Goal: Task Accomplishment & Management: Manage account settings

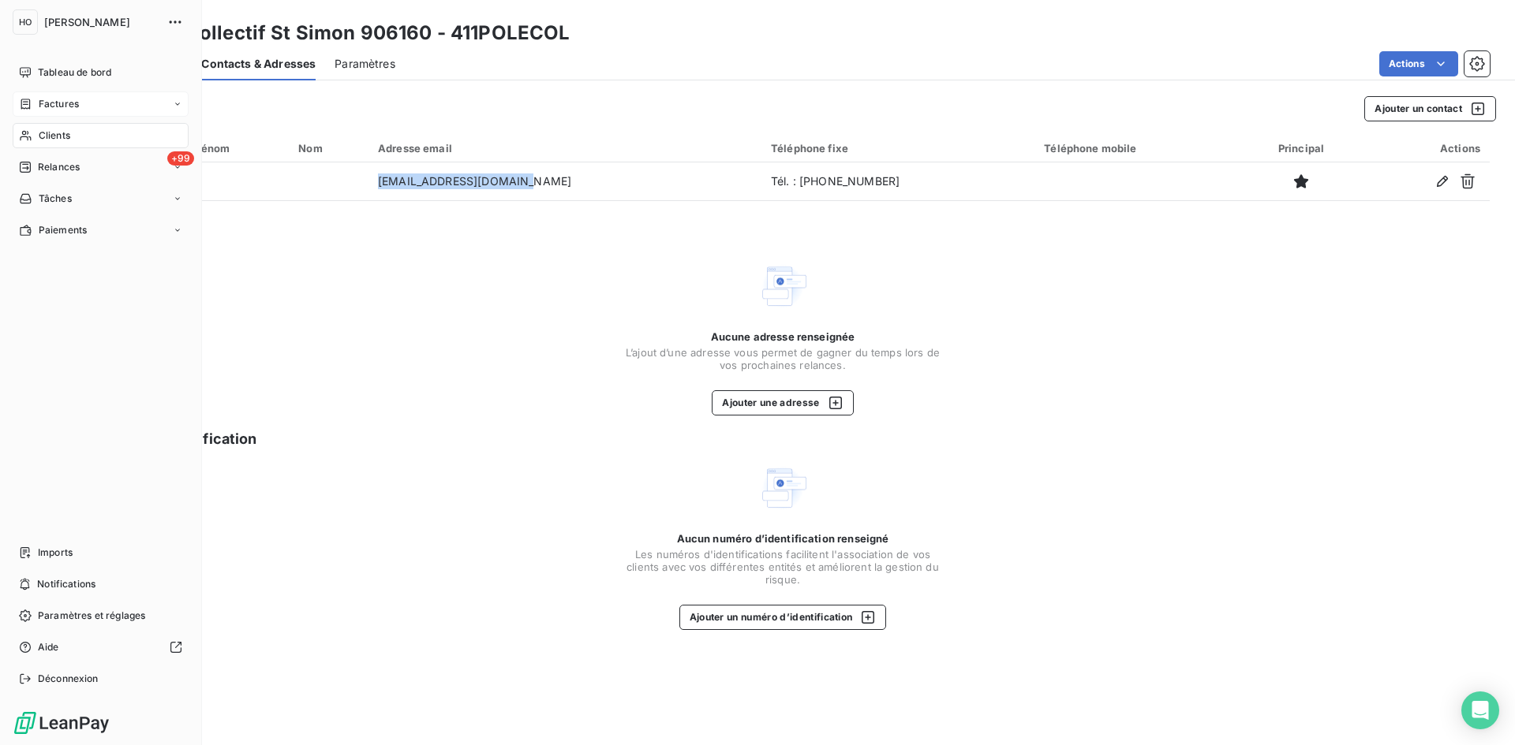
click at [60, 107] on span "Factures" at bounding box center [59, 104] width 40 height 14
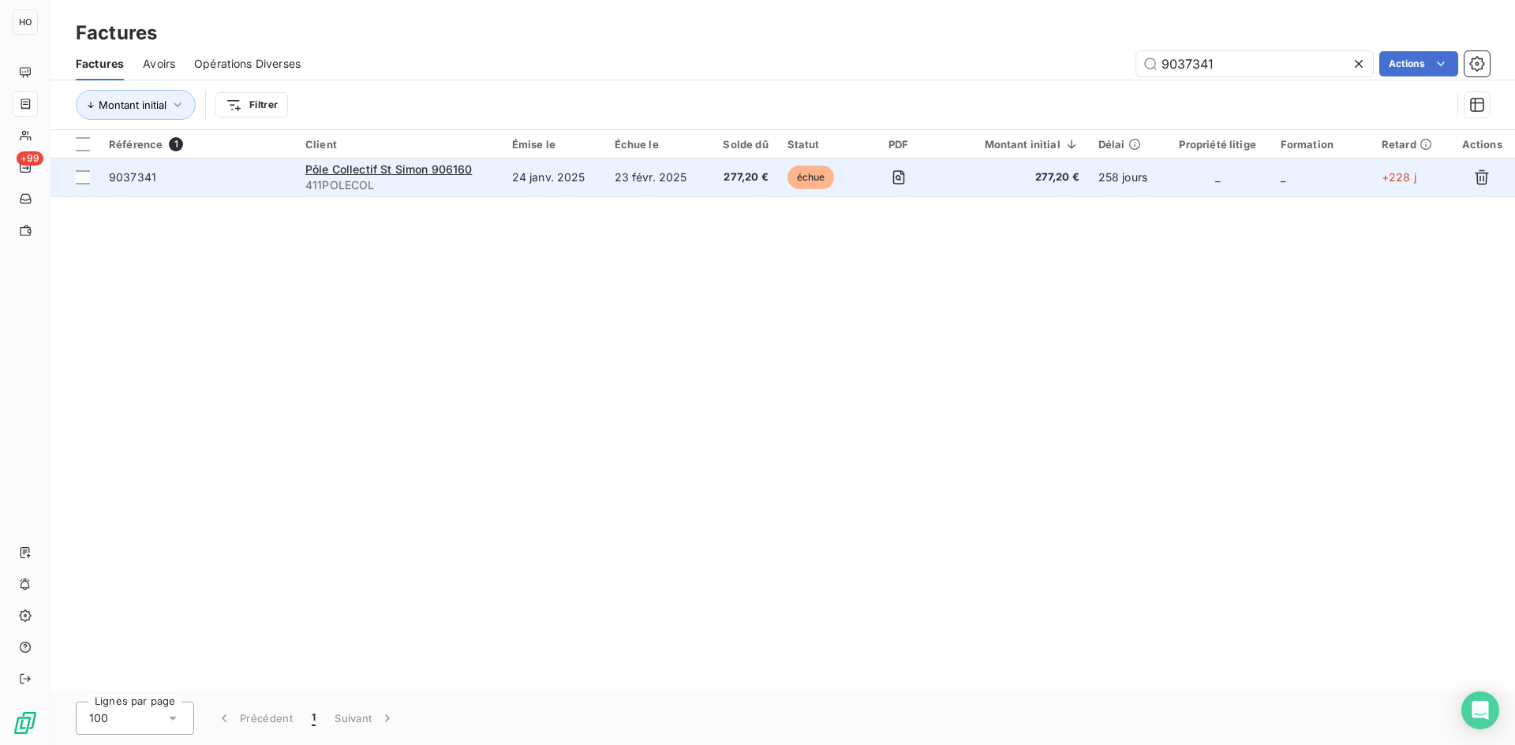
click at [1238, 179] on td "_" at bounding box center [1217, 178] width 106 height 38
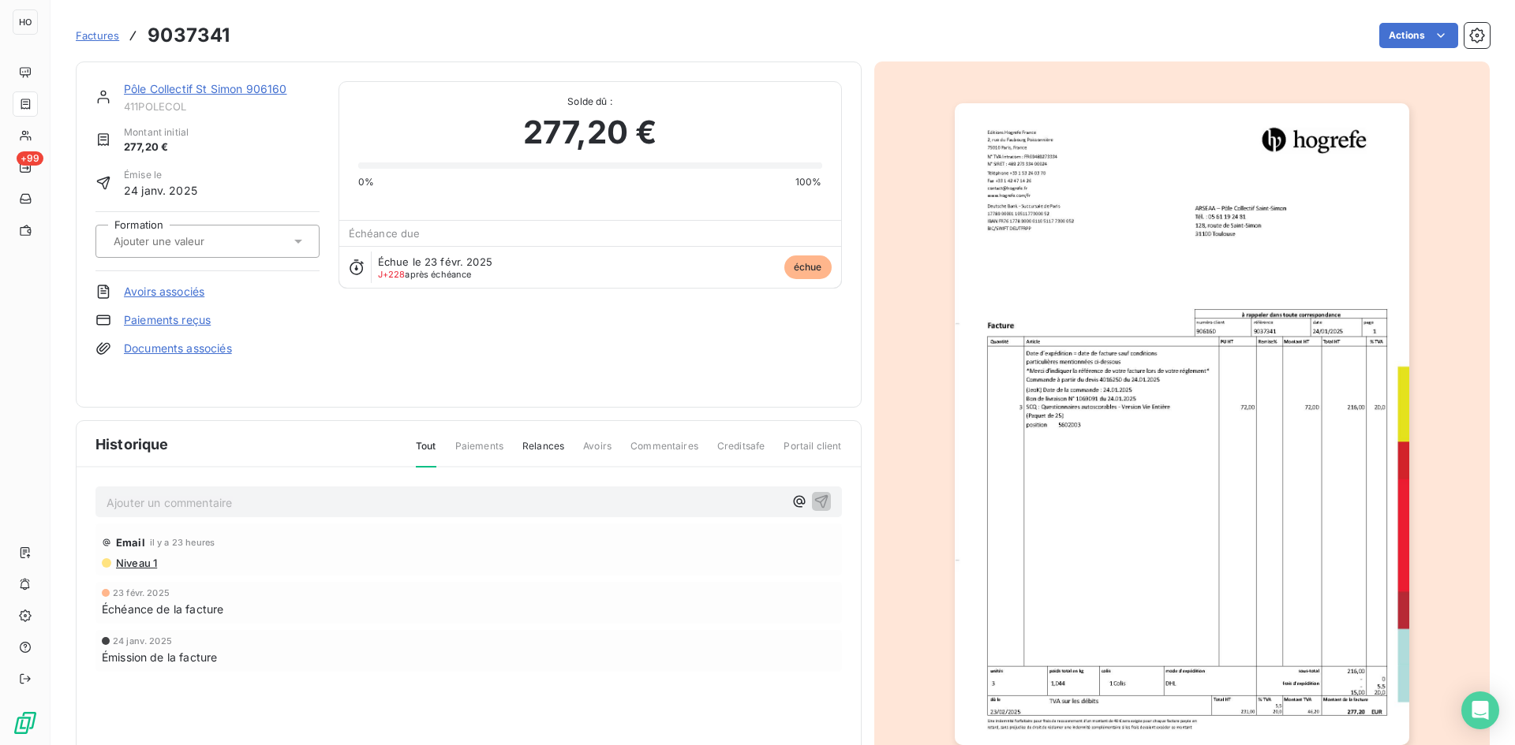
click at [234, 88] on link "Pôle Collectif St Simon 906160" at bounding box center [205, 88] width 163 height 13
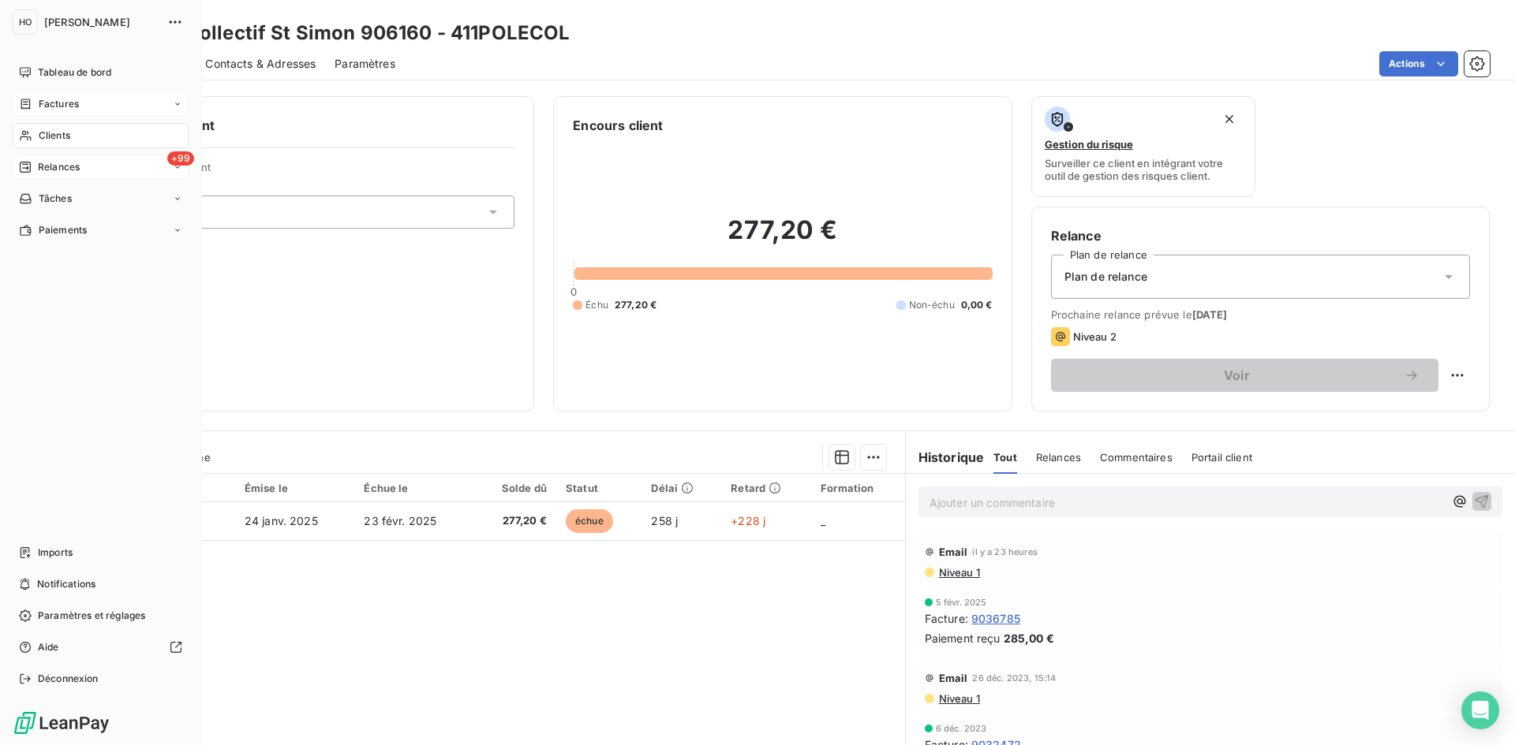
click at [72, 170] on span "Relances" at bounding box center [59, 167] width 42 height 14
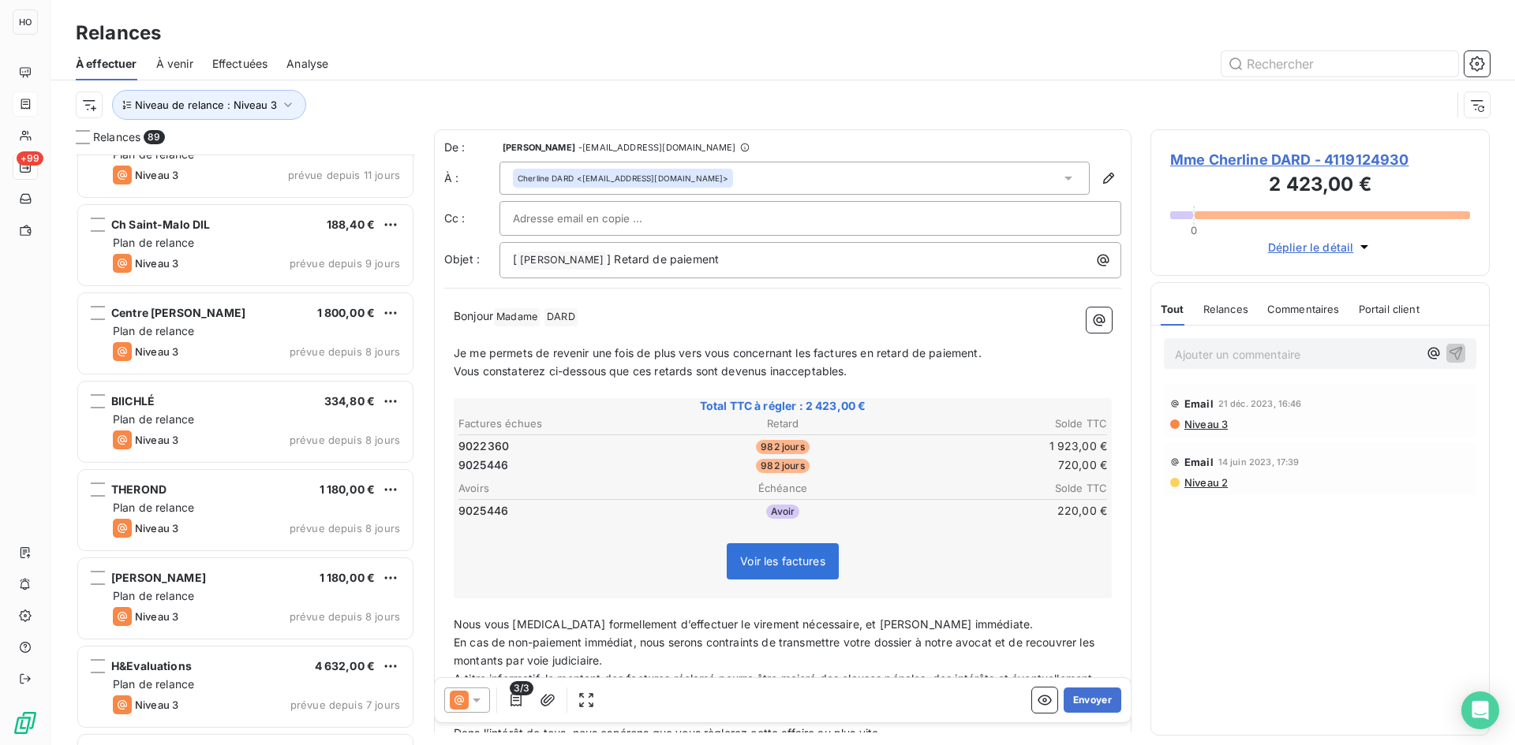
scroll to position [7273, 0]
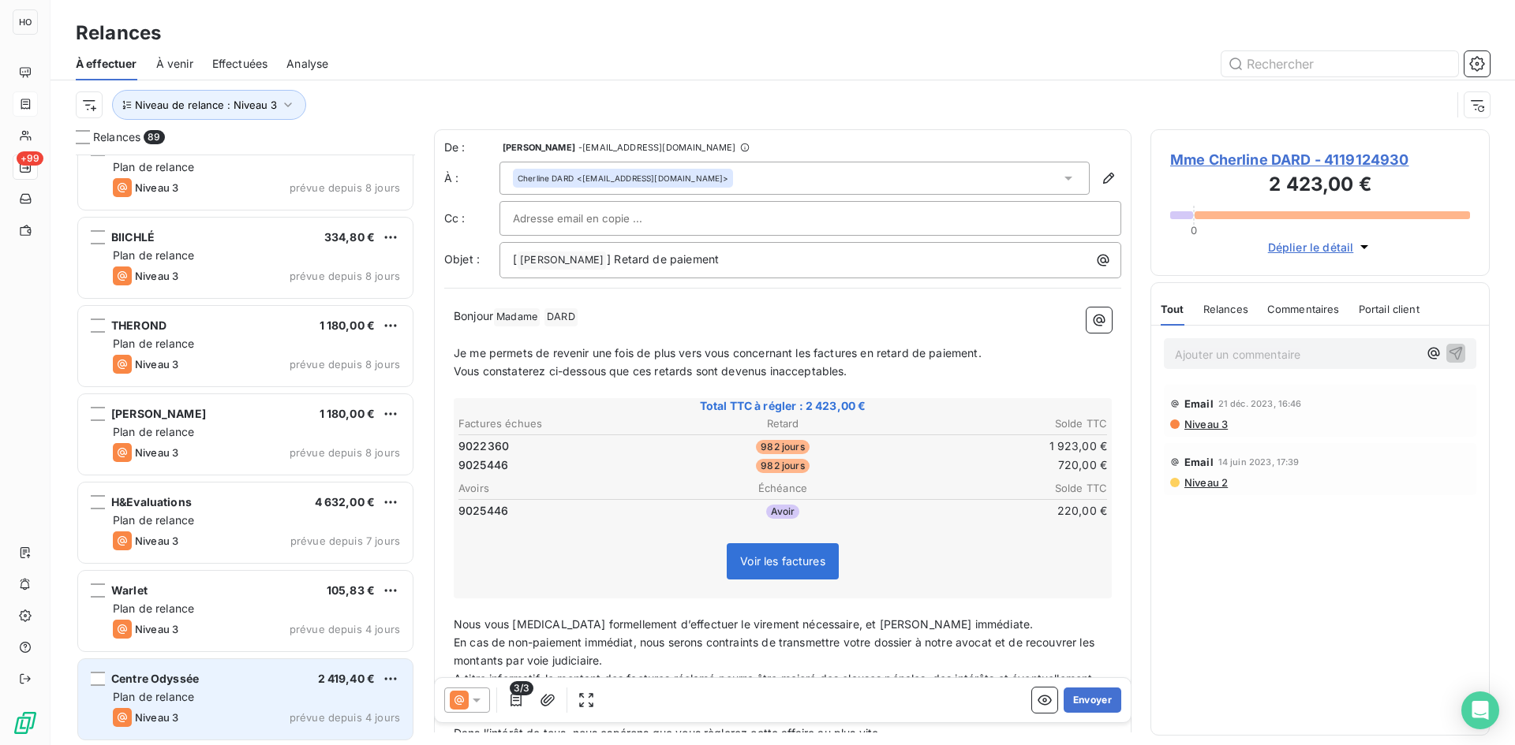
click at [239, 703] on div "Plan de relance" at bounding box center [256, 697] width 287 height 16
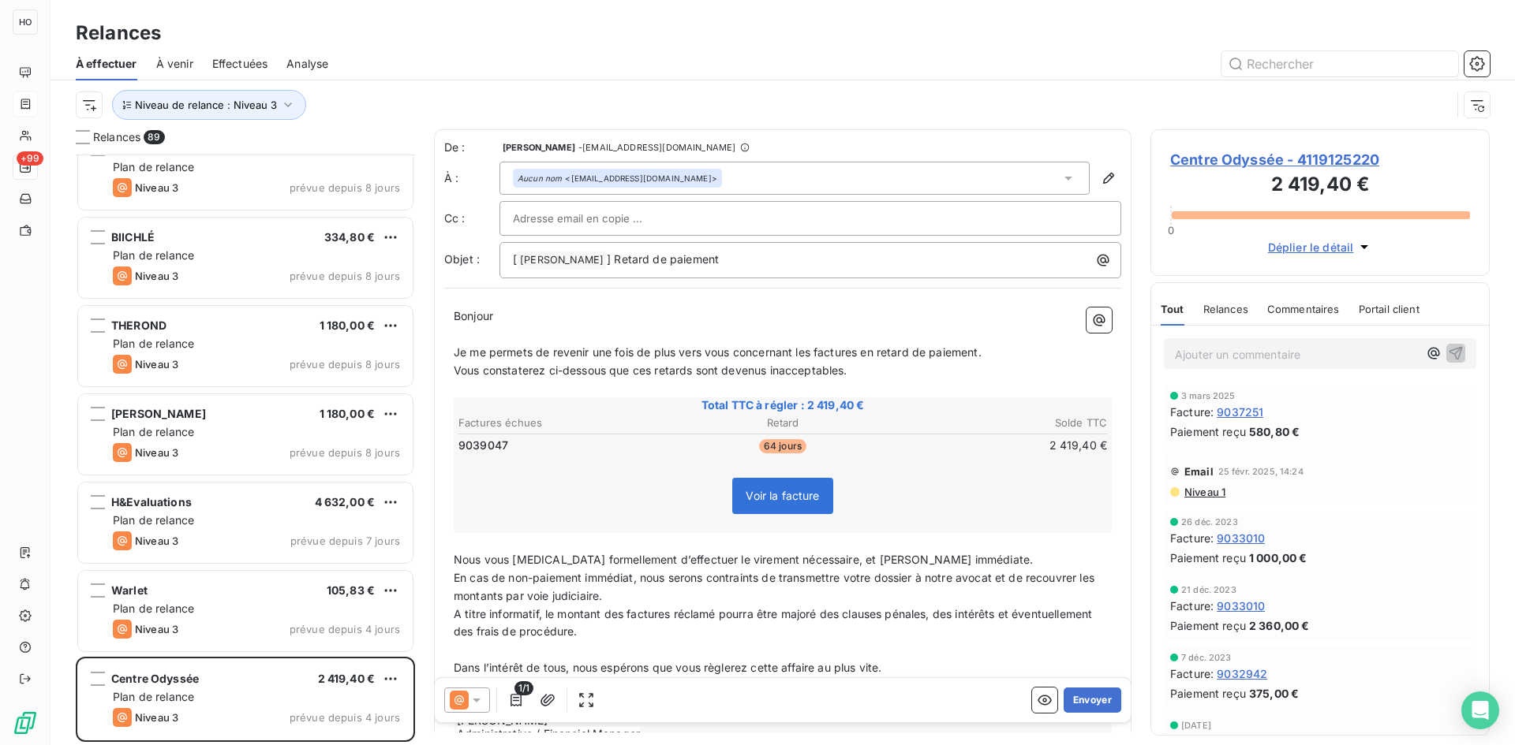
click at [460, 701] on icon at bounding box center [459, 700] width 19 height 19
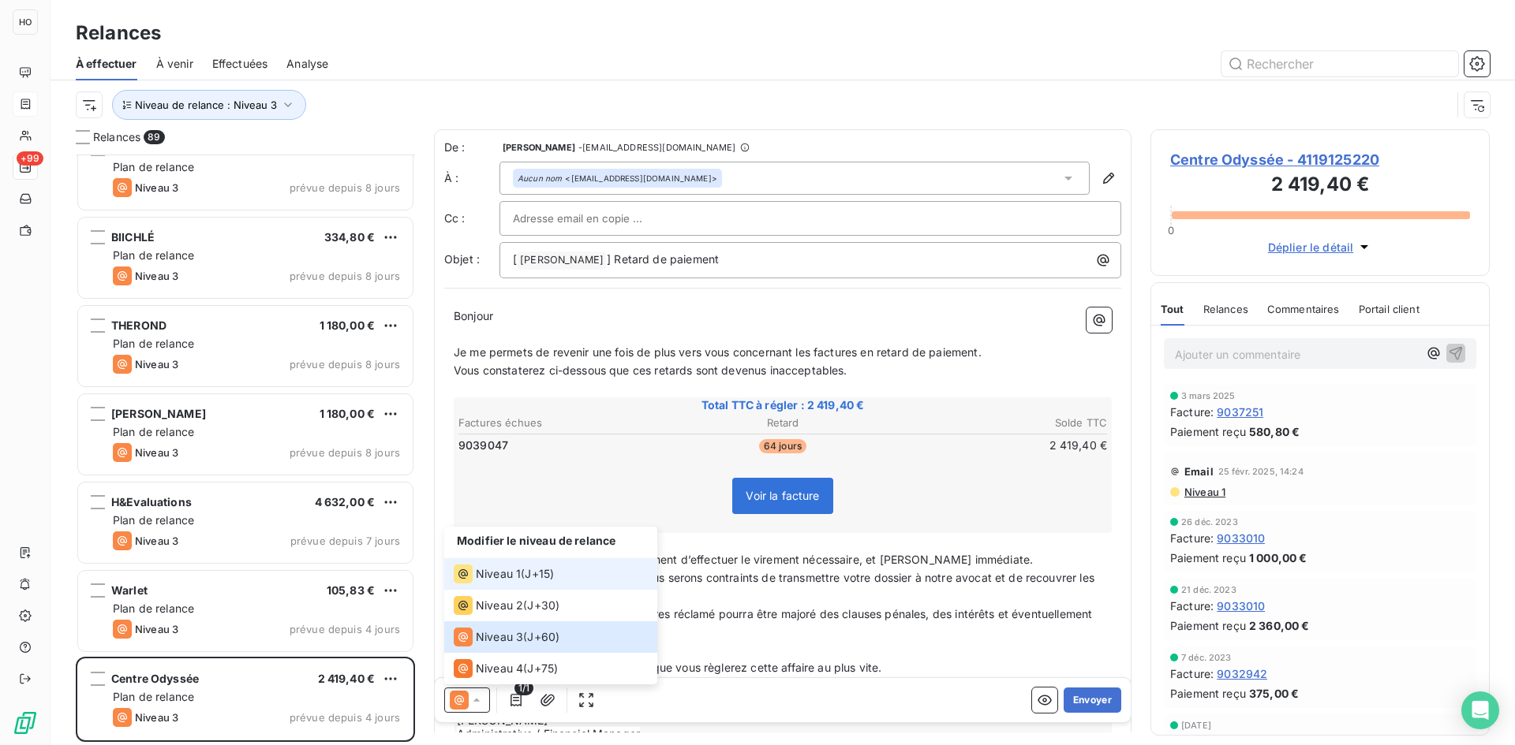
click at [535, 577] on span "J+15 )" at bounding box center [539, 574] width 29 height 16
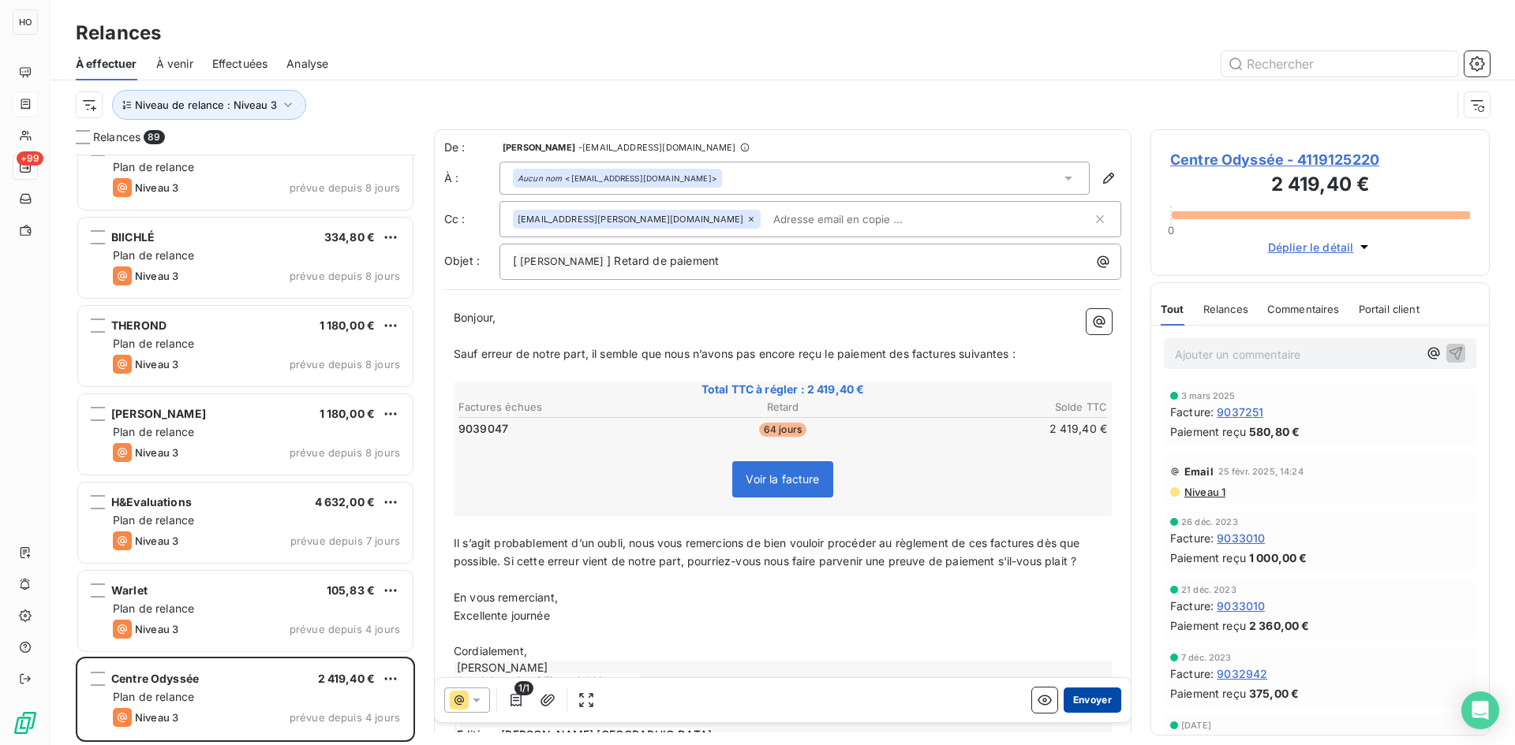
click at [1086, 700] on button "Envoyer" at bounding box center [1092, 700] width 58 height 25
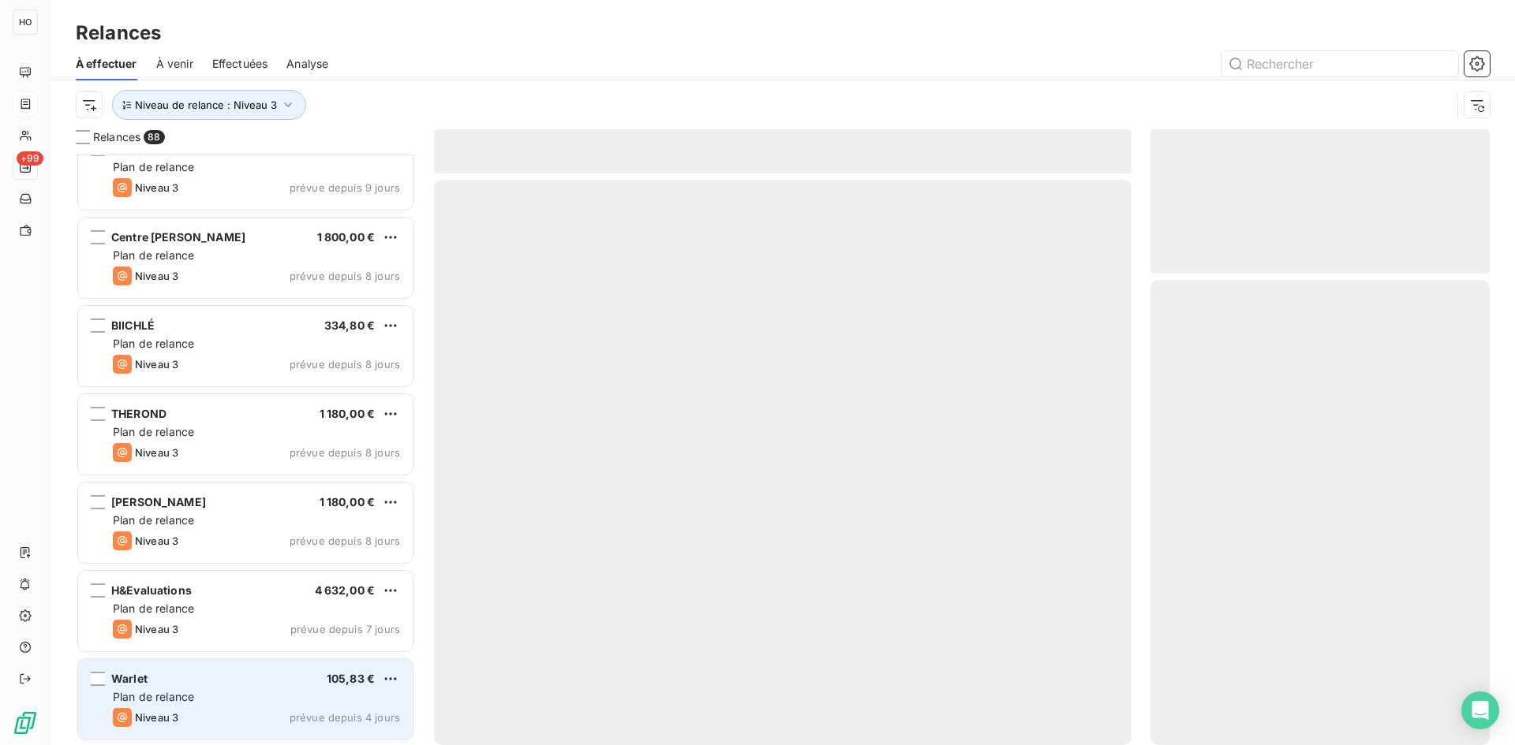
scroll to position [7184, 0]
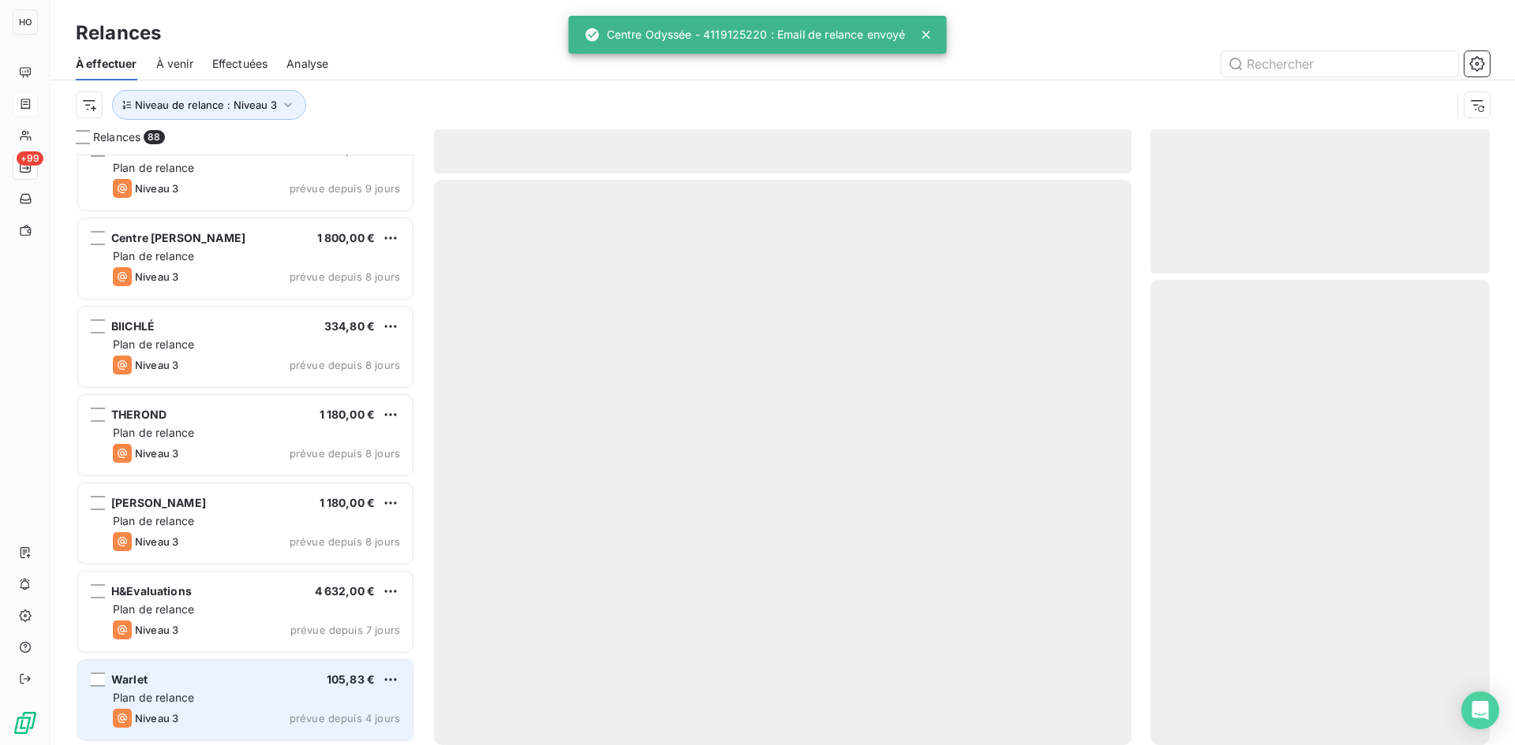
click at [268, 672] on div "Warlet 105,83 € Plan de relance Niveau 3 prévue depuis 4 jours" at bounding box center [245, 700] width 334 height 80
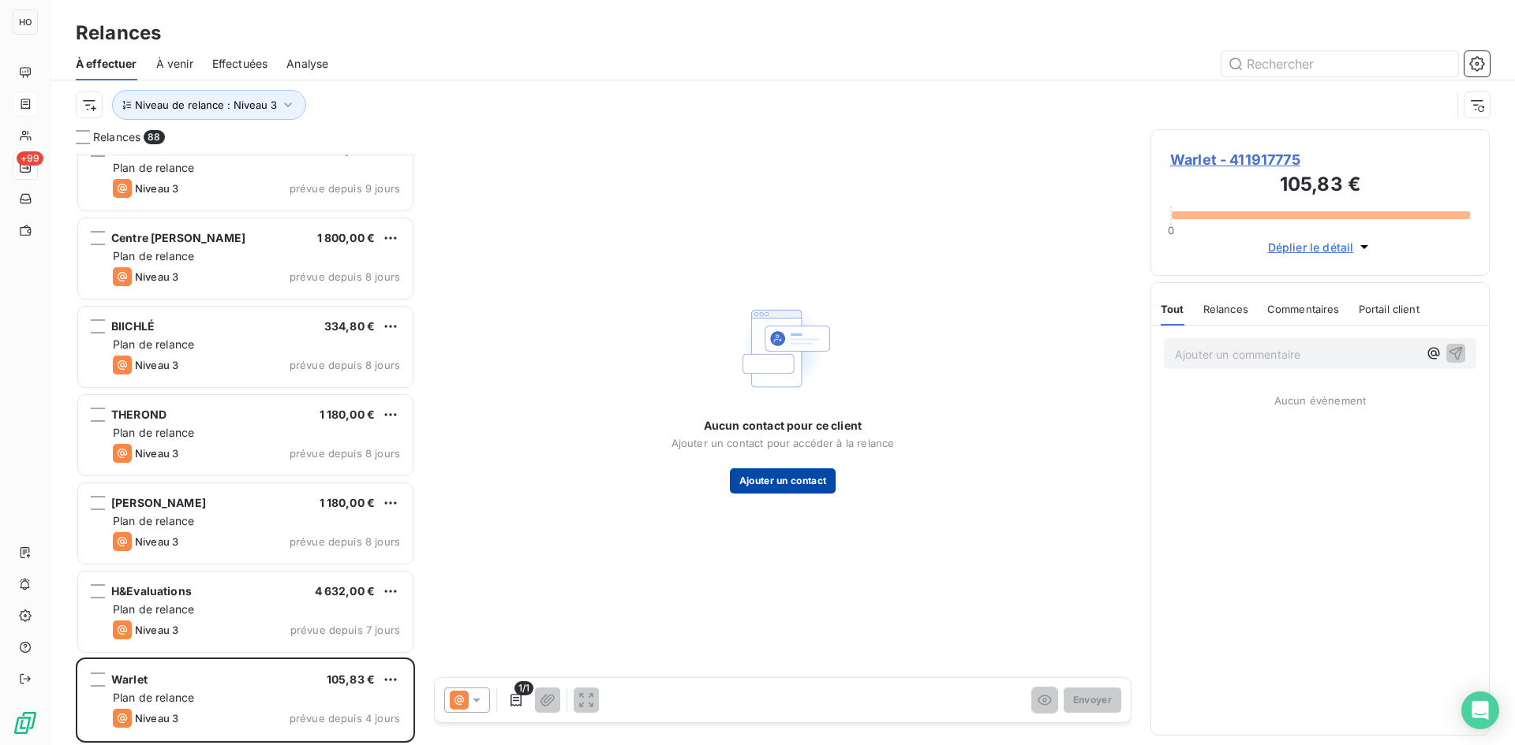
click at [798, 473] on button "Ajouter un contact" at bounding box center [783, 481] width 106 height 25
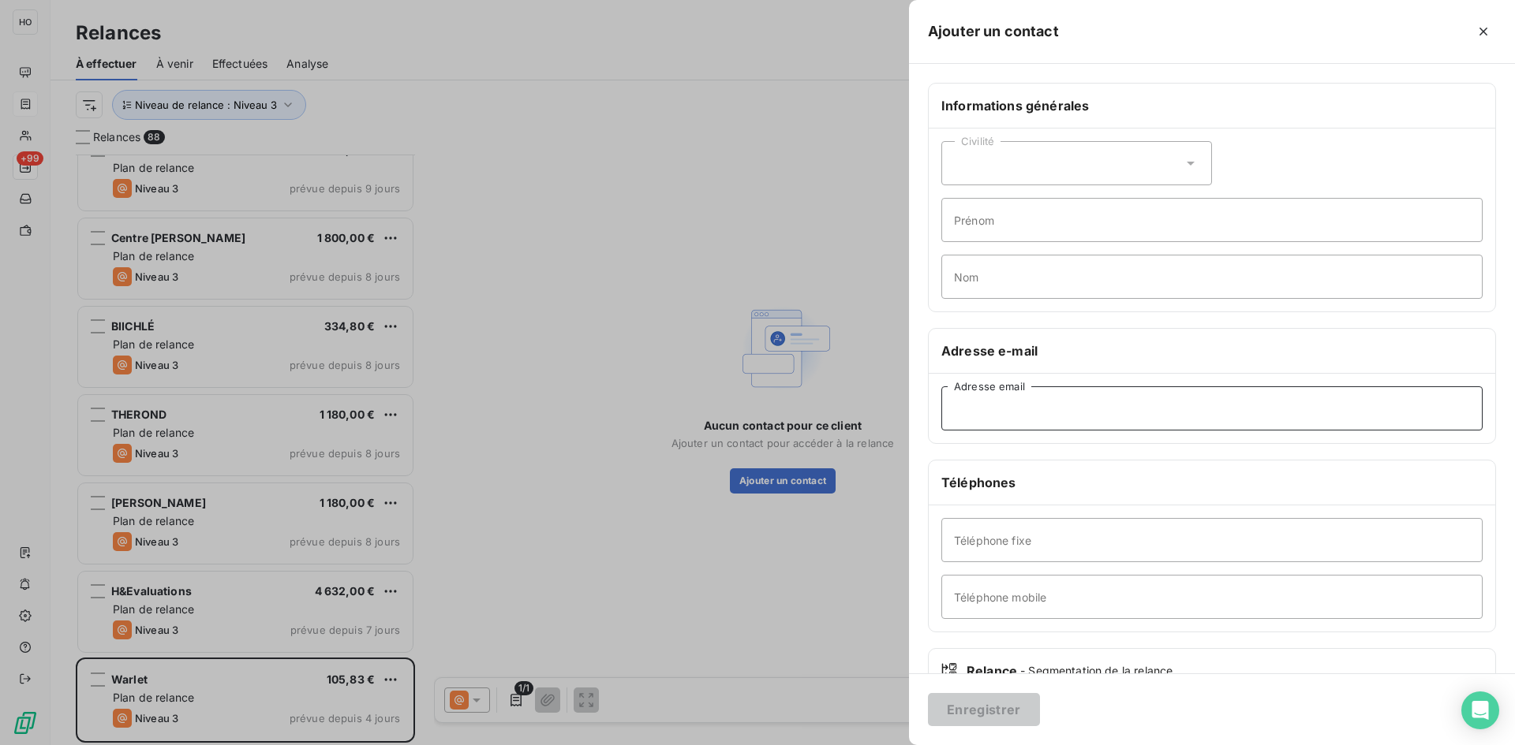
click at [1009, 406] on input "Adresse email" at bounding box center [1211, 409] width 541 height 44
paste input "[EMAIL_ADDRESS][DOMAIN_NAME]"
type input "[EMAIL_ADDRESS][DOMAIN_NAME]"
click at [973, 704] on button "Enregistrer" at bounding box center [984, 709] width 112 height 33
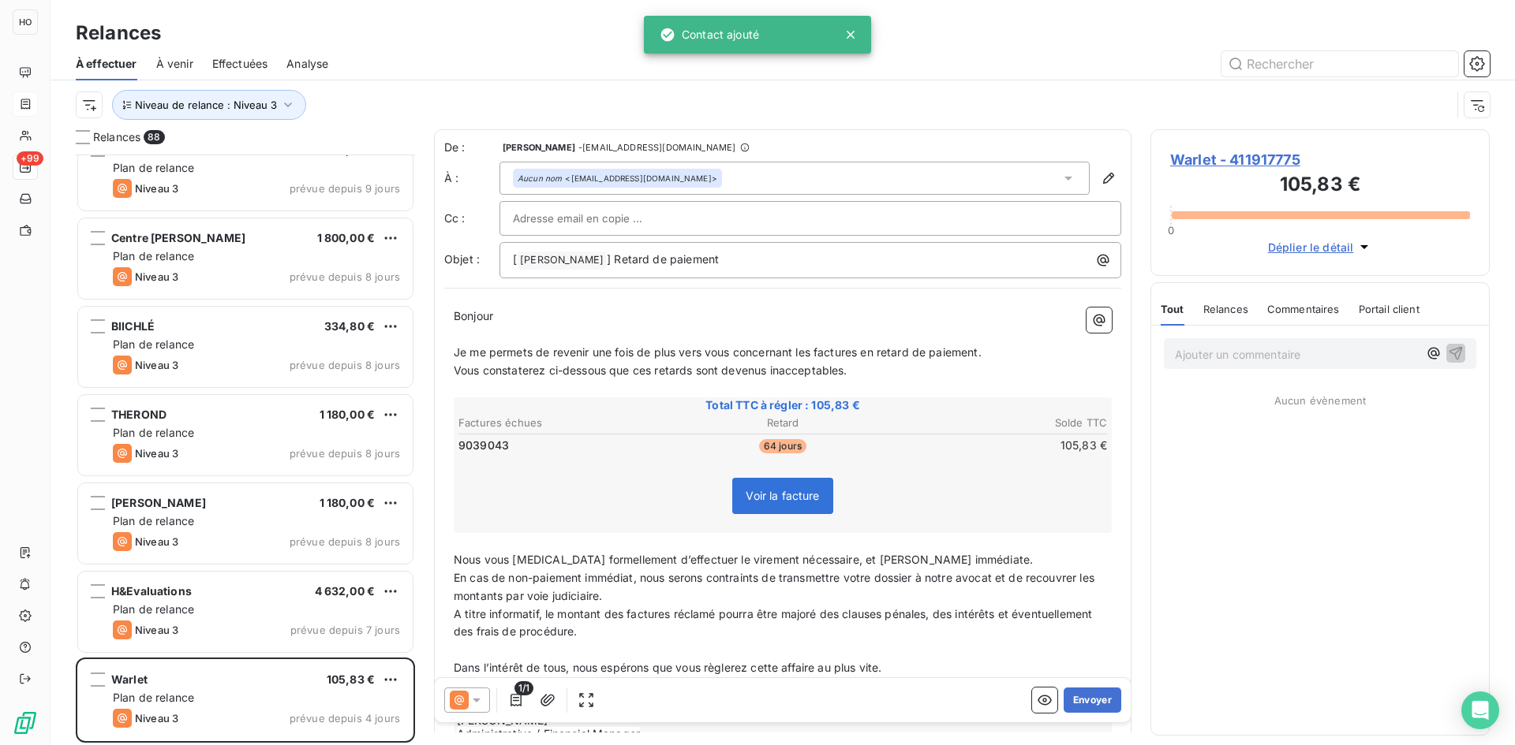
click at [493, 704] on div "1/1" at bounding box center [521, 700] width 155 height 25
click at [482, 704] on icon at bounding box center [477, 701] width 16 height 16
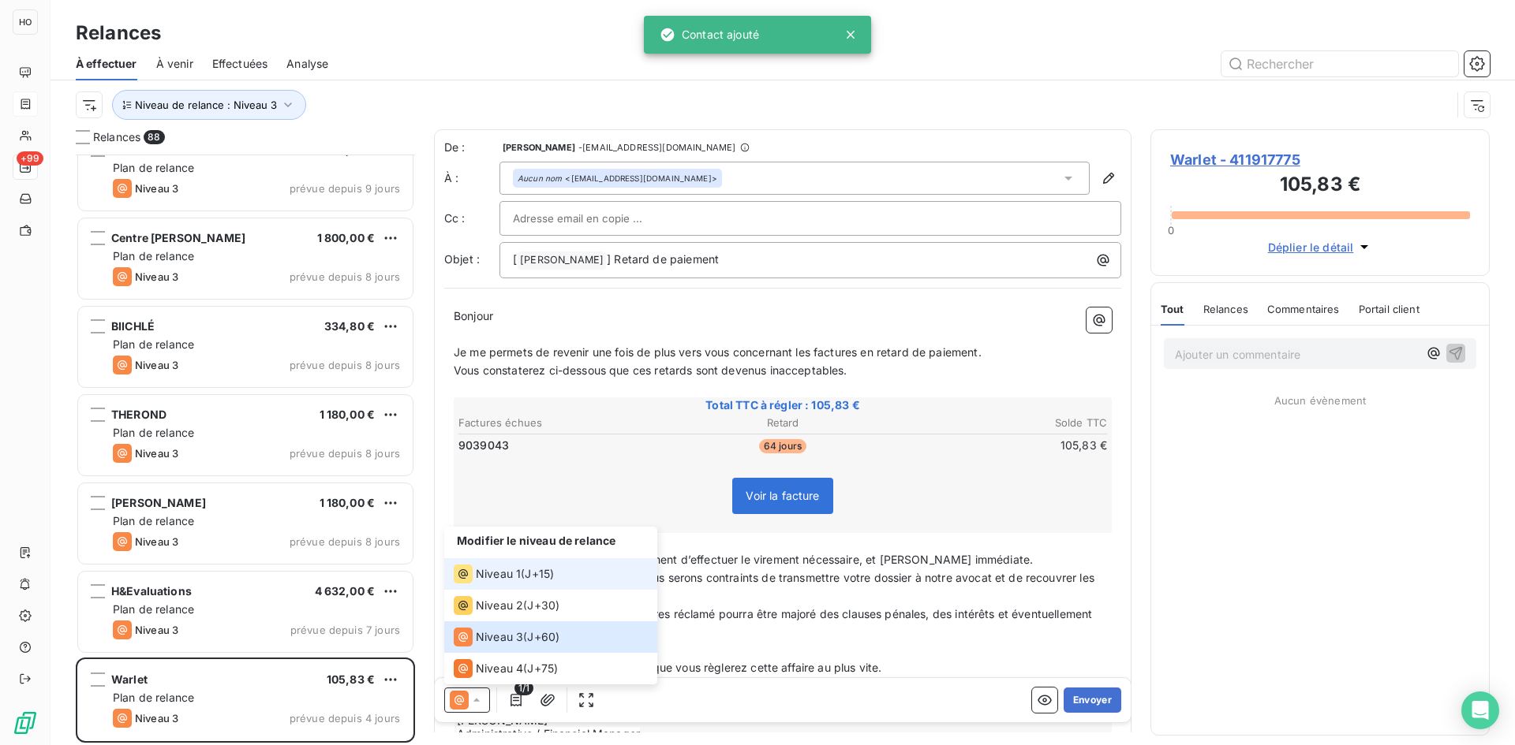
click at [536, 570] on span "J+15 )" at bounding box center [539, 574] width 29 height 16
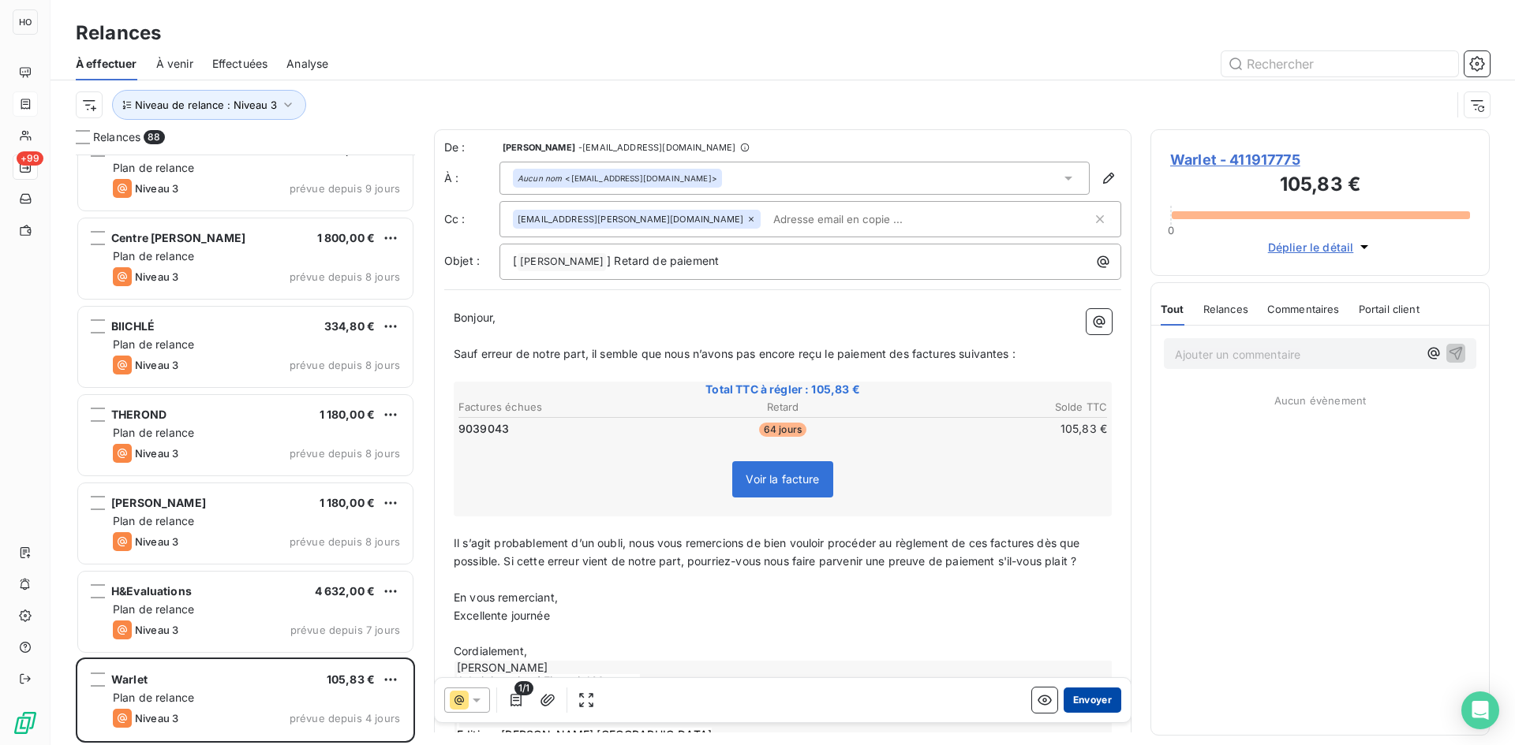
click at [1096, 699] on button "Envoyer" at bounding box center [1092, 700] width 58 height 25
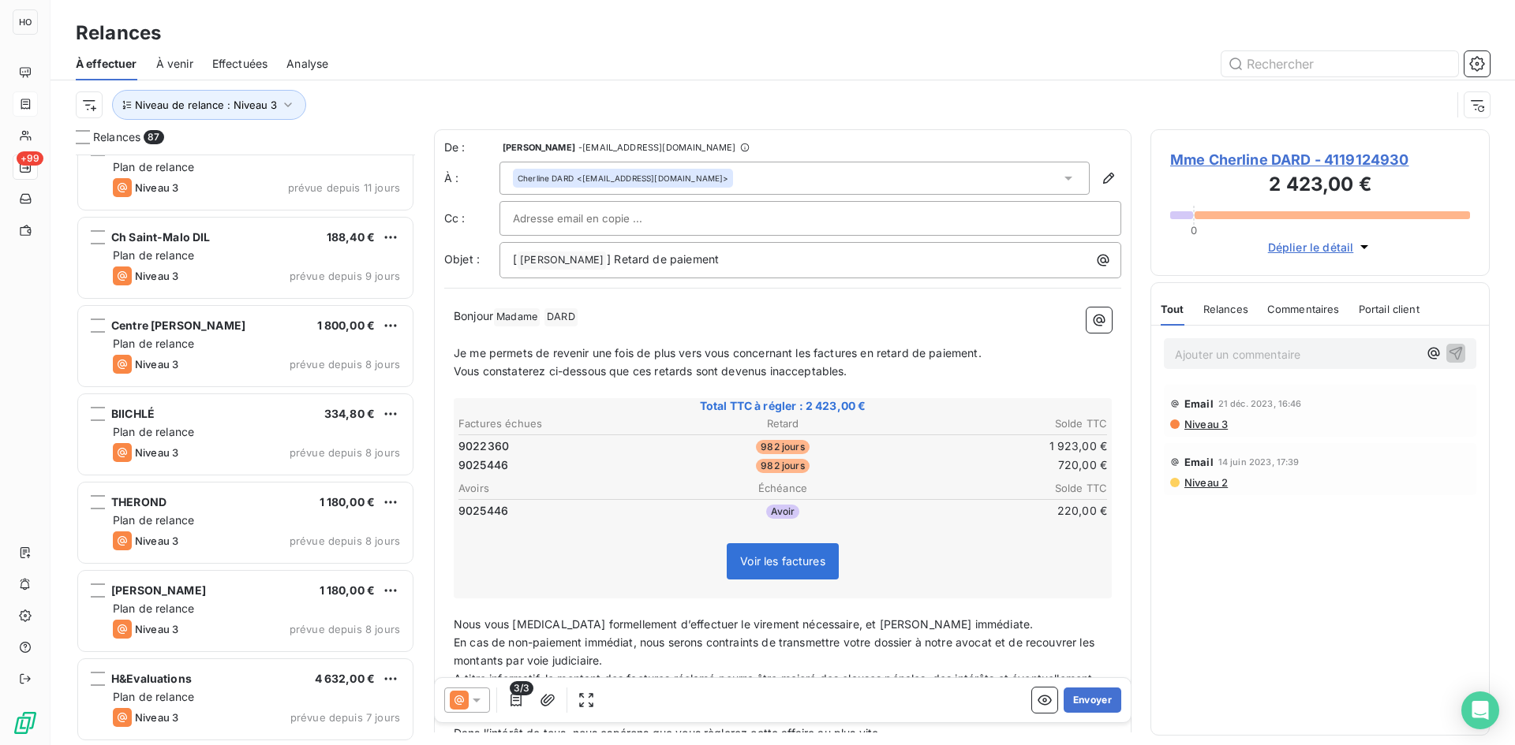
scroll to position [7096, 0]
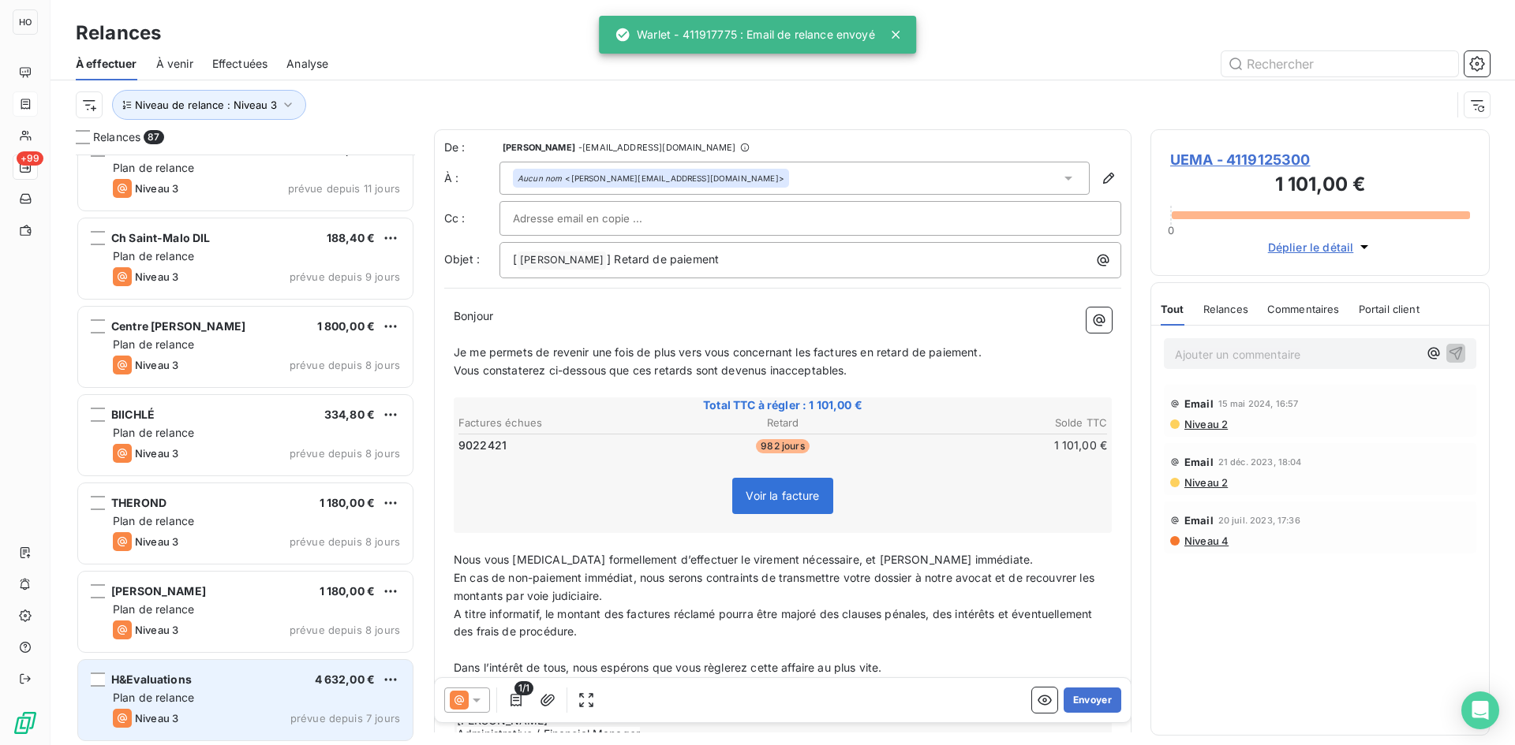
click at [278, 698] on div "Plan de relance" at bounding box center [256, 698] width 287 height 16
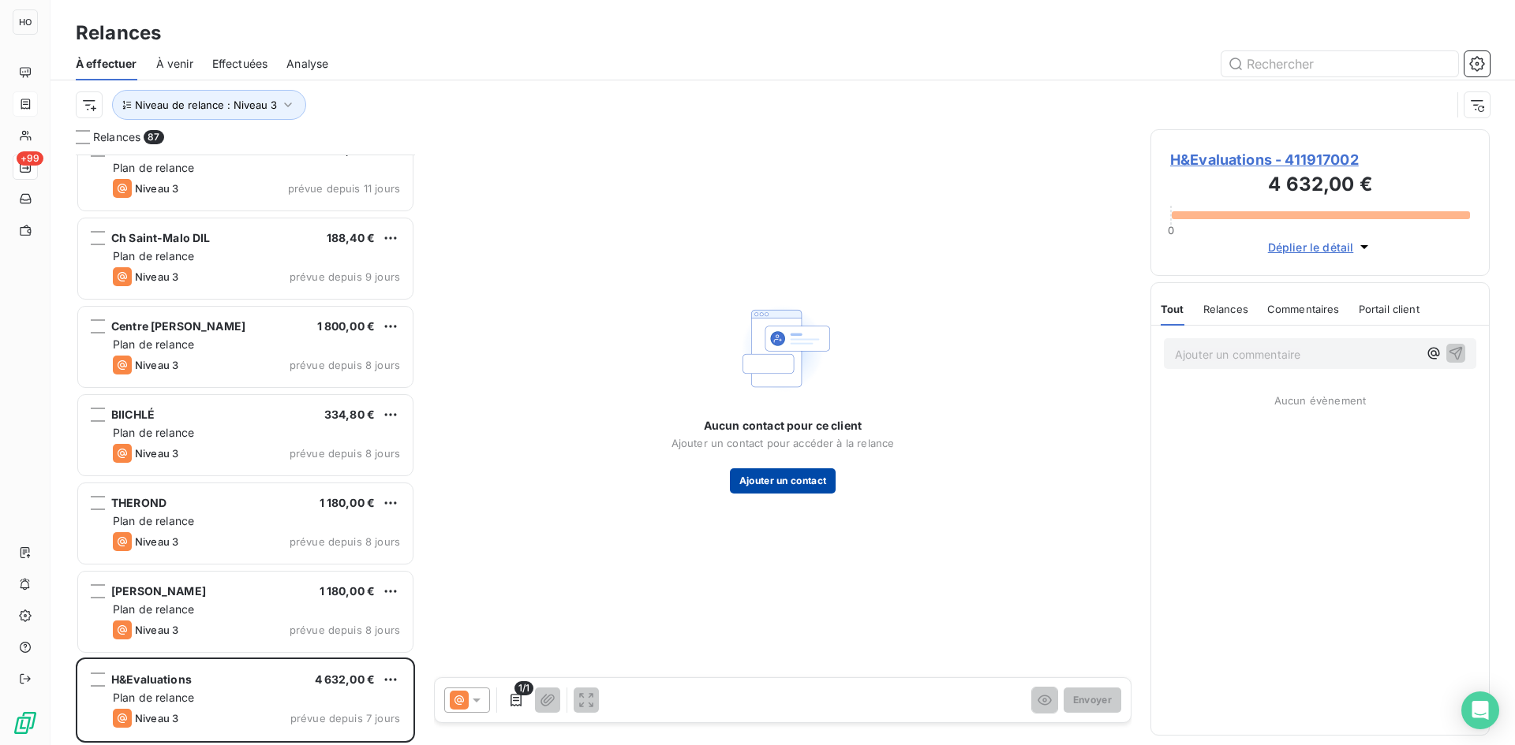
click at [787, 480] on button "Ajouter un contact" at bounding box center [783, 481] width 106 height 25
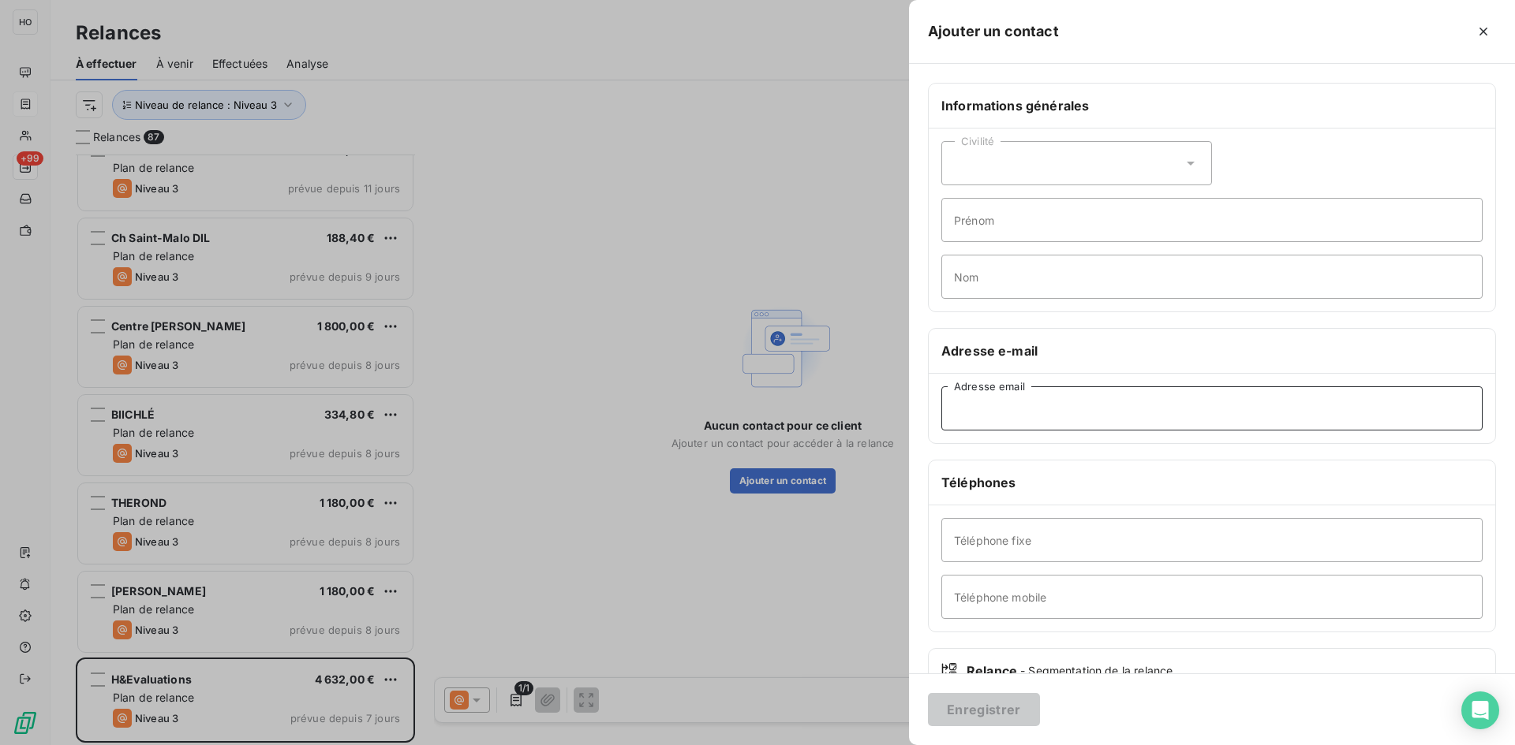
click at [1016, 413] on input "Adresse email" at bounding box center [1211, 409] width 541 height 44
paste input "[PERSON_NAME][EMAIL_ADDRESS][DOMAIN_NAME]"
type input "[PERSON_NAME][EMAIL_ADDRESS][DOMAIN_NAME]"
click at [992, 708] on button "Enregistrer" at bounding box center [984, 709] width 112 height 33
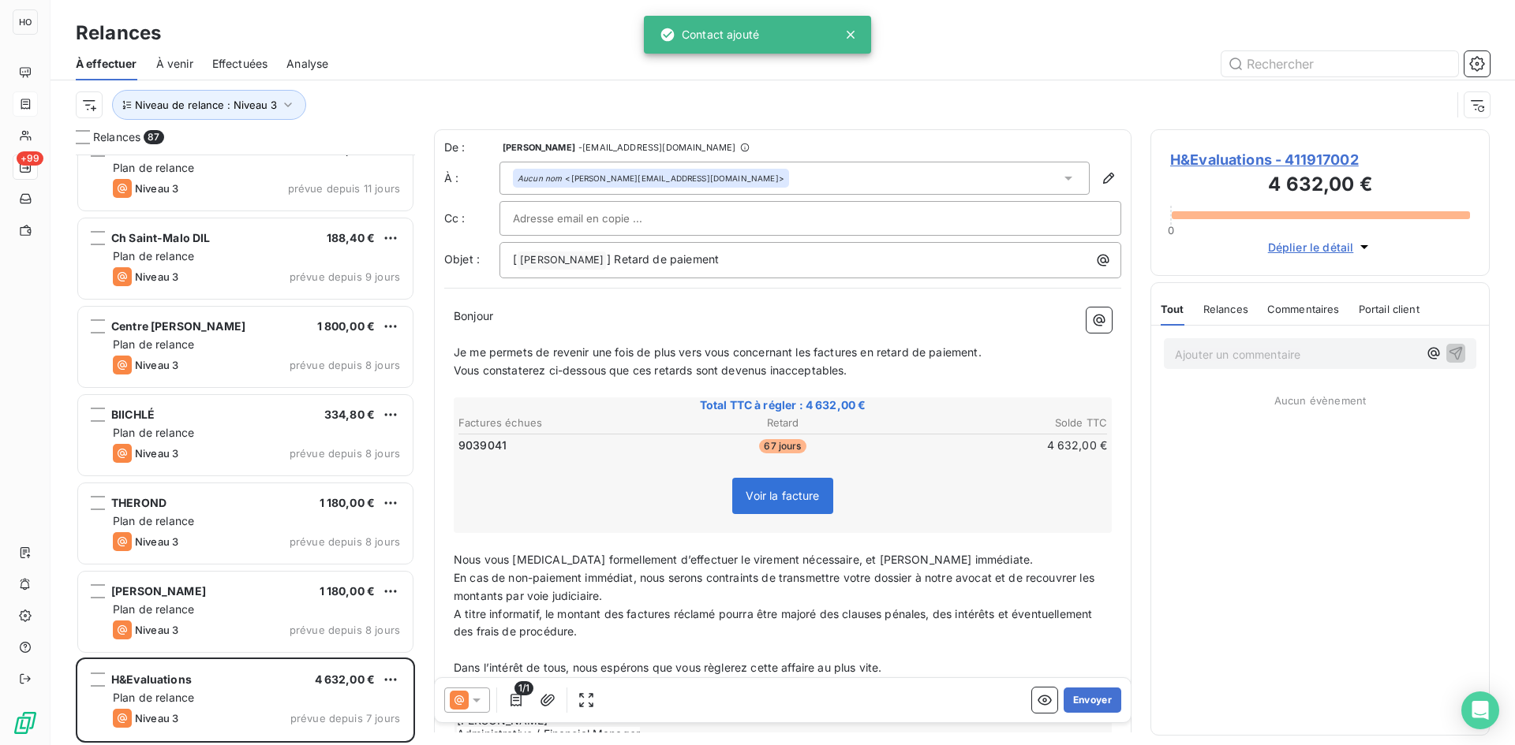
click at [476, 705] on icon at bounding box center [477, 701] width 16 height 16
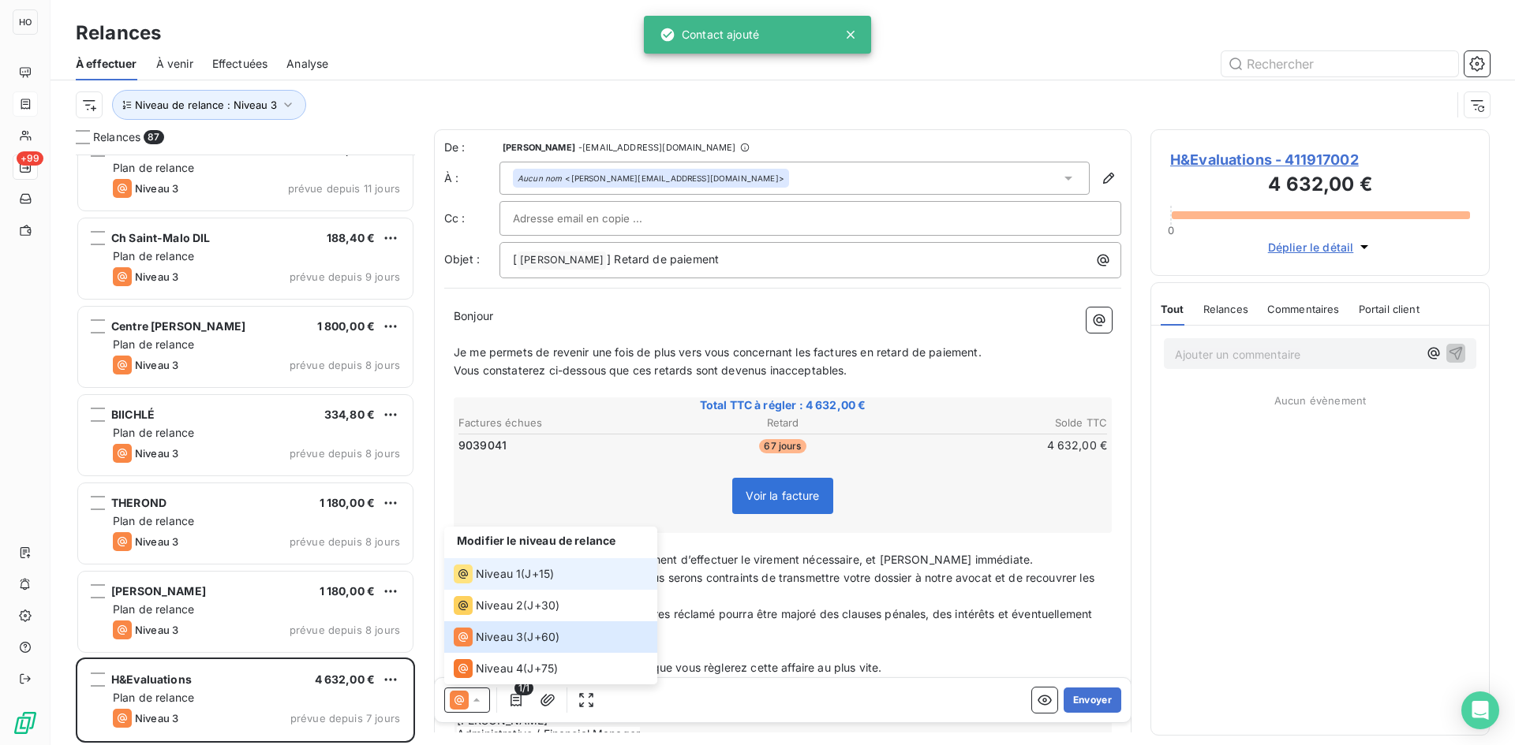
click at [540, 577] on span "J+15 )" at bounding box center [539, 574] width 29 height 16
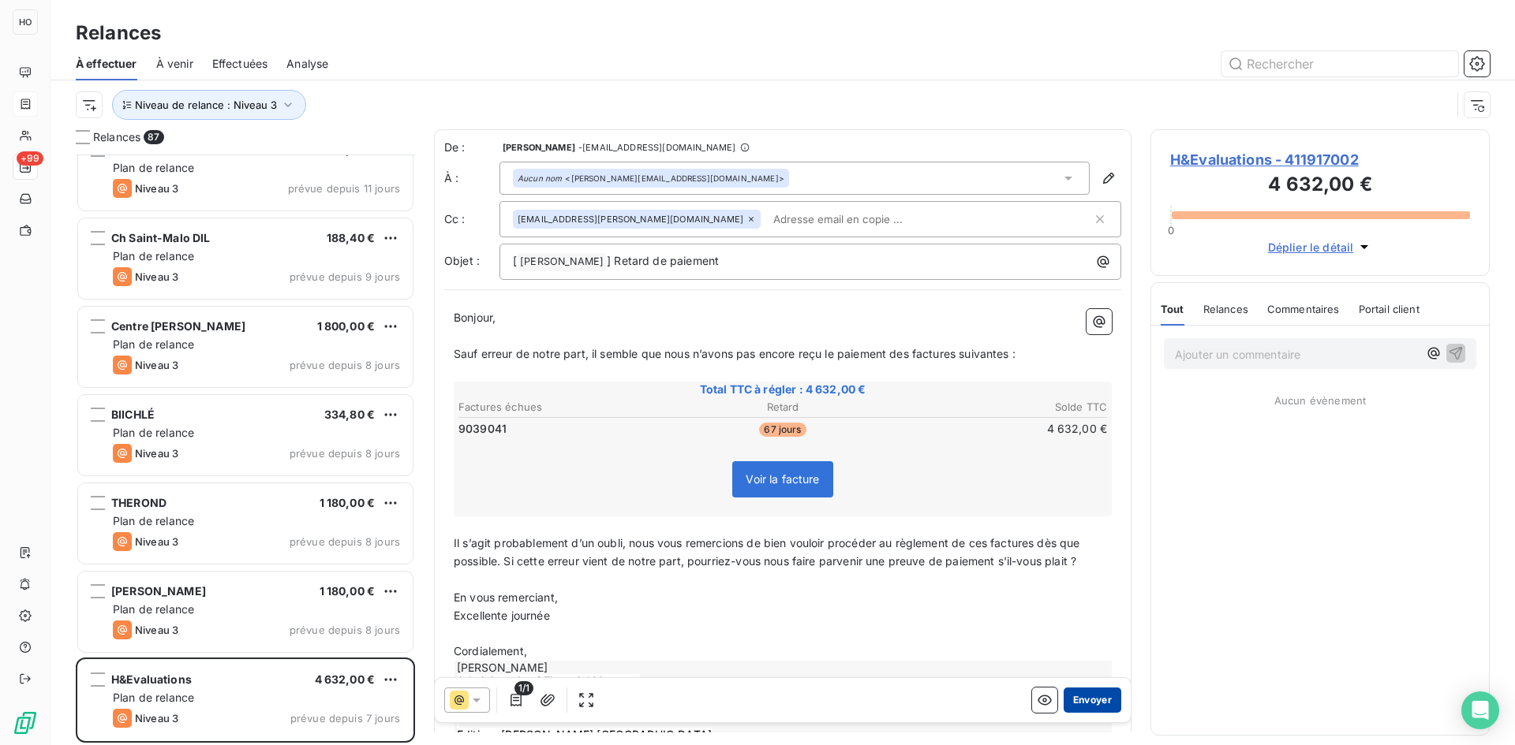
click at [1088, 700] on button "Envoyer" at bounding box center [1092, 700] width 58 height 25
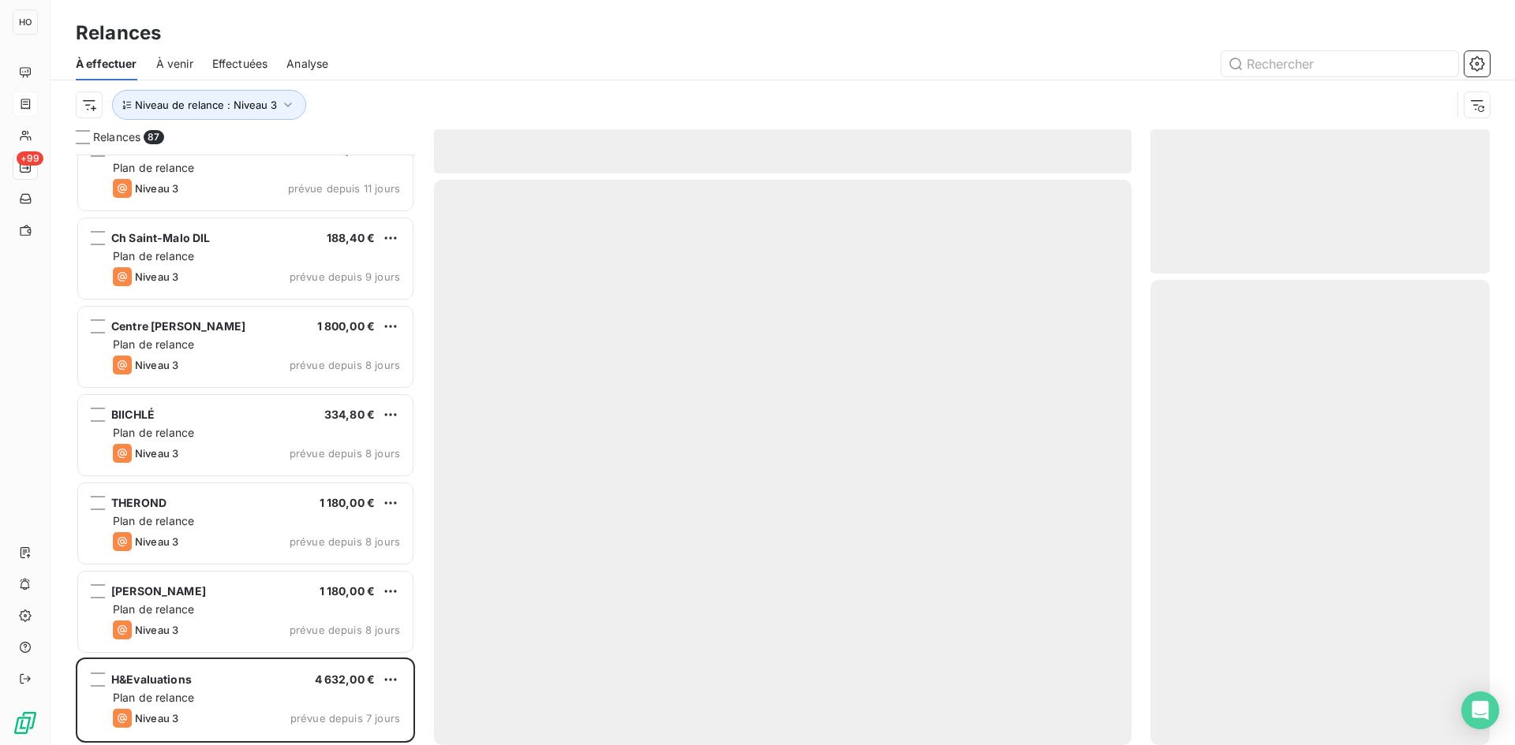
scroll to position [7008, 0]
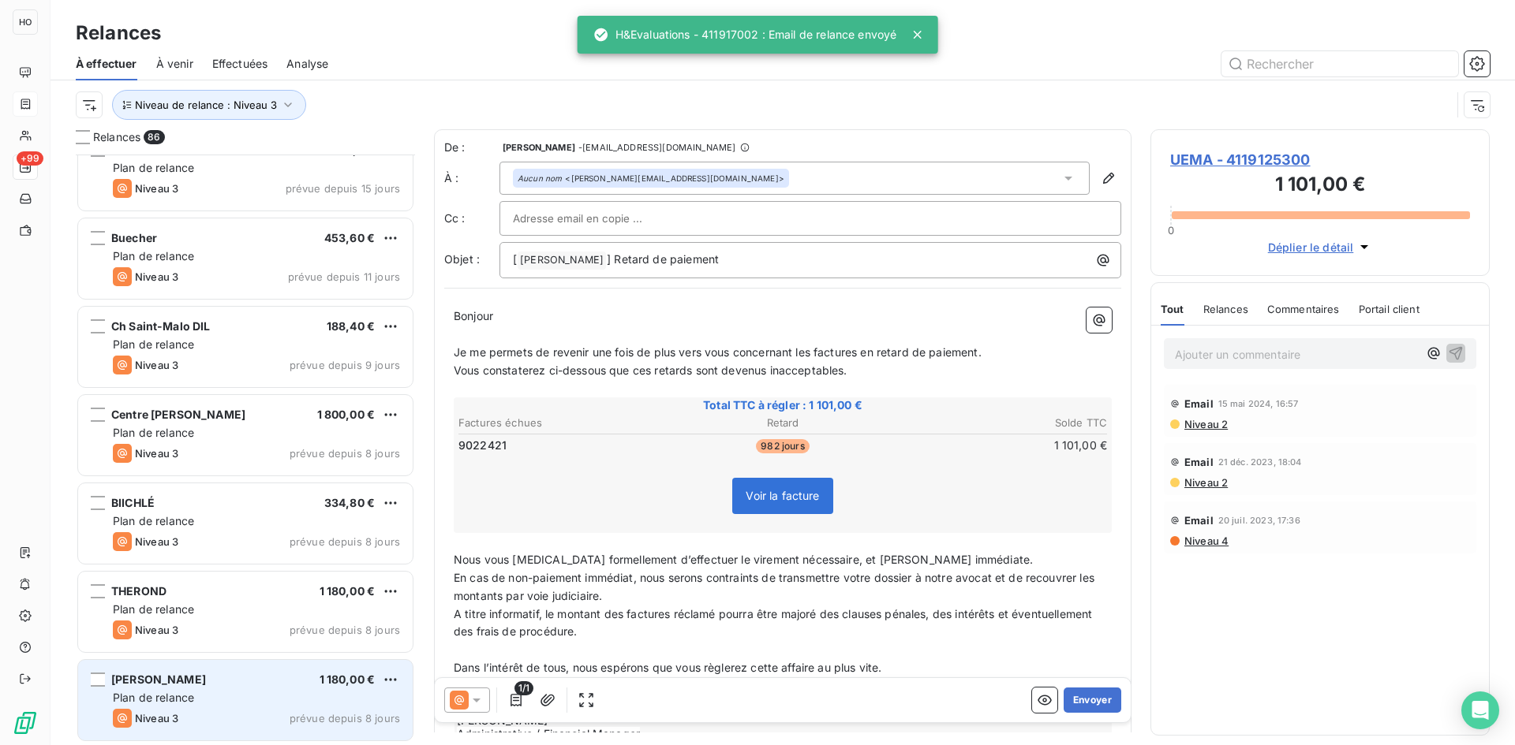
click at [290, 697] on div "Plan de relance" at bounding box center [256, 698] width 287 height 16
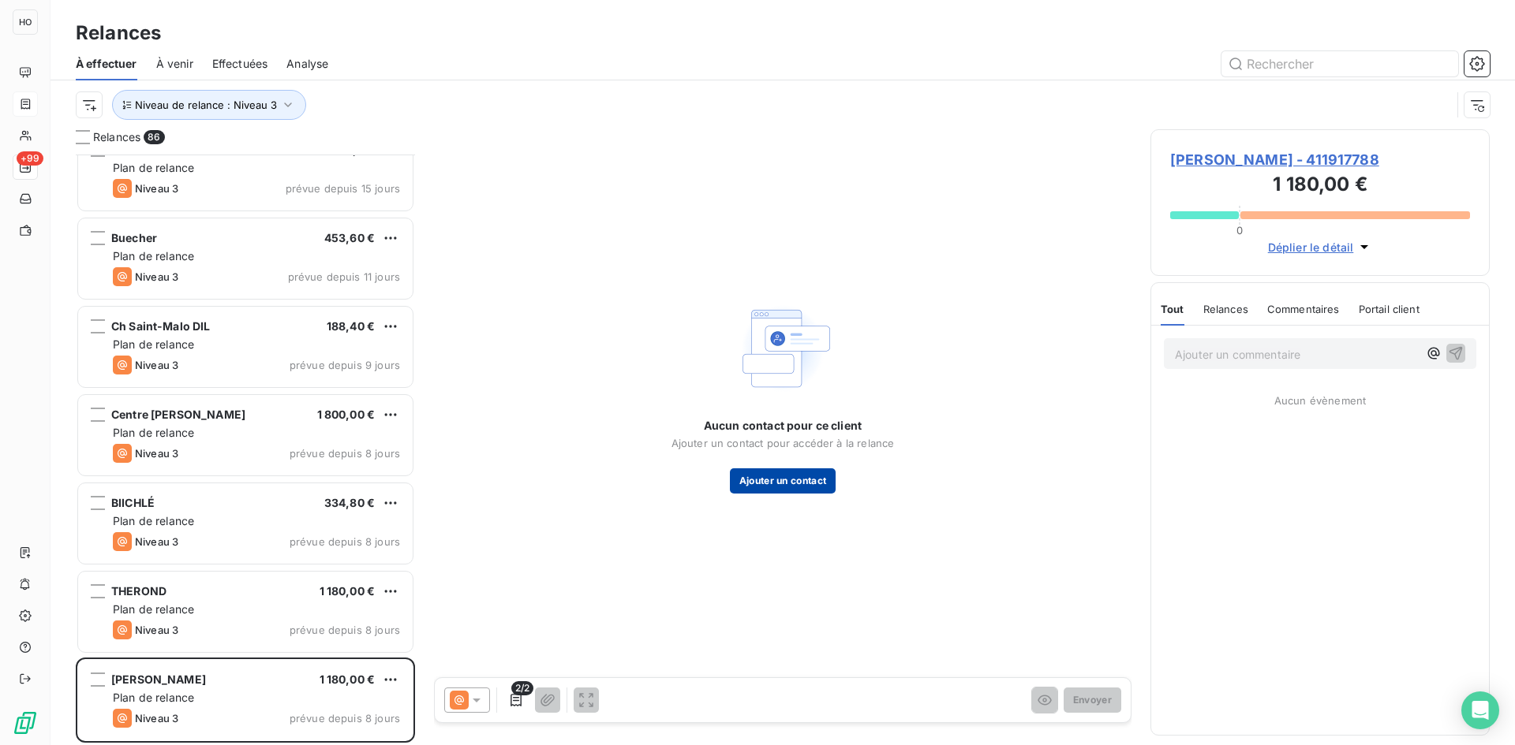
click at [790, 484] on button "Ajouter un contact" at bounding box center [783, 481] width 106 height 25
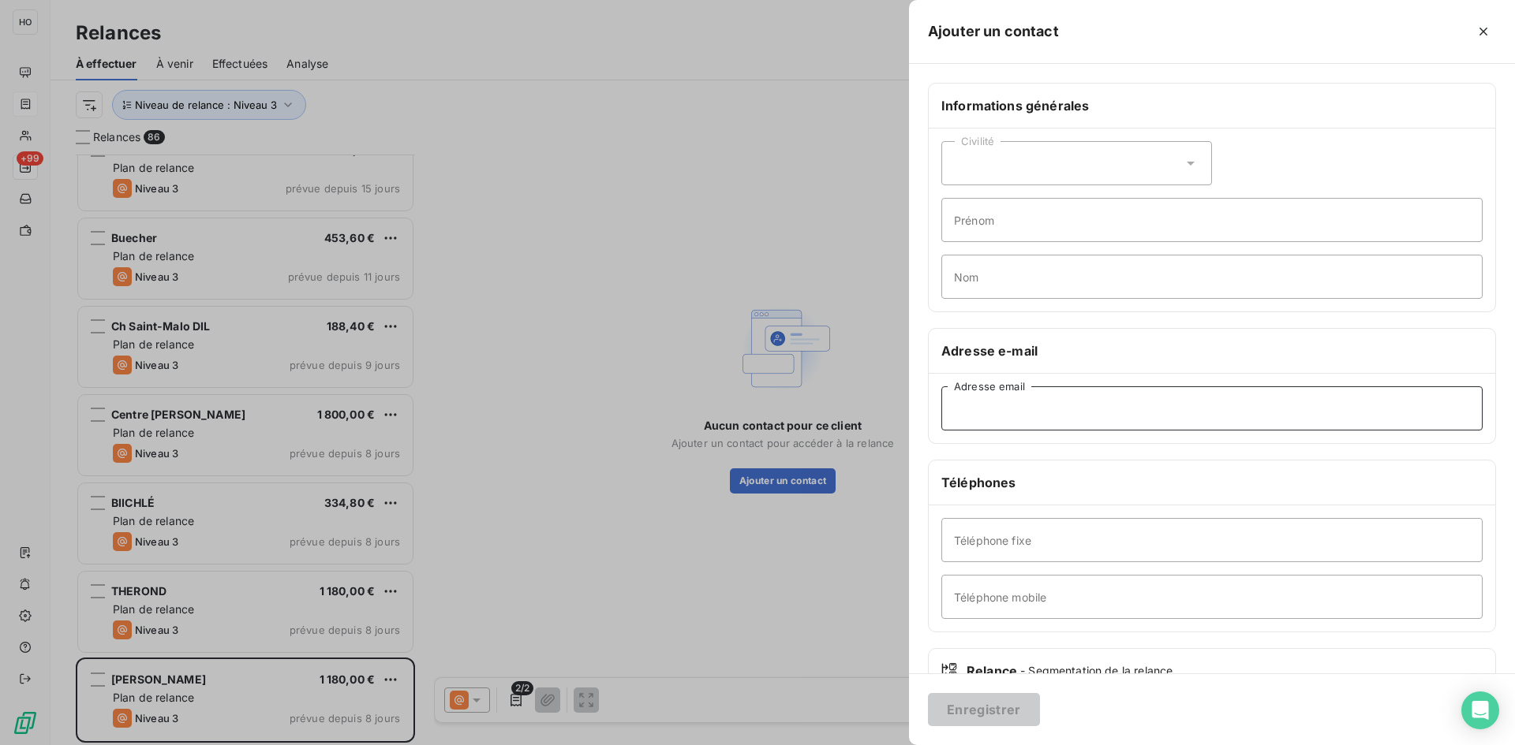
click at [1028, 399] on input "Adresse email" at bounding box center [1211, 409] width 541 height 44
paste input "[EMAIL_ADDRESS][DOMAIN_NAME]"
type input "[EMAIL_ADDRESS][DOMAIN_NAME]"
click at [984, 719] on button "Enregistrer" at bounding box center [984, 709] width 112 height 33
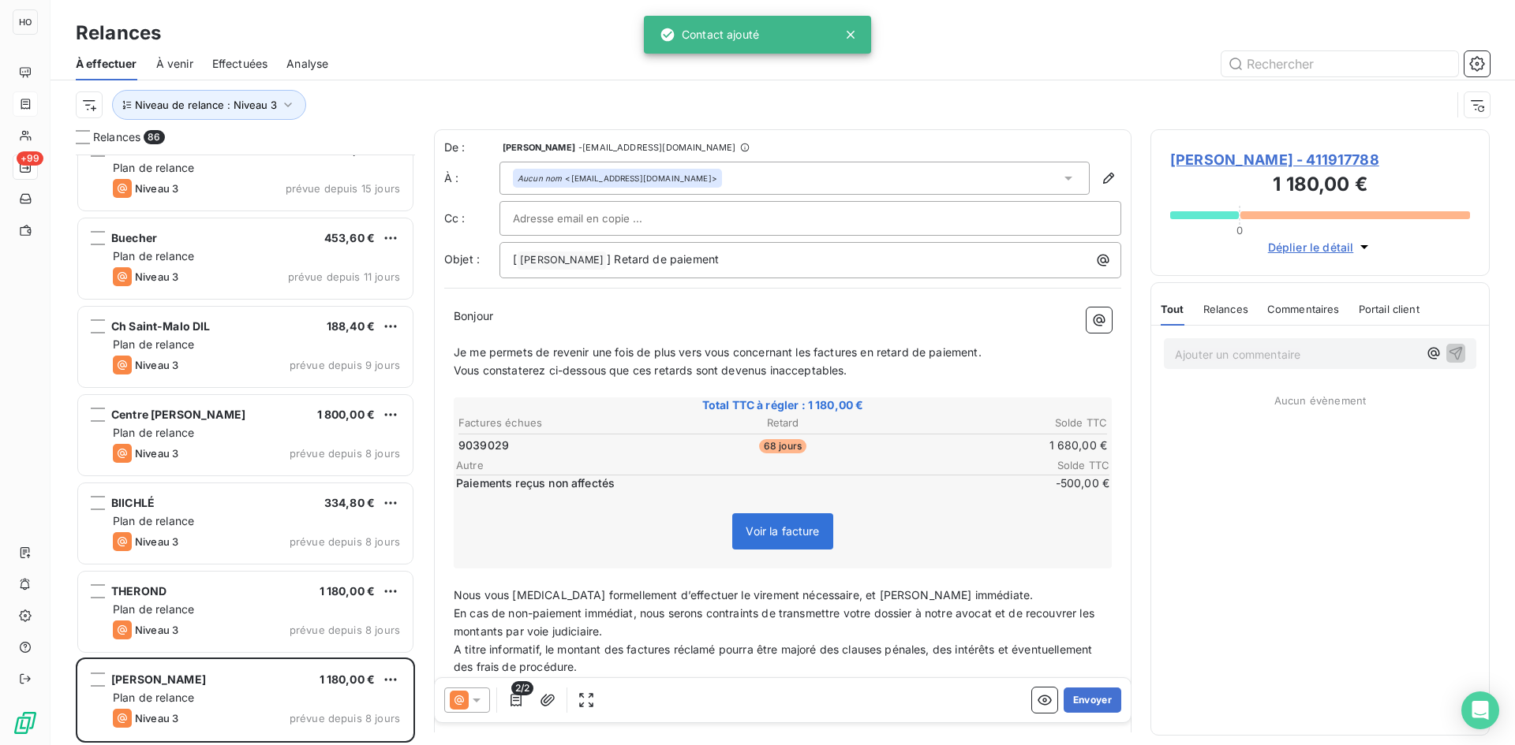
click at [469, 708] on div at bounding box center [467, 700] width 46 height 25
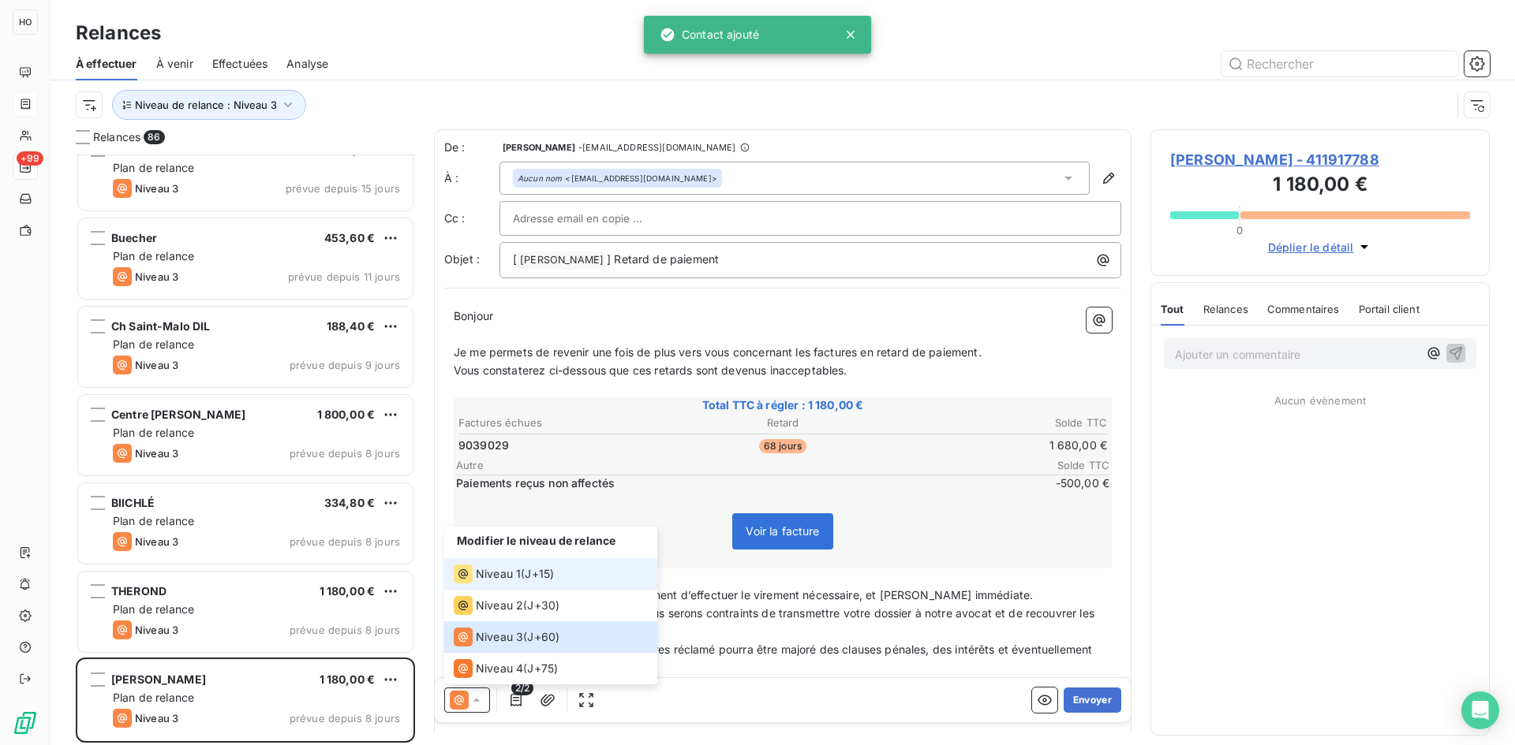
click at [528, 574] on span "J+15 )" at bounding box center [539, 574] width 29 height 16
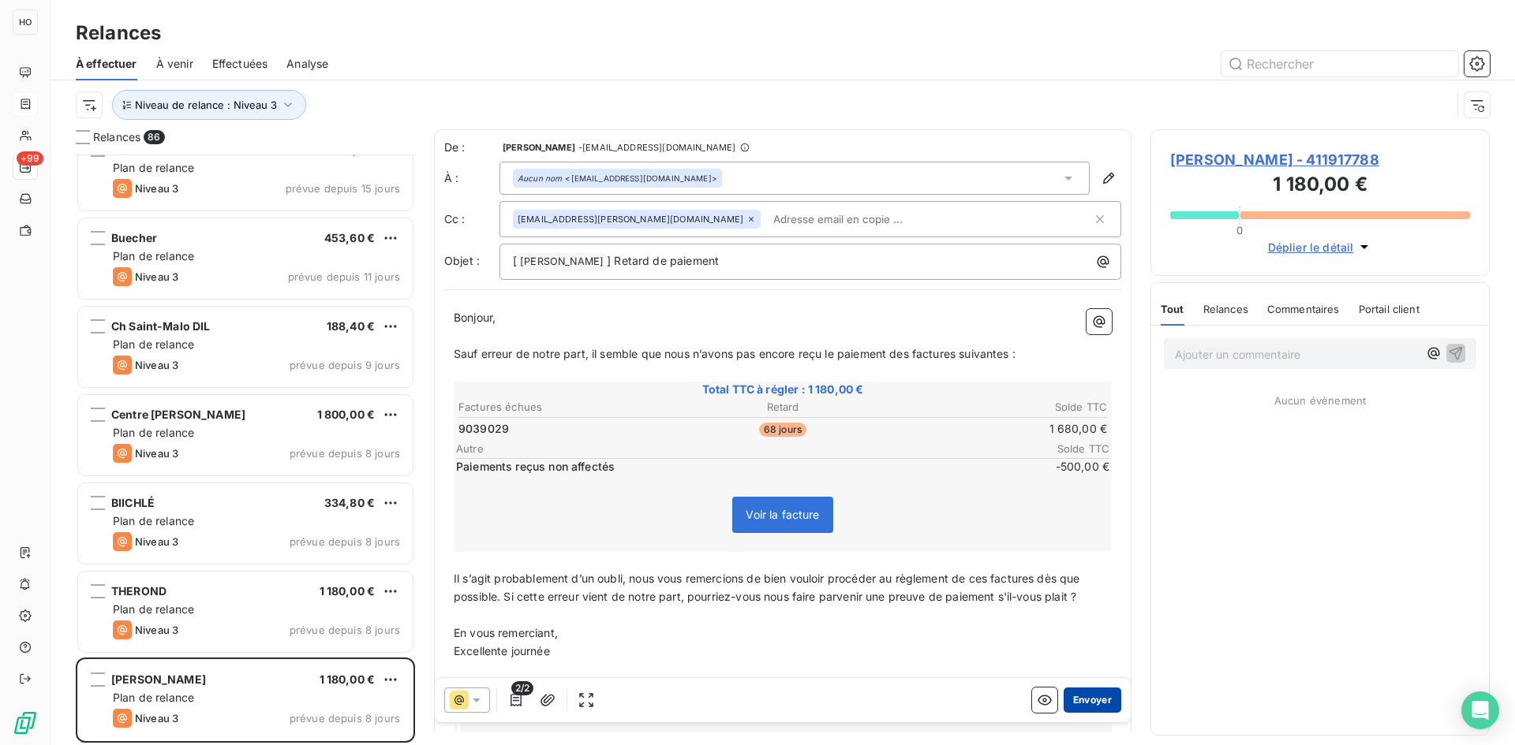
click at [1086, 701] on button "Envoyer" at bounding box center [1092, 700] width 58 height 25
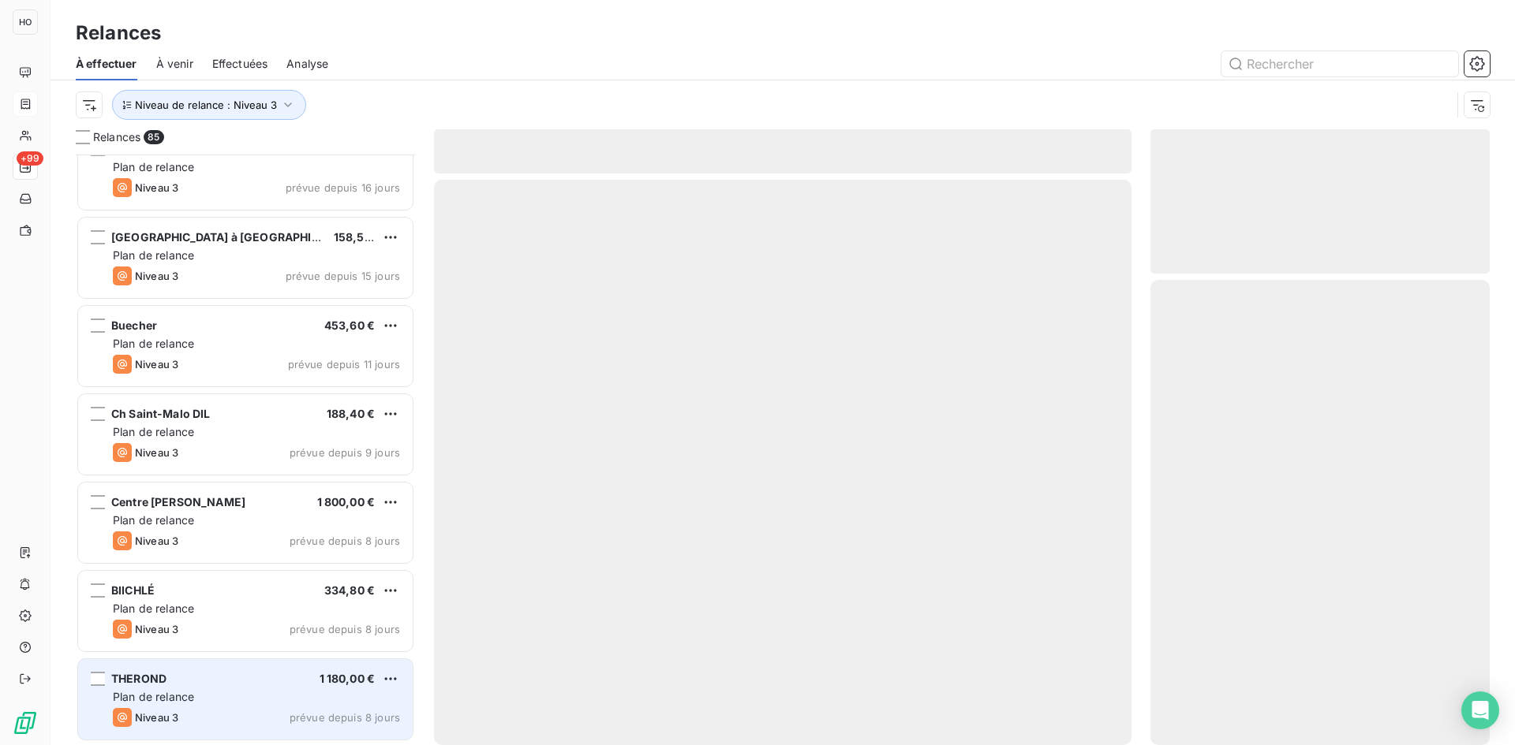
scroll to position [6919, 0]
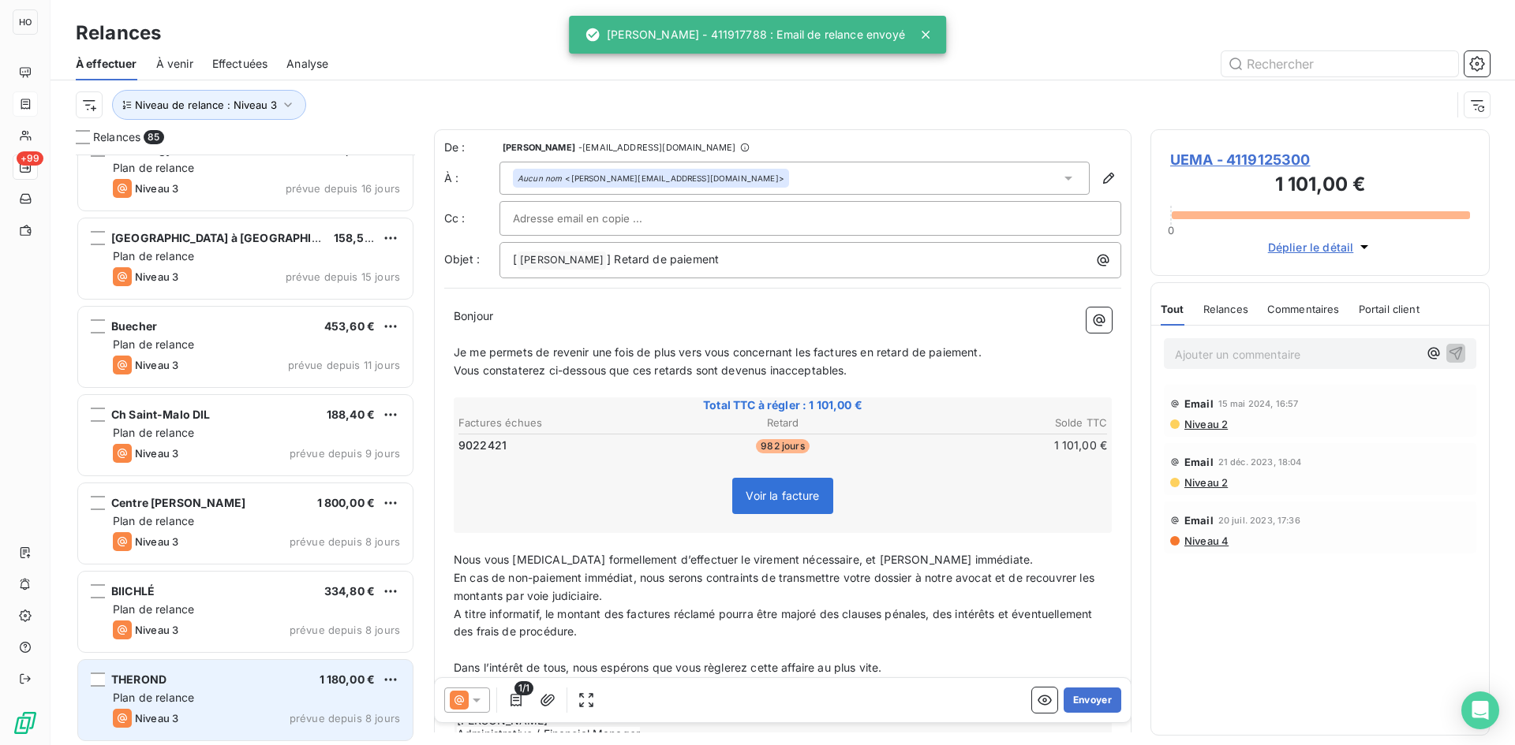
click at [216, 698] on div "Plan de relance" at bounding box center [256, 698] width 287 height 16
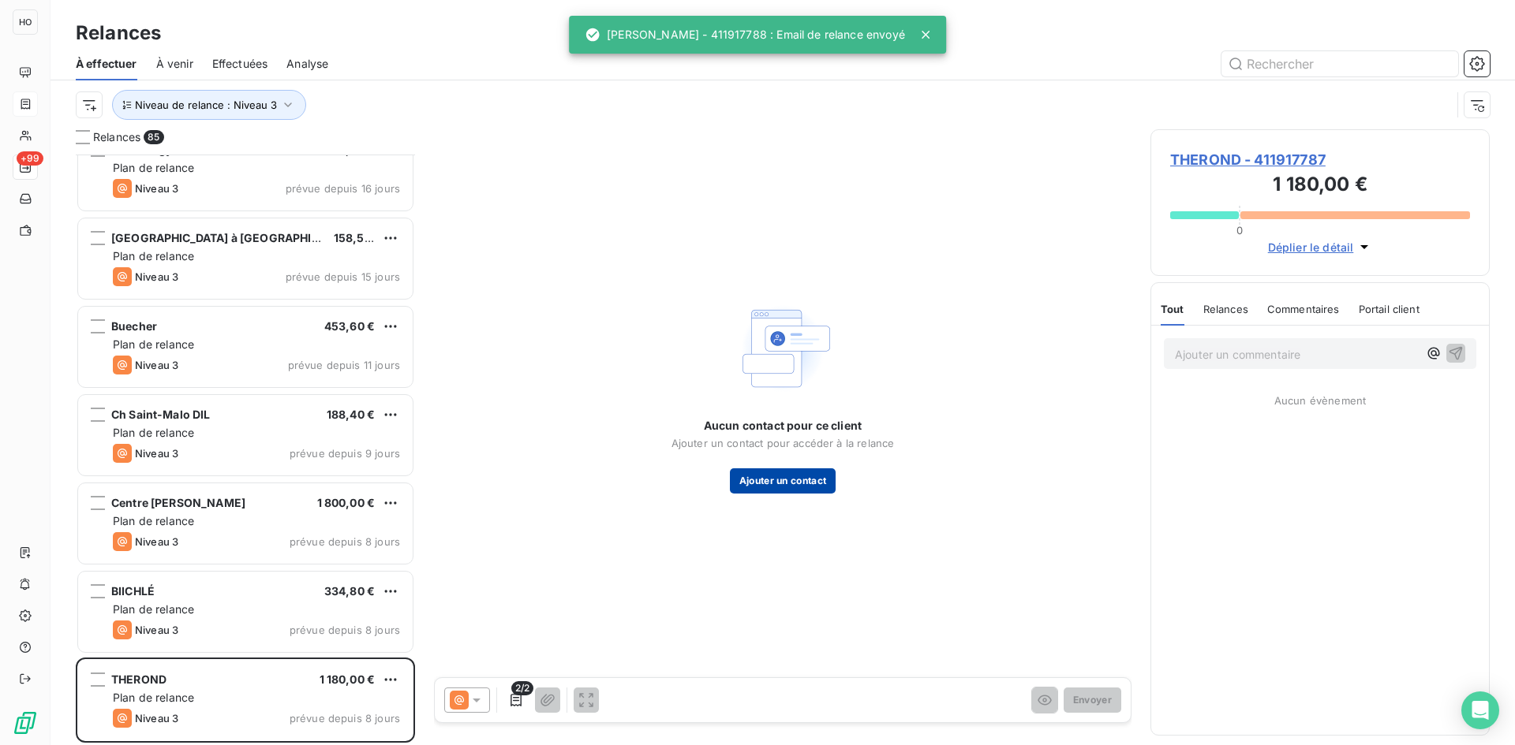
click at [768, 487] on button "Ajouter un contact" at bounding box center [783, 481] width 106 height 25
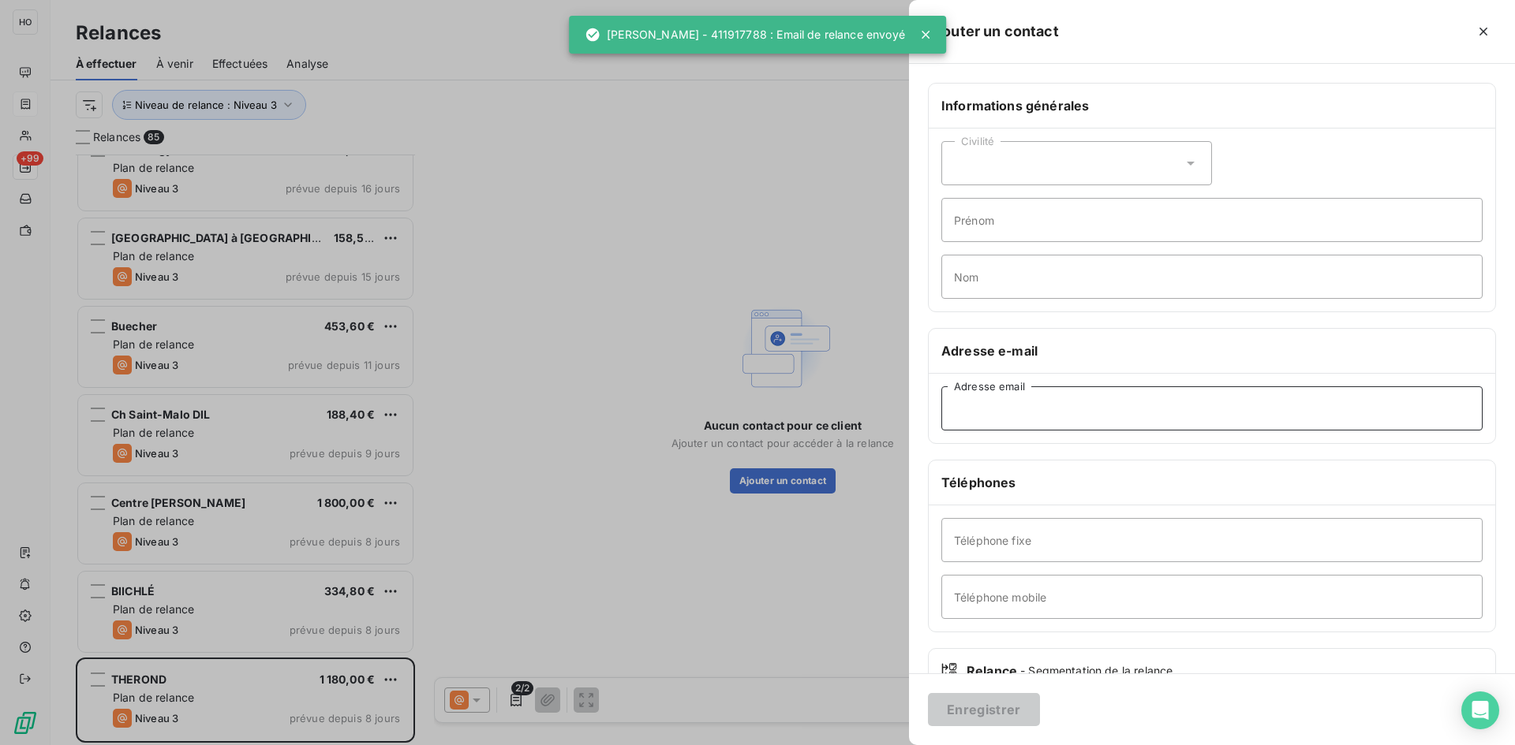
click at [1037, 410] on input "Adresse email" at bounding box center [1211, 409] width 541 height 44
paste input "[EMAIL_ADDRESS][DOMAIN_NAME]"
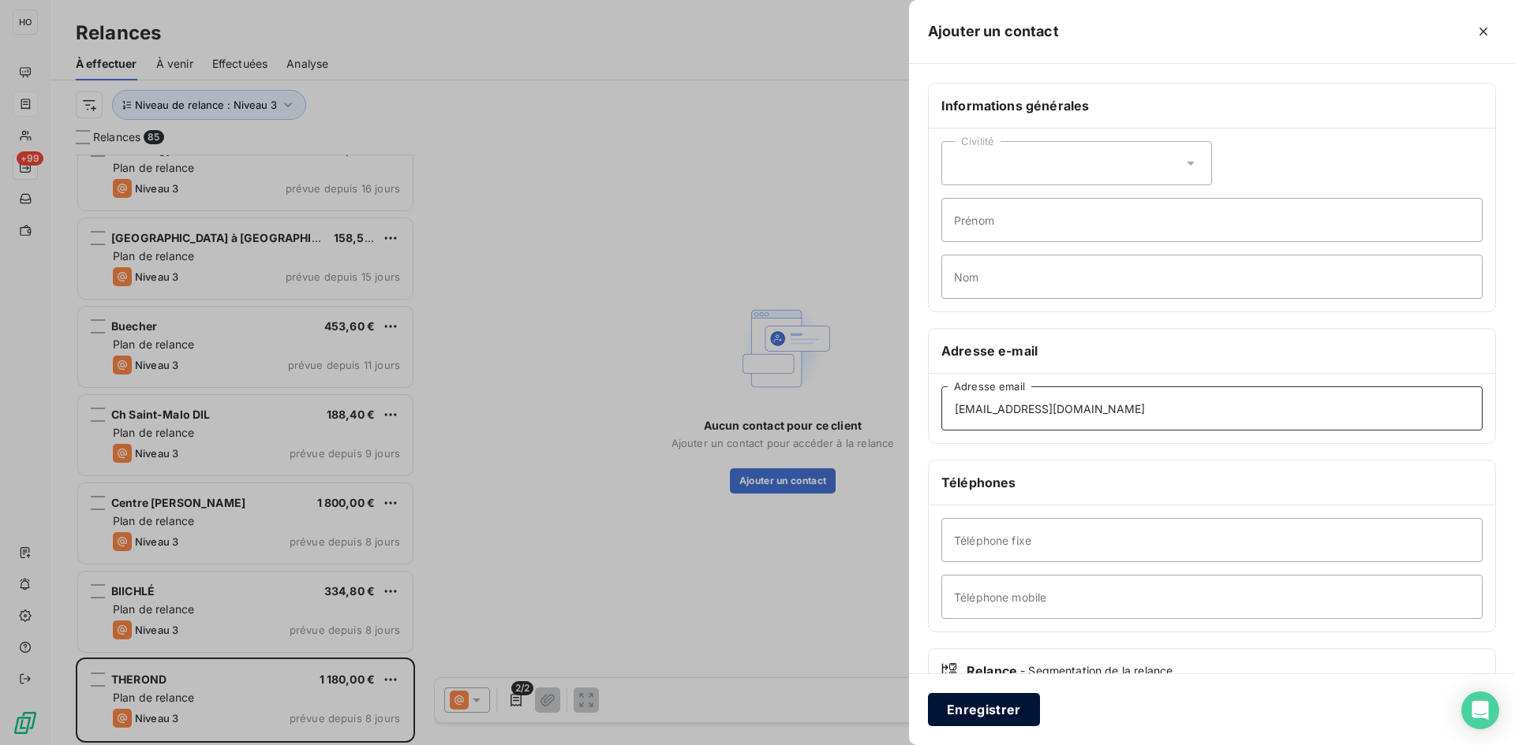
type input "[EMAIL_ADDRESS][DOMAIN_NAME]"
click at [990, 717] on button "Enregistrer" at bounding box center [984, 709] width 112 height 33
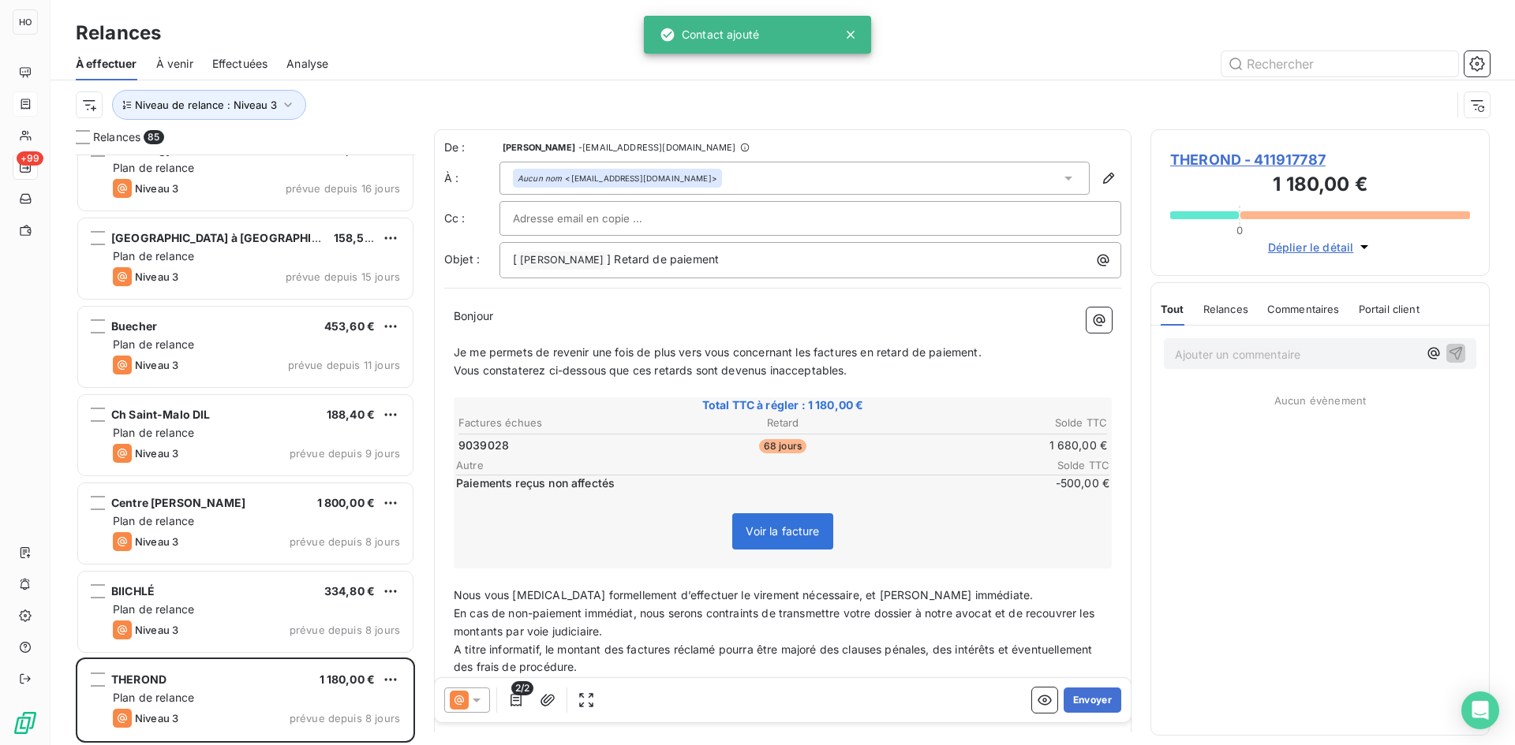
click at [472, 691] on div at bounding box center [467, 700] width 46 height 25
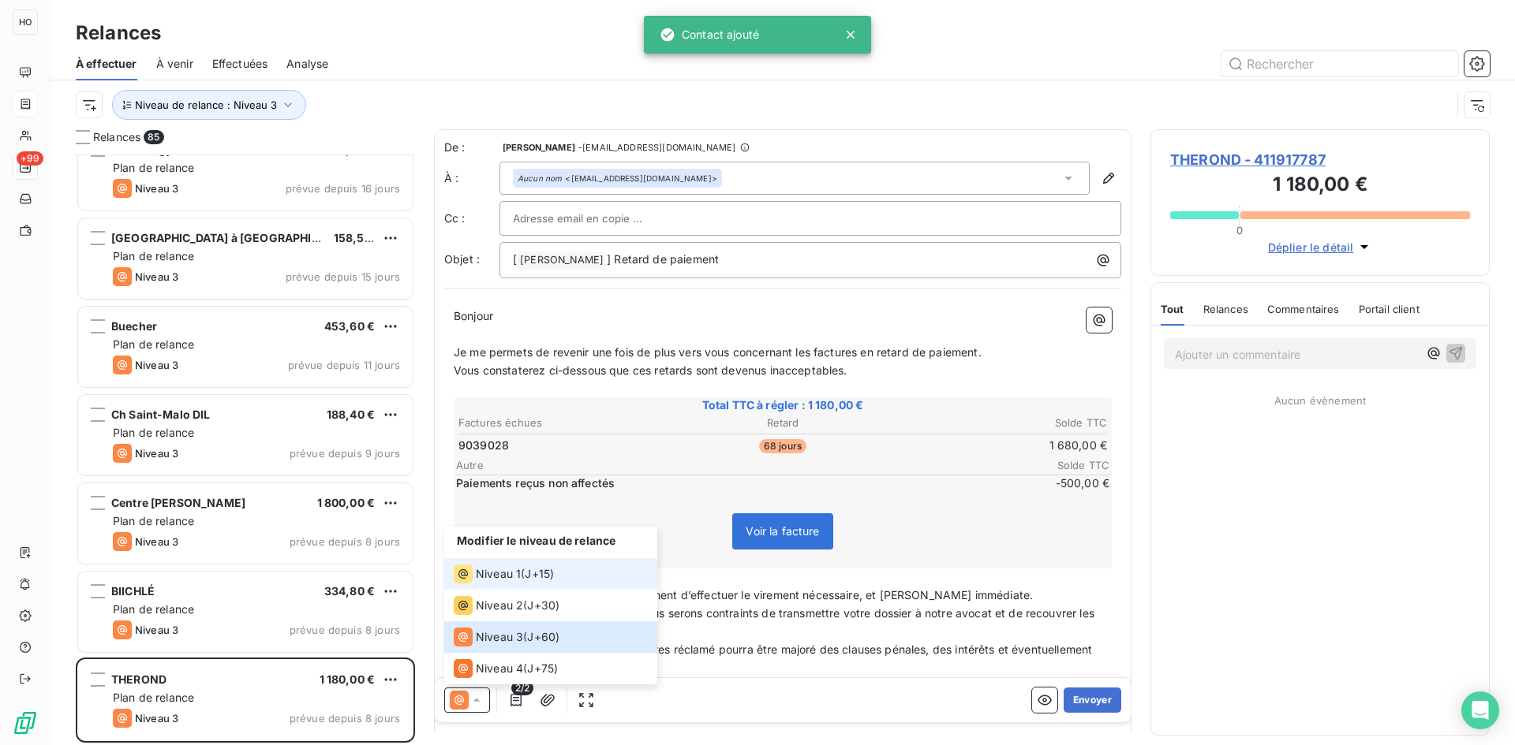
click at [540, 575] on span "J+15 )" at bounding box center [539, 574] width 29 height 16
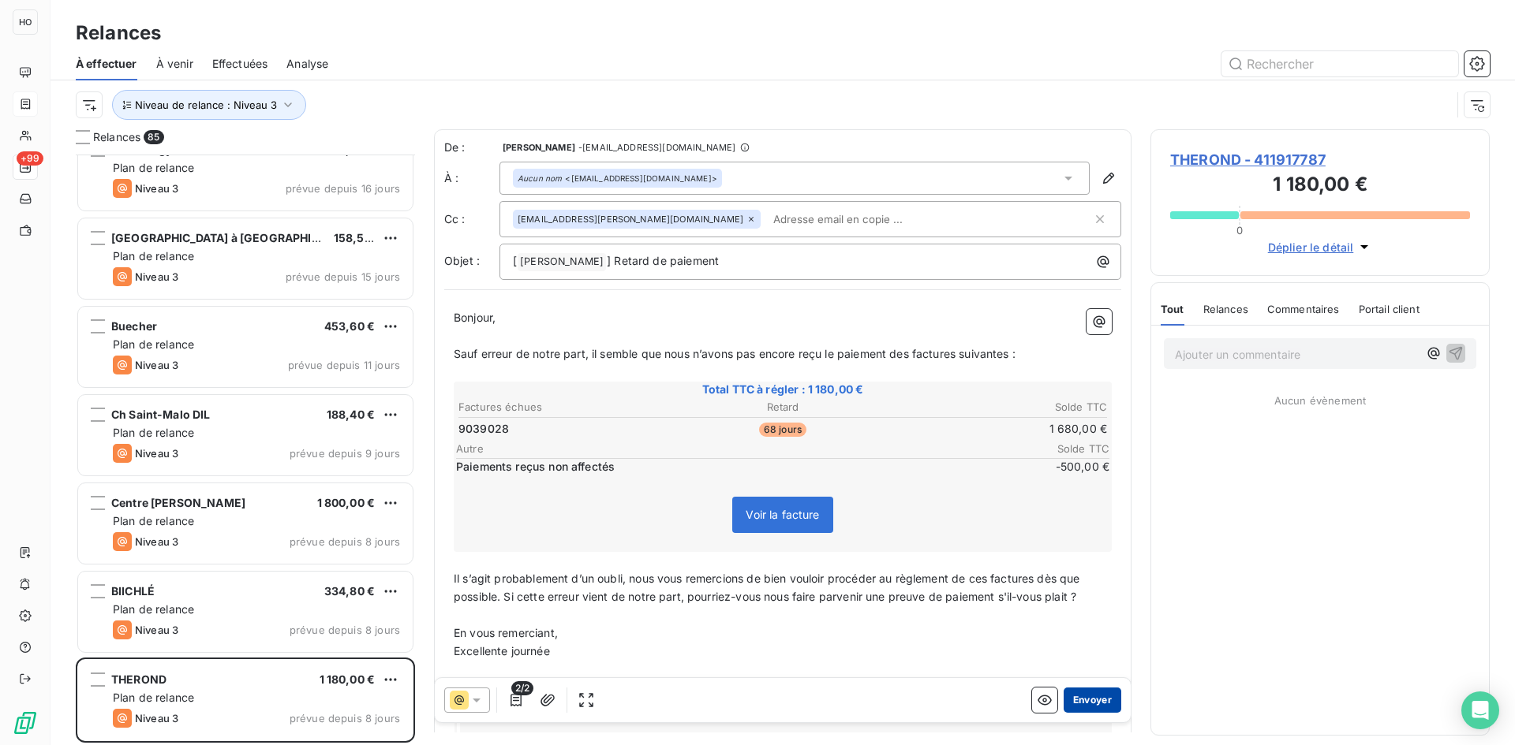
click at [1088, 696] on button "Envoyer" at bounding box center [1092, 700] width 58 height 25
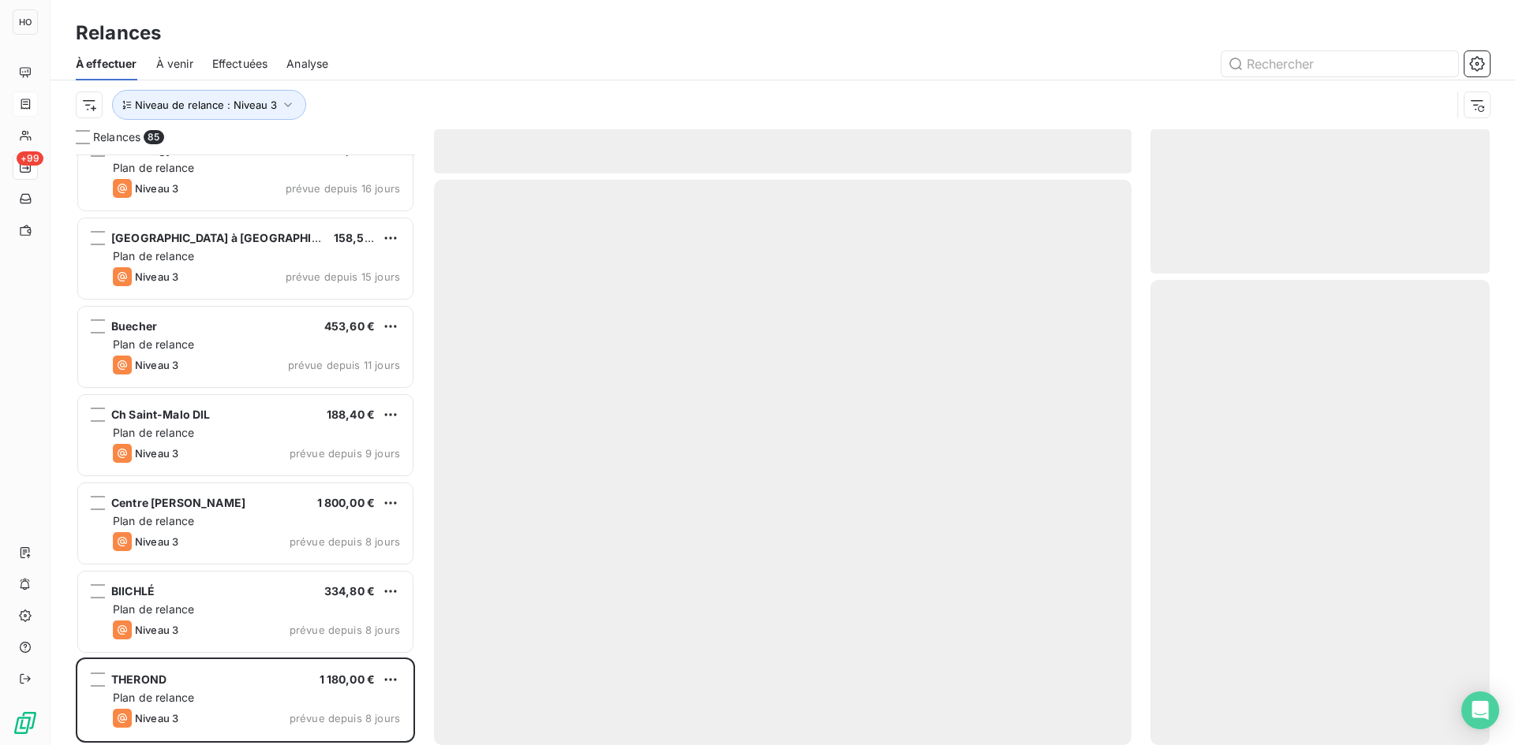
scroll to position [6831, 0]
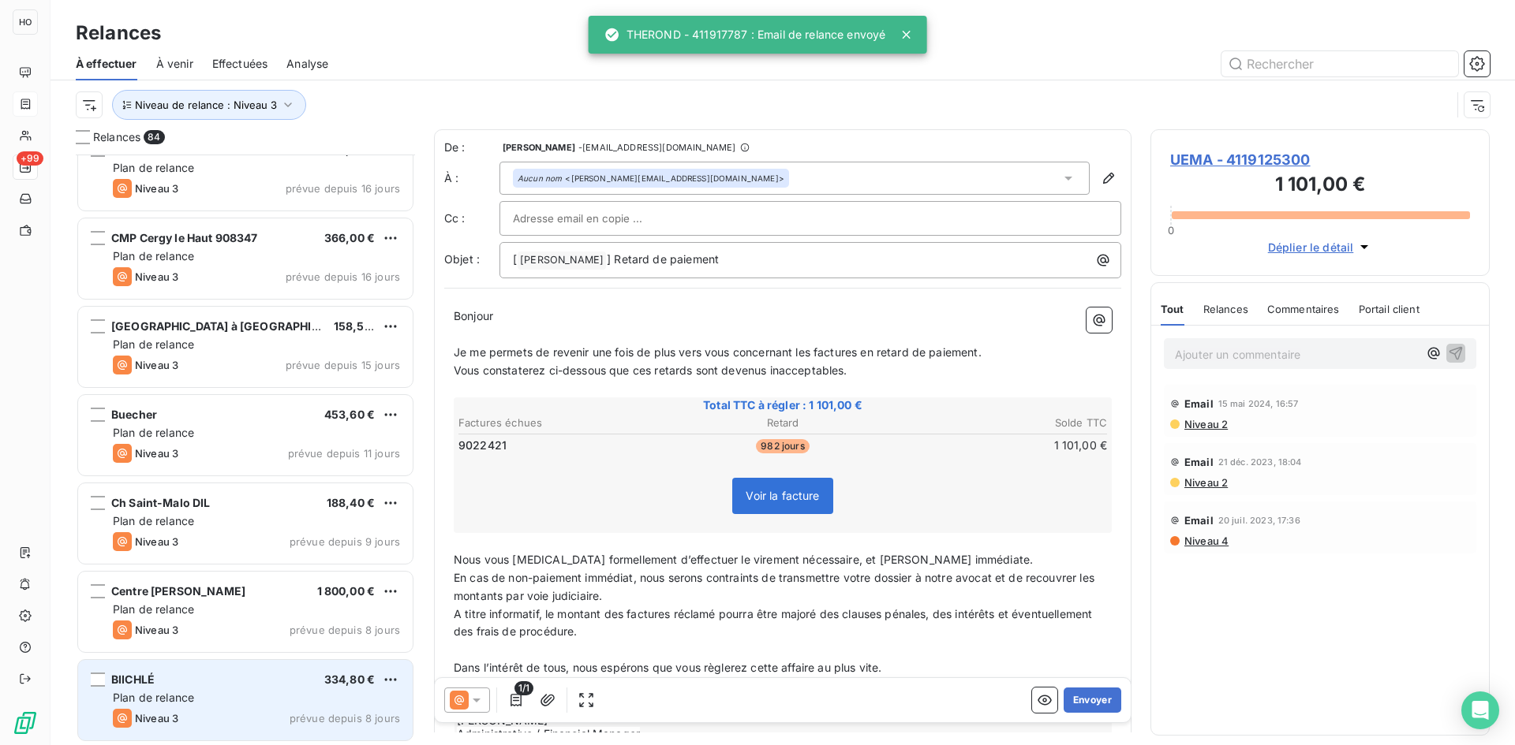
click at [325, 691] on div "Plan de relance" at bounding box center [256, 698] width 287 height 16
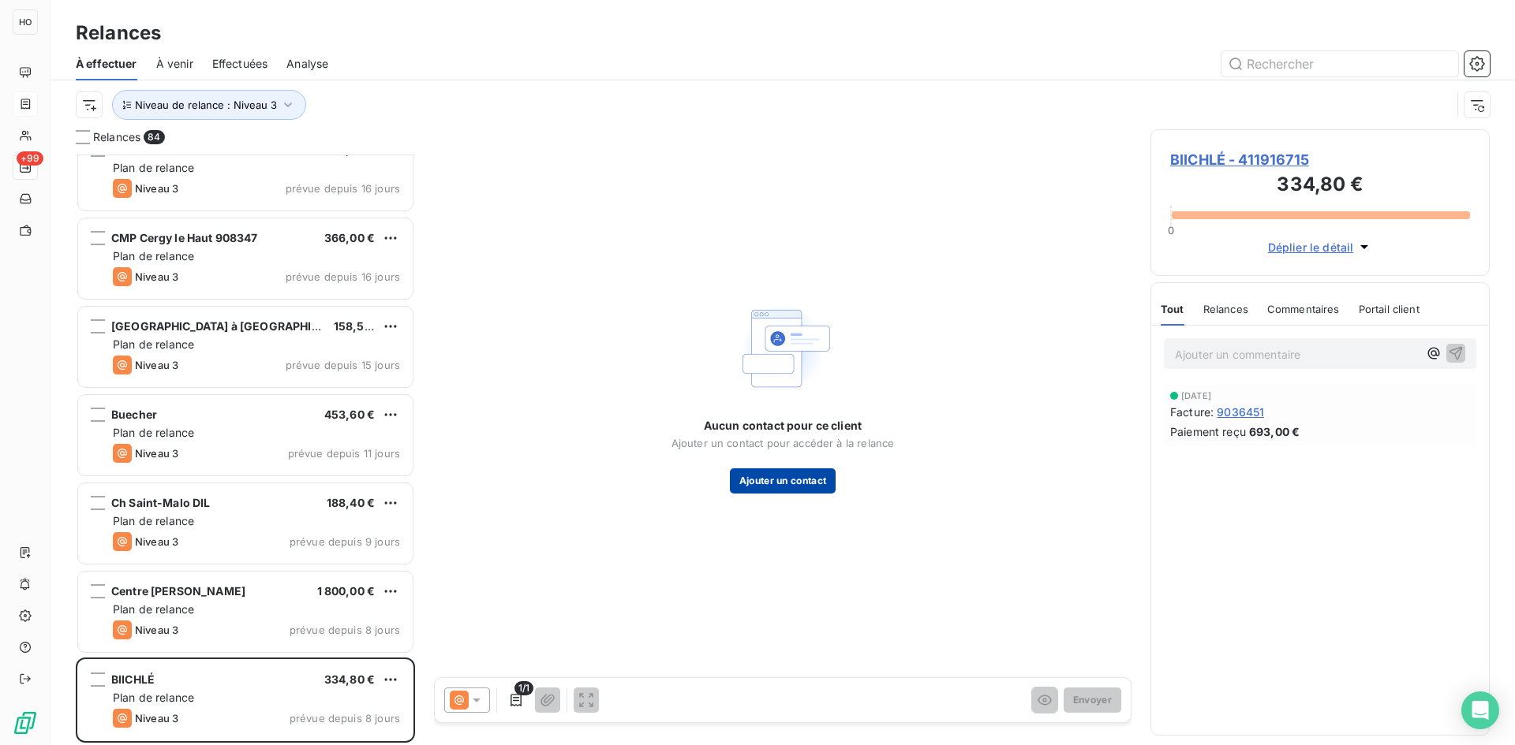
click at [772, 491] on button "Ajouter un contact" at bounding box center [783, 481] width 106 height 25
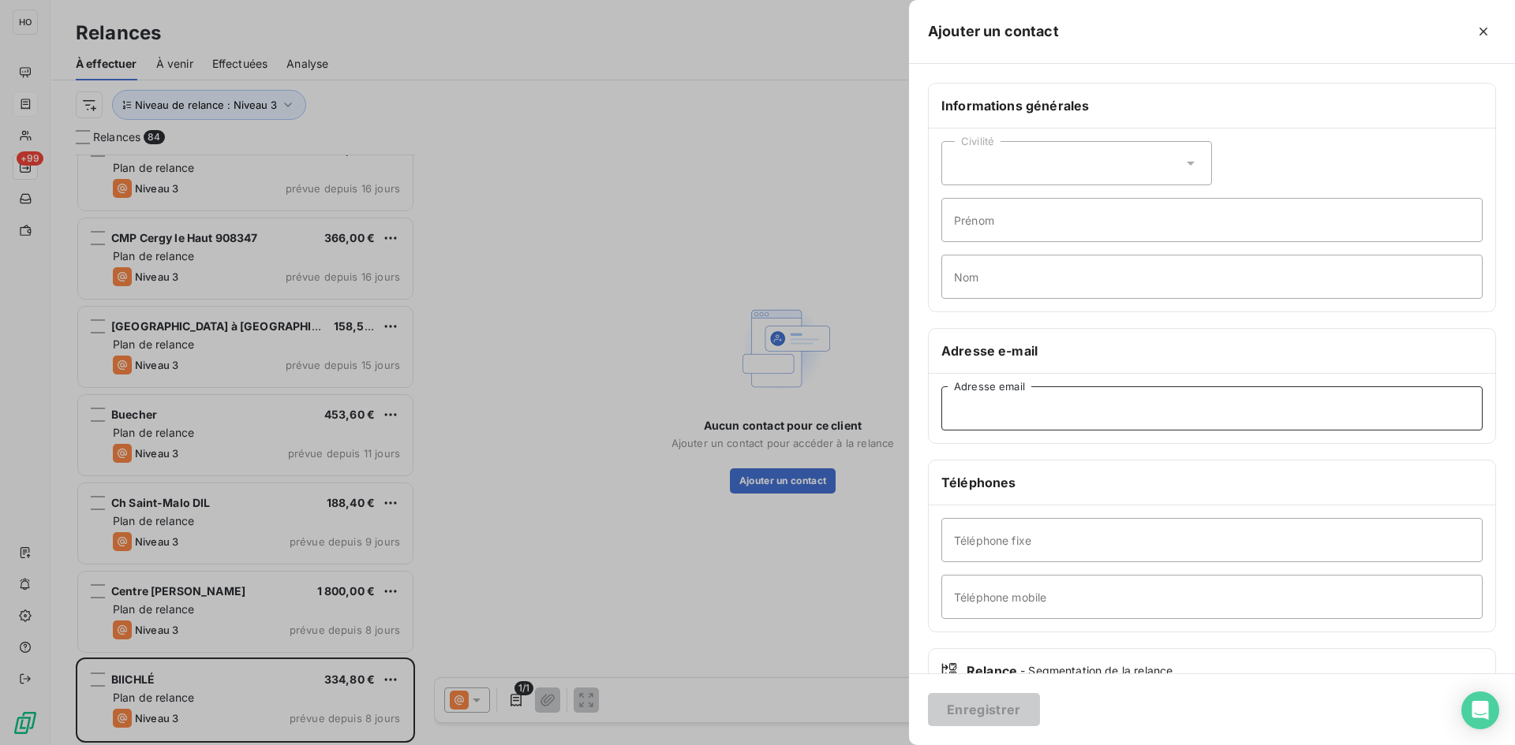
click at [1062, 406] on input "Adresse email" at bounding box center [1211, 409] width 541 height 44
paste input "[EMAIL_ADDRESS][DOMAIN_NAME]"
type input "[EMAIL_ADDRESS][DOMAIN_NAME]"
click at [1002, 711] on button "Enregistrer" at bounding box center [984, 709] width 112 height 33
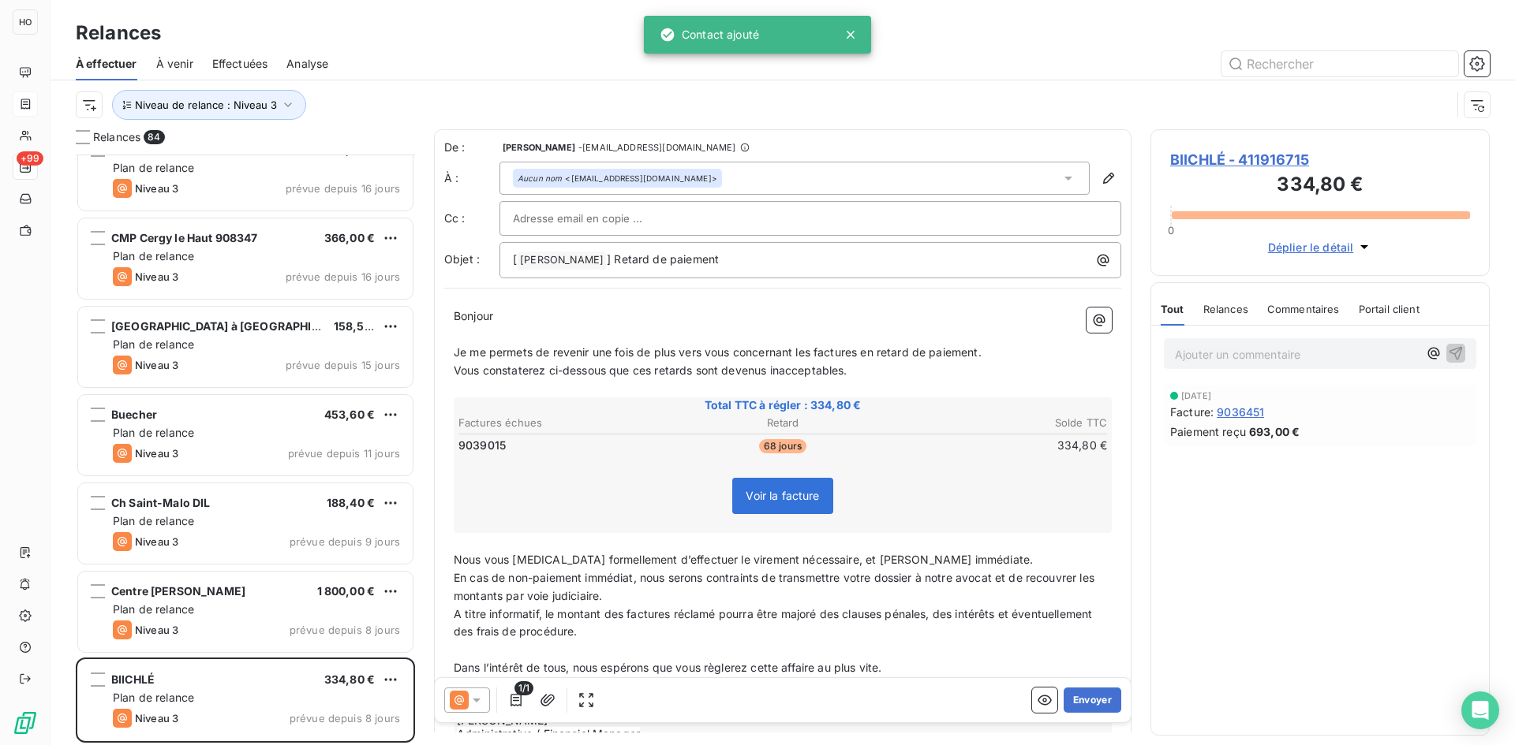
click at [480, 695] on icon at bounding box center [477, 701] width 16 height 16
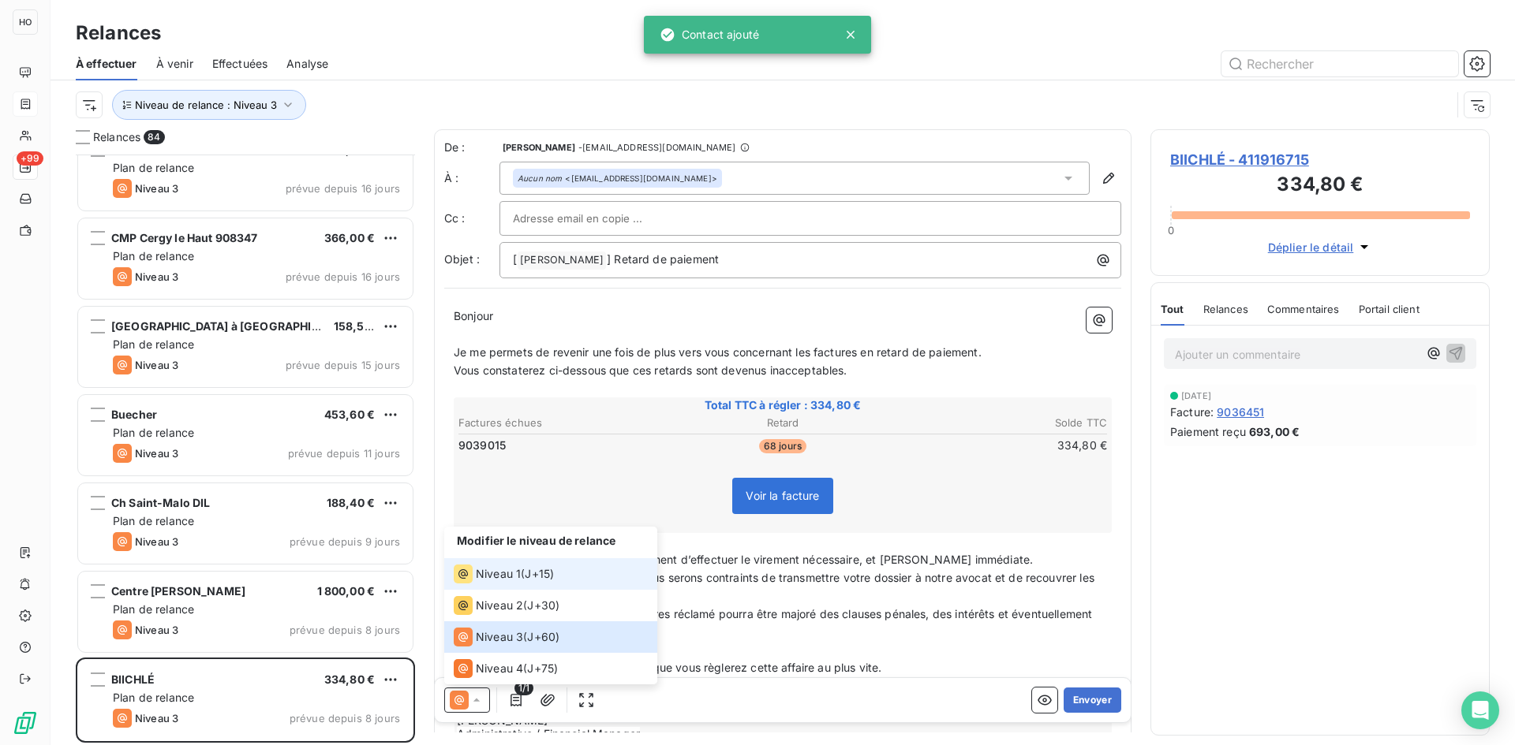
click at [526, 570] on div "Niveau 1 ( J+15 )" at bounding box center [504, 574] width 100 height 19
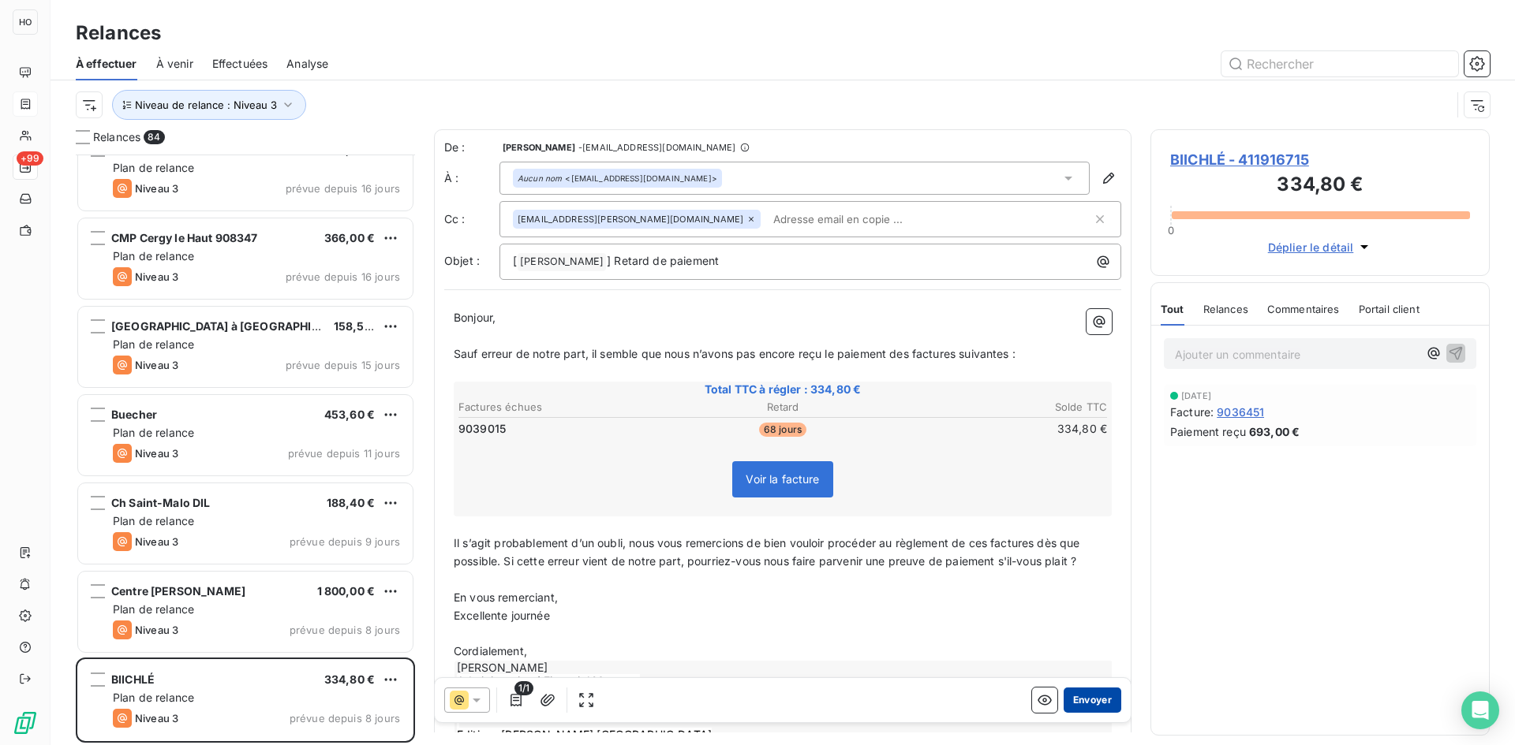
click at [1093, 699] on button "Envoyer" at bounding box center [1092, 700] width 58 height 25
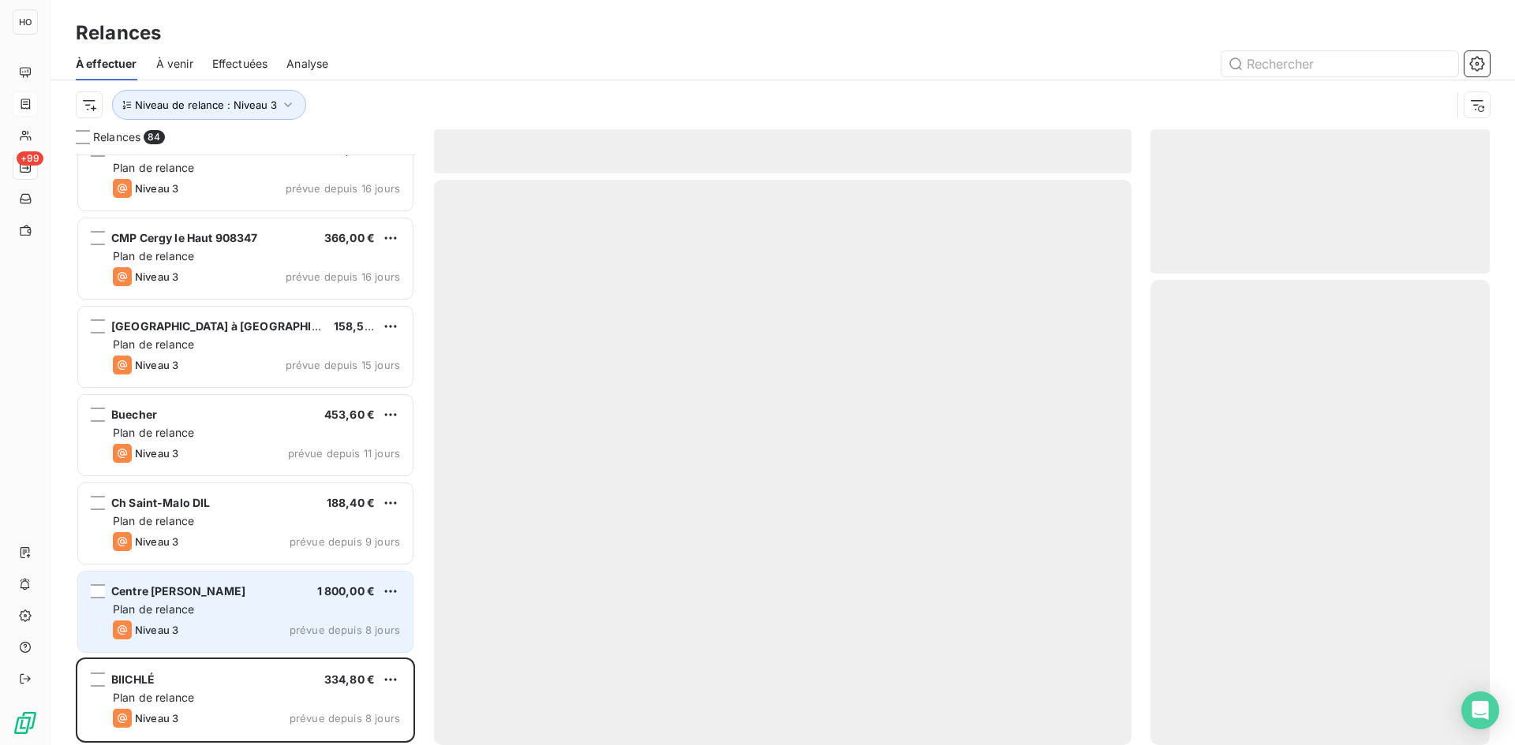
scroll to position [6742, 0]
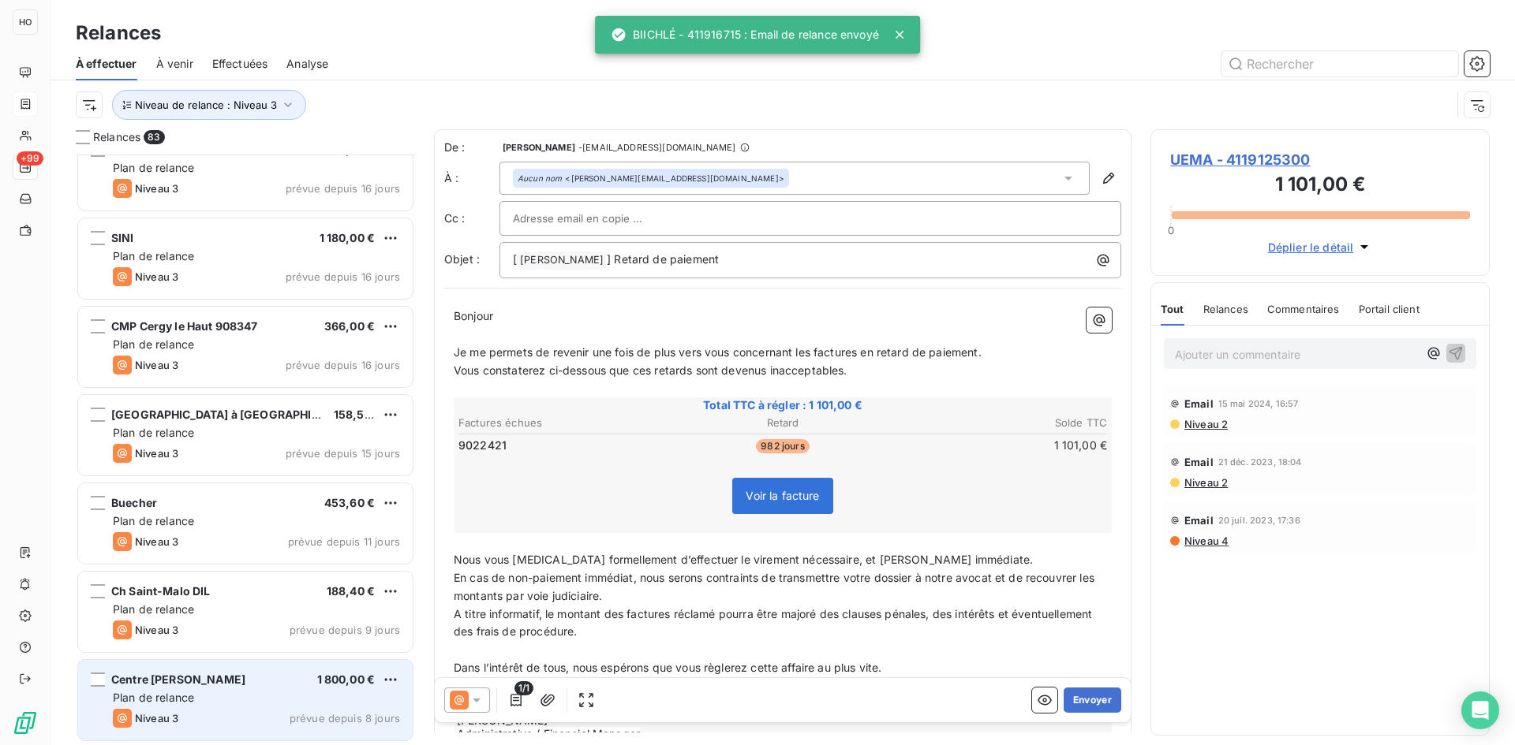
click at [272, 694] on div "Plan de relance" at bounding box center [256, 698] width 287 height 16
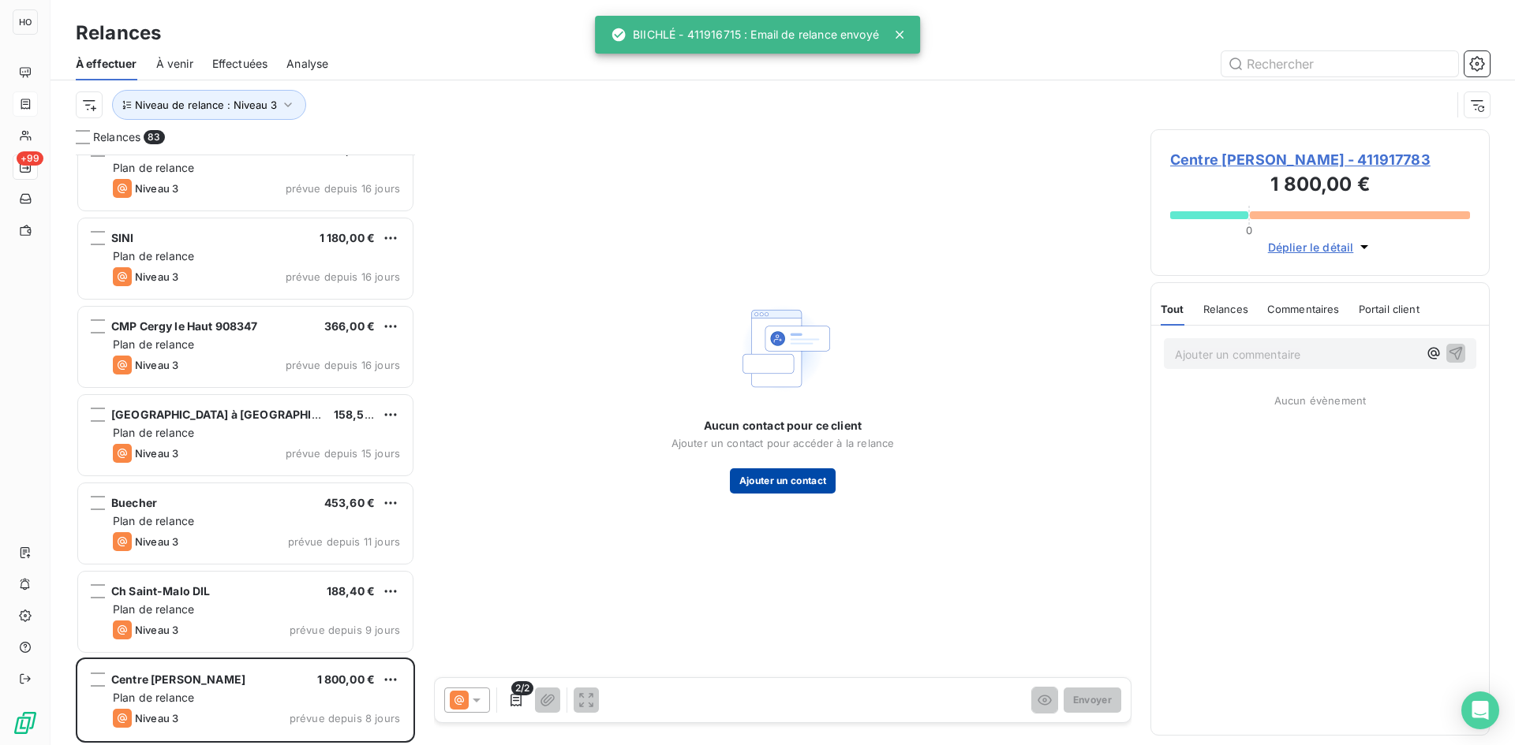
click at [814, 483] on button "Ajouter un contact" at bounding box center [783, 481] width 106 height 25
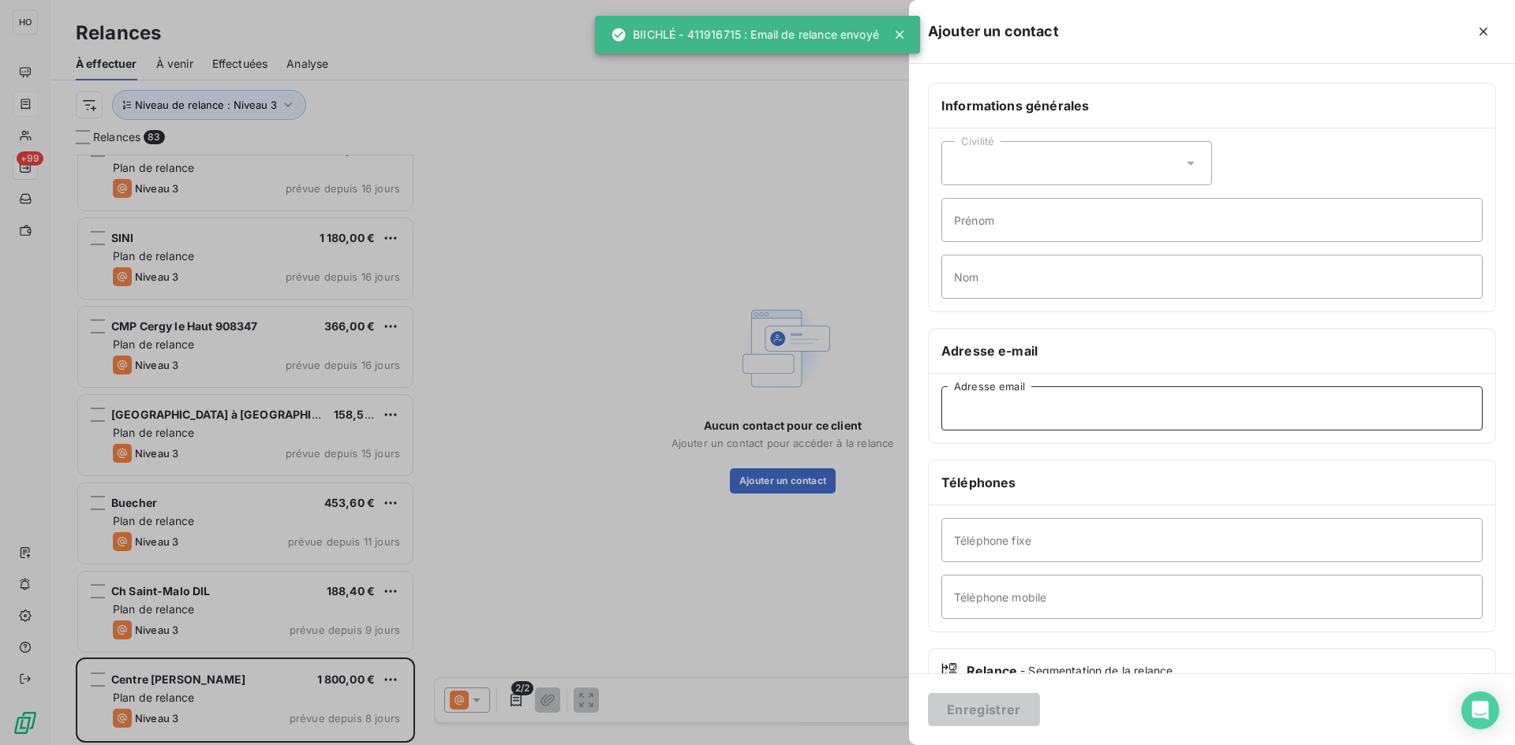
click at [1014, 411] on input "Adresse email" at bounding box center [1211, 409] width 541 height 44
paste input "[EMAIL_ADDRESS][DOMAIN_NAME]"
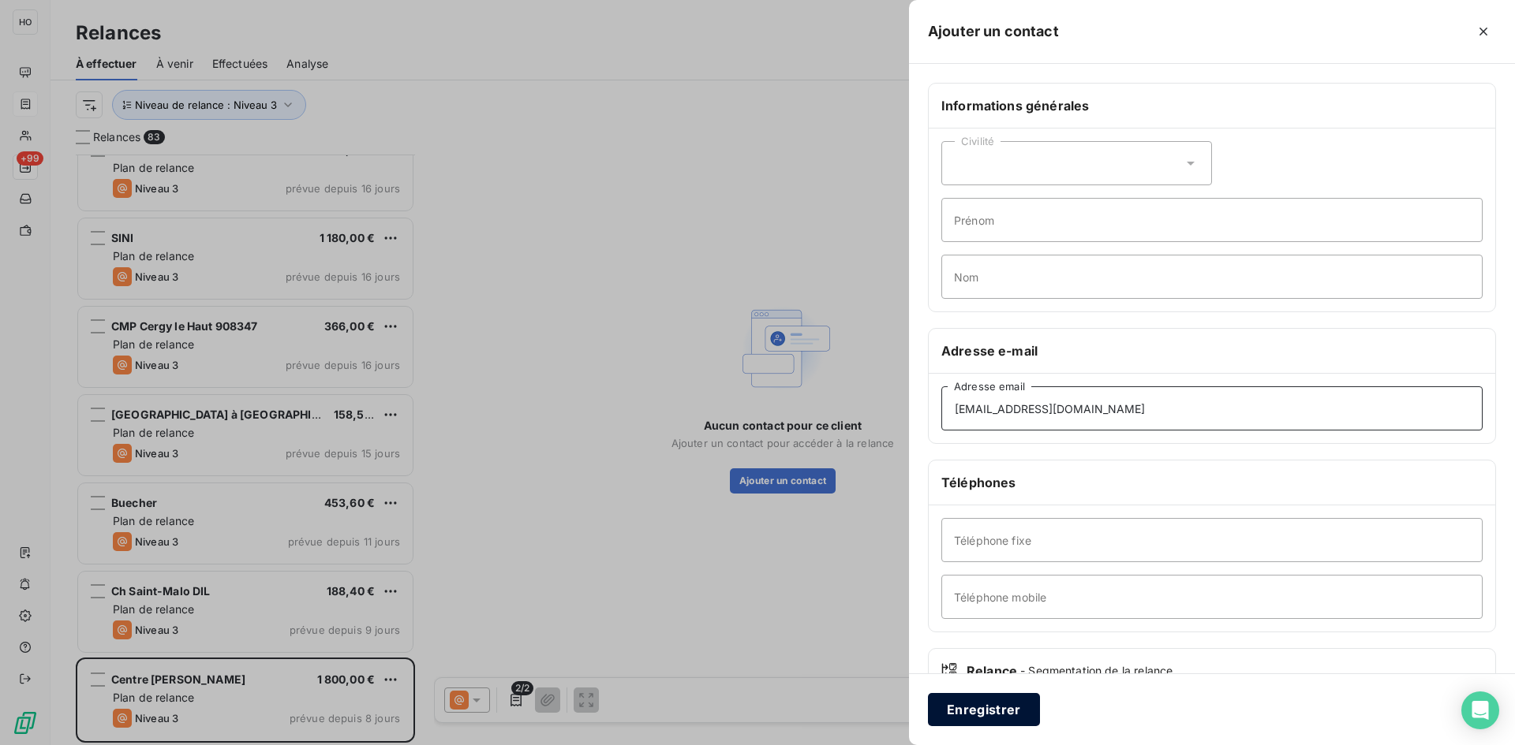
type input "[EMAIL_ADDRESS][DOMAIN_NAME]"
click at [1013, 716] on button "Enregistrer" at bounding box center [984, 709] width 112 height 33
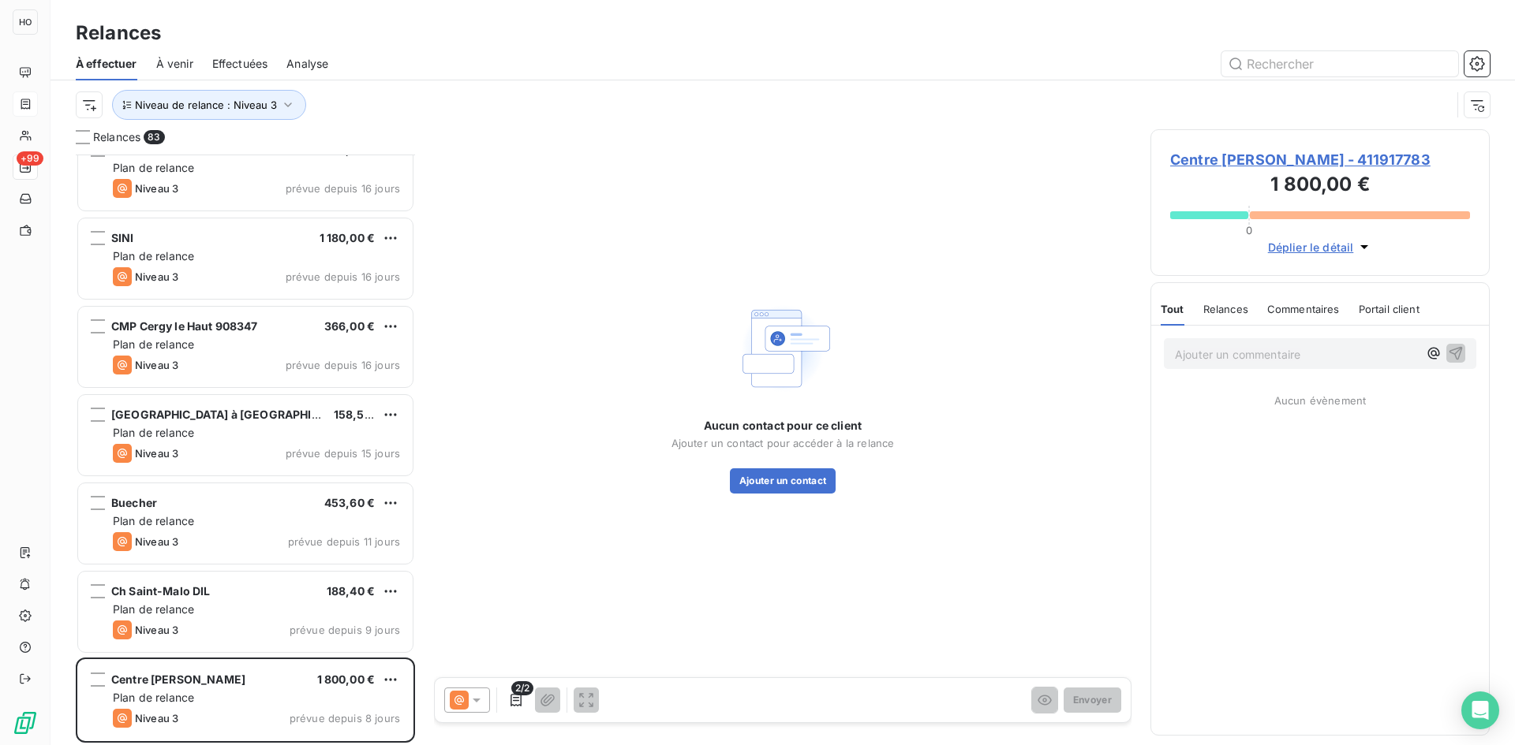
click at [475, 708] on icon at bounding box center [477, 701] width 16 height 16
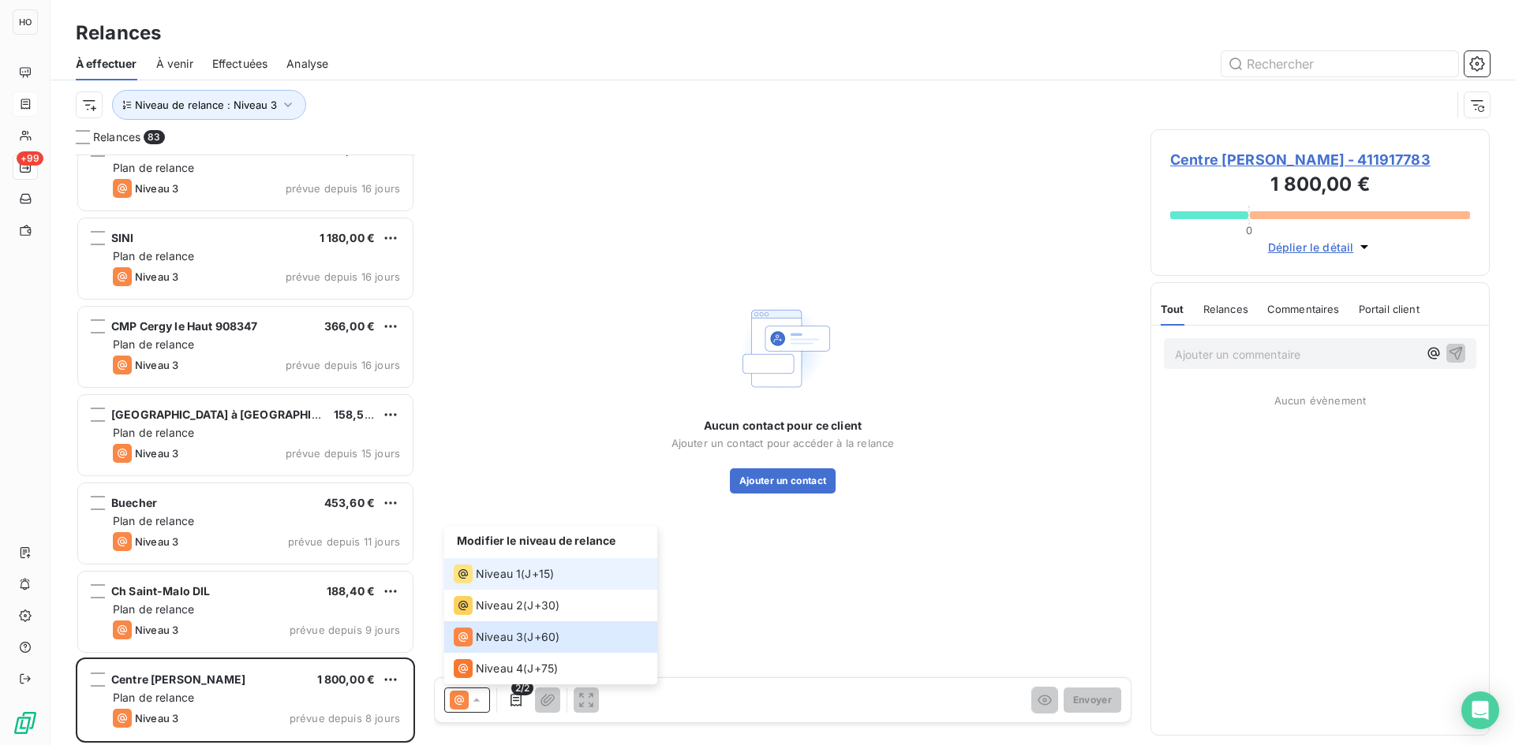
click at [534, 580] on span "J+15 )" at bounding box center [539, 574] width 29 height 16
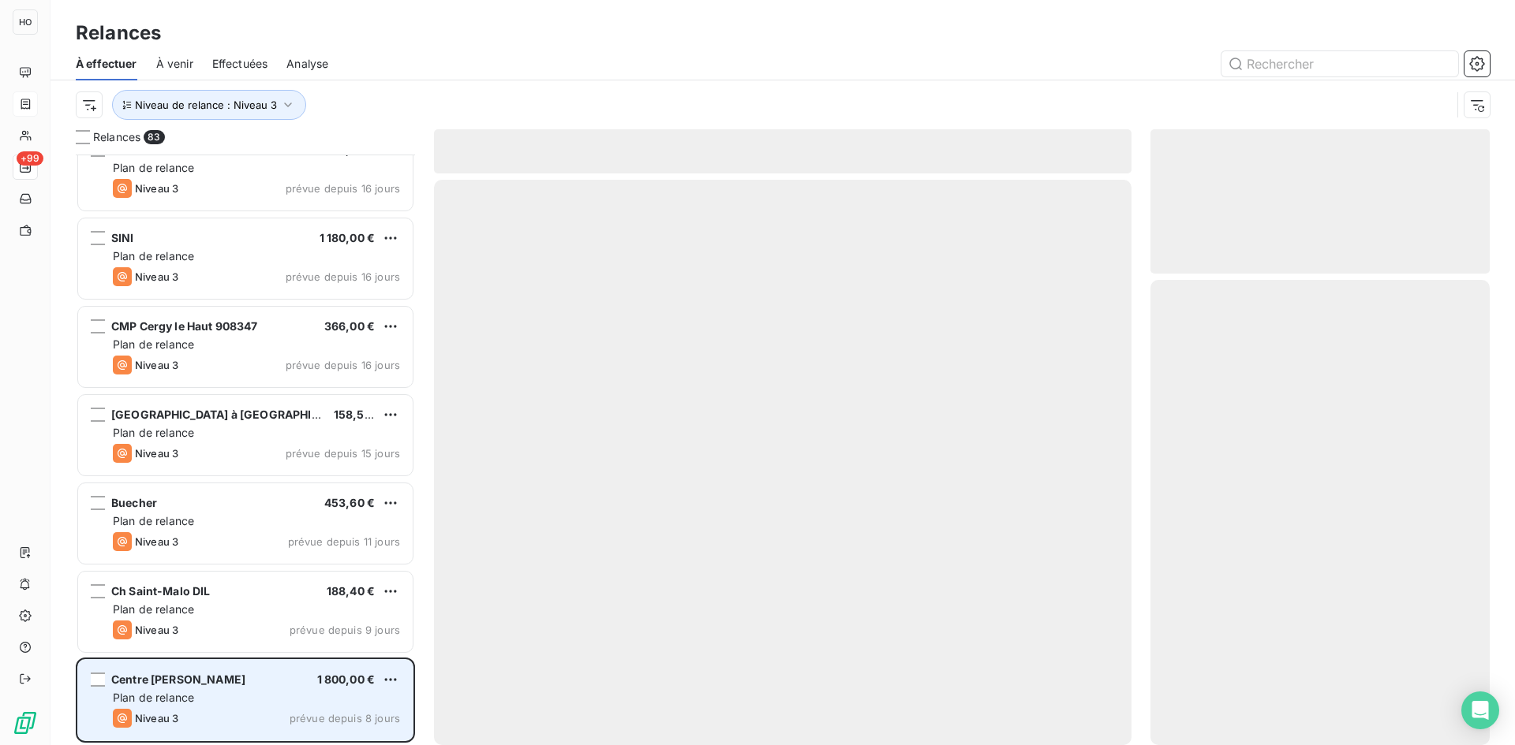
click at [306, 705] on div "Plan de relance" at bounding box center [256, 698] width 287 height 16
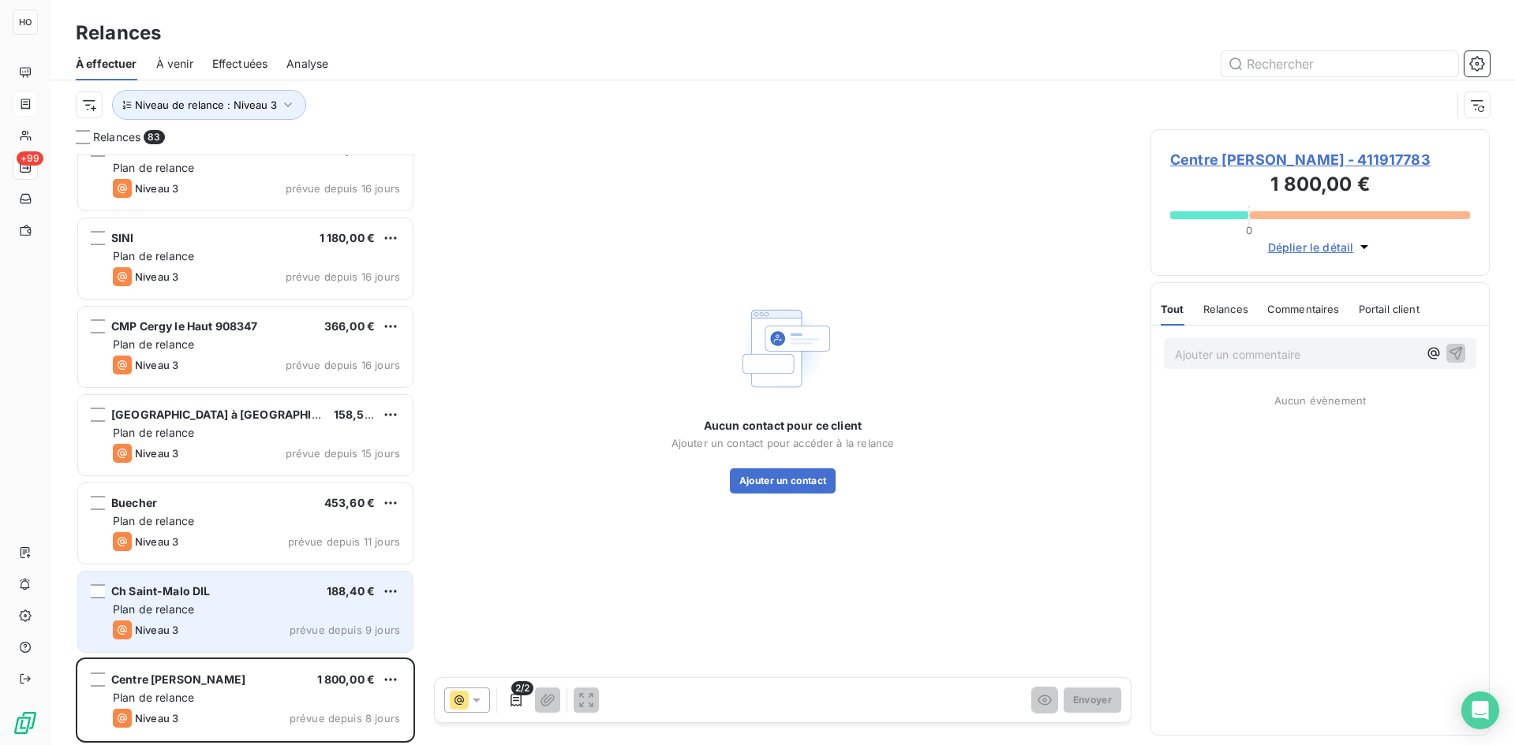
click at [240, 597] on div "Ch Saint-Malo DIL 188,40 €" at bounding box center [256, 592] width 287 height 14
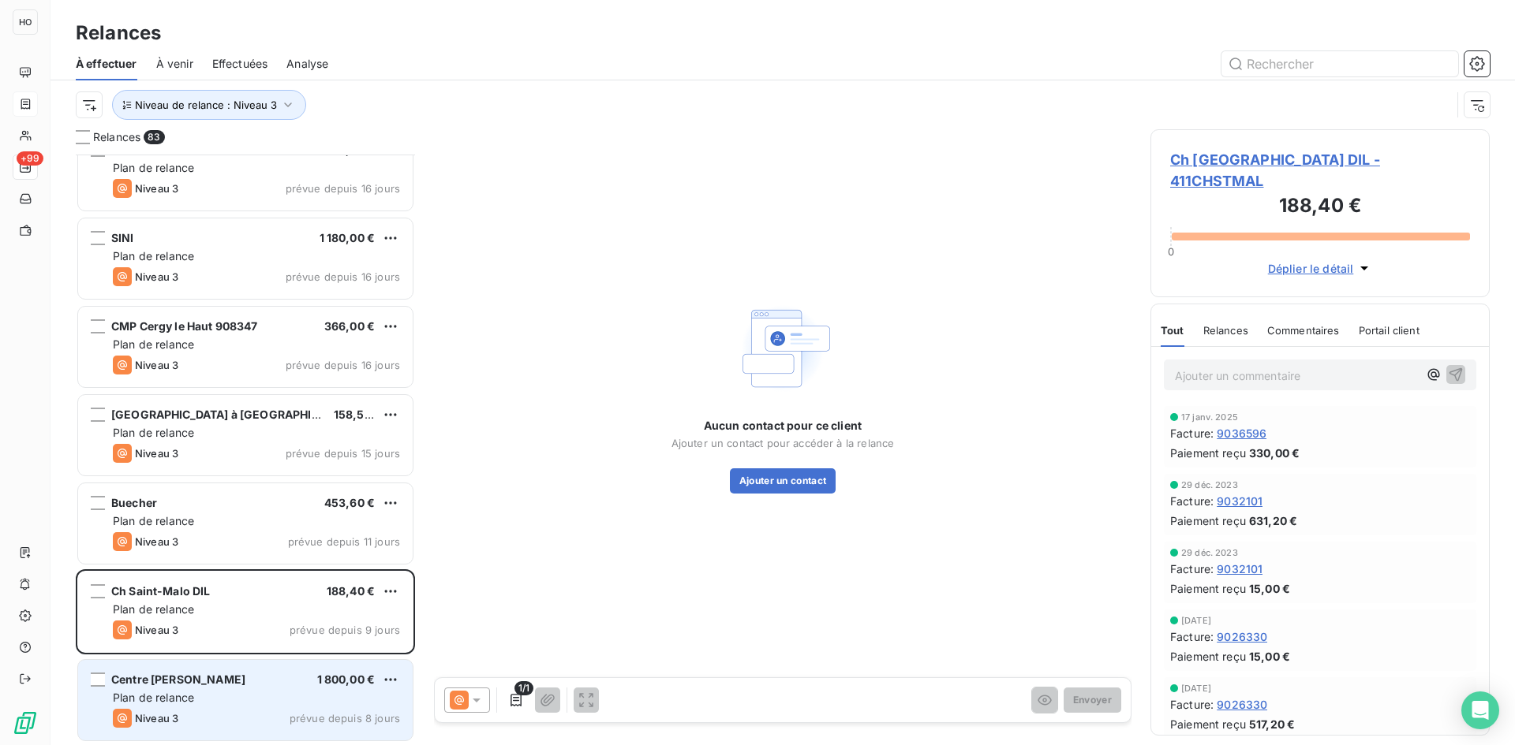
click at [230, 708] on div "Centre [PERSON_NAME] 1 800,00 € Plan de relance Niveau 3 prévue depuis 8 jours" at bounding box center [245, 700] width 334 height 80
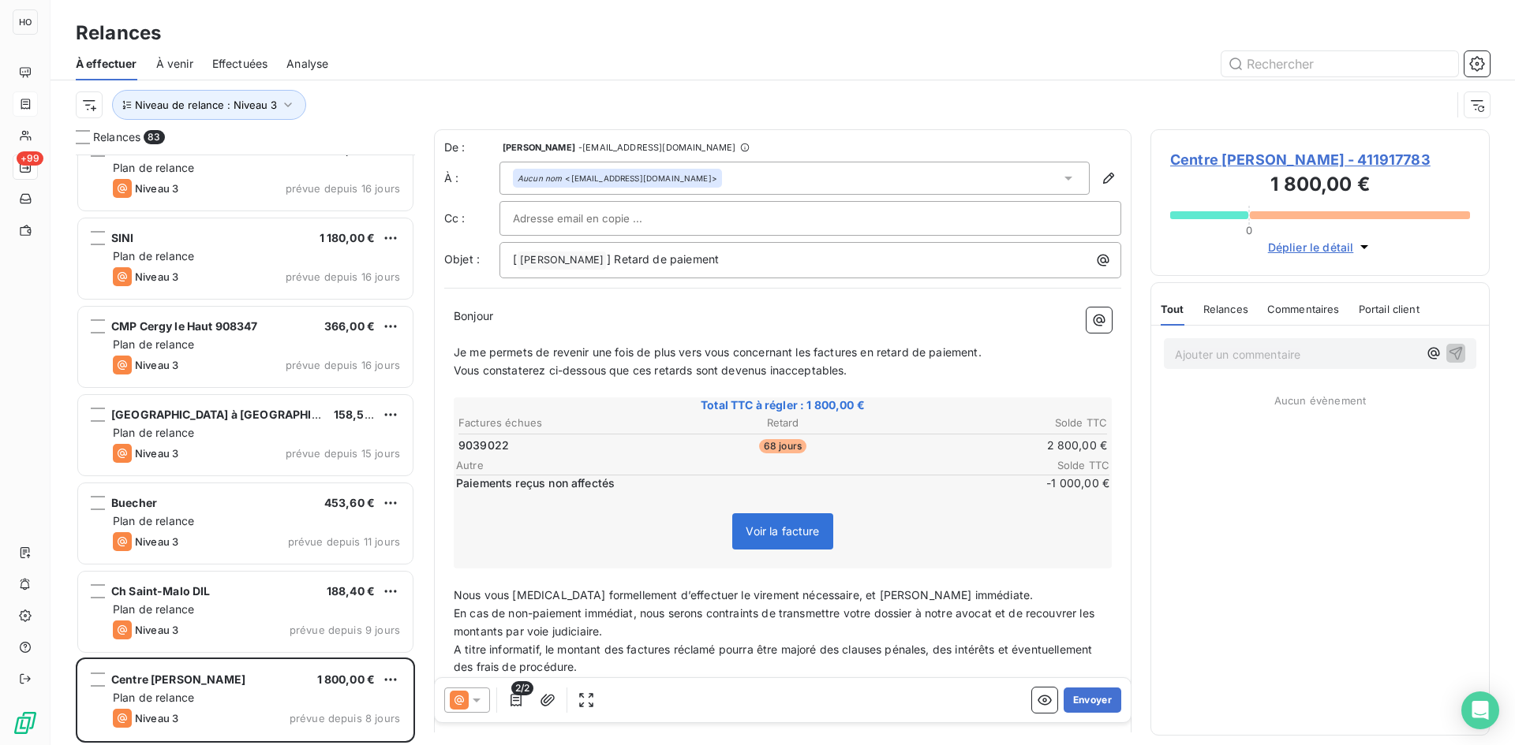
click at [475, 700] on icon at bounding box center [477, 701] width 8 height 4
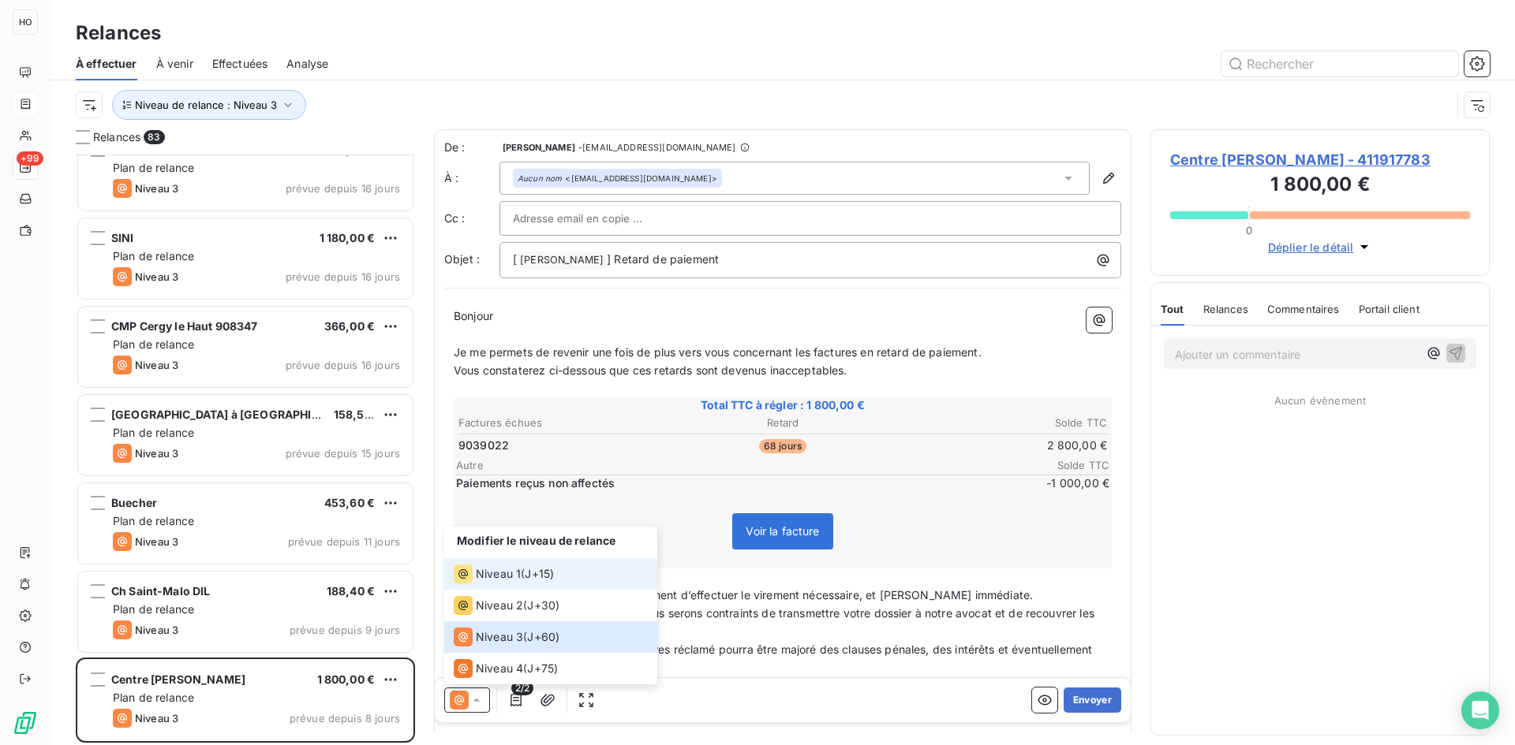
click at [549, 572] on span "J+15 )" at bounding box center [539, 574] width 29 height 16
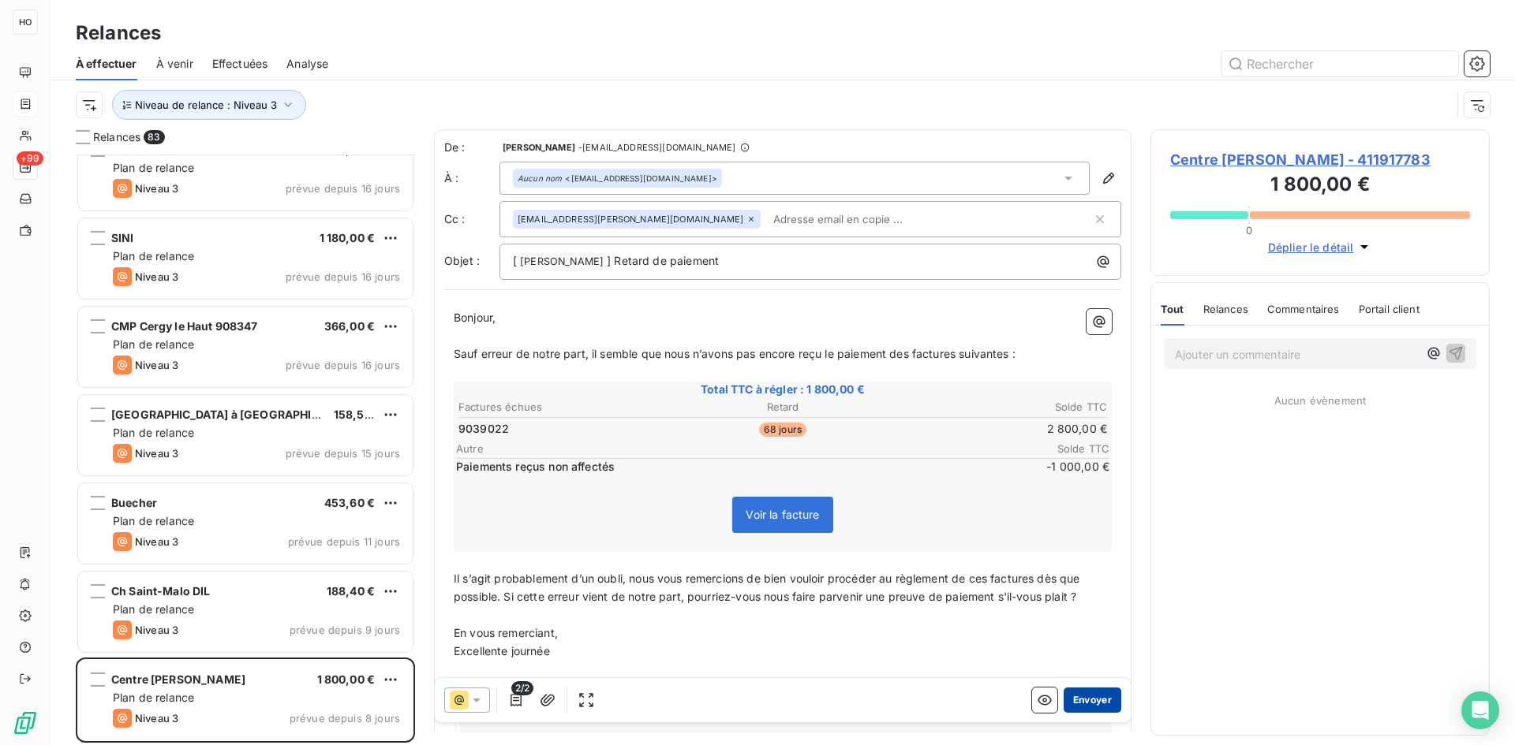
click at [1090, 699] on button "Envoyer" at bounding box center [1092, 700] width 58 height 25
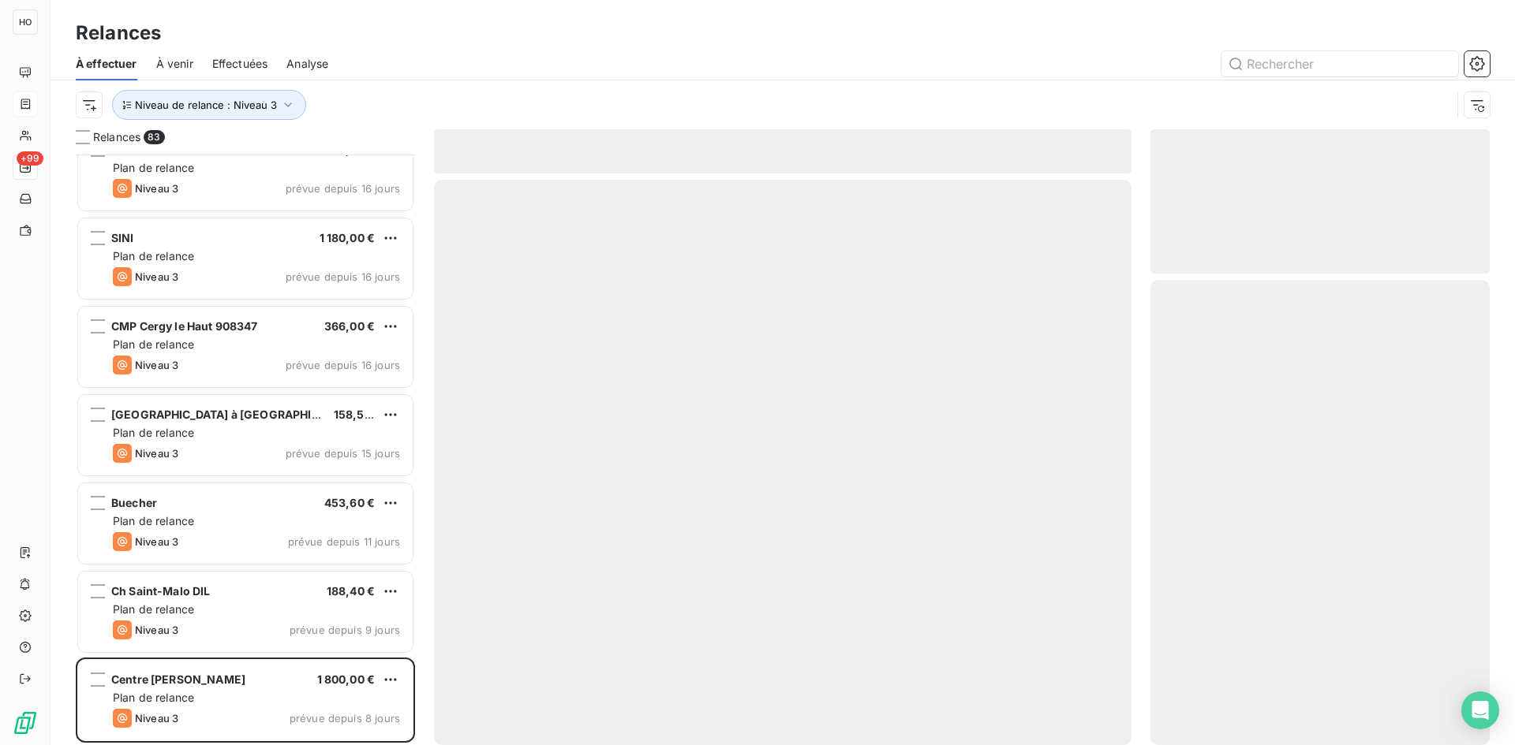
scroll to position [6654, 0]
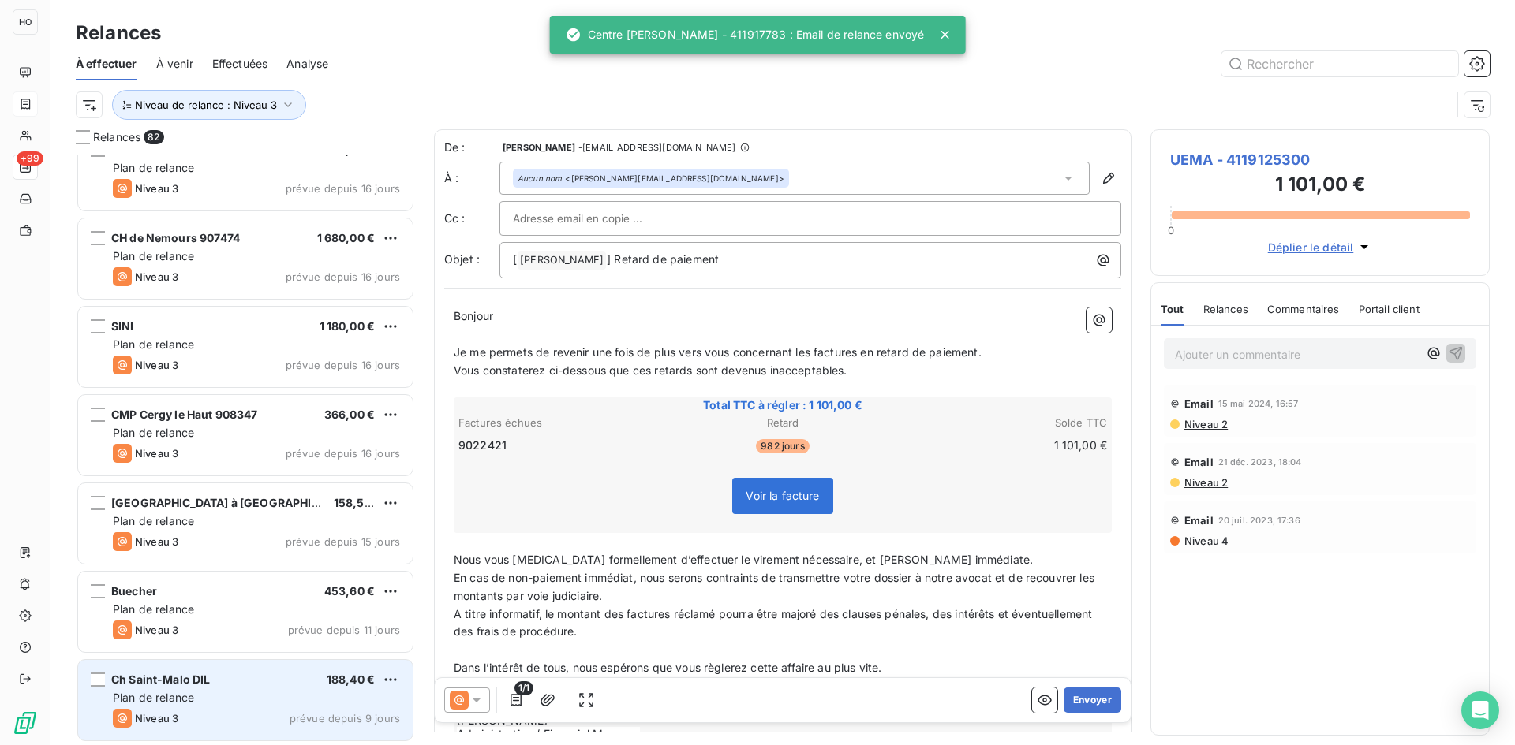
click at [288, 700] on div "Plan de relance" at bounding box center [256, 698] width 287 height 16
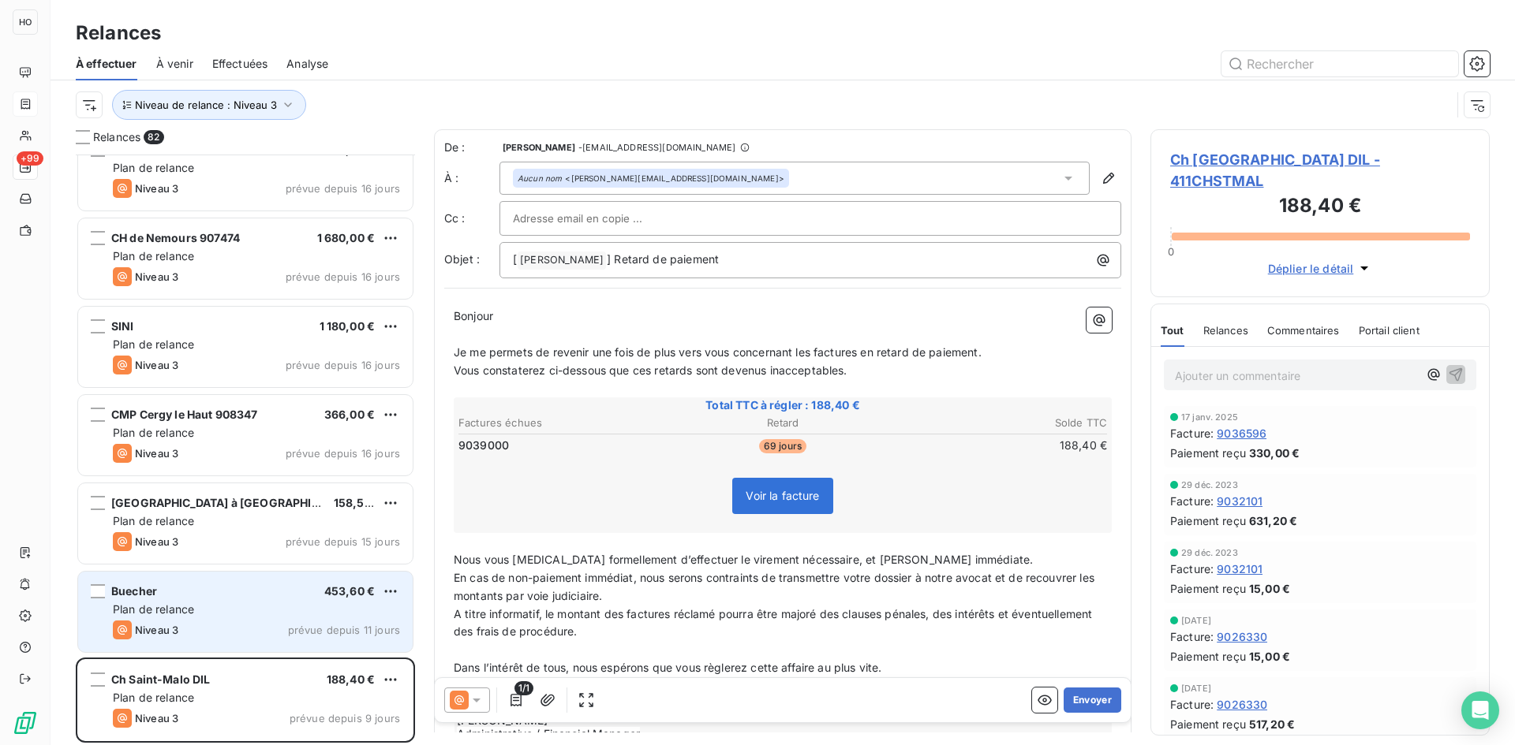
click at [257, 622] on div "Niveau 3 prévue depuis 11 jours" at bounding box center [256, 630] width 287 height 19
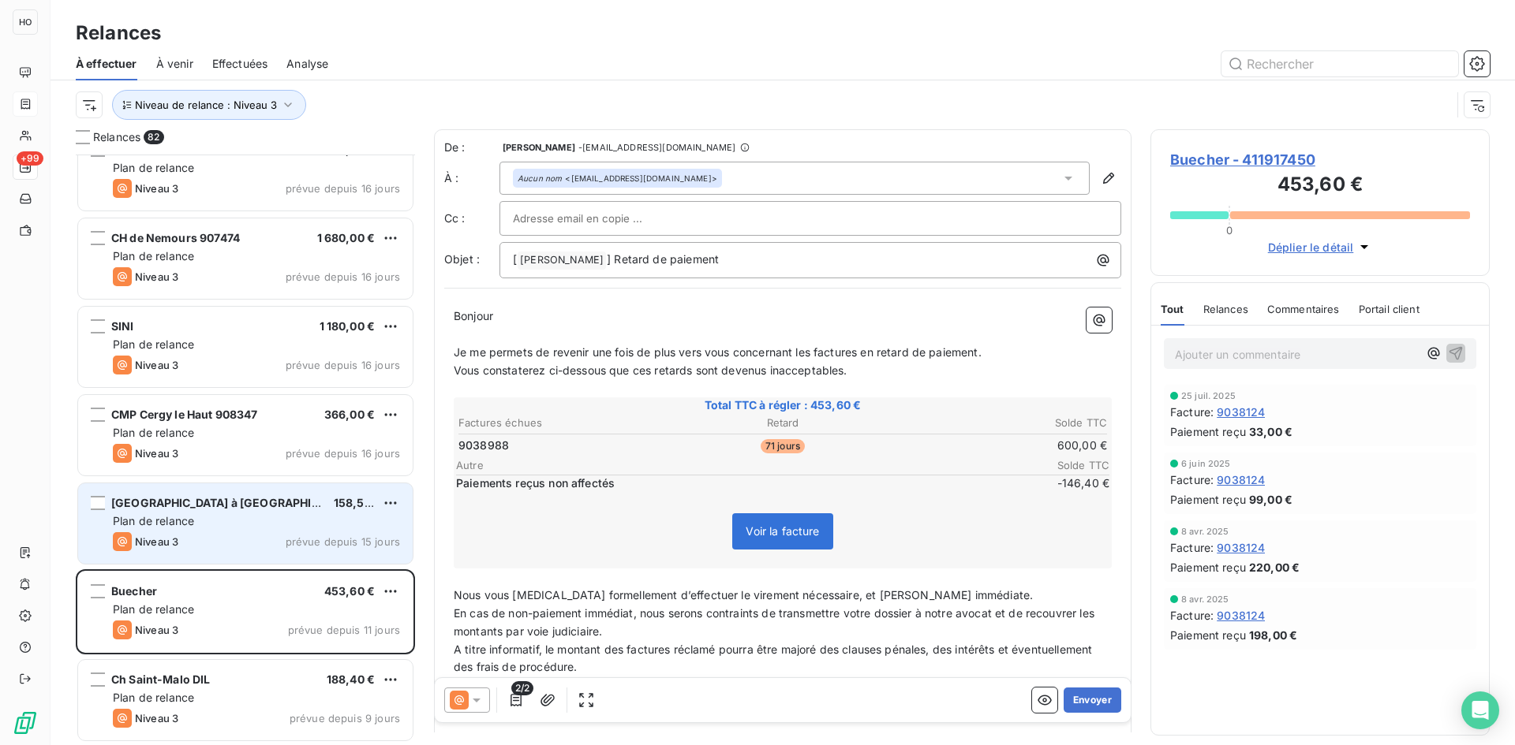
click at [261, 531] on div "[GEOGRAPHIC_DATA] à [GEOGRAPHIC_DATA] 158,59 € Plan de relance Niveau 3 prévue …" at bounding box center [245, 524] width 334 height 80
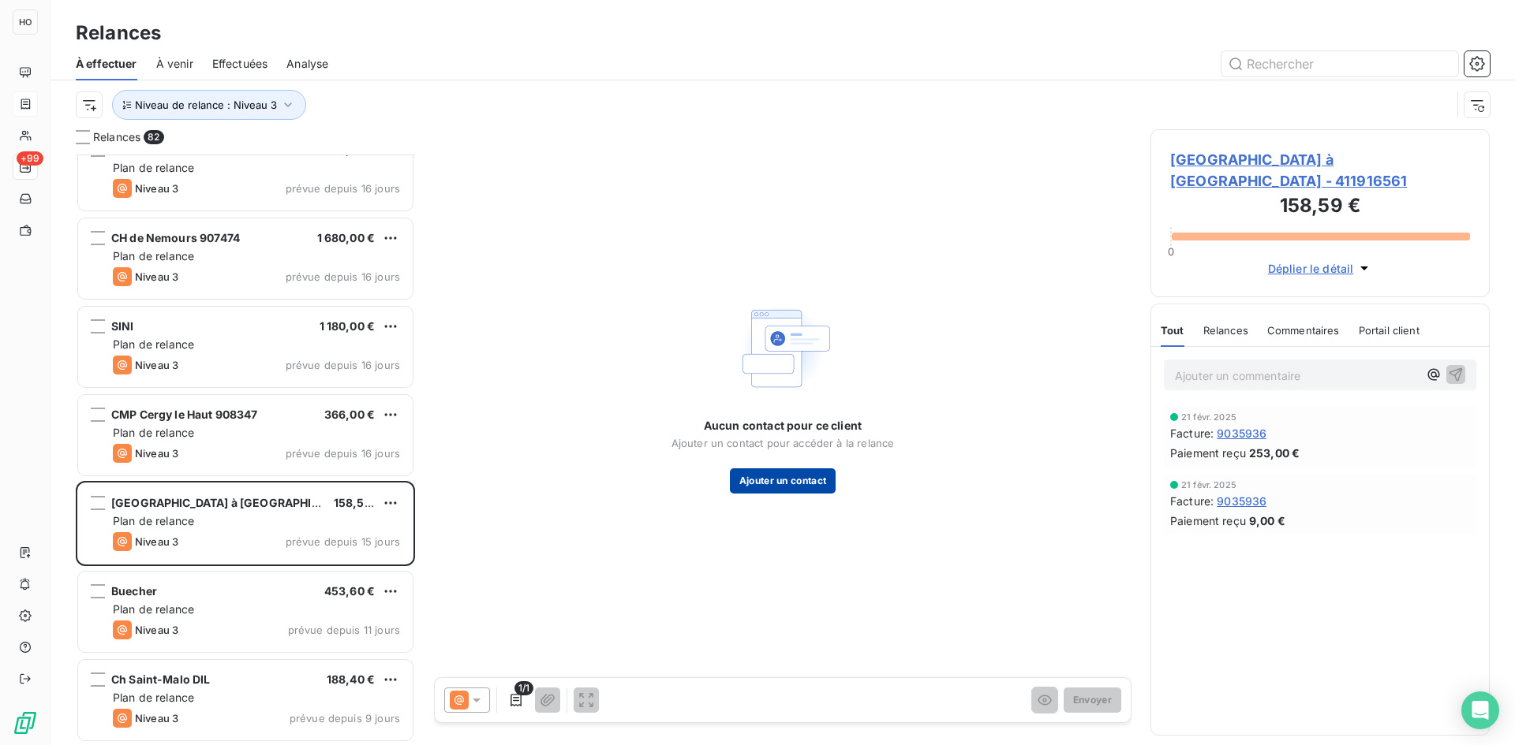
click at [775, 483] on button "Ajouter un contact" at bounding box center [783, 481] width 106 height 25
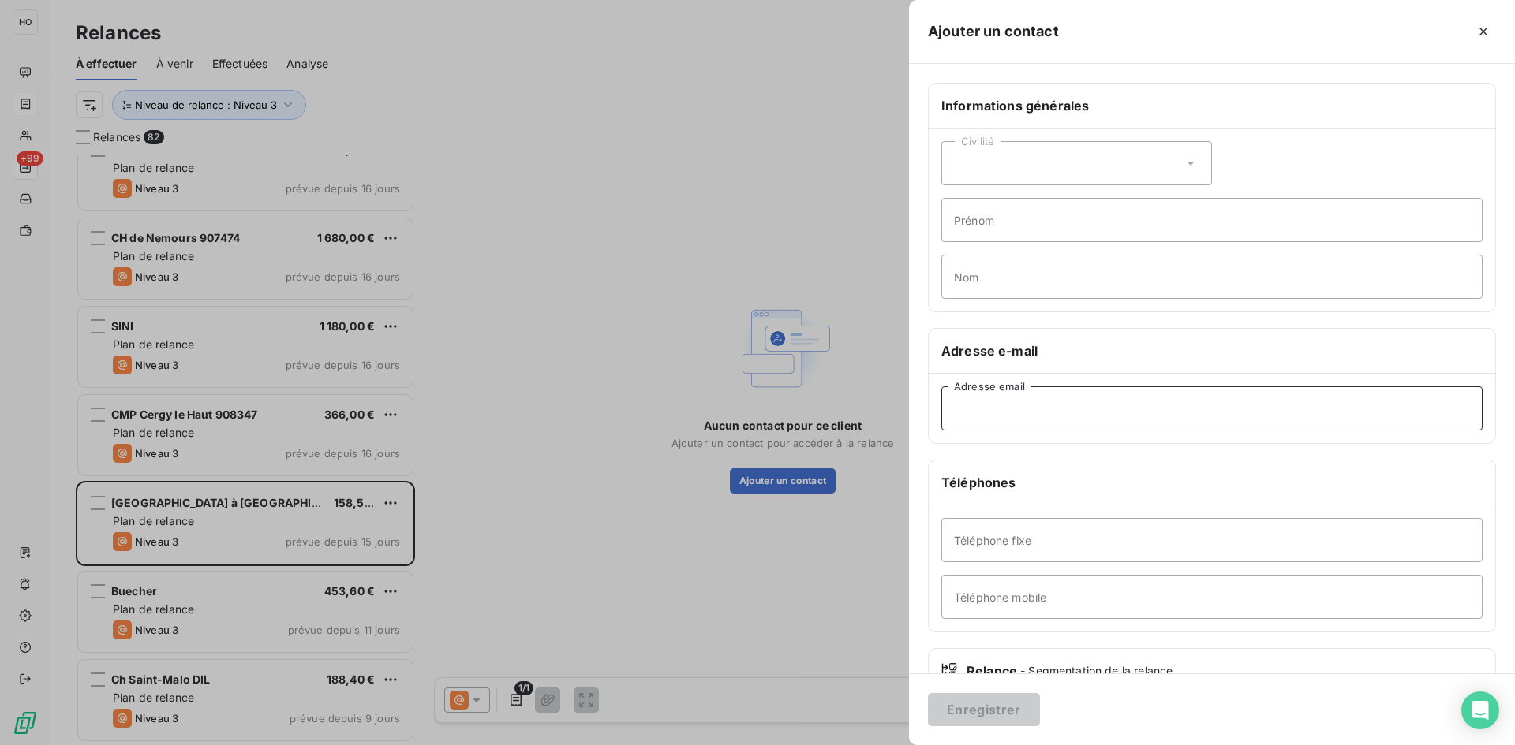
click at [1002, 396] on input "Adresse email" at bounding box center [1211, 409] width 541 height 44
paste input "[EMAIL_ADDRESS][DOMAIN_NAME]"
type input "[EMAIL_ADDRESS][DOMAIN_NAME]"
click at [1004, 704] on button "Enregistrer" at bounding box center [984, 709] width 112 height 33
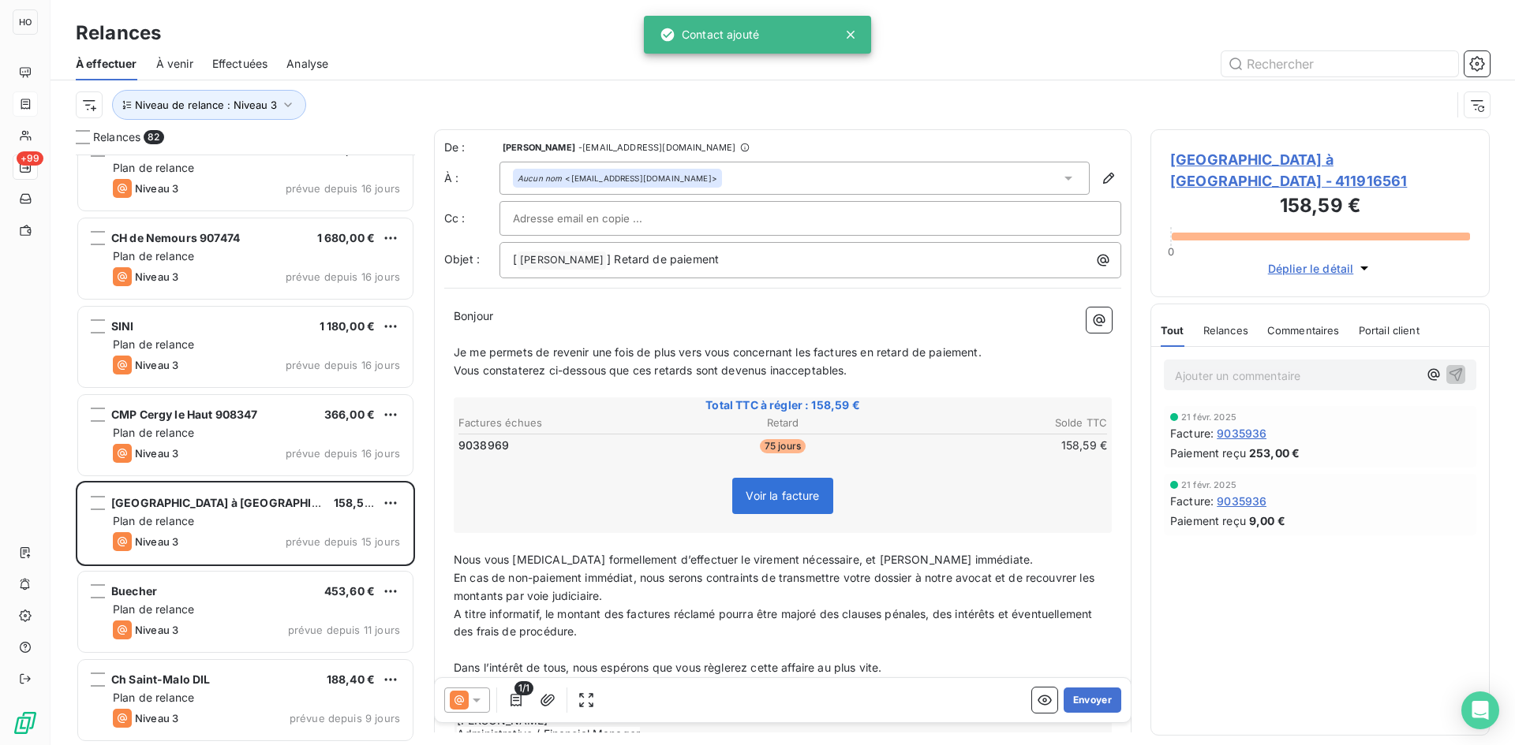
click at [472, 701] on icon at bounding box center [477, 701] width 16 height 16
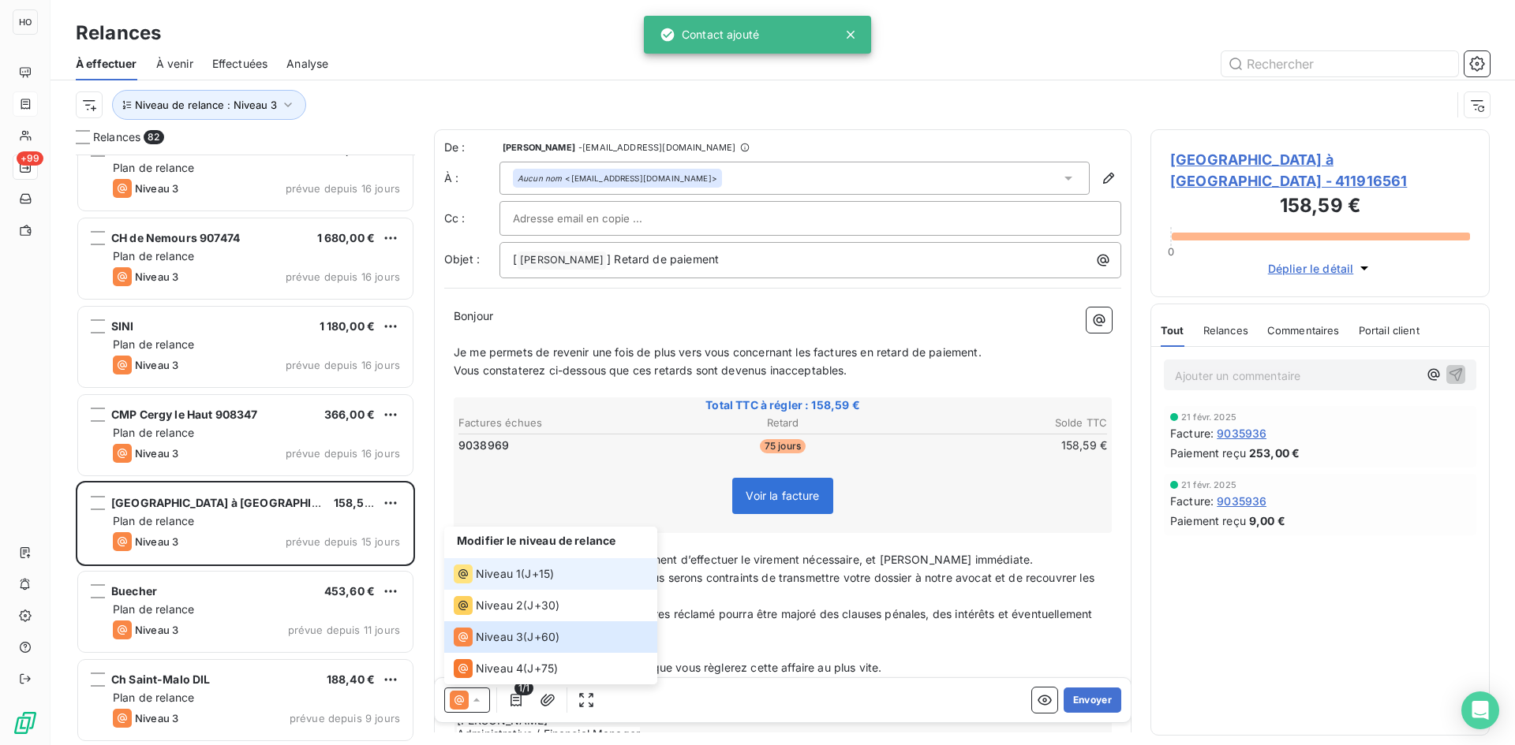
click at [527, 569] on span "J+15 )" at bounding box center [539, 574] width 29 height 16
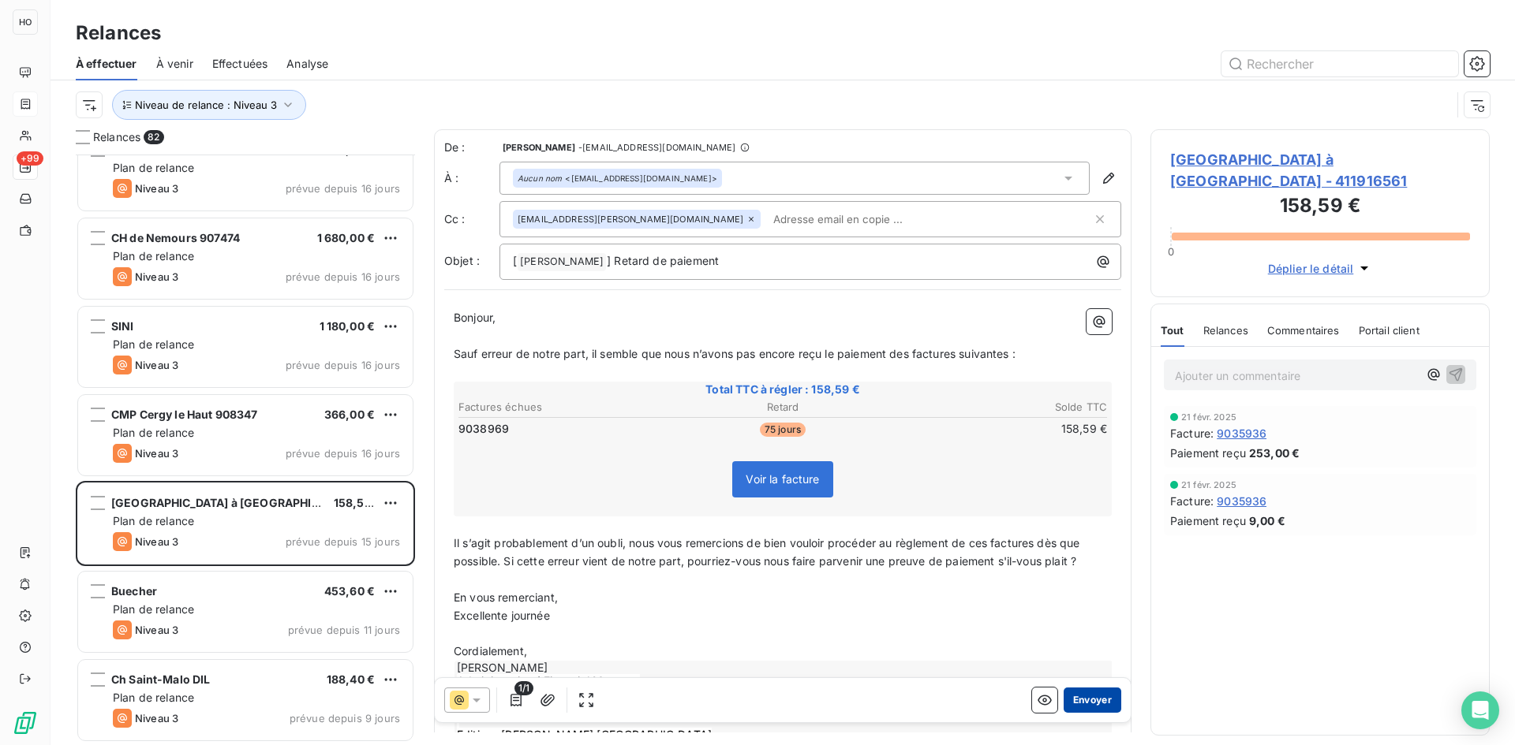
click at [1083, 694] on button "Envoyer" at bounding box center [1092, 700] width 58 height 25
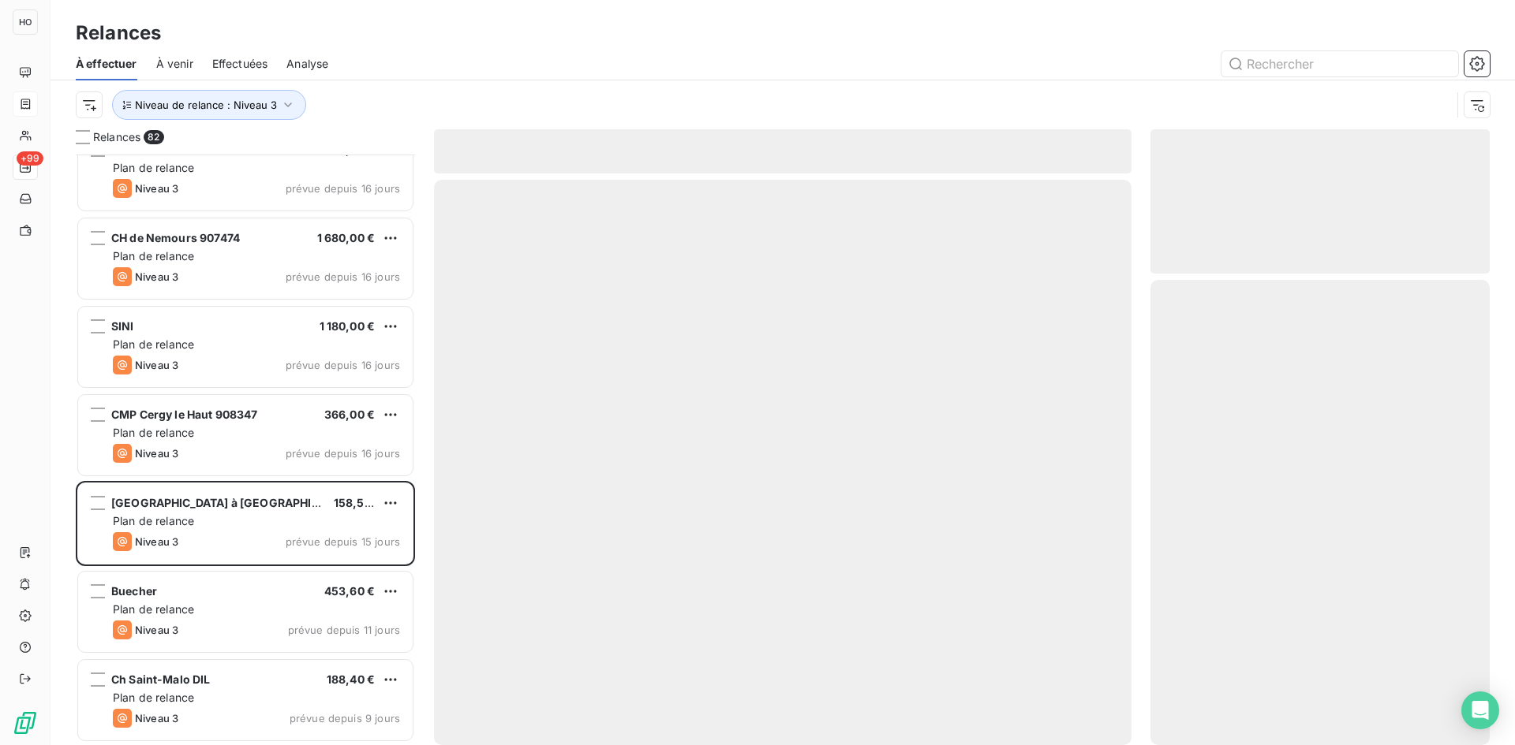
scroll to position [6566, 0]
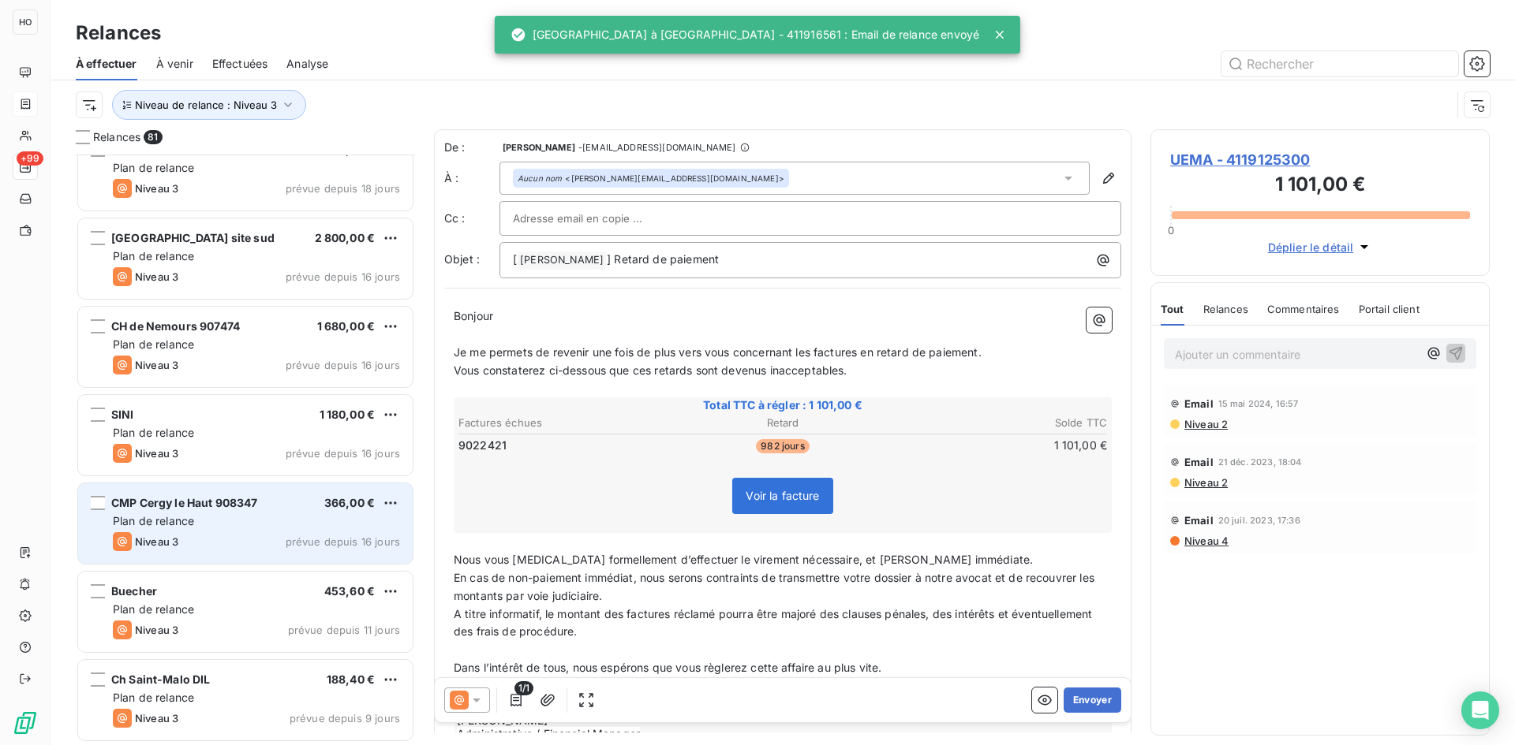
click at [248, 516] on div "Plan de relance" at bounding box center [256, 522] width 287 height 16
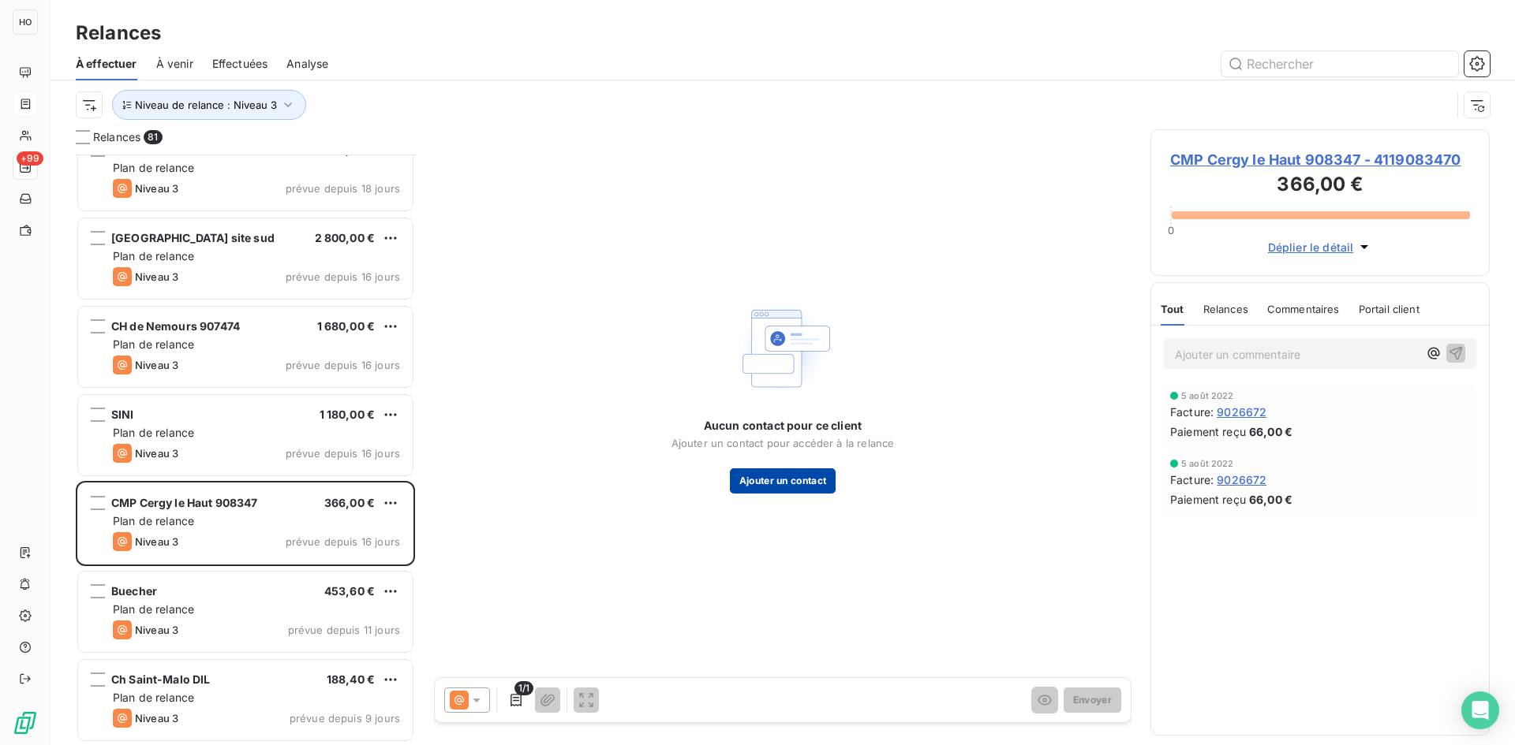
click at [777, 476] on button "Ajouter un contact" at bounding box center [783, 481] width 106 height 25
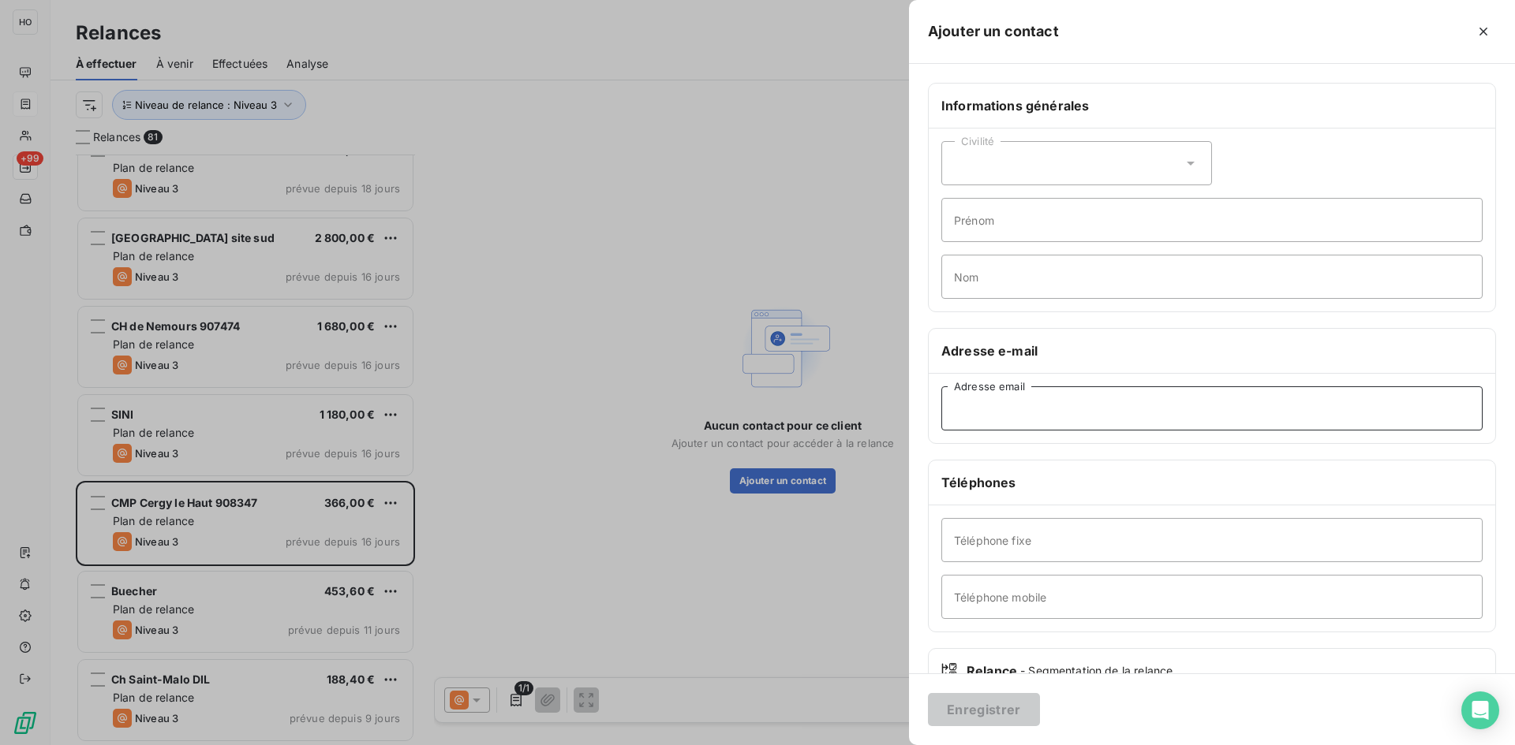
click at [996, 410] on input "Adresse email" at bounding box center [1211, 409] width 541 height 44
paste input "[EMAIL_ADDRESS][DOMAIN_NAME]"
type input "[EMAIL_ADDRESS][DOMAIN_NAME]"
click at [988, 716] on button "Enregistrer" at bounding box center [984, 709] width 112 height 33
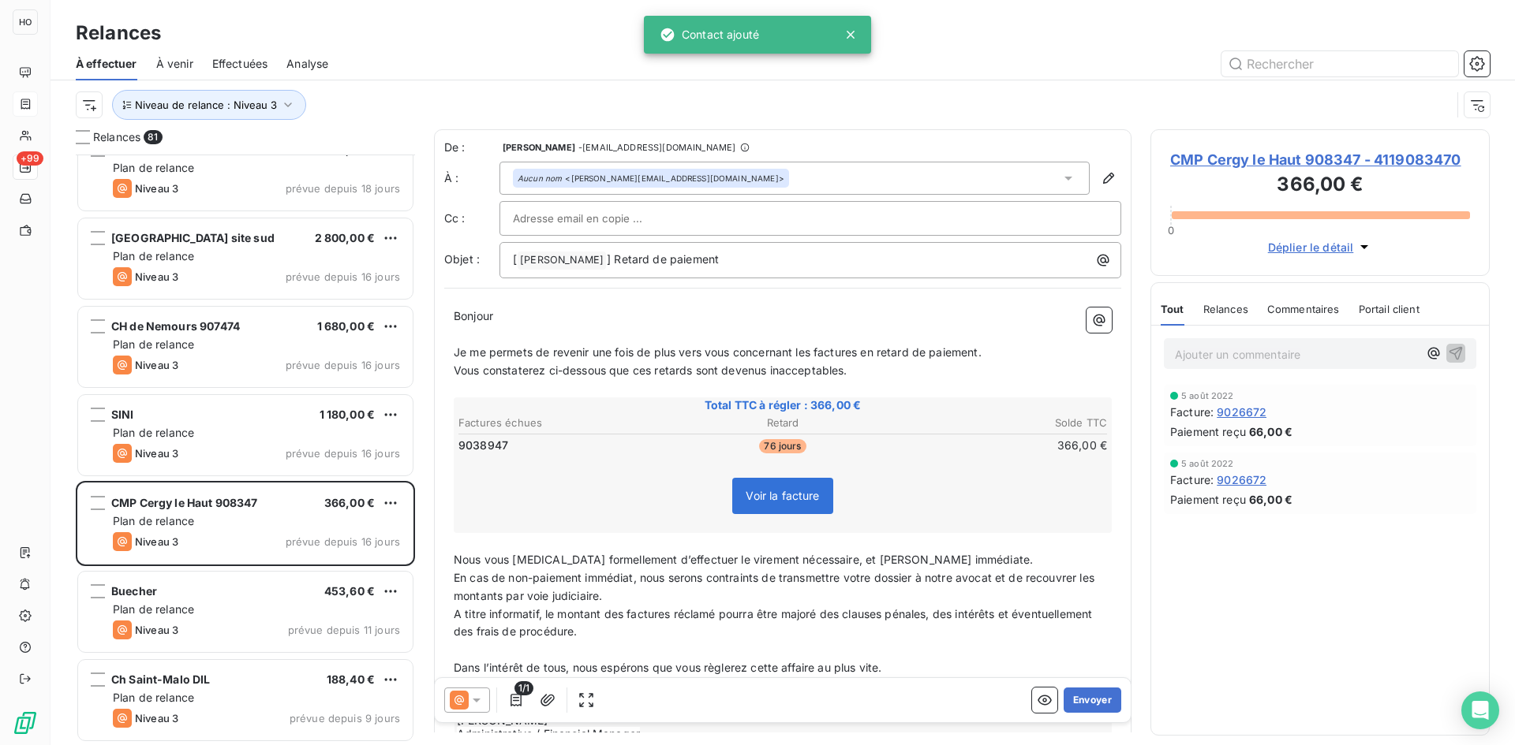
click at [483, 701] on icon at bounding box center [477, 701] width 16 height 16
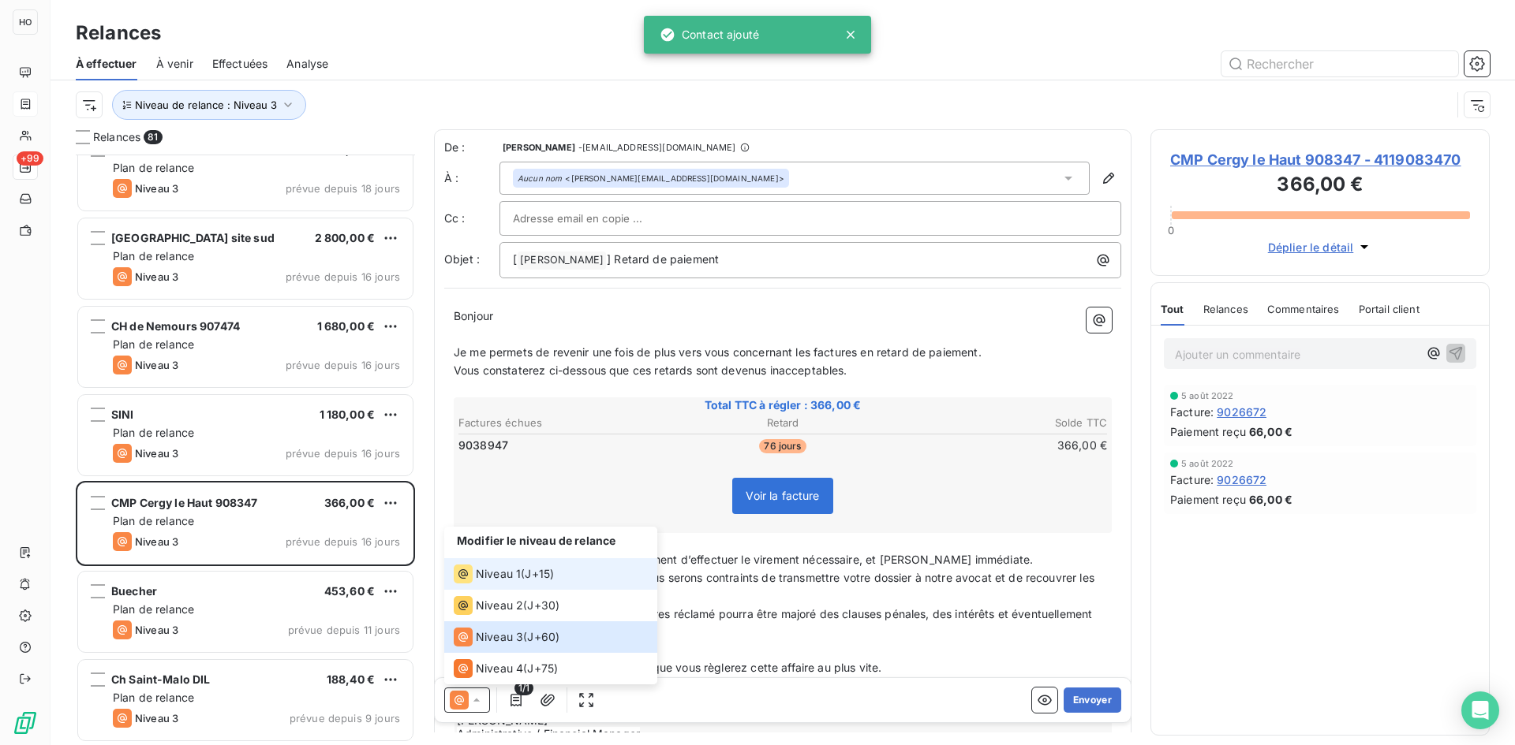
click at [528, 572] on span "J+15 )" at bounding box center [539, 574] width 29 height 16
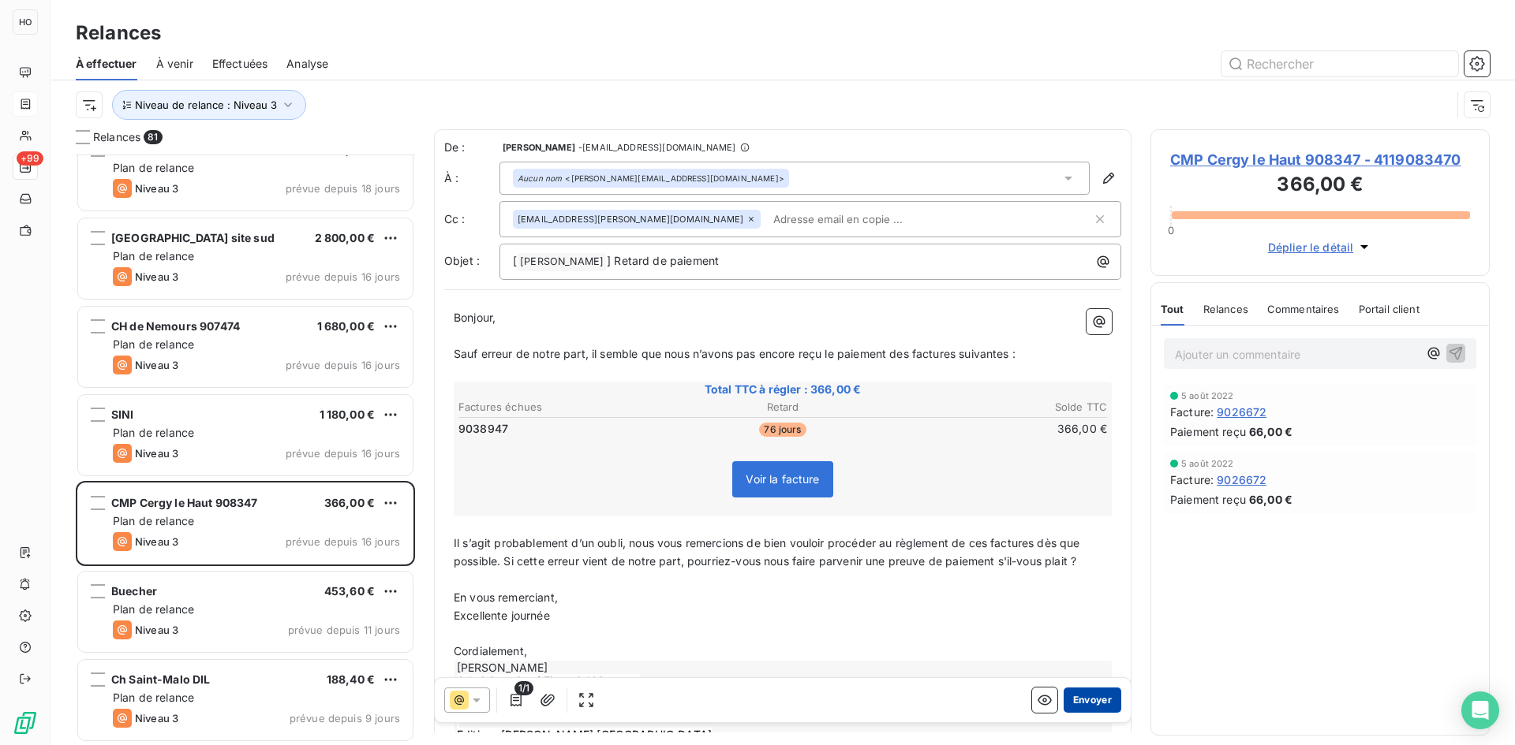
click at [1090, 698] on button "Envoyer" at bounding box center [1092, 700] width 58 height 25
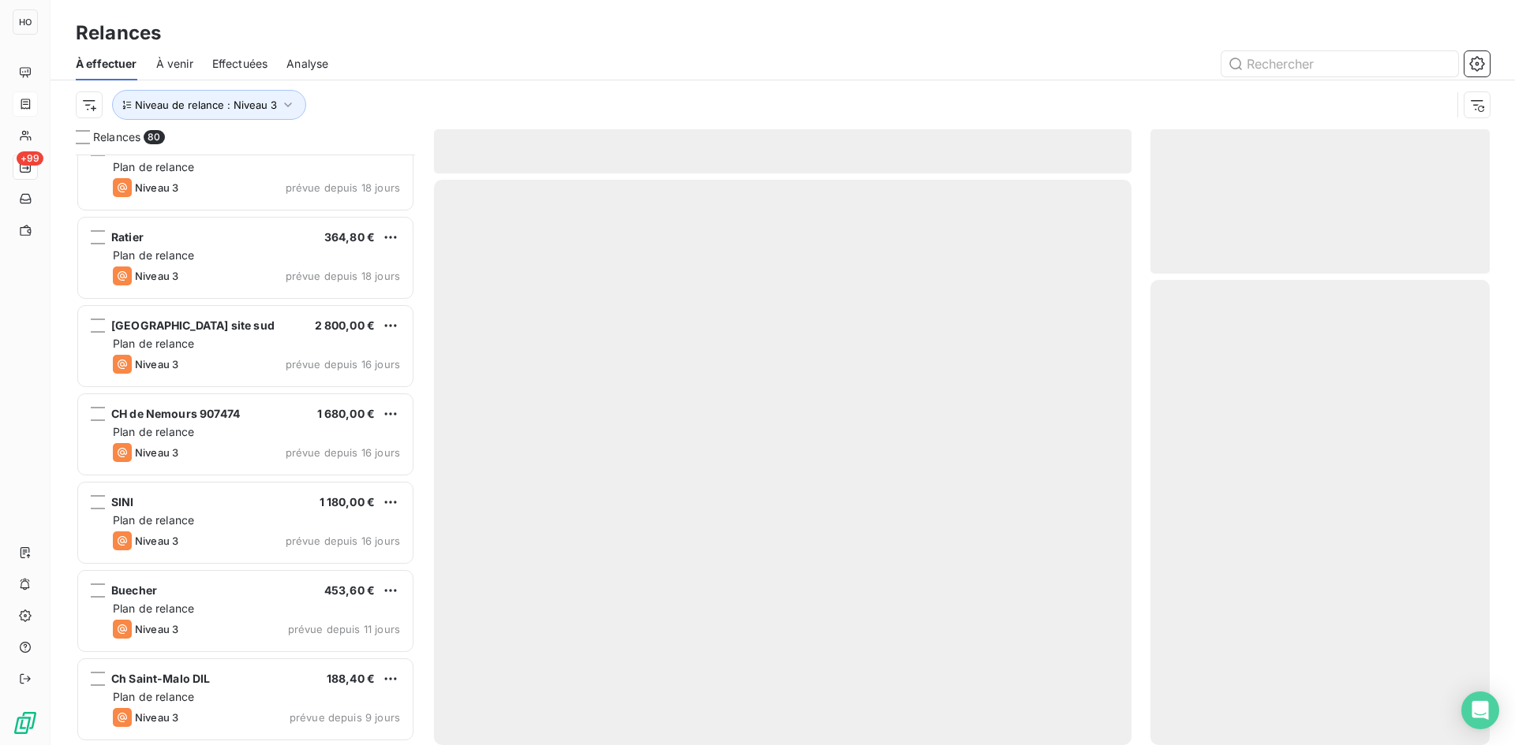
scroll to position [6477, 0]
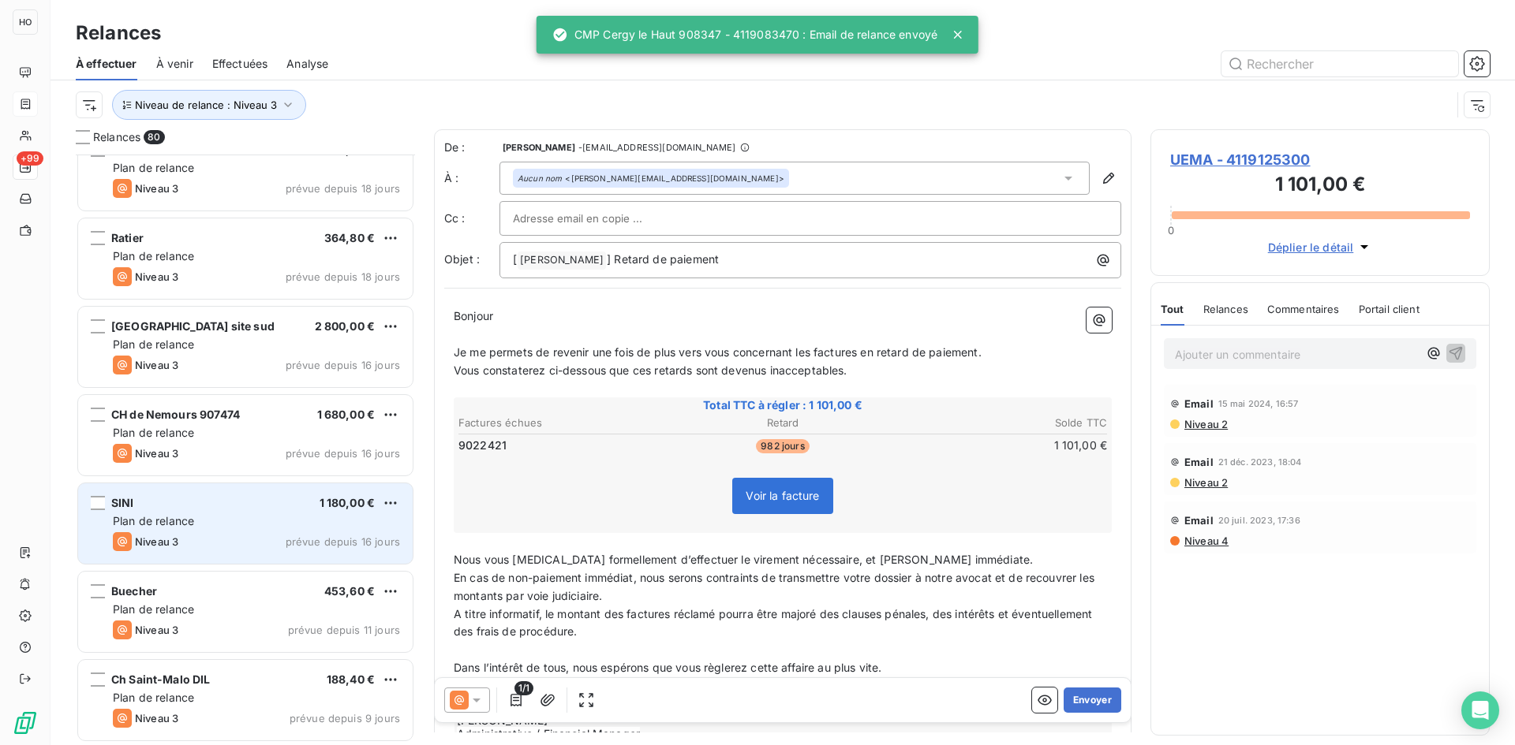
click at [241, 512] on div "SINI 1 180,00 € Plan de relance Niveau 3 prévue depuis 16 jours" at bounding box center [245, 524] width 334 height 80
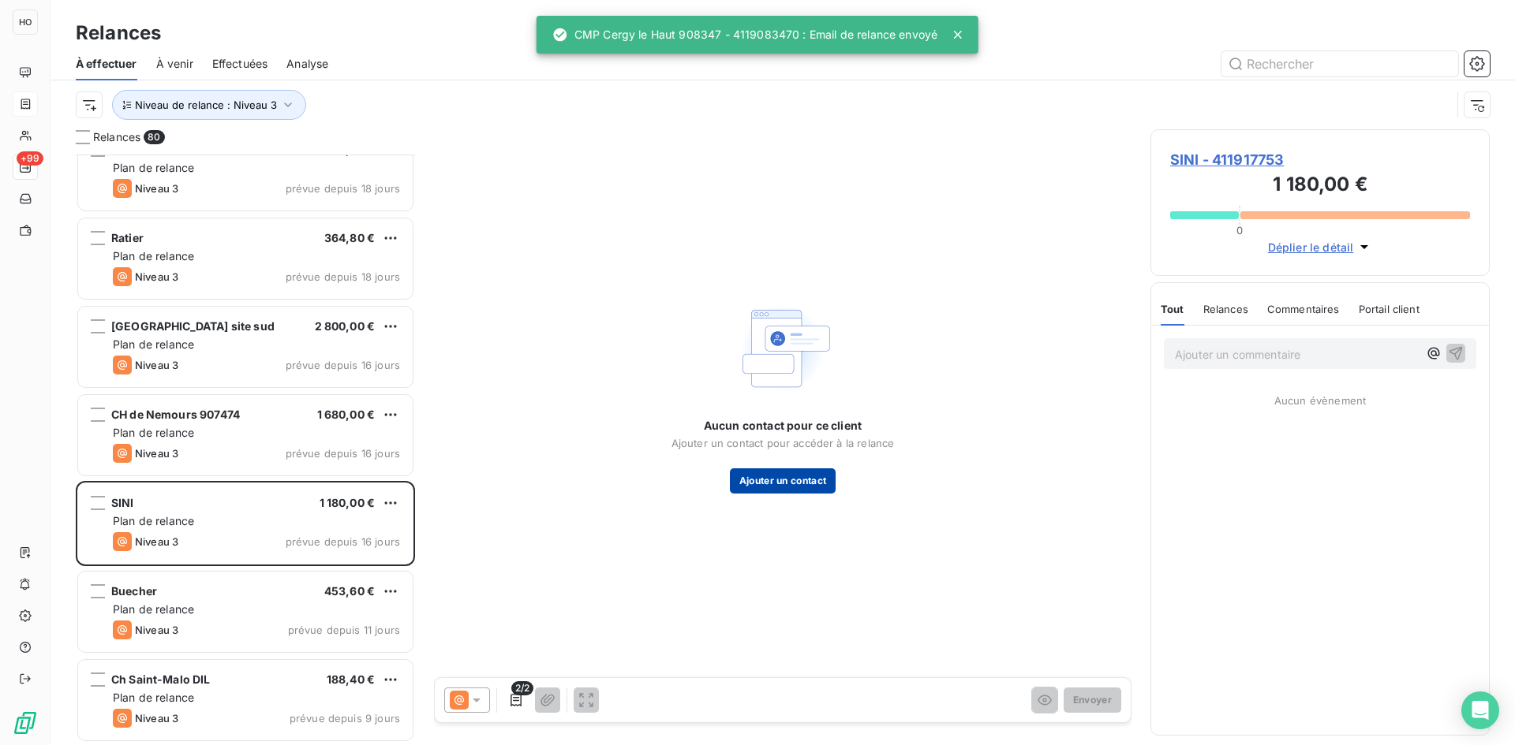
click at [773, 487] on button "Ajouter un contact" at bounding box center [783, 481] width 106 height 25
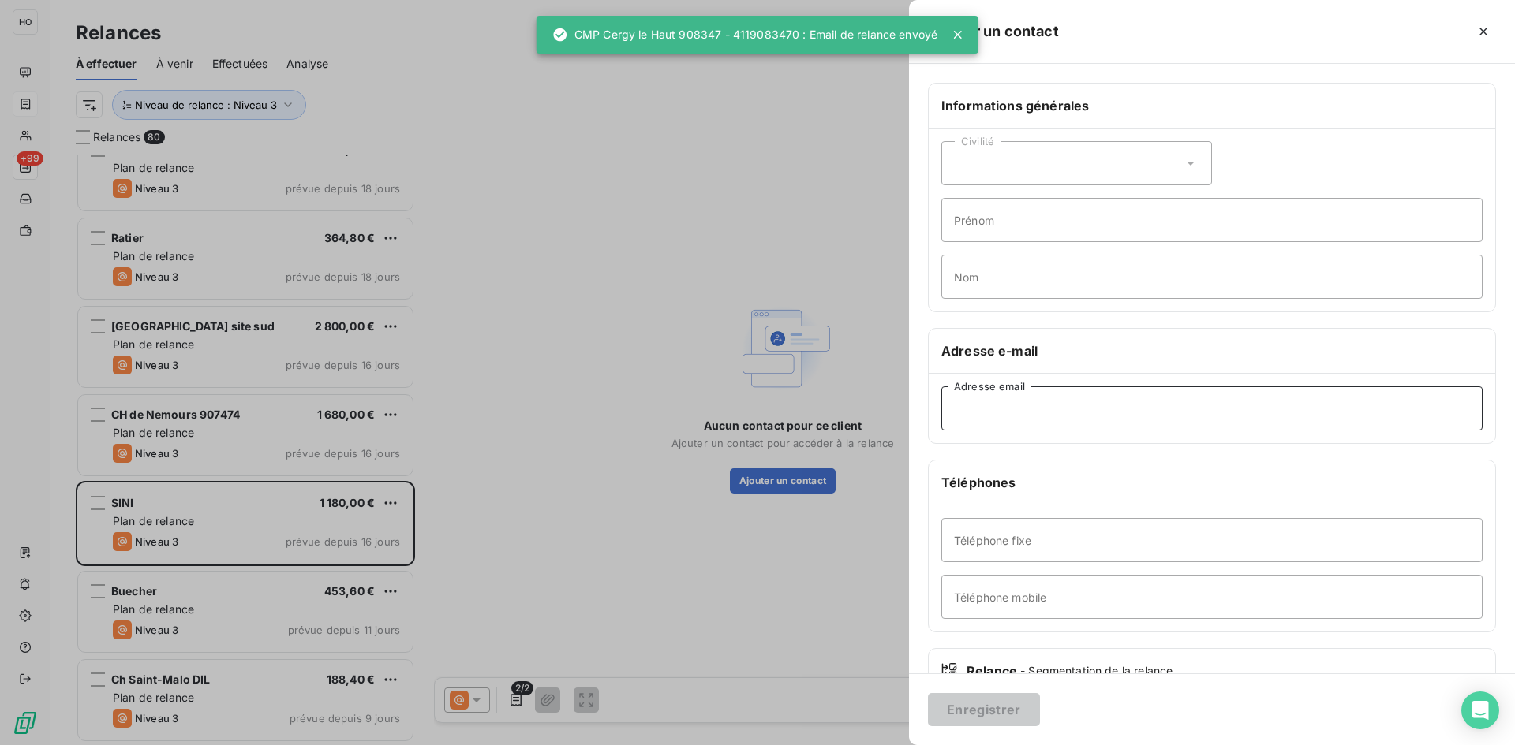
click at [1017, 403] on input "Adresse email" at bounding box center [1211, 409] width 541 height 44
paste input "[PERSON_NAME][EMAIL_ADDRESS][DOMAIN_NAME]"
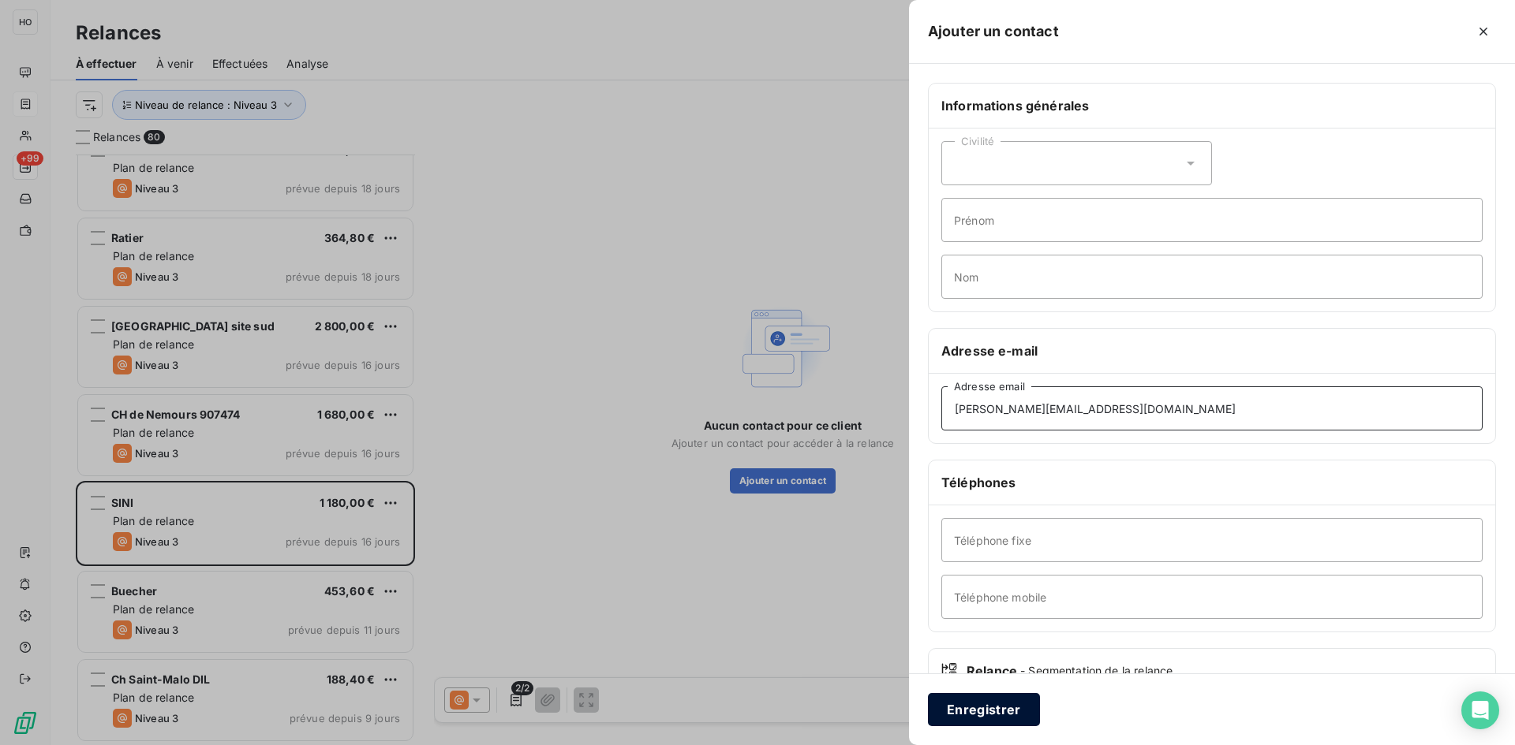
type input "[PERSON_NAME][EMAIL_ADDRESS][DOMAIN_NAME]"
click at [998, 726] on button "Enregistrer" at bounding box center [984, 709] width 112 height 33
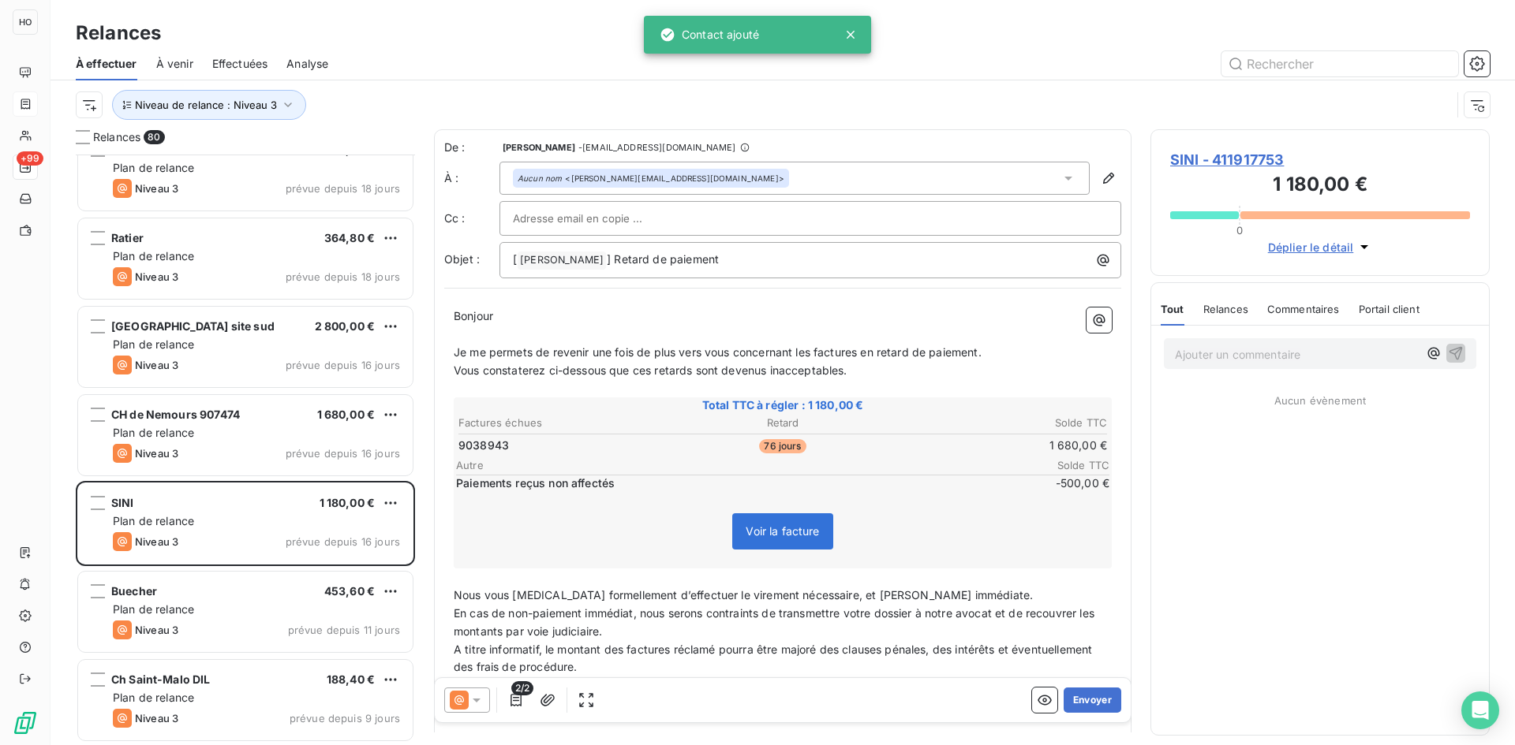
click at [461, 703] on icon at bounding box center [459, 700] width 19 height 19
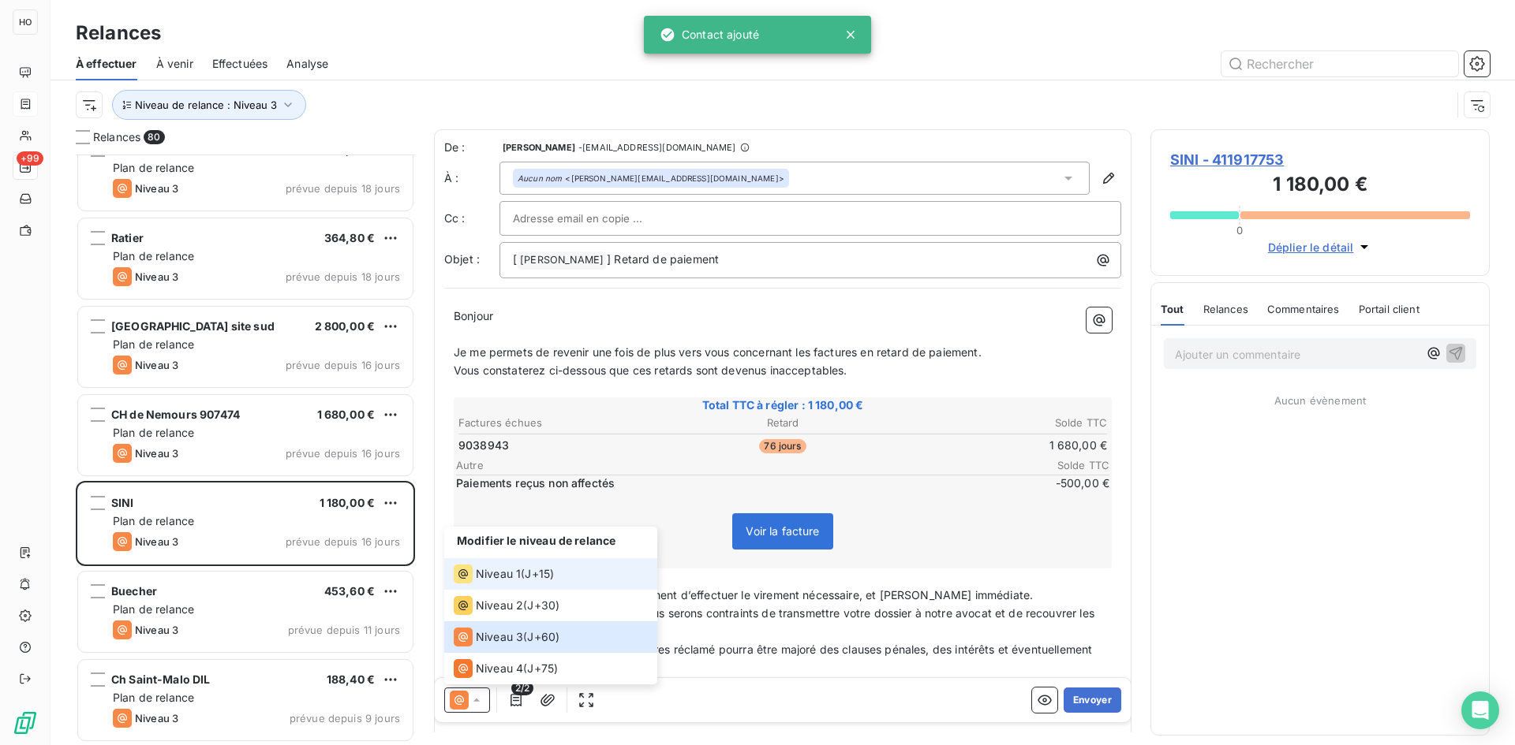
click at [539, 575] on span "J+15 )" at bounding box center [539, 574] width 29 height 16
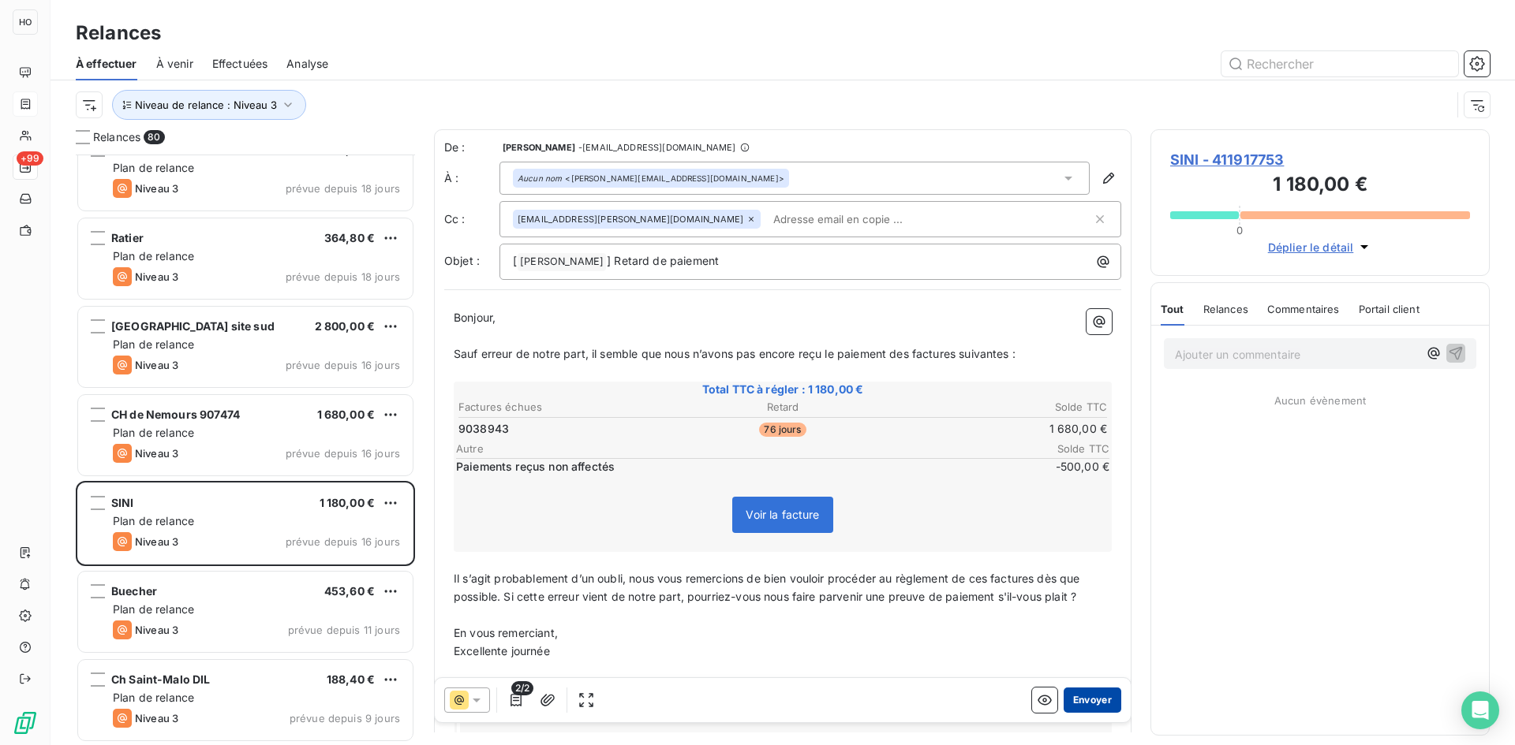
click at [1097, 696] on button "Envoyer" at bounding box center [1092, 700] width 58 height 25
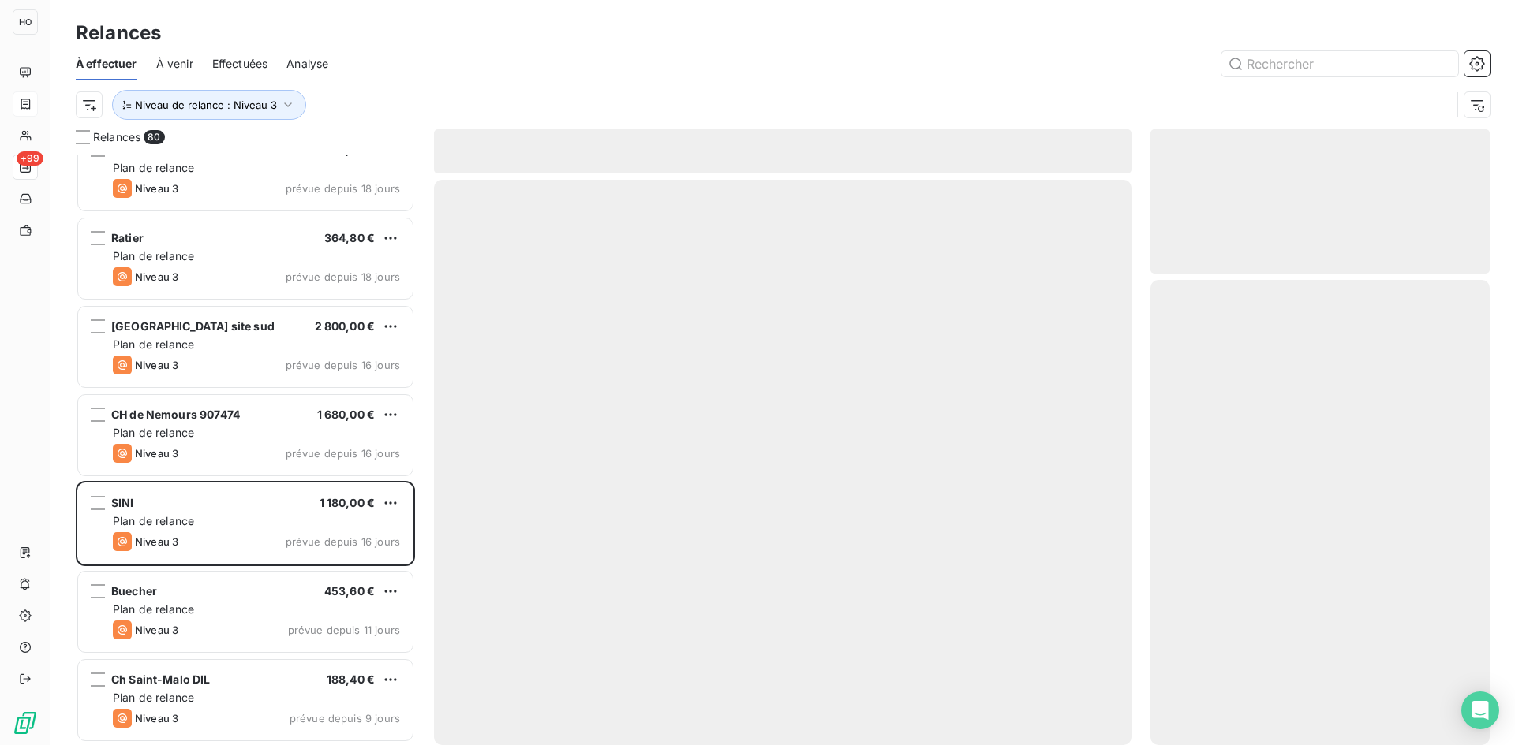
scroll to position [6389, 0]
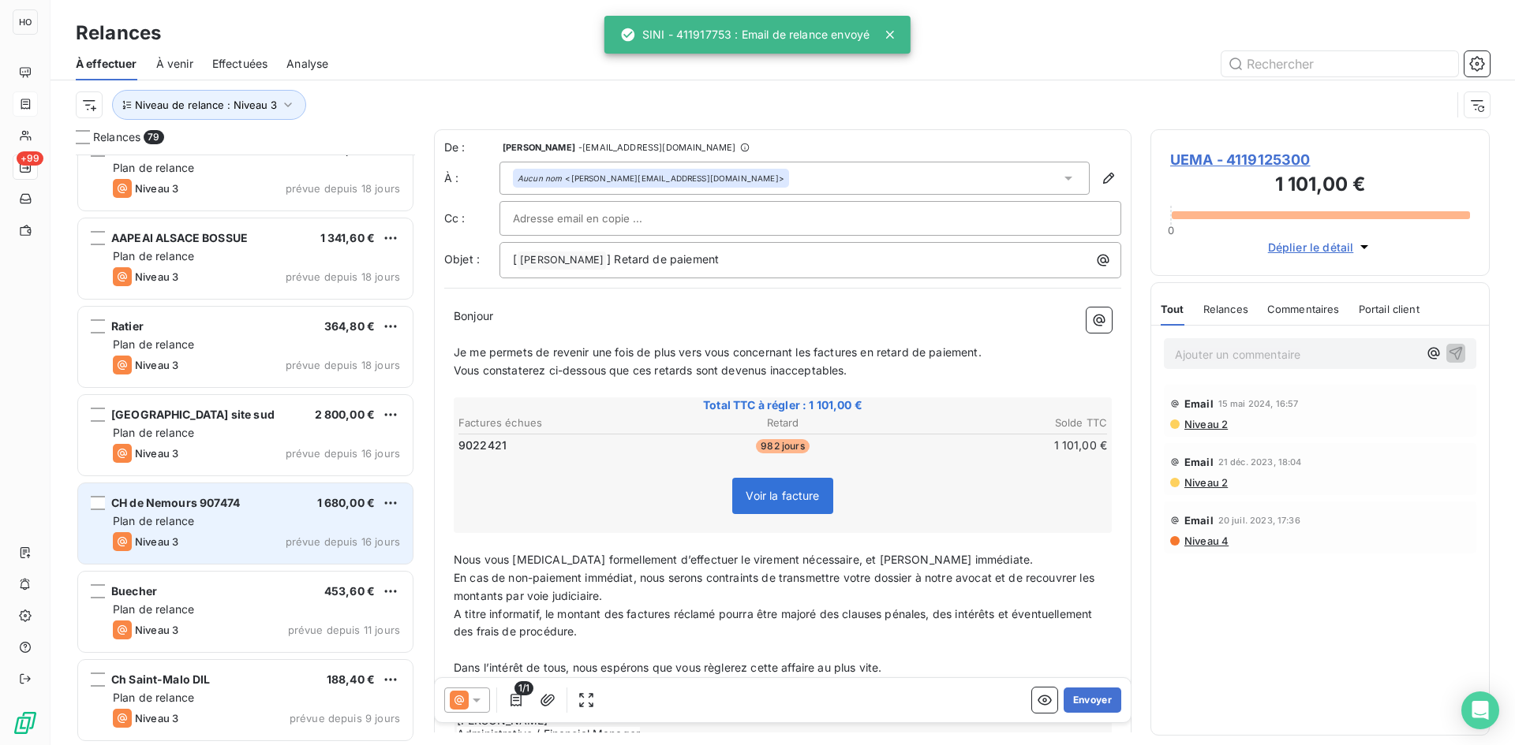
click at [233, 496] on span "CH de Nemours 907474" at bounding box center [175, 502] width 129 height 13
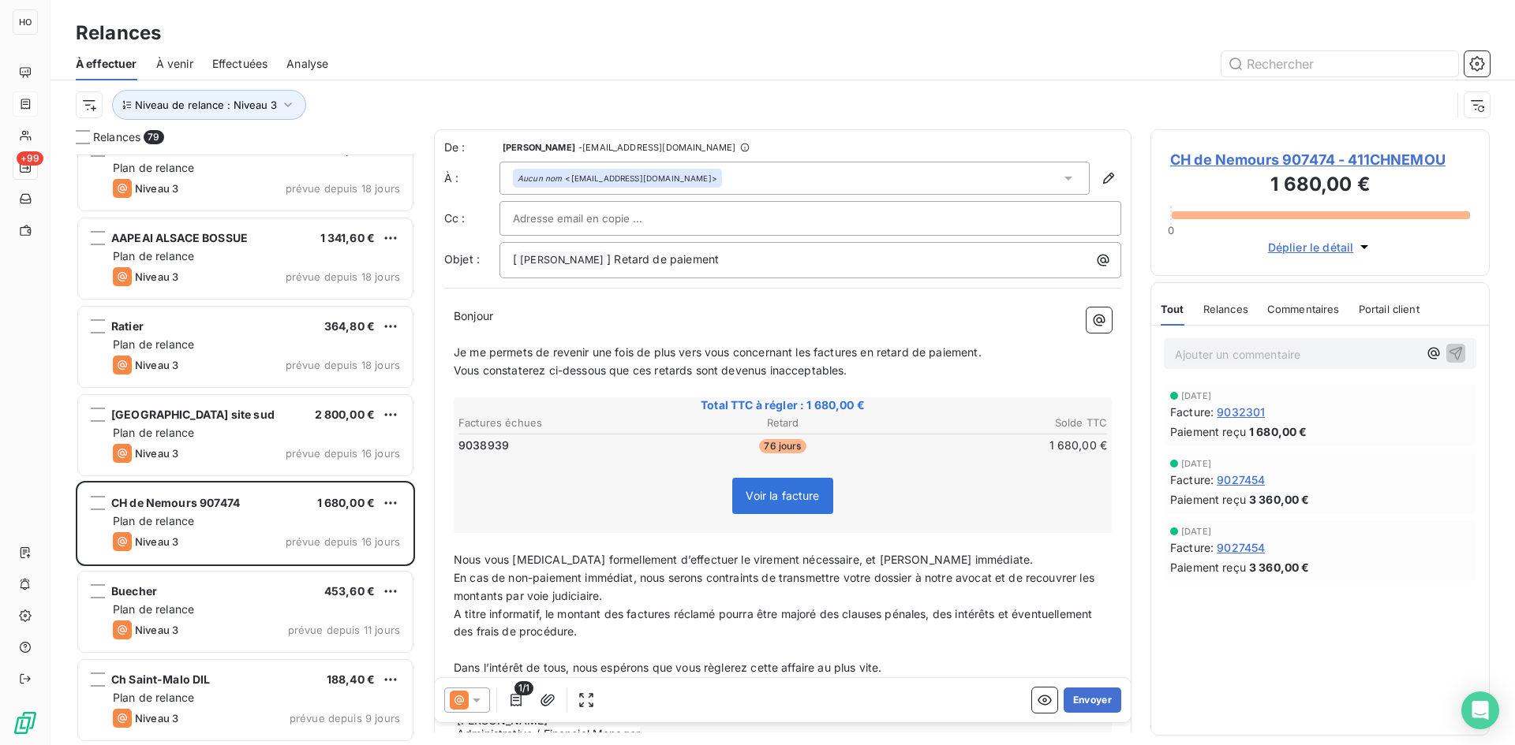
click at [467, 689] on div at bounding box center [467, 700] width 46 height 25
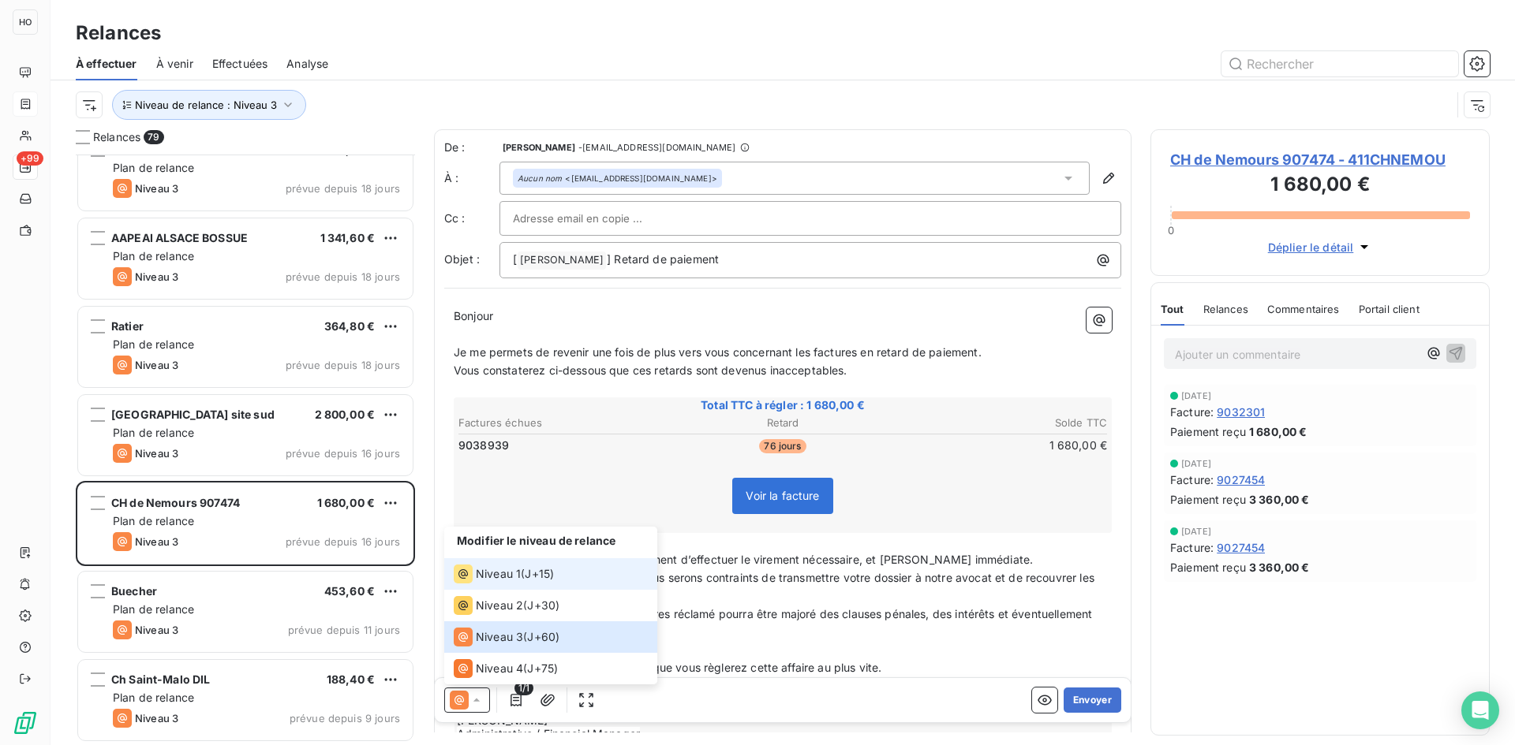
click at [535, 572] on span "J+15 )" at bounding box center [539, 574] width 29 height 16
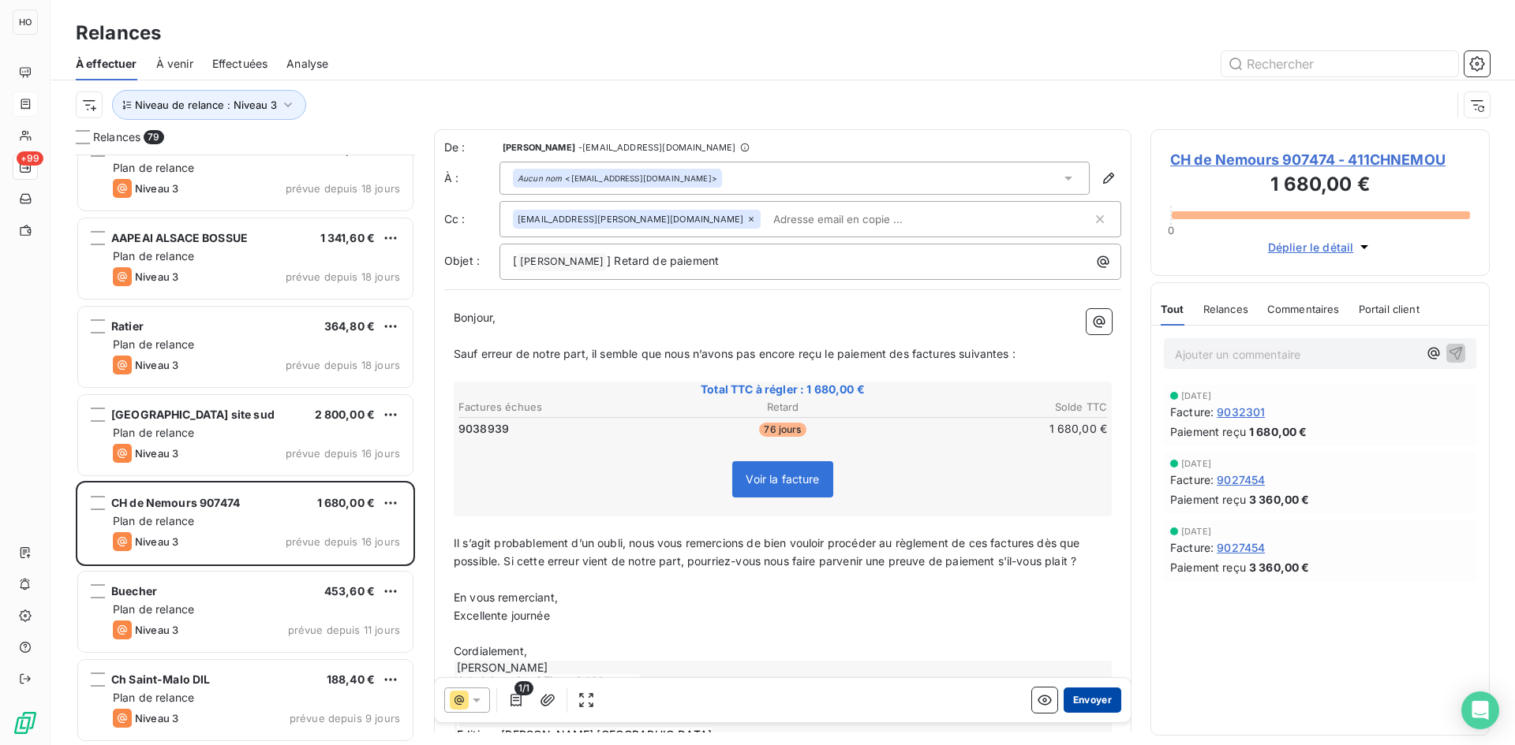
click at [1100, 702] on button "Envoyer" at bounding box center [1092, 700] width 58 height 25
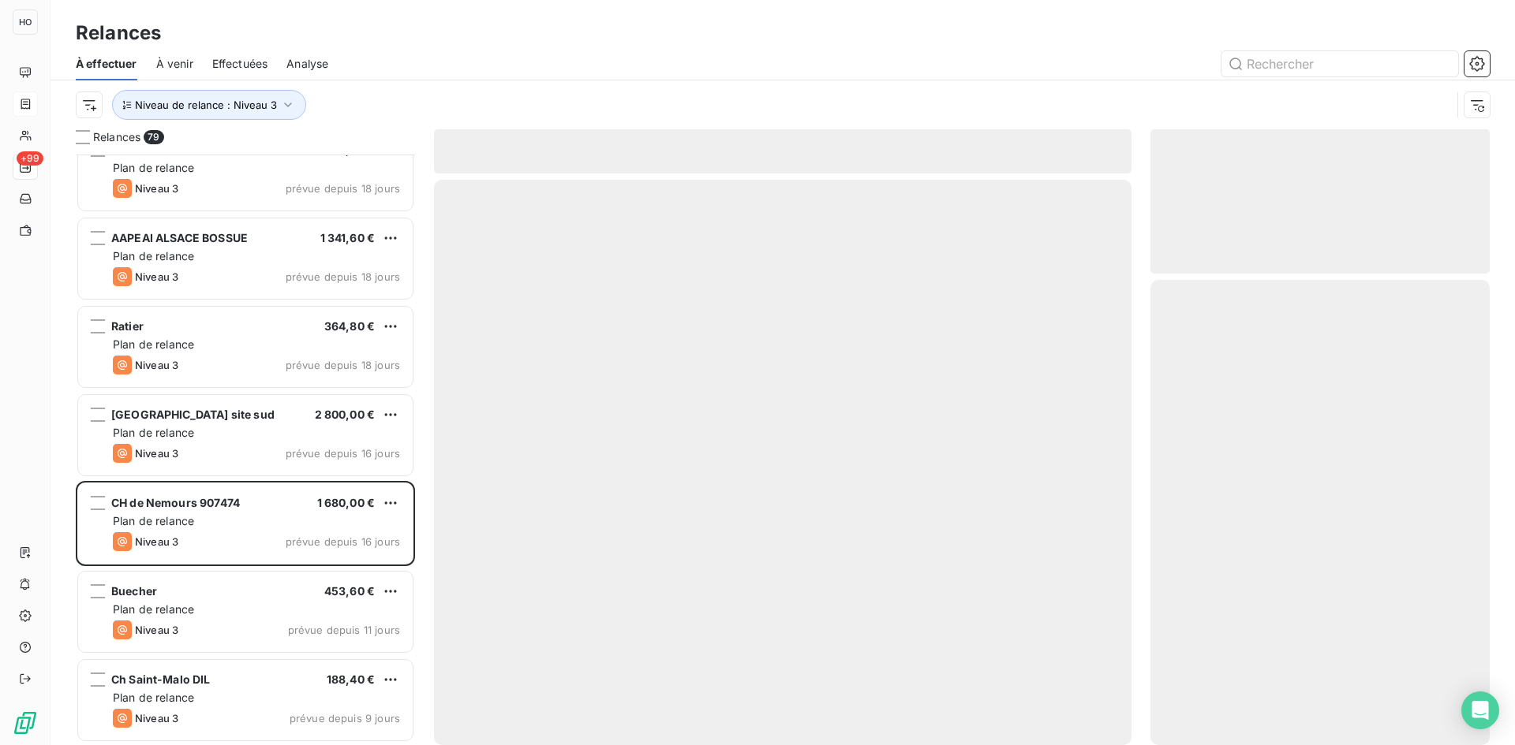
scroll to position [6301, 0]
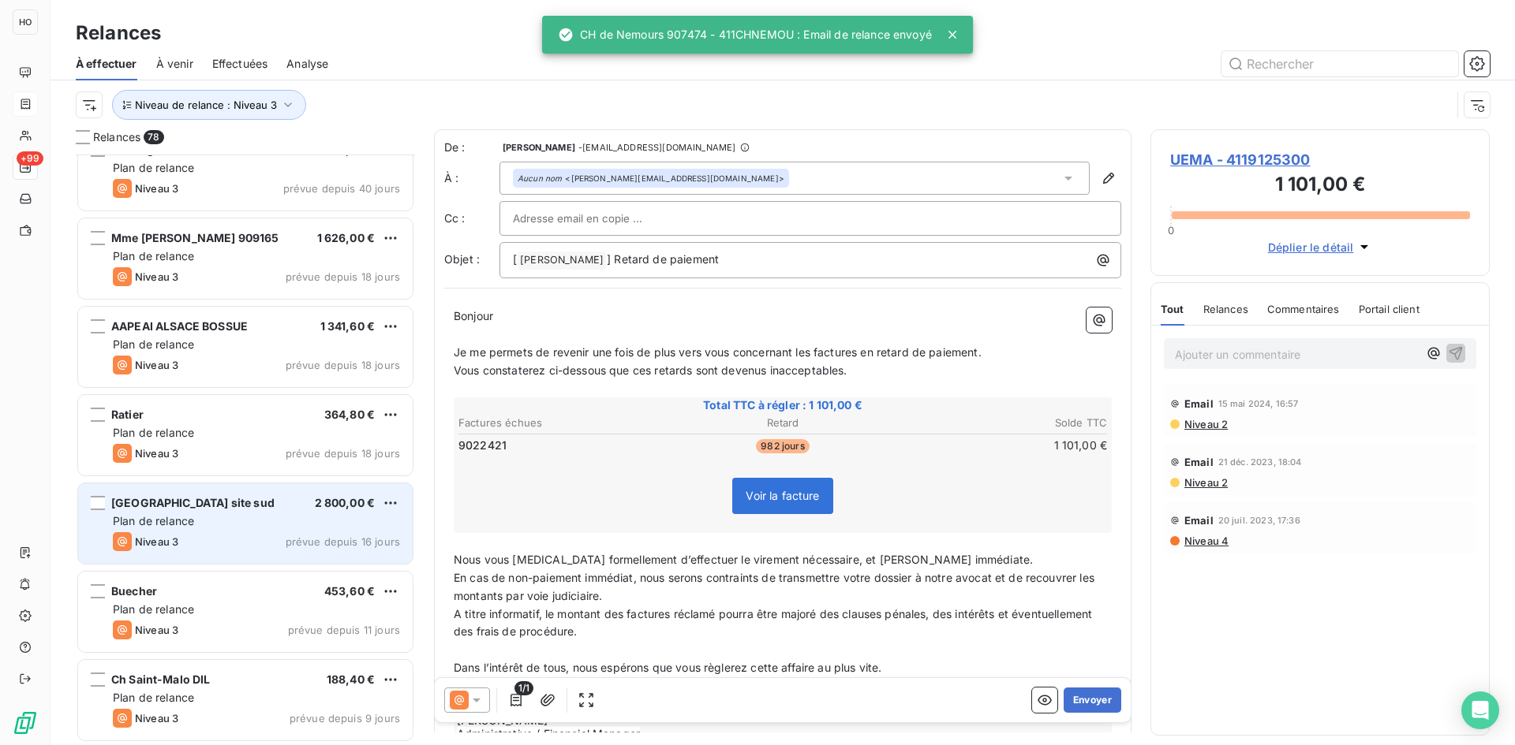
click at [241, 535] on div "Niveau 3 prévue depuis 16 jours" at bounding box center [256, 541] width 287 height 19
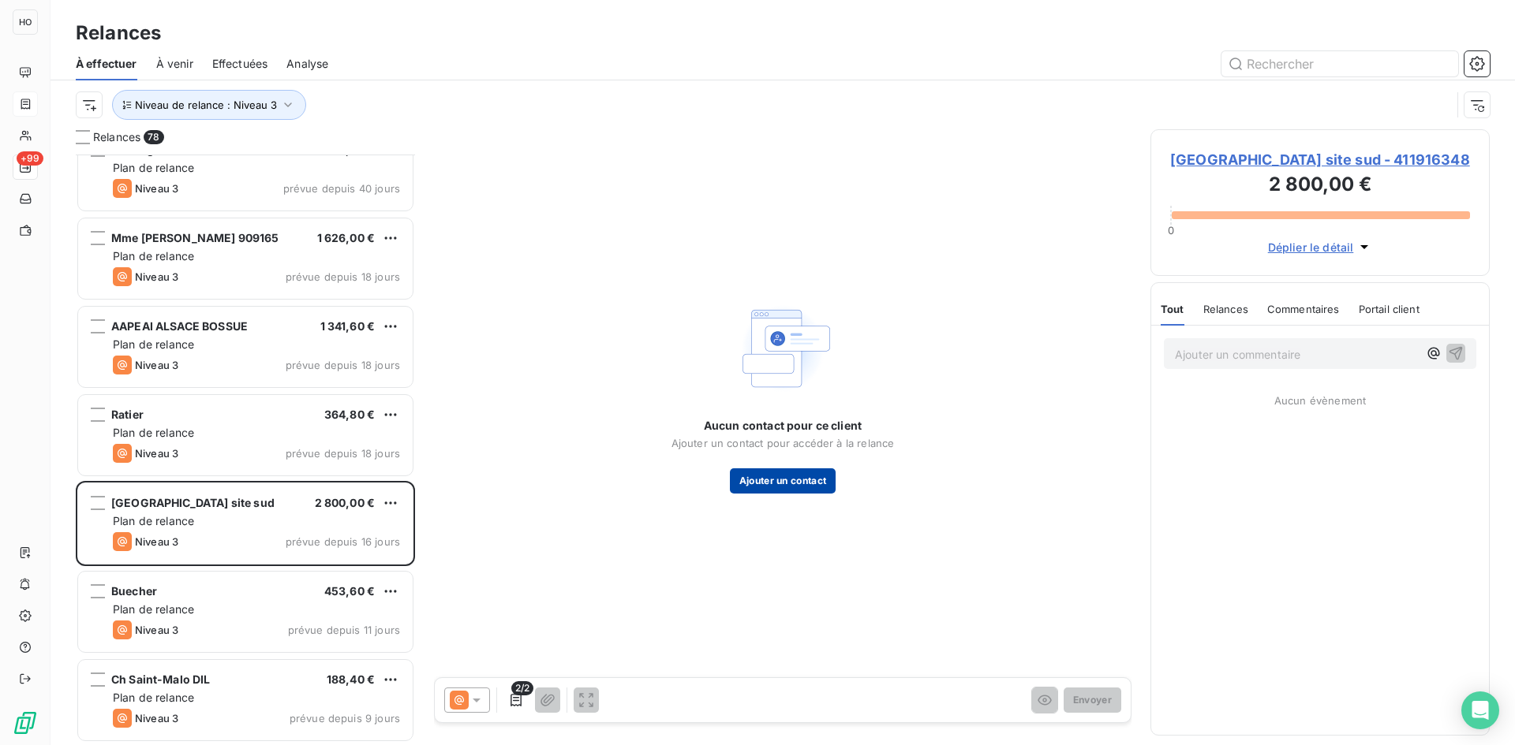
click at [791, 484] on button "Ajouter un contact" at bounding box center [783, 481] width 106 height 25
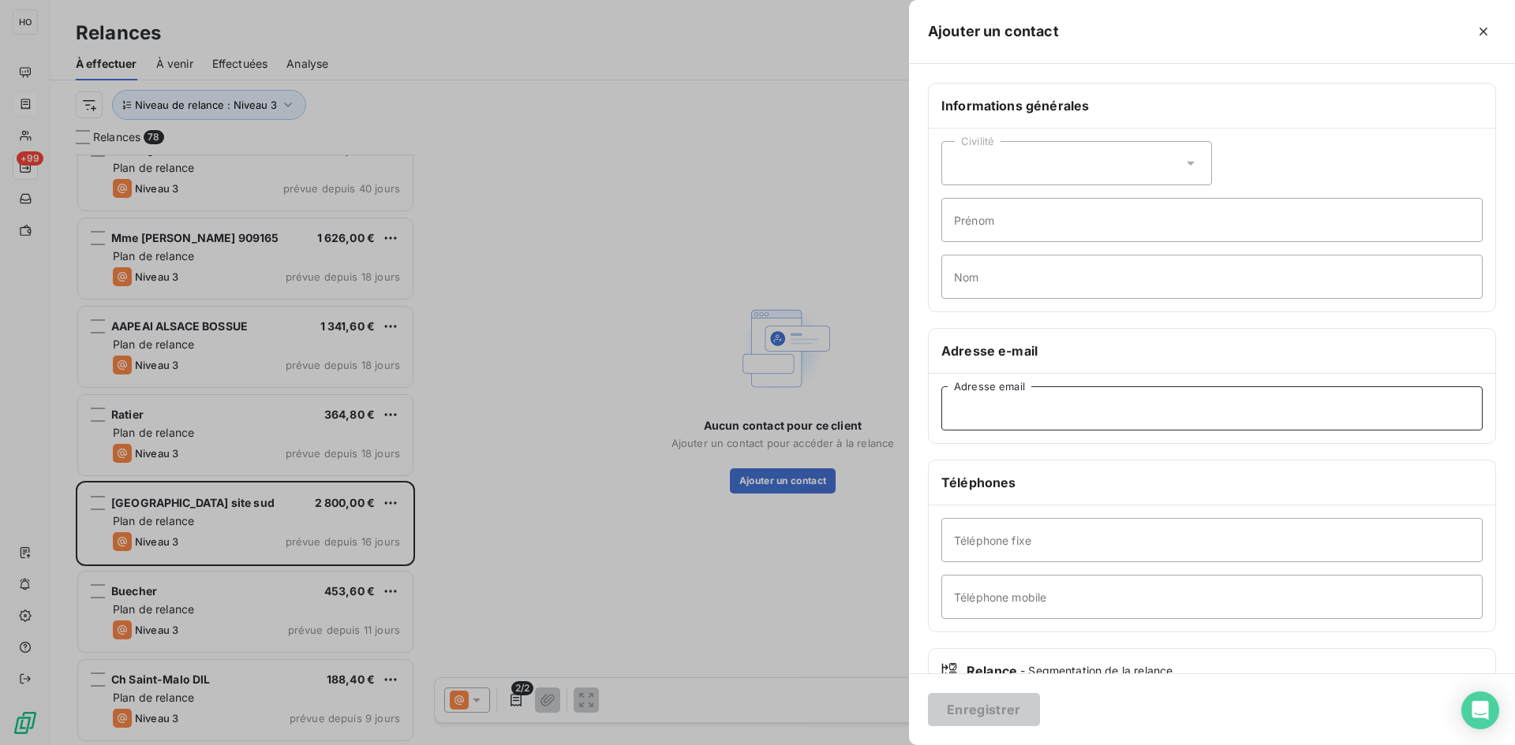
click at [1085, 408] on input "Adresse email" at bounding box center [1211, 409] width 541 height 44
paste input "[PERSON_NAME][EMAIL_ADDRESS][PERSON_NAME][PERSON_NAME][DOMAIN_NAME]"
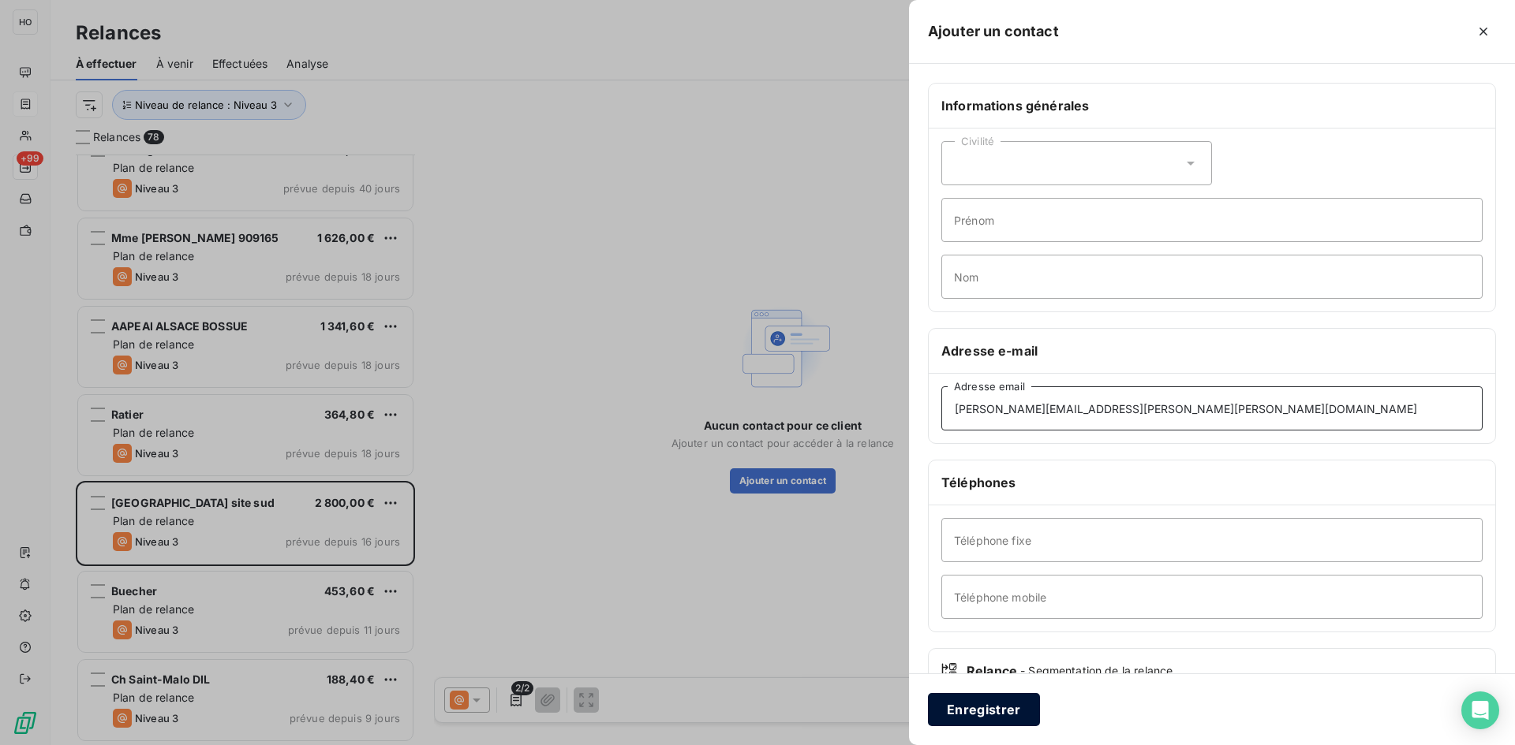
type input "[PERSON_NAME][EMAIL_ADDRESS][PERSON_NAME][PERSON_NAME][DOMAIN_NAME]"
click at [967, 712] on button "Enregistrer" at bounding box center [984, 709] width 112 height 33
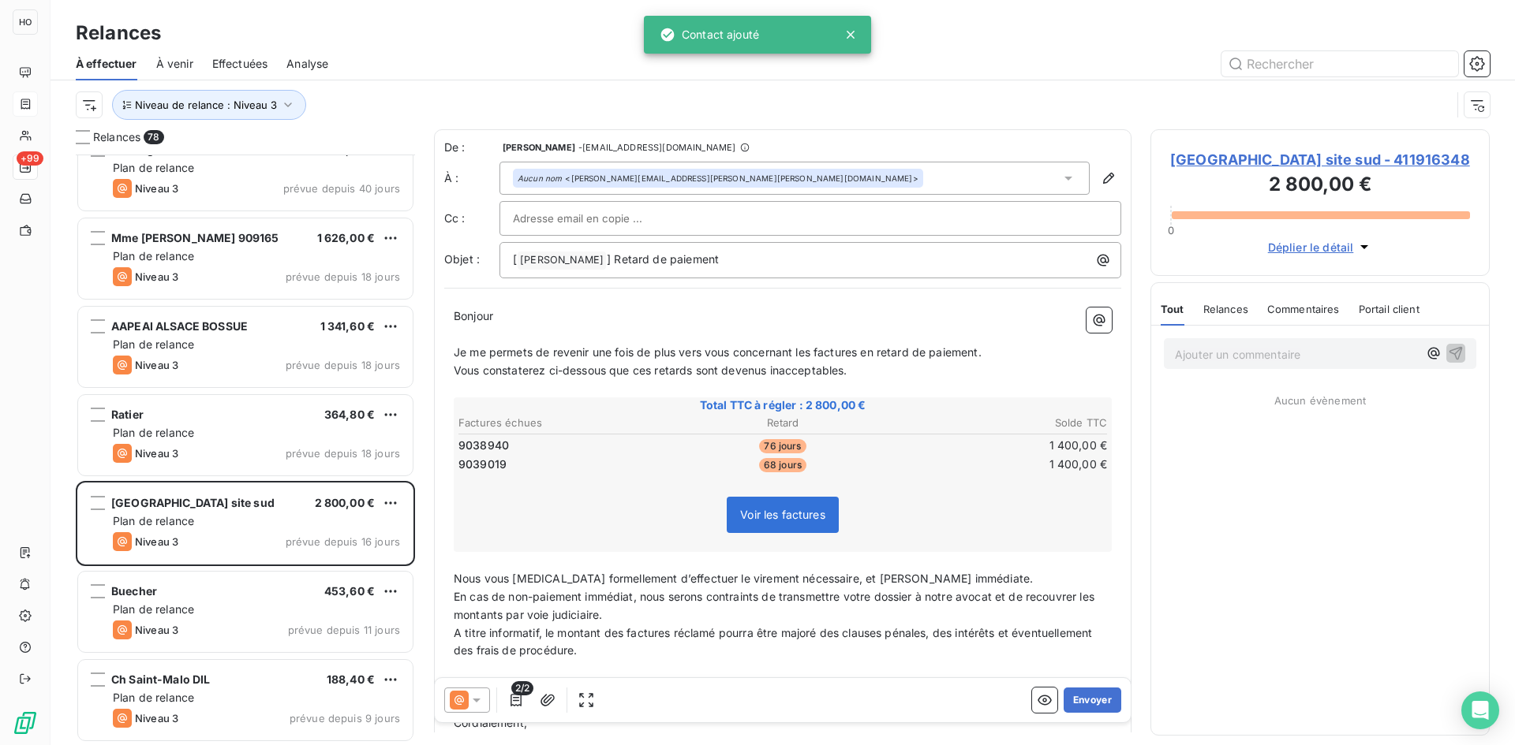
click at [490, 701] on div "2/2" at bounding box center [521, 700] width 155 height 25
click at [476, 699] on icon at bounding box center [477, 701] width 8 height 4
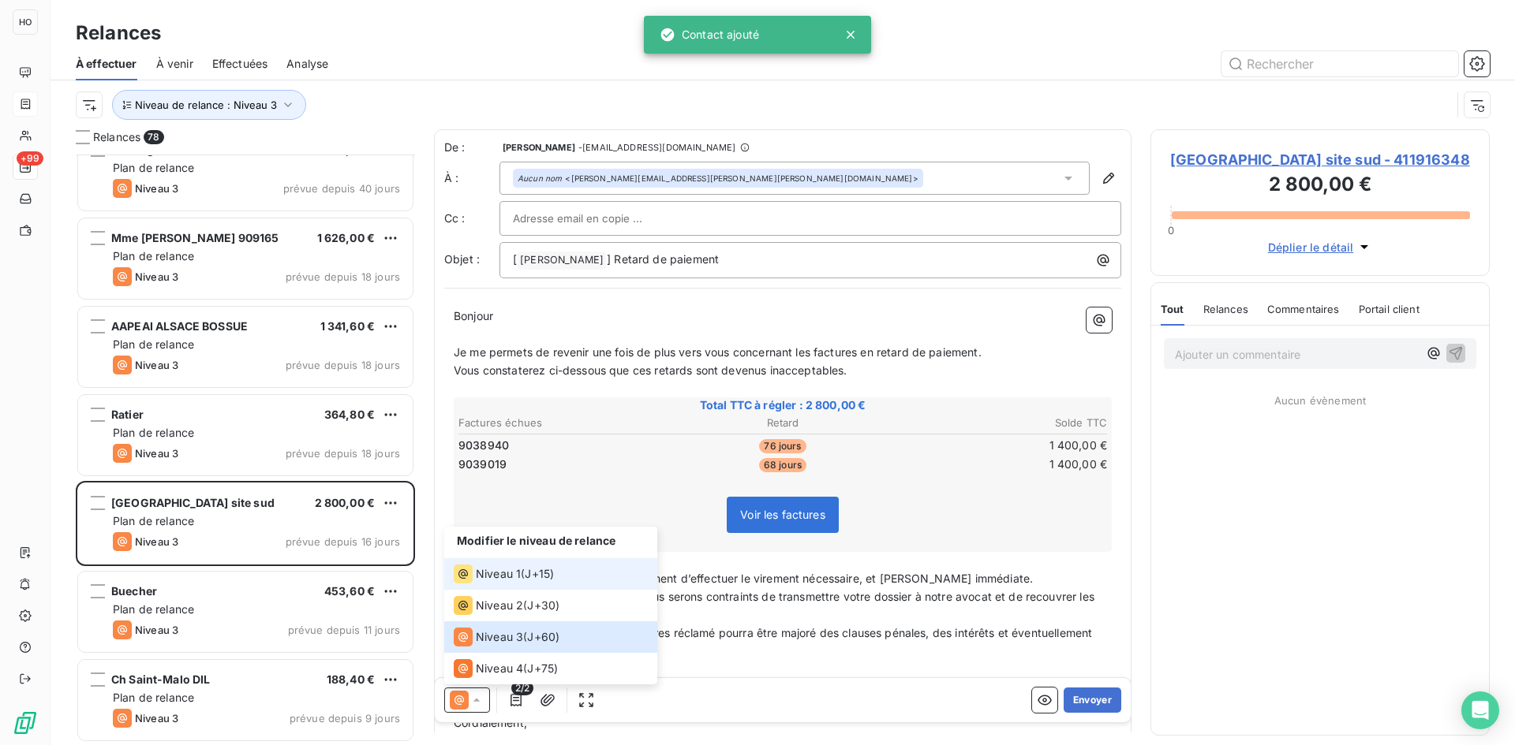
click at [551, 577] on span "J+15 )" at bounding box center [539, 574] width 29 height 16
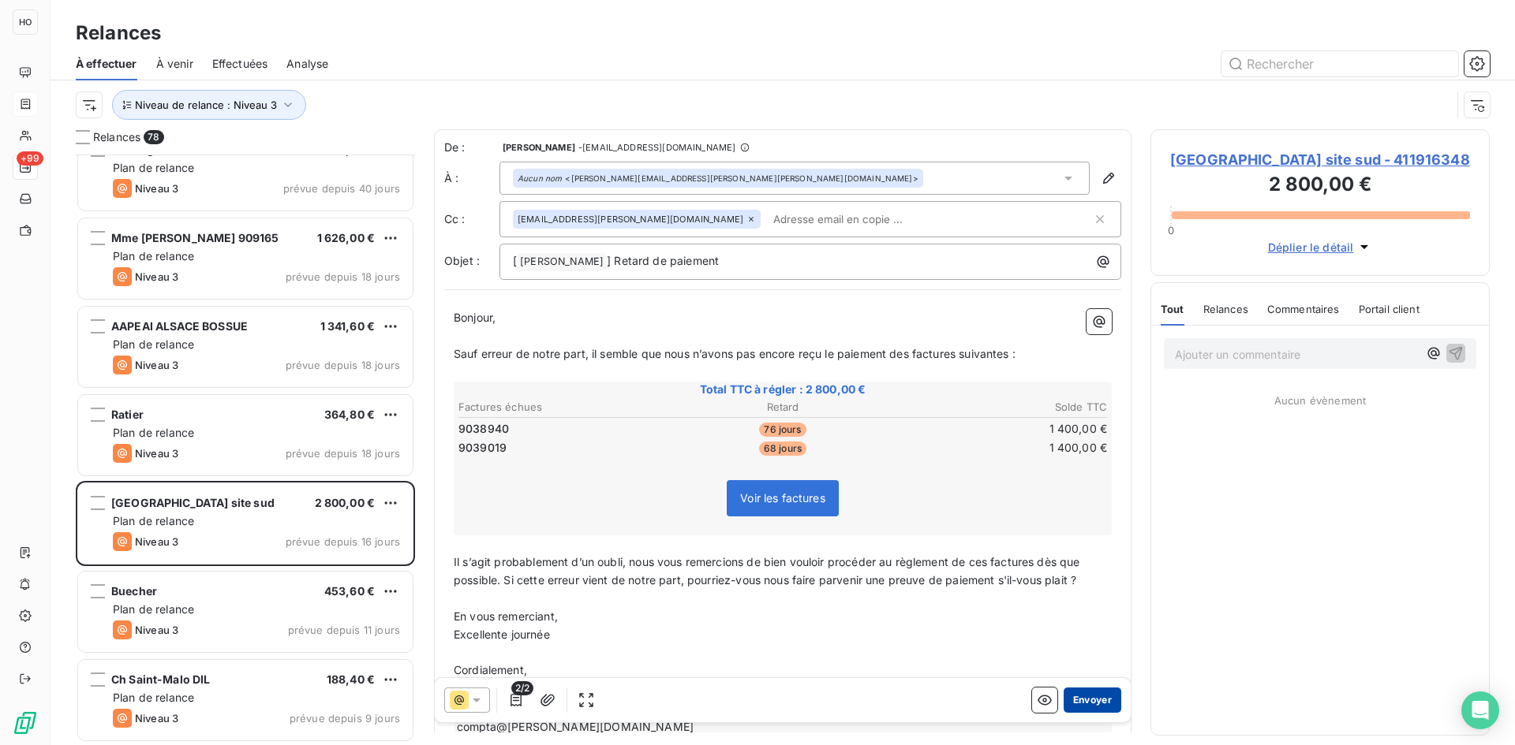
click at [1082, 697] on button "Envoyer" at bounding box center [1092, 700] width 58 height 25
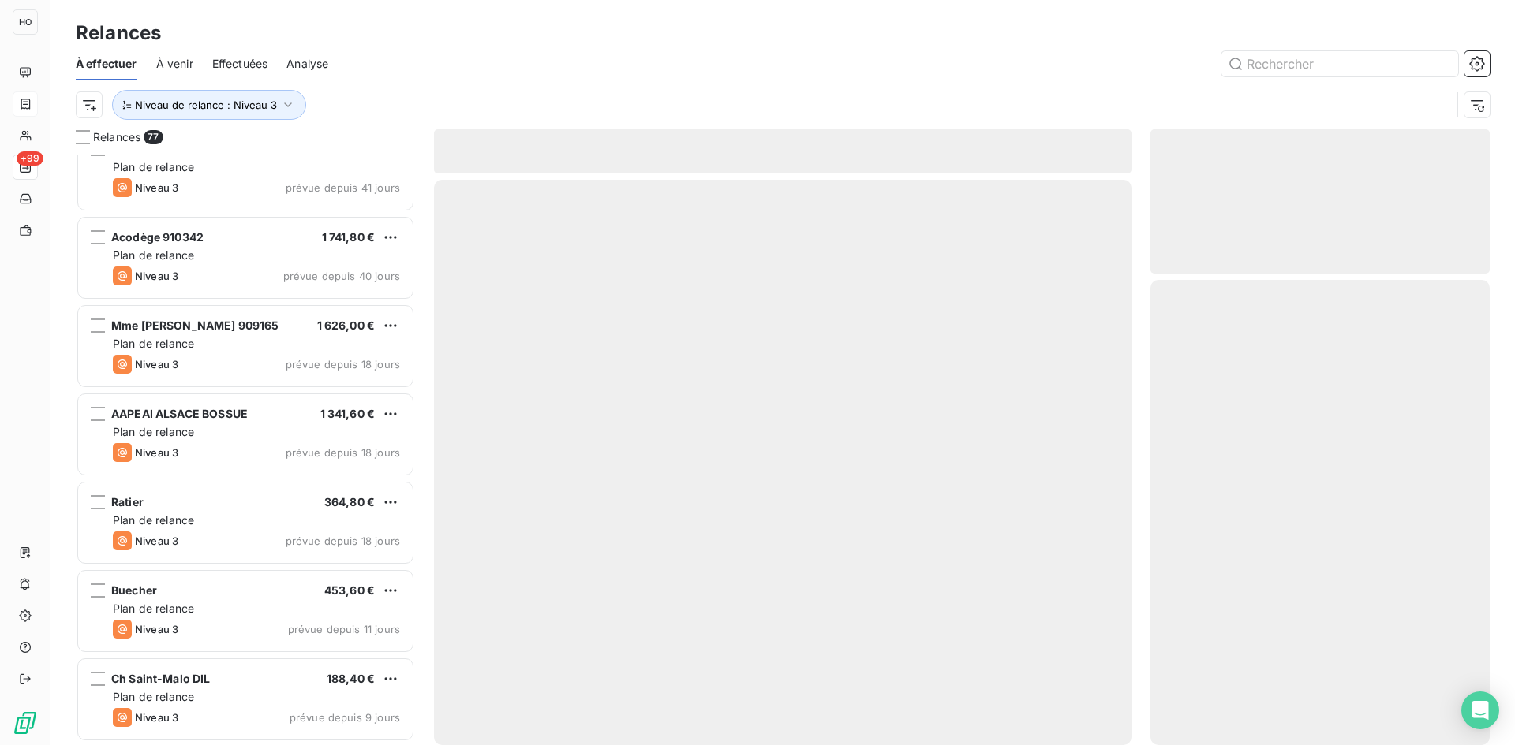
scroll to position [6212, 0]
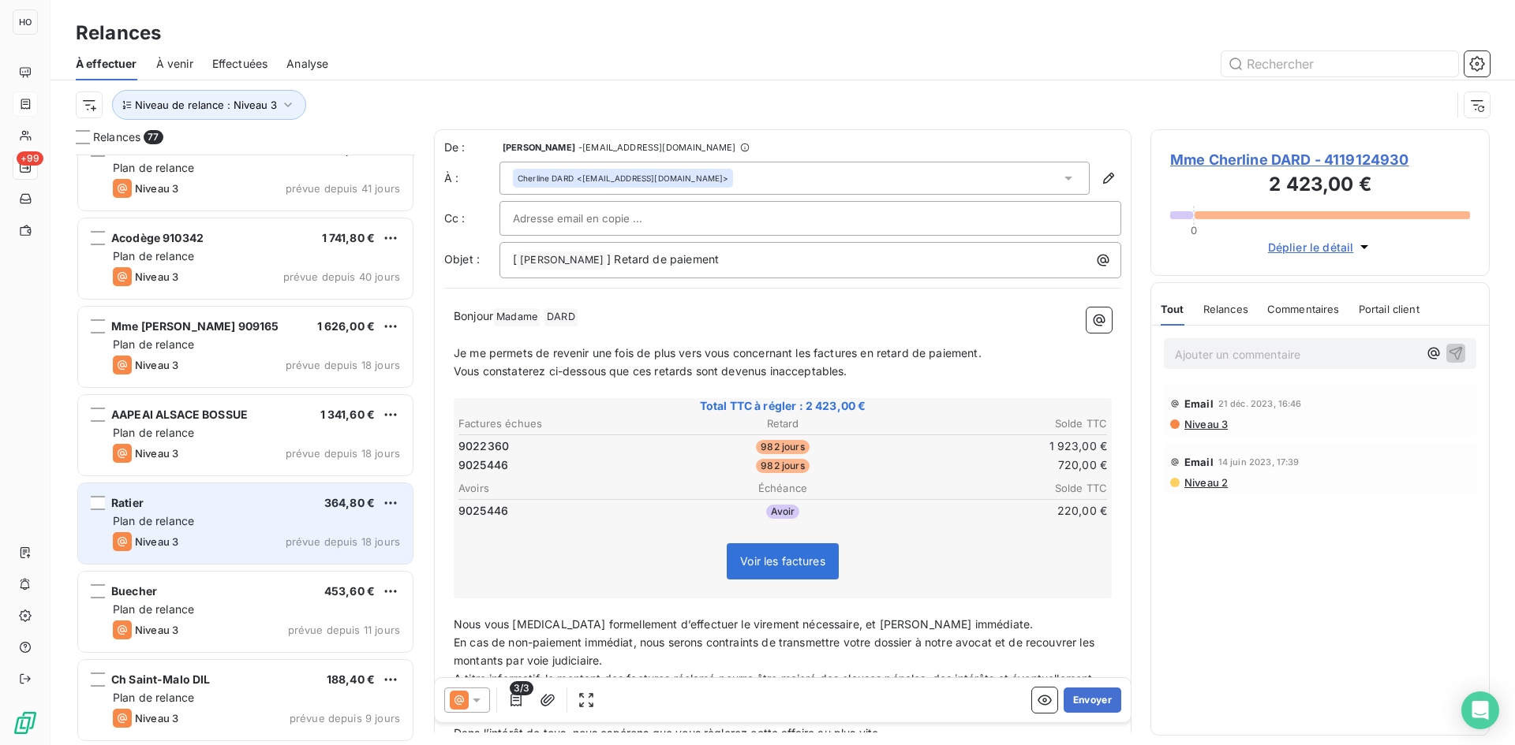
click at [189, 514] on span "Plan de relance" at bounding box center [153, 520] width 81 height 13
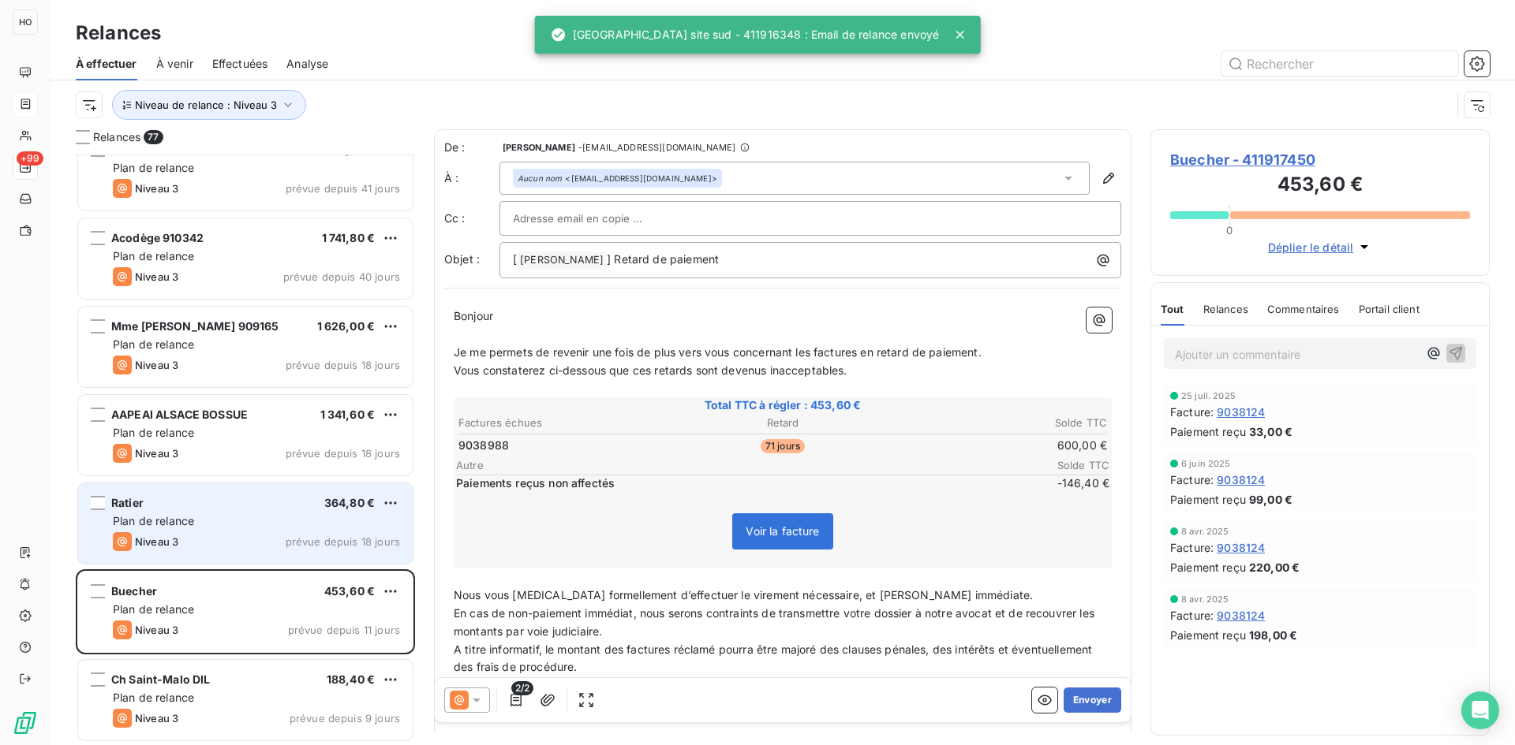
click at [214, 523] on div "Plan de relance" at bounding box center [256, 522] width 287 height 16
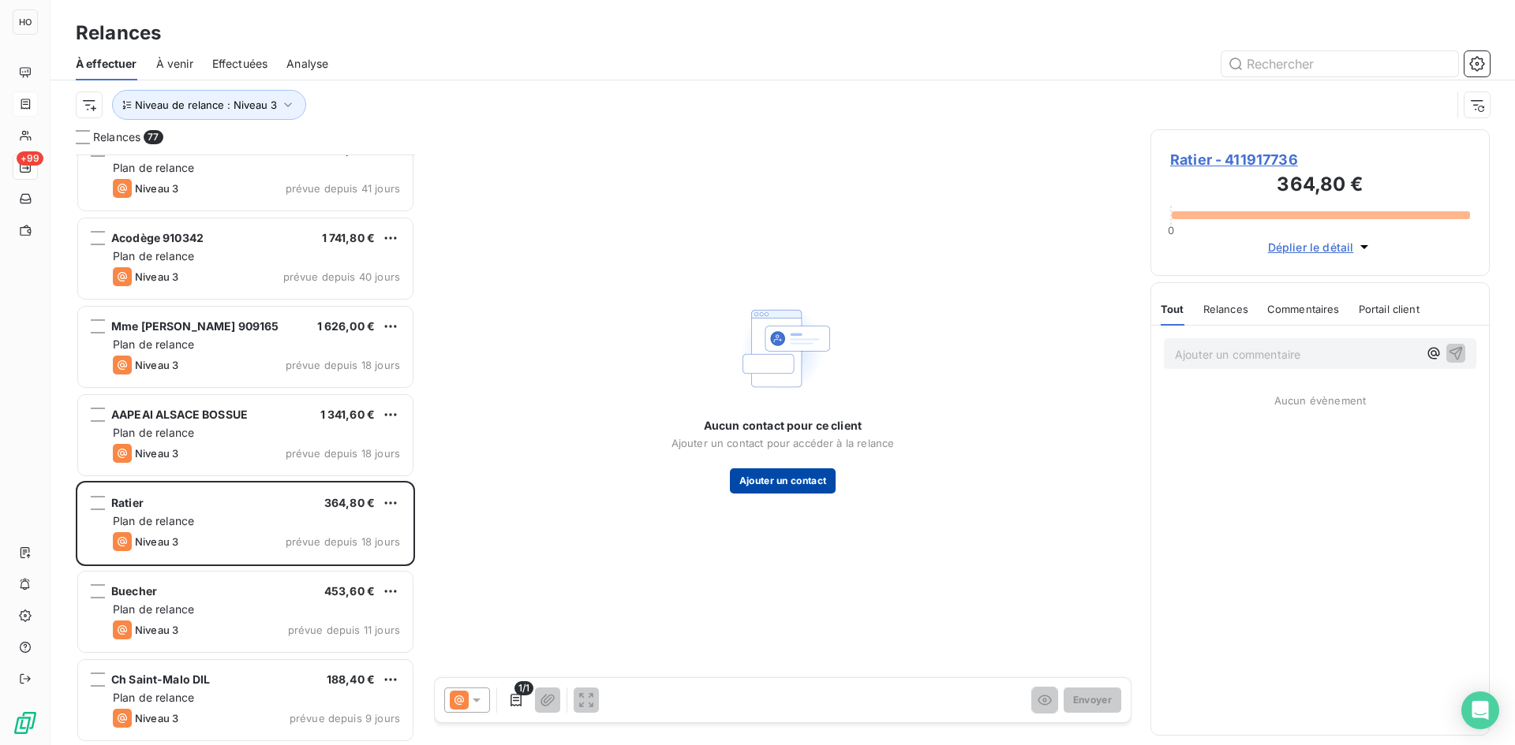
click at [767, 478] on button "Ajouter un contact" at bounding box center [783, 481] width 106 height 25
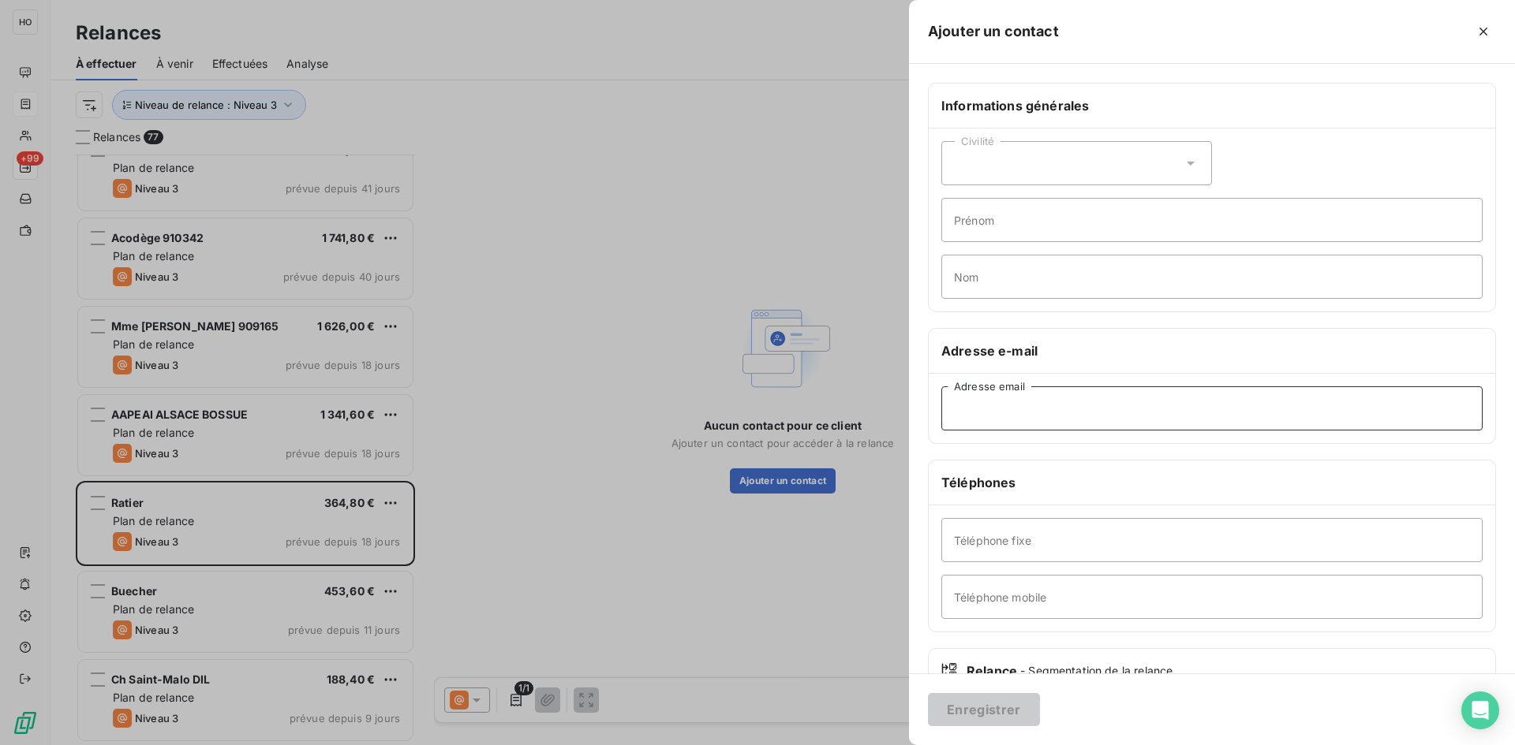
click at [1052, 398] on input "Adresse email" at bounding box center [1211, 409] width 541 height 44
paste input "[EMAIL_ADDRESS][DOMAIN_NAME]"
type input "[EMAIL_ADDRESS][DOMAIN_NAME]"
click at [973, 716] on button "Enregistrer" at bounding box center [984, 709] width 112 height 33
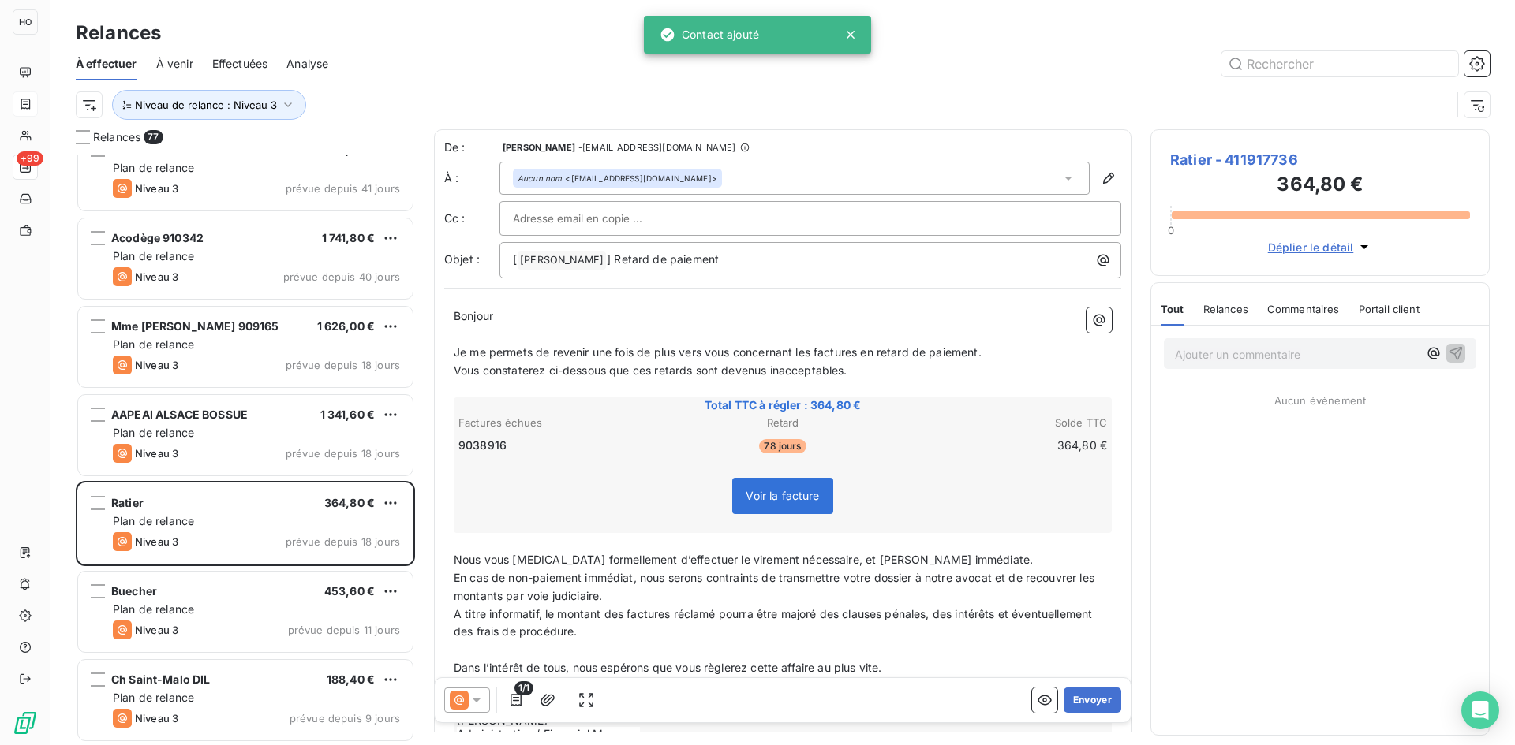
click at [469, 697] on icon at bounding box center [477, 701] width 16 height 16
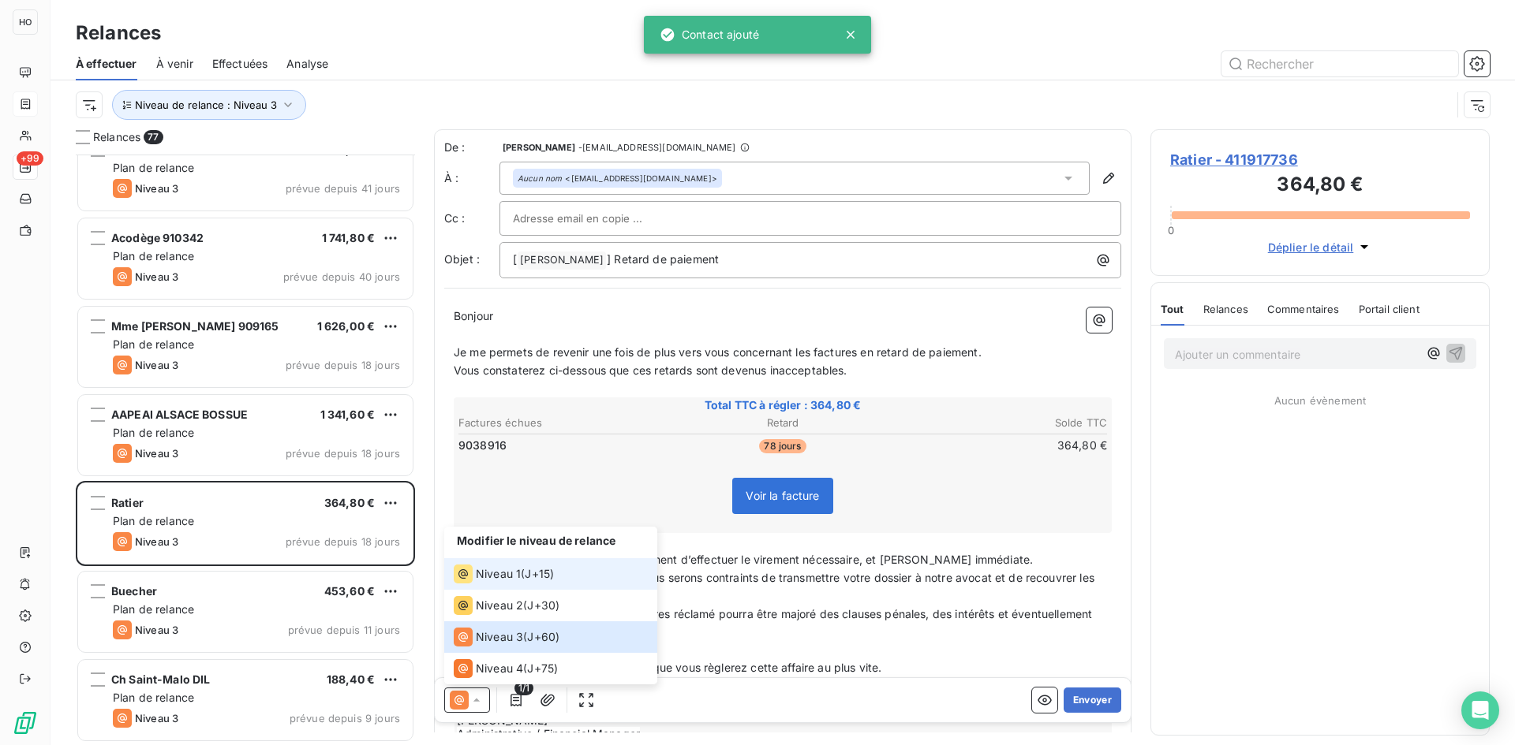
click at [546, 575] on span "J+15 )" at bounding box center [539, 574] width 29 height 16
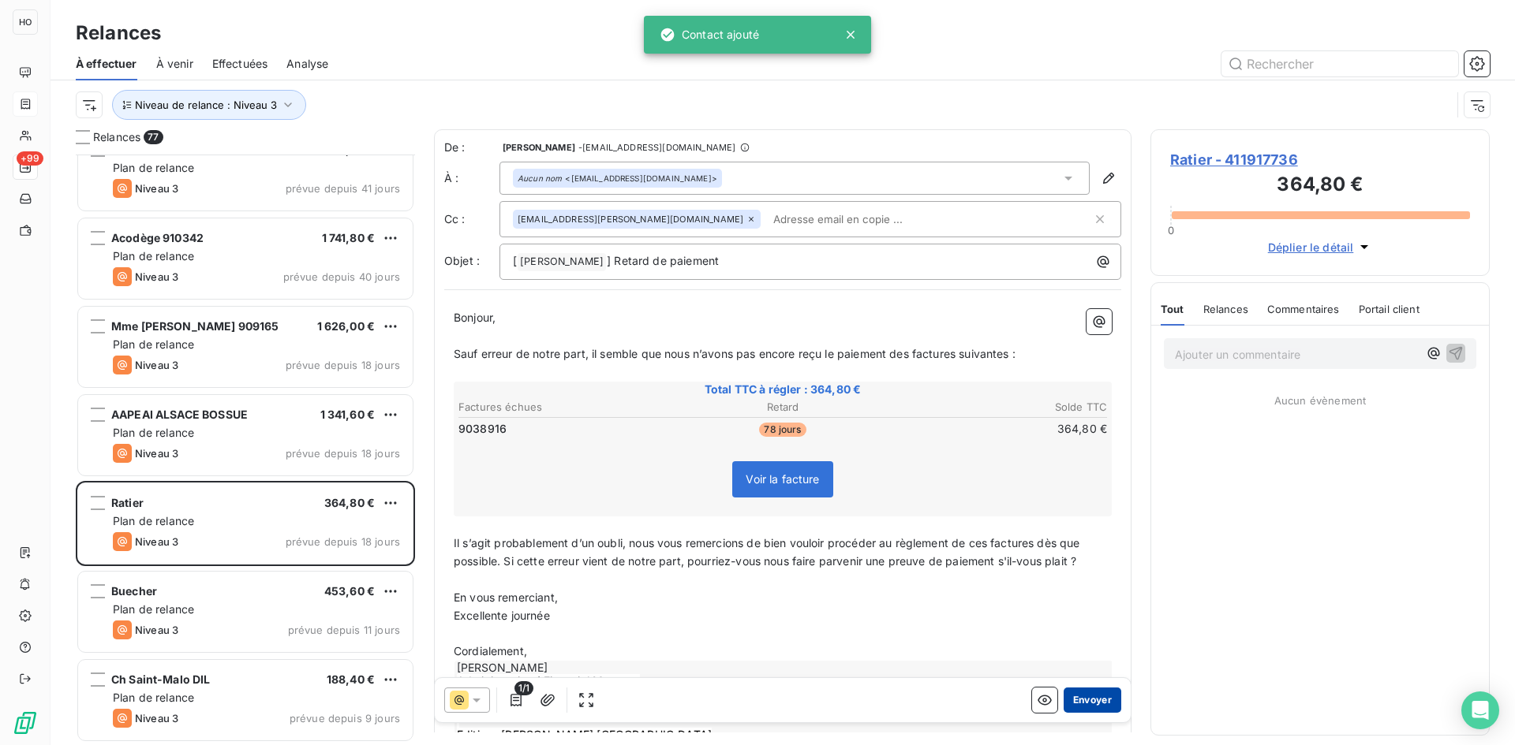
click at [1082, 698] on button "Envoyer" at bounding box center [1092, 700] width 58 height 25
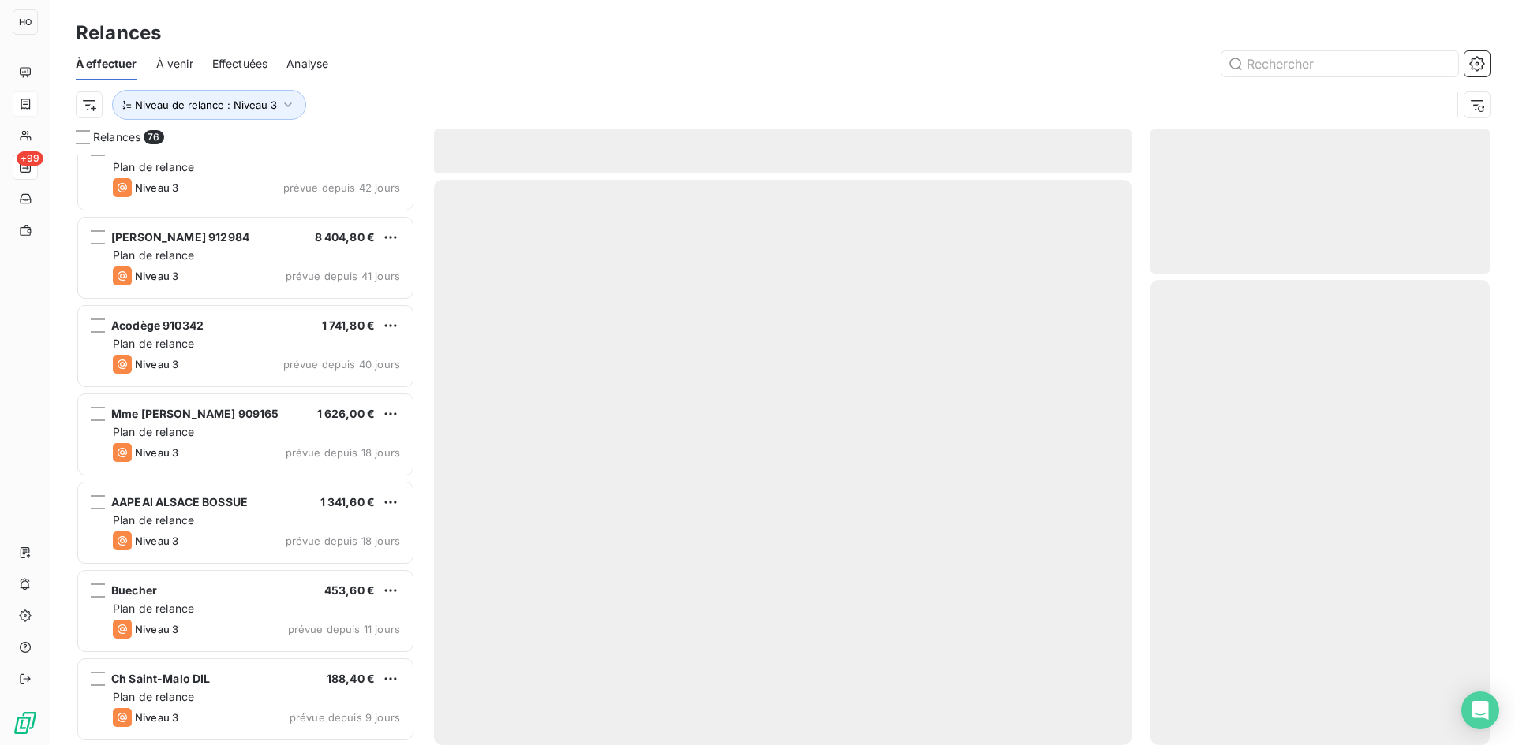
scroll to position [6124, 0]
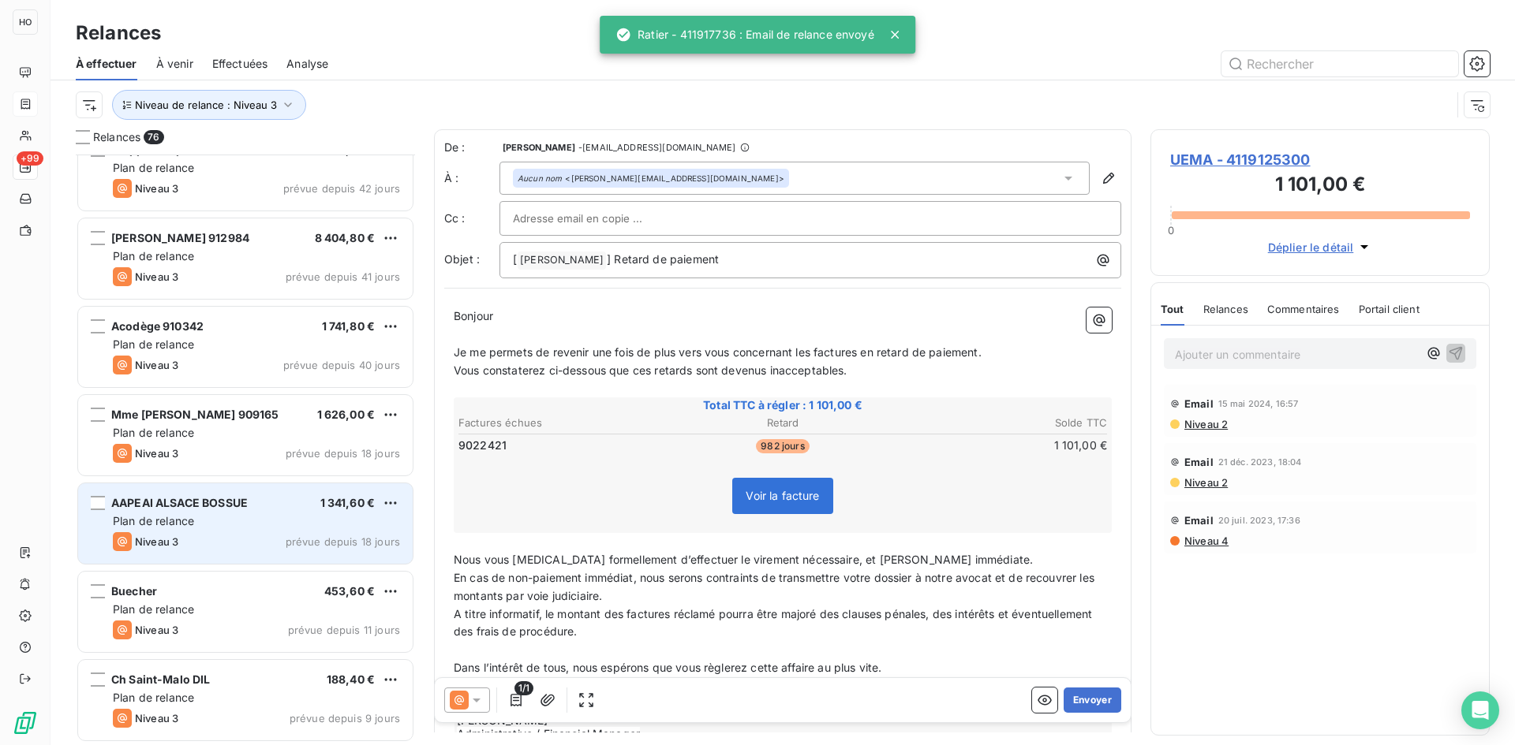
click at [244, 536] on div "Niveau 3 prévue depuis 18 jours" at bounding box center [256, 541] width 287 height 19
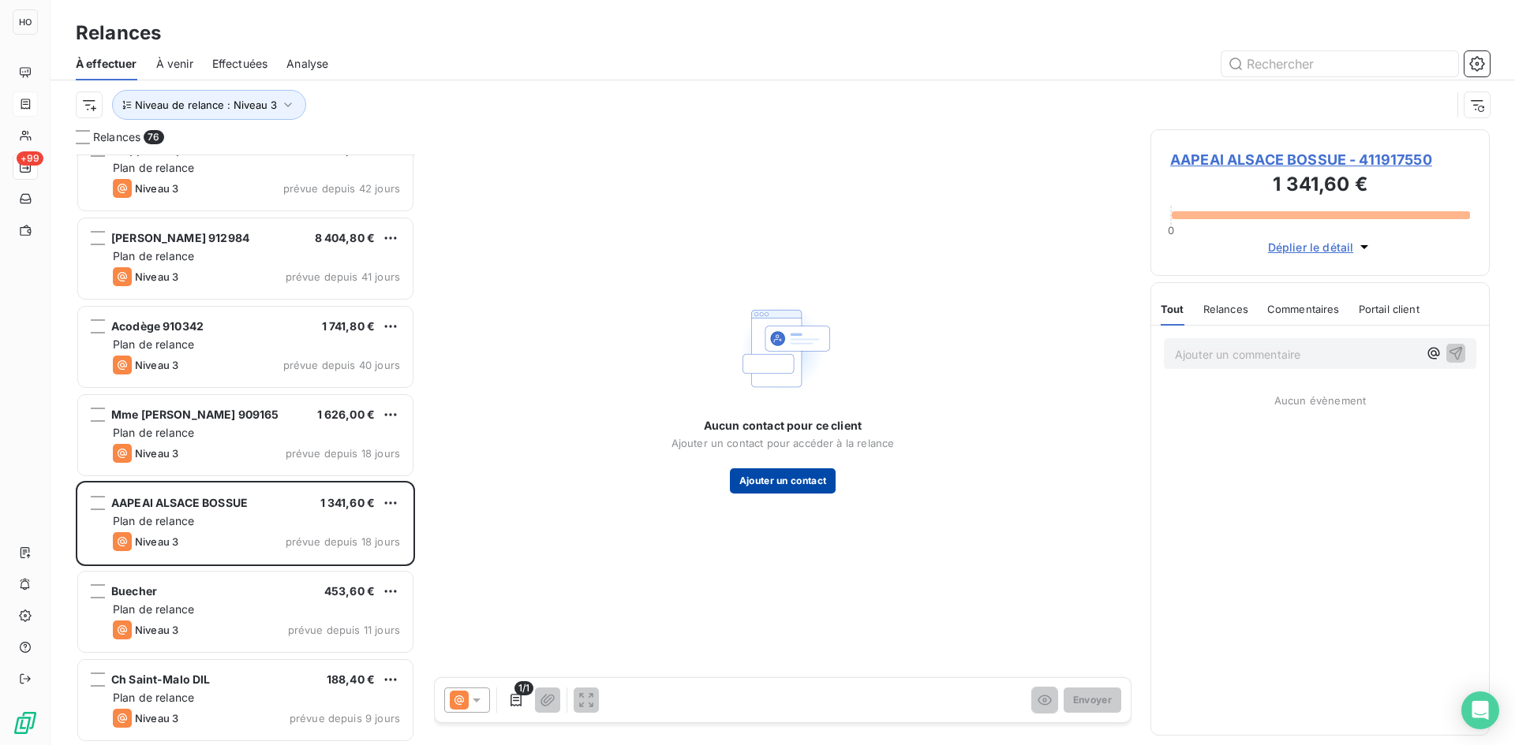
click at [798, 475] on button "Ajouter un contact" at bounding box center [783, 481] width 106 height 25
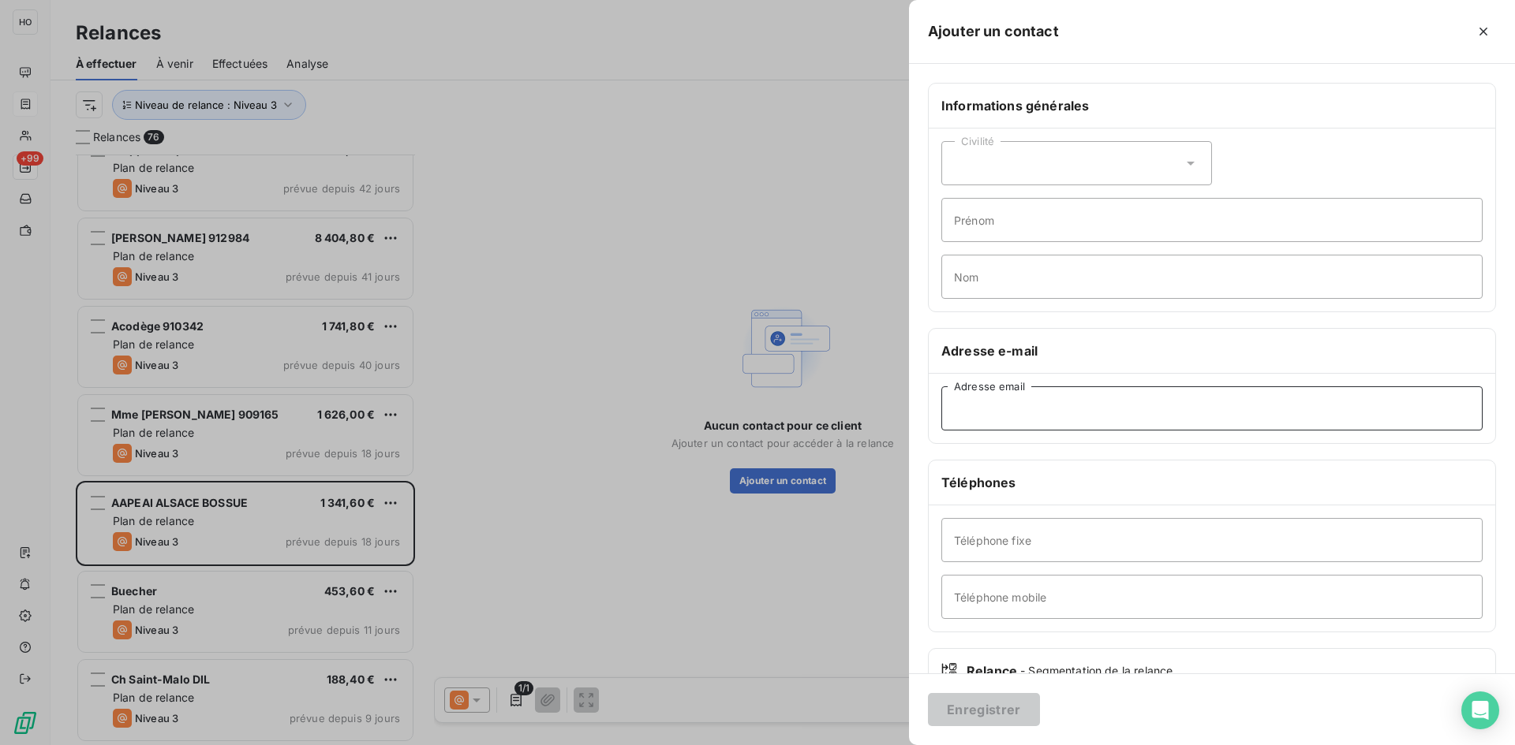
click at [986, 424] on input "Adresse email" at bounding box center [1211, 409] width 541 height 44
paste input "[PERSON_NAME][EMAIL_ADDRESS][DOMAIN_NAME]"
type input "[PERSON_NAME][EMAIL_ADDRESS][DOMAIN_NAME]"
click at [988, 704] on button "Enregistrer" at bounding box center [984, 709] width 112 height 33
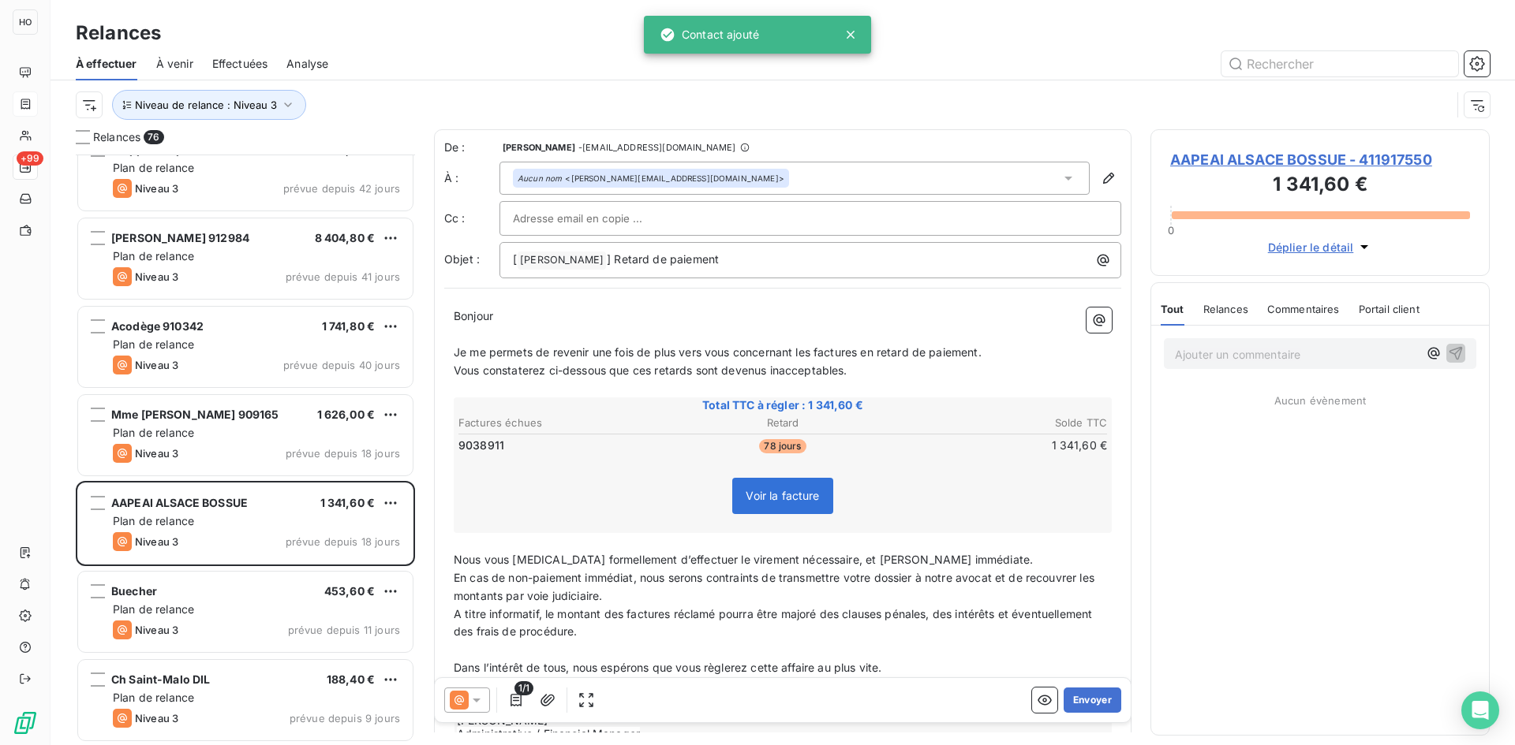
click at [472, 701] on icon at bounding box center [477, 701] width 16 height 16
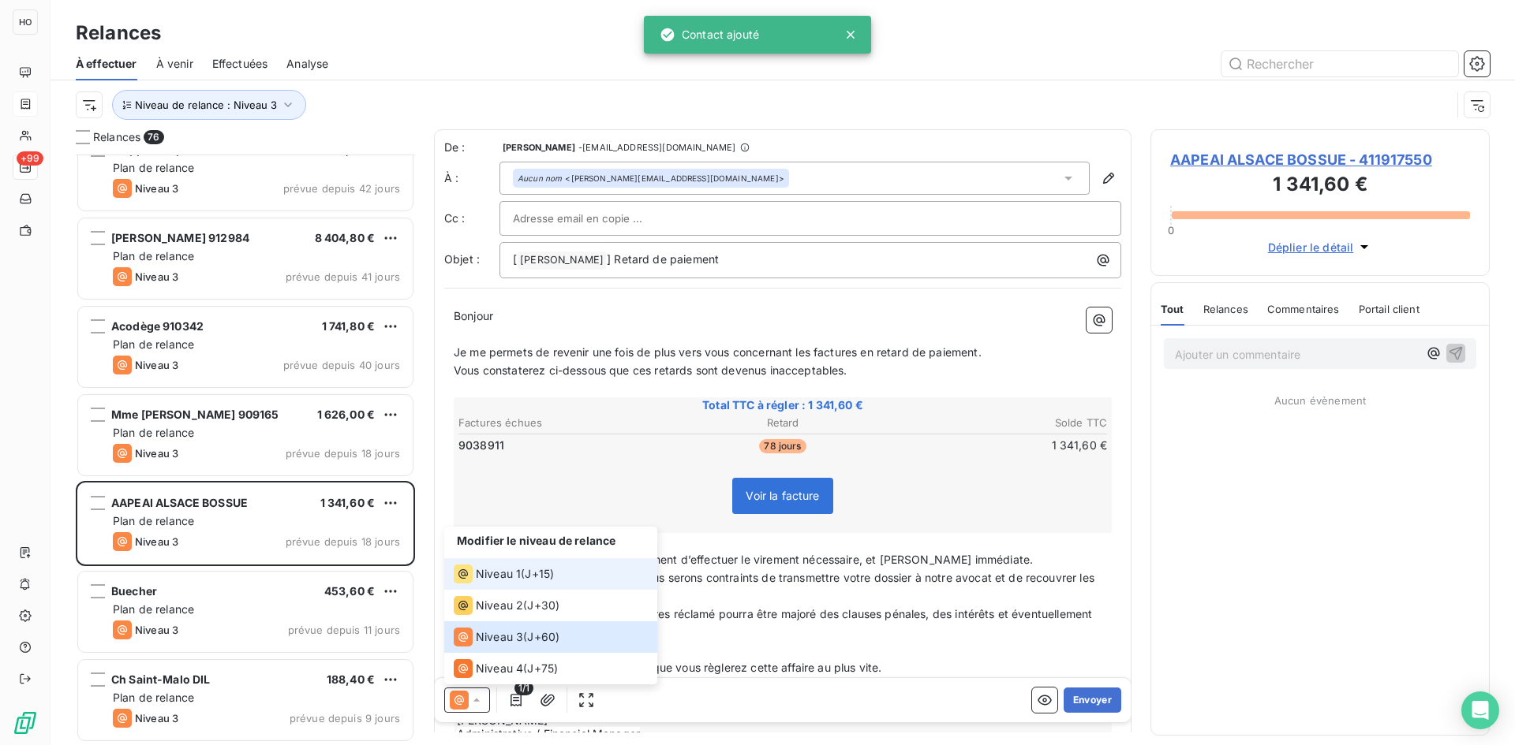
click at [525, 572] on div "Niveau 1 ( J+15 )" at bounding box center [504, 574] width 100 height 19
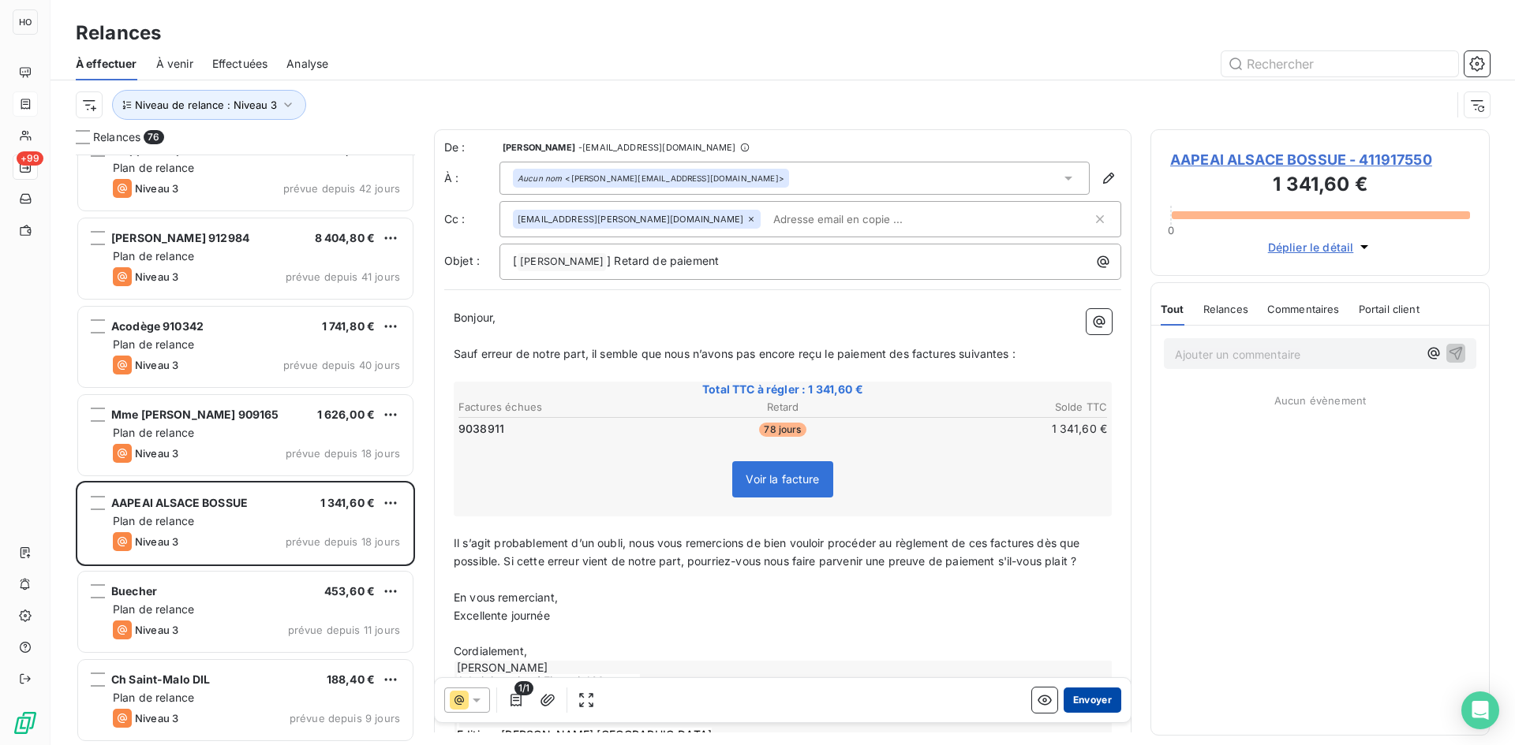
click at [1087, 699] on button "Envoyer" at bounding box center [1092, 700] width 58 height 25
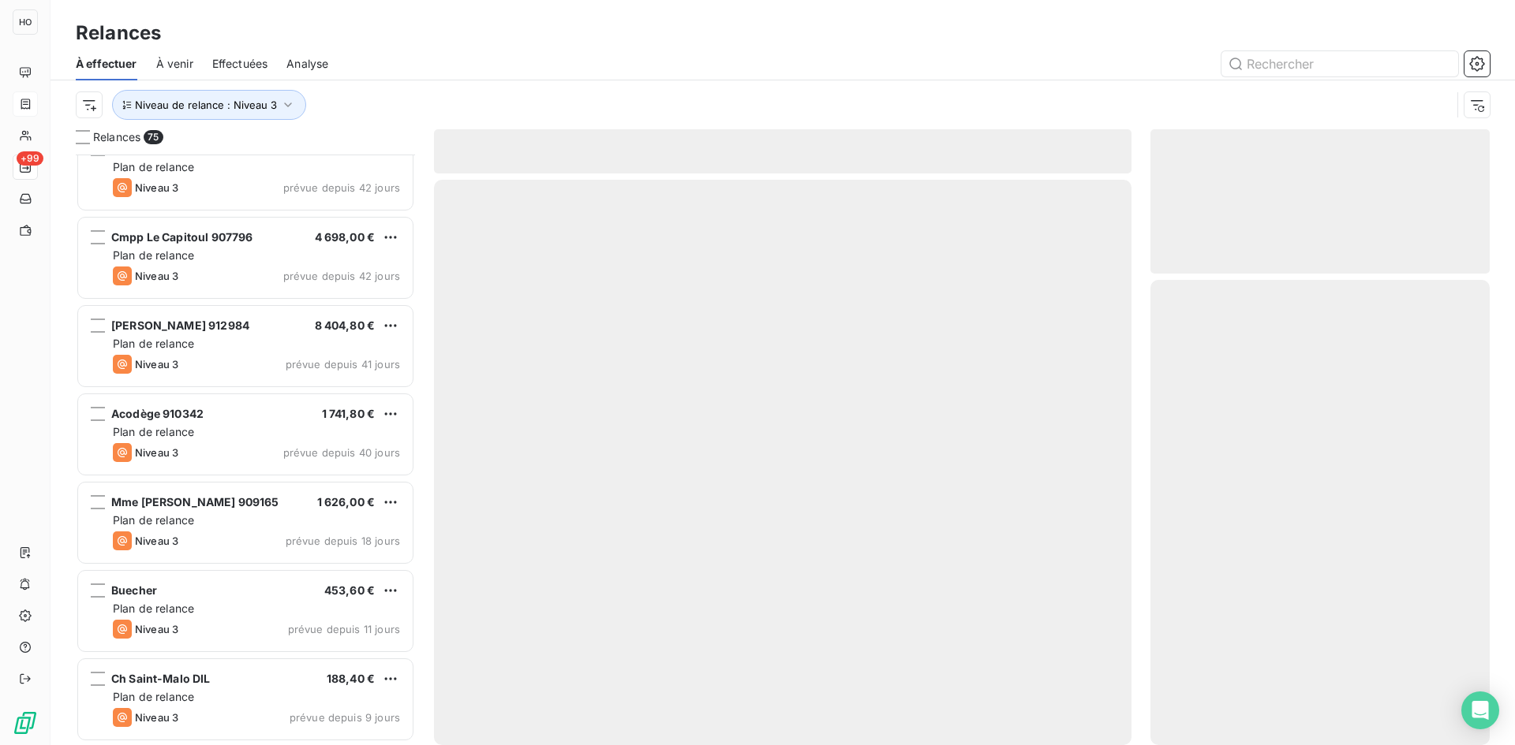
scroll to position [6036, 0]
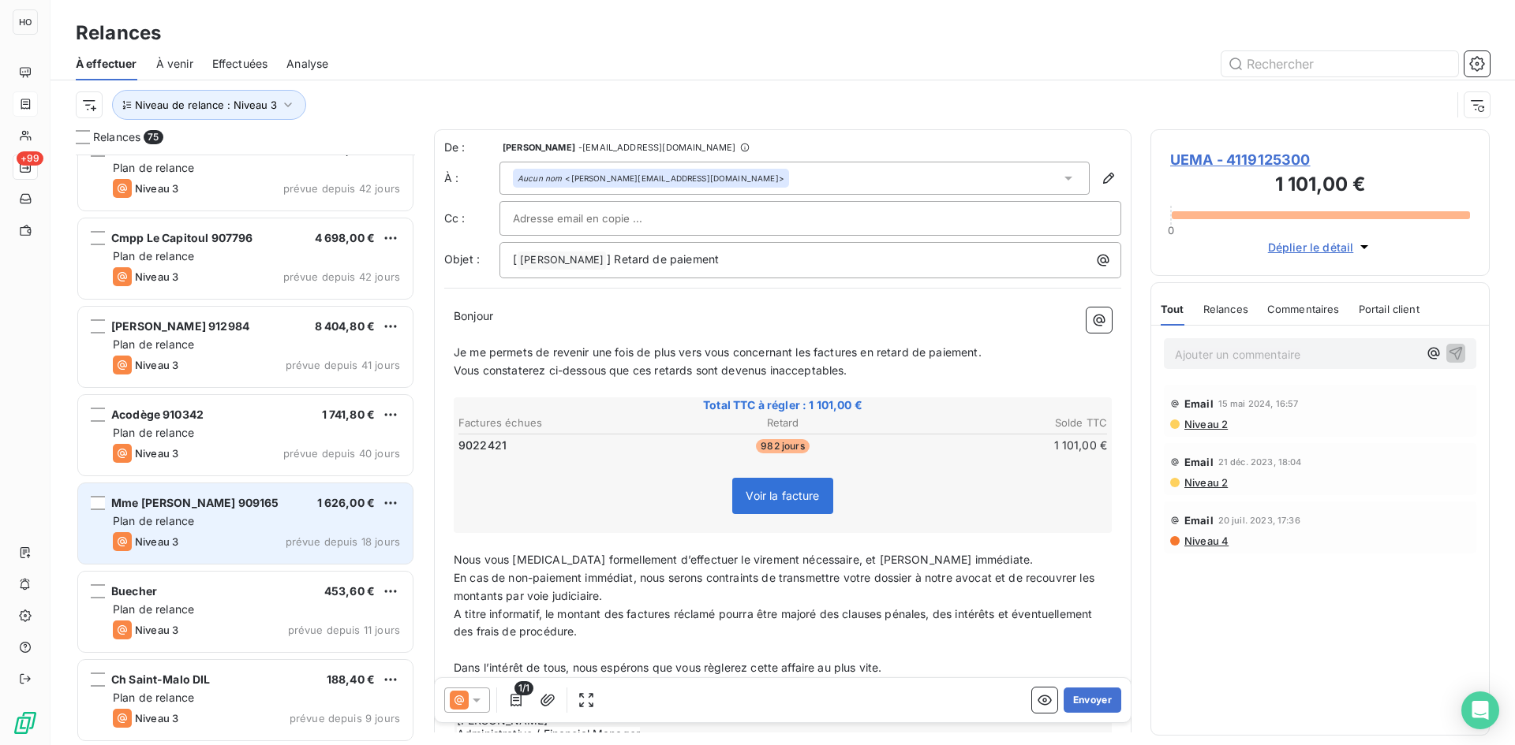
click at [267, 534] on div "Niveau 3 prévue depuis 18 jours" at bounding box center [256, 541] width 287 height 19
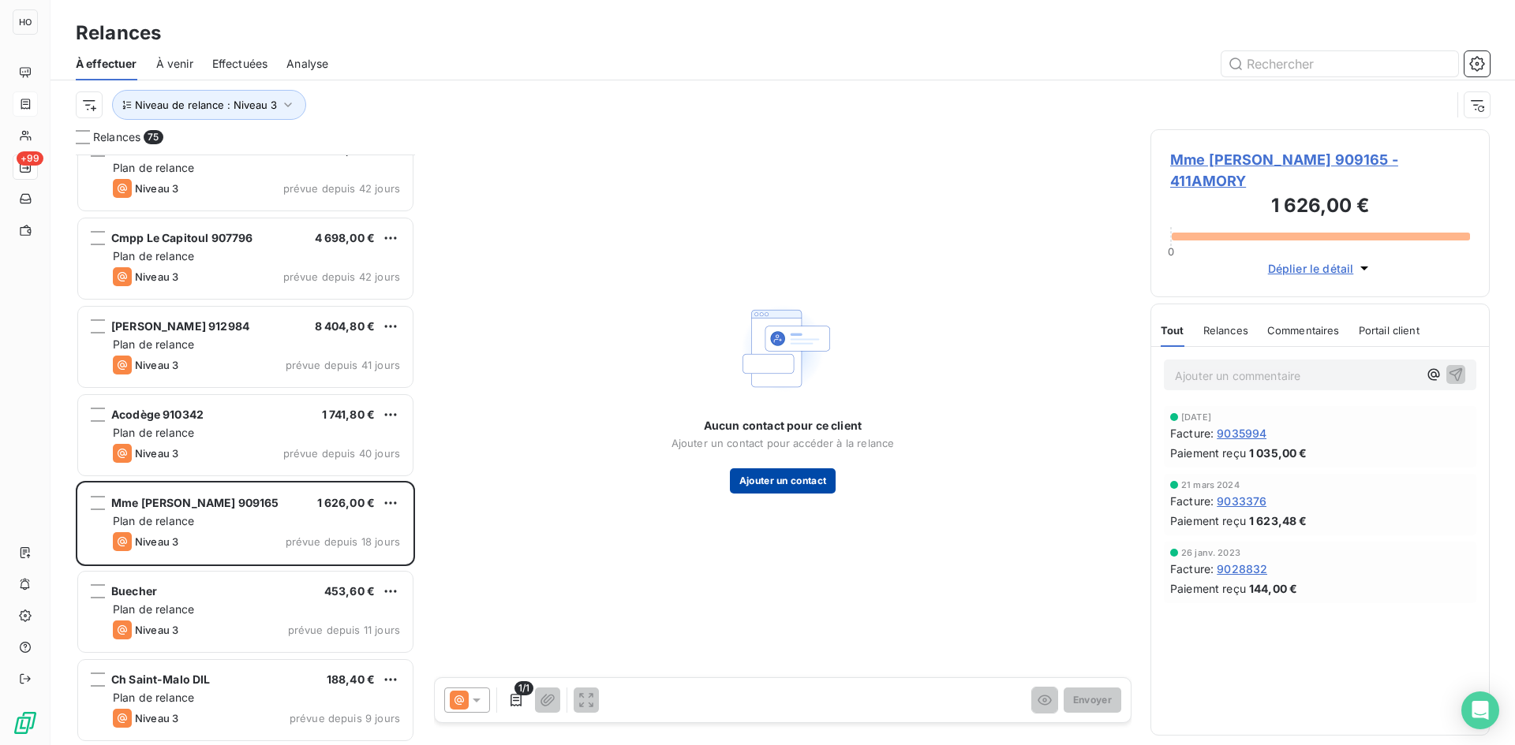
click at [769, 477] on button "Ajouter un contact" at bounding box center [783, 481] width 106 height 25
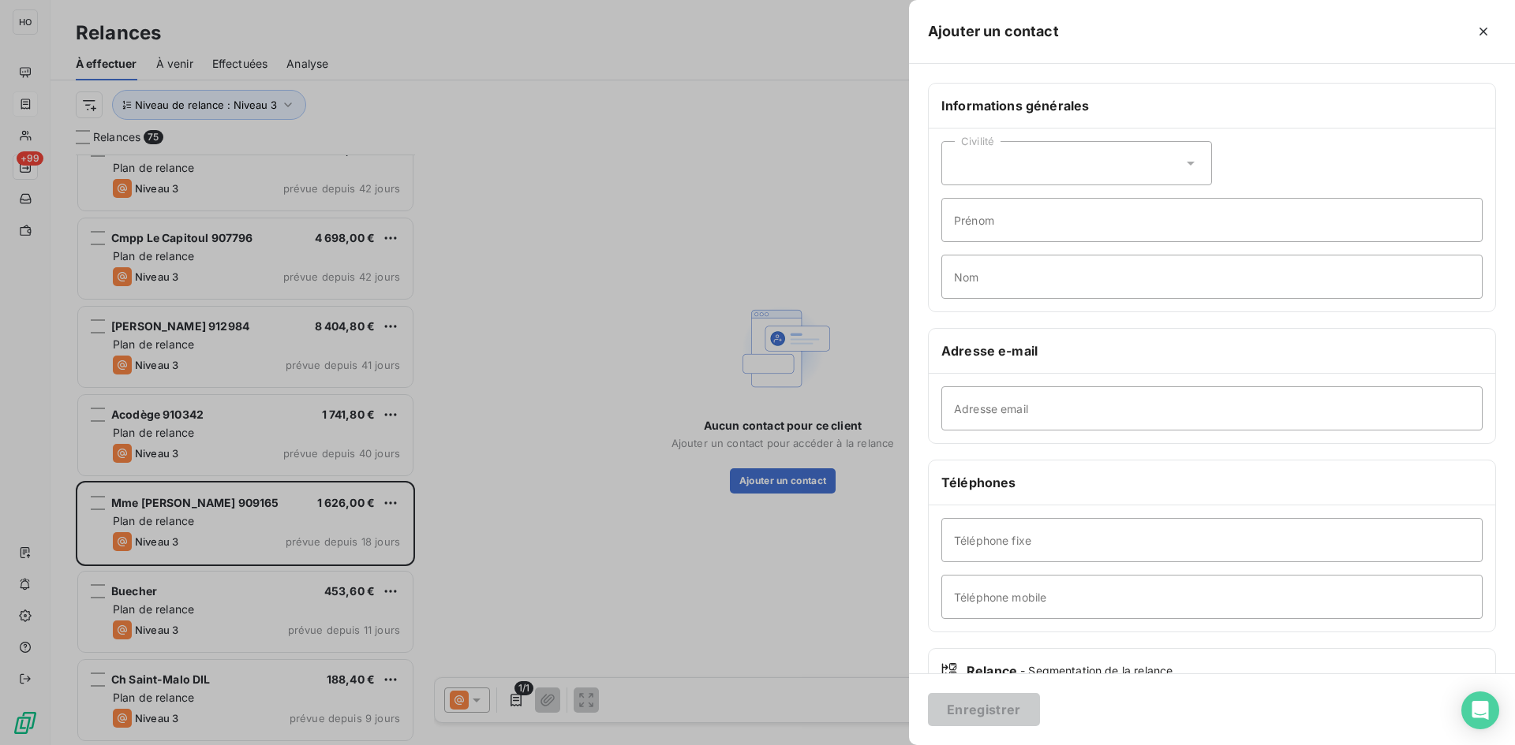
click at [989, 437] on div "Adresse email" at bounding box center [1211, 408] width 566 height 69
click at [1017, 413] on input "Adresse email" at bounding box center [1211, 409] width 541 height 44
paste input "[EMAIL_ADDRESS][DOMAIN_NAME]"
type input "[EMAIL_ADDRESS][DOMAIN_NAME]"
click at [992, 715] on button "Enregistrer" at bounding box center [984, 709] width 112 height 33
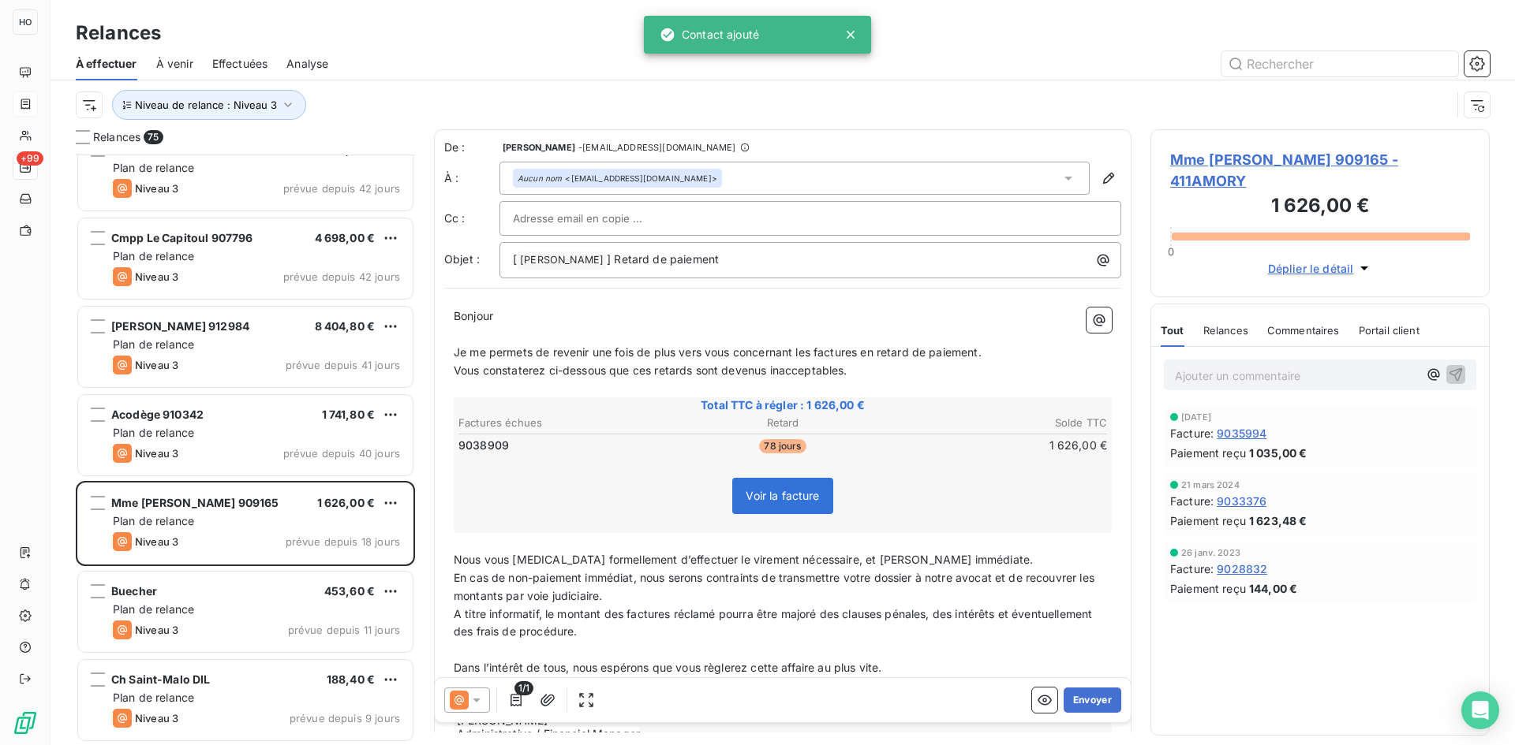
click at [476, 704] on icon at bounding box center [477, 701] width 16 height 16
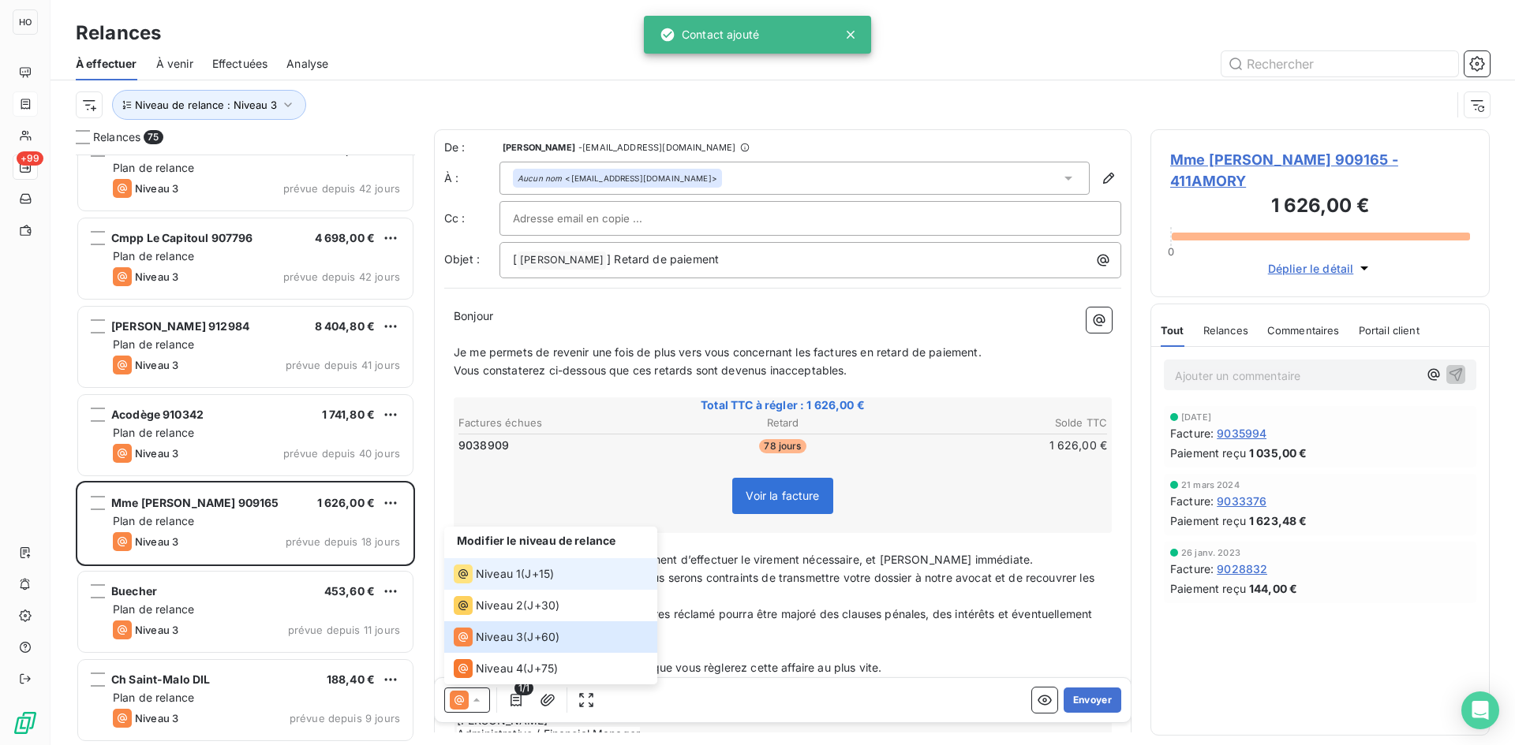
click at [551, 571] on span "J+15 )" at bounding box center [539, 574] width 29 height 16
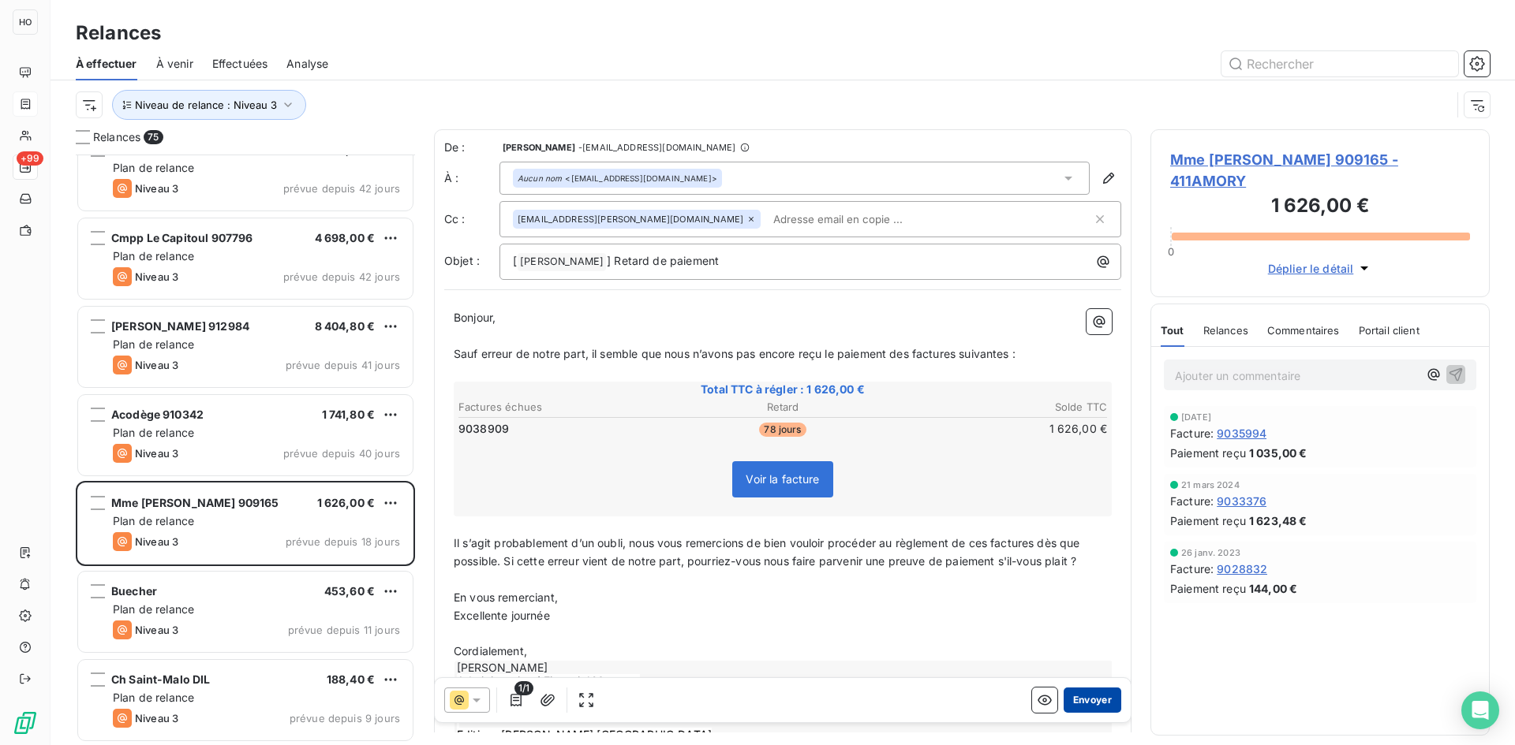
click at [1084, 695] on button "Envoyer" at bounding box center [1092, 700] width 58 height 25
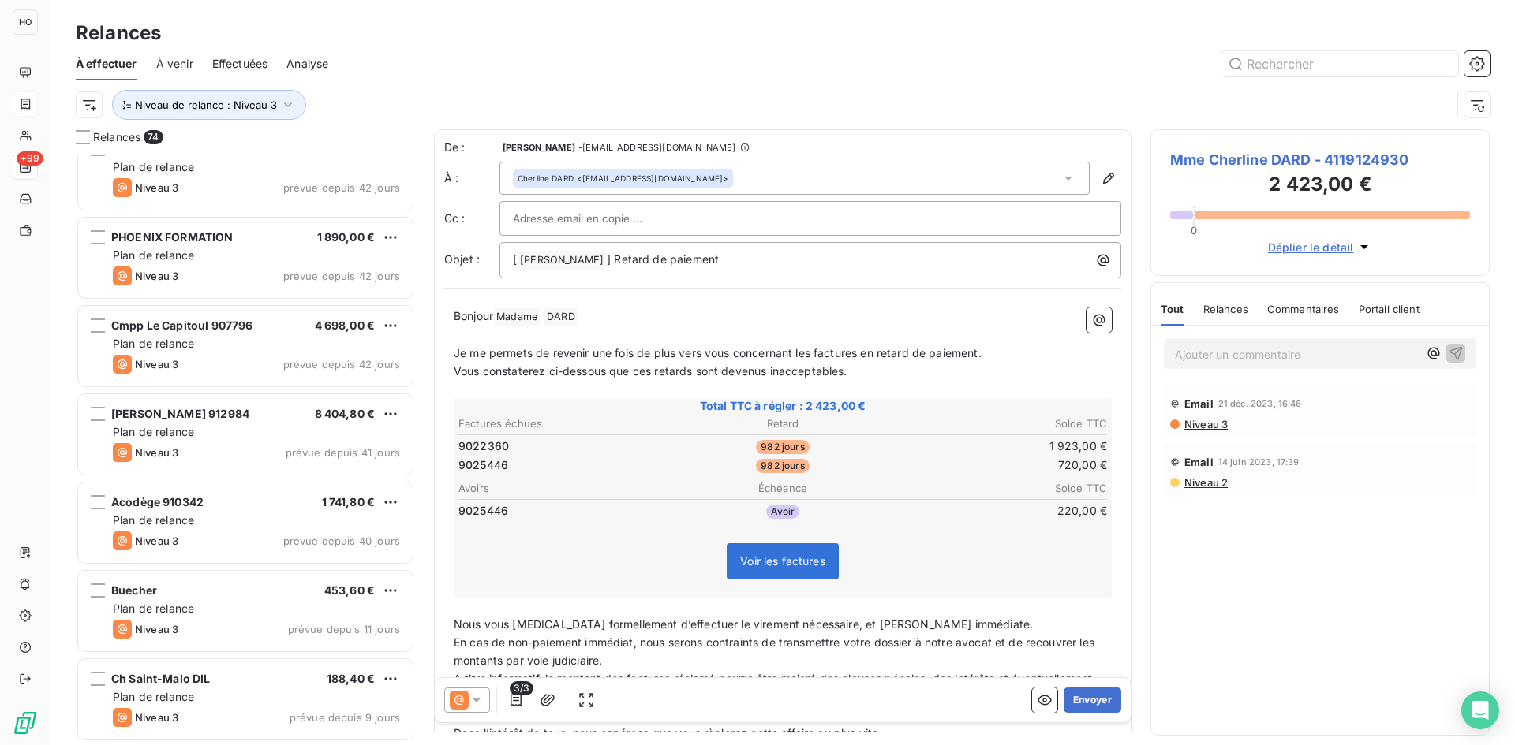
scroll to position [5947, 0]
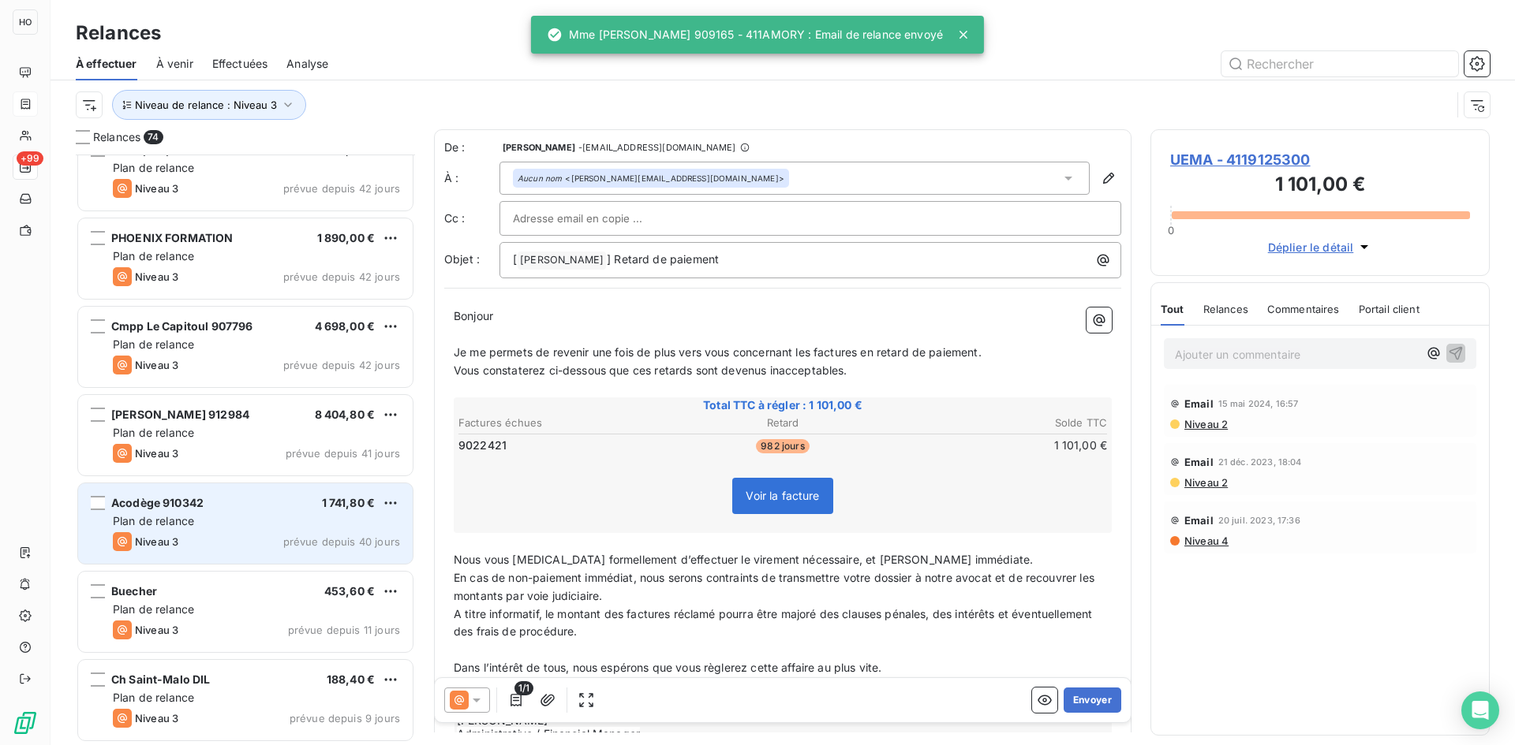
click at [290, 525] on div "Plan de relance" at bounding box center [256, 522] width 287 height 16
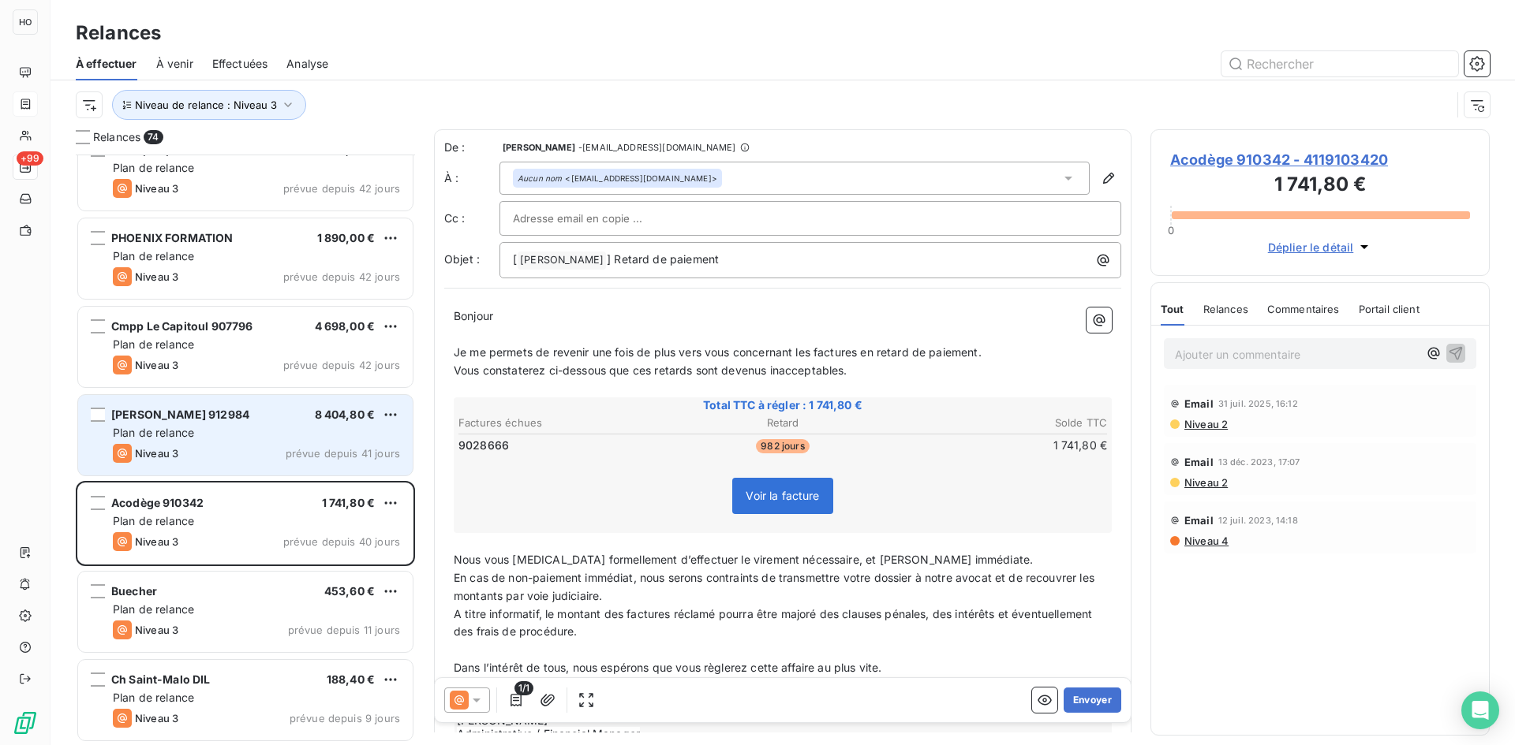
click at [258, 445] on div "Niveau 3 prévue depuis 41 jours" at bounding box center [256, 453] width 287 height 19
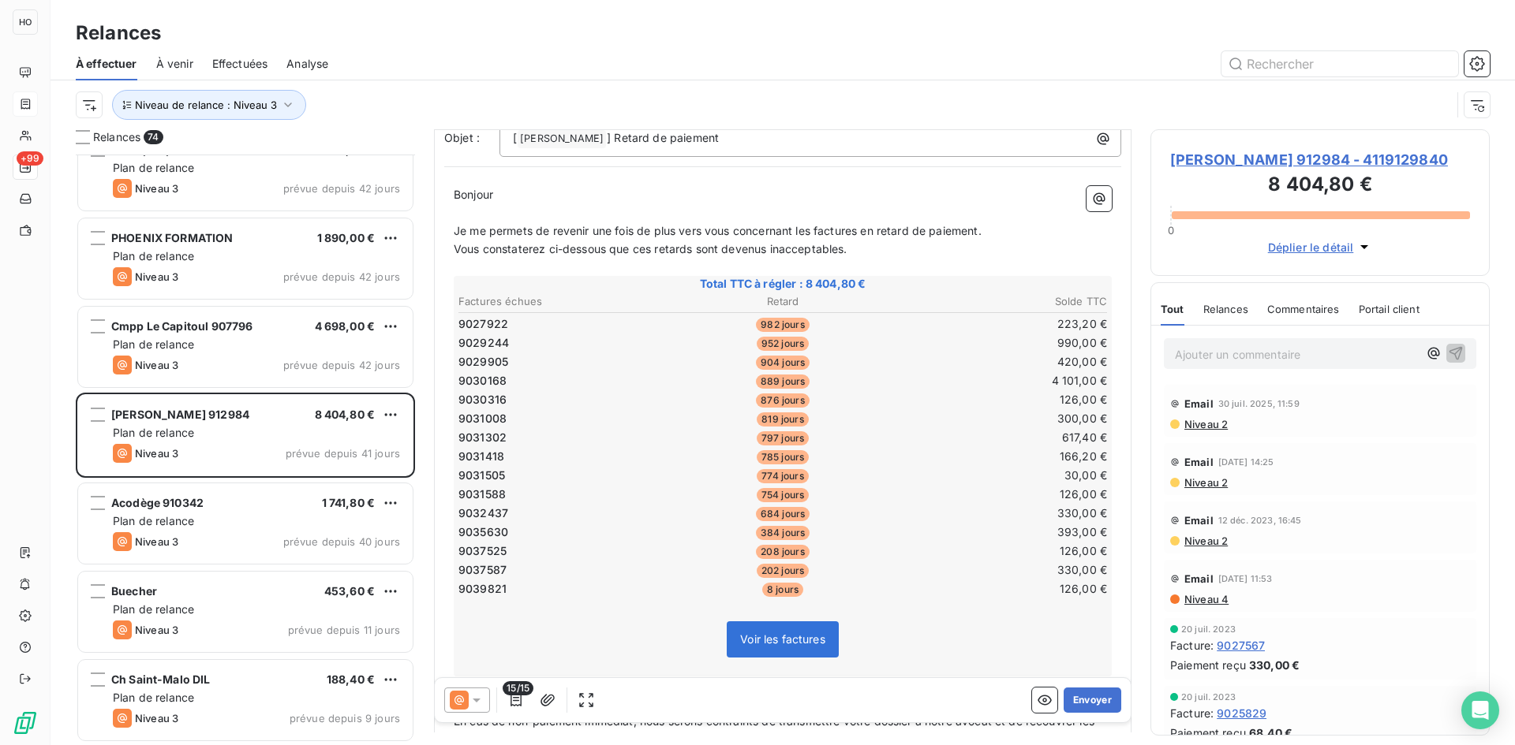
scroll to position [129, 0]
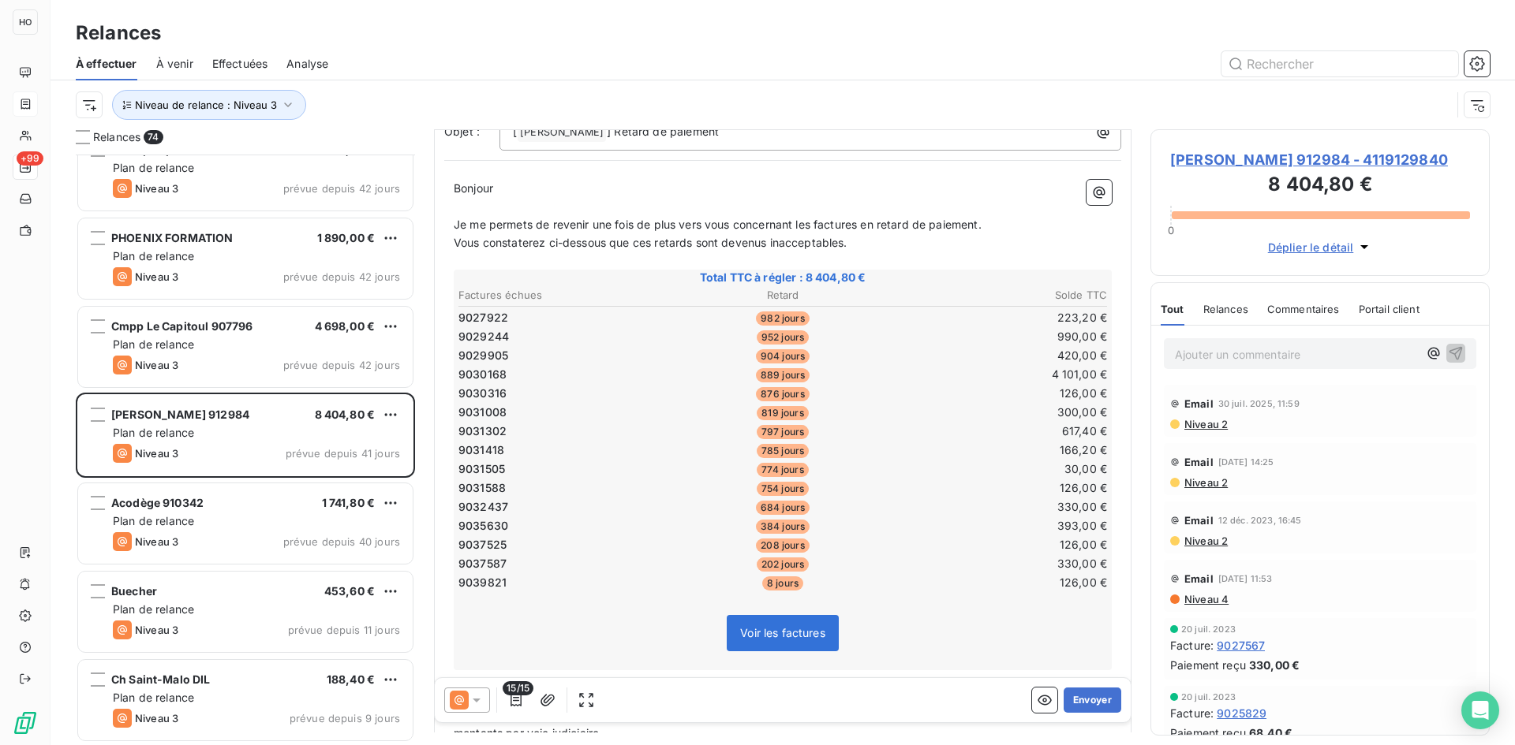
drag, startPoint x: 1269, startPoint y: 182, endPoint x: 1163, endPoint y: 159, distance: 109.1
click at [1163, 159] on div "[PERSON_NAME] 912984 - 4119129840 8 404,80 € 0 Déplier le détail" at bounding box center [1319, 202] width 339 height 147
copy span "[PERSON_NAME] 912984 - 4119129840"
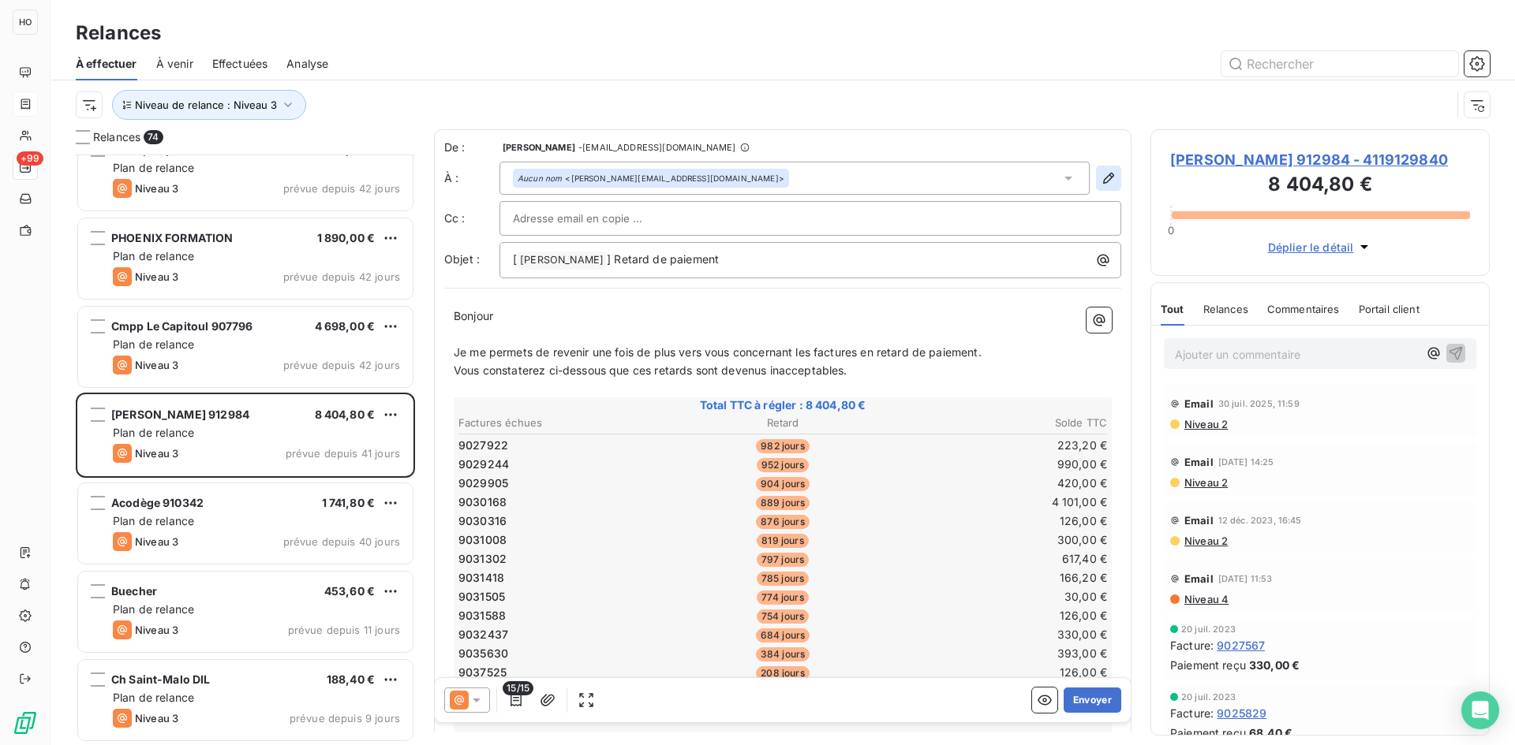
click at [1100, 179] on icon "button" at bounding box center [1108, 178] width 16 height 16
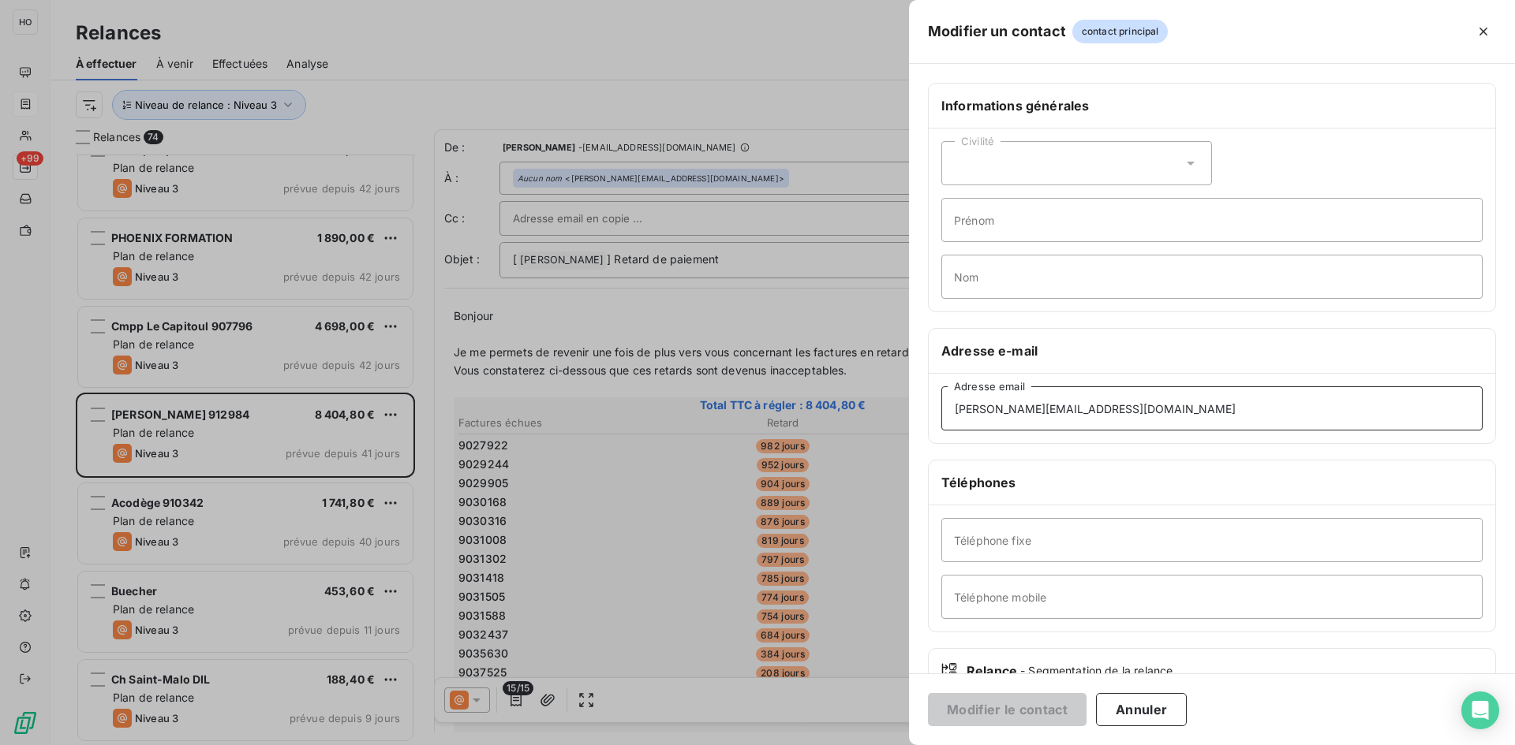
drag, startPoint x: 1187, startPoint y: 412, endPoint x: 864, endPoint y: 408, distance: 323.5
click at [864, 745] on div "Modifier un contact contact principal Informations générales Civilité Prénom No…" at bounding box center [757, 745] width 1515 height 0
click at [1175, 706] on button "Annuler" at bounding box center [1141, 709] width 91 height 33
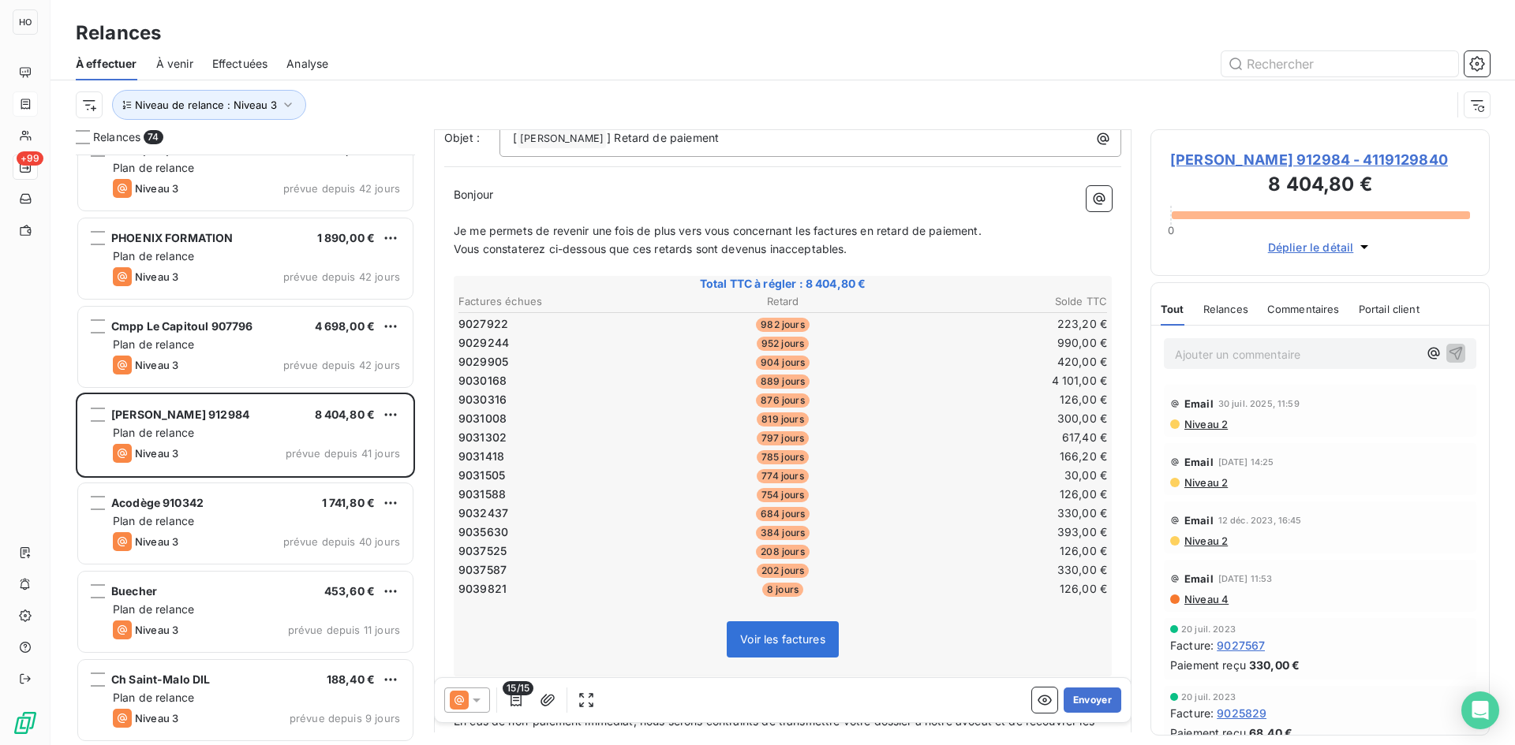
scroll to position [148, 0]
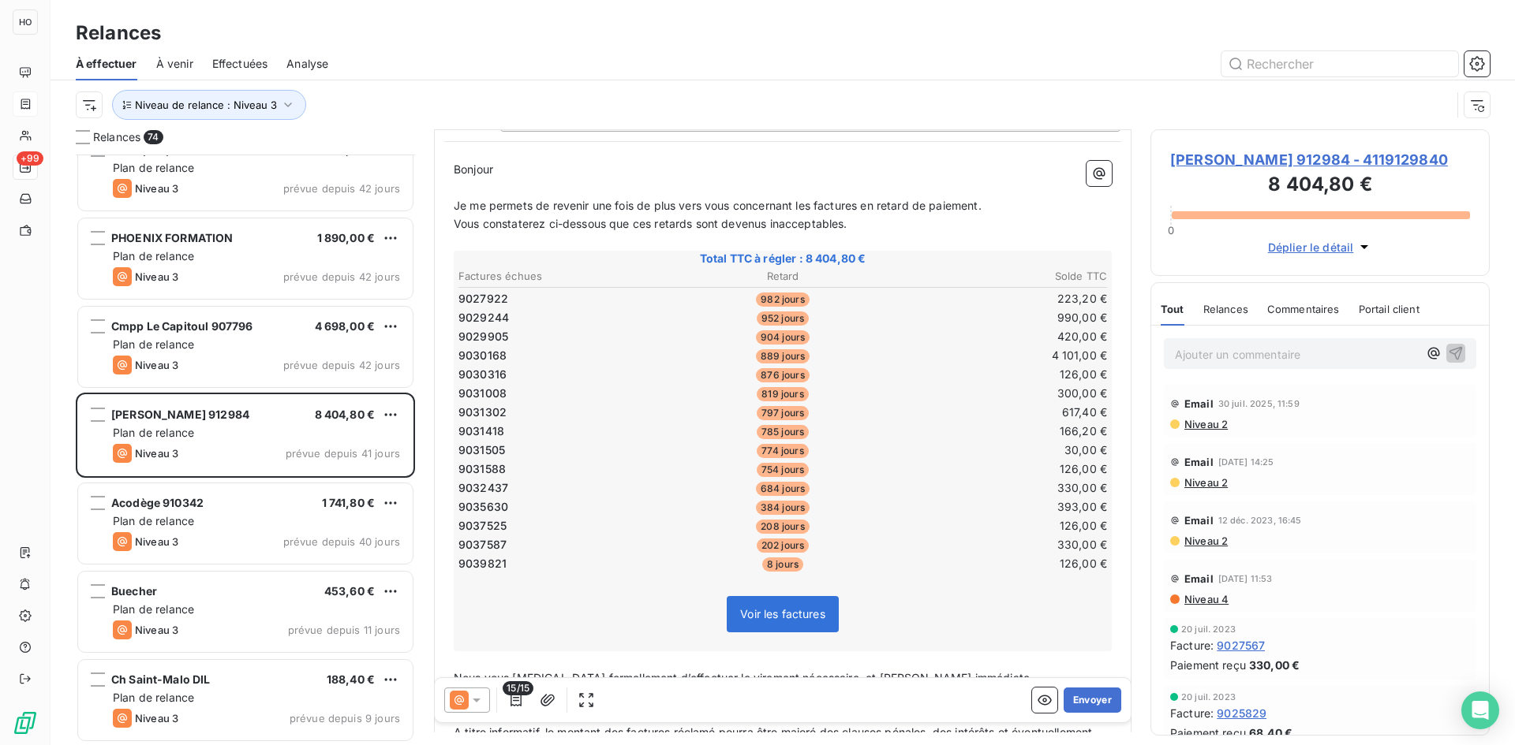
click at [473, 699] on icon at bounding box center [477, 701] width 8 height 4
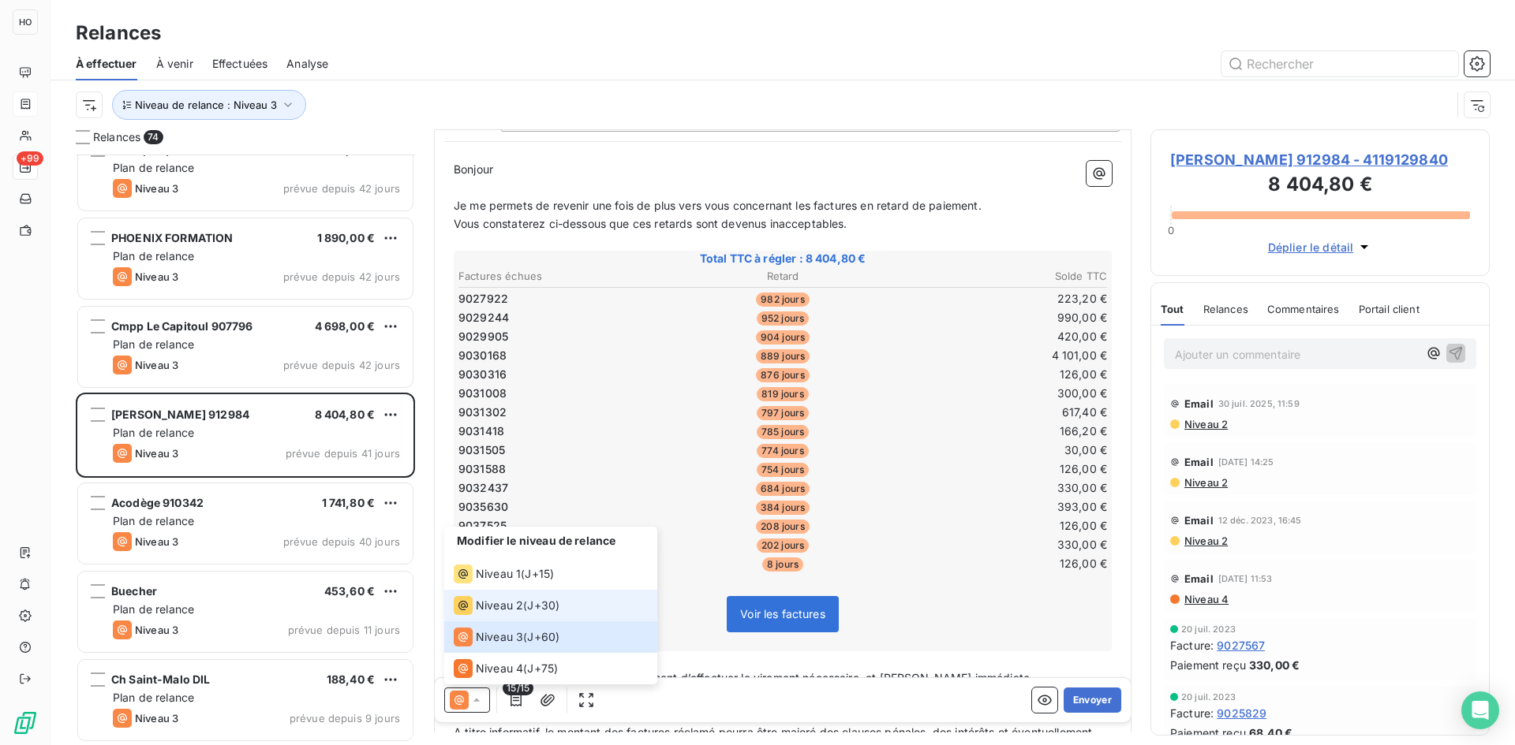
click at [553, 600] on span "J+30 )" at bounding box center [543, 606] width 32 height 16
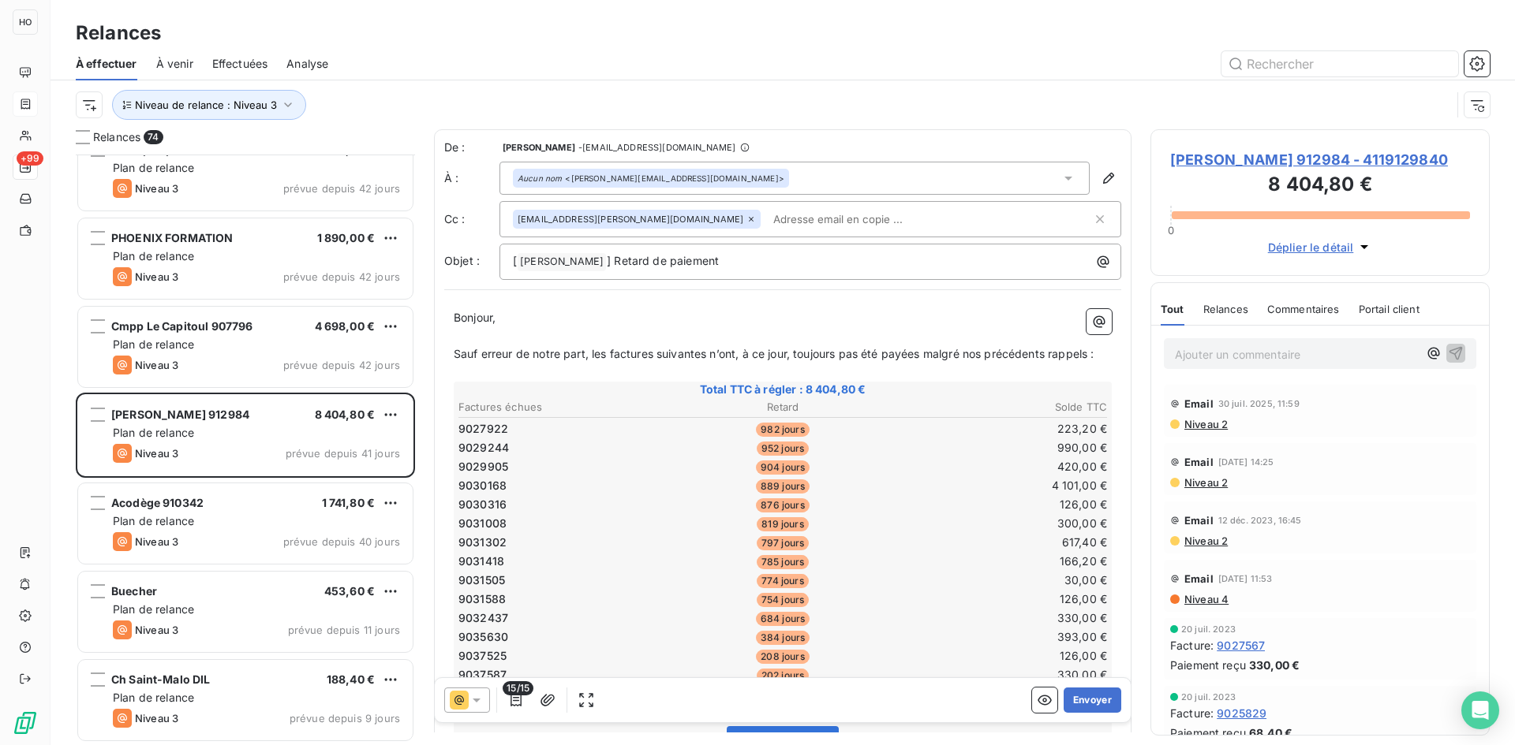
click at [476, 701] on icon at bounding box center [477, 701] width 8 height 4
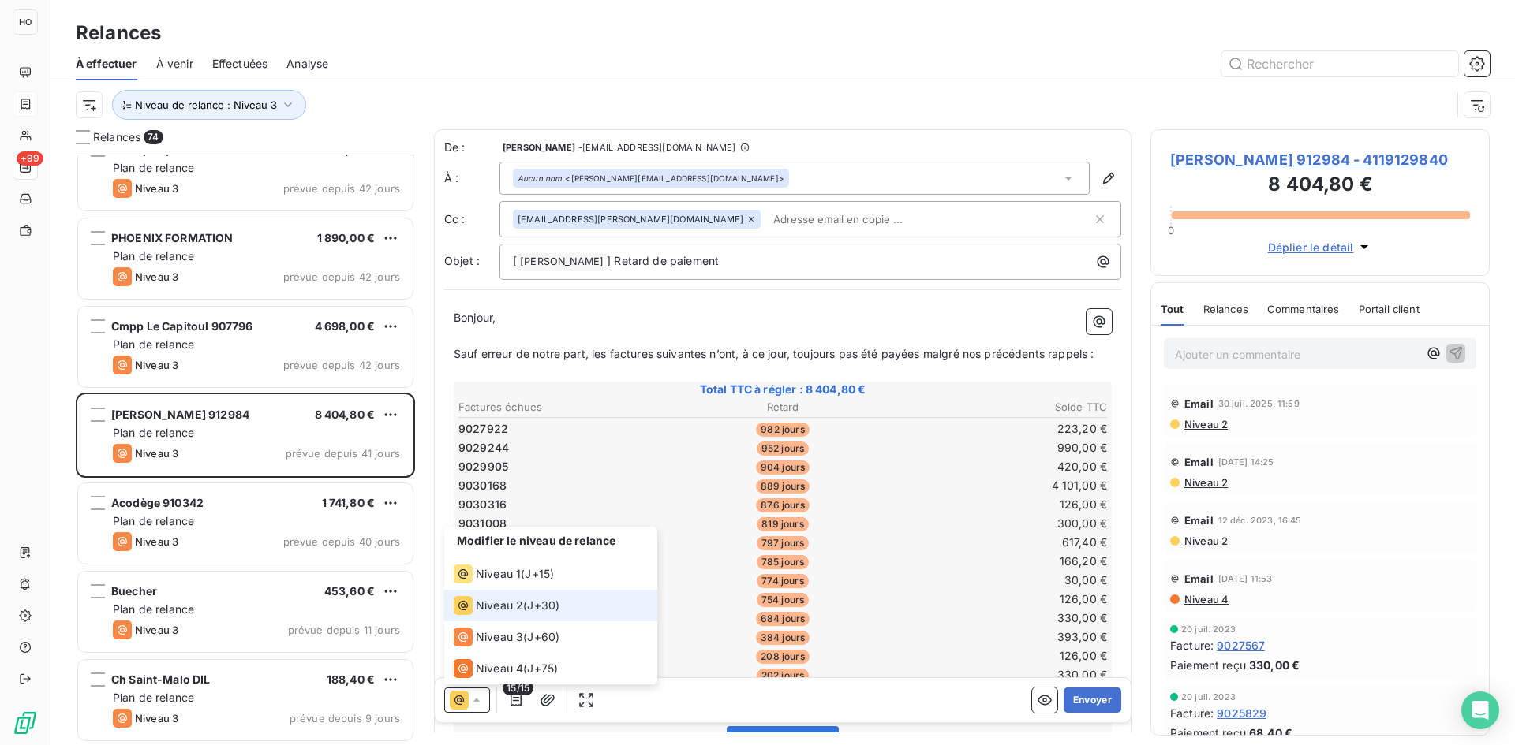
click at [559, 602] on span "J+30 )" at bounding box center [543, 606] width 32 height 16
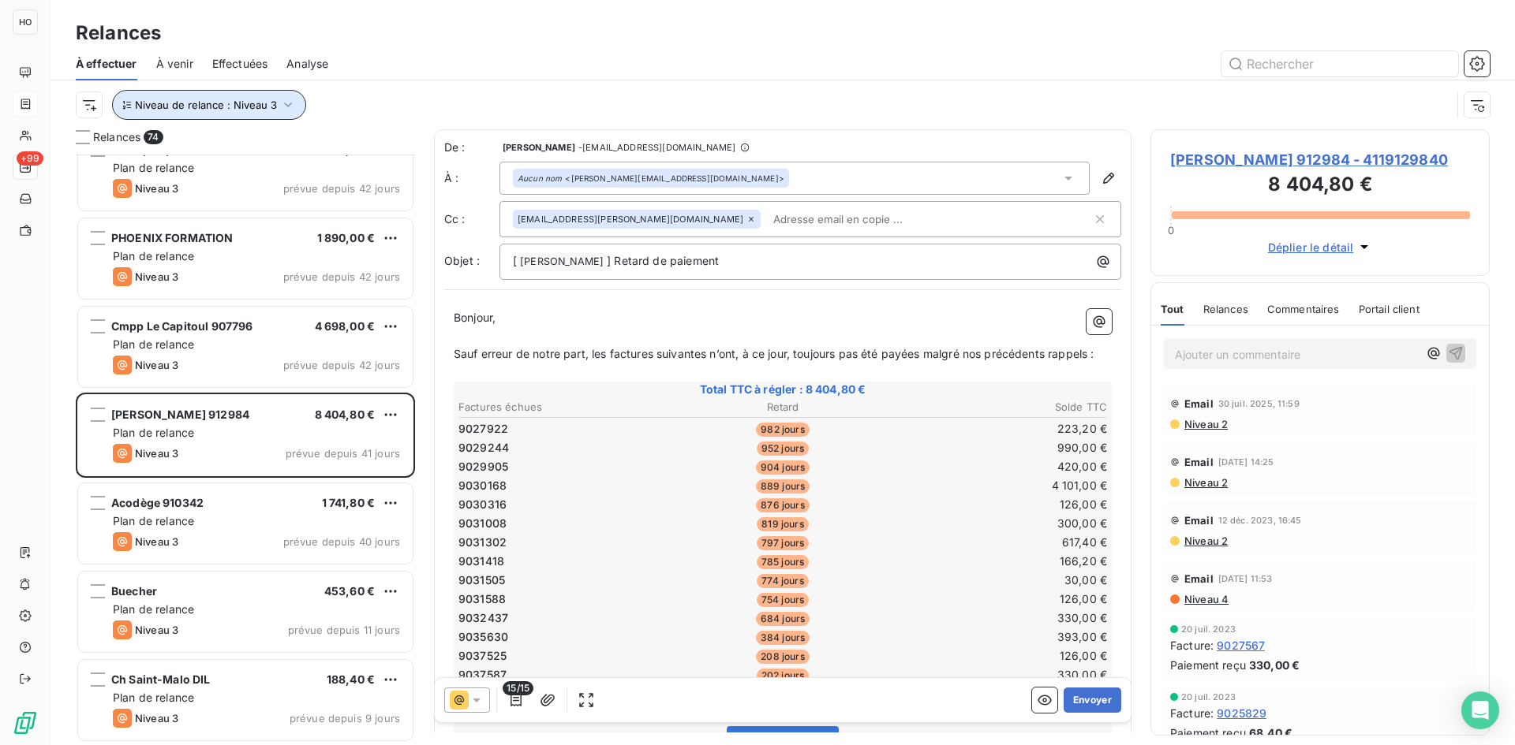
click at [282, 110] on icon "button" at bounding box center [288, 105] width 16 height 16
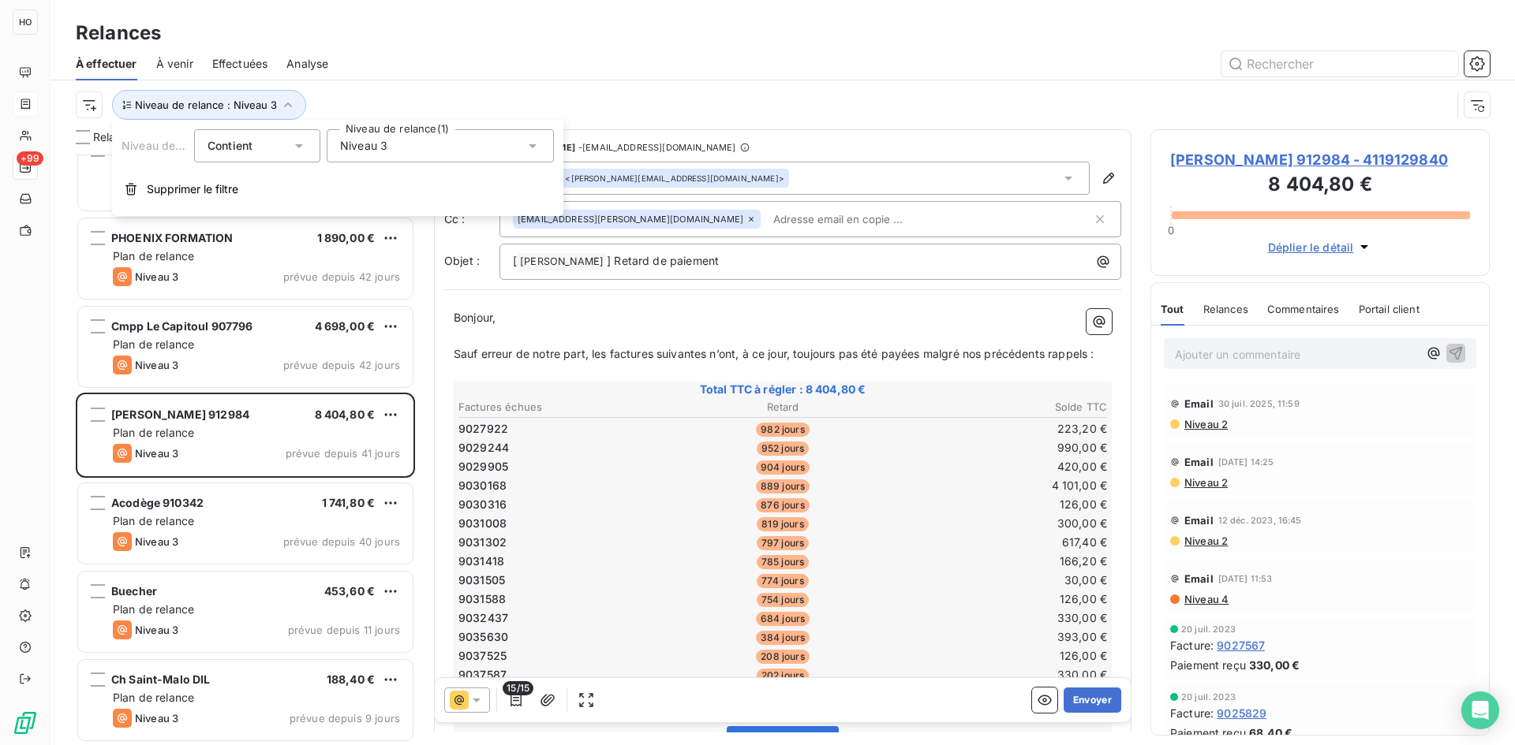
click at [425, 139] on div "Niveau 3" at bounding box center [440, 145] width 227 height 33
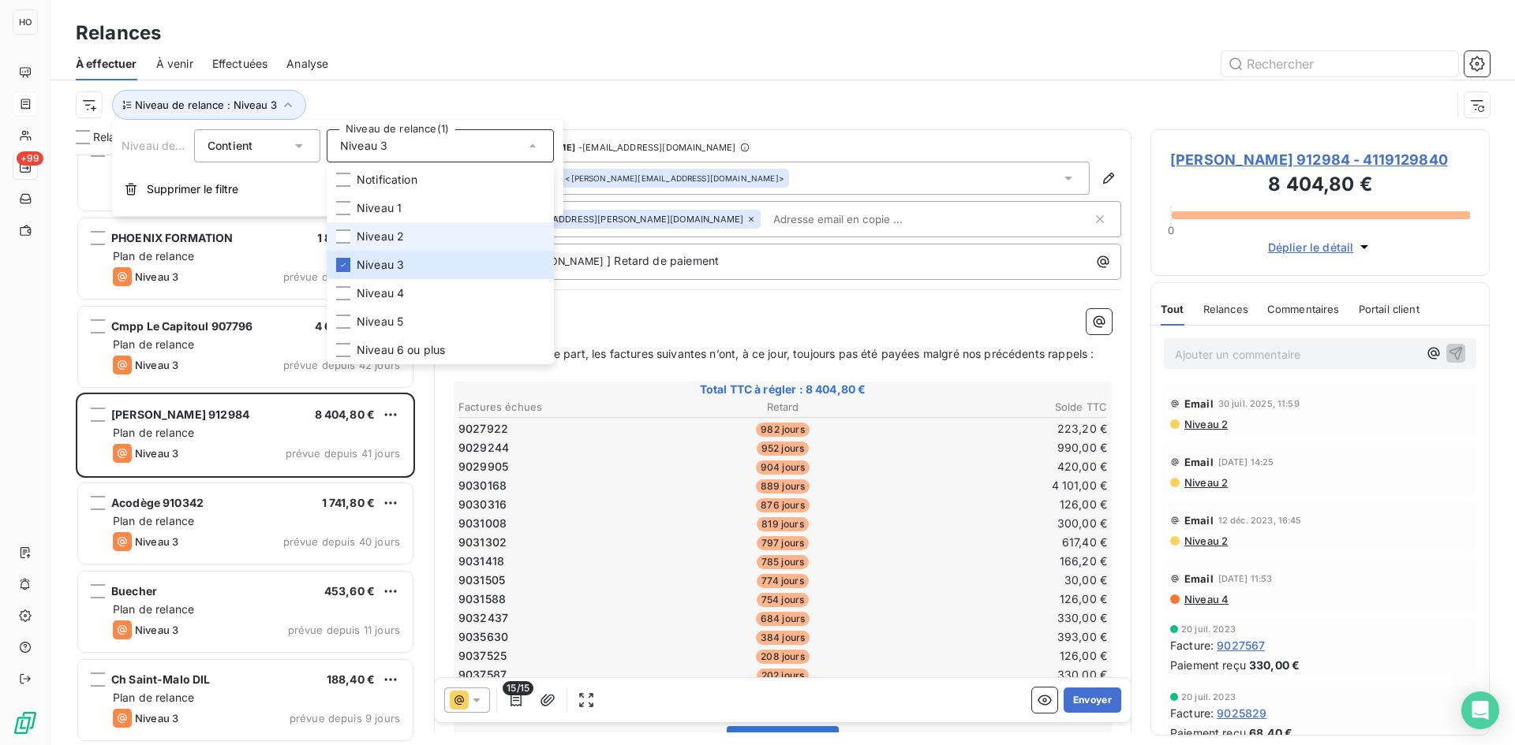
click at [357, 240] on span "Niveau 2" at bounding box center [380, 237] width 47 height 16
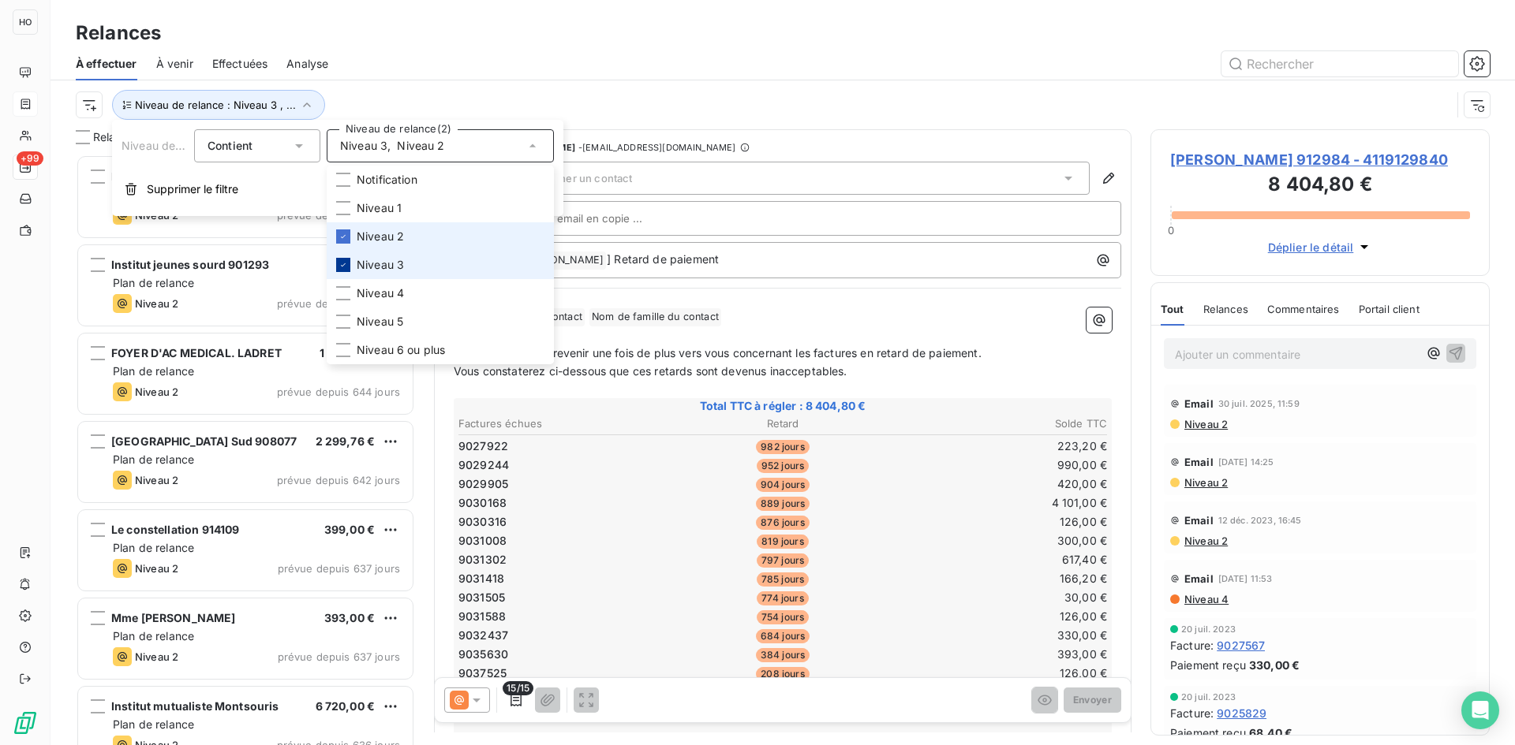
scroll to position [579, 327]
click at [347, 262] on icon at bounding box center [342, 264] width 9 height 9
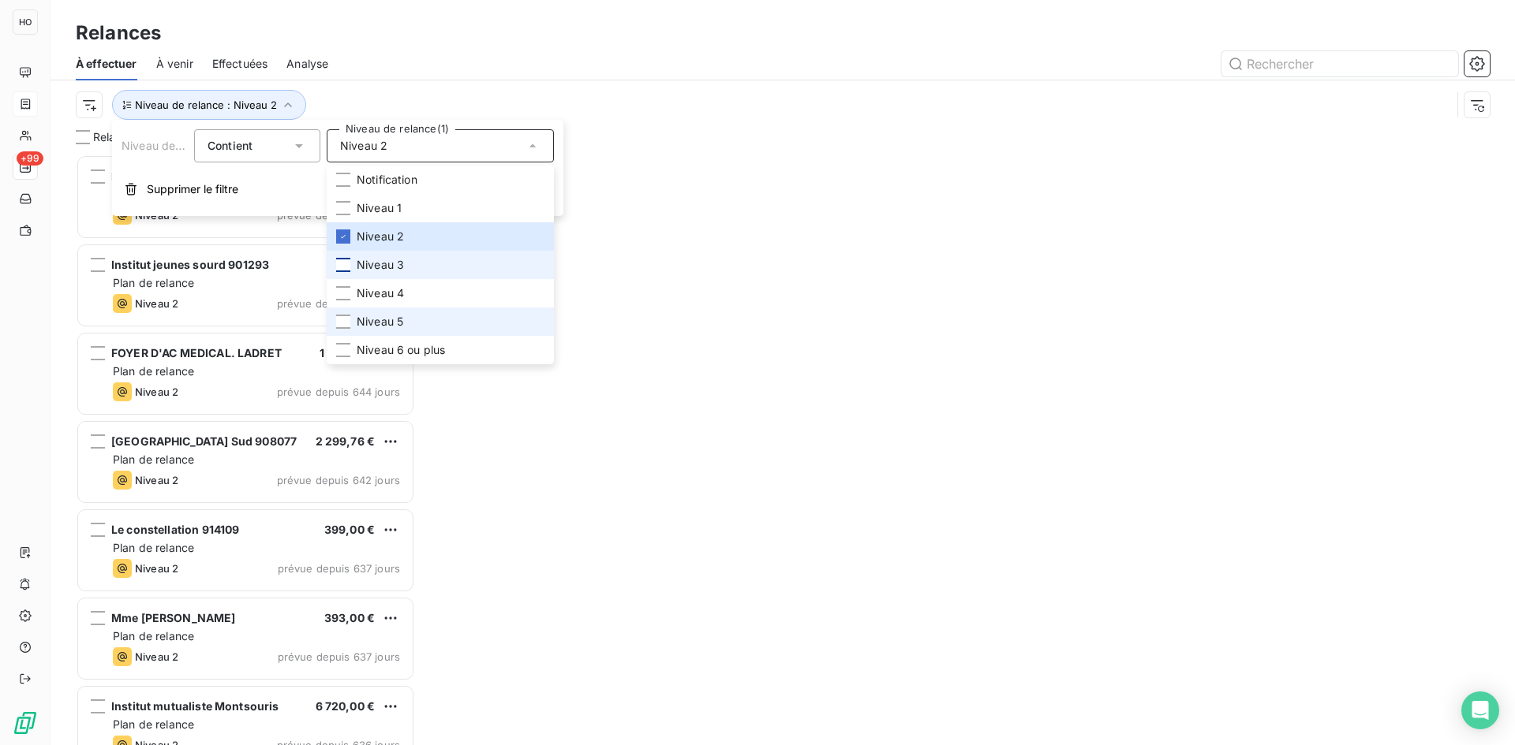
scroll to position [579, 327]
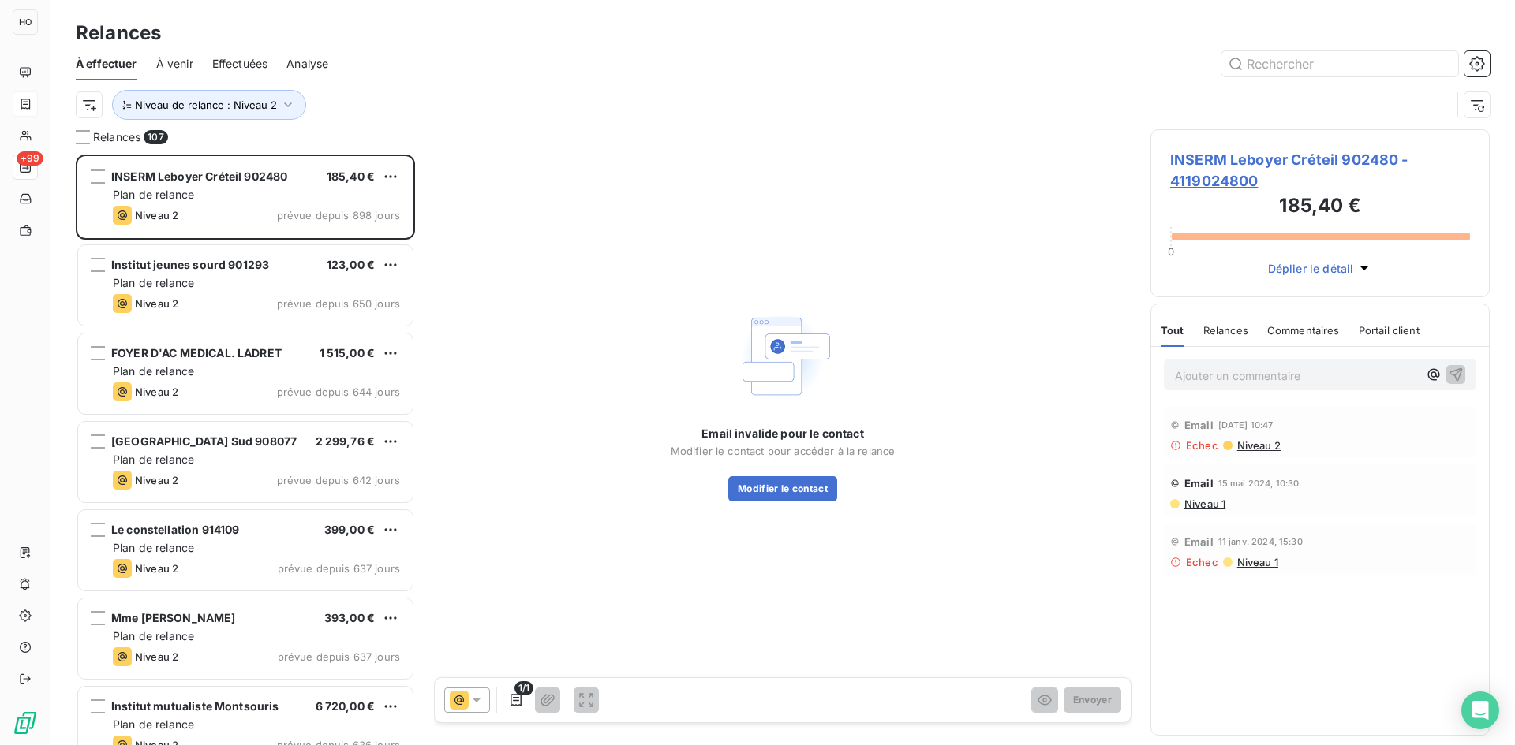
click at [423, 462] on div "Relances 107 INSERM Leboyer Créteil 902480 185,40 € Plan de relance Niveau 2 pr…" at bounding box center [782, 437] width 1464 height 616
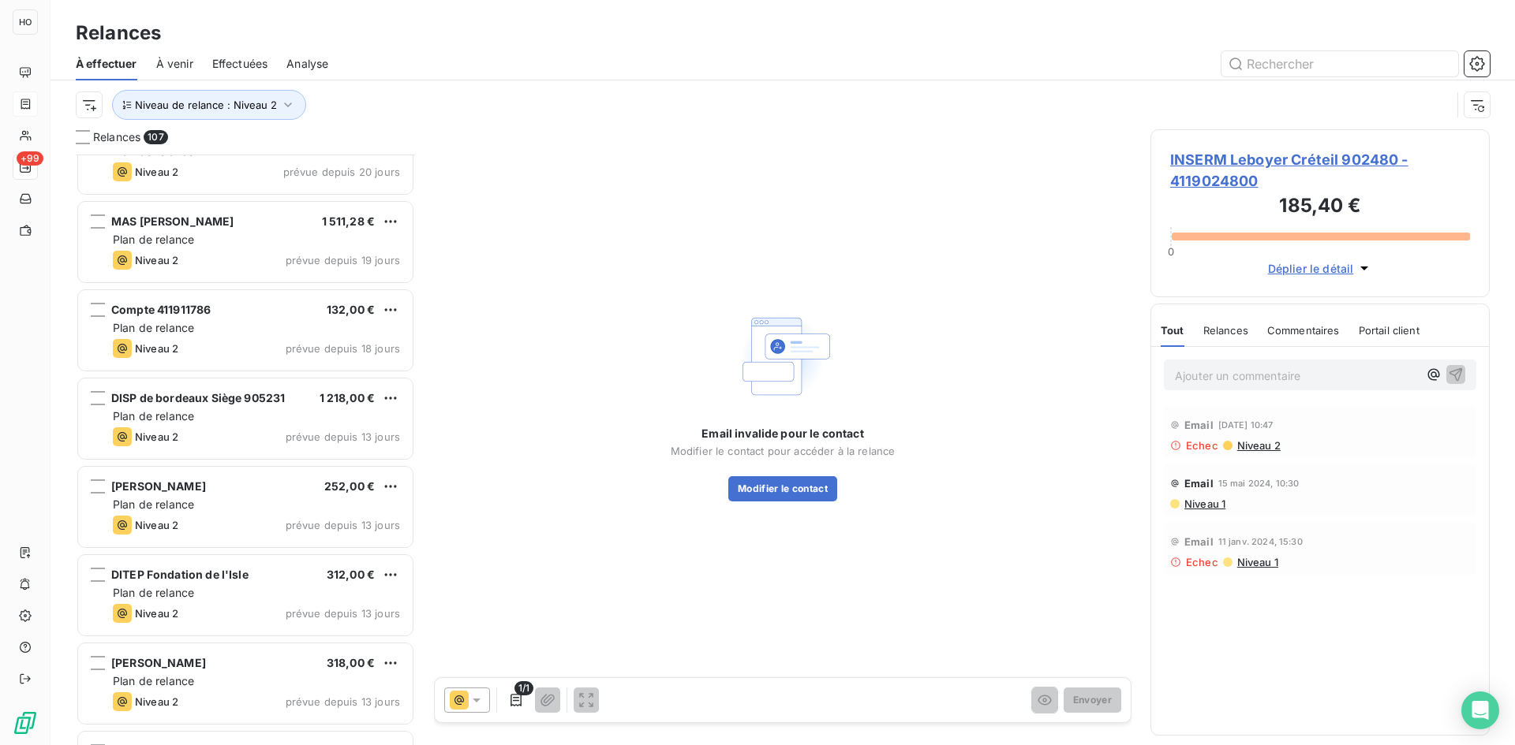
scroll to position [8864, 0]
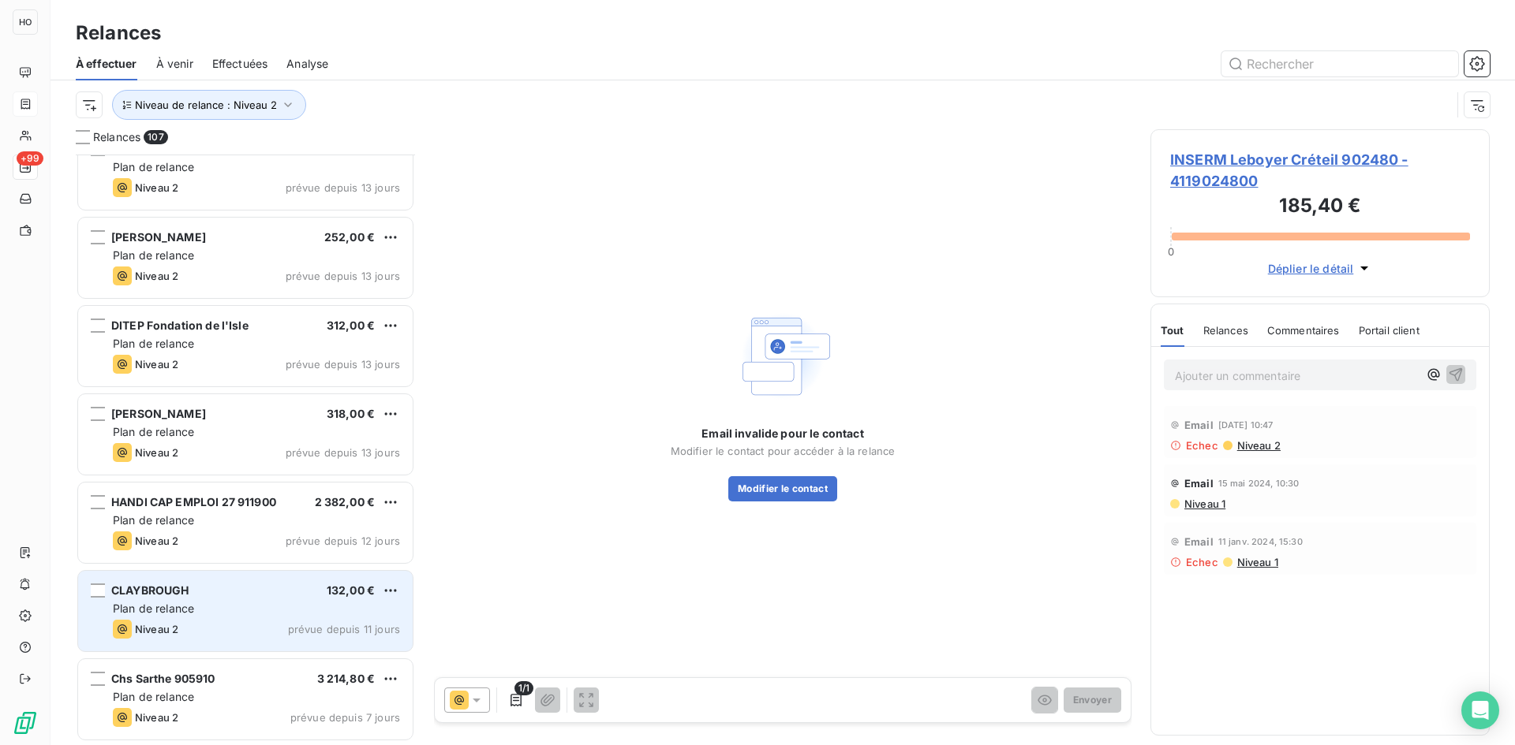
click at [260, 590] on div "CLAYBROUGH 132,00 €" at bounding box center [256, 591] width 287 height 14
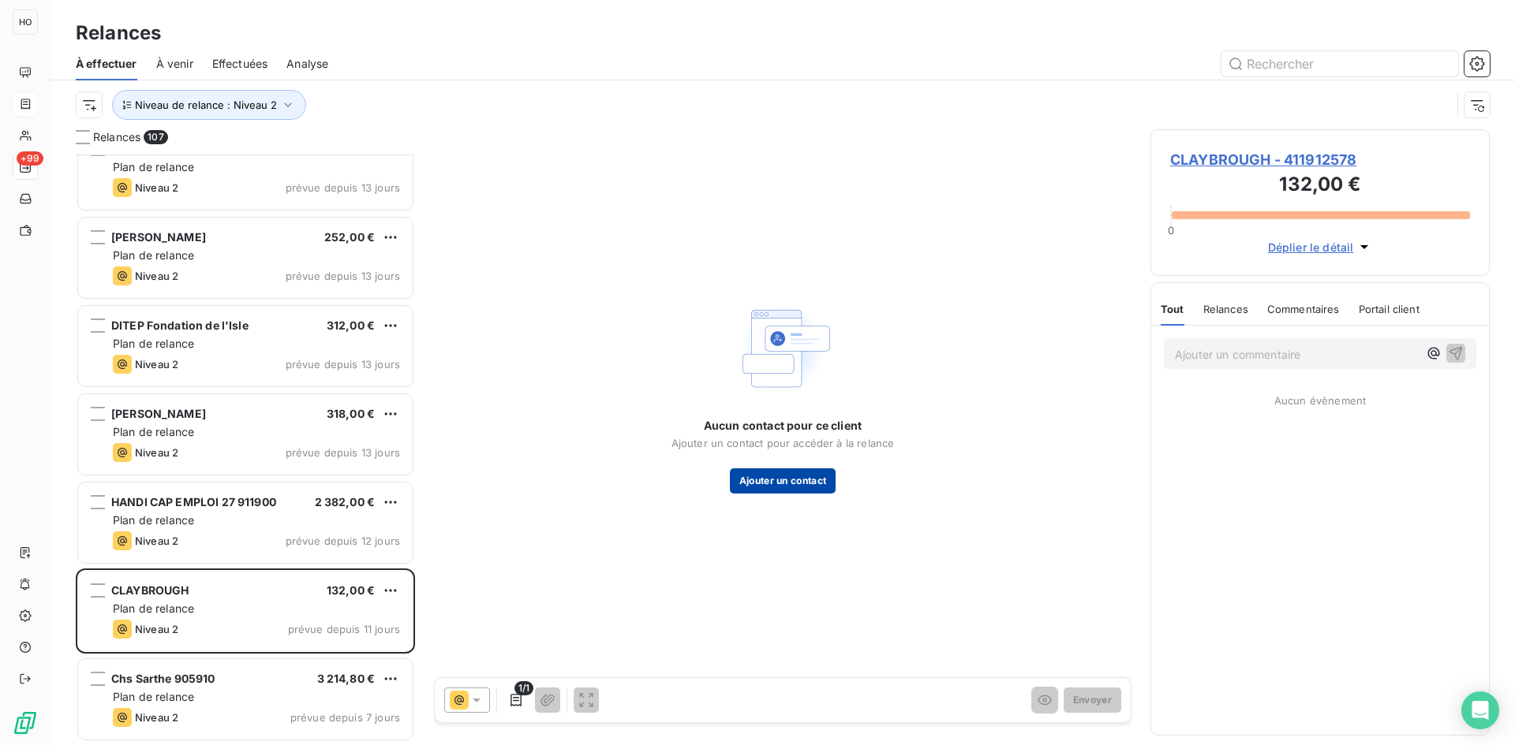
click at [783, 482] on button "Ajouter un contact" at bounding box center [783, 481] width 106 height 25
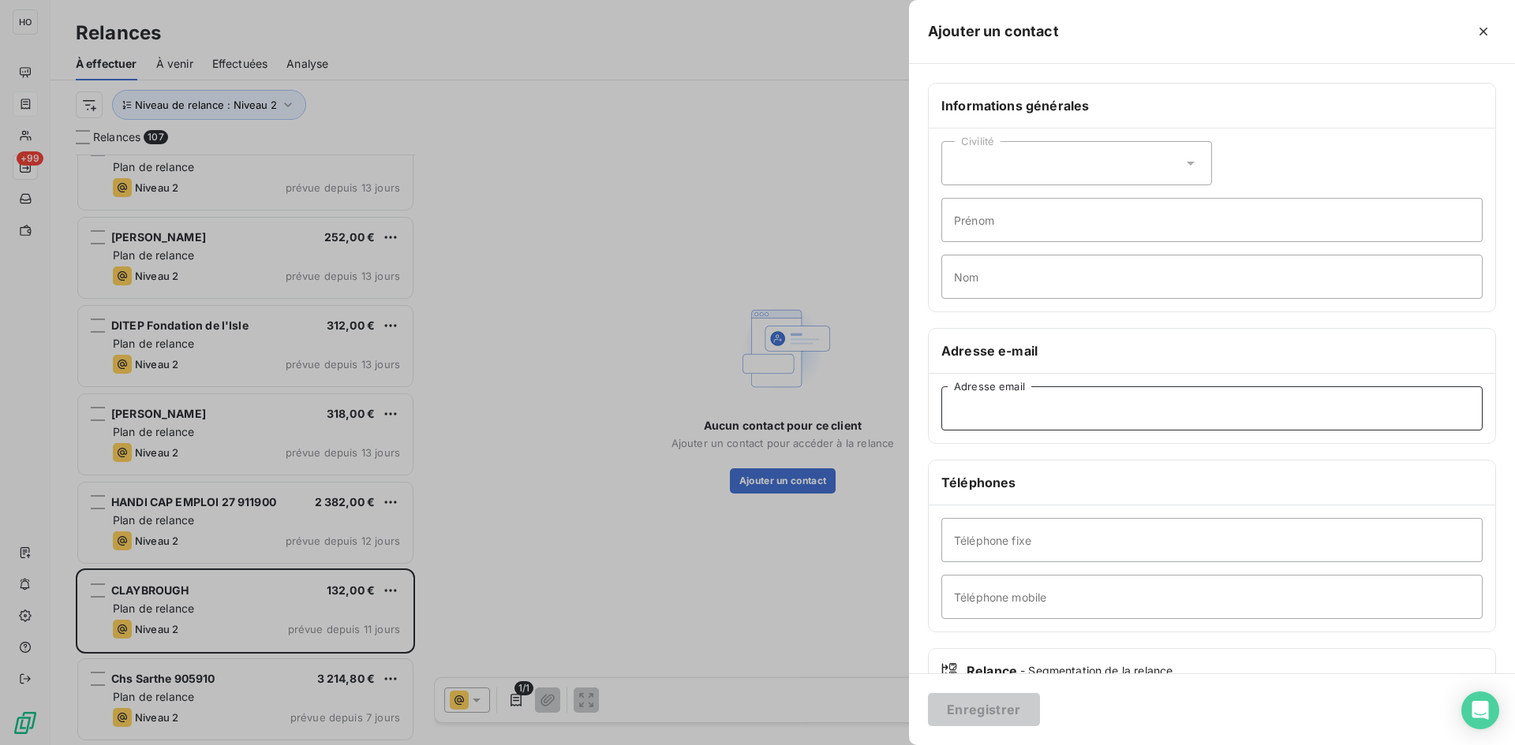
click at [996, 413] on input "Adresse email" at bounding box center [1211, 409] width 541 height 44
paste input "[PERSON_NAME][EMAIL_ADDRESS][DOMAIN_NAME]"
type input "[PERSON_NAME][EMAIL_ADDRESS][DOMAIN_NAME]"
click at [994, 707] on button "Enregistrer" at bounding box center [984, 709] width 112 height 33
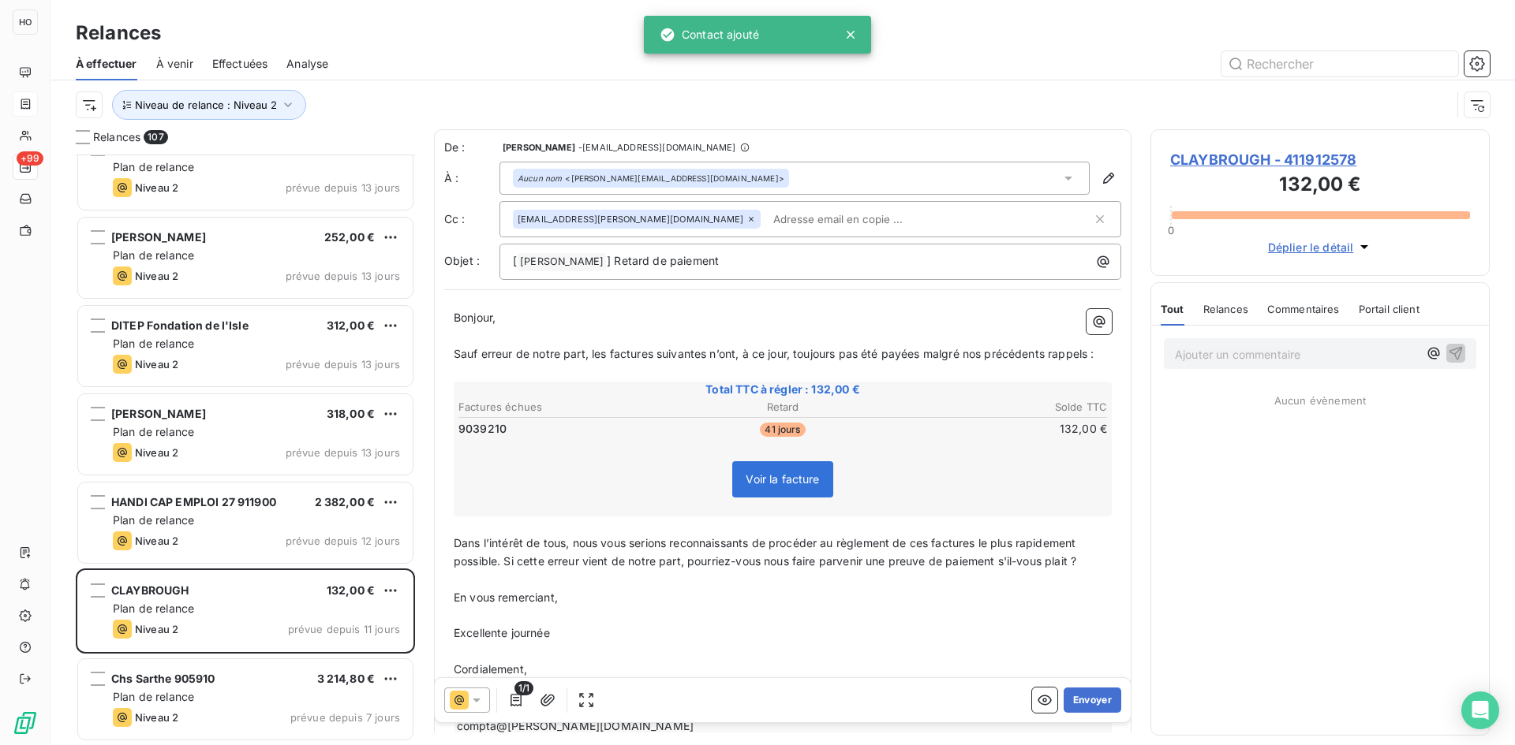
click at [465, 697] on icon at bounding box center [459, 700] width 19 height 19
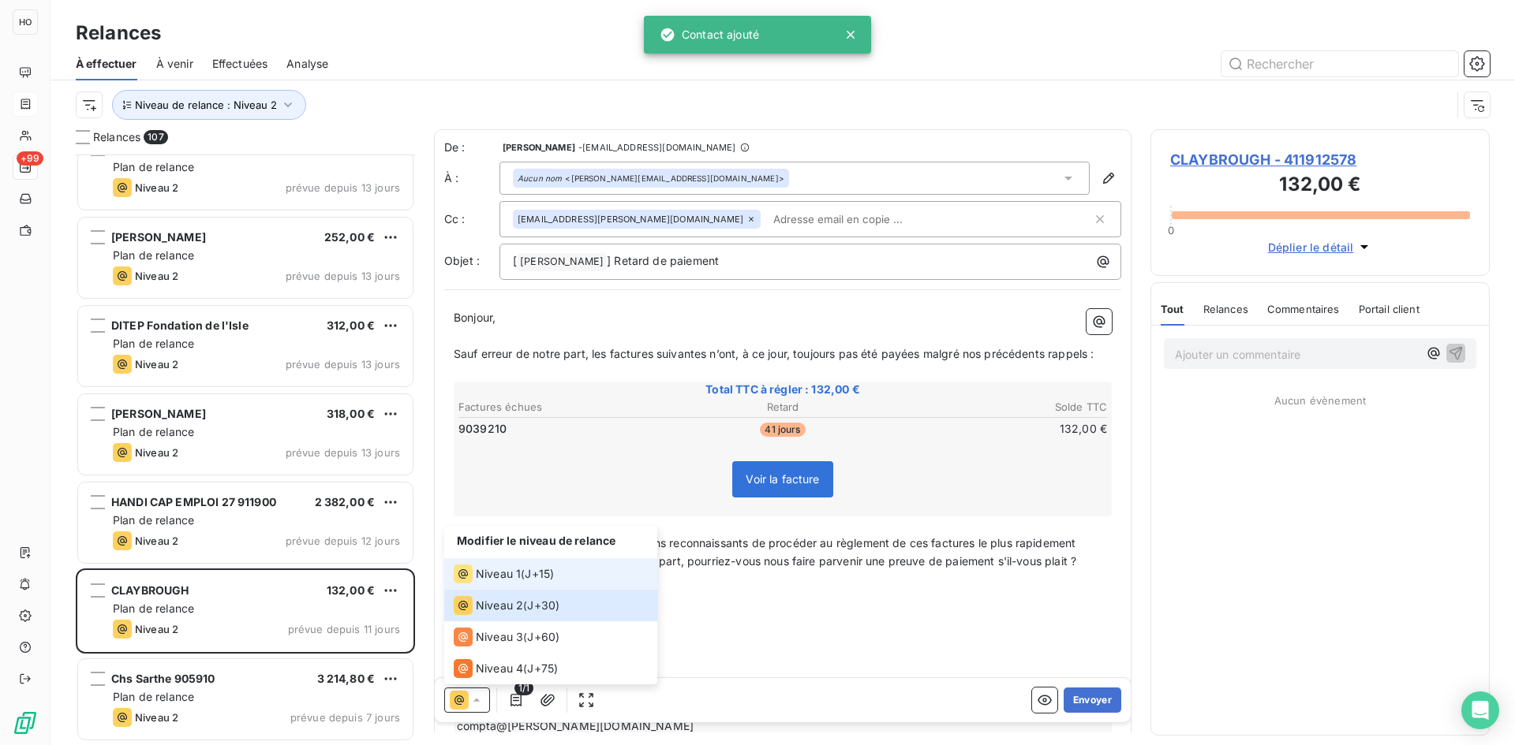
click at [515, 570] on span "Niveau 1" at bounding box center [498, 574] width 45 height 16
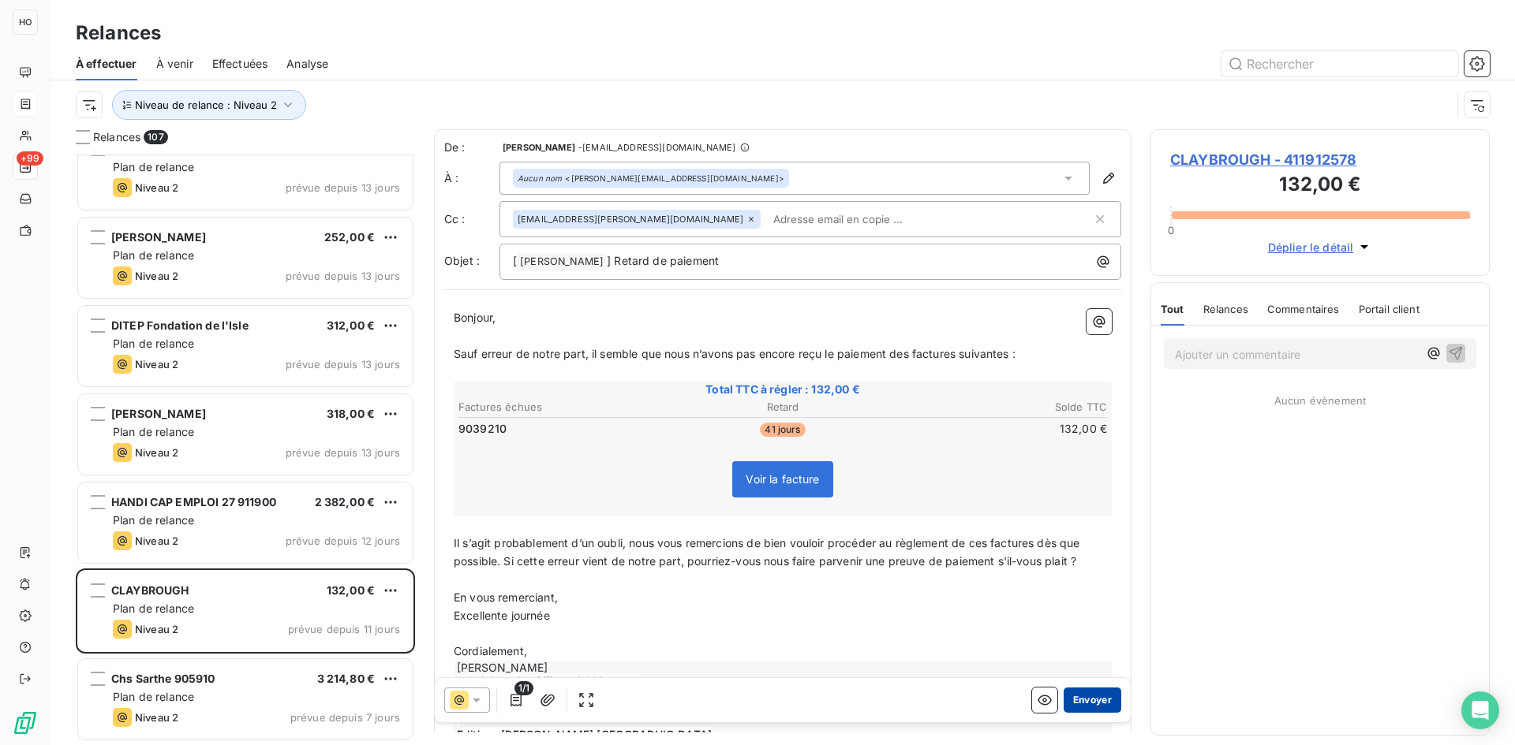
click at [1076, 696] on button "Envoyer" at bounding box center [1092, 700] width 58 height 25
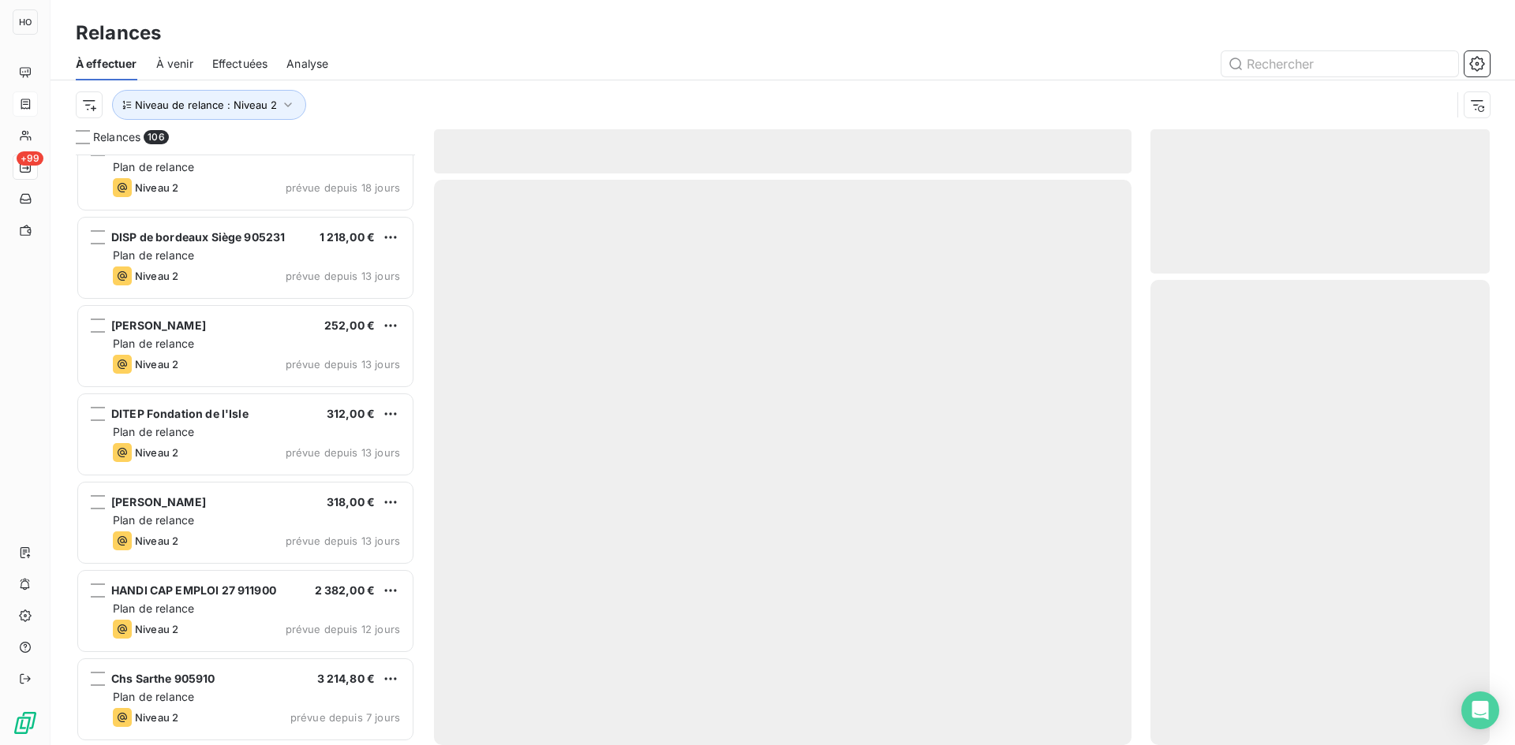
scroll to position [8775, 0]
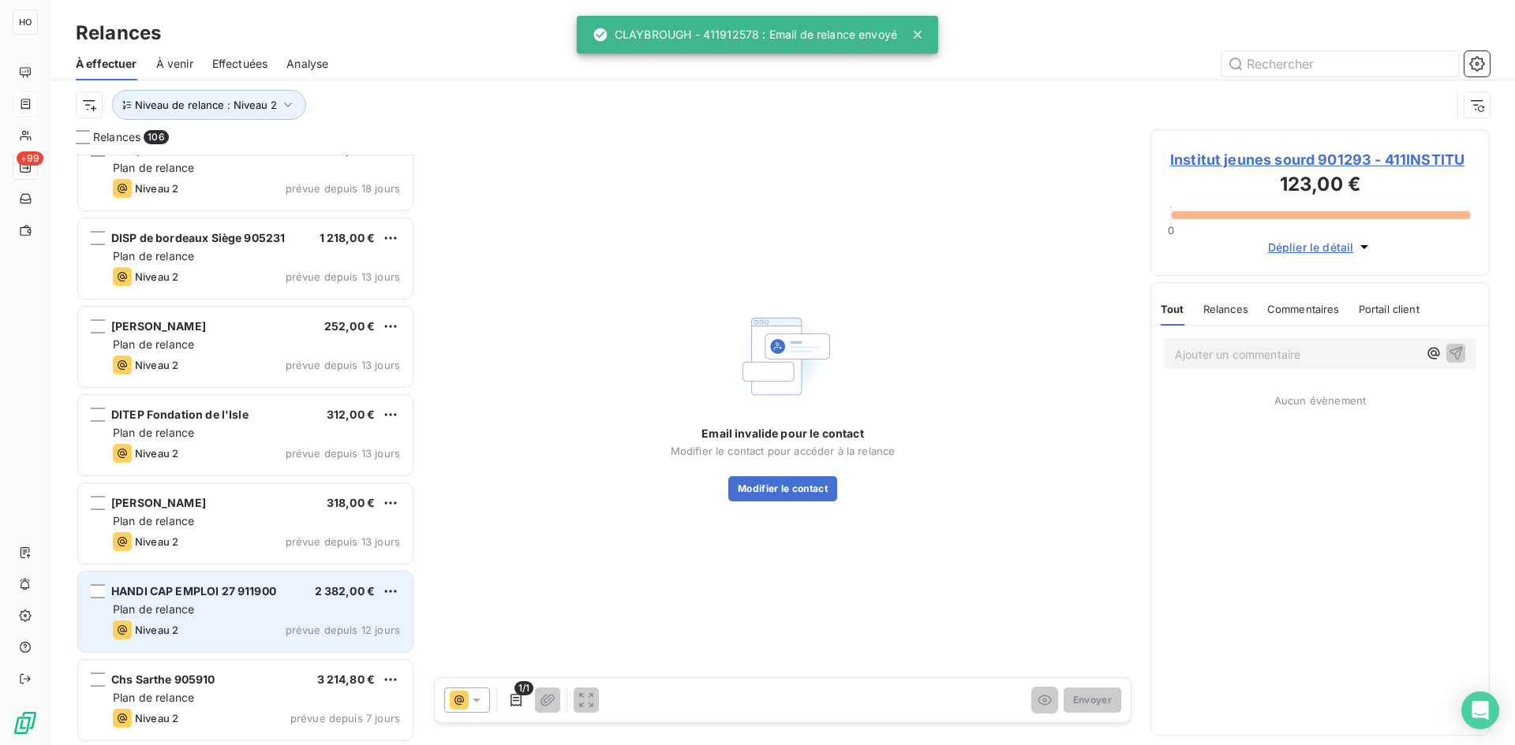
click at [221, 605] on div "Plan de relance" at bounding box center [256, 610] width 287 height 16
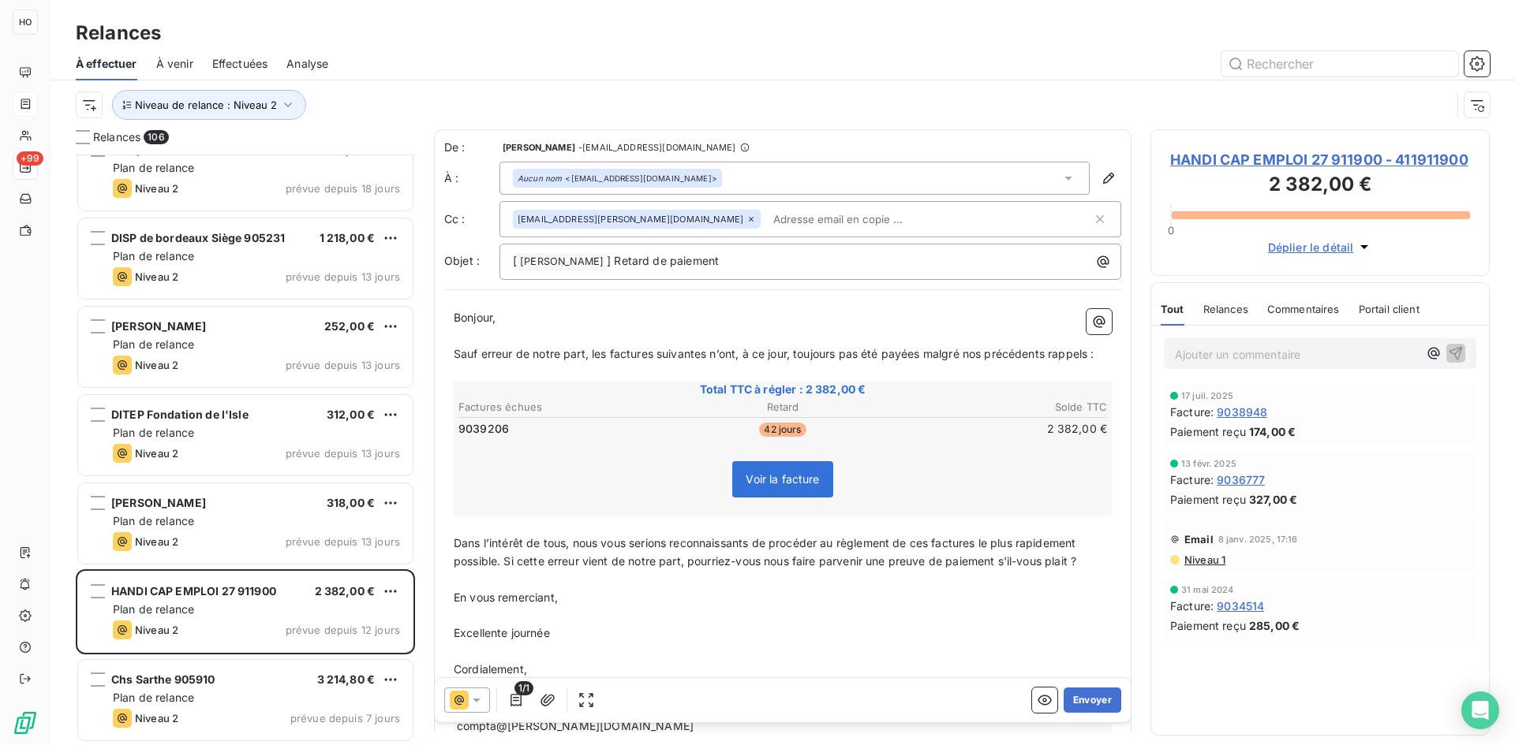
click at [473, 693] on icon at bounding box center [477, 701] width 16 height 16
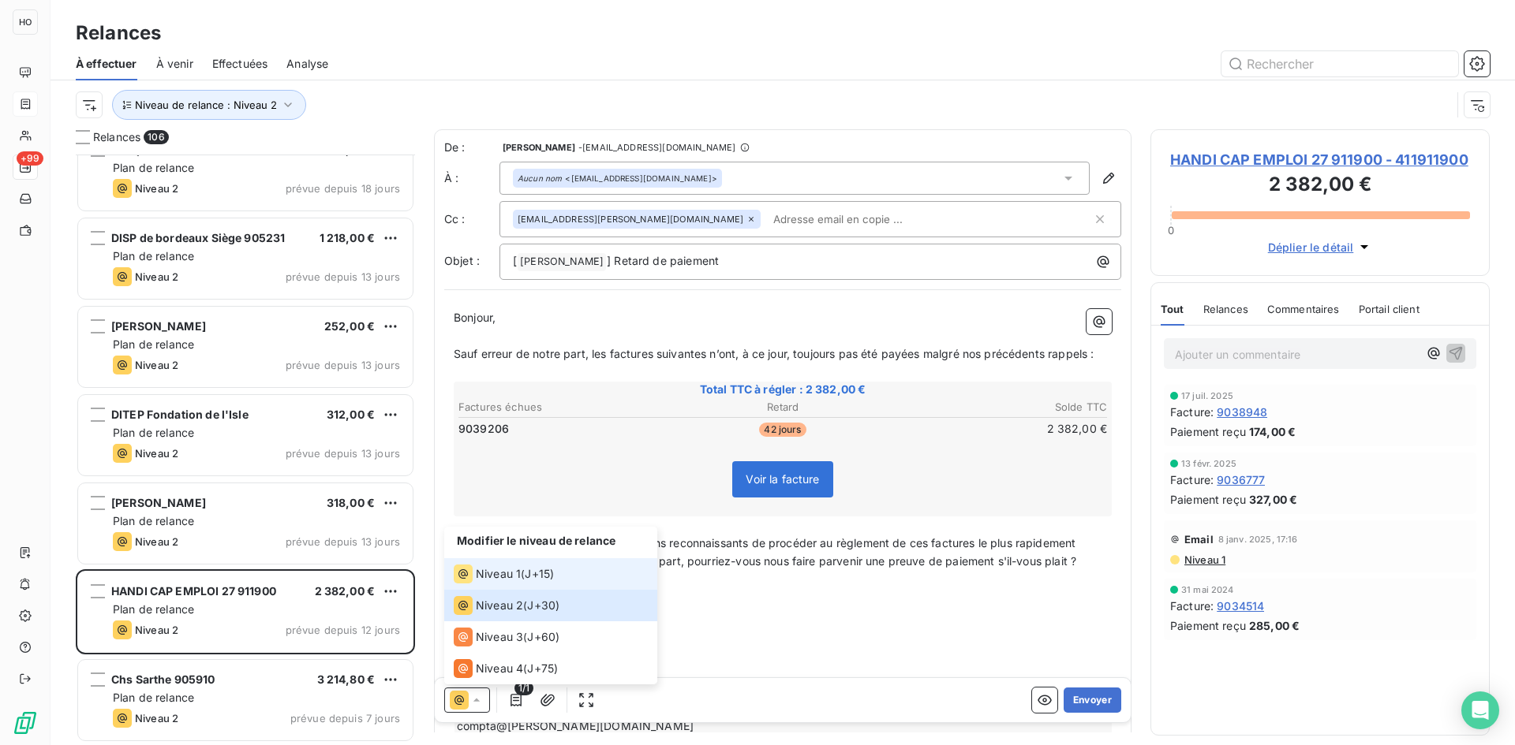
click at [528, 572] on span "J+15 )" at bounding box center [539, 574] width 29 height 16
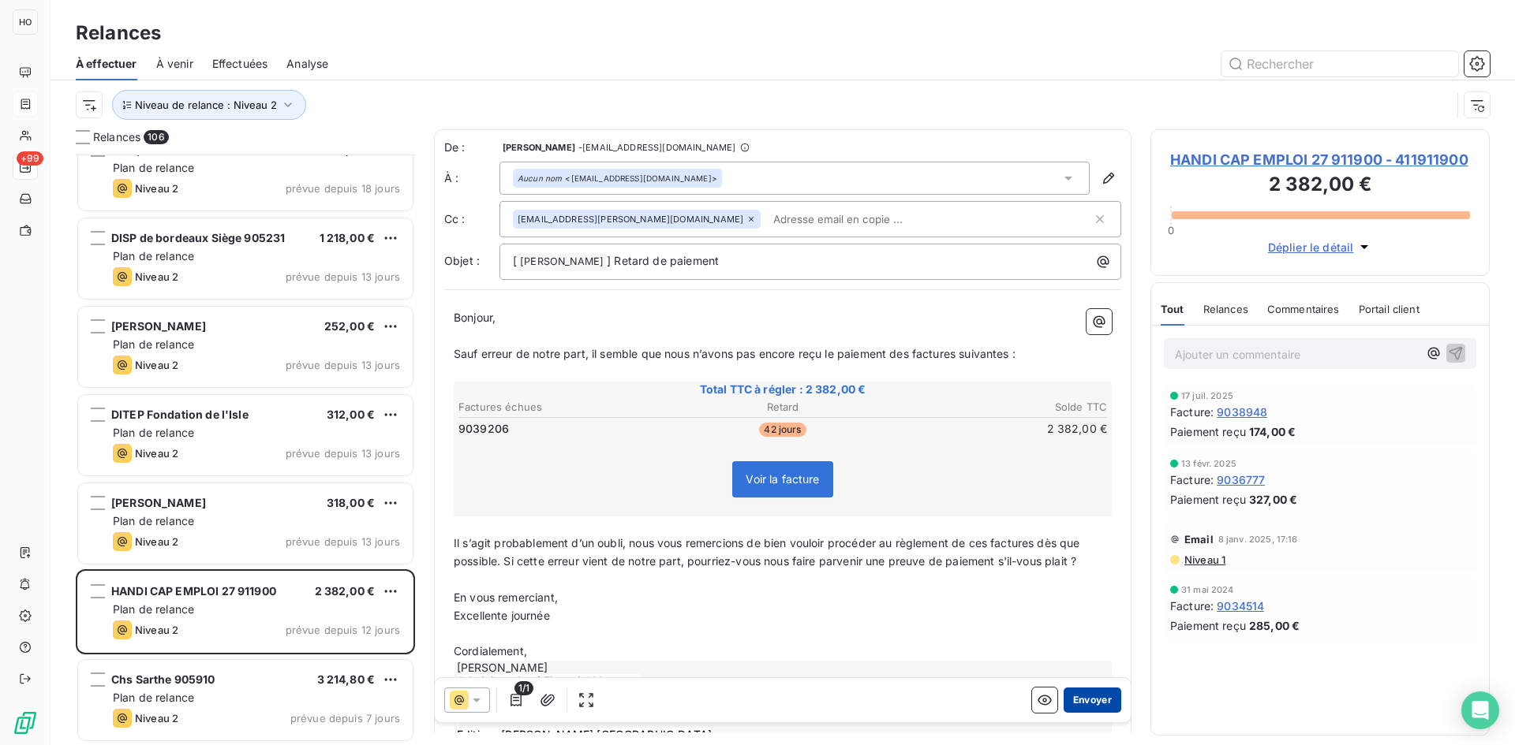
click at [1080, 700] on button "Envoyer" at bounding box center [1092, 700] width 58 height 25
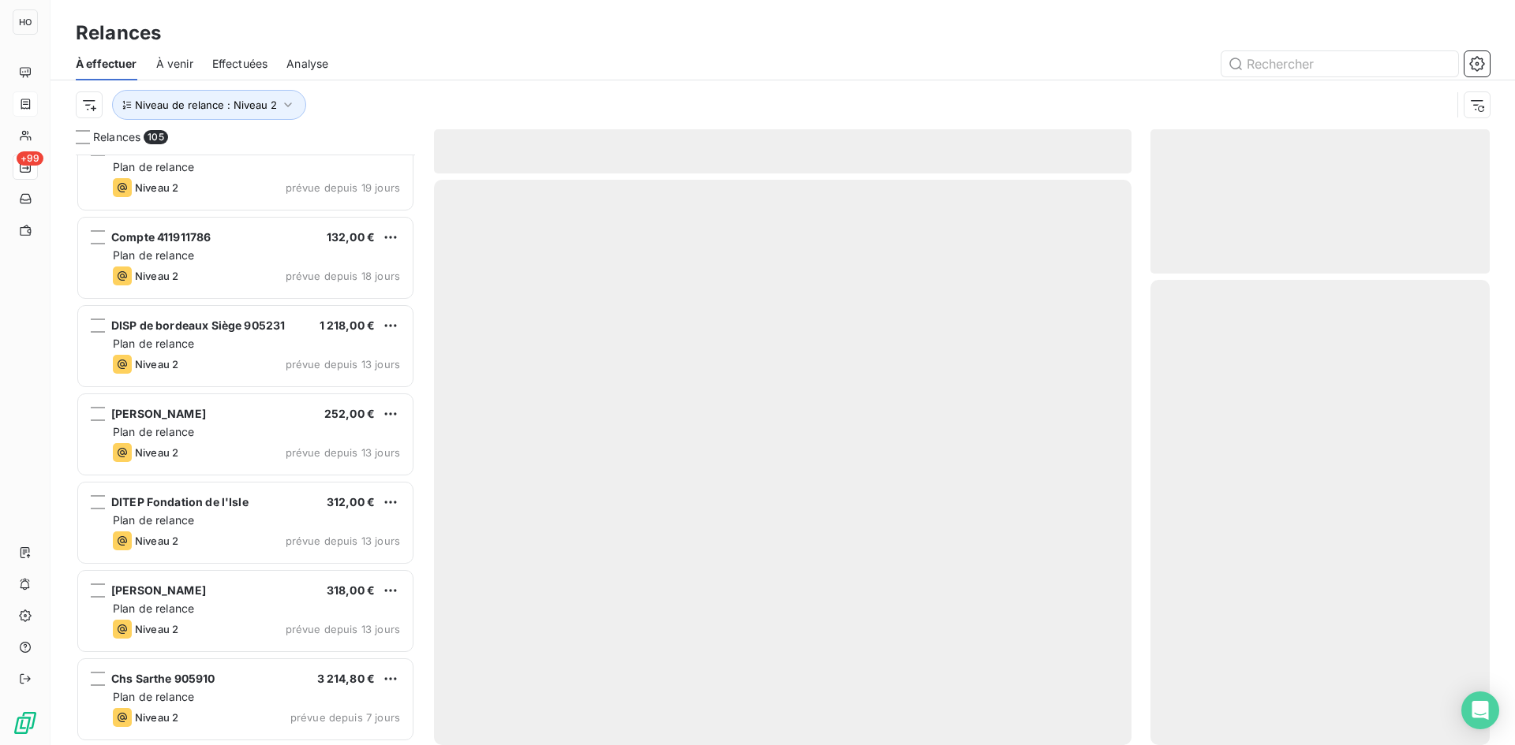
scroll to position [8686, 0]
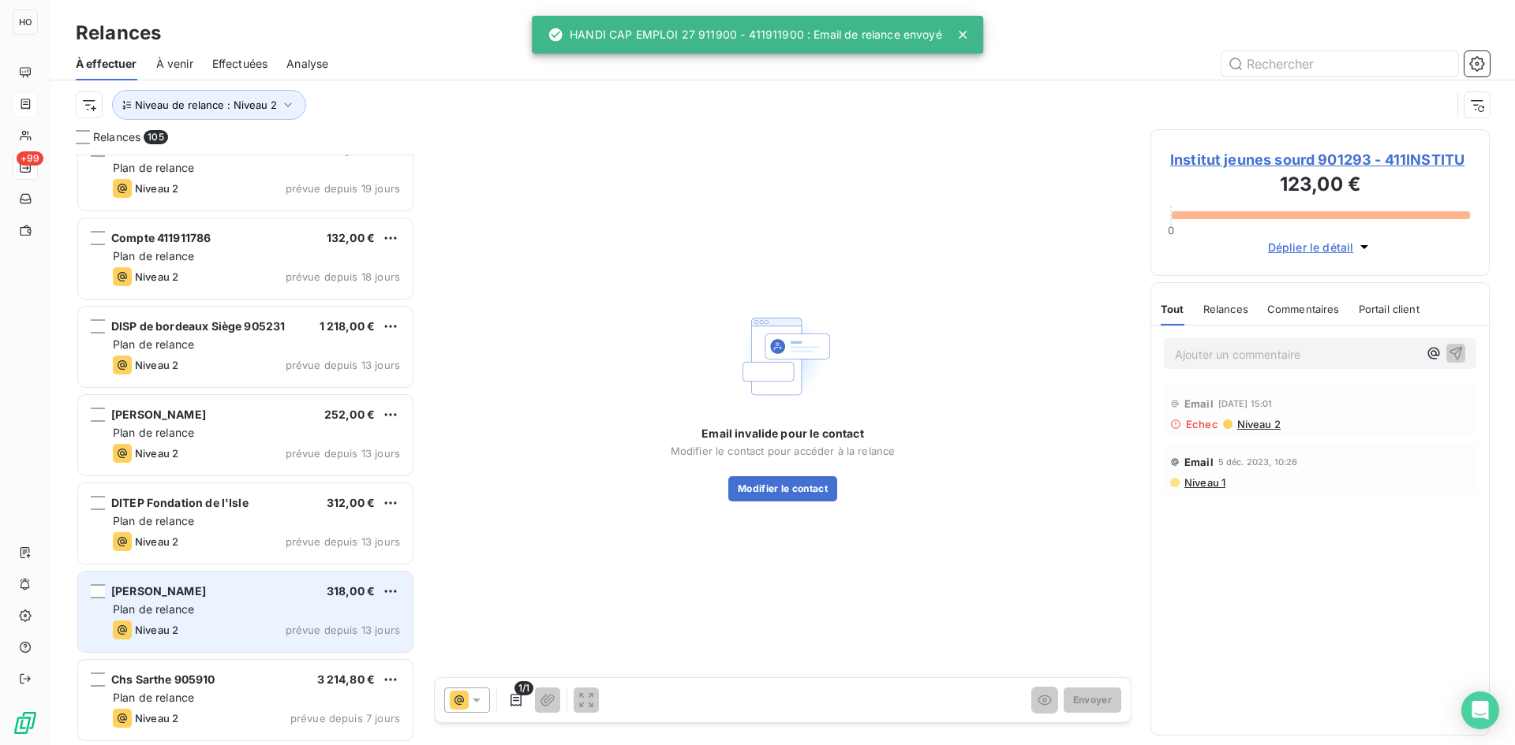
click at [302, 596] on div "Hernert 318,00 €" at bounding box center [256, 592] width 287 height 14
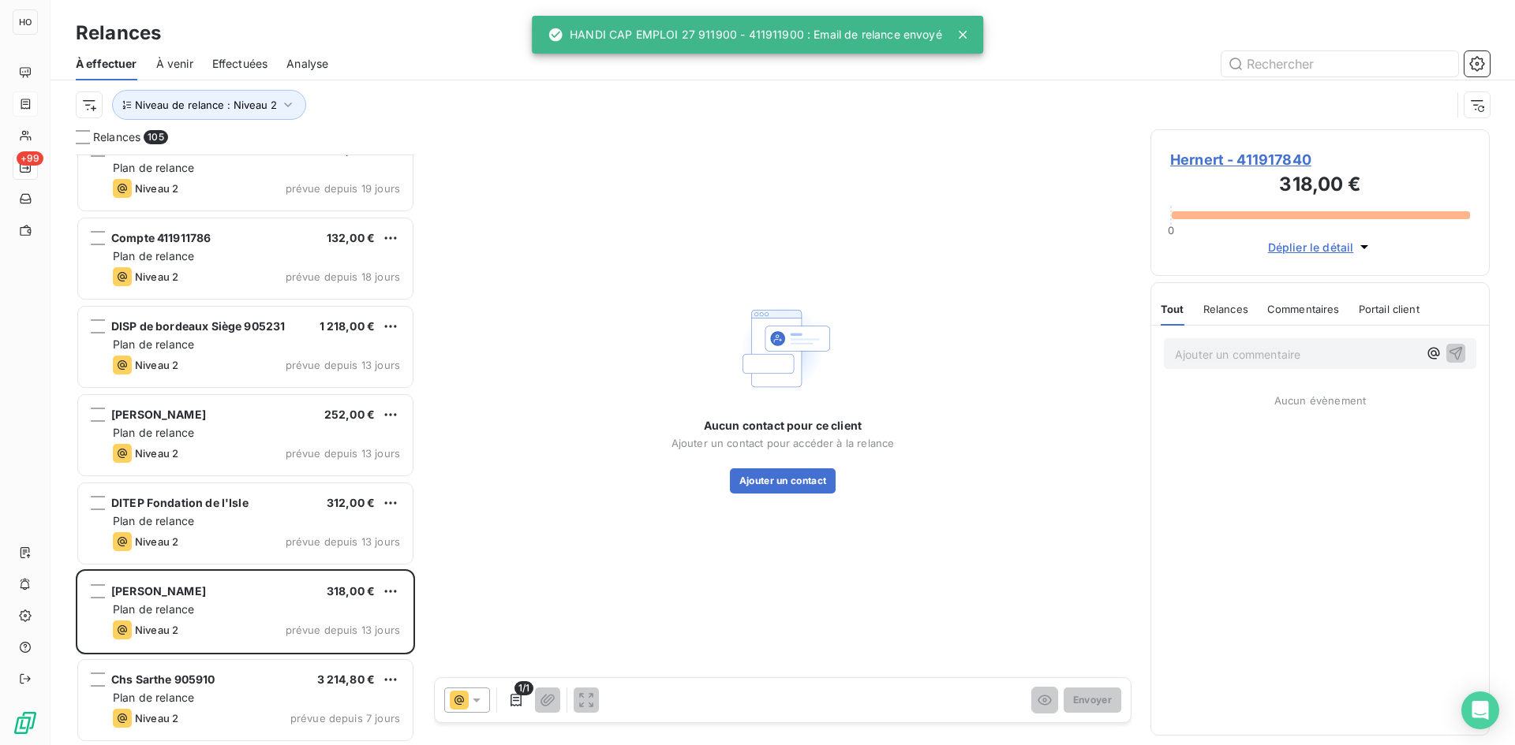
click at [816, 458] on div "Aucun contact pour ce client Ajouter un contact pour accéder à la relance Ajout…" at bounding box center [782, 456] width 223 height 76
click at [795, 477] on button "Ajouter un contact" at bounding box center [783, 481] width 106 height 25
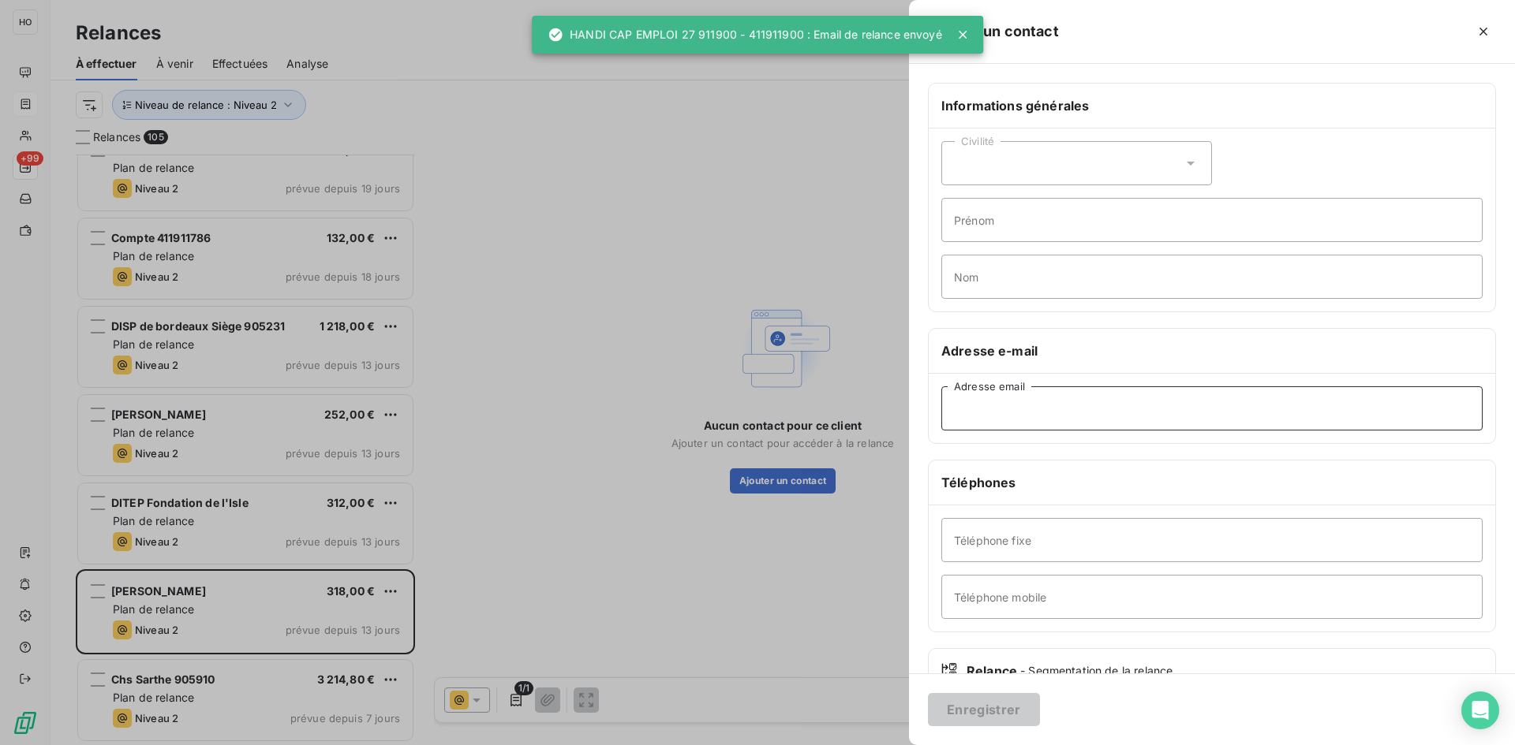
click at [1045, 423] on input "Adresse email" at bounding box center [1211, 409] width 541 height 44
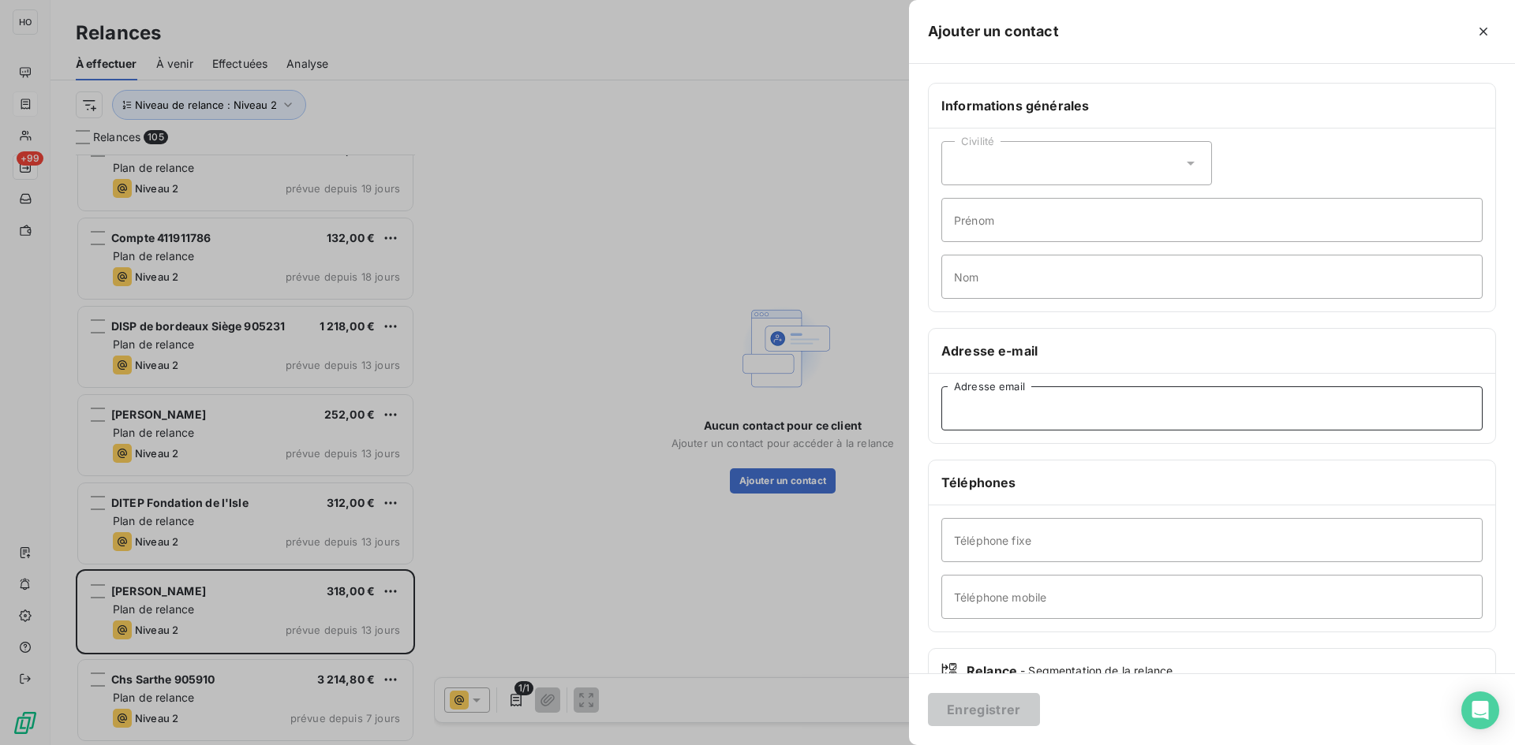
paste input "[EMAIL_ADDRESS][DOMAIN_NAME]"
type input "[EMAIL_ADDRESS][DOMAIN_NAME]"
click at [973, 714] on button "Enregistrer" at bounding box center [984, 709] width 112 height 33
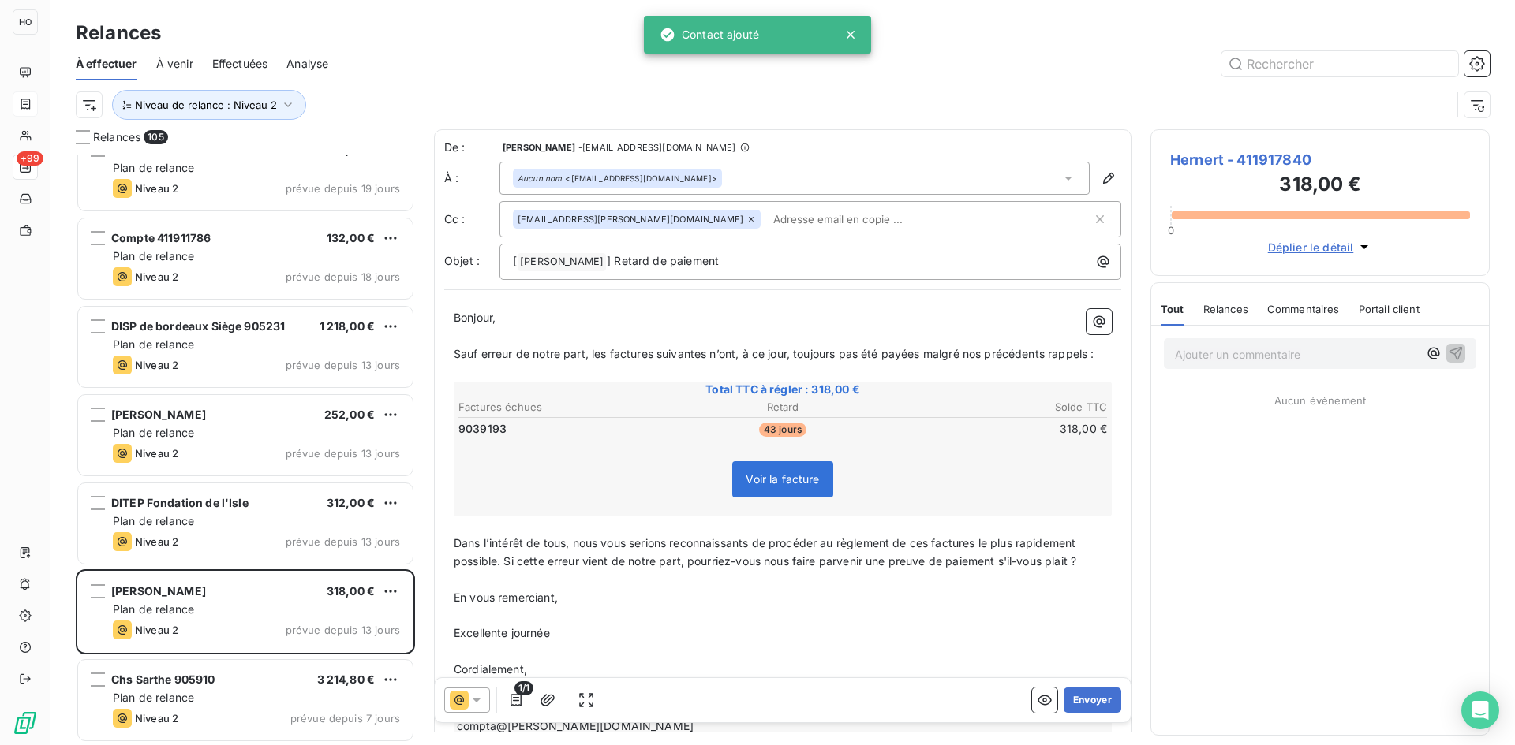
click at [484, 696] on icon at bounding box center [477, 701] width 16 height 16
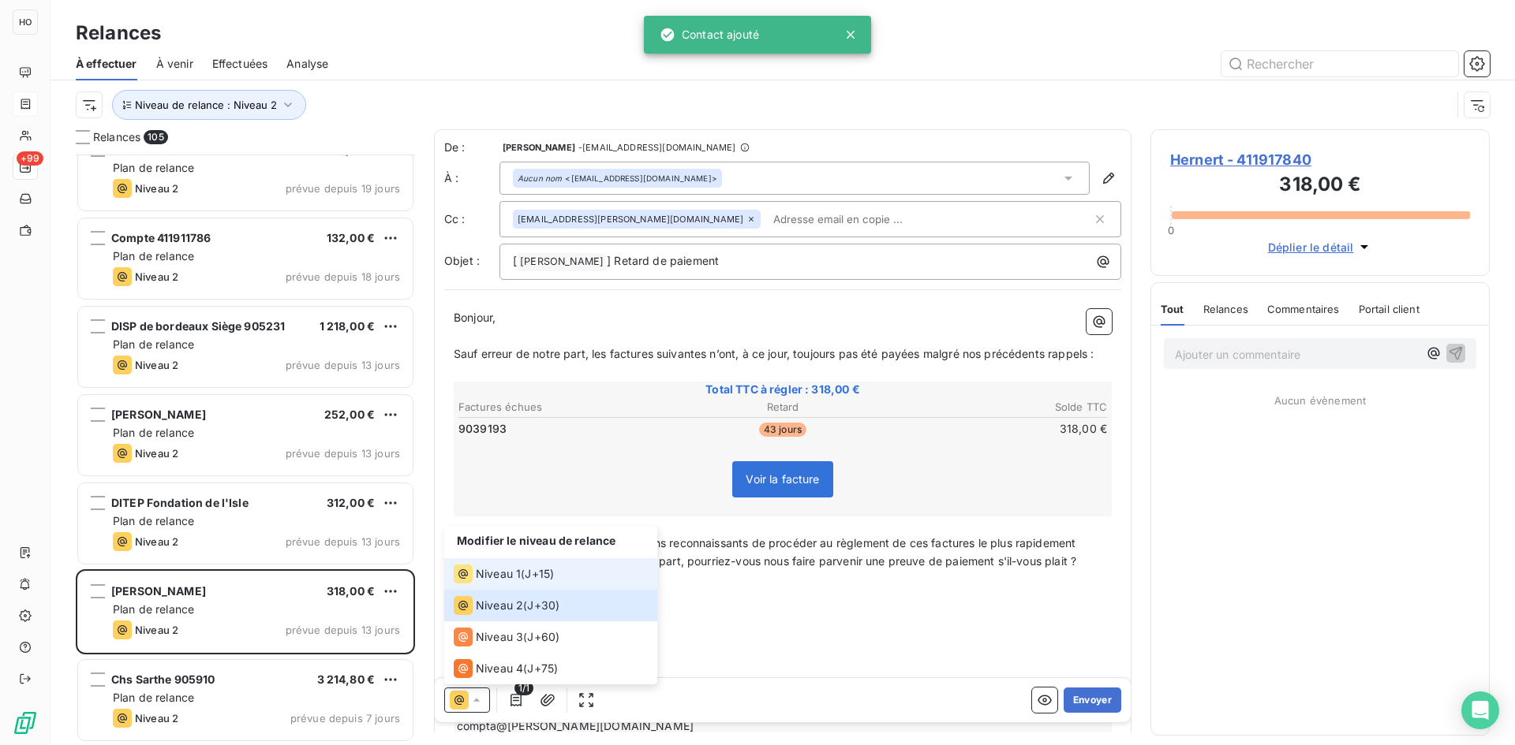
click at [554, 574] on span "J+15 )" at bounding box center [539, 574] width 29 height 16
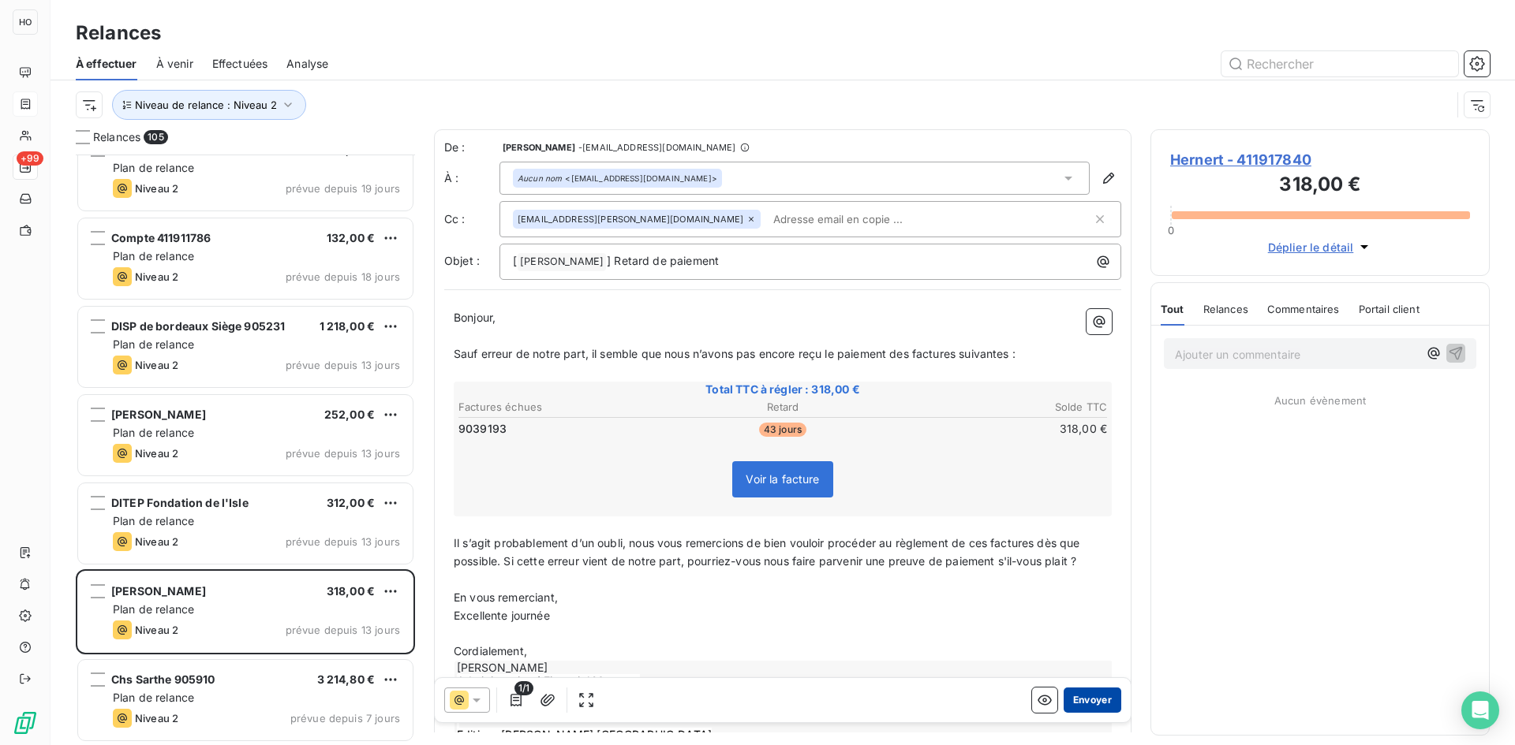
click at [1085, 702] on button "Envoyer" at bounding box center [1092, 700] width 58 height 25
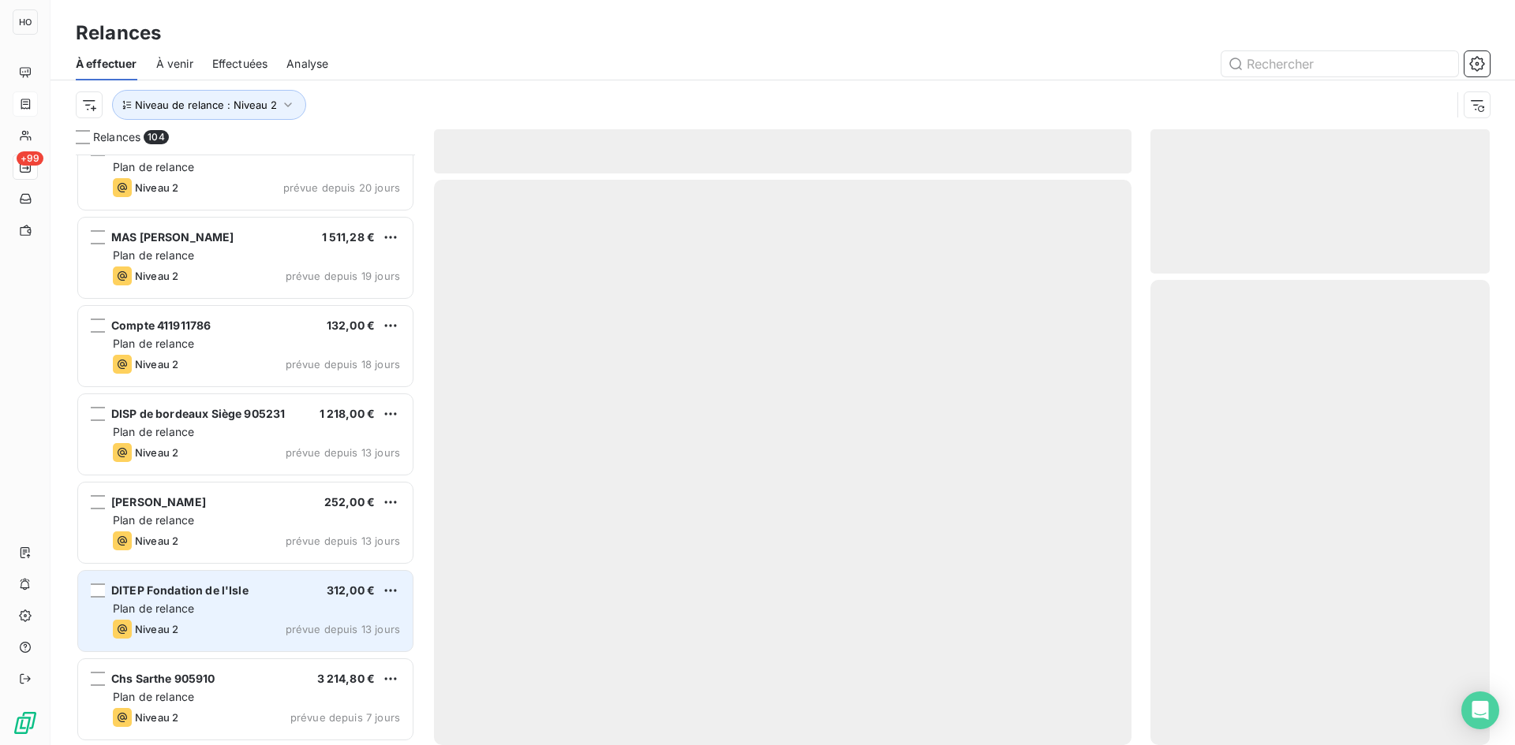
scroll to position [8598, 0]
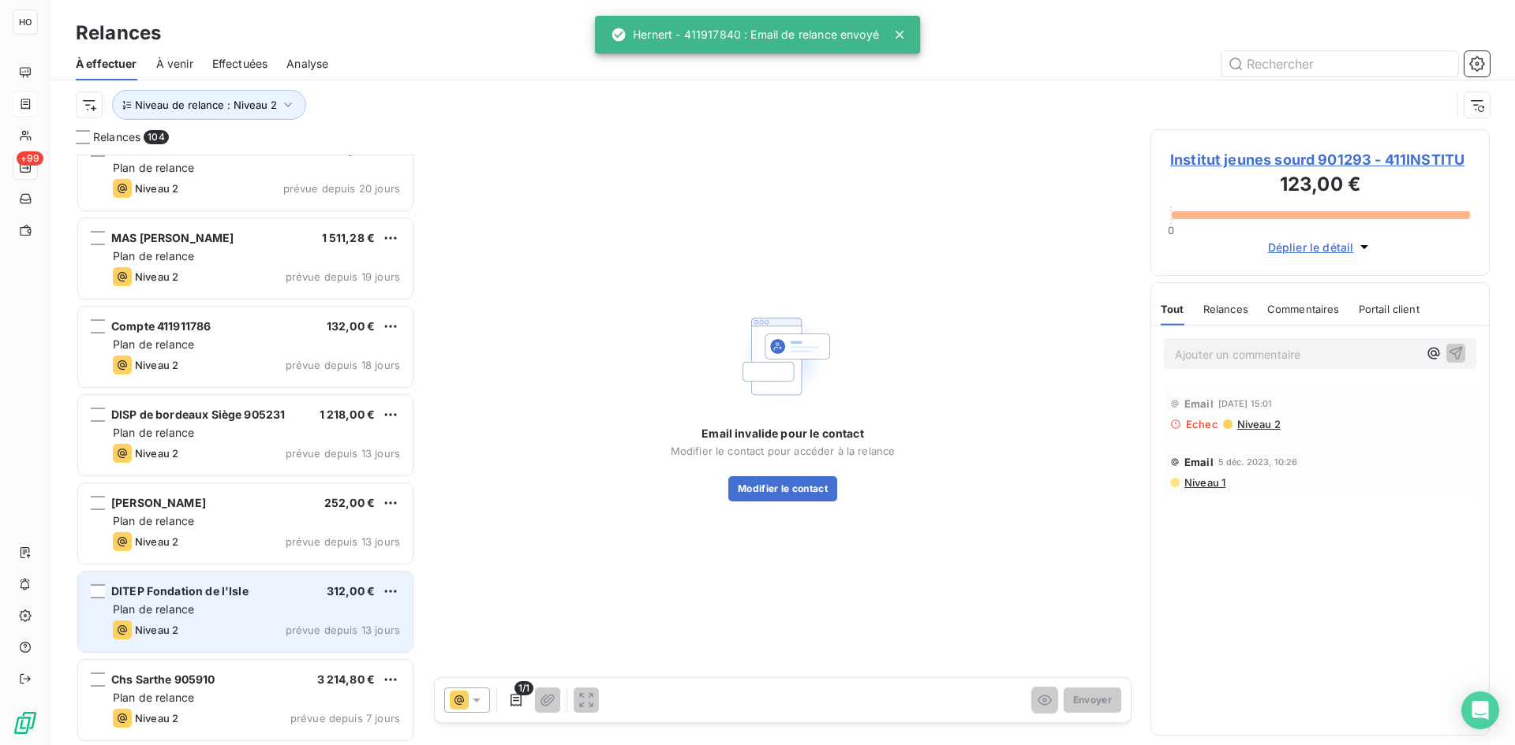
click at [220, 605] on div "Plan de relance" at bounding box center [256, 610] width 287 height 16
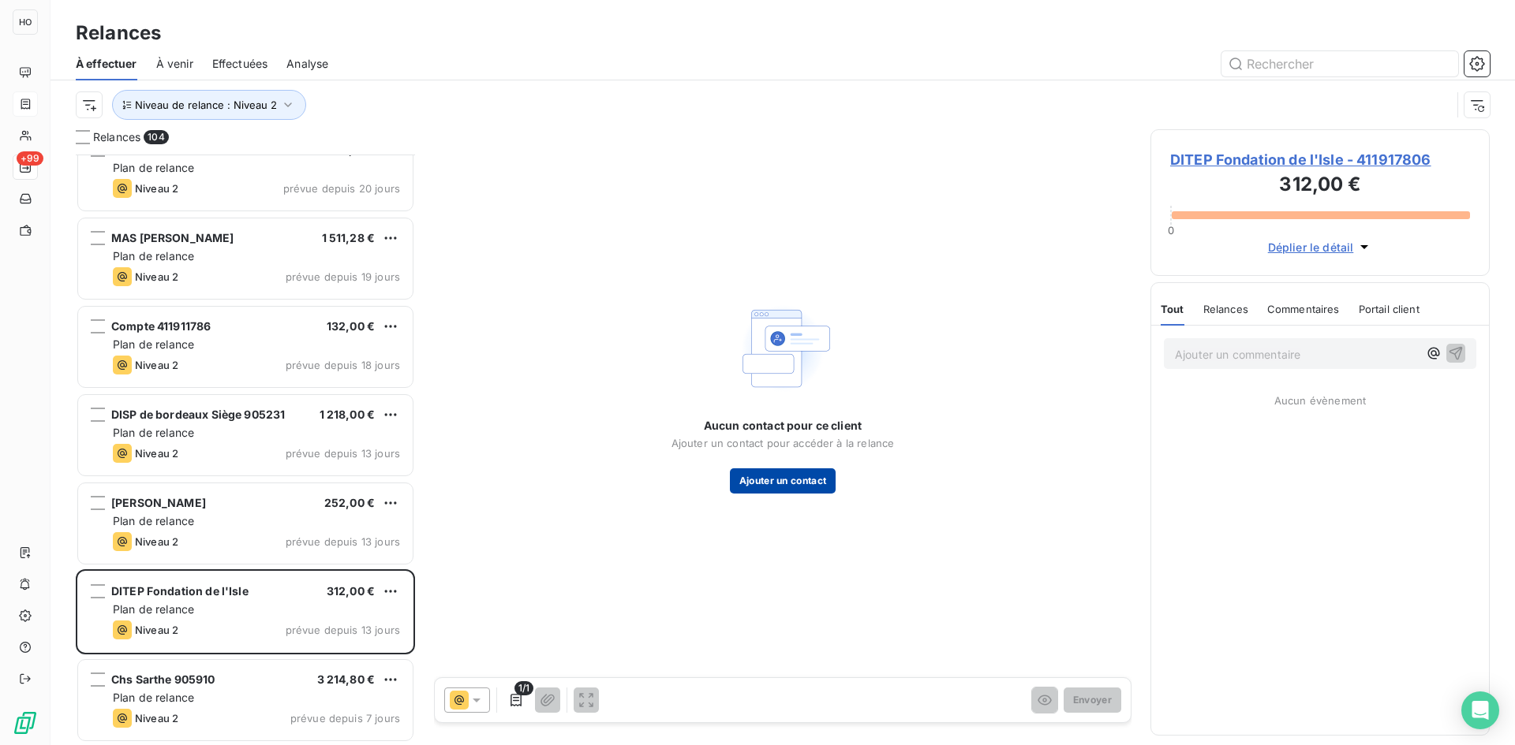
click at [786, 482] on button "Ajouter un contact" at bounding box center [783, 481] width 106 height 25
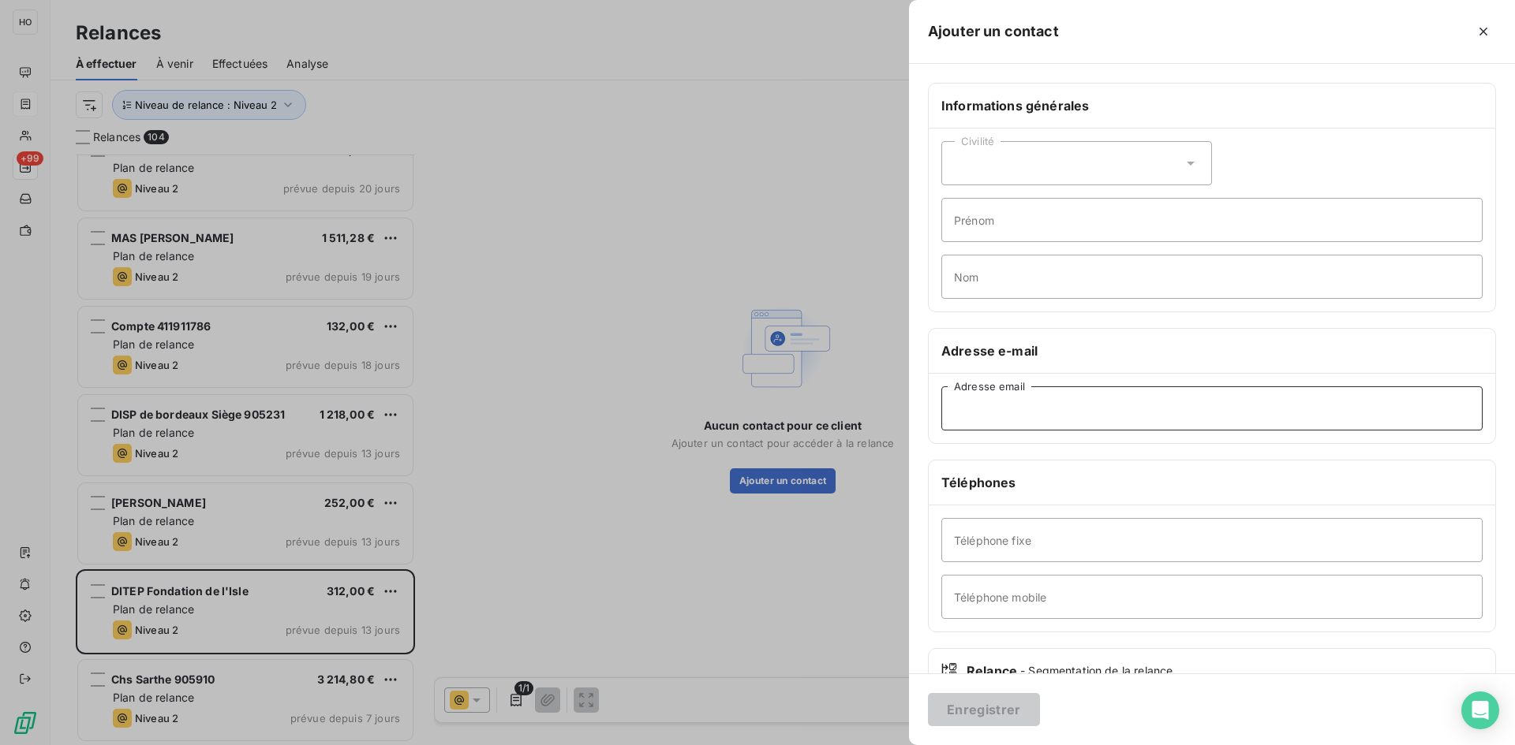
click at [1029, 409] on input "Adresse email" at bounding box center [1211, 409] width 541 height 44
paste input "[EMAIL_ADDRESS][DOMAIN_NAME]"
type input "[EMAIL_ADDRESS][DOMAIN_NAME]"
click at [962, 713] on button "Enregistrer" at bounding box center [984, 709] width 112 height 33
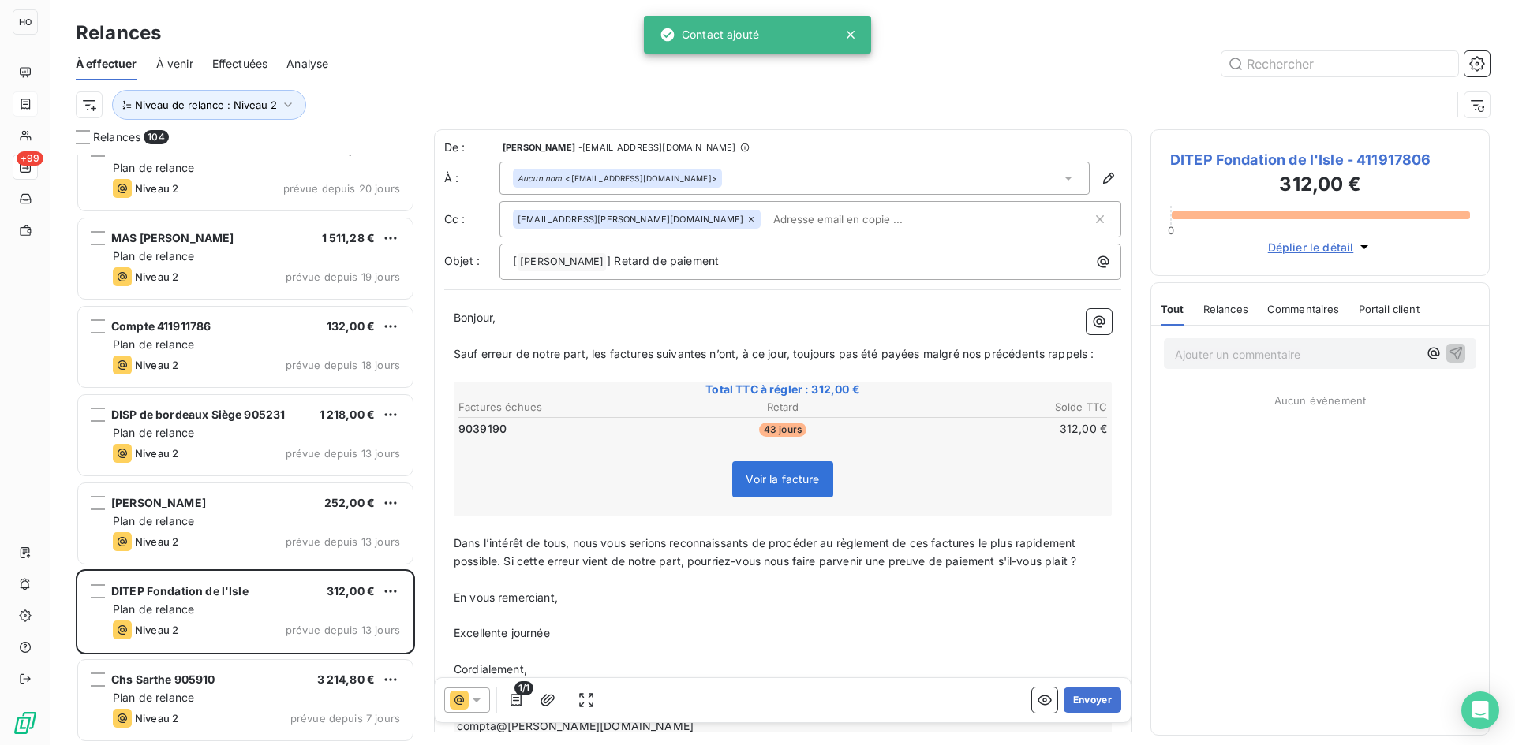
click at [475, 695] on icon at bounding box center [477, 701] width 16 height 16
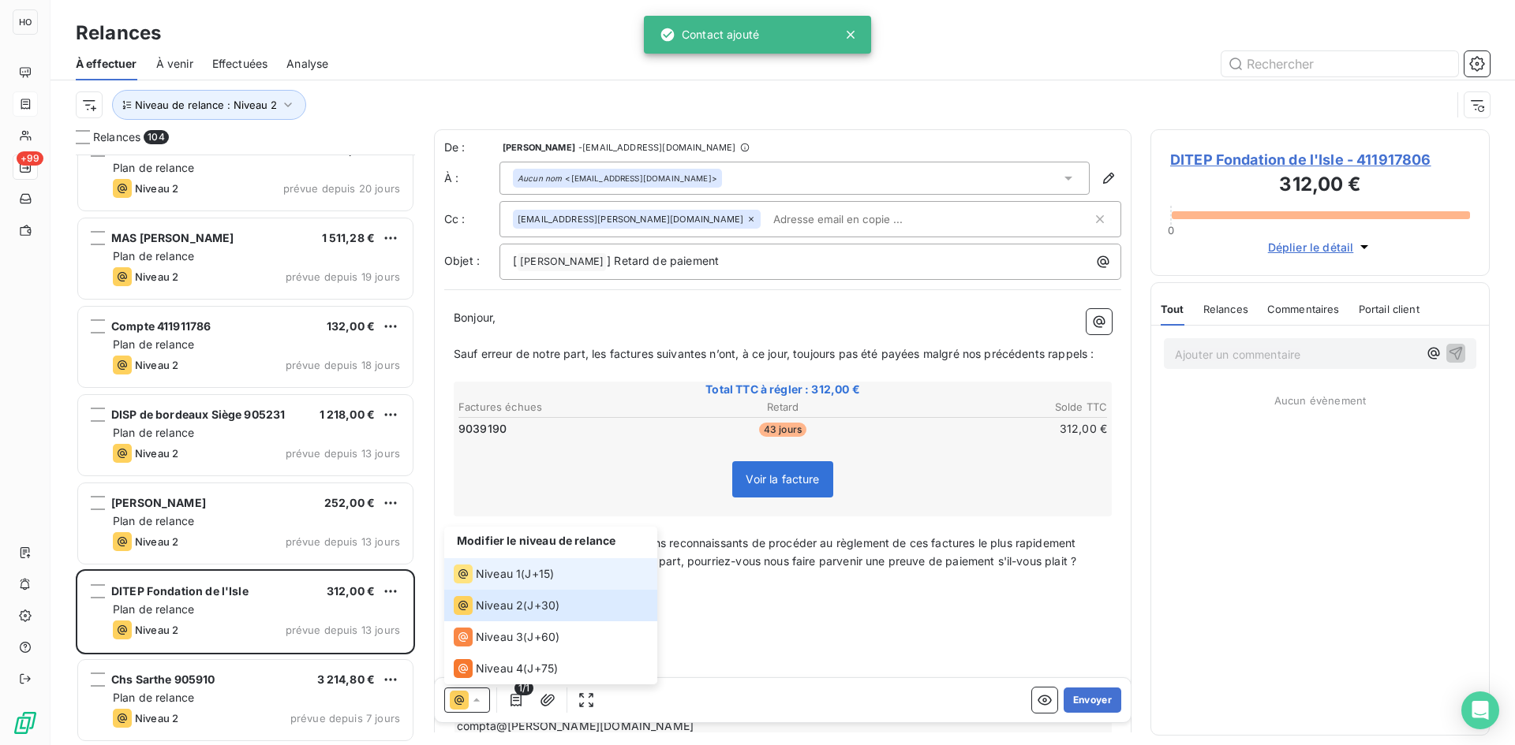
click at [532, 573] on span "J+15 )" at bounding box center [539, 574] width 29 height 16
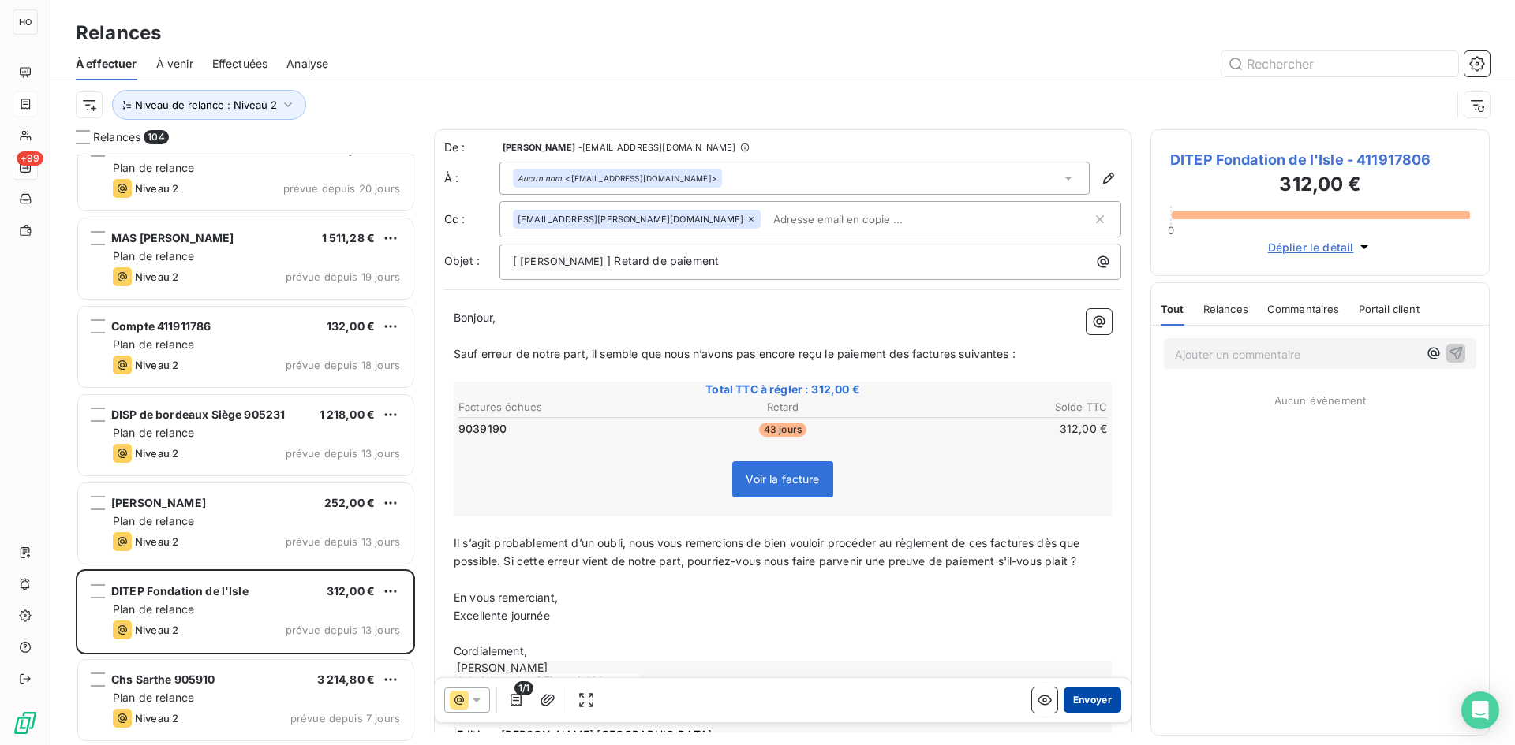
click at [1093, 698] on button "Envoyer" at bounding box center [1092, 700] width 58 height 25
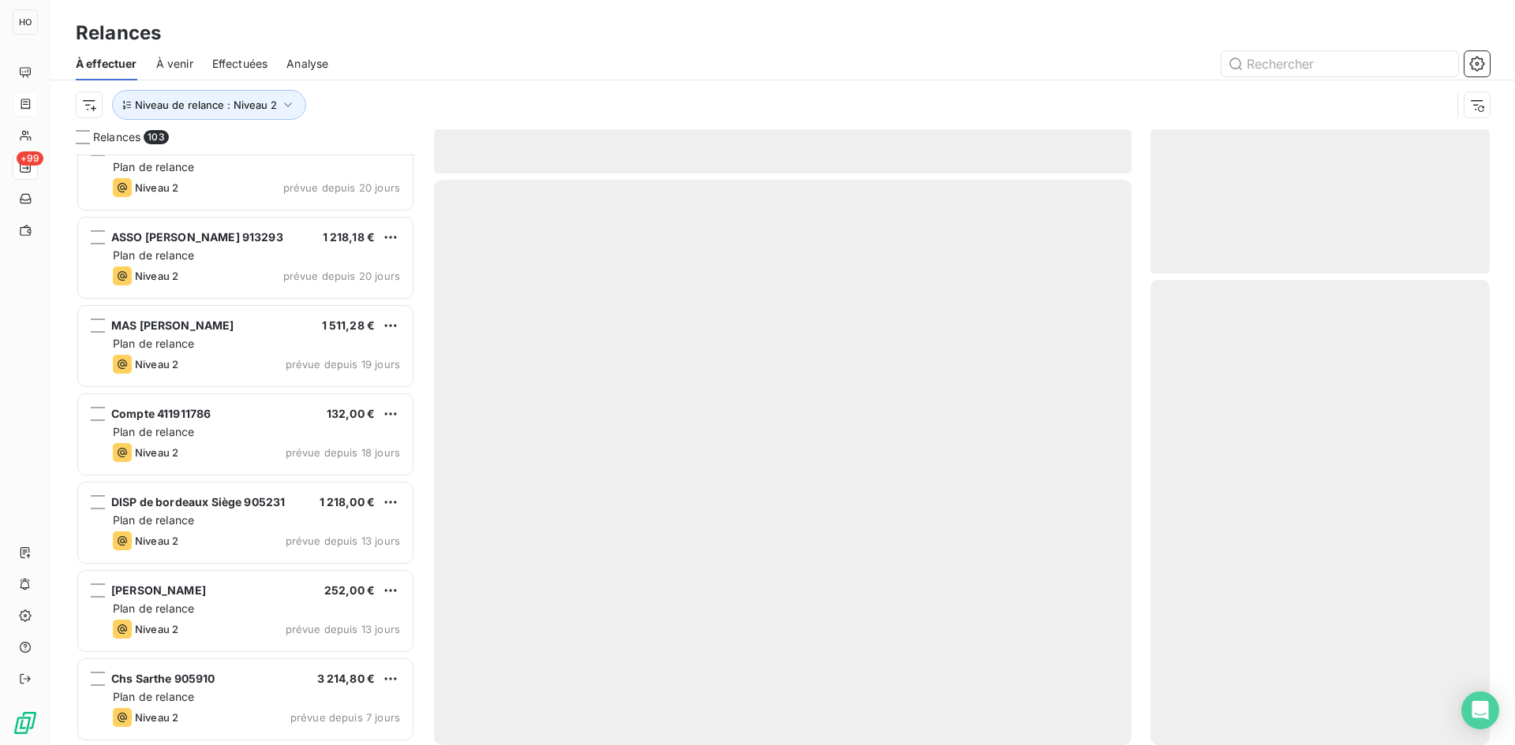
scroll to position [8510, 0]
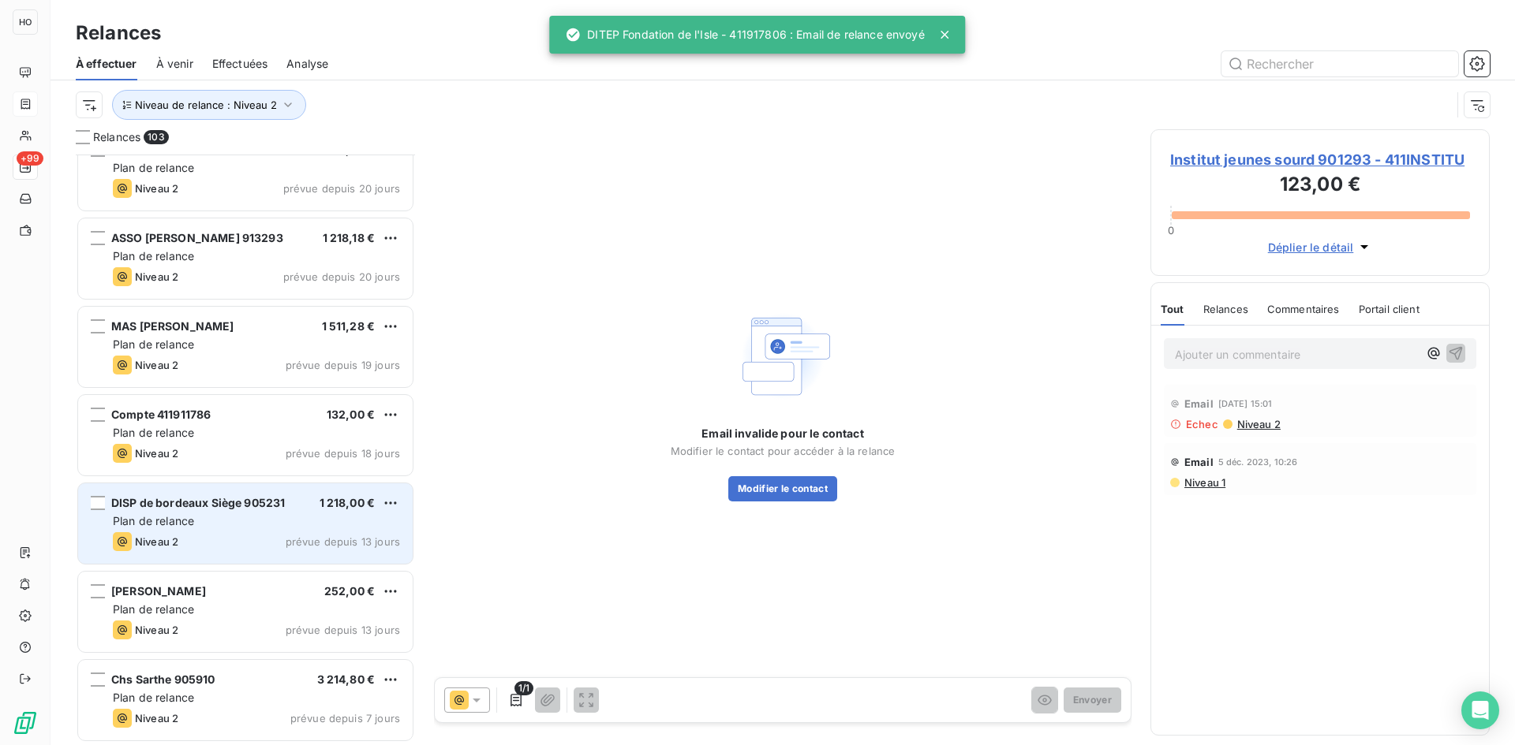
click at [240, 521] on div "Plan de relance" at bounding box center [256, 522] width 287 height 16
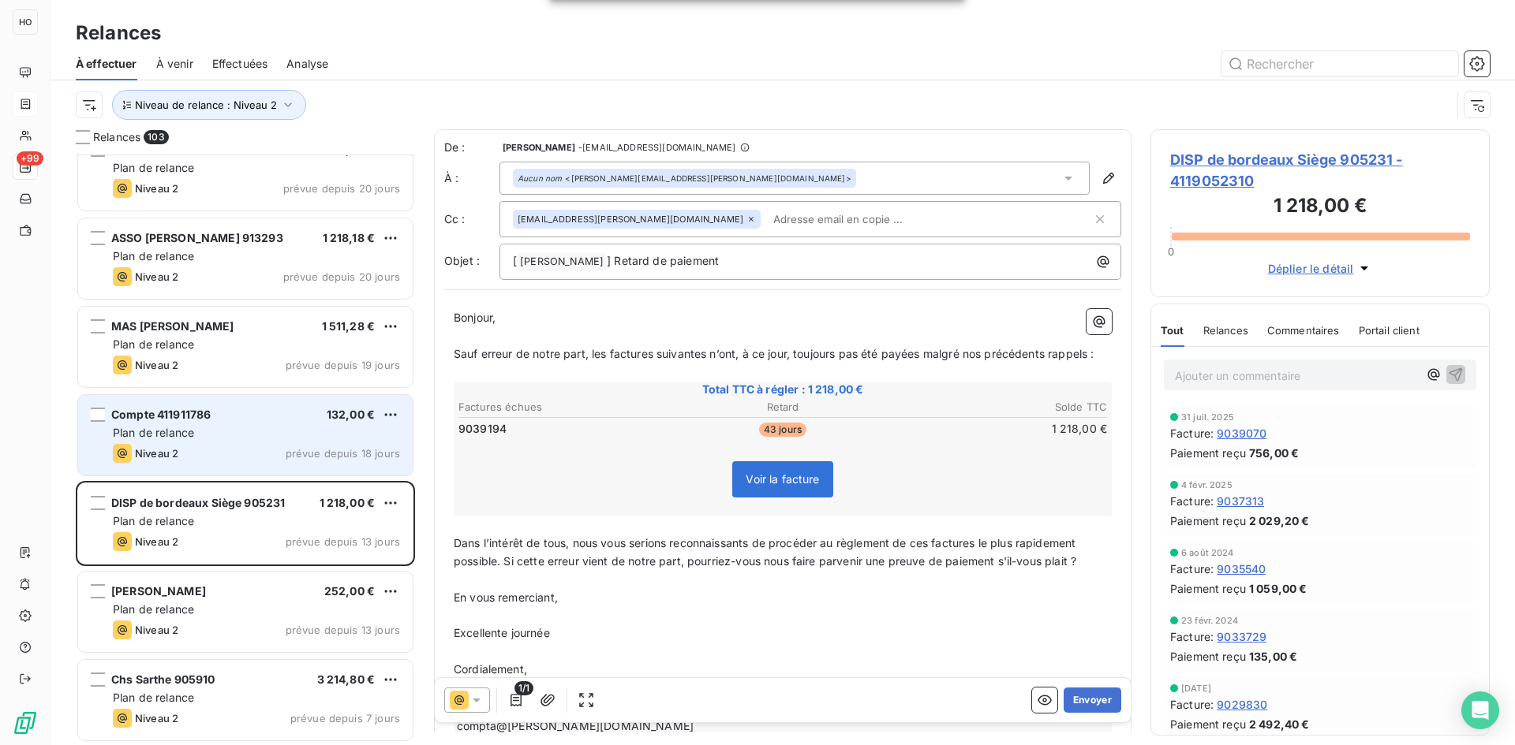
click at [214, 432] on div "Plan de relance" at bounding box center [256, 433] width 287 height 16
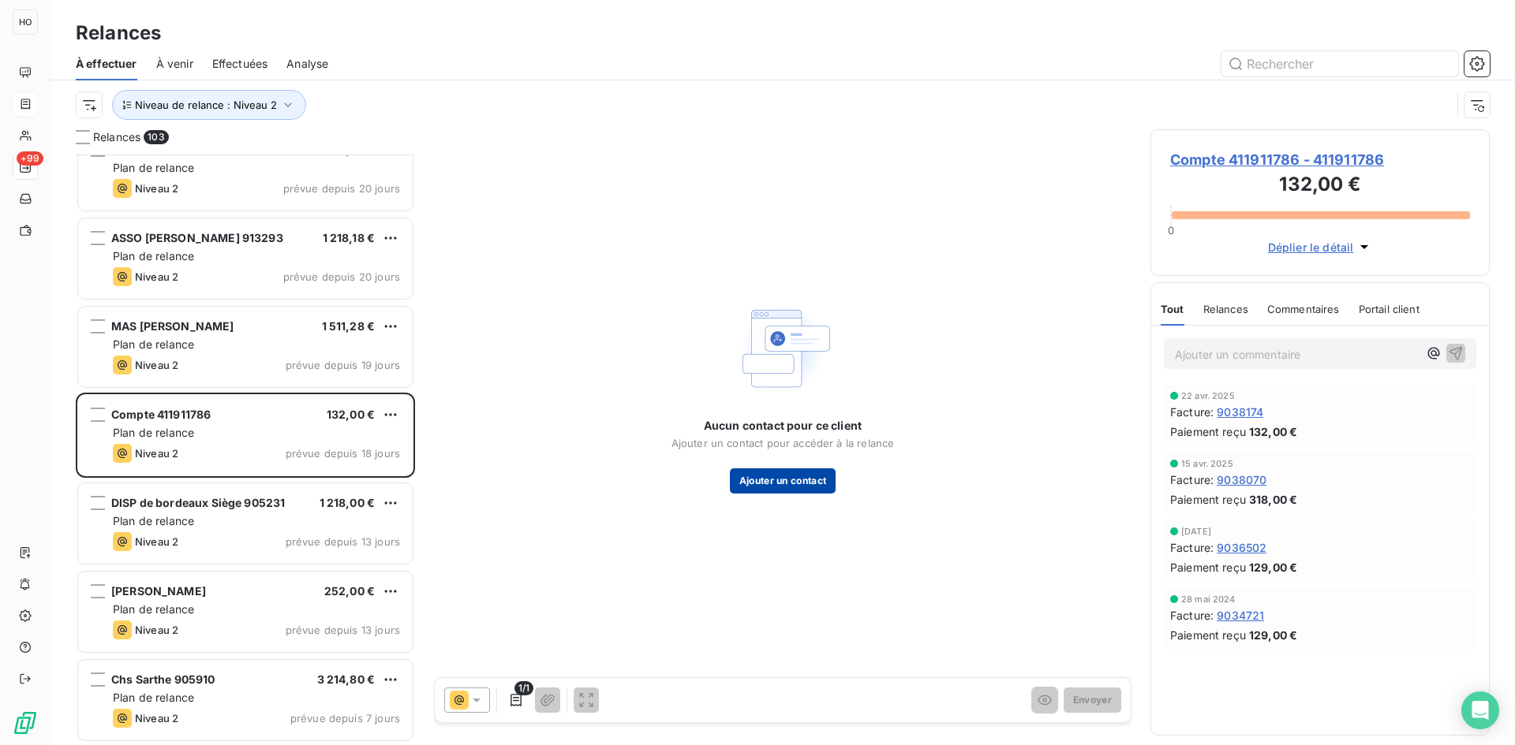
click at [786, 475] on button "Ajouter un contact" at bounding box center [783, 481] width 106 height 25
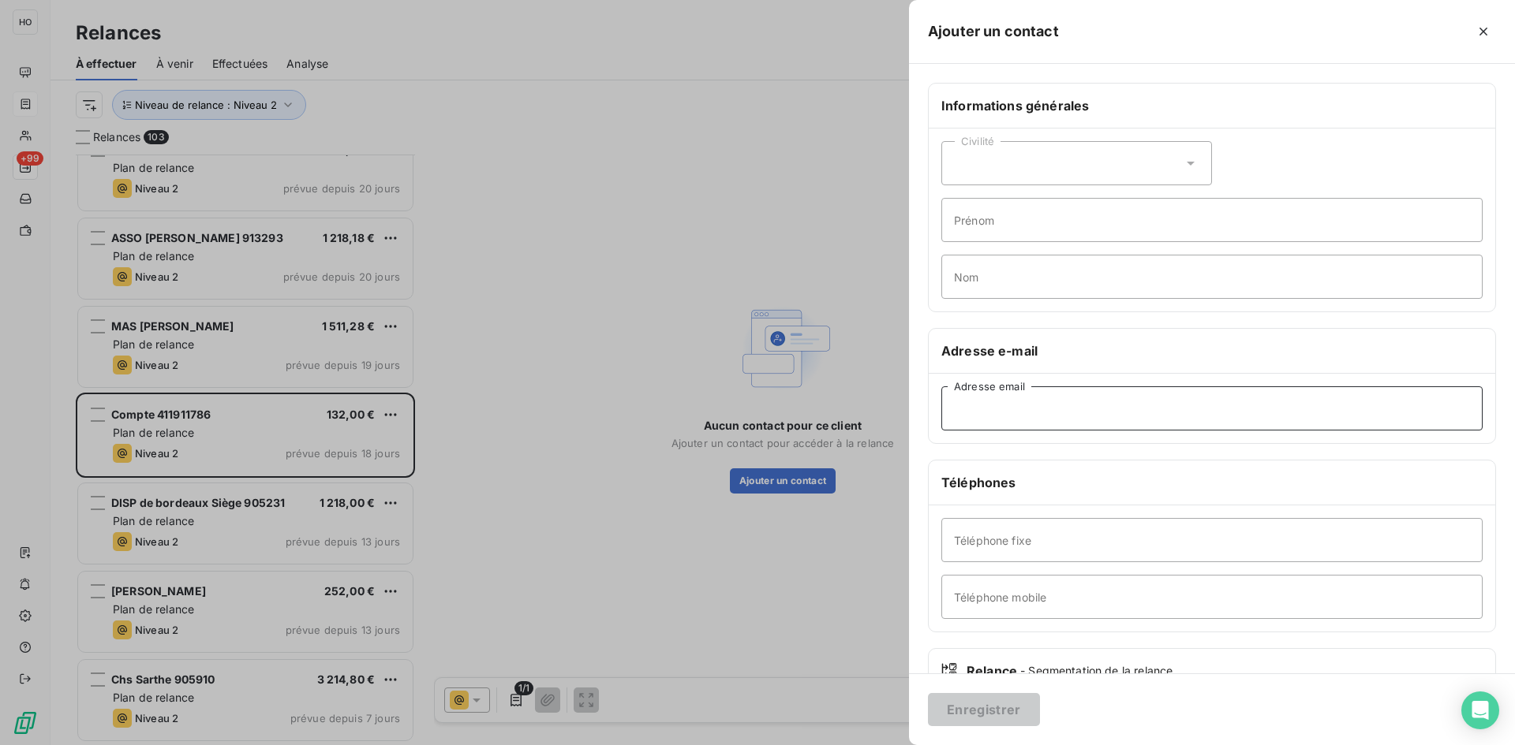
click at [976, 405] on input "Adresse email" at bounding box center [1211, 409] width 541 height 44
paste input "[PERSON_NAME][EMAIL_ADDRESS][DOMAIN_NAME]"
type input "[PERSON_NAME][EMAIL_ADDRESS][DOMAIN_NAME]"
click at [993, 716] on button "Enregistrer" at bounding box center [984, 709] width 112 height 33
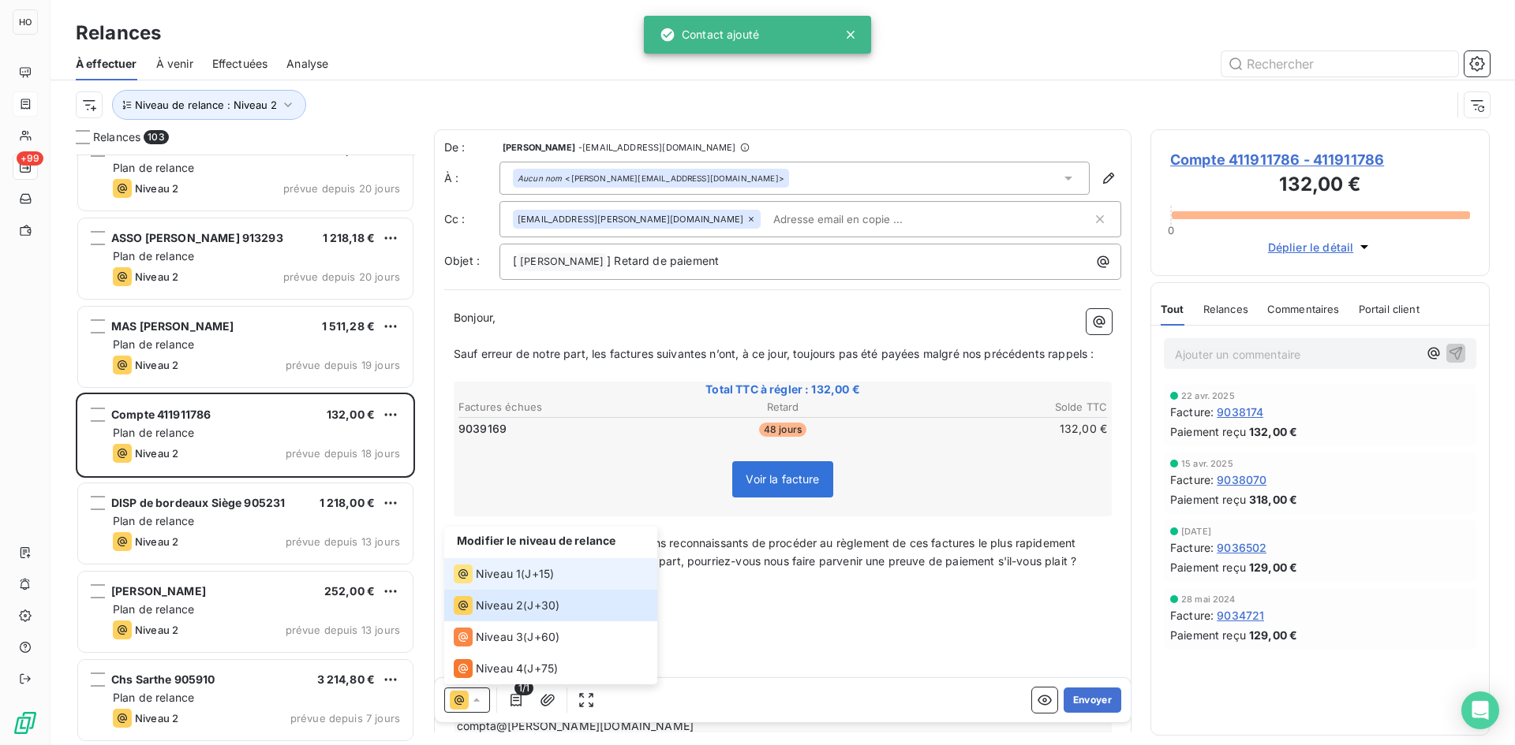
click at [518, 574] on span "Niveau 1" at bounding box center [498, 574] width 45 height 16
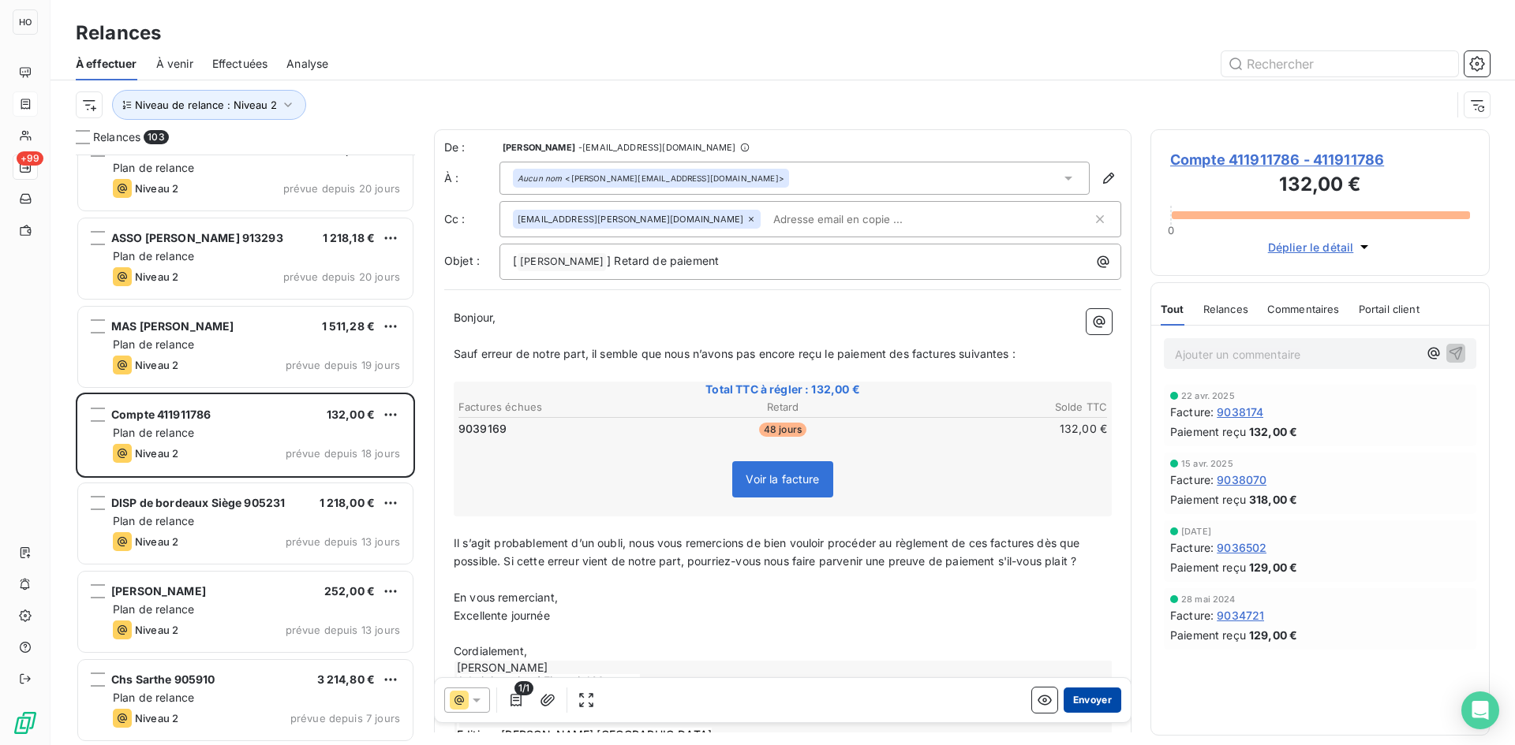
click at [1089, 702] on button "Envoyer" at bounding box center [1092, 700] width 58 height 25
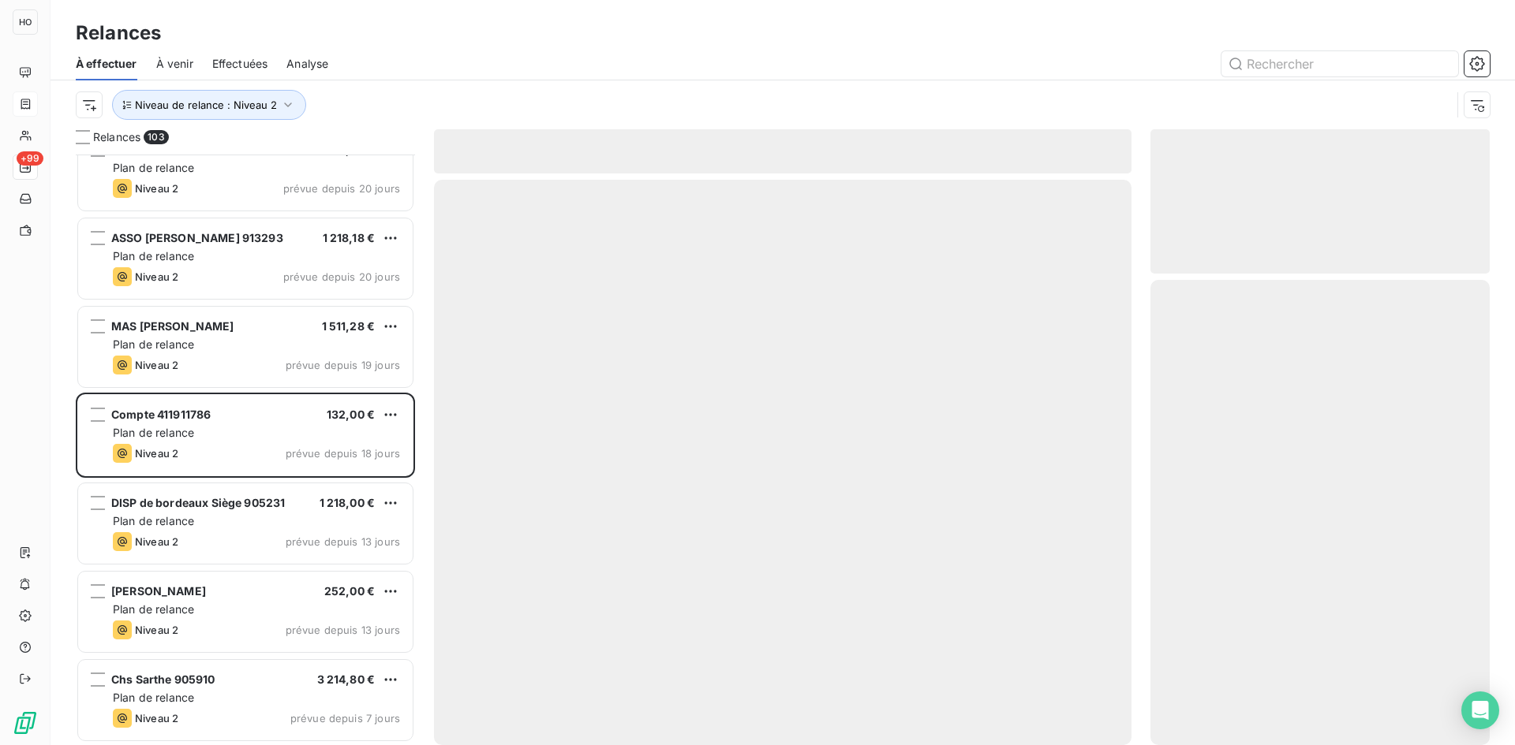
scroll to position [8421, 0]
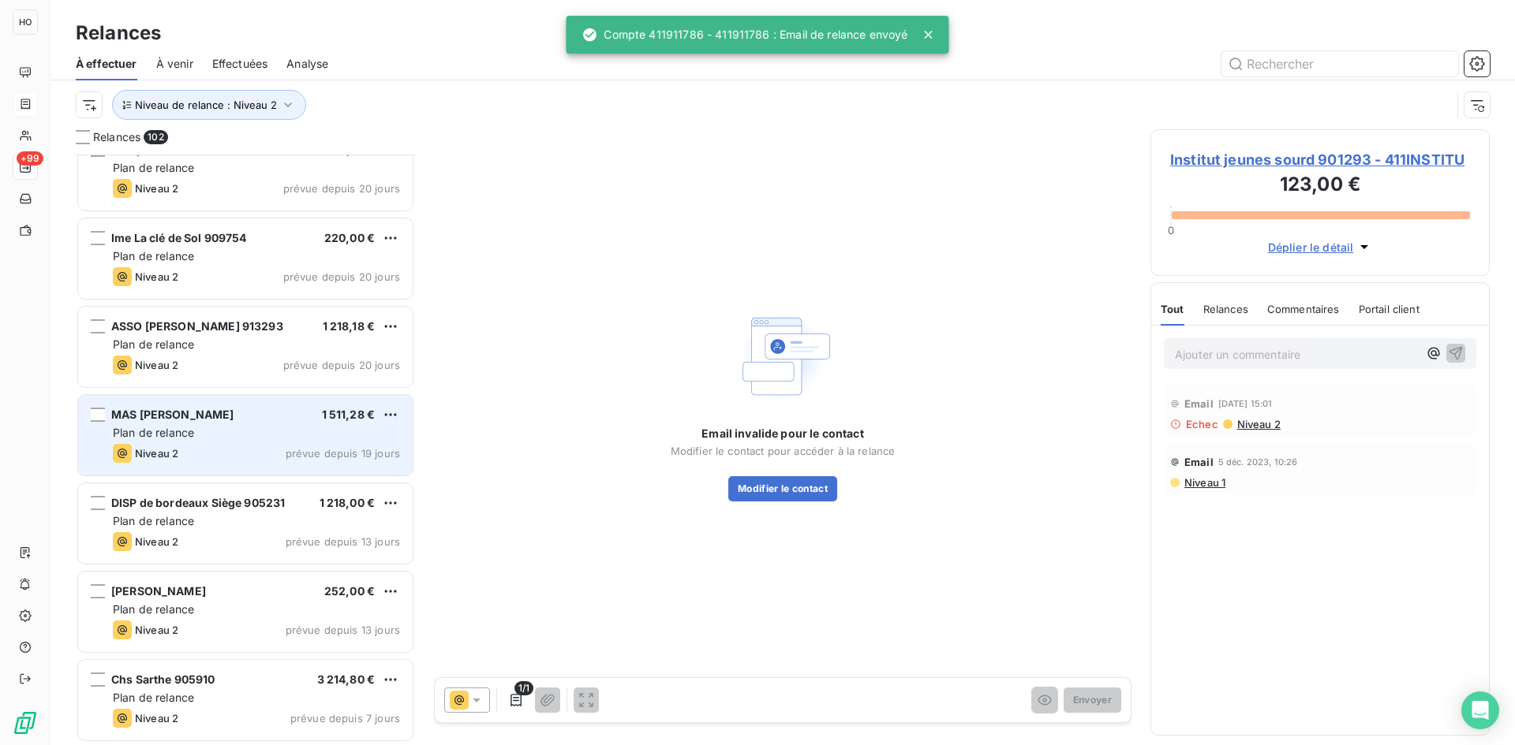
click at [244, 452] on div "Niveau 2 prévue depuis 19 jours" at bounding box center [256, 453] width 287 height 19
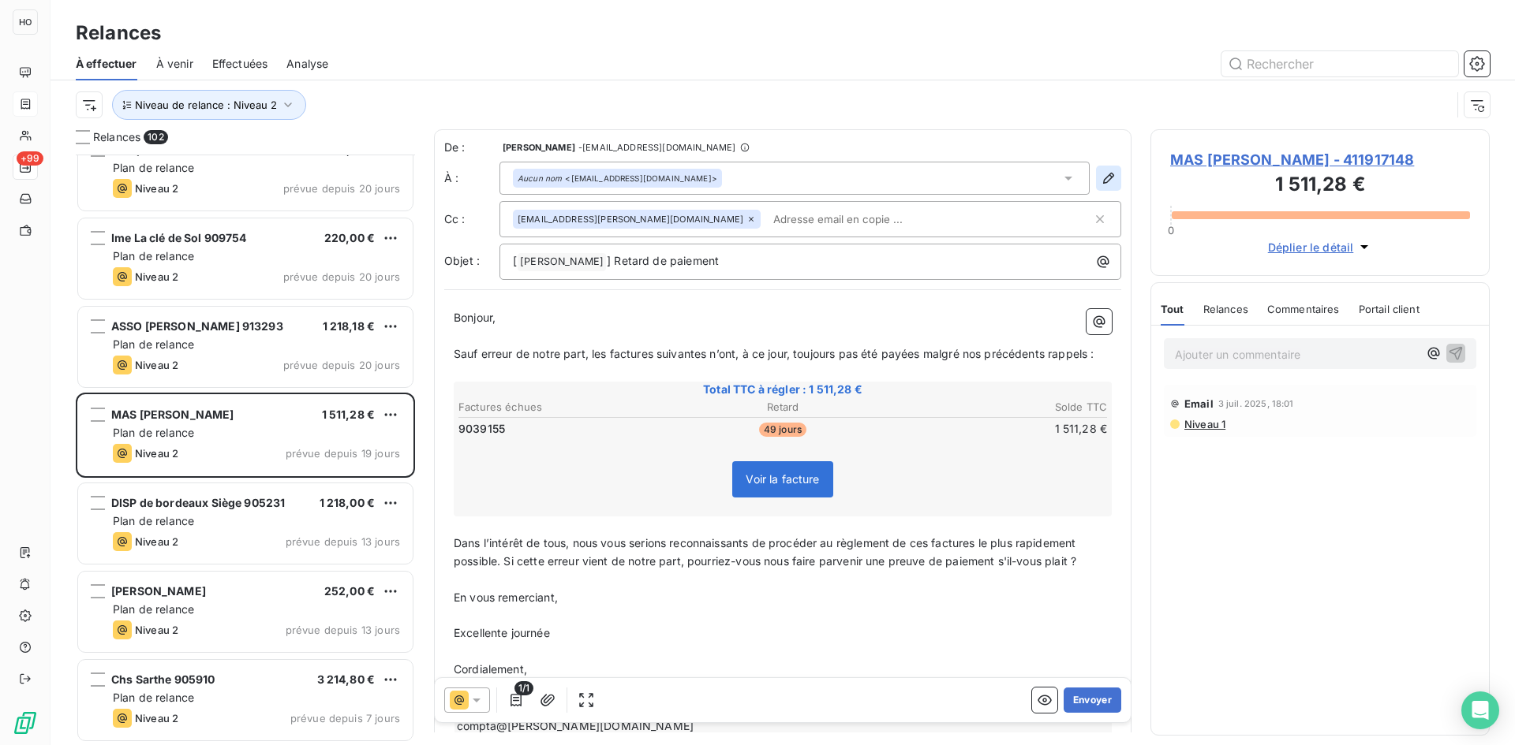
click at [1100, 183] on icon "button" at bounding box center [1108, 178] width 16 height 16
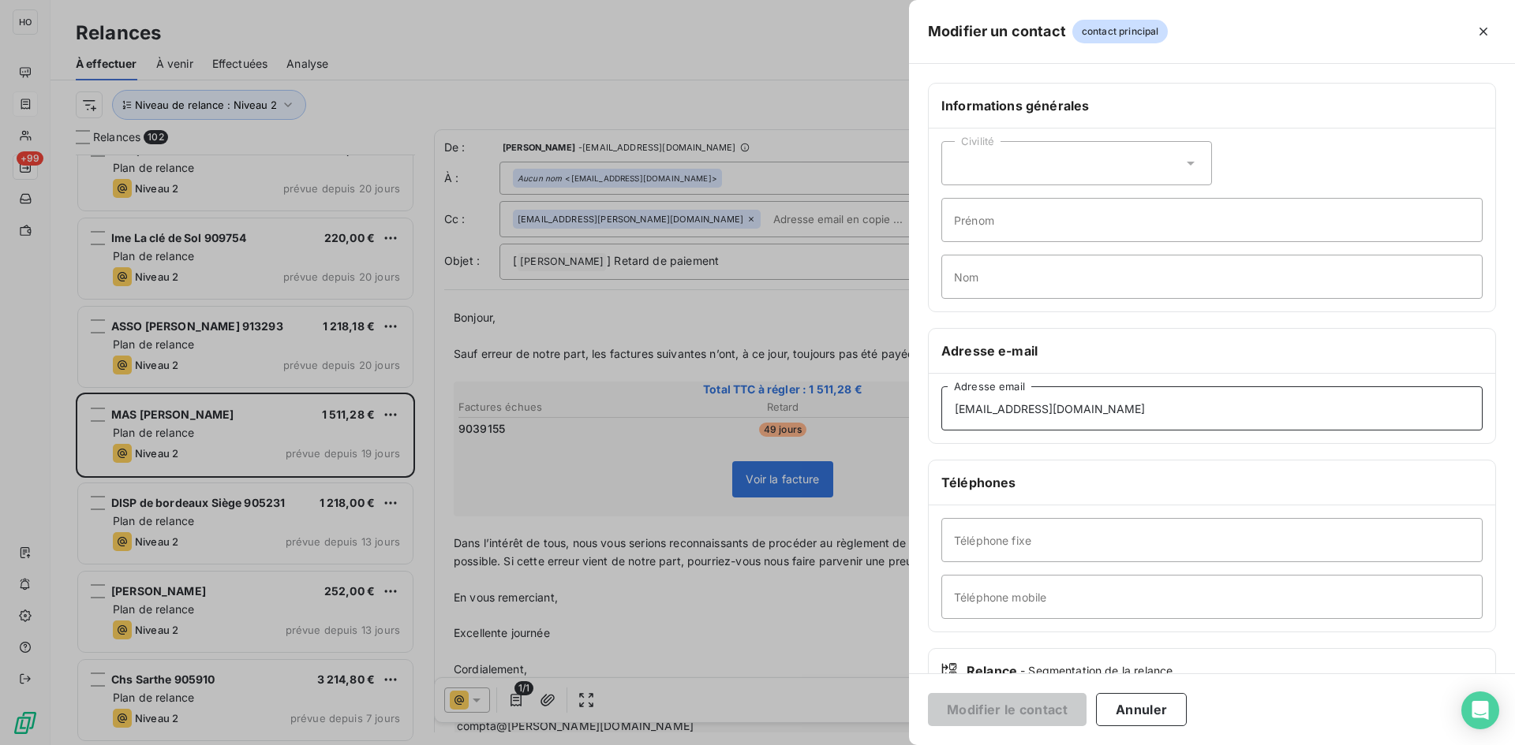
drag, startPoint x: 1070, startPoint y: 413, endPoint x: 889, endPoint y: 409, distance: 180.7
click at [889, 745] on div "Modifier un contact contact principal Informations générales Civilité Prénom No…" at bounding box center [757, 745] width 1515 height 0
click at [556, 472] on div at bounding box center [757, 372] width 1515 height 745
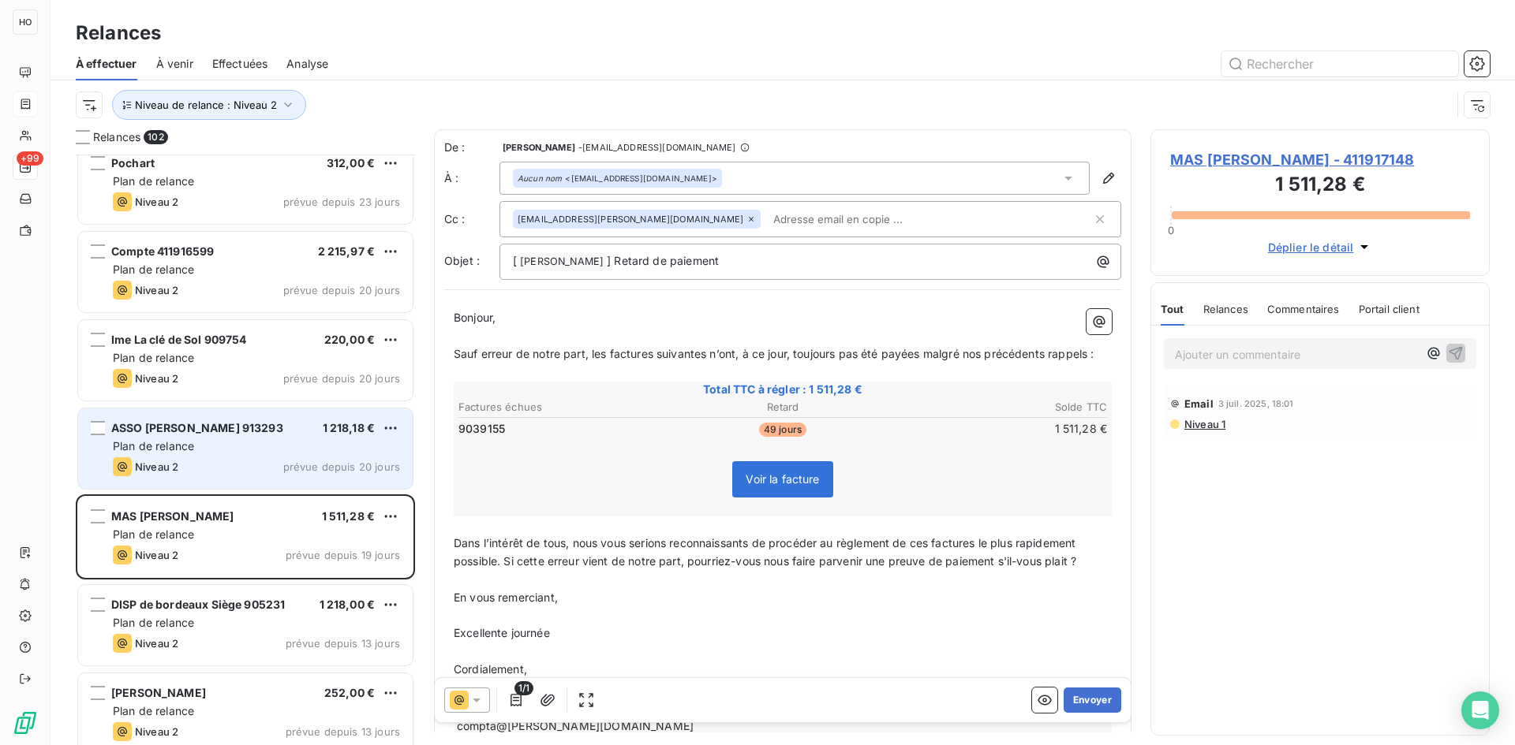
scroll to position [8319, 0]
click at [229, 454] on div "Plan de relance" at bounding box center [256, 447] width 287 height 16
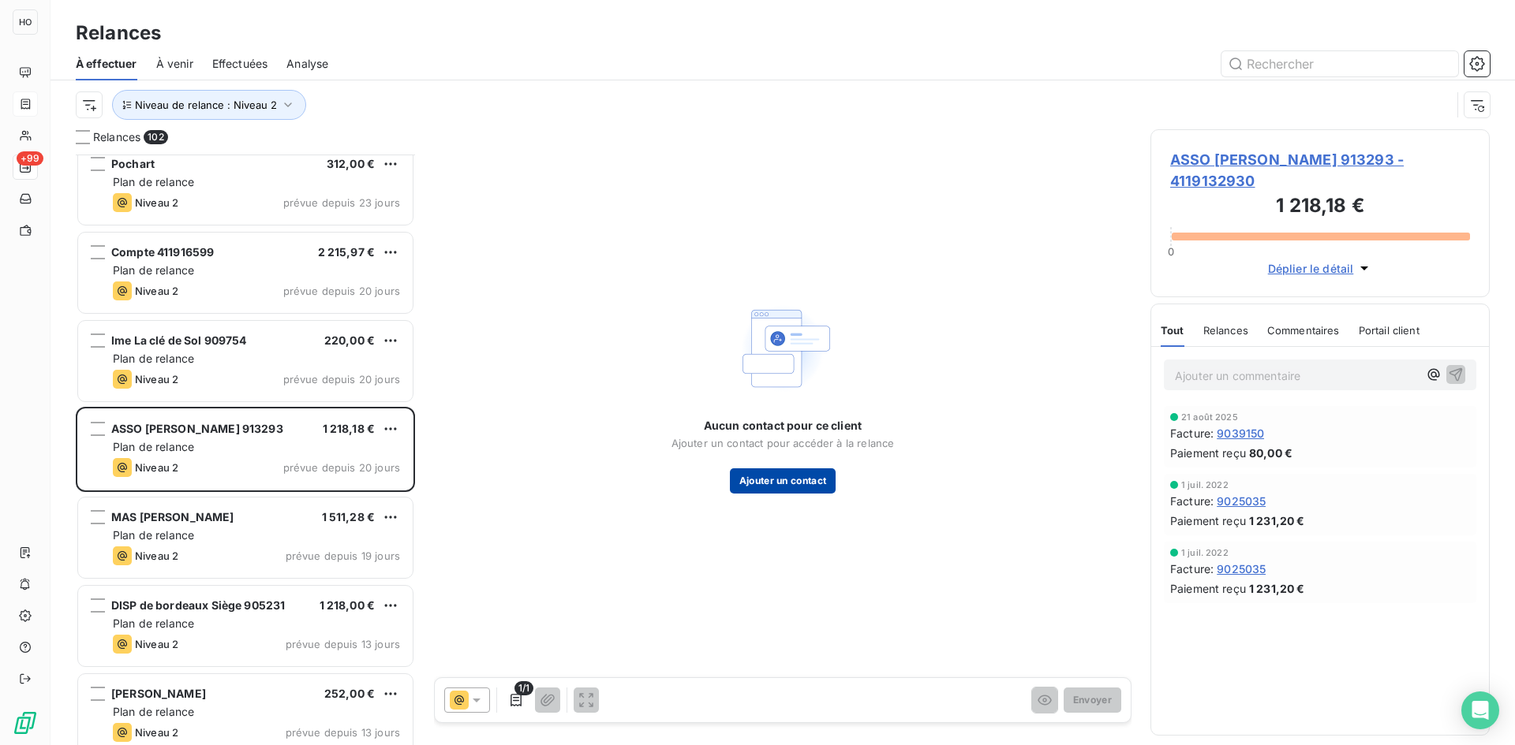
click at [828, 475] on button "Ajouter un contact" at bounding box center [783, 481] width 106 height 25
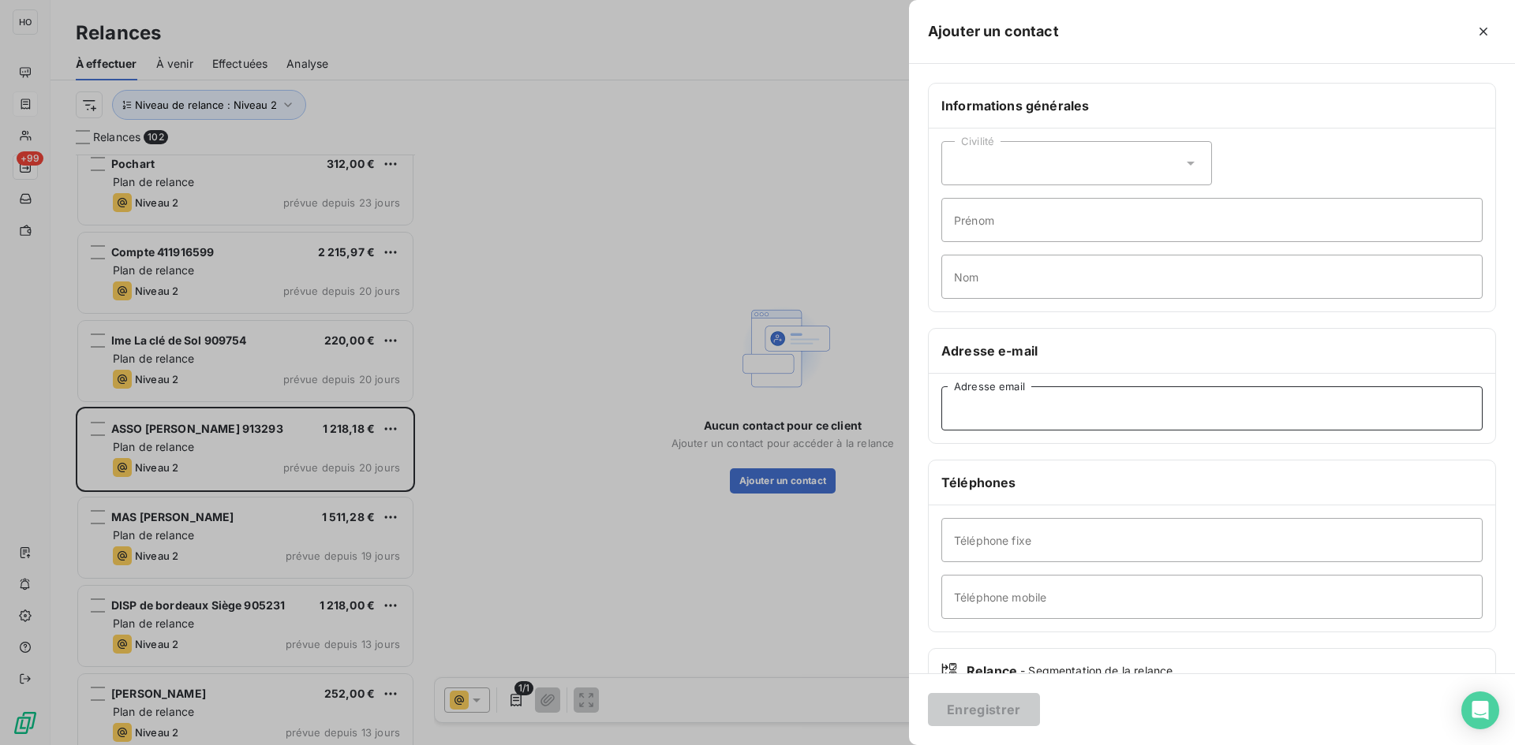
click at [1054, 418] on input "Adresse email" at bounding box center [1211, 409] width 541 height 44
paste input "[EMAIL_ADDRESS][DOMAIN_NAME]"
type input "[EMAIL_ADDRESS][DOMAIN_NAME]"
click at [973, 715] on button "Enregistrer" at bounding box center [984, 709] width 112 height 33
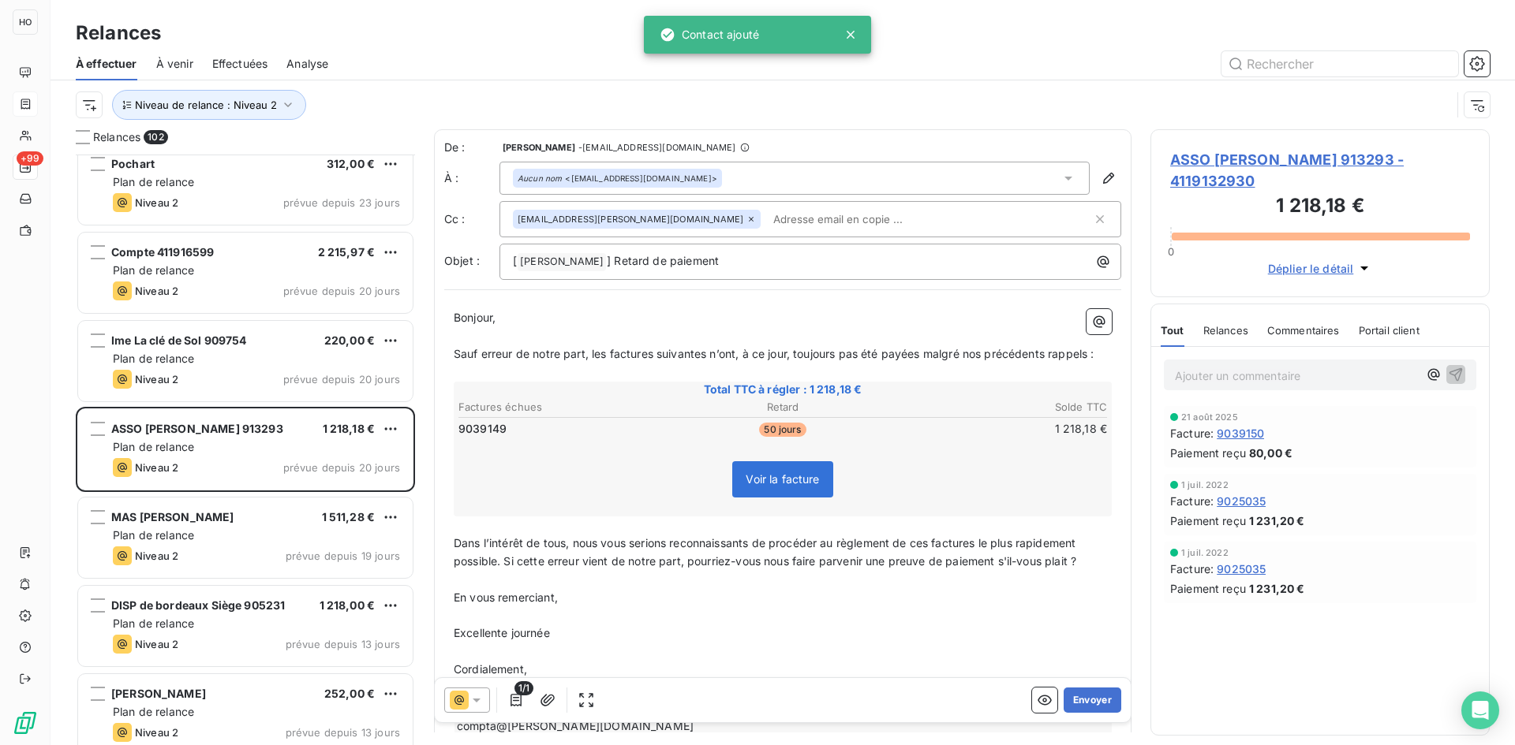
click at [473, 699] on icon at bounding box center [477, 701] width 8 height 4
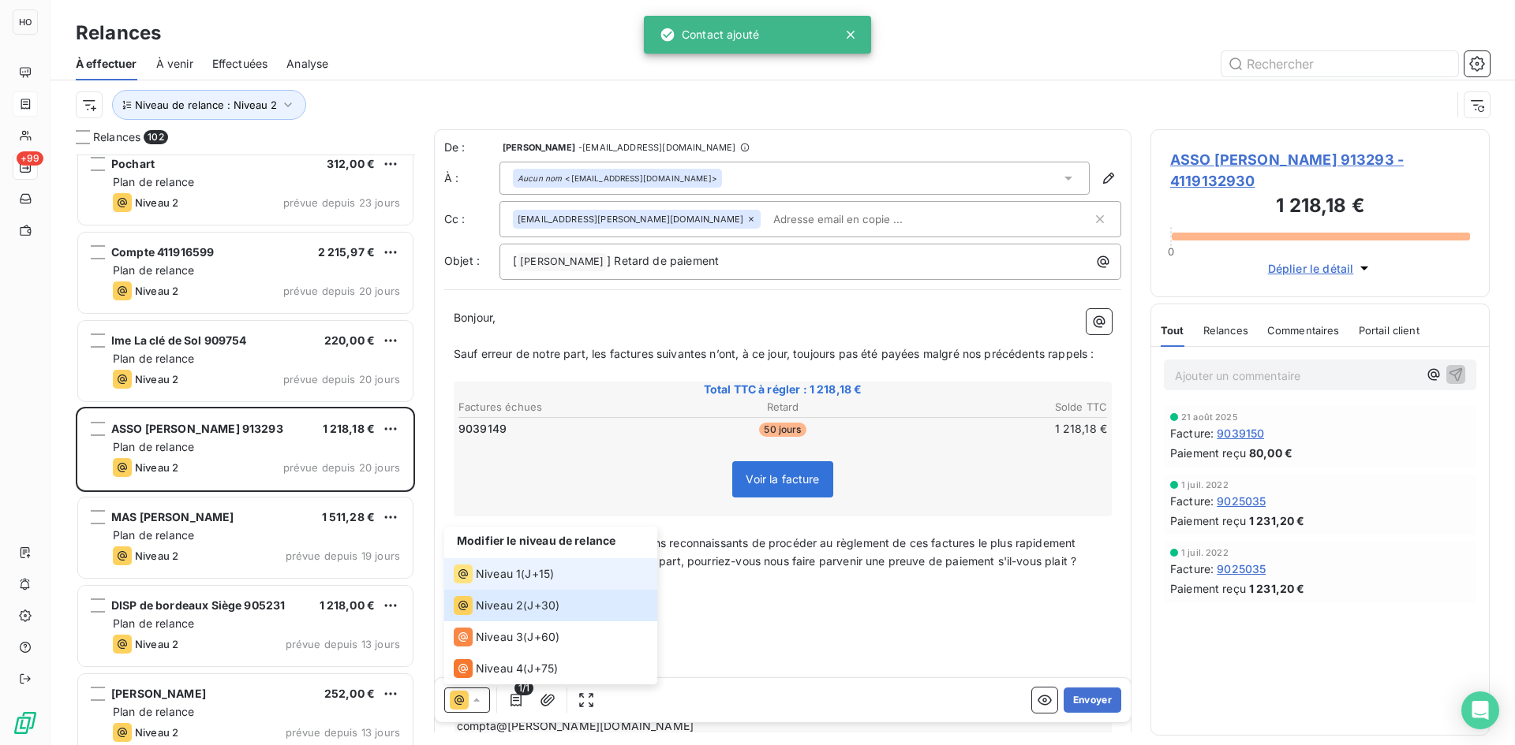
click at [517, 570] on span "Niveau 1" at bounding box center [498, 574] width 45 height 16
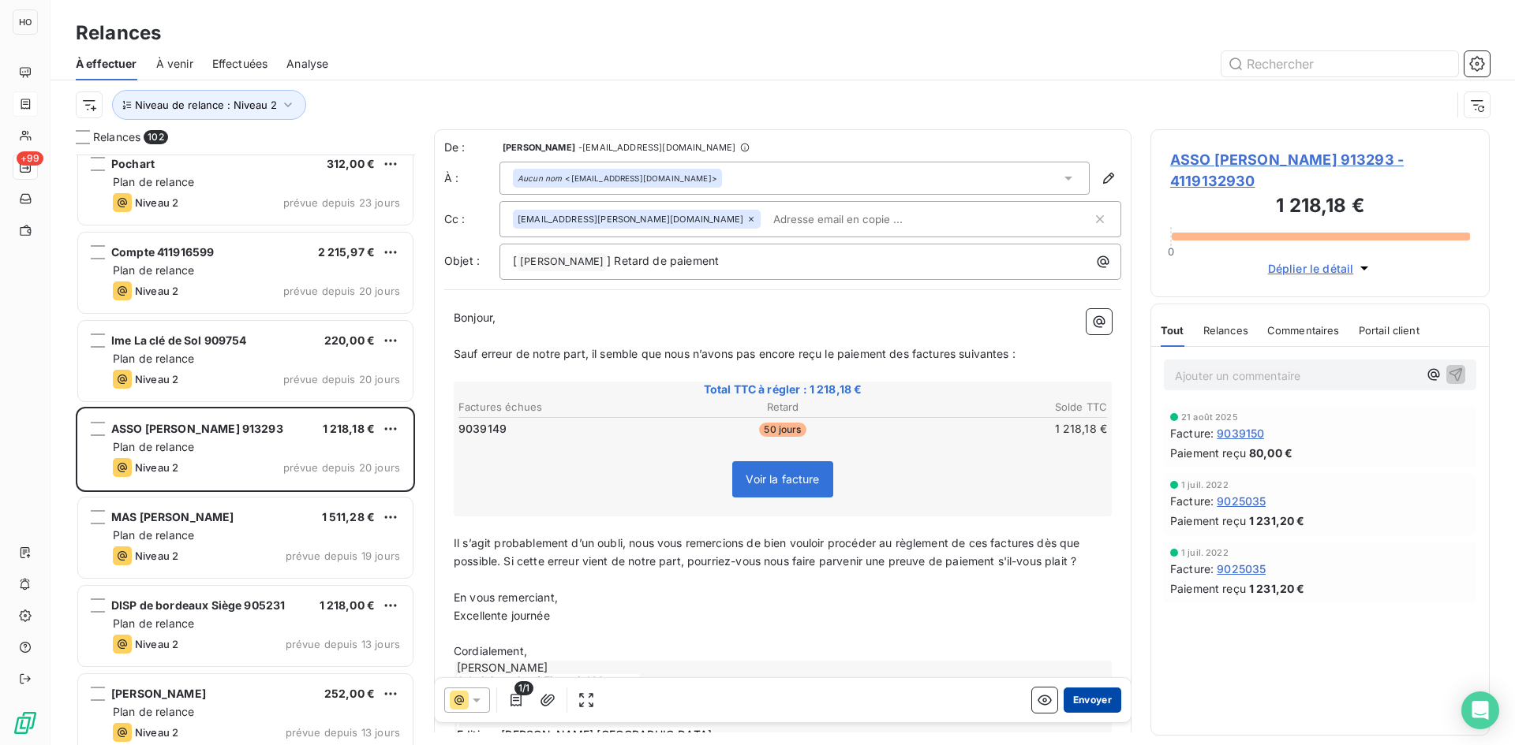
click at [1070, 705] on button "Envoyer" at bounding box center [1092, 700] width 58 height 25
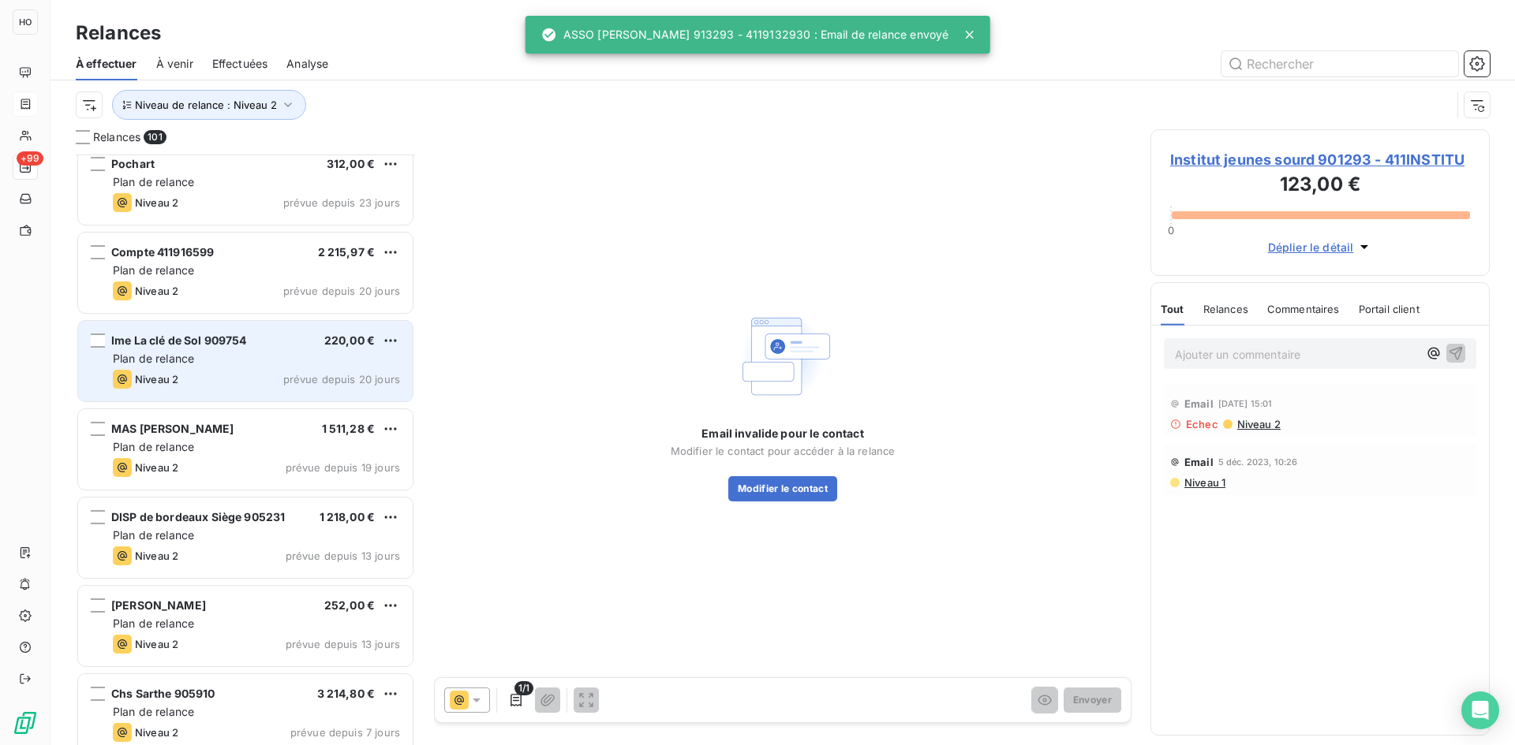
click at [234, 376] on div "Niveau 2 prévue depuis 20 jours" at bounding box center [256, 379] width 287 height 19
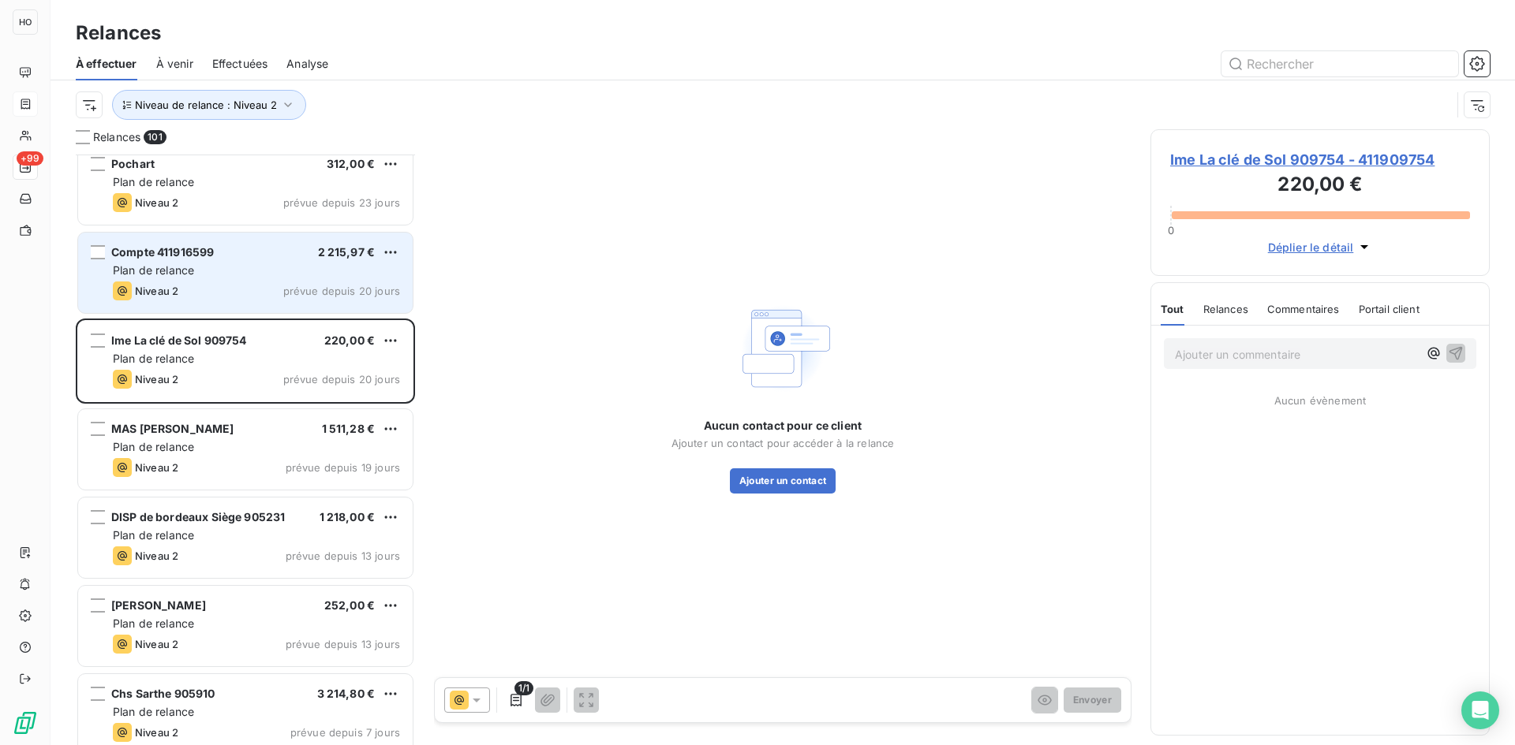
click at [261, 246] on div "Compte 411916599 2 215,97 €" at bounding box center [256, 252] width 287 height 14
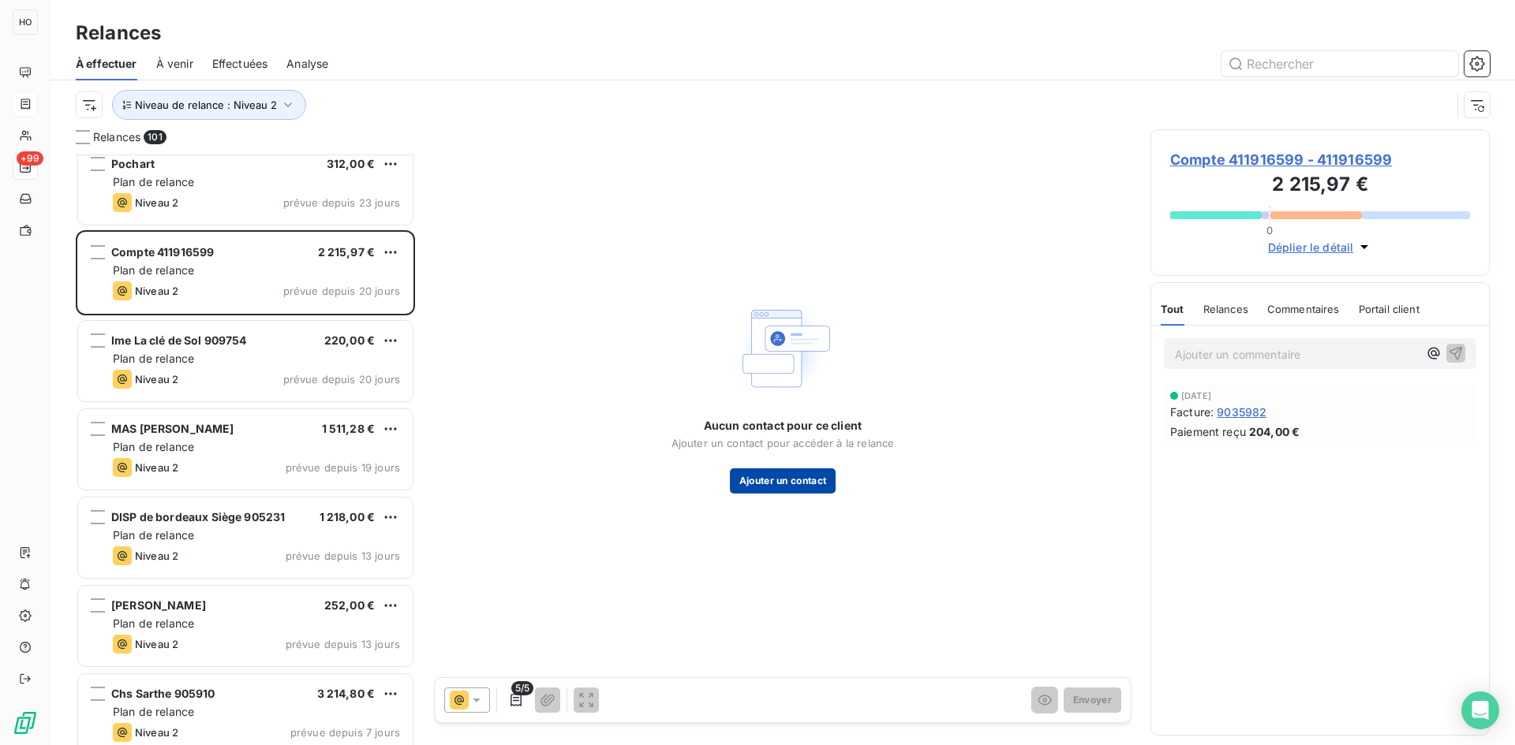
click at [814, 484] on button "Ajouter un contact" at bounding box center [783, 481] width 106 height 25
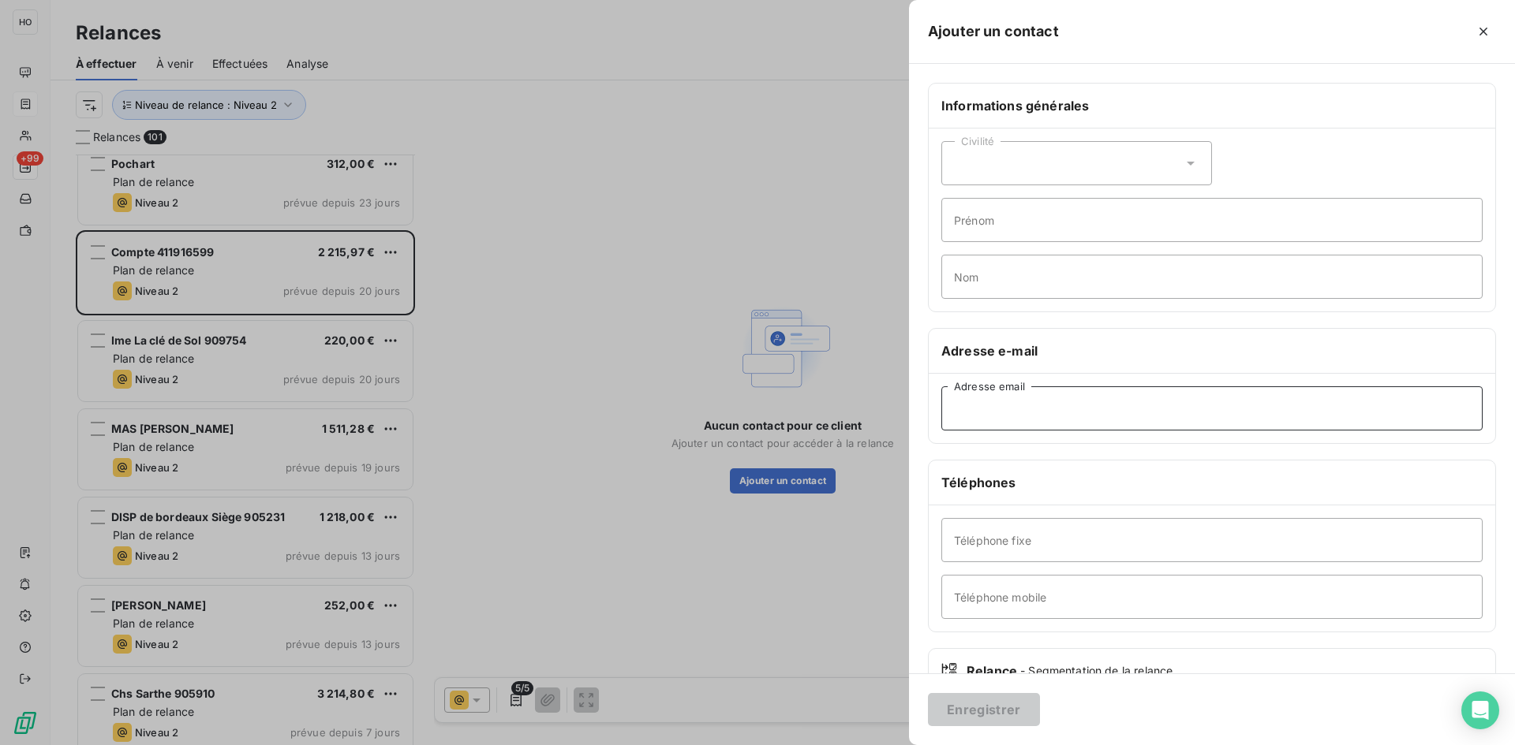
click at [1016, 406] on input "Adresse email" at bounding box center [1211, 409] width 541 height 44
paste input "[EMAIL_ADDRESS][DOMAIN_NAME]"
type input "[EMAIL_ADDRESS][DOMAIN_NAME]"
click at [985, 708] on button "Enregistrer" at bounding box center [984, 709] width 112 height 33
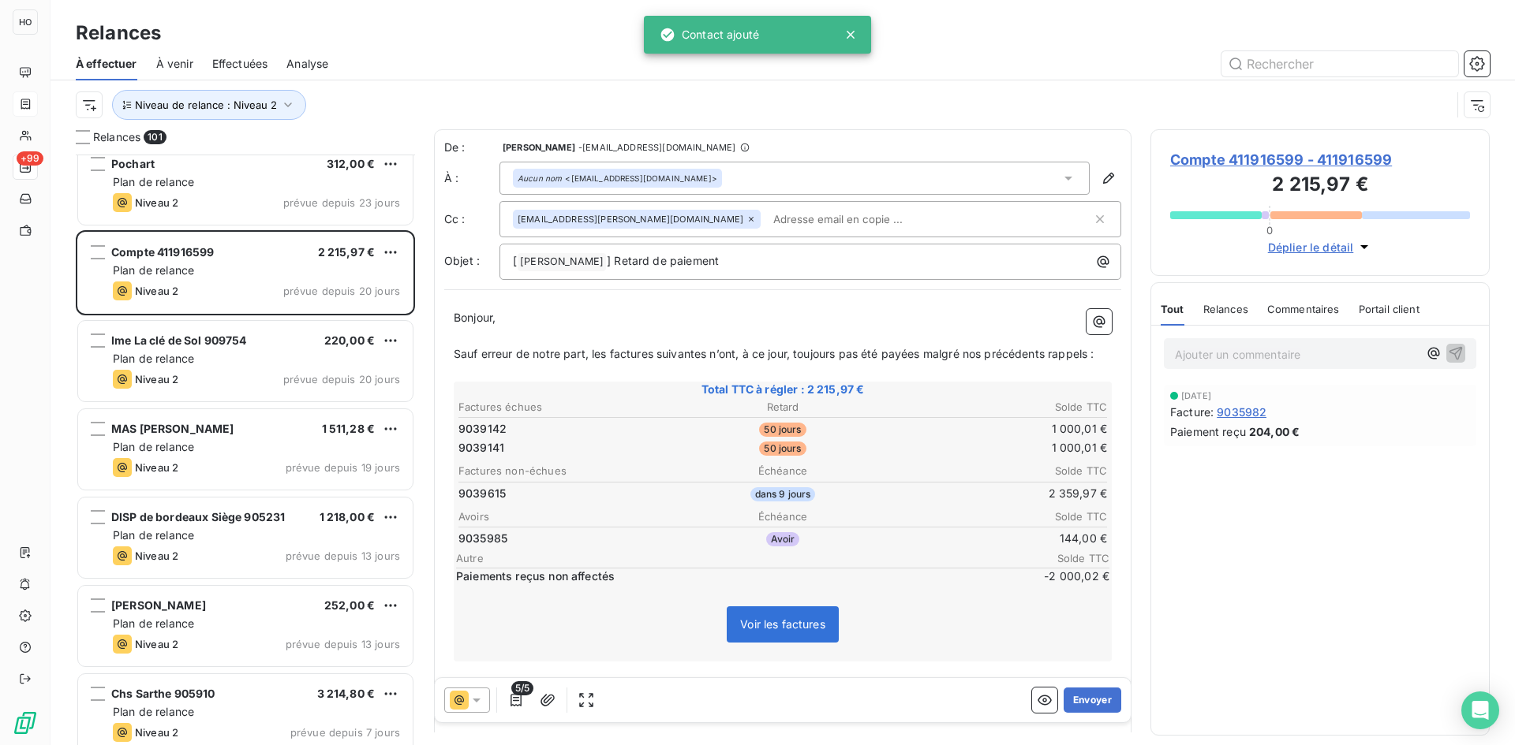
click at [468, 704] on icon at bounding box center [459, 700] width 19 height 19
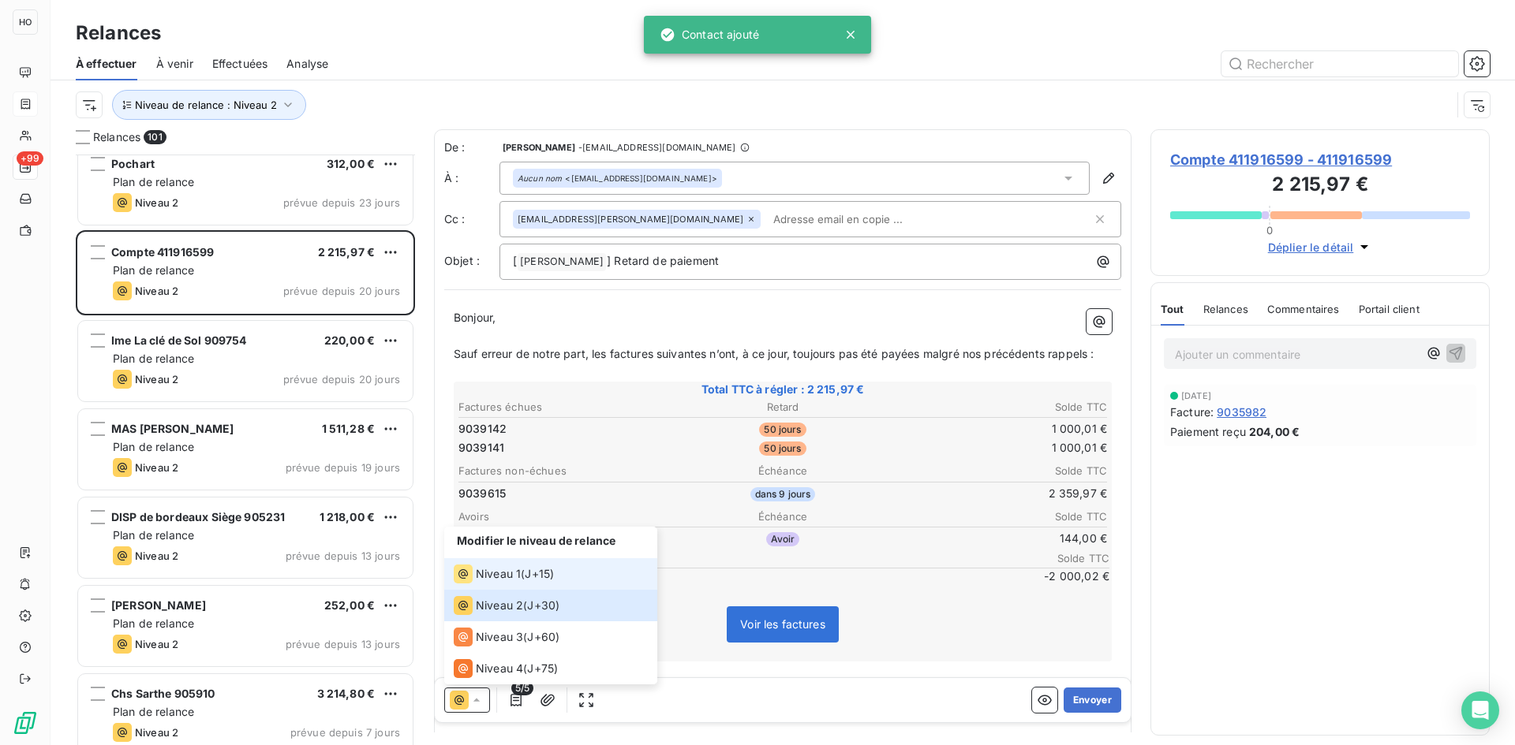
click at [524, 571] on div "Niveau 1 ( J+15 )" at bounding box center [504, 574] width 100 height 19
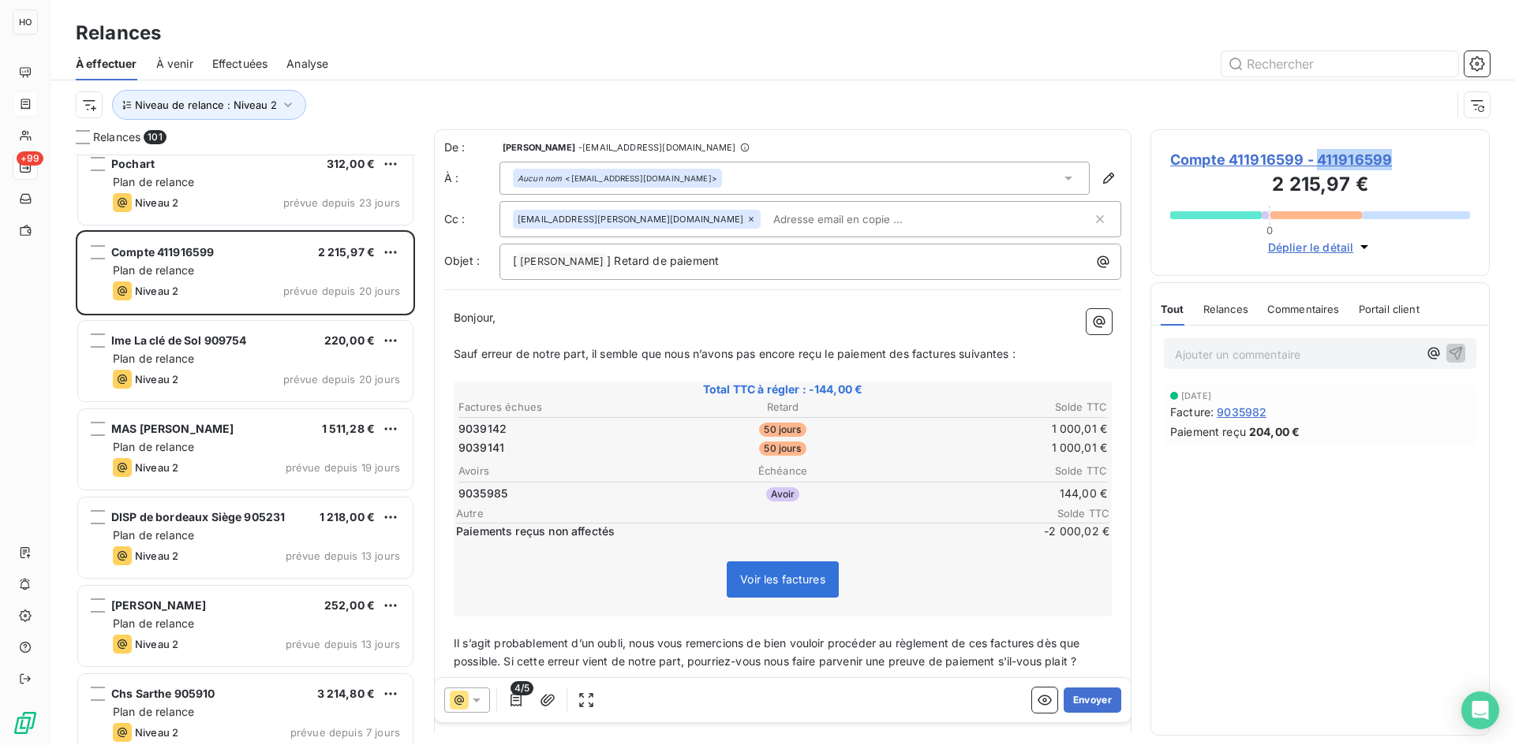
drag, startPoint x: 1419, startPoint y: 163, endPoint x: 1320, endPoint y: 165, distance: 99.4
click at [1320, 165] on span "Compte 411916599 - 411916599" at bounding box center [1320, 159] width 300 height 21
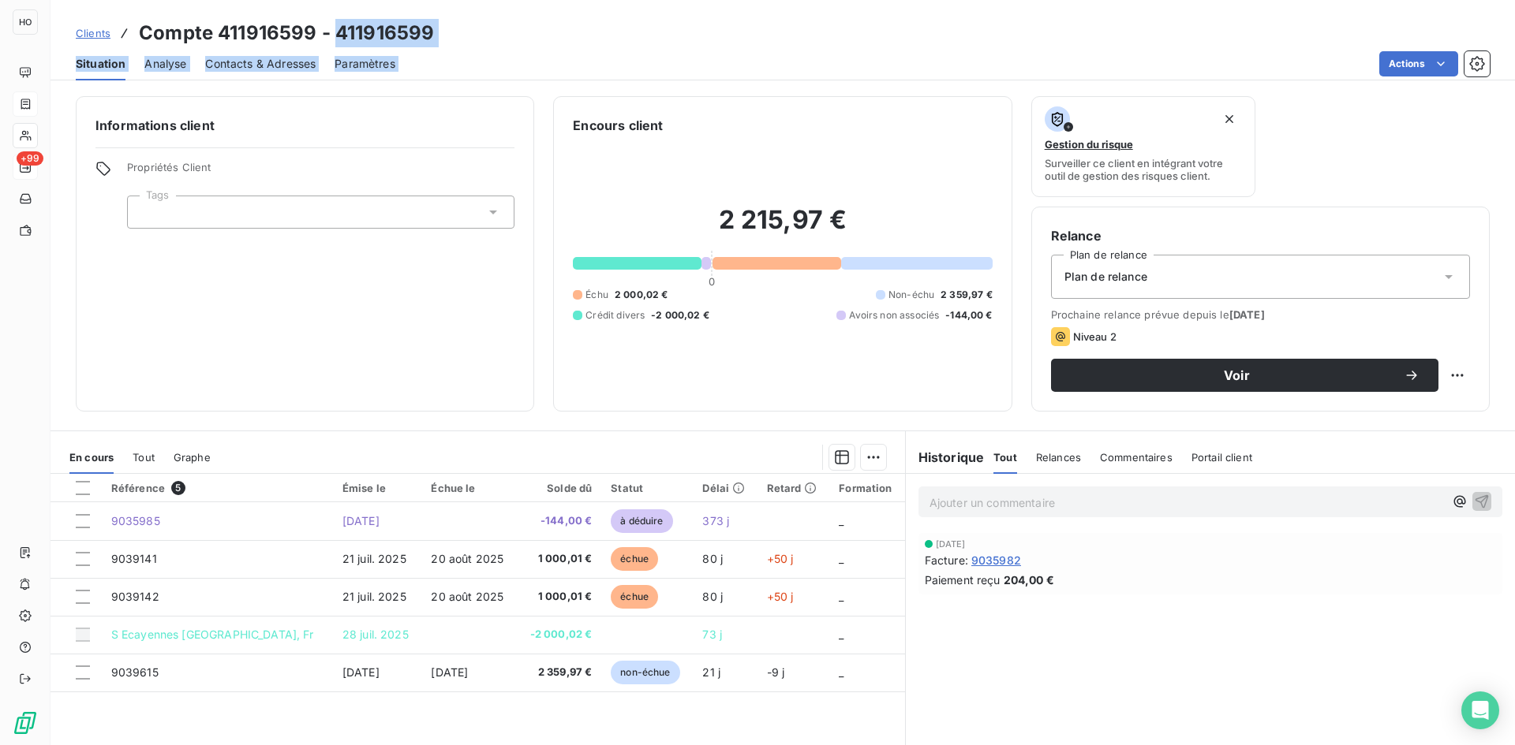
drag, startPoint x: 432, startPoint y: 47, endPoint x: 336, endPoint y: 35, distance: 97.1
click at [336, 35] on div "Clients Compte 411916599 - 411916599 Situation Analyse Contacts & Adresses Para…" at bounding box center [782, 40] width 1464 height 80
click at [336, 35] on h3 "Compte 411916599 - 411916599" at bounding box center [286, 33] width 295 height 28
click at [370, 32] on h3 "Compte 411916599 - 411916599" at bounding box center [286, 33] width 295 height 28
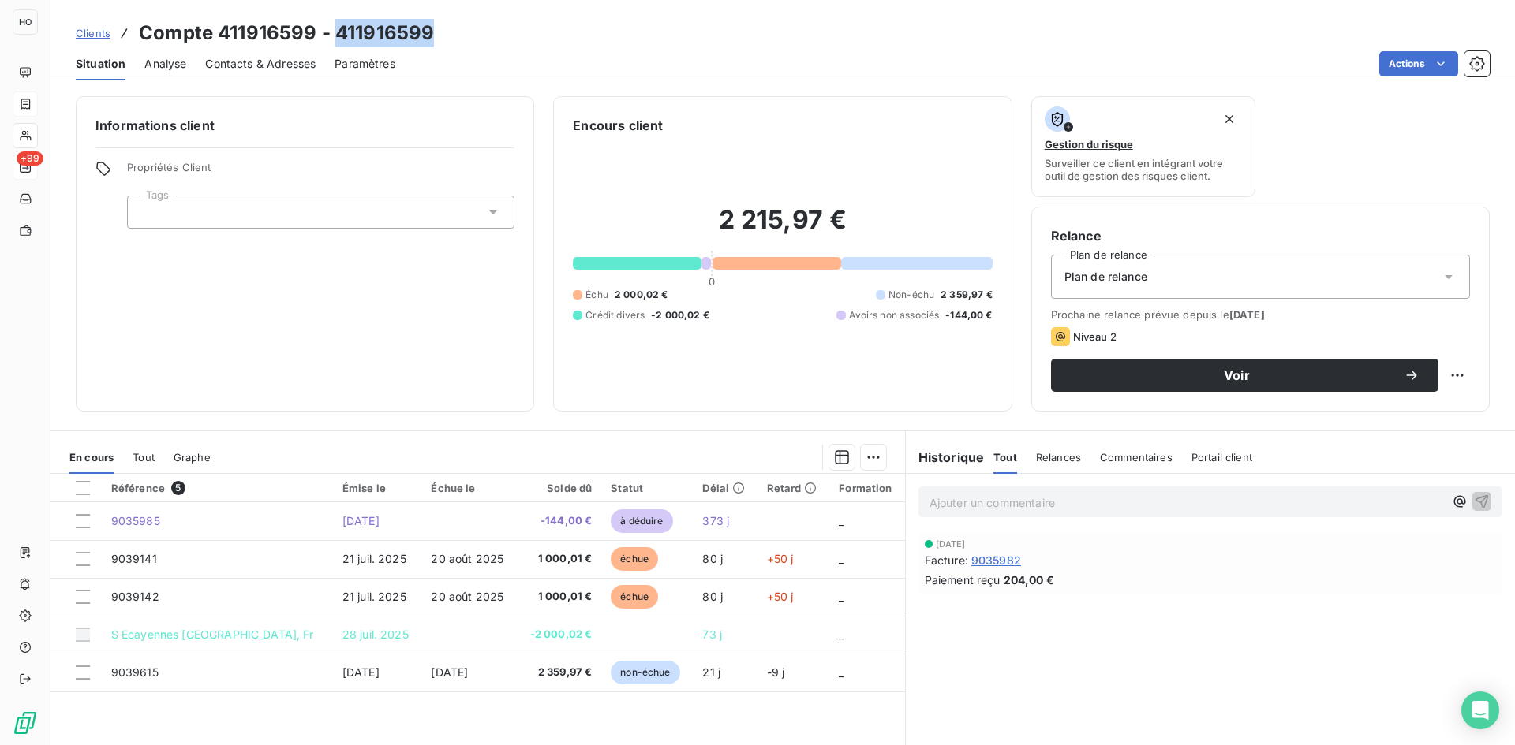
copy h3 "411916599"
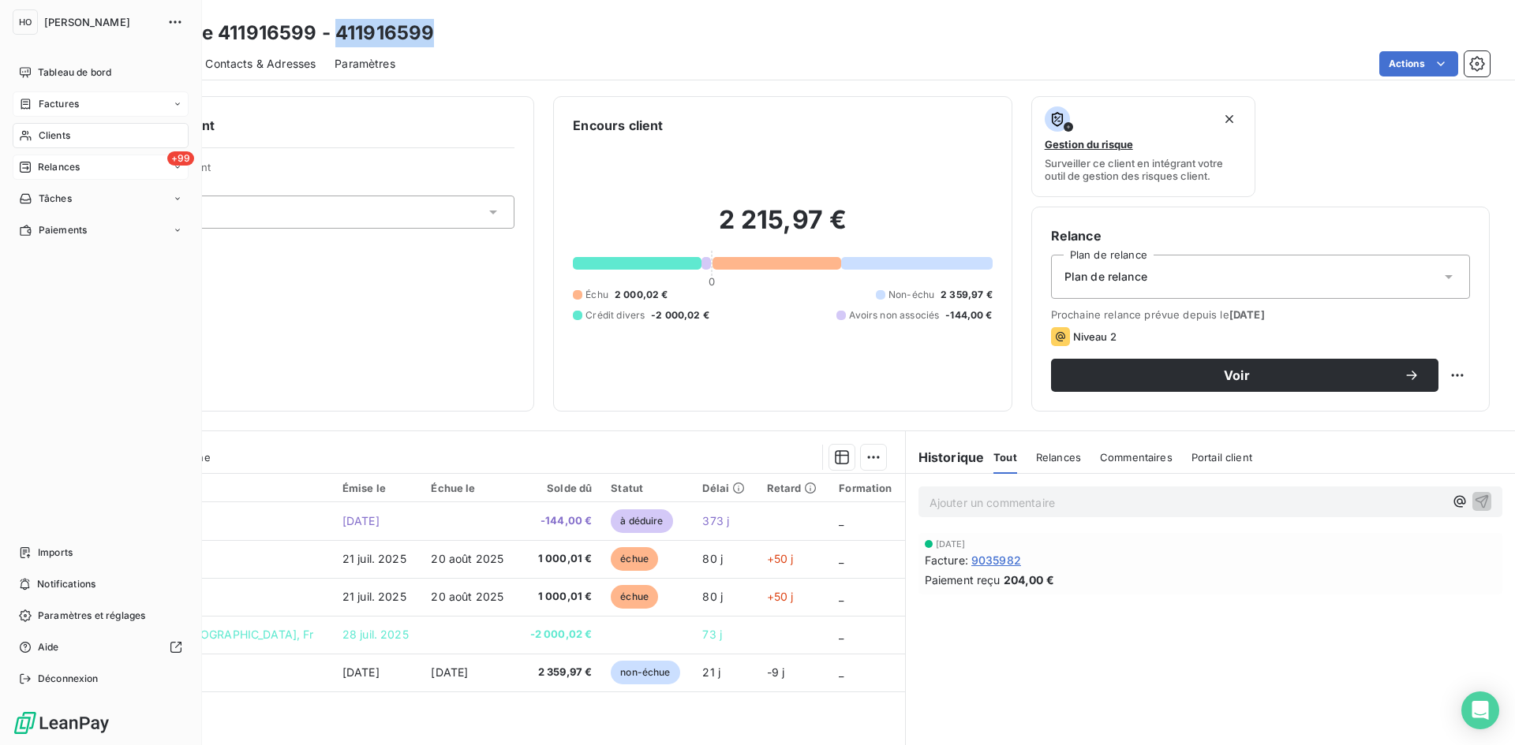
click at [73, 171] on span "Relances" at bounding box center [59, 167] width 42 height 14
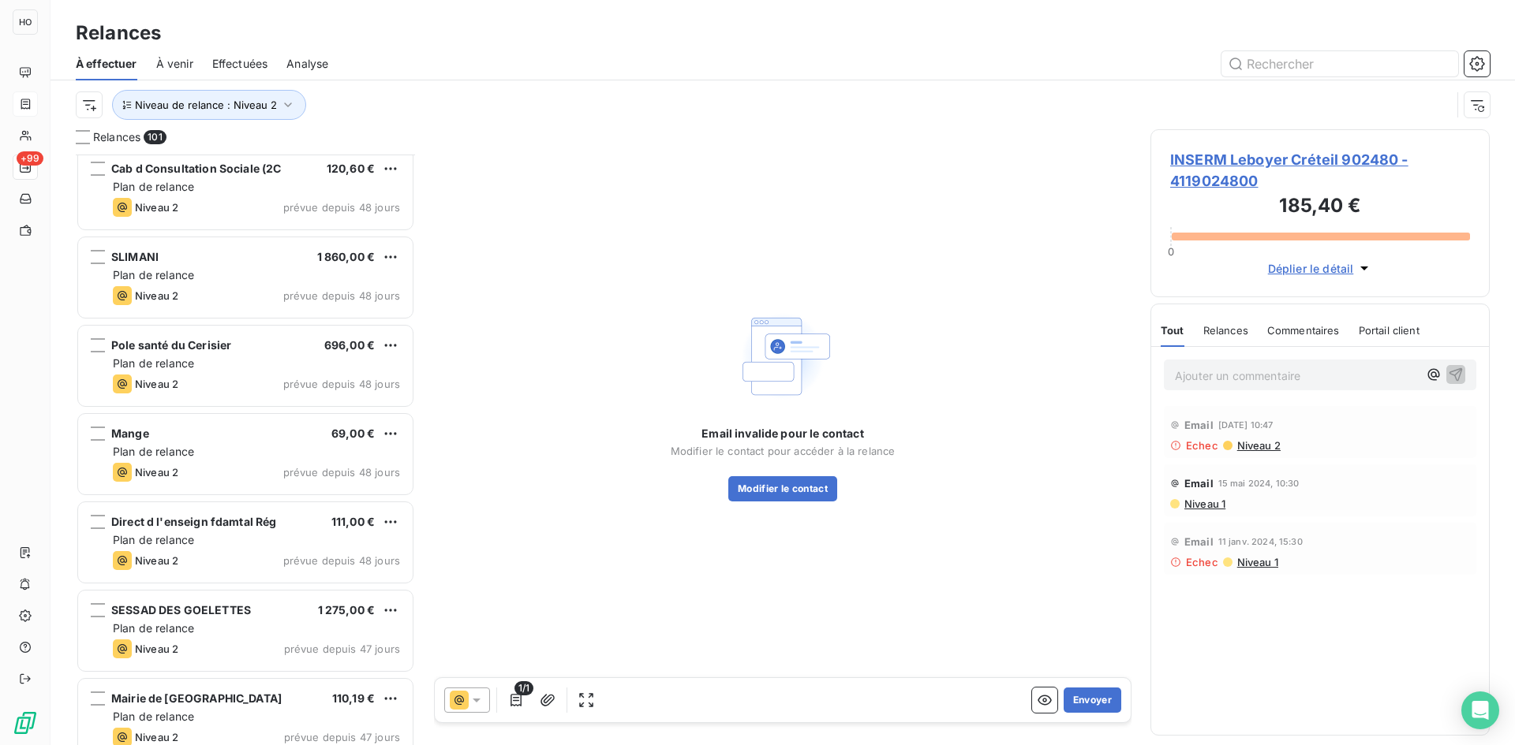
scroll to position [3366, 0]
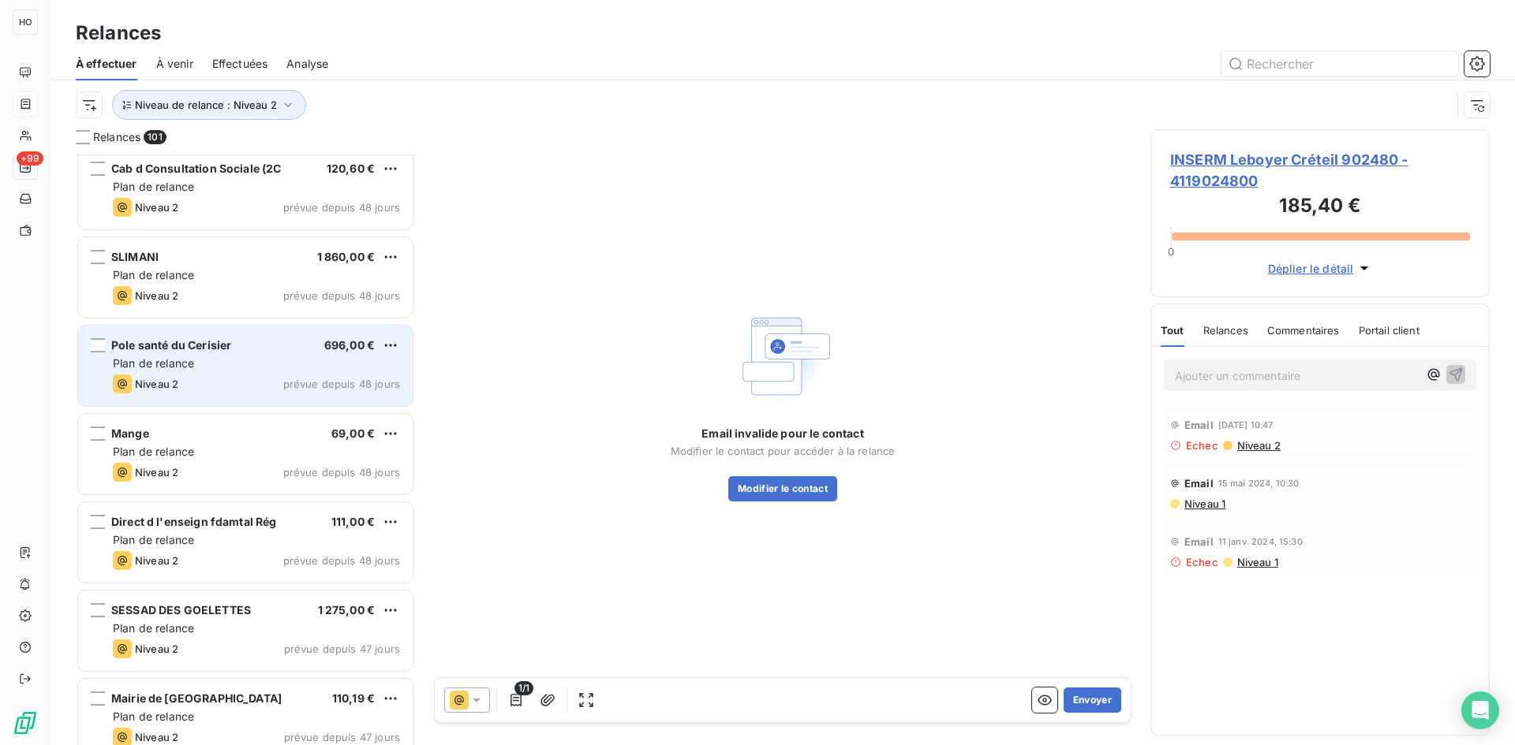
click at [256, 361] on div "Plan de relance" at bounding box center [256, 364] width 287 height 16
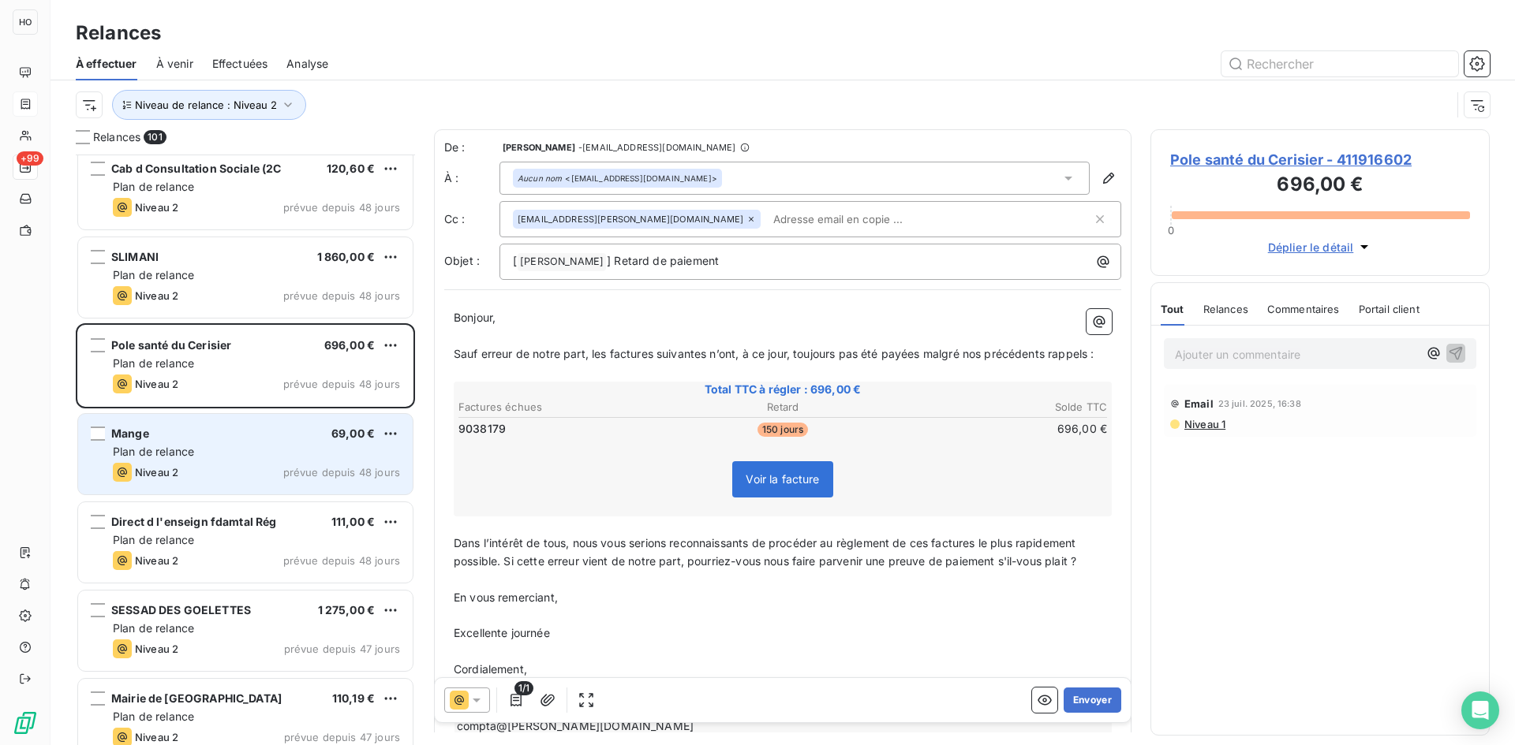
click at [234, 462] on div "Mange 69,00 € Plan de relance Niveau 2 prévue depuis 48 jours" at bounding box center [245, 454] width 334 height 80
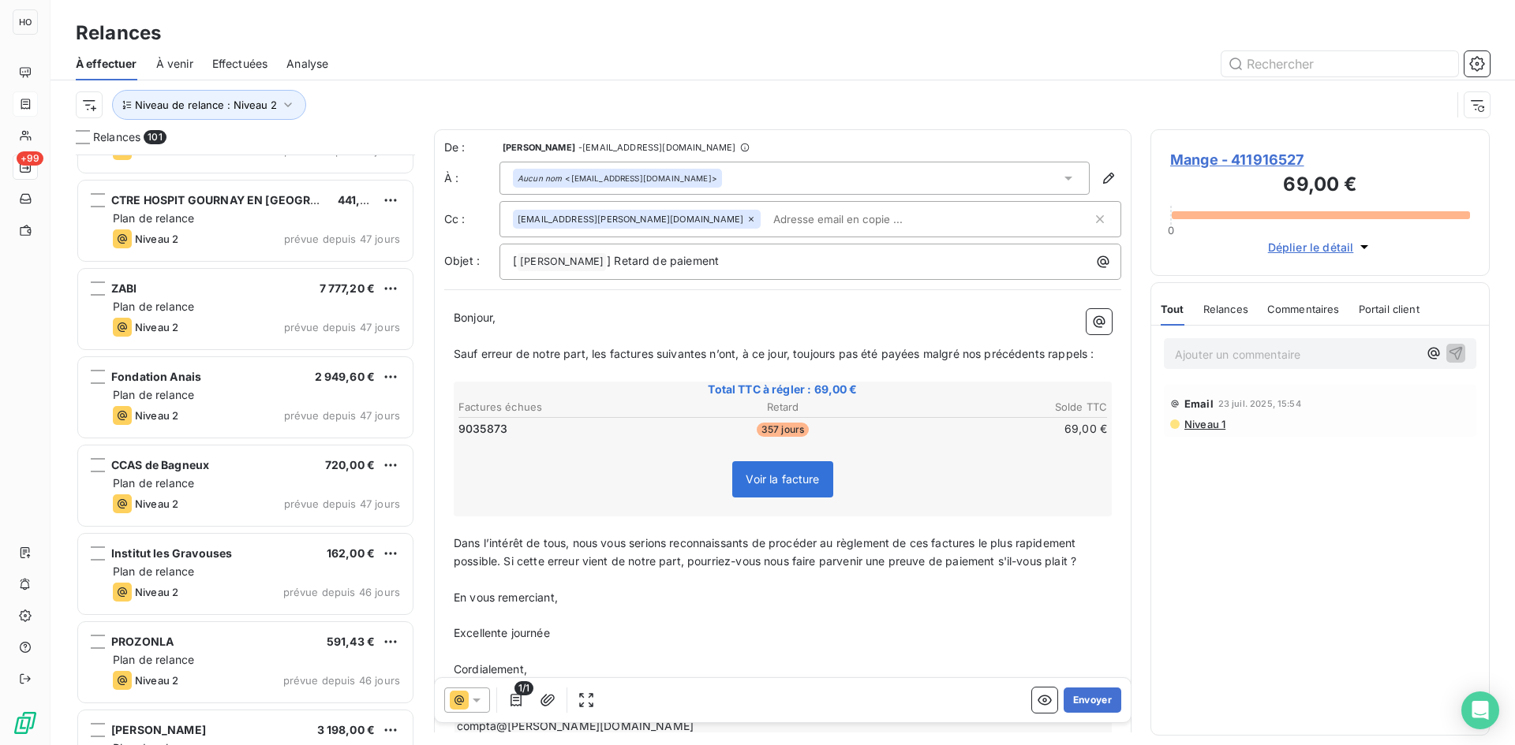
scroll to position [4470, 0]
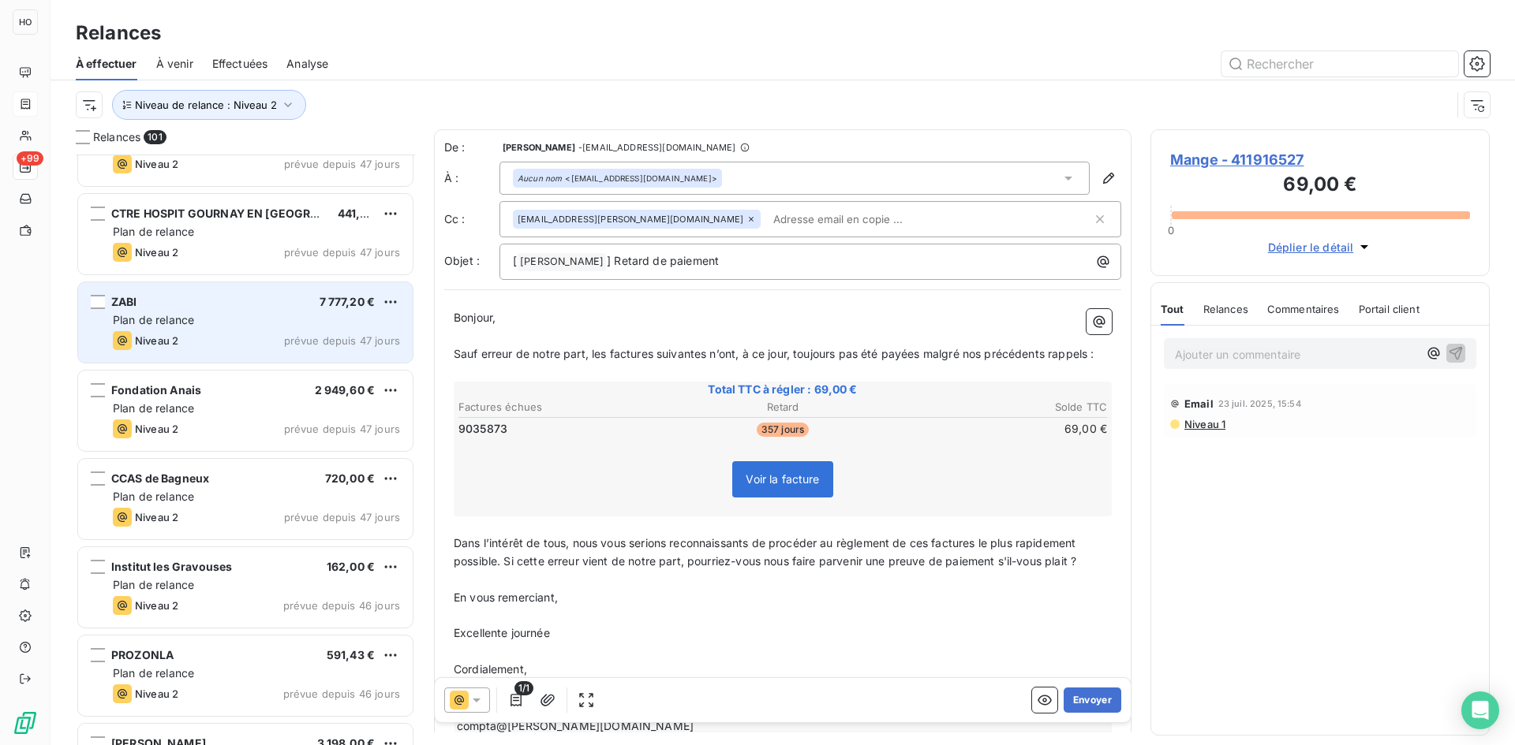
click at [256, 310] on div "ZABI 7 777,20 € Plan de relance Niveau 2 prévue depuis 47 jours" at bounding box center [245, 322] width 334 height 80
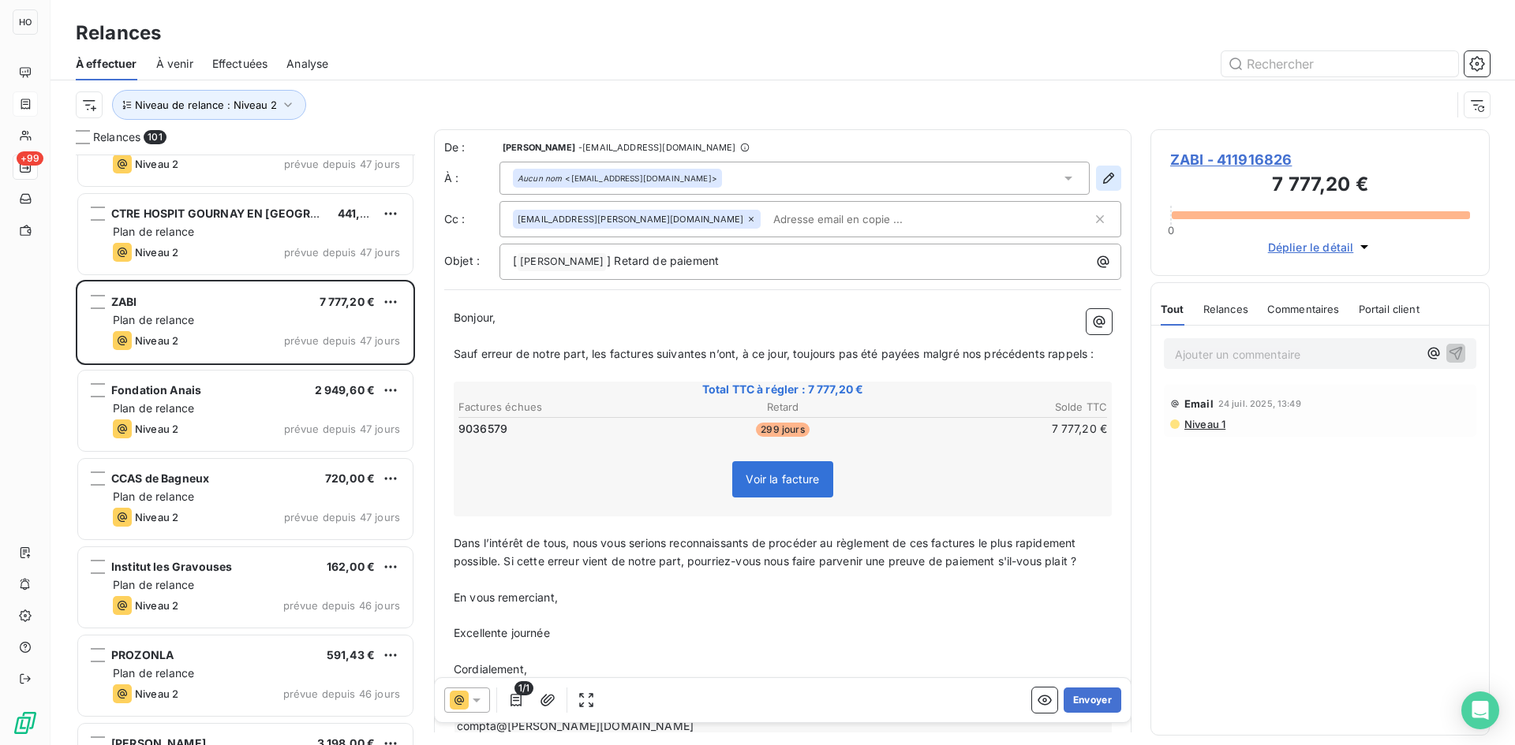
click at [1103, 176] on icon "button" at bounding box center [1108, 178] width 16 height 16
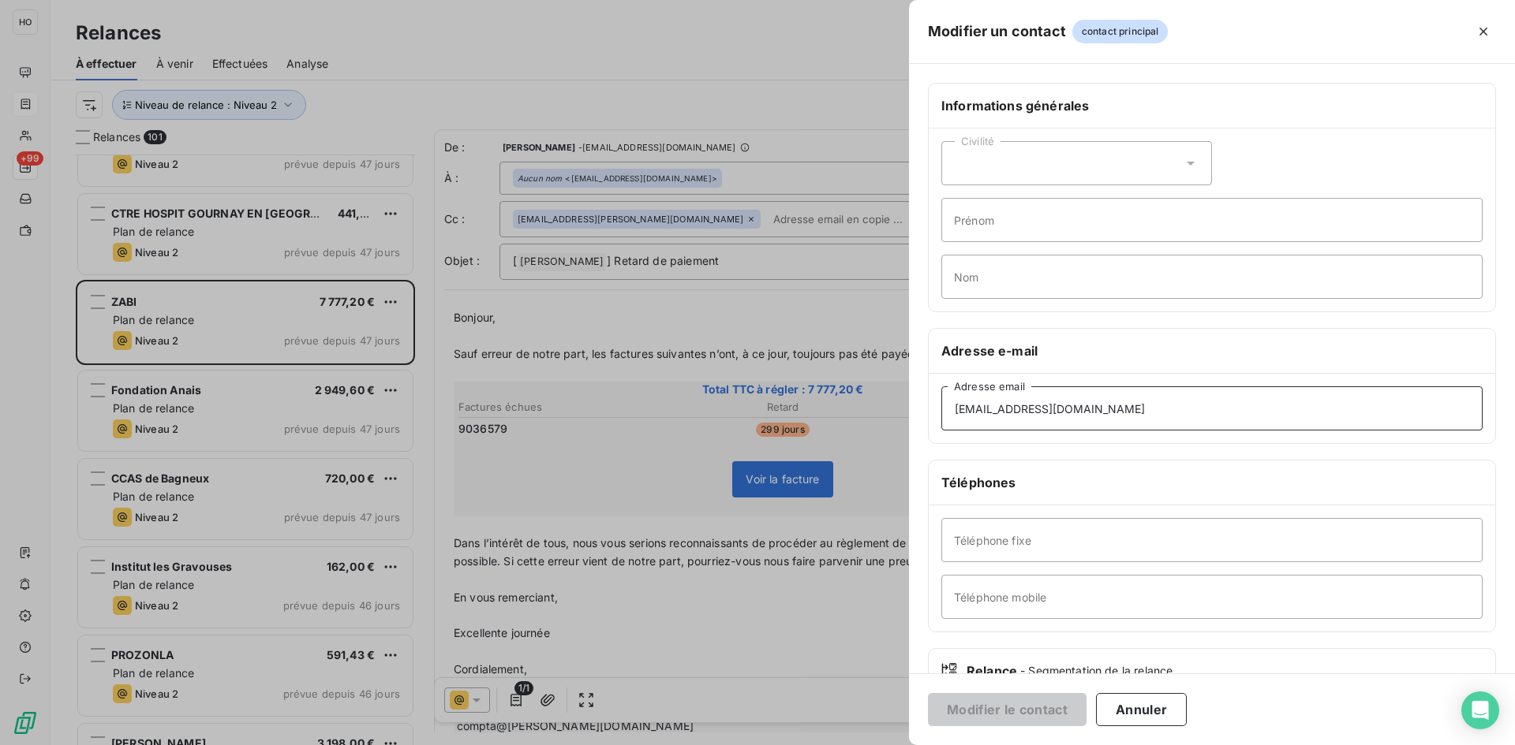
drag, startPoint x: 1046, startPoint y: 418, endPoint x: 886, endPoint y: 420, distance: 160.2
click at [886, 745] on div "Modifier un contact contact principal Informations générales Civilité Prénom No…" at bounding box center [757, 745] width 1515 height 0
click at [768, 44] on div at bounding box center [757, 372] width 1515 height 745
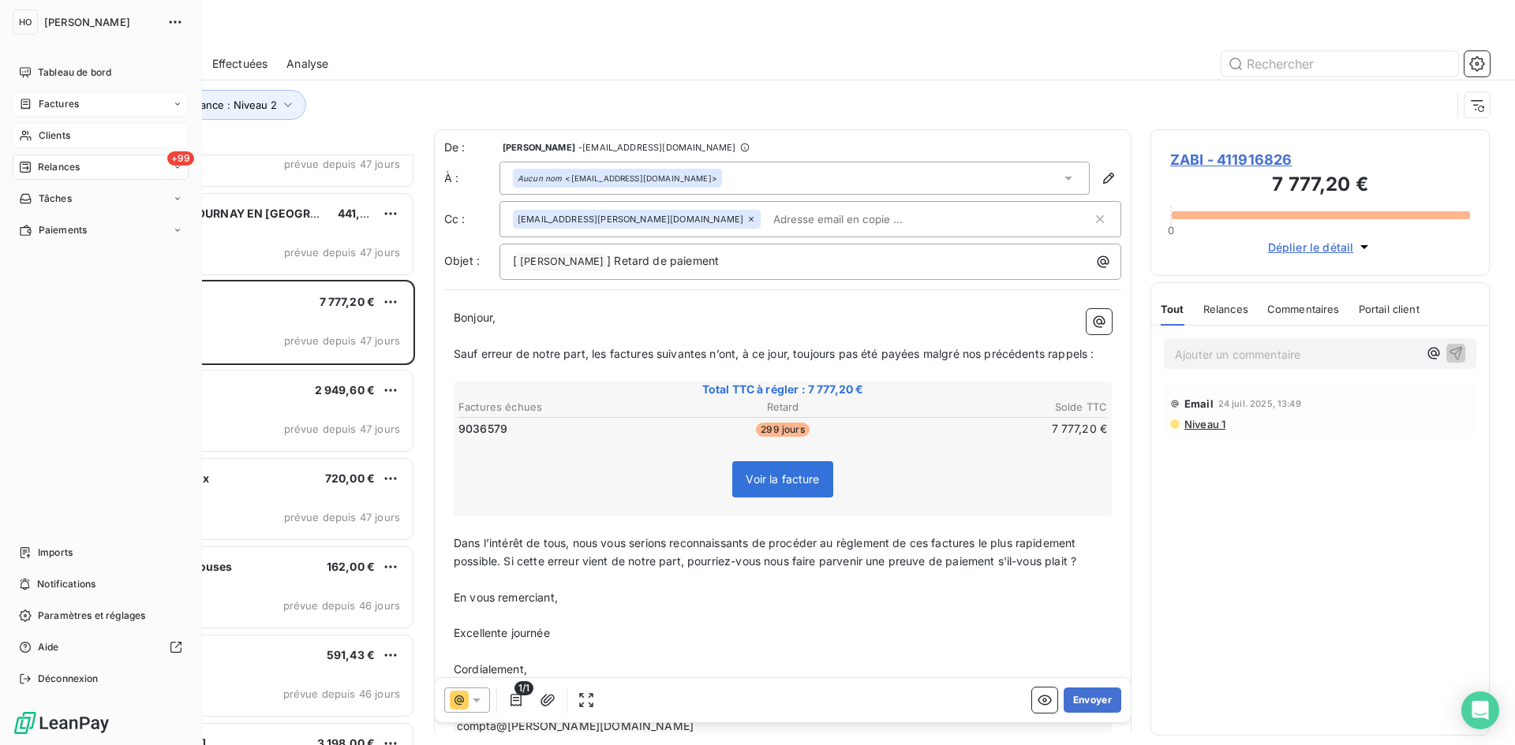
click at [59, 130] on span "Clients" at bounding box center [55, 136] width 32 height 14
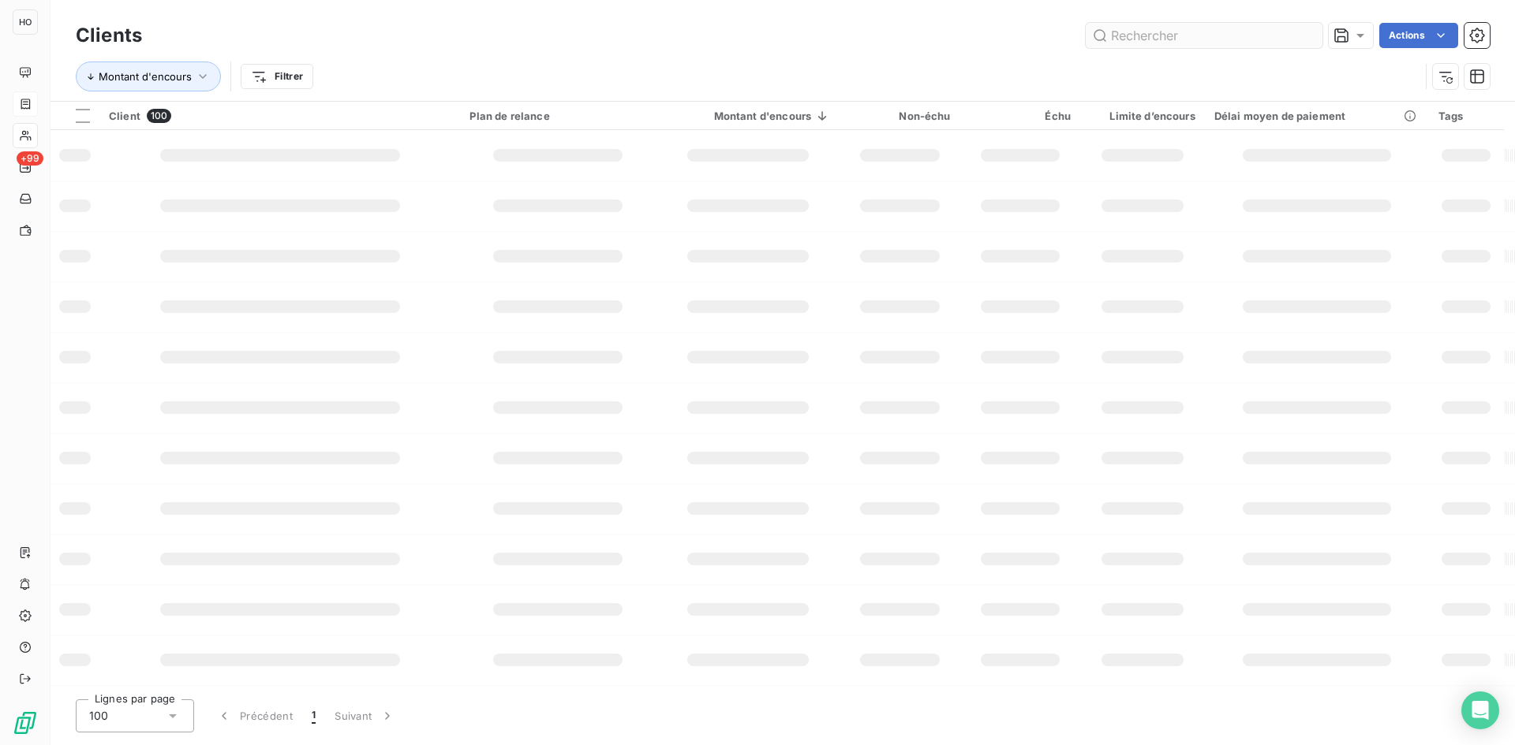
click at [1179, 35] on input "text" at bounding box center [1203, 35] width 237 height 25
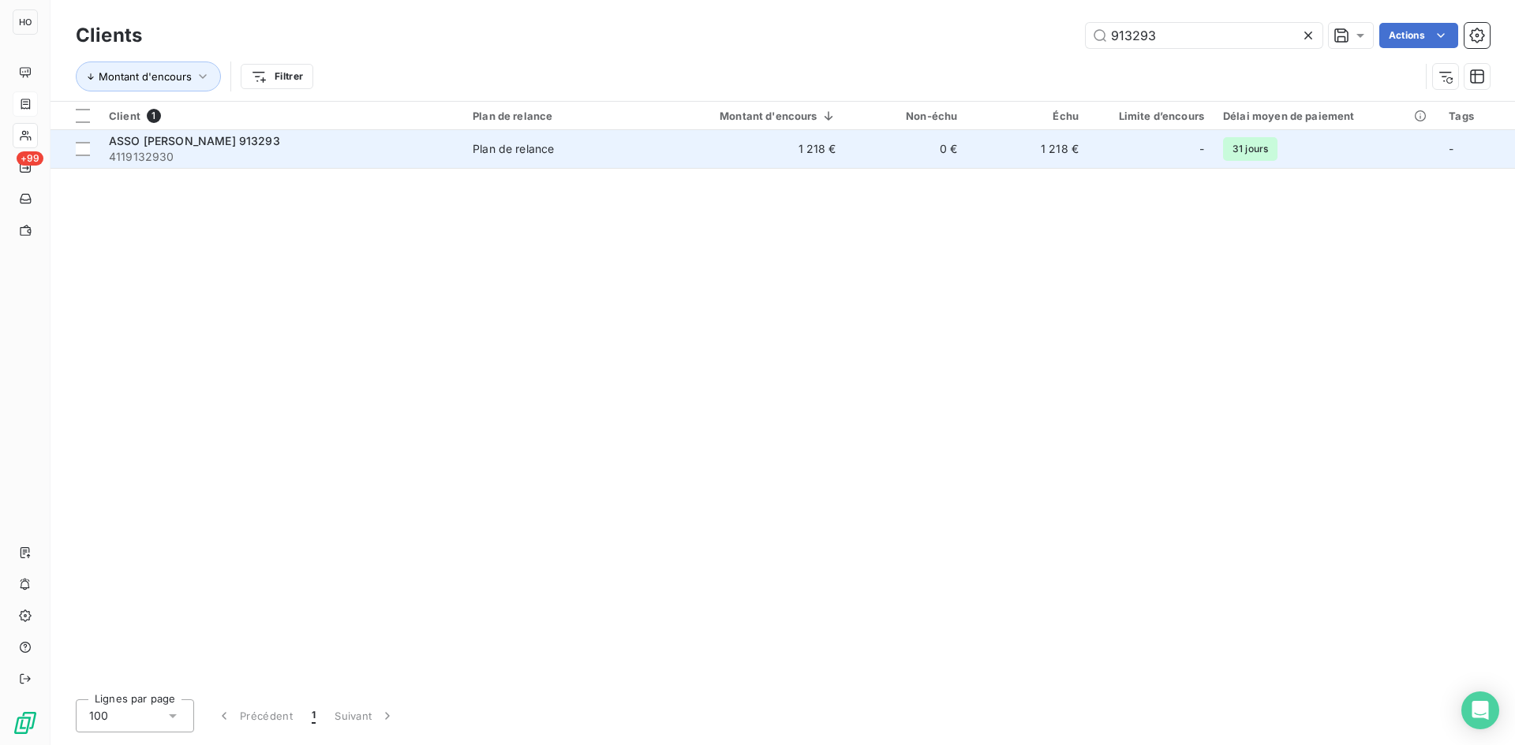
type input "913293"
click at [230, 148] on div "ASSO [PERSON_NAME] 913293" at bounding box center [281, 141] width 345 height 16
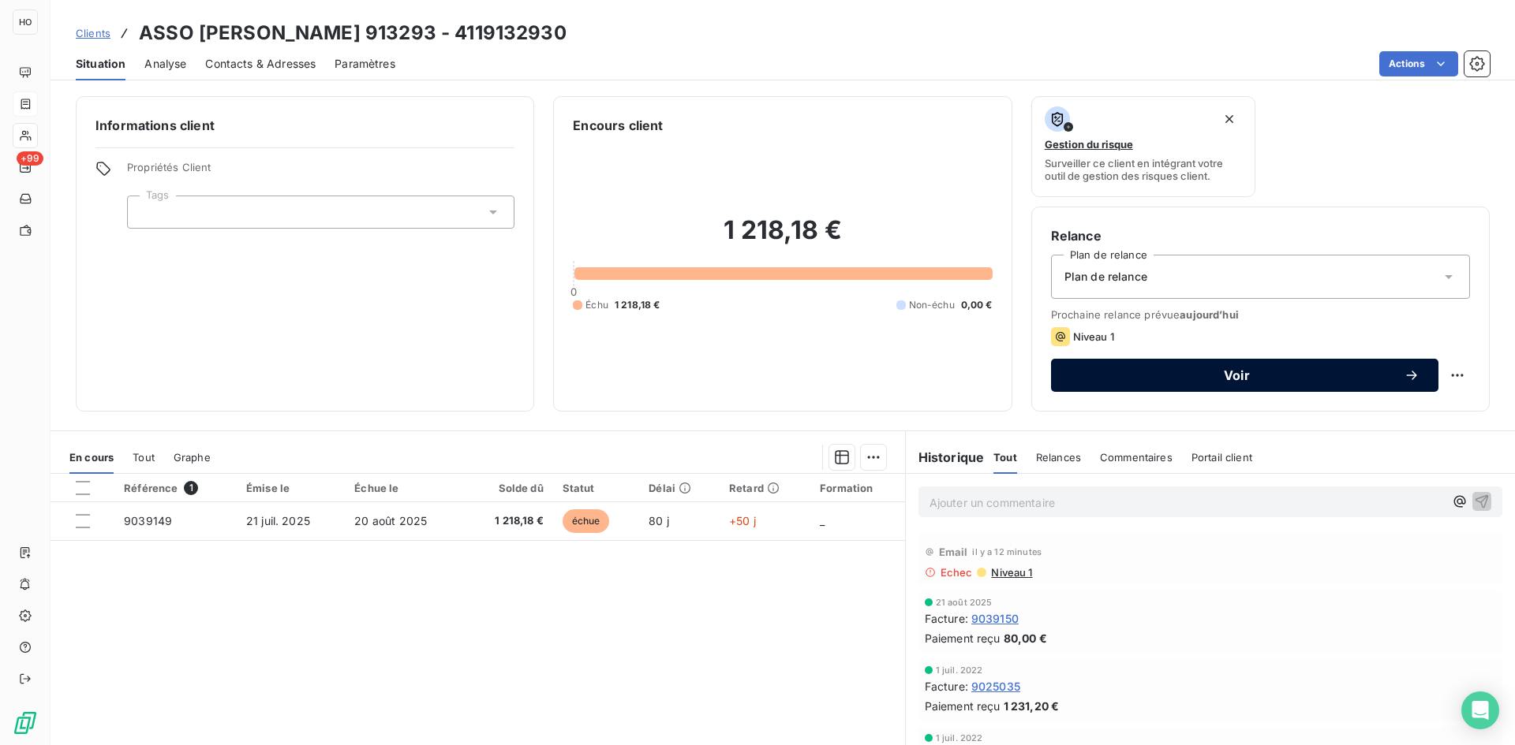
click at [1171, 390] on button "Voir" at bounding box center [1244, 375] width 387 height 33
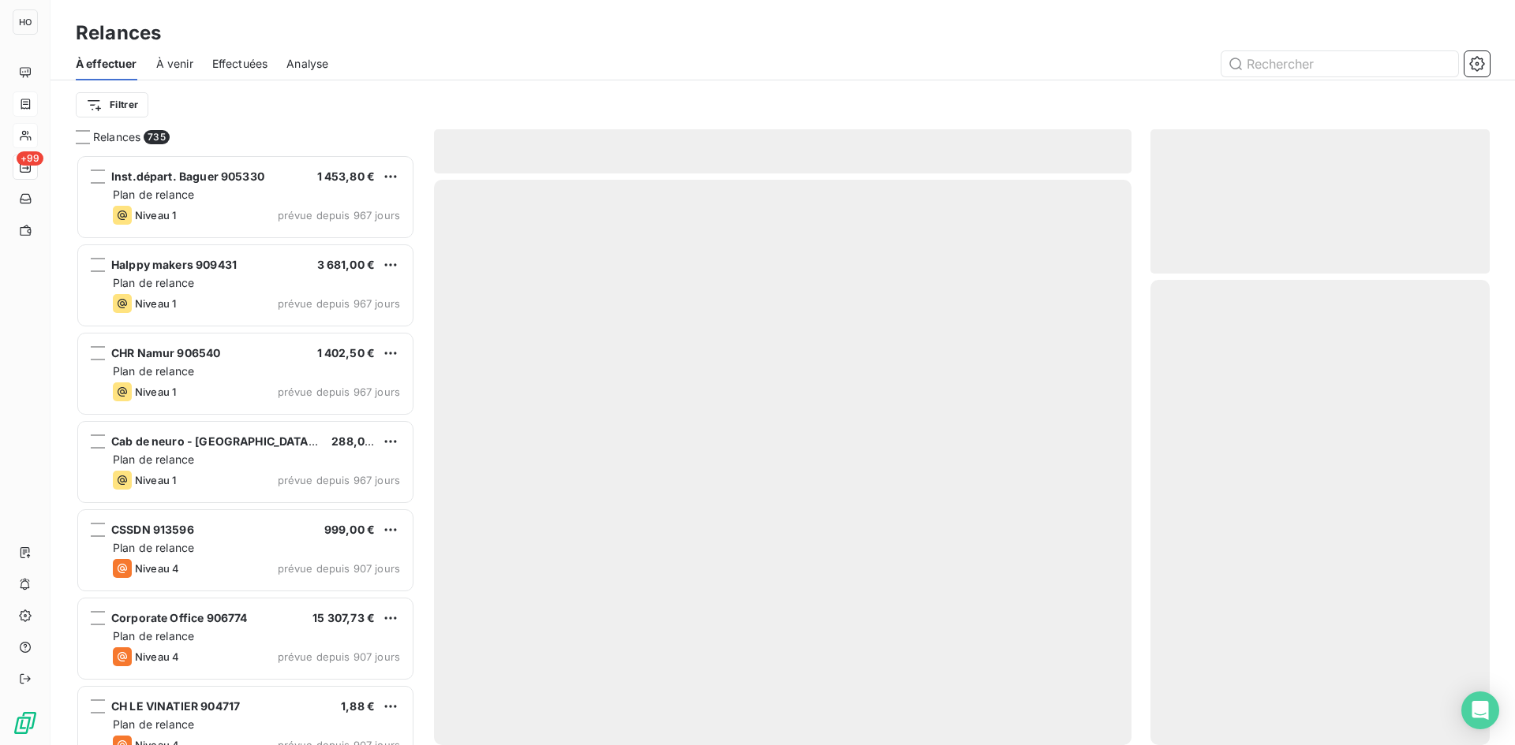
scroll to position [579, 327]
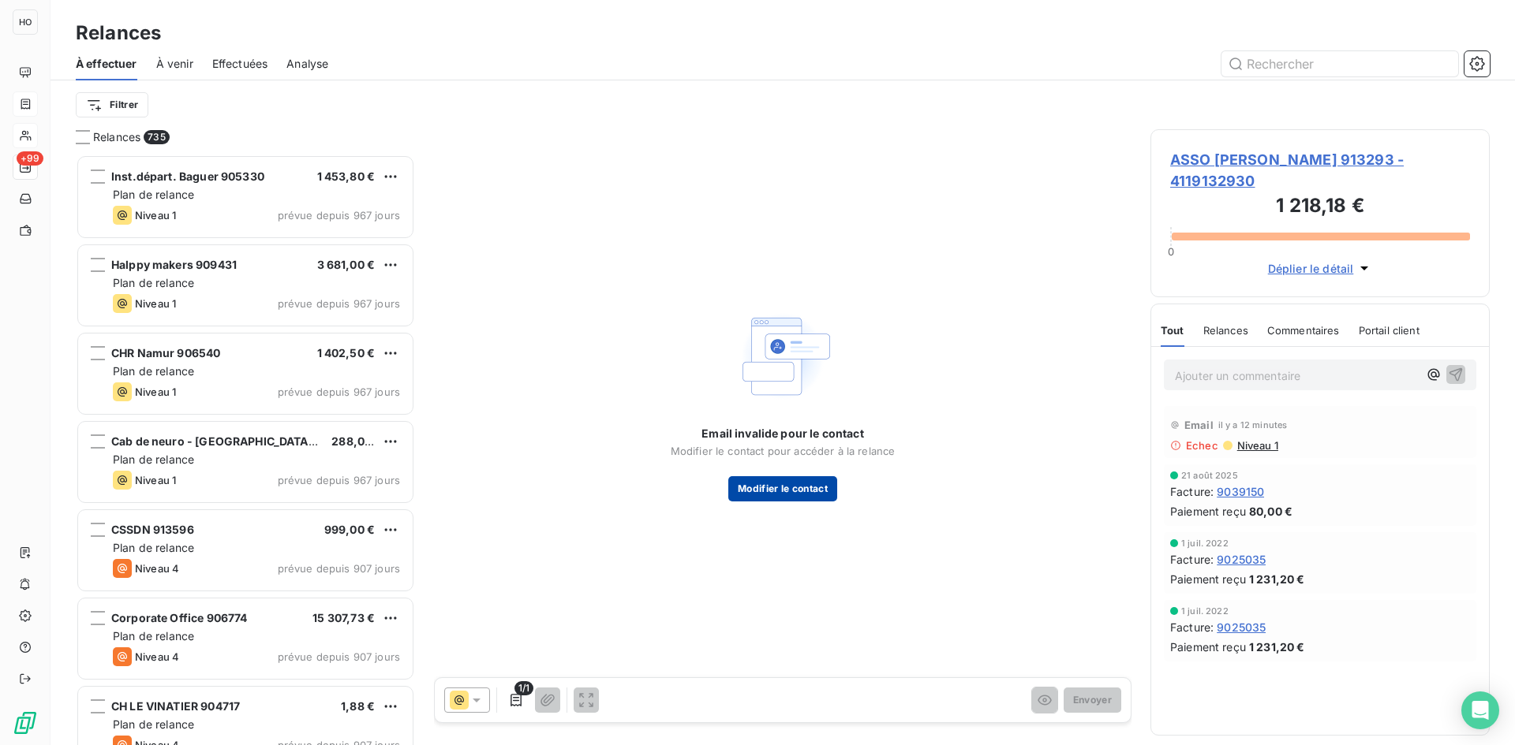
click at [794, 496] on button "Modifier le contact" at bounding box center [782, 488] width 109 height 25
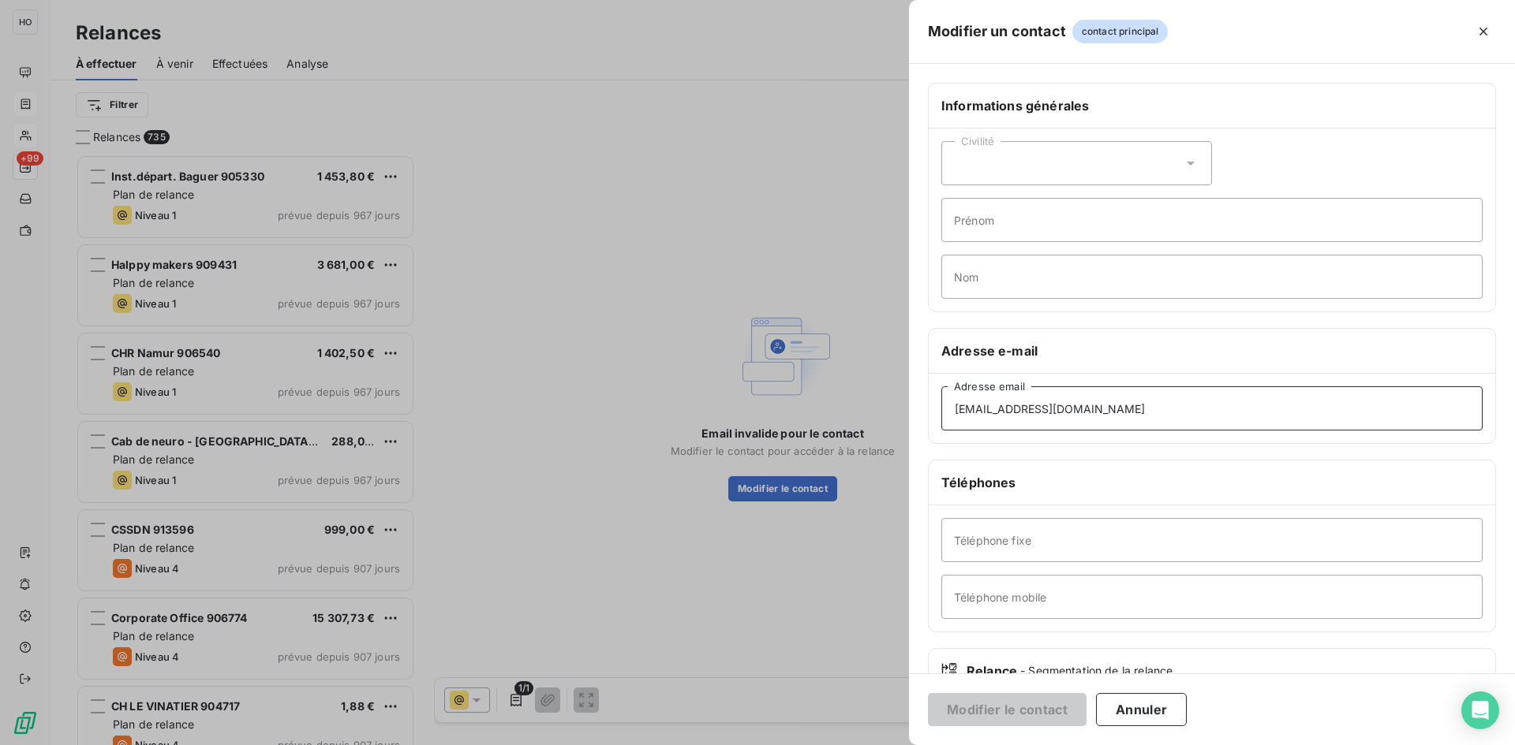
drag, startPoint x: 1056, startPoint y: 403, endPoint x: 801, endPoint y: 408, distance: 254.8
click at [801, 745] on div "Modifier un contact contact principal Informations générales Civilité Prénom No…" at bounding box center [757, 745] width 1515 height 0
paste input "bgauvin"
type input "[EMAIL_ADDRESS][DOMAIN_NAME]"
click at [980, 712] on button "Modifier le contact" at bounding box center [1007, 709] width 159 height 33
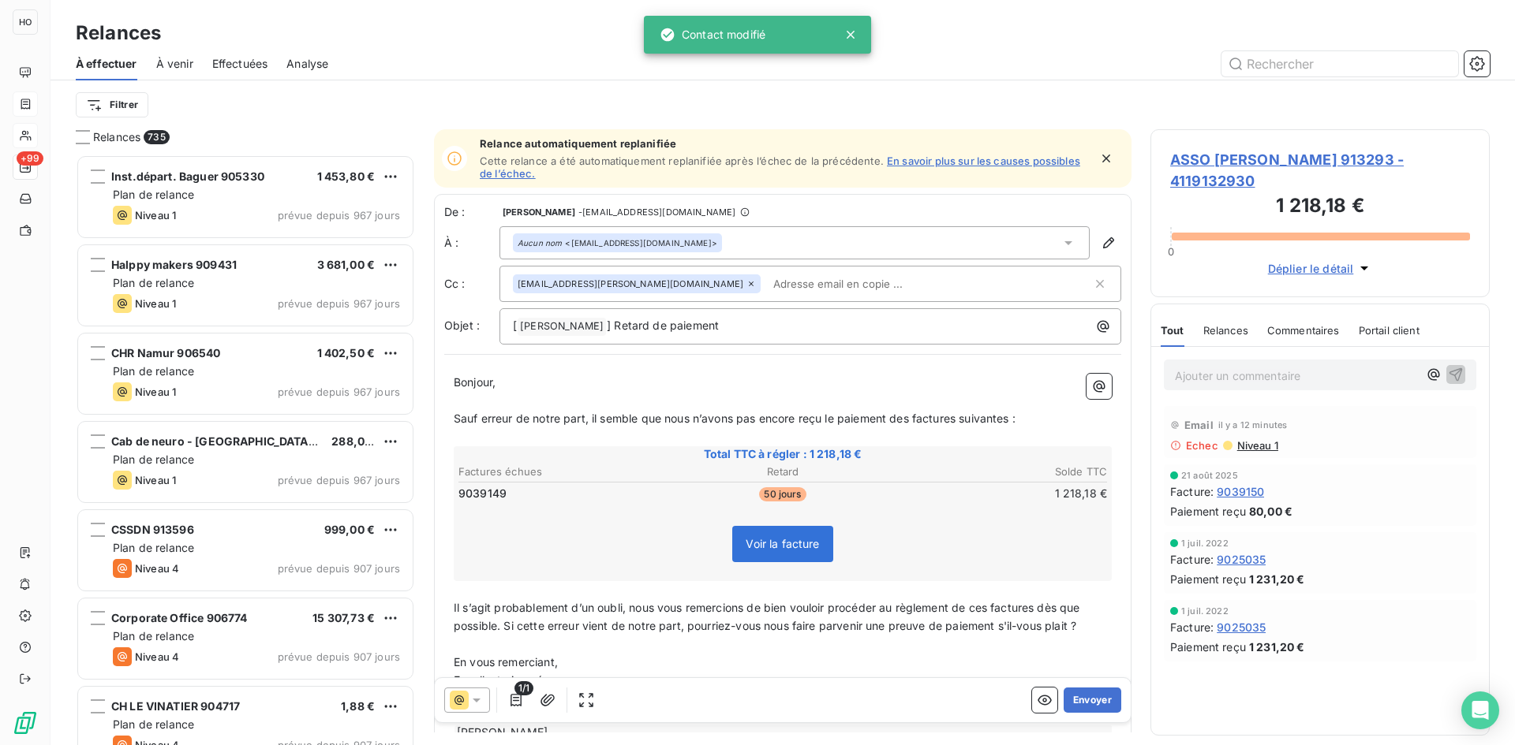
click at [469, 696] on icon at bounding box center [477, 701] width 16 height 16
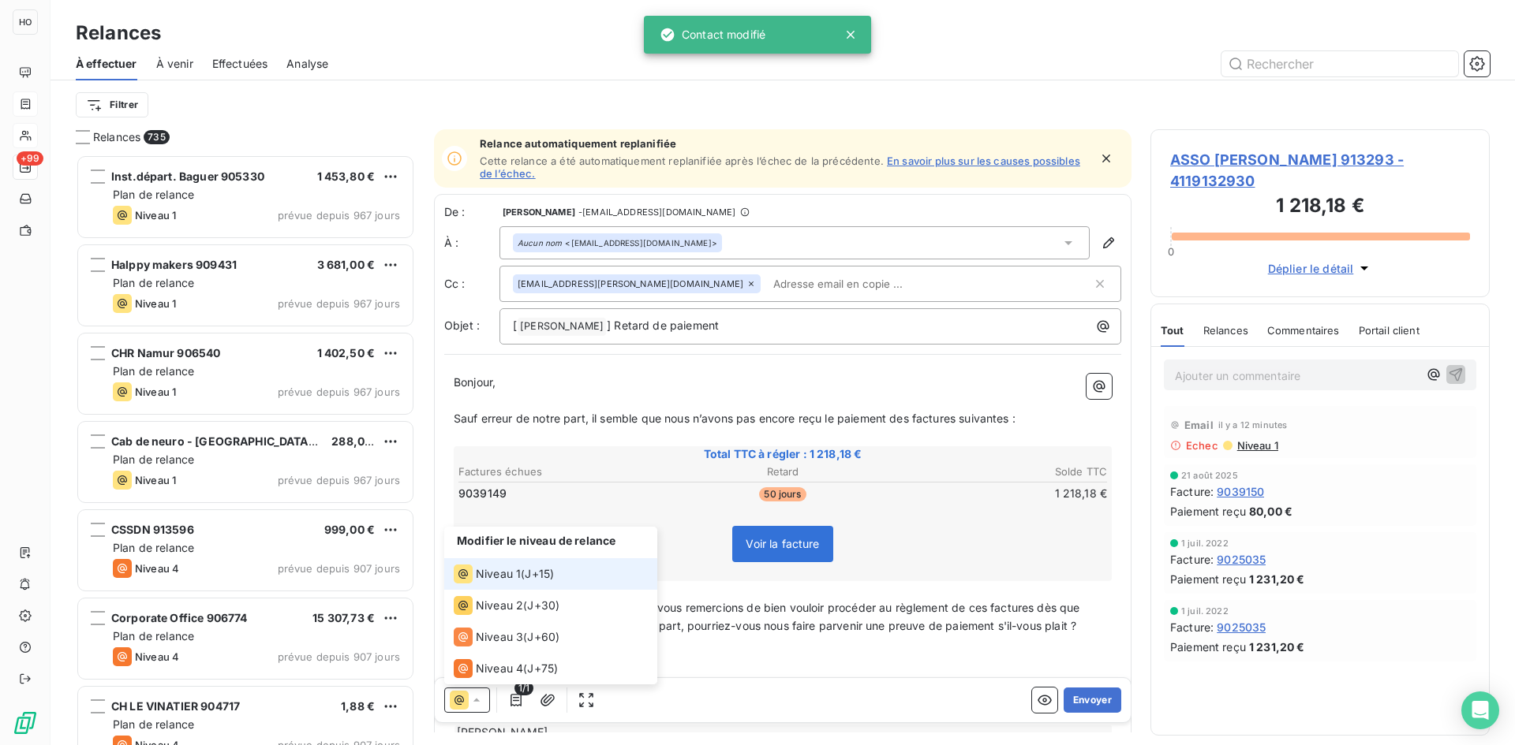
click at [528, 572] on span "J+15 )" at bounding box center [539, 574] width 29 height 16
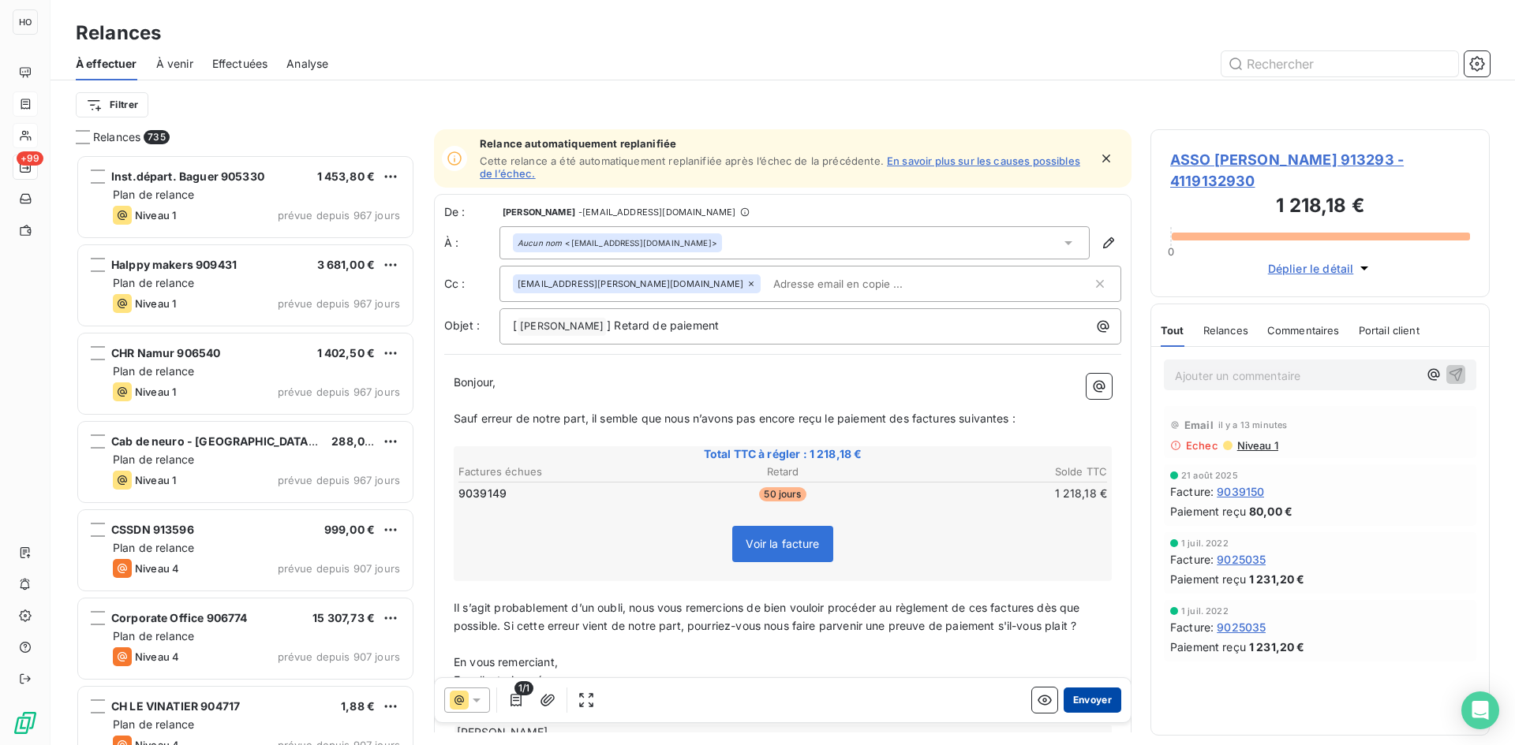
click at [1092, 709] on button "Envoyer" at bounding box center [1092, 700] width 58 height 25
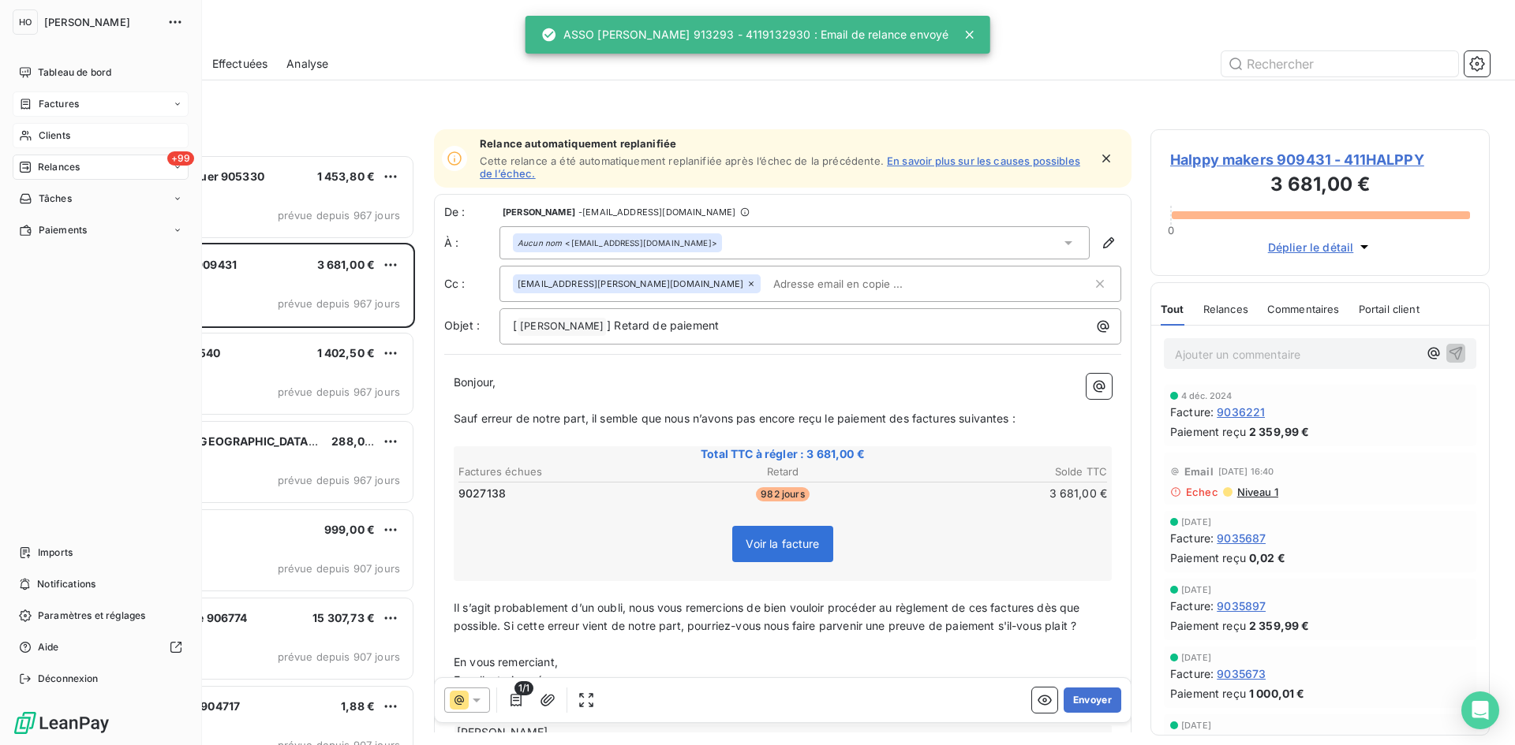
click at [39, 137] on span "Clients" at bounding box center [55, 136] width 32 height 14
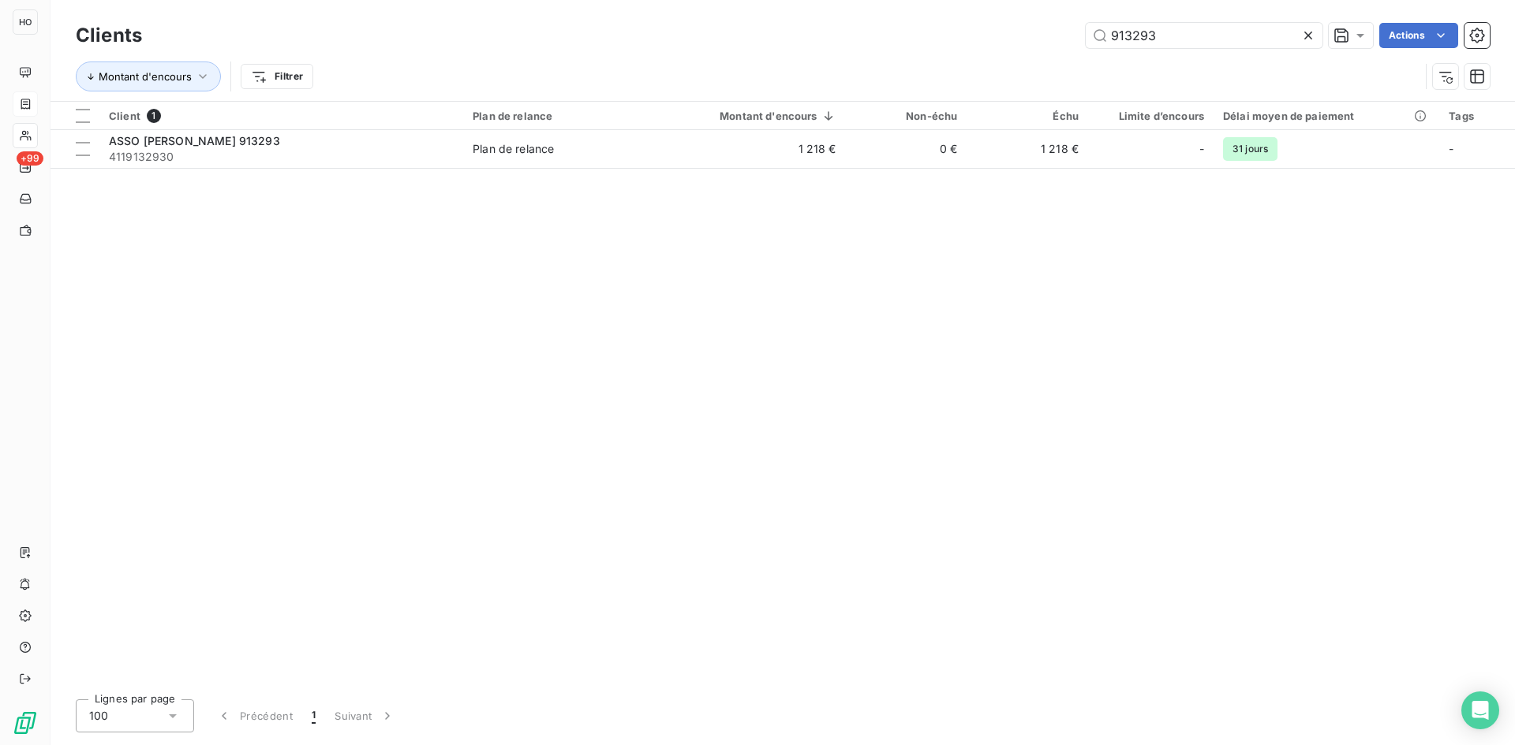
drag, startPoint x: 1175, startPoint y: 36, endPoint x: 1044, endPoint y: 43, distance: 131.9
click at [1044, 43] on div "913293 Actions" at bounding box center [825, 35] width 1328 height 25
type input "909165"
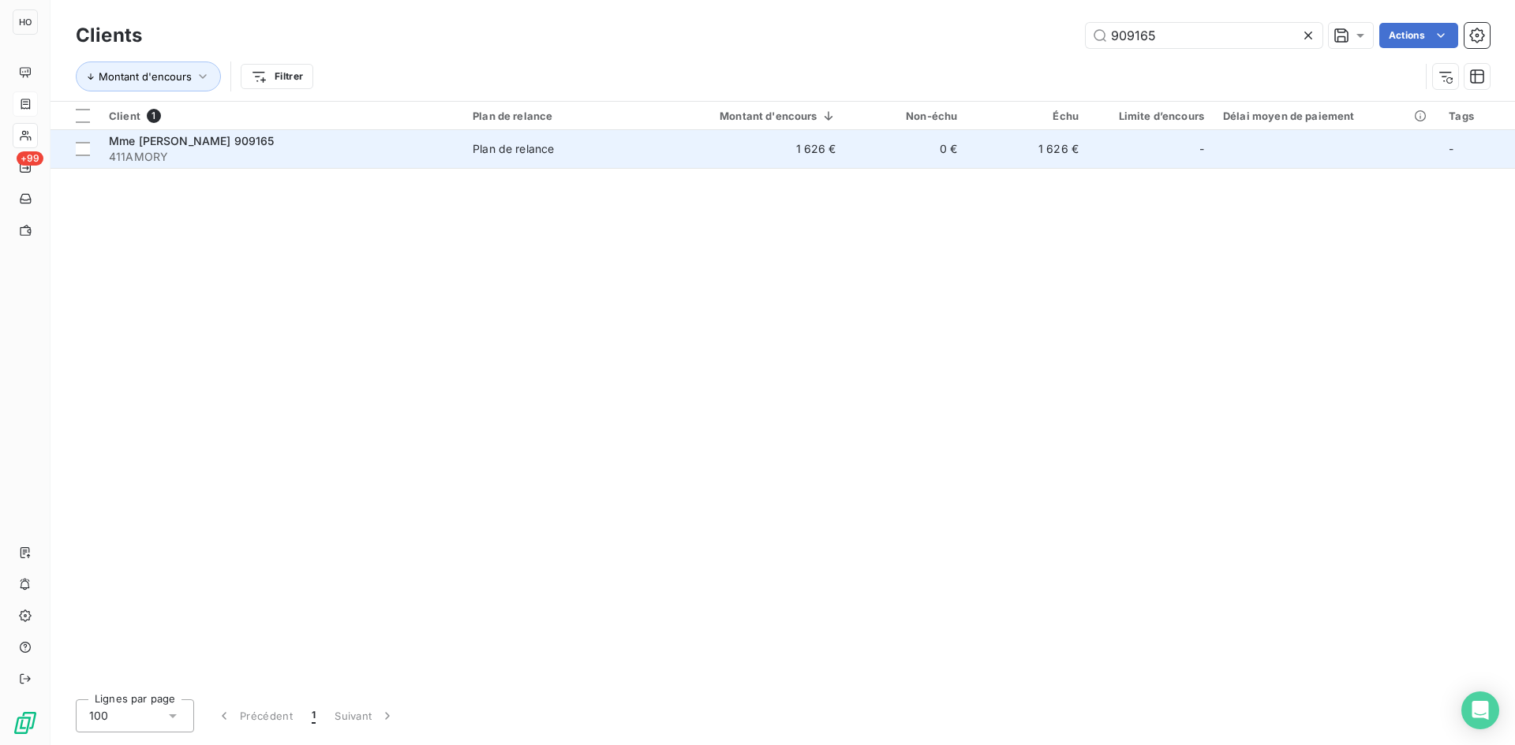
click at [509, 152] on div "Plan de relance" at bounding box center [513, 149] width 81 height 16
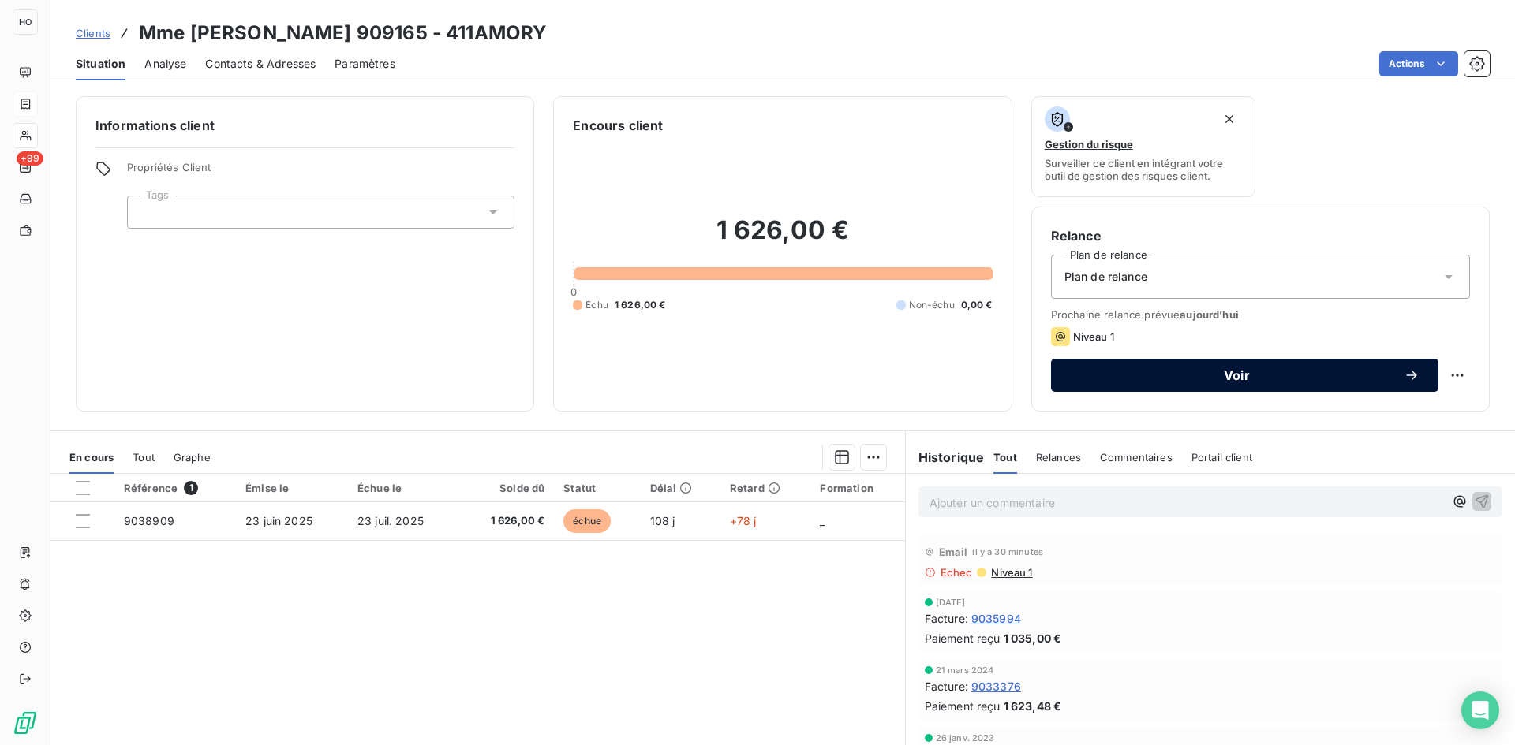
click at [1204, 375] on span "Voir" at bounding box center [1237, 375] width 334 height 13
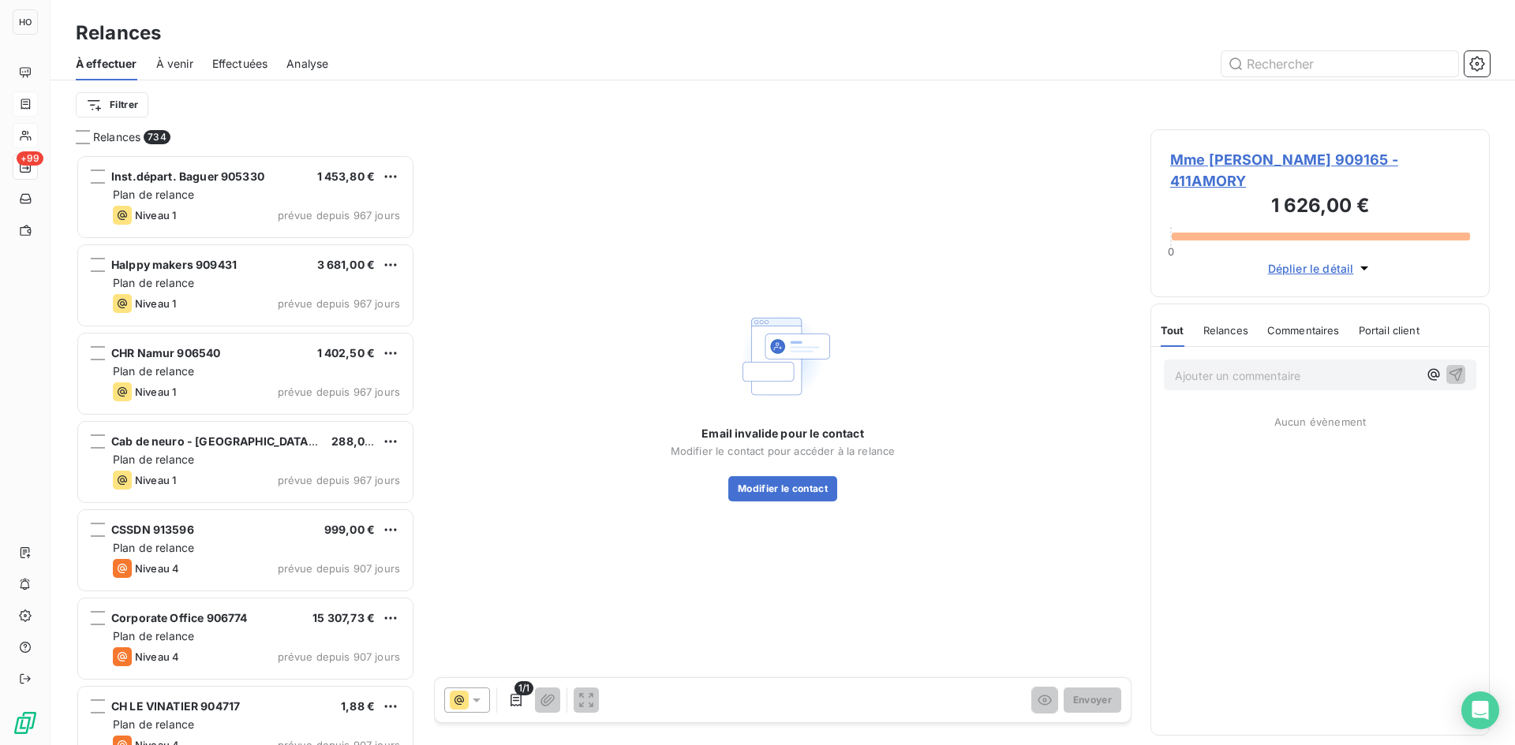
scroll to position [579, 327]
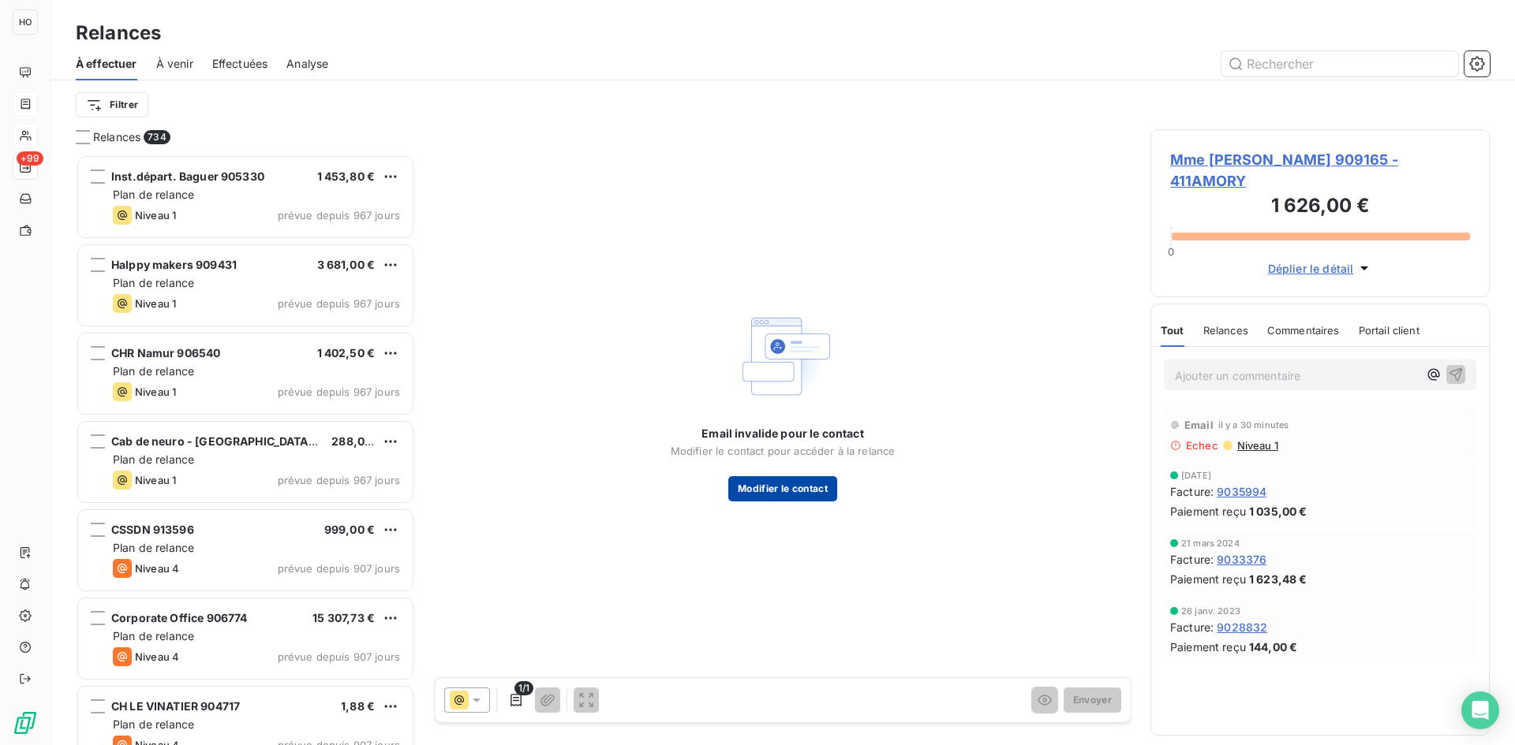
click at [793, 491] on button "Modifier le contact" at bounding box center [782, 488] width 109 height 25
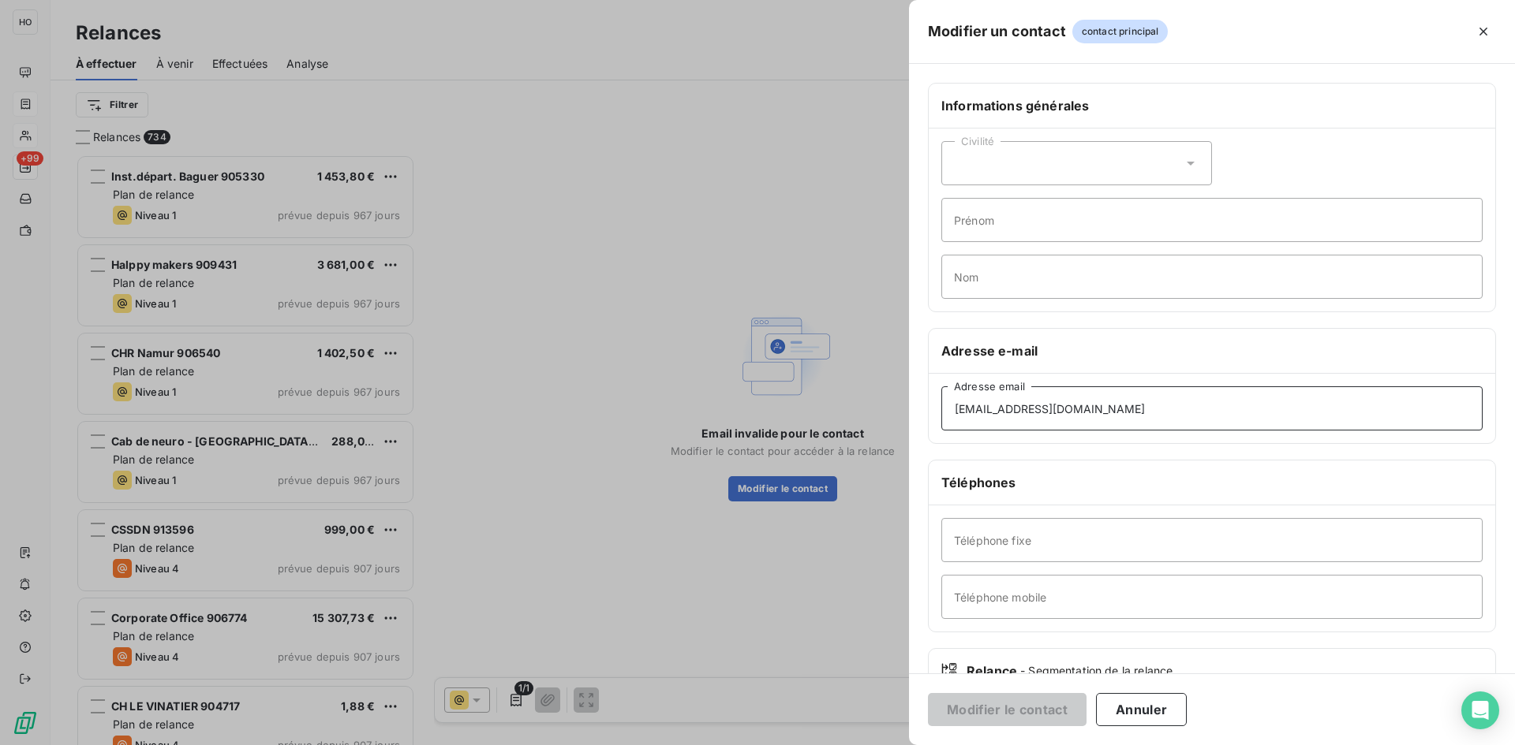
click at [953, 409] on input "[EMAIL_ADDRESS][DOMAIN_NAME]" at bounding box center [1211, 409] width 541 height 44
type input "[EMAIL_ADDRESS][DOMAIN_NAME]"
click at [1149, 414] on input "[EMAIL_ADDRESS][DOMAIN_NAME]" at bounding box center [1211, 409] width 541 height 44
click at [993, 710] on button "Modifier le contact" at bounding box center [1007, 709] width 159 height 33
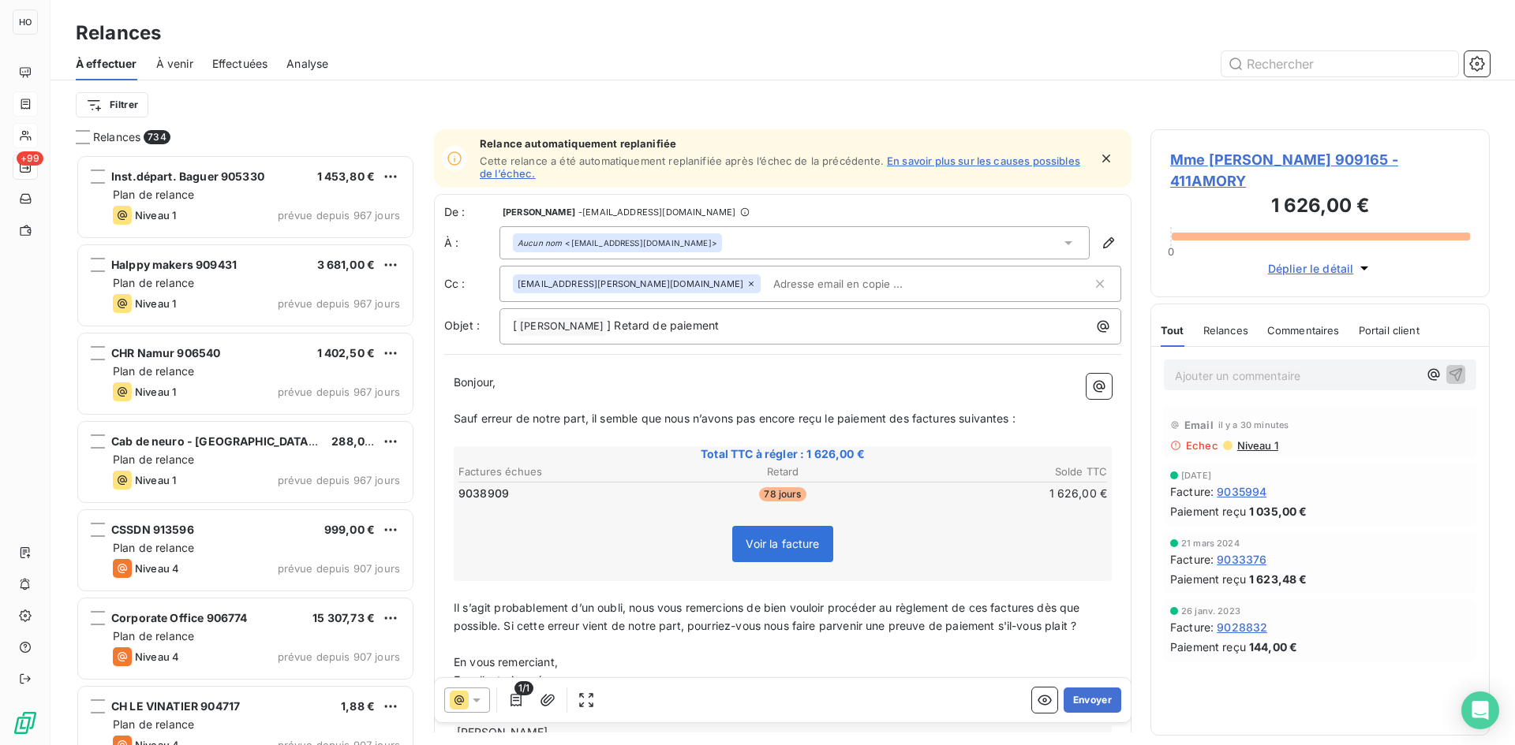
click at [477, 699] on icon at bounding box center [477, 701] width 8 height 4
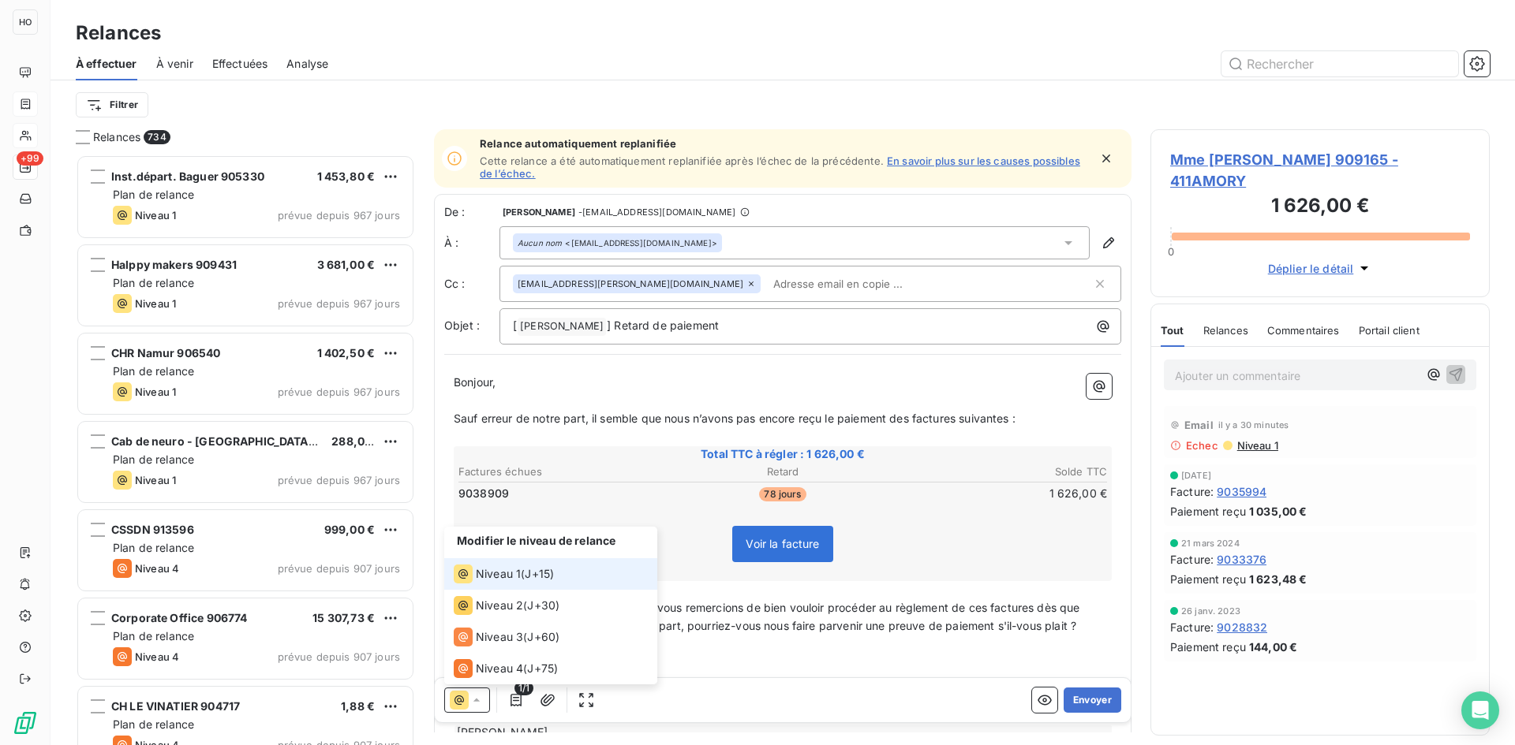
click at [551, 577] on span "J+15 )" at bounding box center [539, 574] width 29 height 16
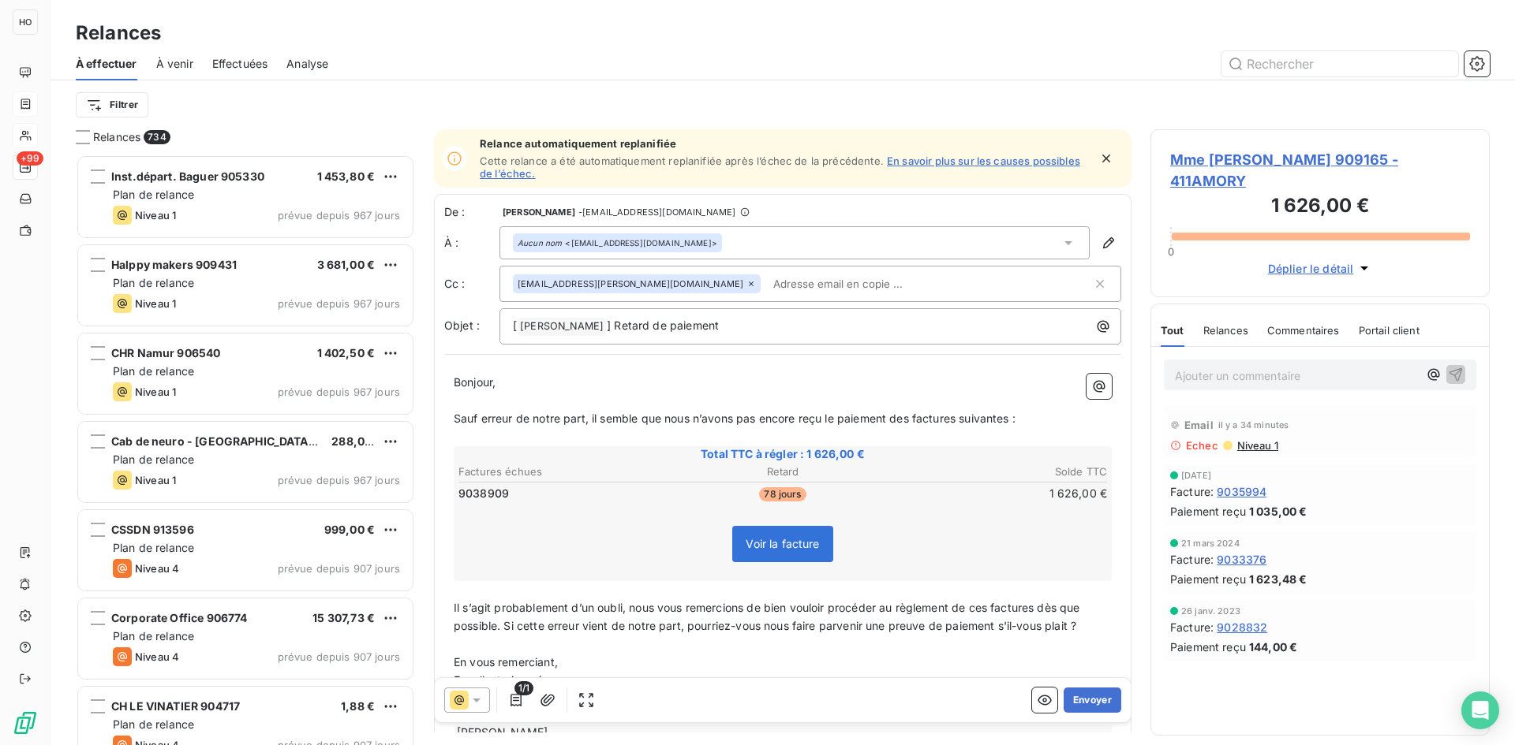
click at [1334, 163] on span "Mme [PERSON_NAME] 909165 - 411AMORY" at bounding box center [1320, 170] width 300 height 43
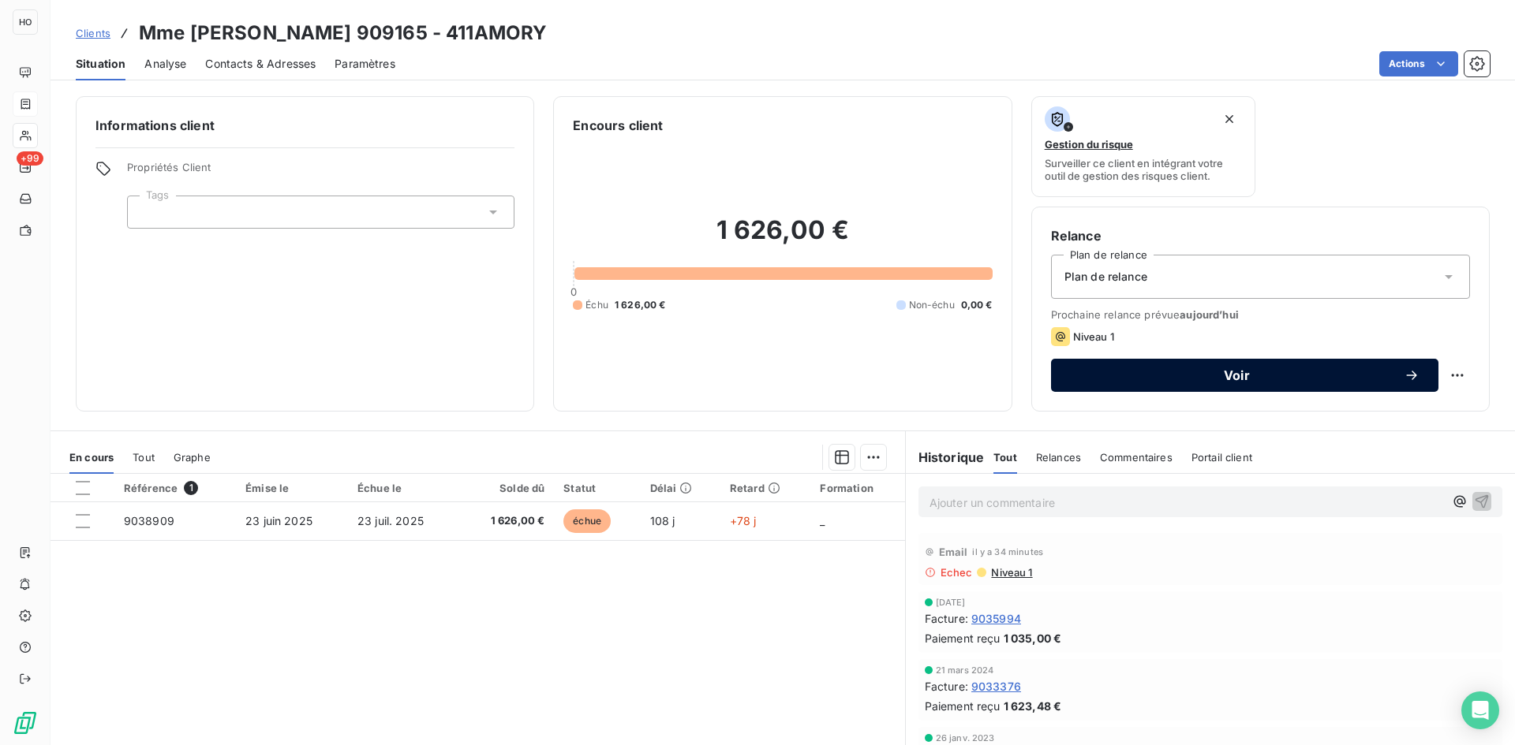
click at [1253, 376] on span "Voir" at bounding box center [1237, 375] width 334 height 13
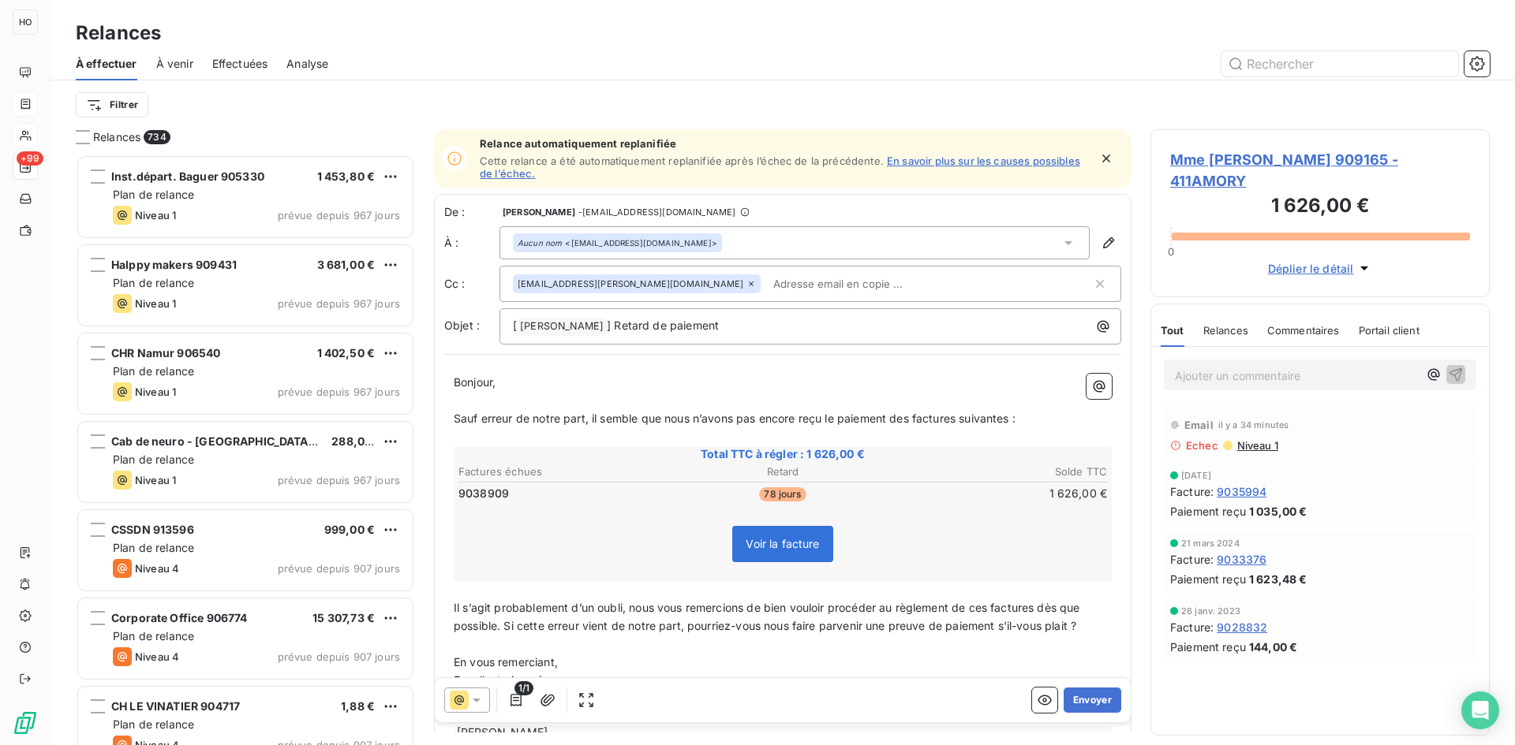
scroll to position [579, 327]
click at [1339, 154] on span "Mme [PERSON_NAME] 909165 - 411AMORY" at bounding box center [1320, 170] width 300 height 43
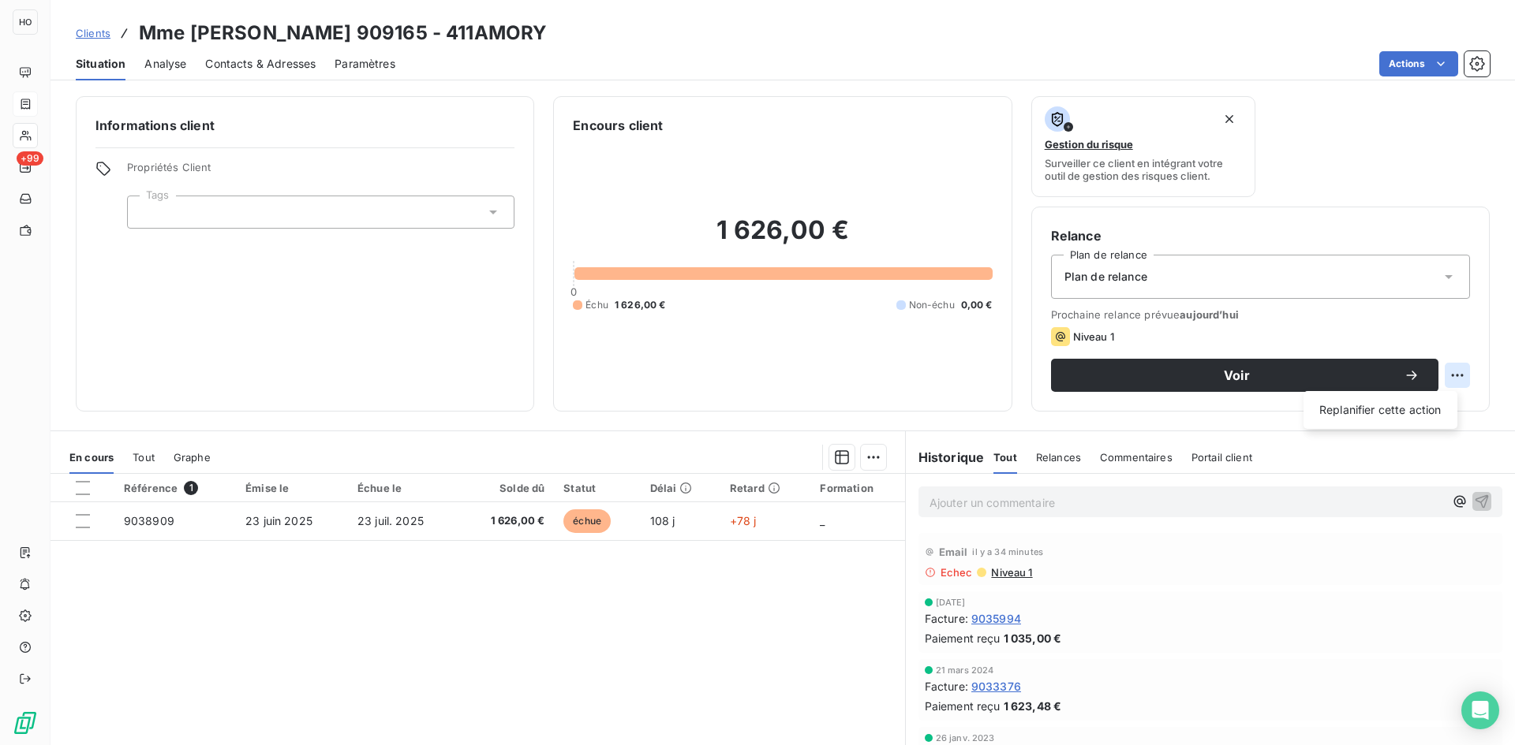
click at [1448, 383] on html "HO +99 Clients Mme [PERSON_NAME] 909165 - 411AMORY Situation Analyse Contacts &…" at bounding box center [757, 372] width 1515 height 745
click at [1424, 74] on html "HO +99 Clients Mme [PERSON_NAME] 909165 - 411AMORY Situation Analyse Contacts &…" at bounding box center [757, 372] width 1515 height 745
click at [1423, 64] on html "HO +99 Clients Mme [PERSON_NAME] 909165 - 411AMORY Situation Analyse Contacts &…" at bounding box center [757, 372] width 1515 height 745
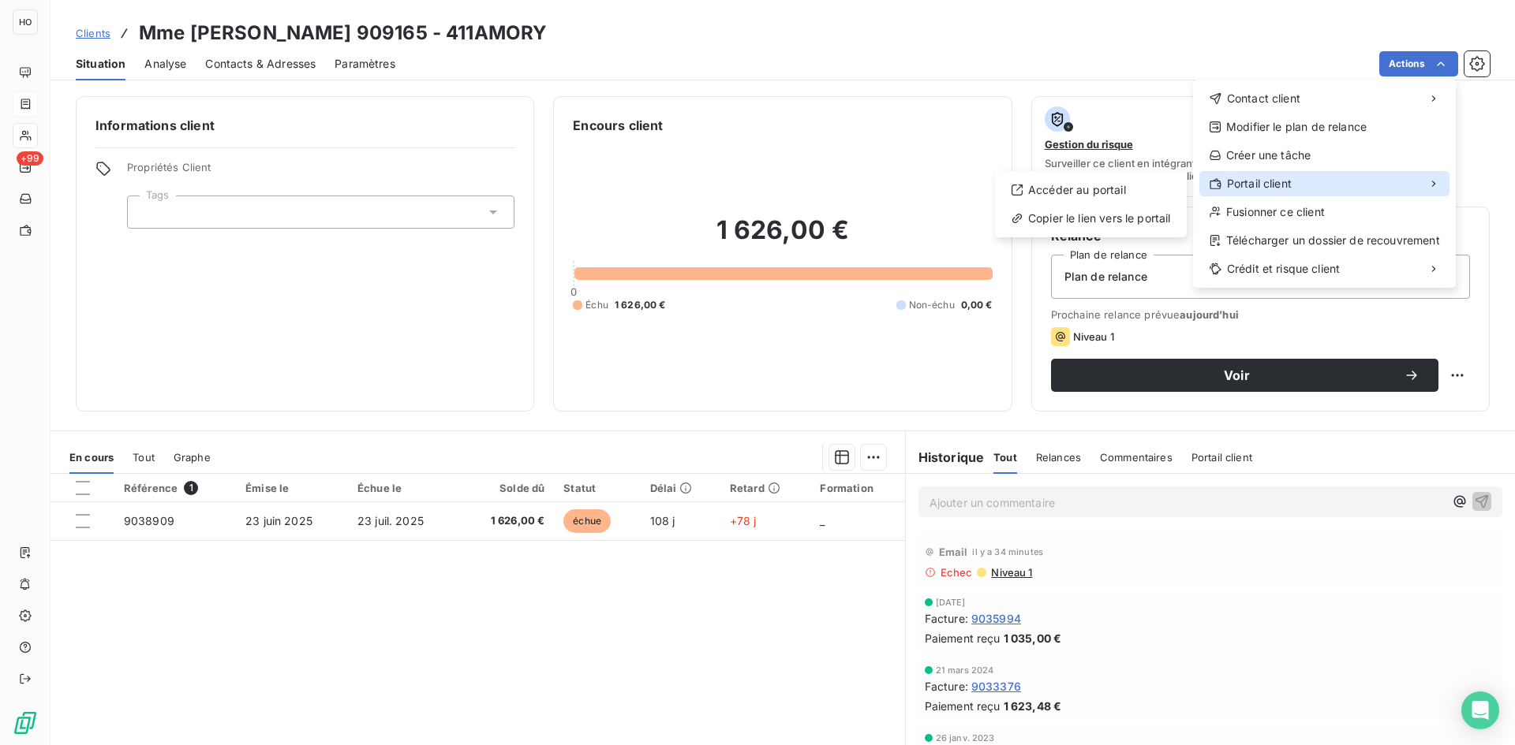
click at [1276, 188] on span "Portail client" at bounding box center [1259, 184] width 65 height 16
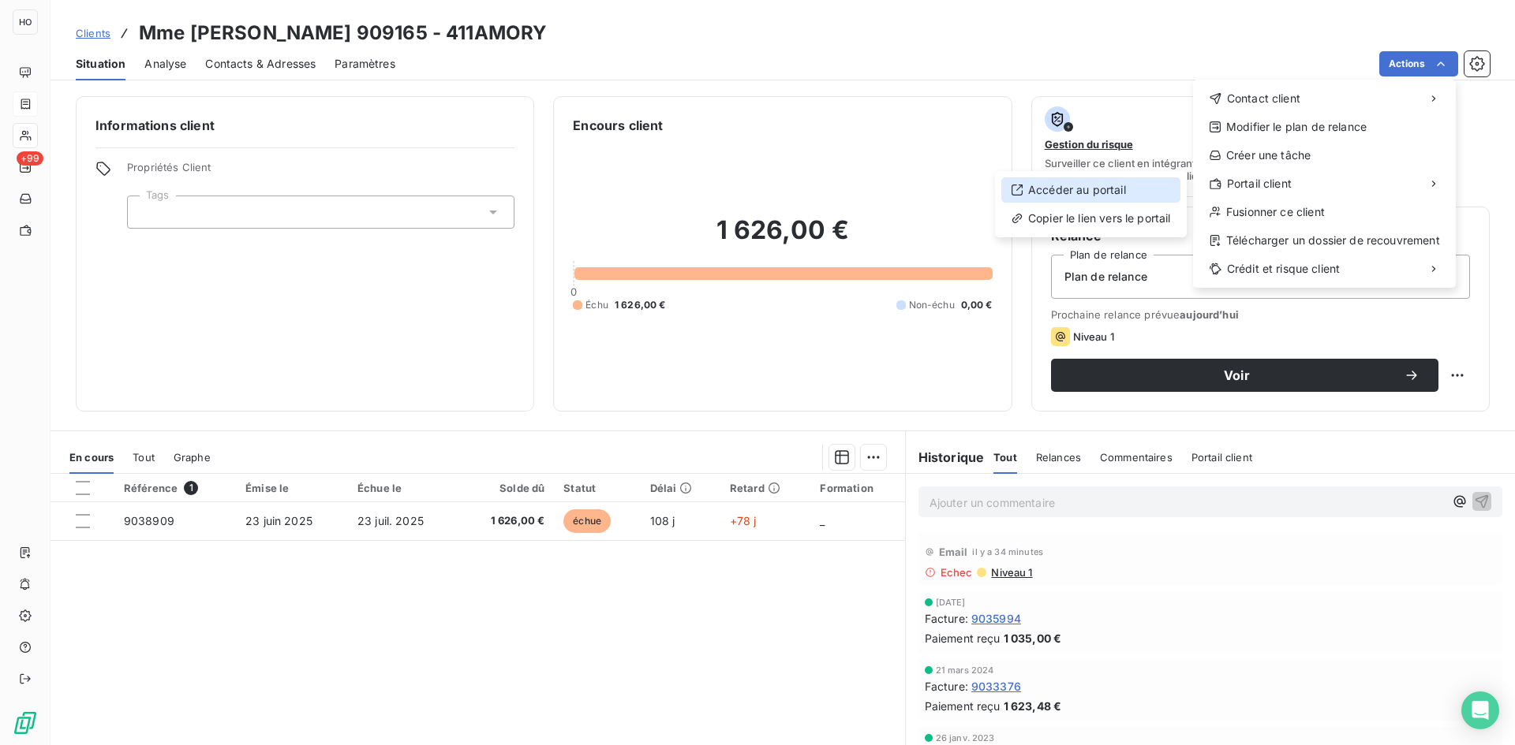
click at [1149, 188] on div "Accéder au portail" at bounding box center [1090, 189] width 179 height 25
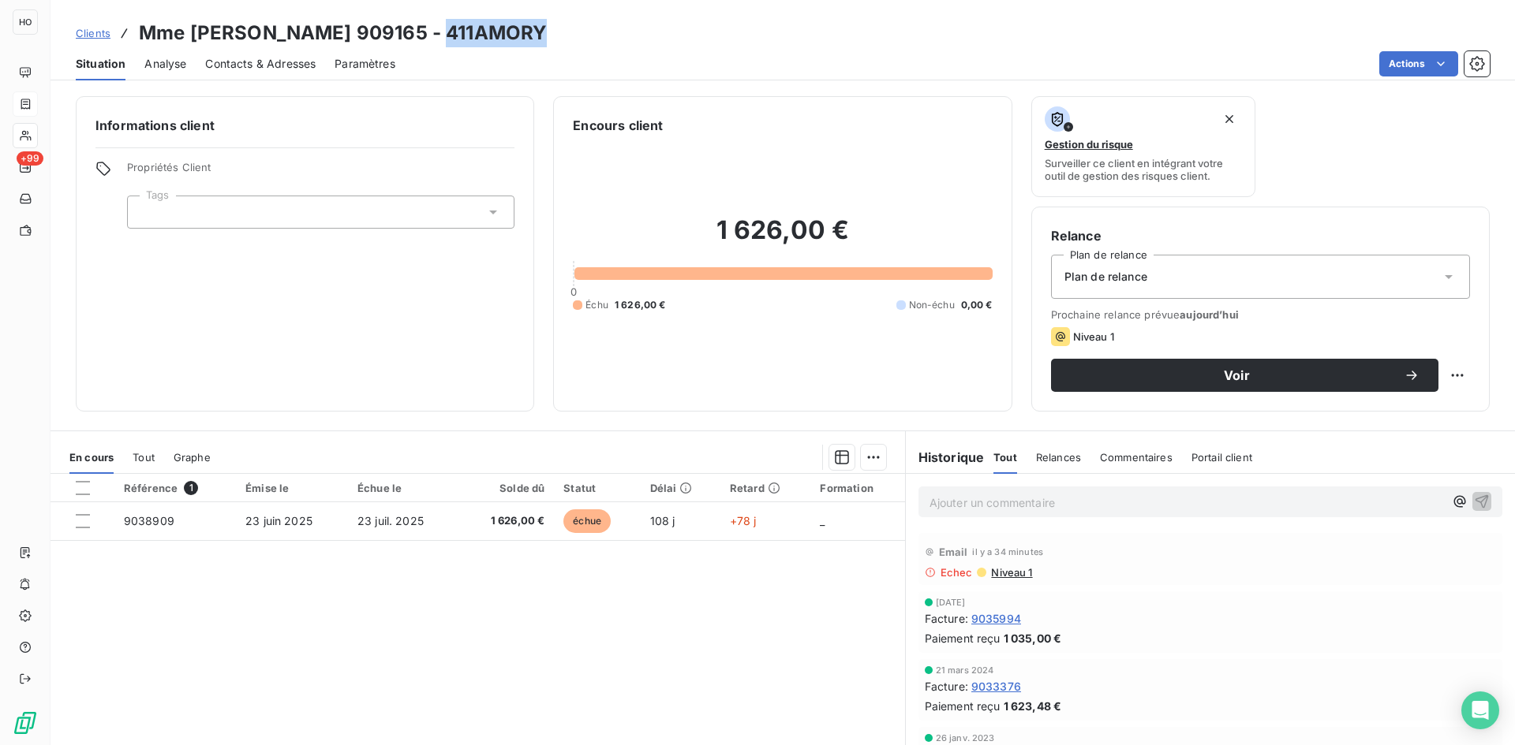
drag, startPoint x: 532, startPoint y: 34, endPoint x: 427, endPoint y: 31, distance: 105.0
click at [427, 31] on div "Clients Mme [PERSON_NAME] 909165 - 411AMORY" at bounding box center [782, 33] width 1464 height 28
copy h3 "411AMORY"
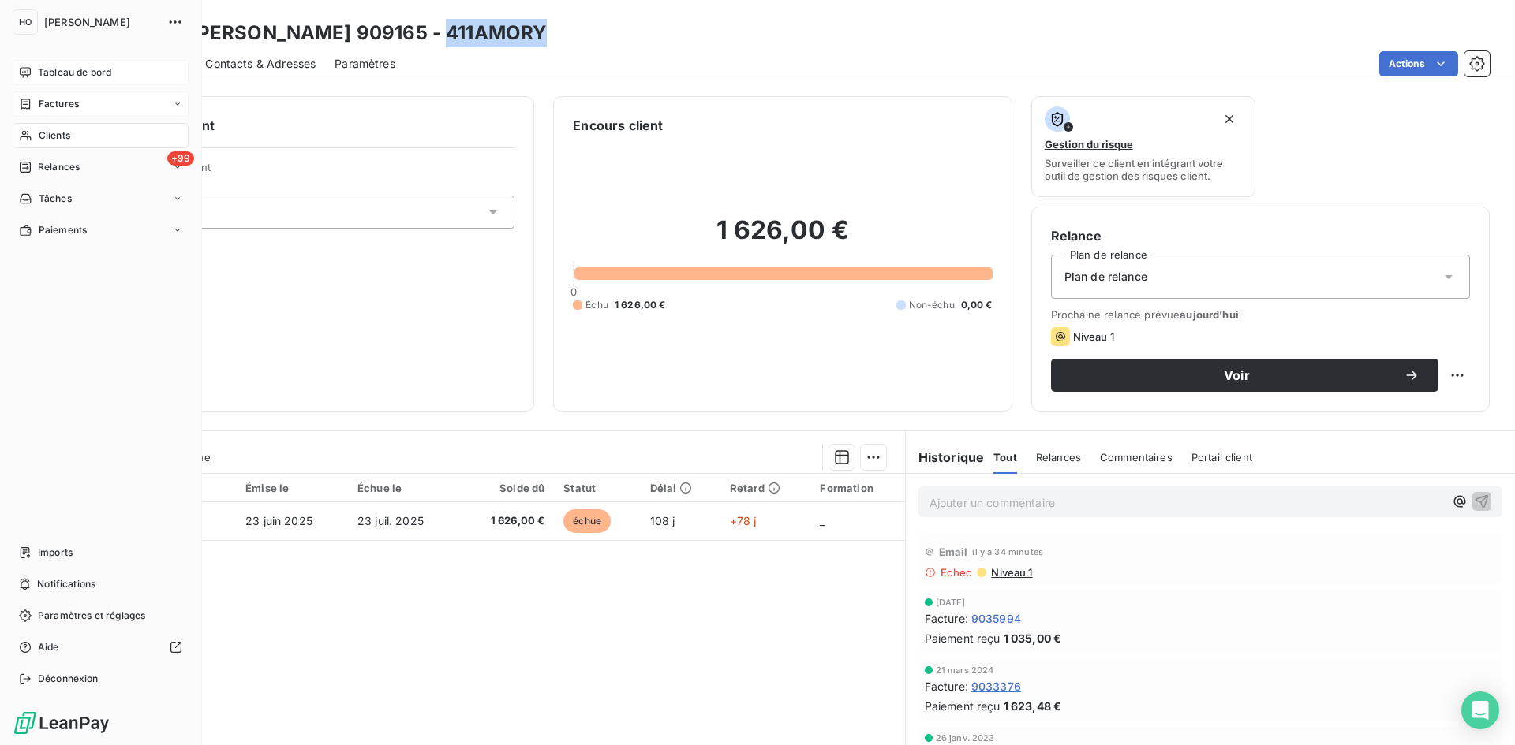
click at [60, 75] on span "Tableau de bord" at bounding box center [74, 72] width 73 height 14
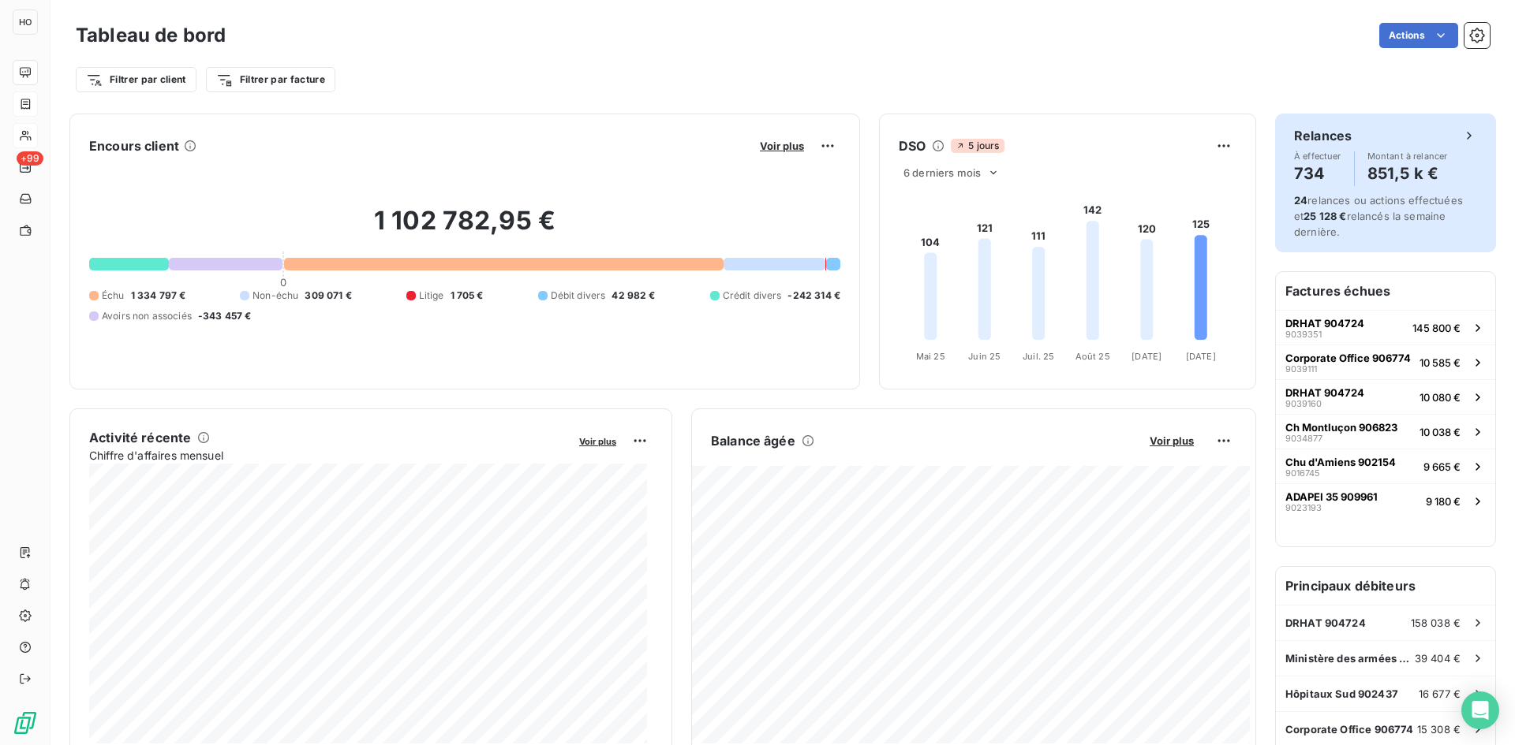
click at [1359, 140] on div "Relances" at bounding box center [1385, 135] width 183 height 19
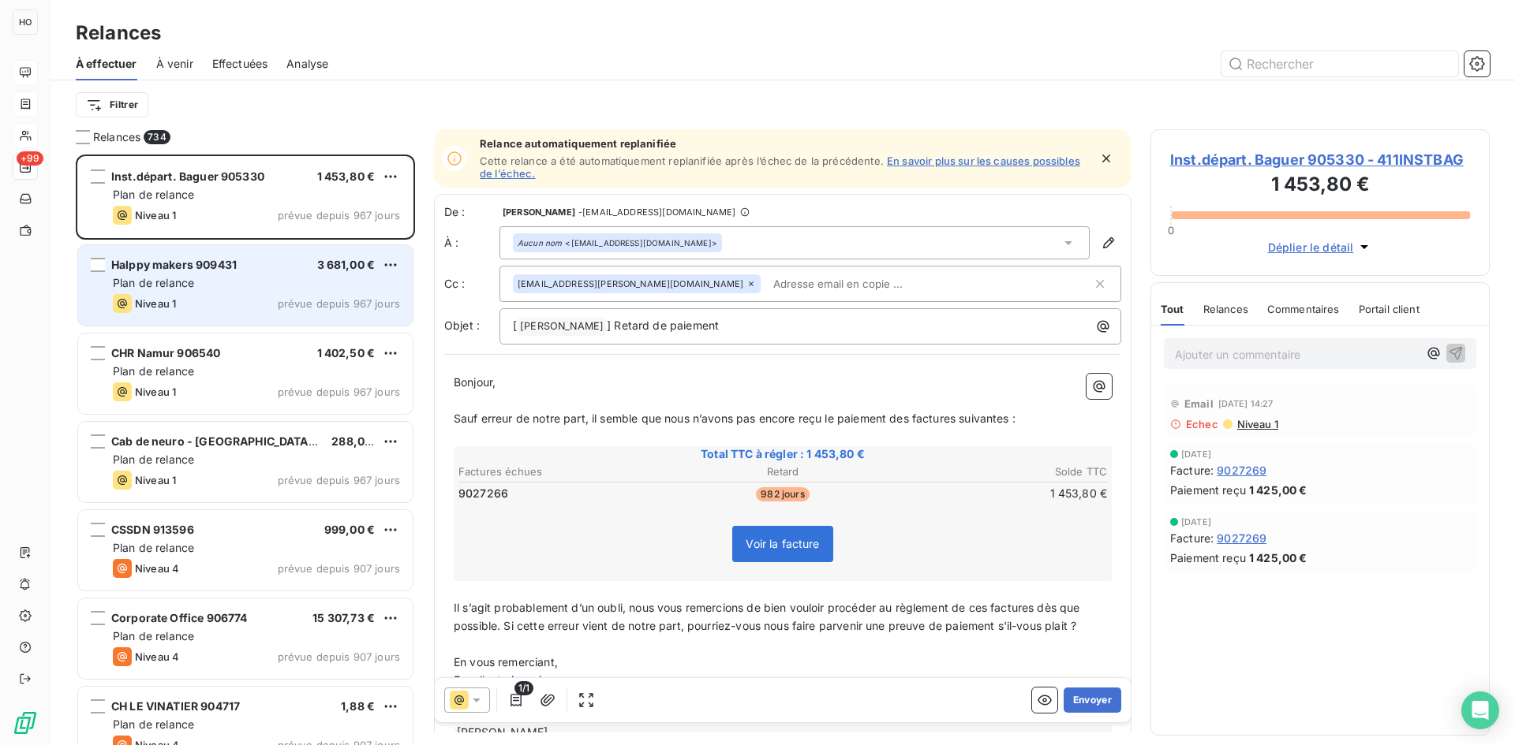
click at [254, 286] on div "Plan de relance" at bounding box center [256, 283] width 287 height 16
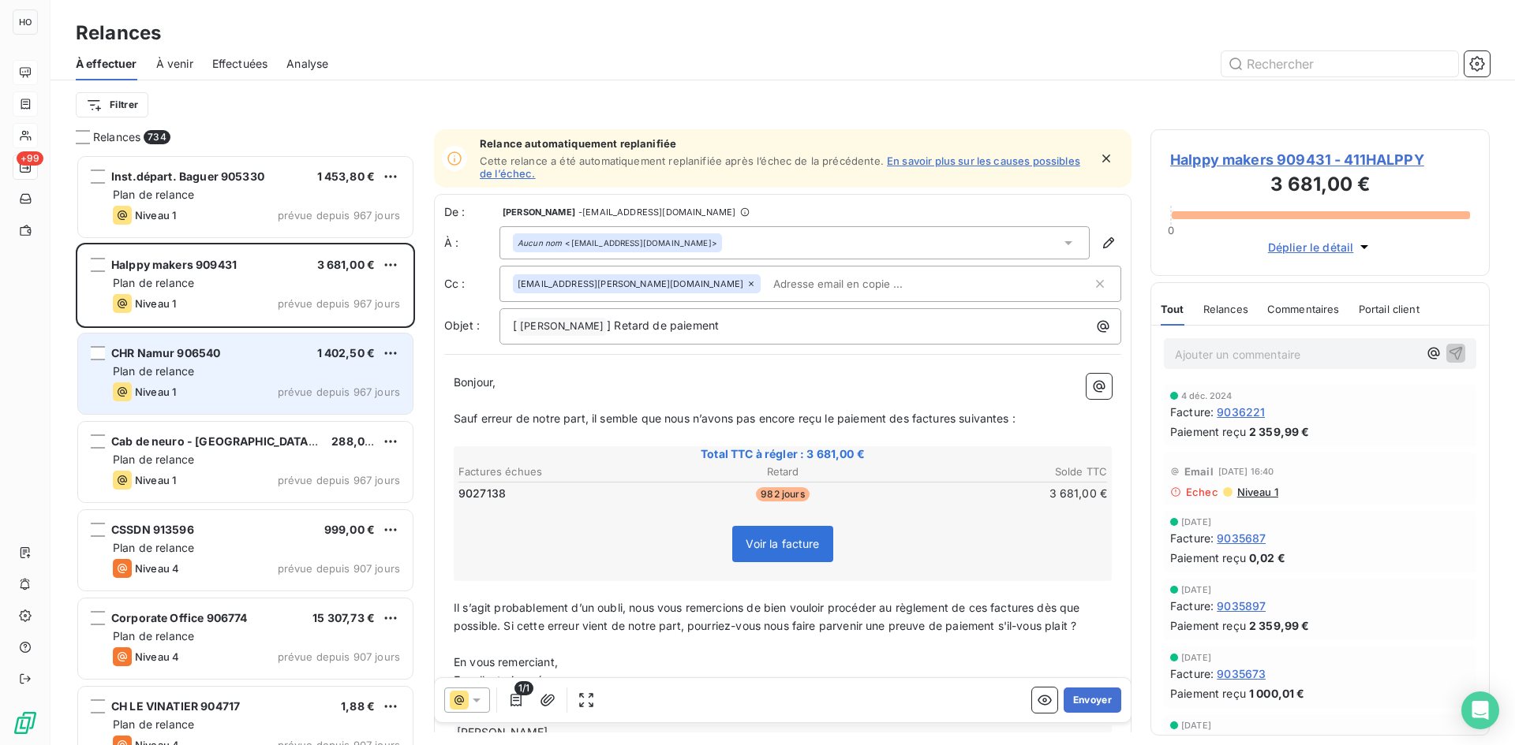
click at [234, 371] on div "Plan de relance" at bounding box center [256, 372] width 287 height 16
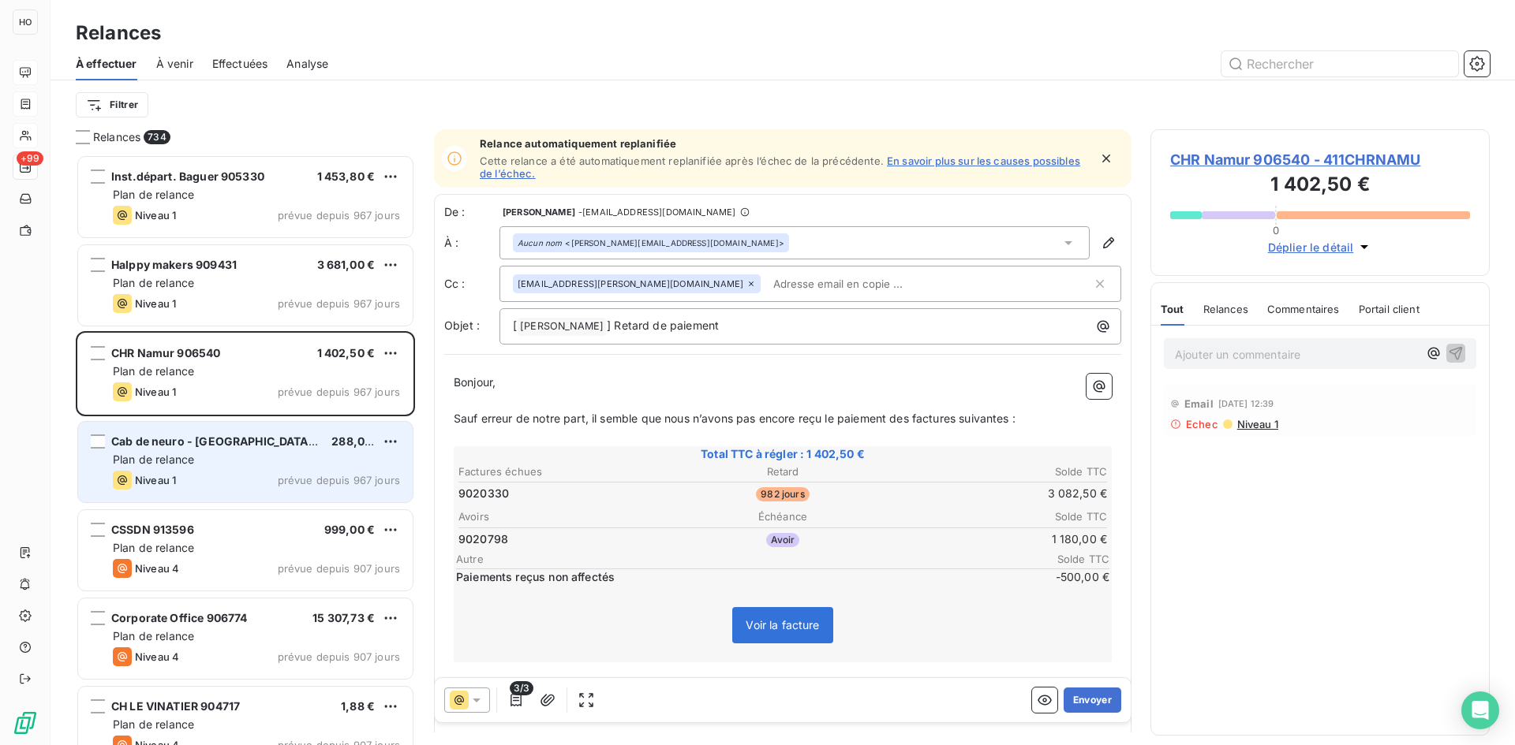
click at [237, 461] on div "Plan de relance" at bounding box center [256, 460] width 287 height 16
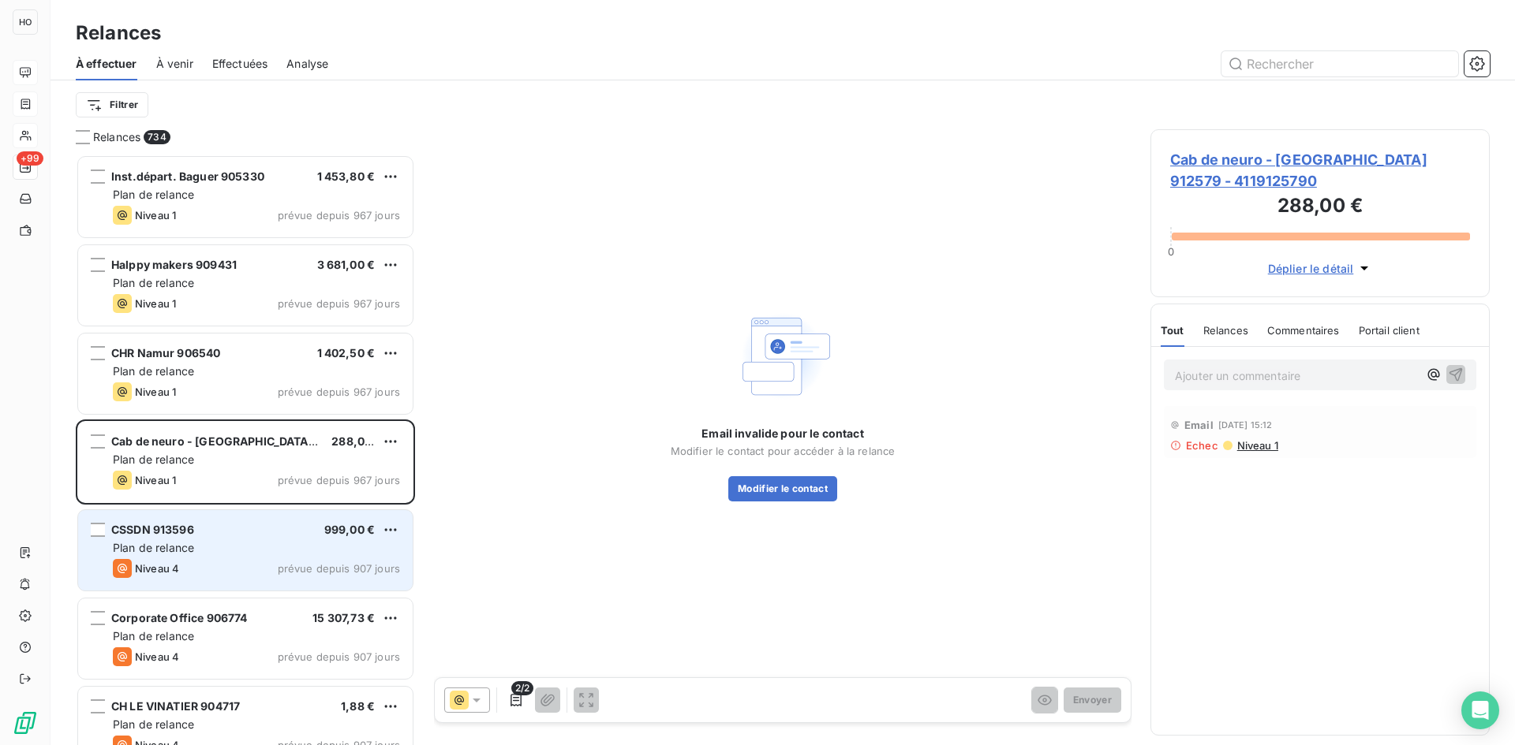
click at [234, 540] on div "Plan de relance" at bounding box center [256, 548] width 287 height 16
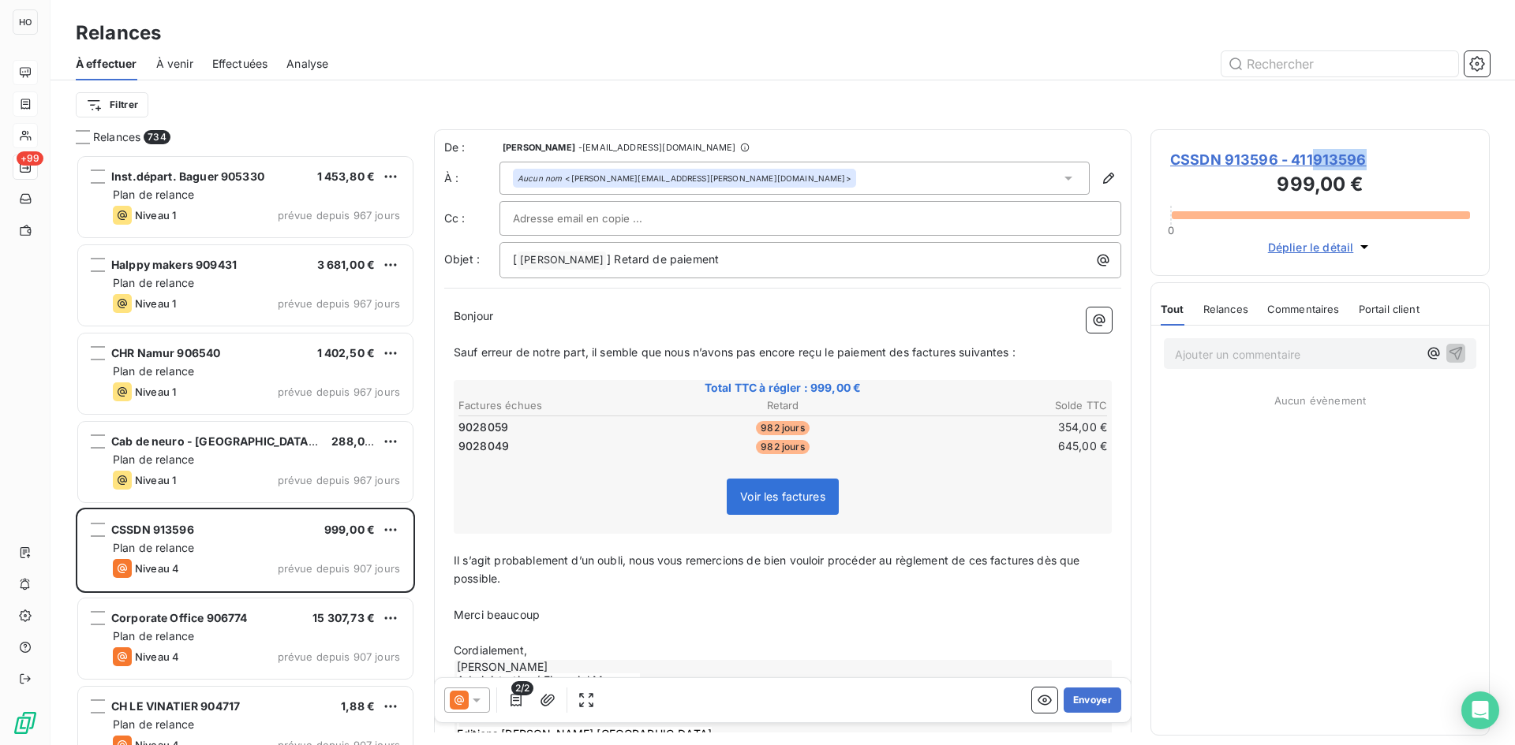
drag, startPoint x: 1379, startPoint y: 157, endPoint x: 1313, endPoint y: 163, distance: 66.5
click at [1313, 163] on span "CSSDN 913596 - 411913596" at bounding box center [1320, 159] width 300 height 21
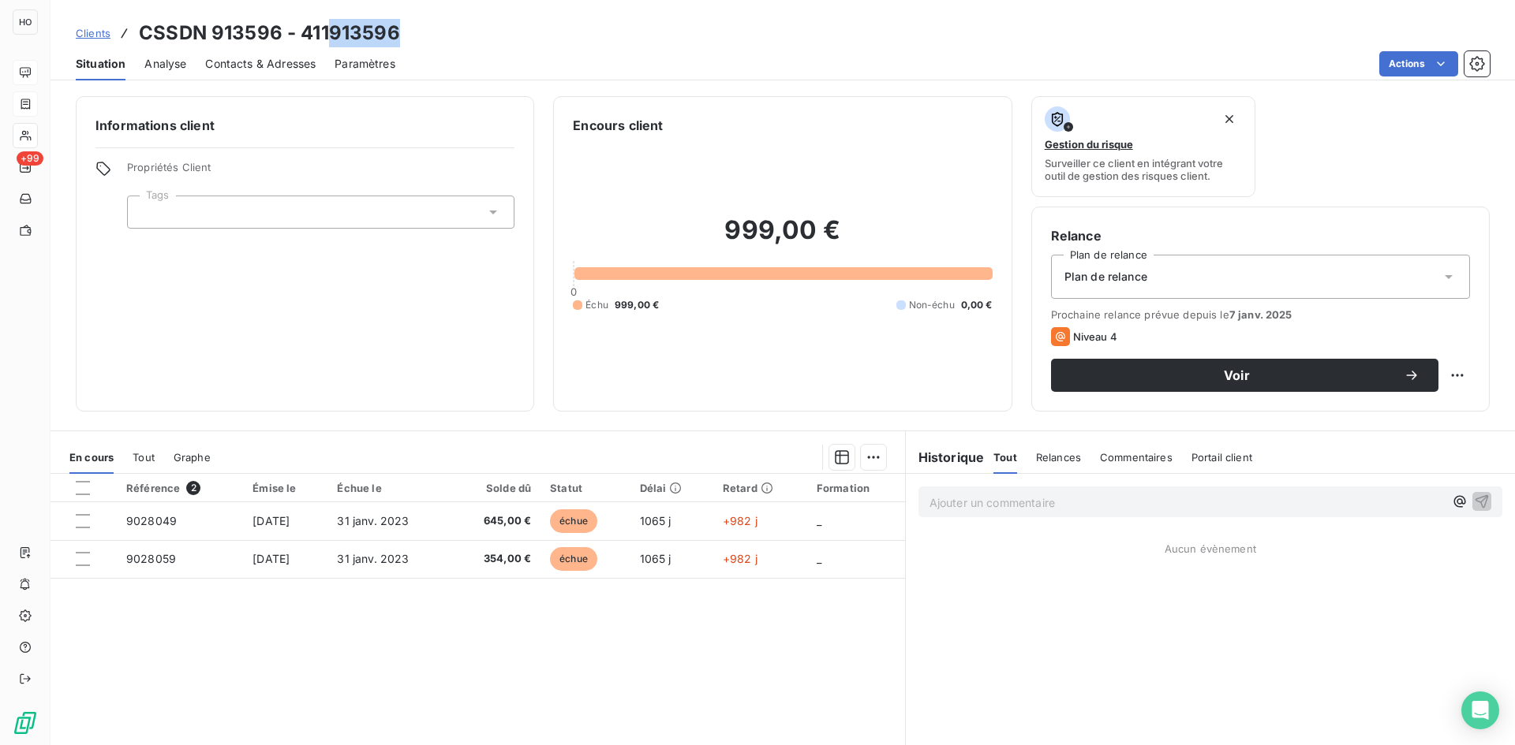
drag, startPoint x: 431, startPoint y: 33, endPoint x: 327, endPoint y: 35, distance: 103.4
click at [327, 35] on div "Clients CSSDN 913596 - 411913596" at bounding box center [782, 33] width 1464 height 28
copy h3 "913596"
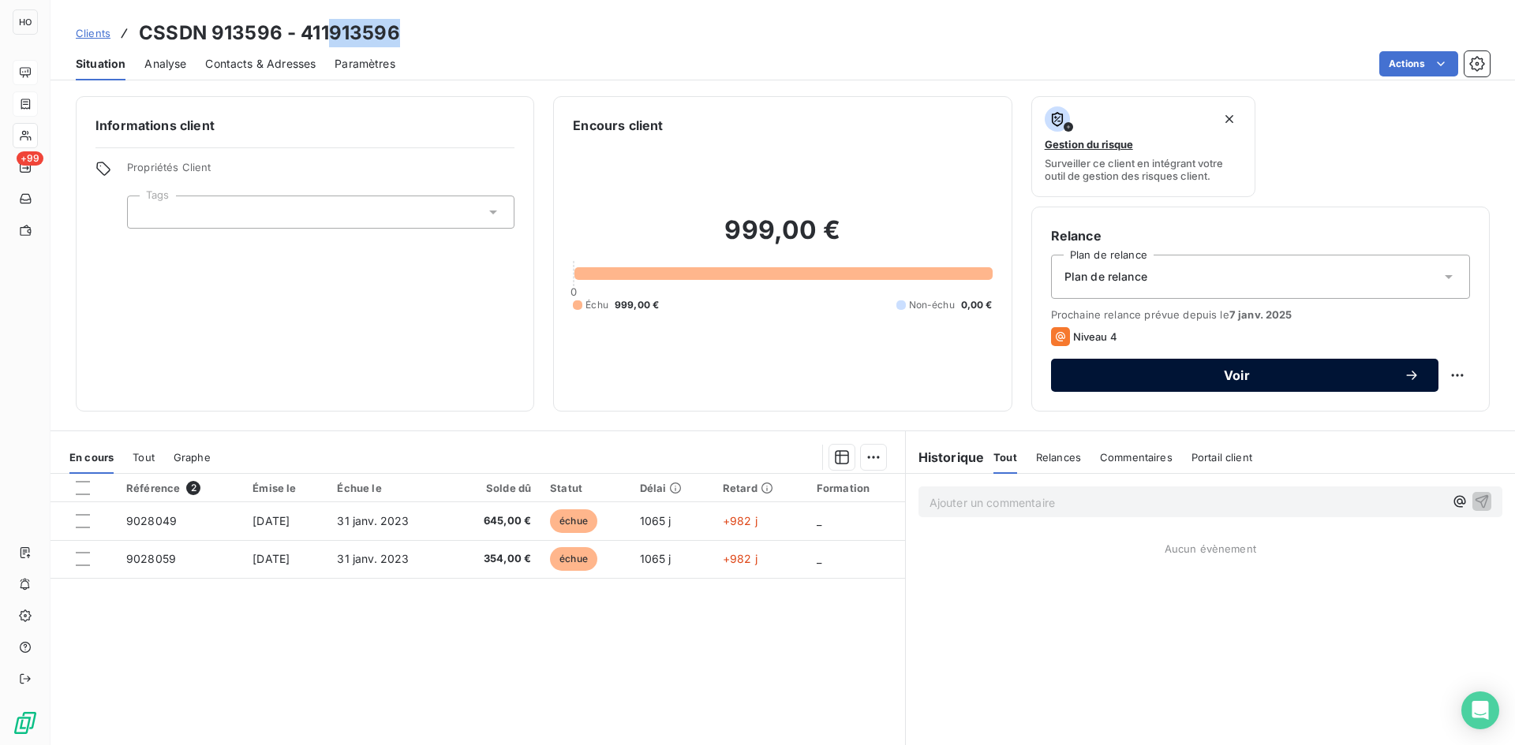
click at [1227, 379] on span "Voir" at bounding box center [1237, 375] width 334 height 13
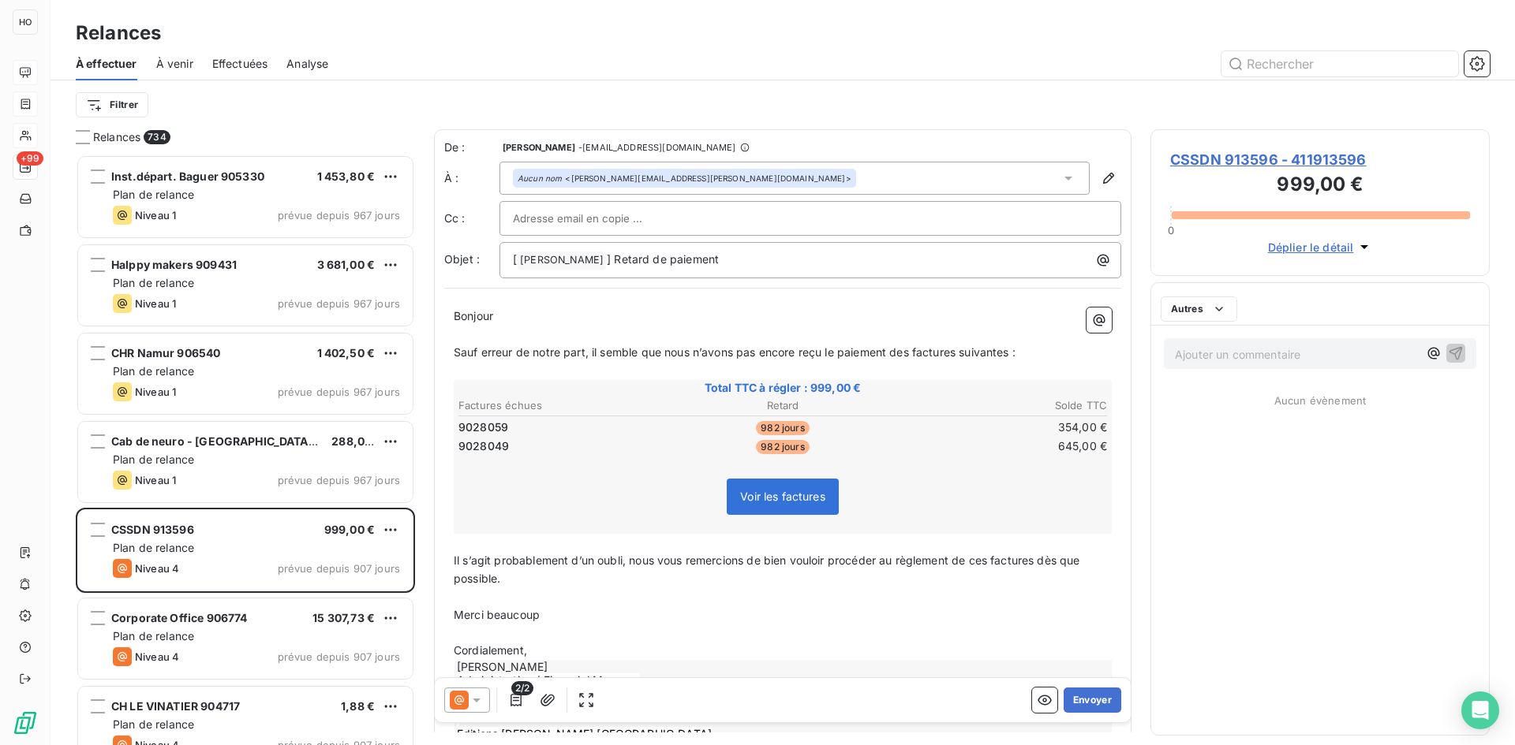
scroll to position [579, 327]
click at [469, 706] on icon at bounding box center [477, 701] width 16 height 16
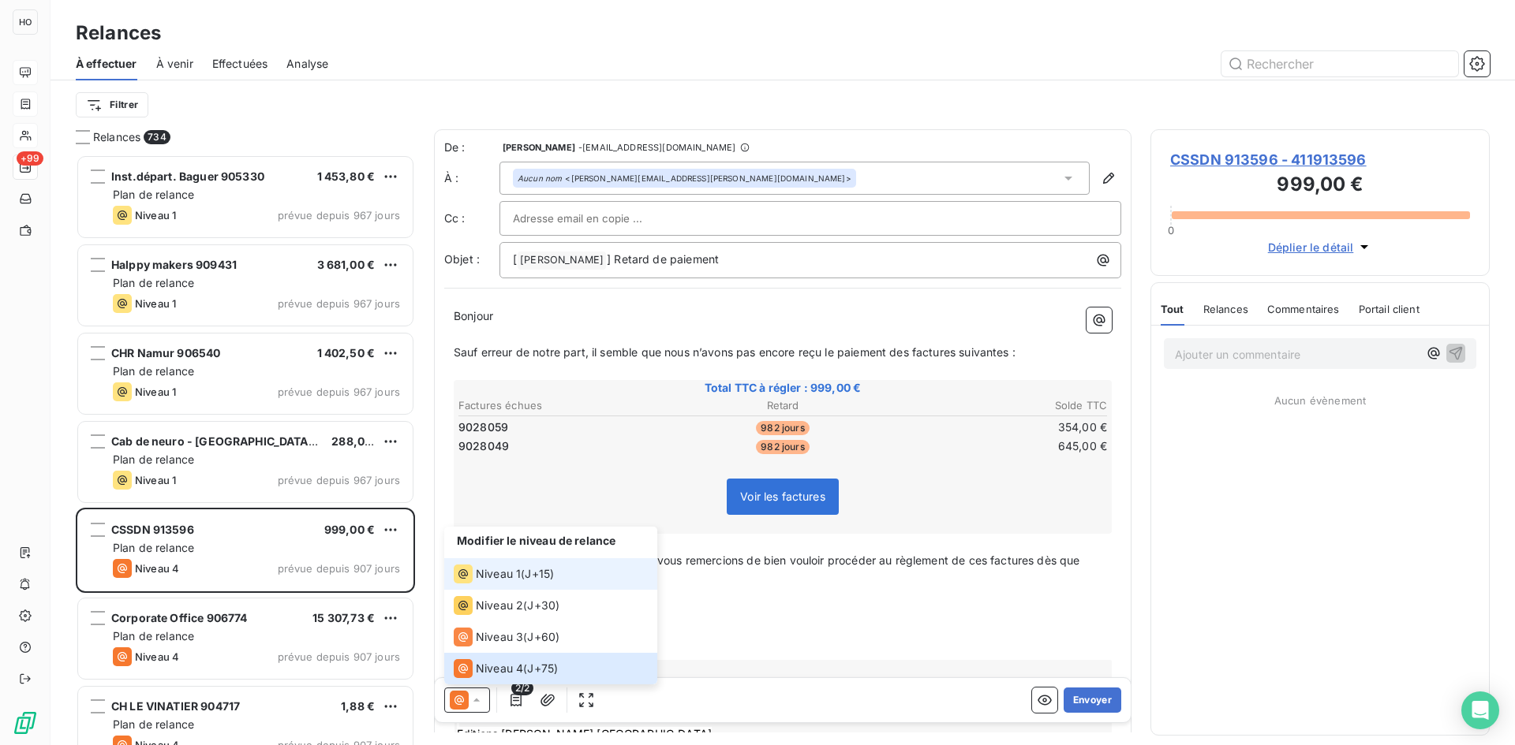
click at [550, 570] on span "J+15 )" at bounding box center [539, 574] width 29 height 16
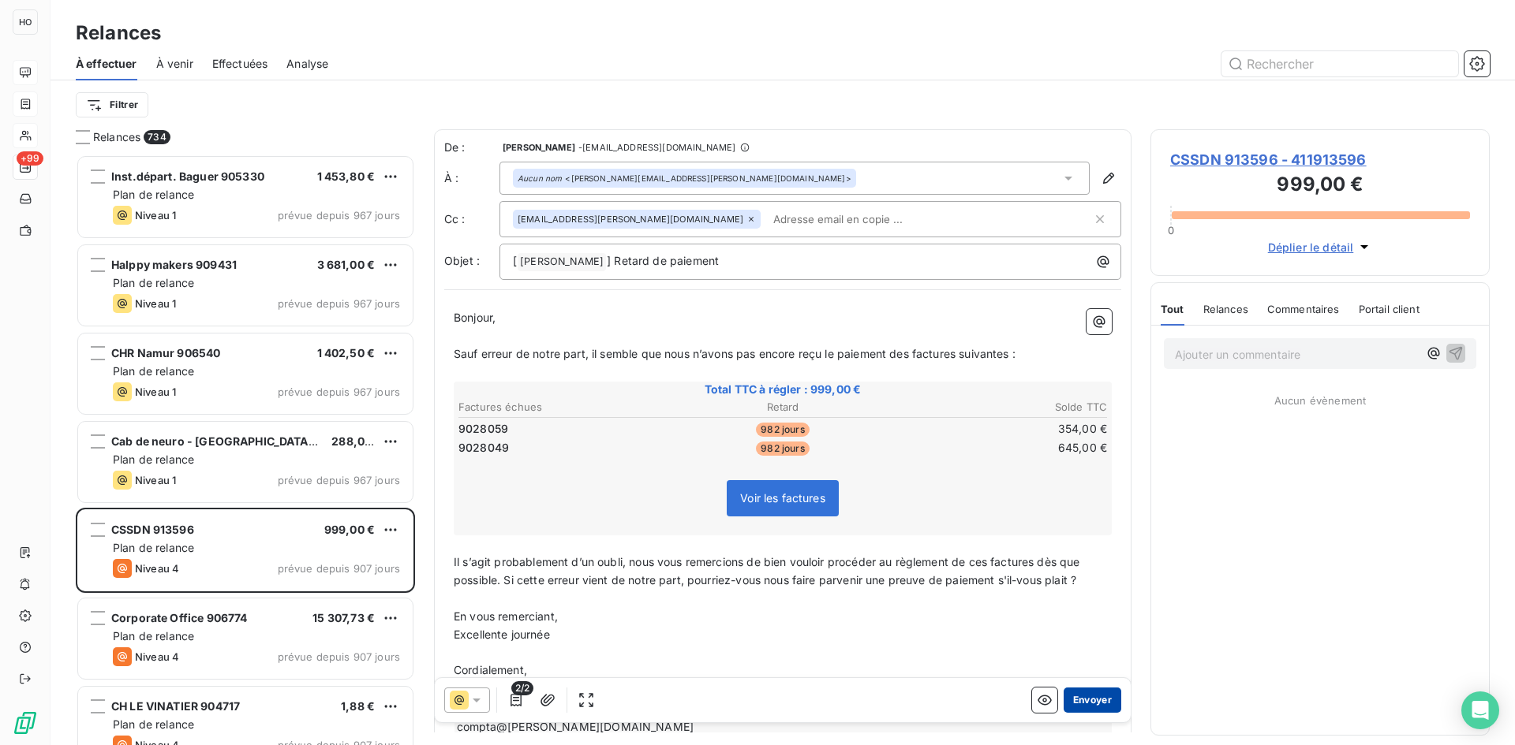
click at [1096, 699] on button "Envoyer" at bounding box center [1092, 700] width 58 height 25
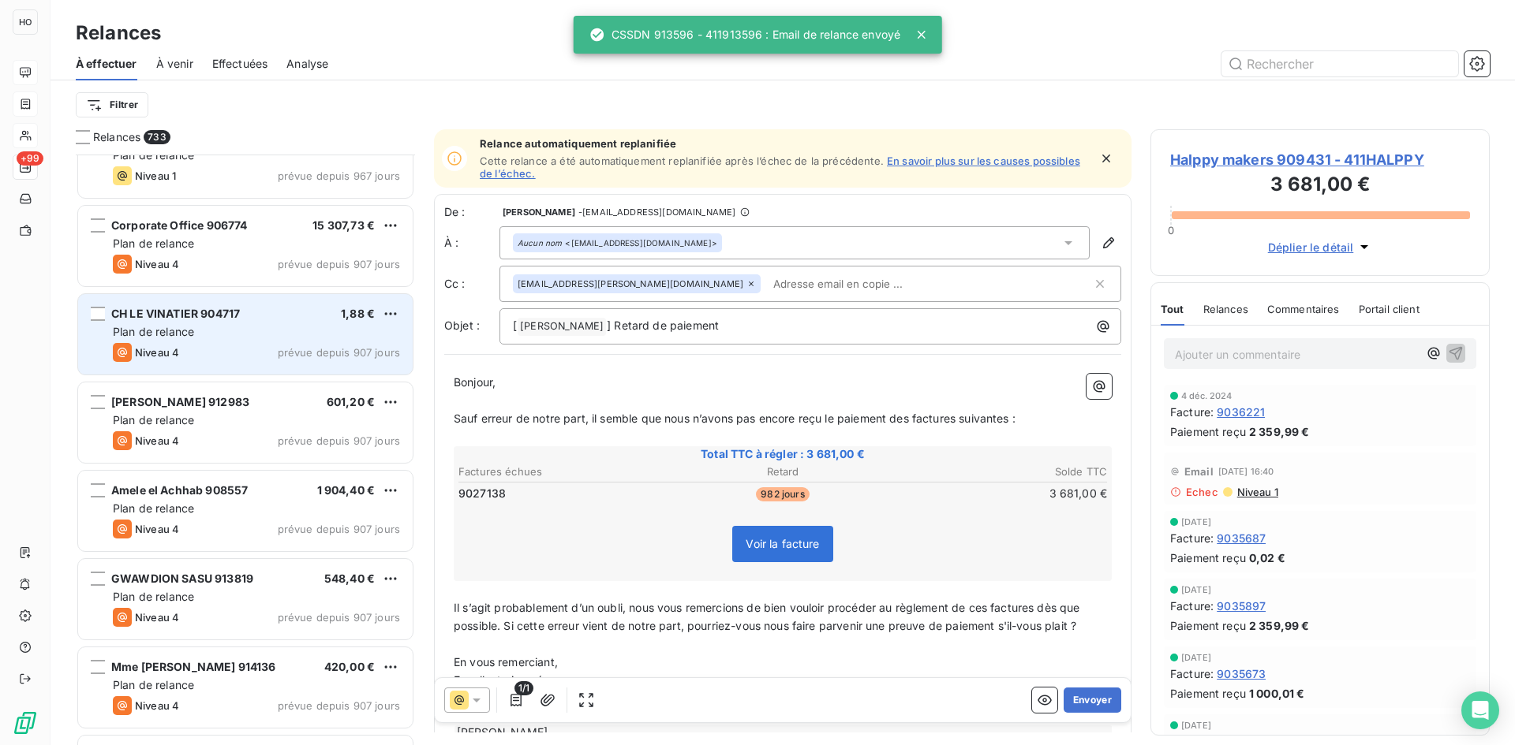
scroll to position [312, 0]
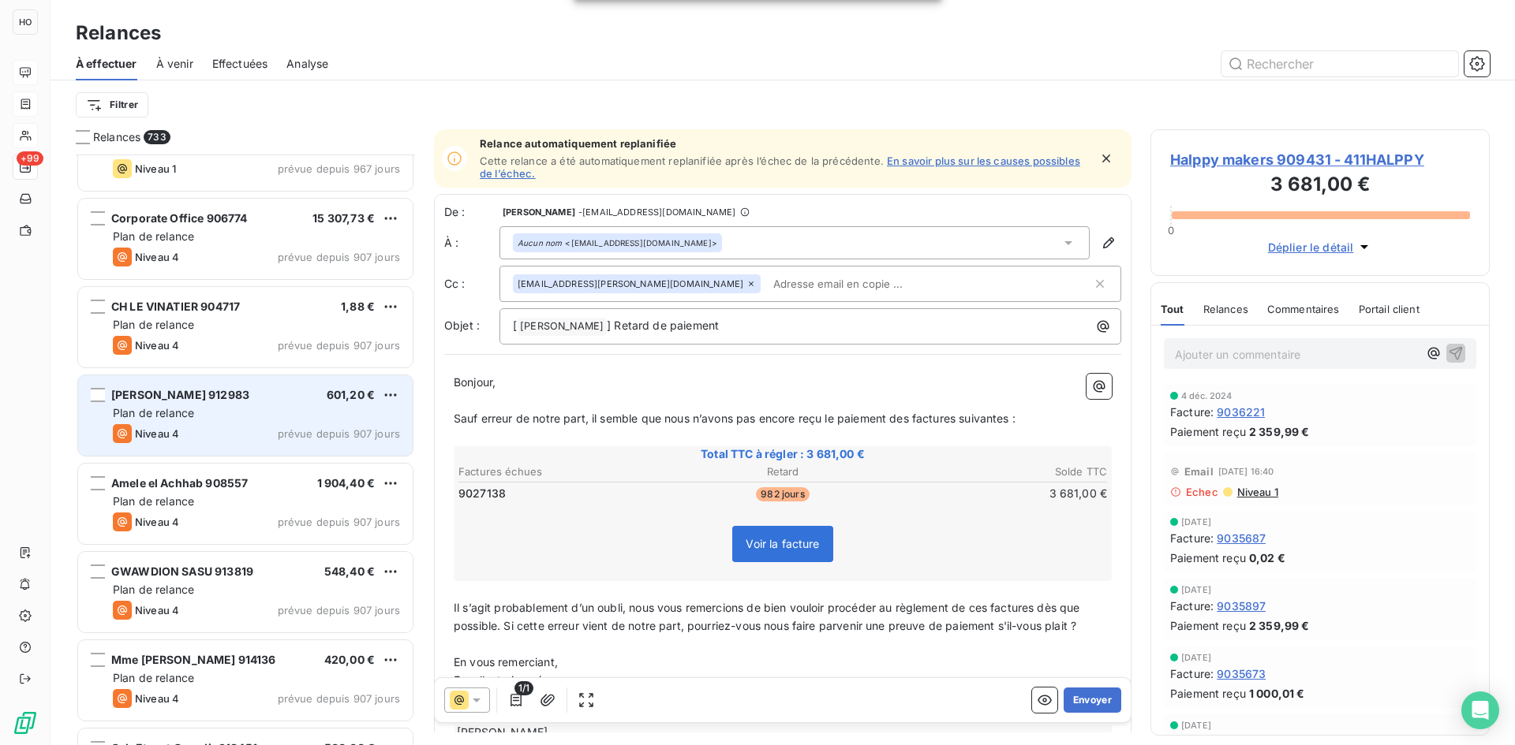
click at [265, 399] on div "[PERSON_NAME] 912983 601,20 €" at bounding box center [256, 395] width 287 height 14
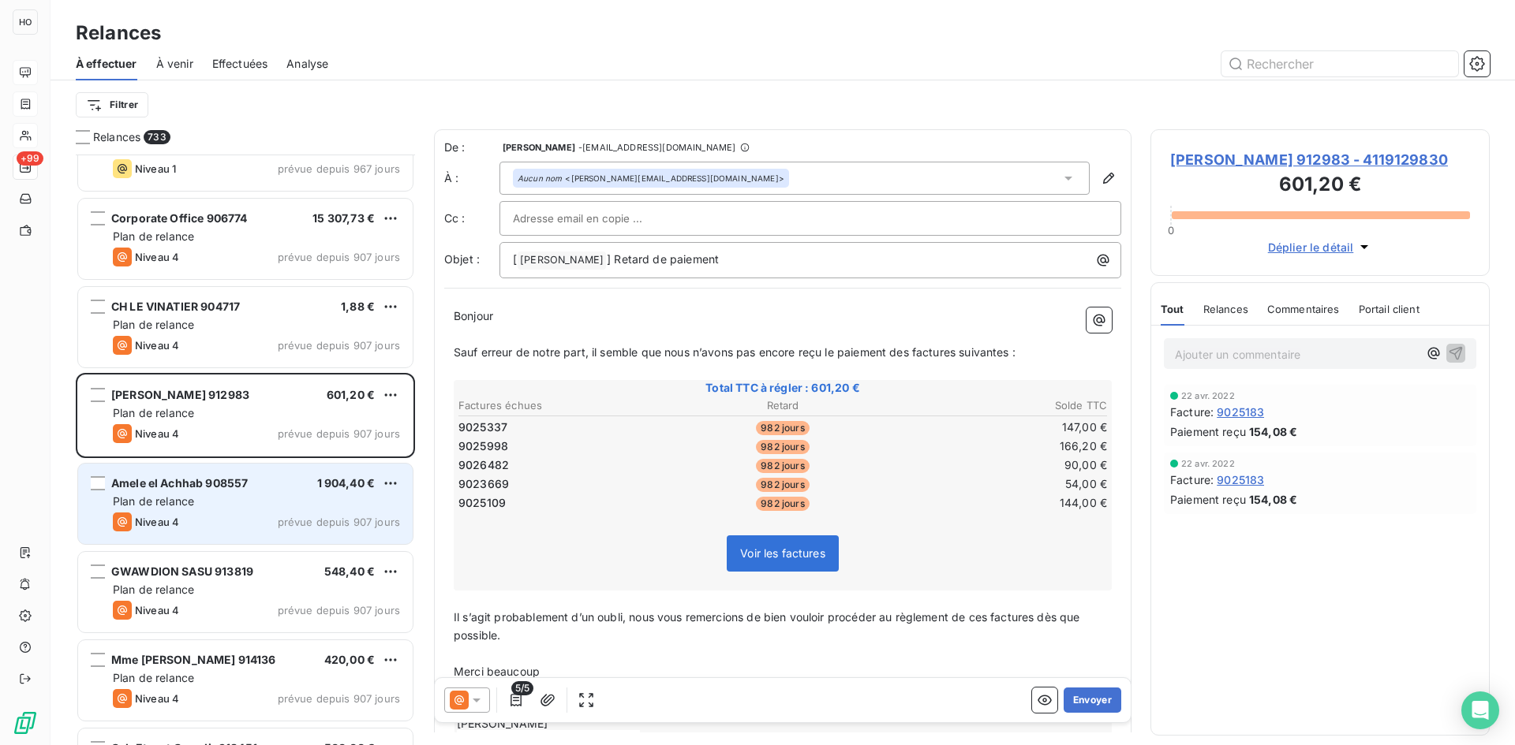
click at [260, 486] on div "Amele el Achhab 908557 1 904,40 €" at bounding box center [256, 483] width 287 height 14
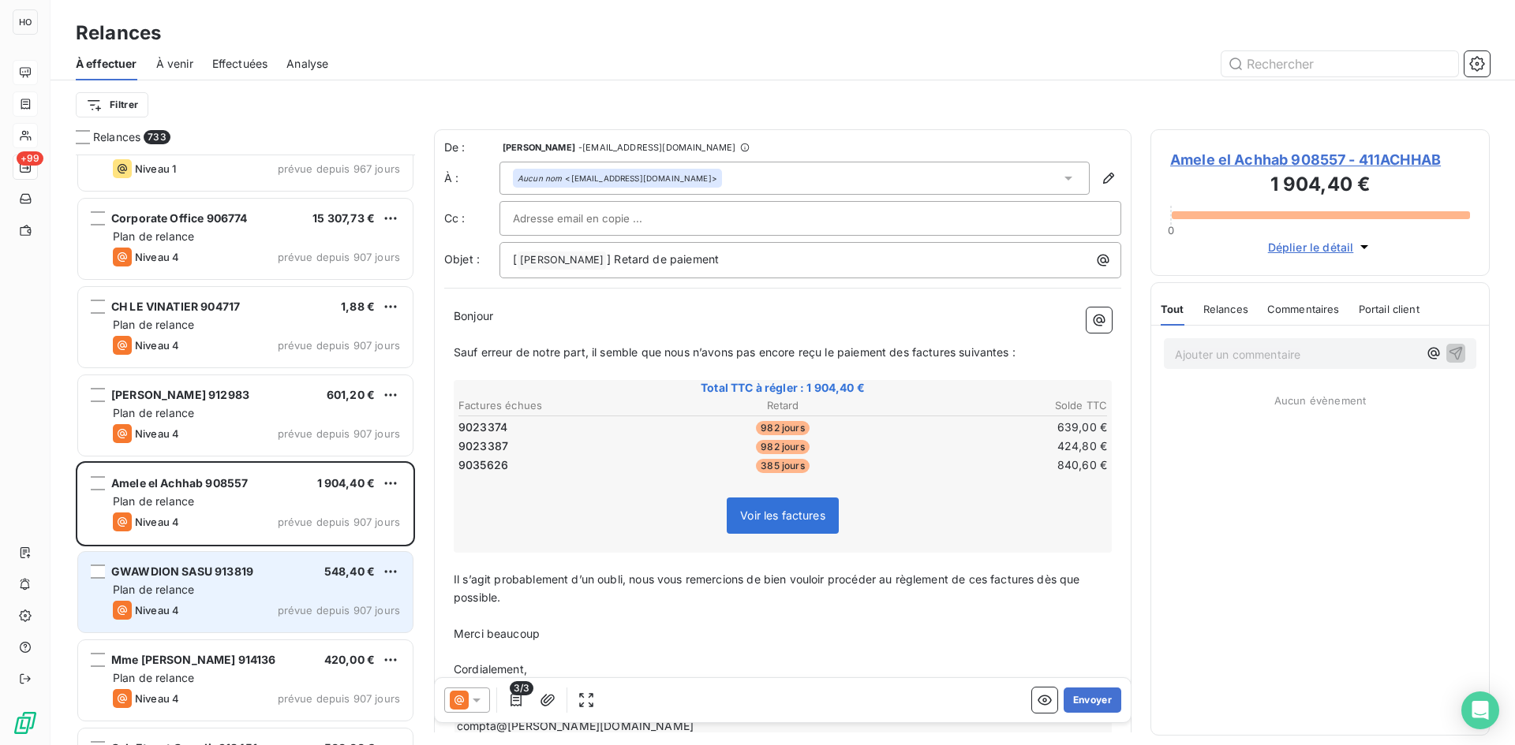
click at [229, 596] on div "Plan de relance" at bounding box center [256, 590] width 287 height 16
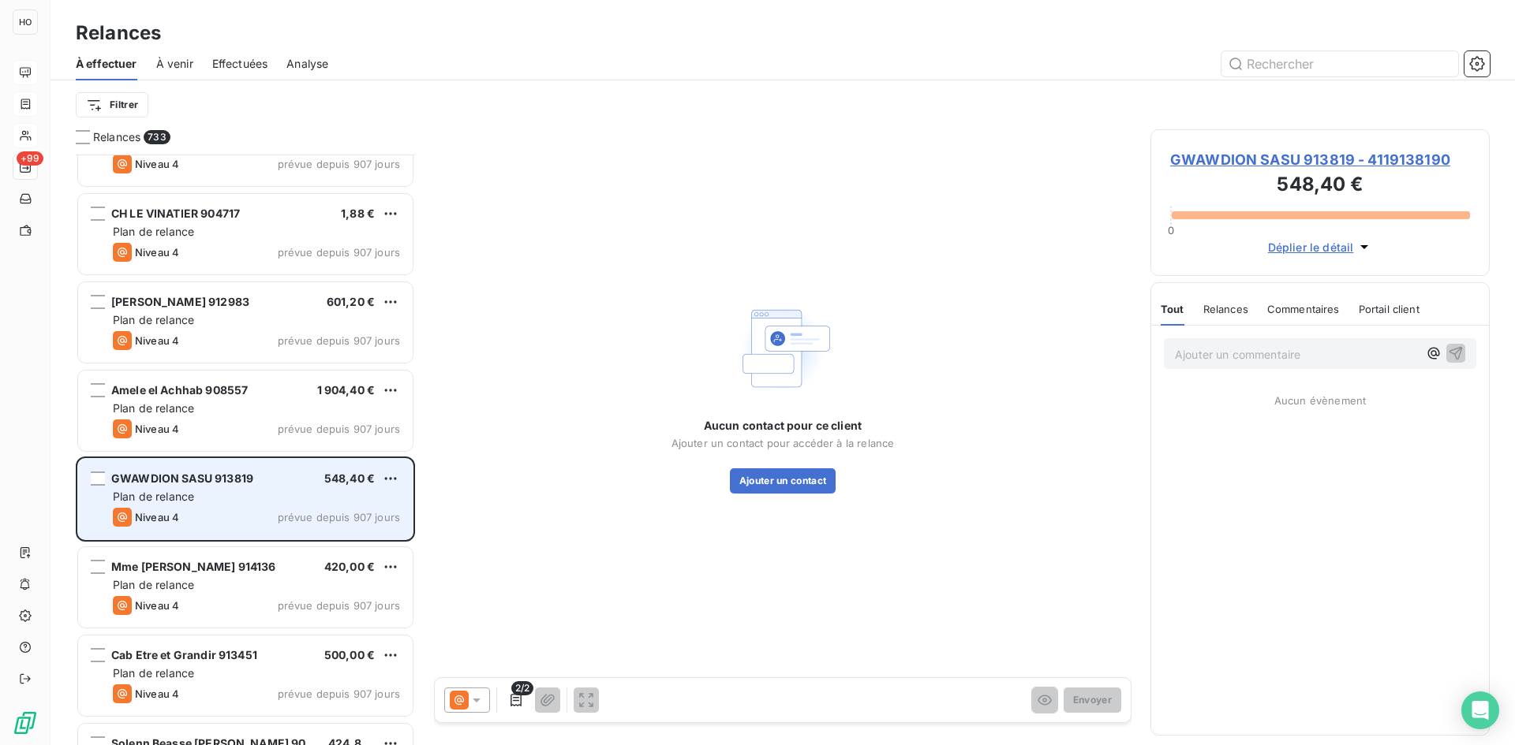
scroll to position [405, 0]
click at [301, 510] on div "Niveau 4 prévue depuis 907 jours" at bounding box center [256, 517] width 287 height 19
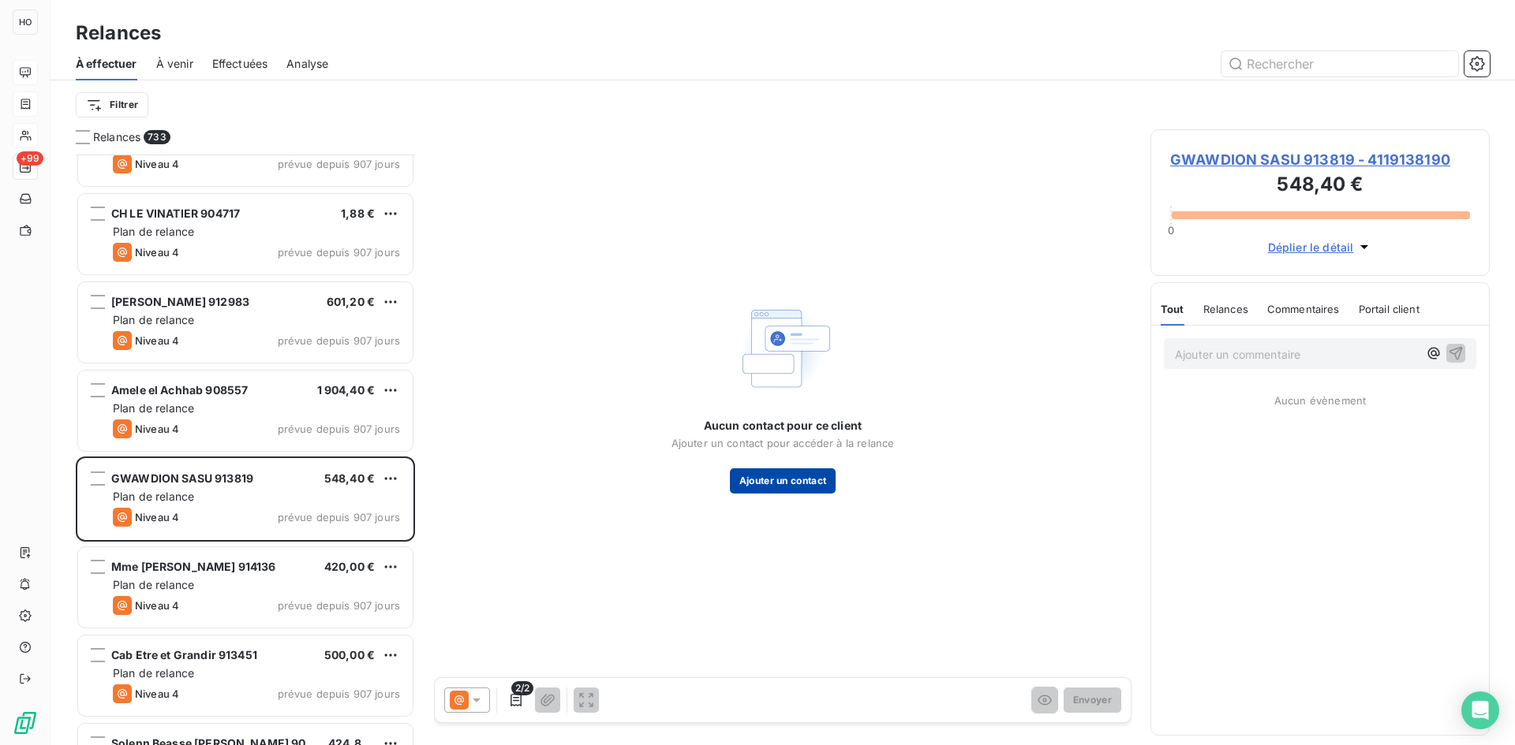
click at [805, 479] on button "Ajouter un contact" at bounding box center [783, 481] width 106 height 25
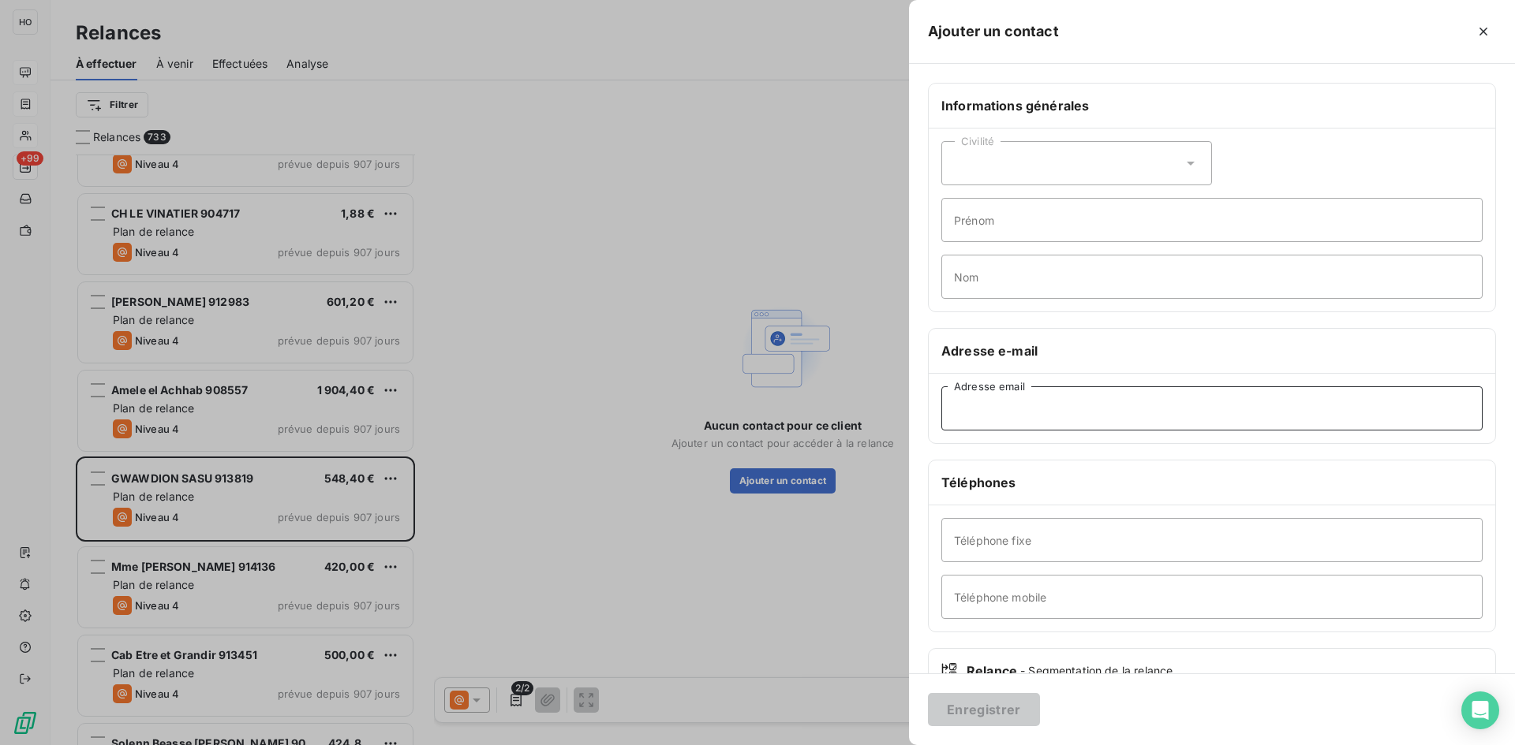
click at [1022, 406] on input "Adresse email" at bounding box center [1211, 409] width 541 height 44
paste input "[EMAIL_ADDRESS][DOMAIN_NAME]"
type input "[EMAIL_ADDRESS][DOMAIN_NAME]"
click at [967, 710] on button "Enregistrer" at bounding box center [984, 709] width 112 height 33
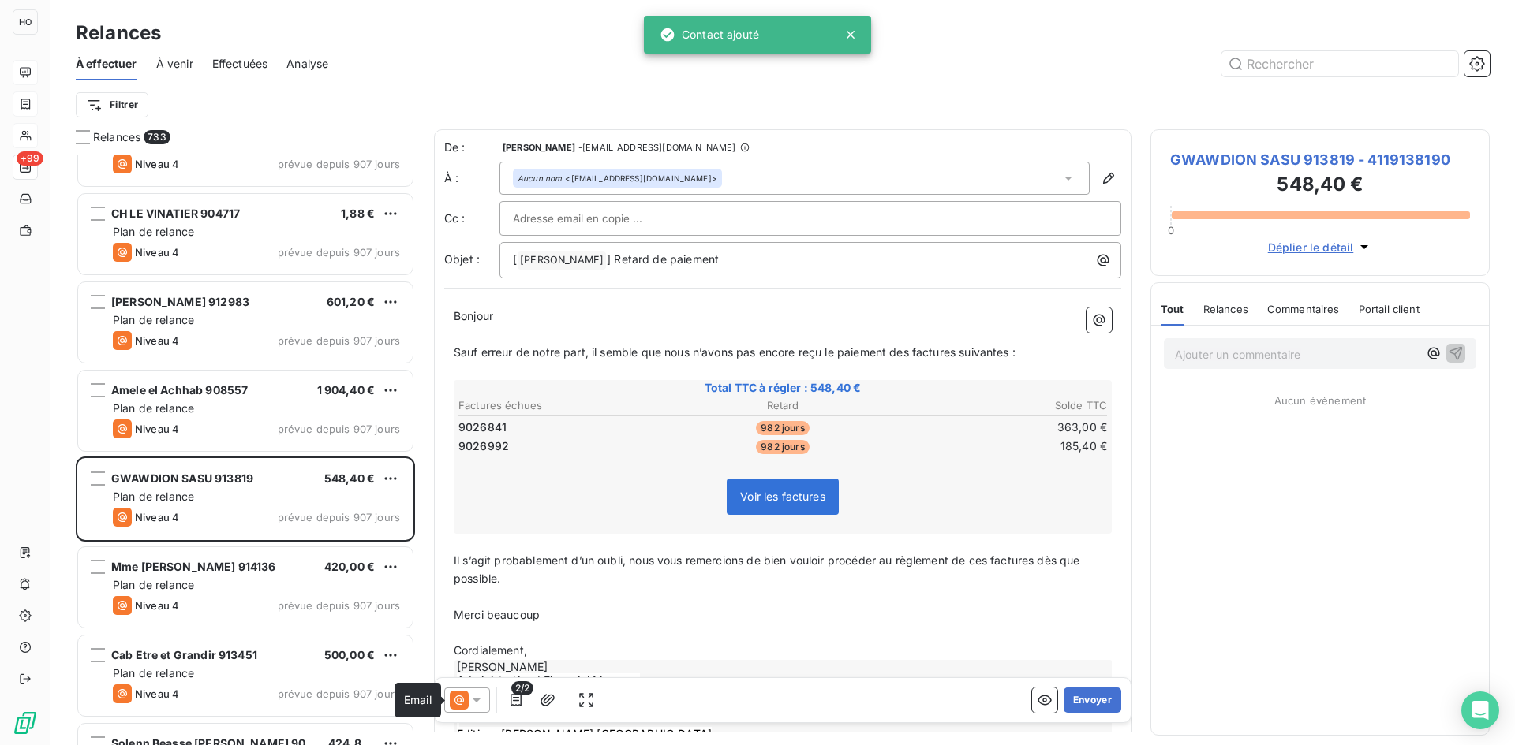
click at [460, 695] on icon at bounding box center [459, 700] width 19 height 19
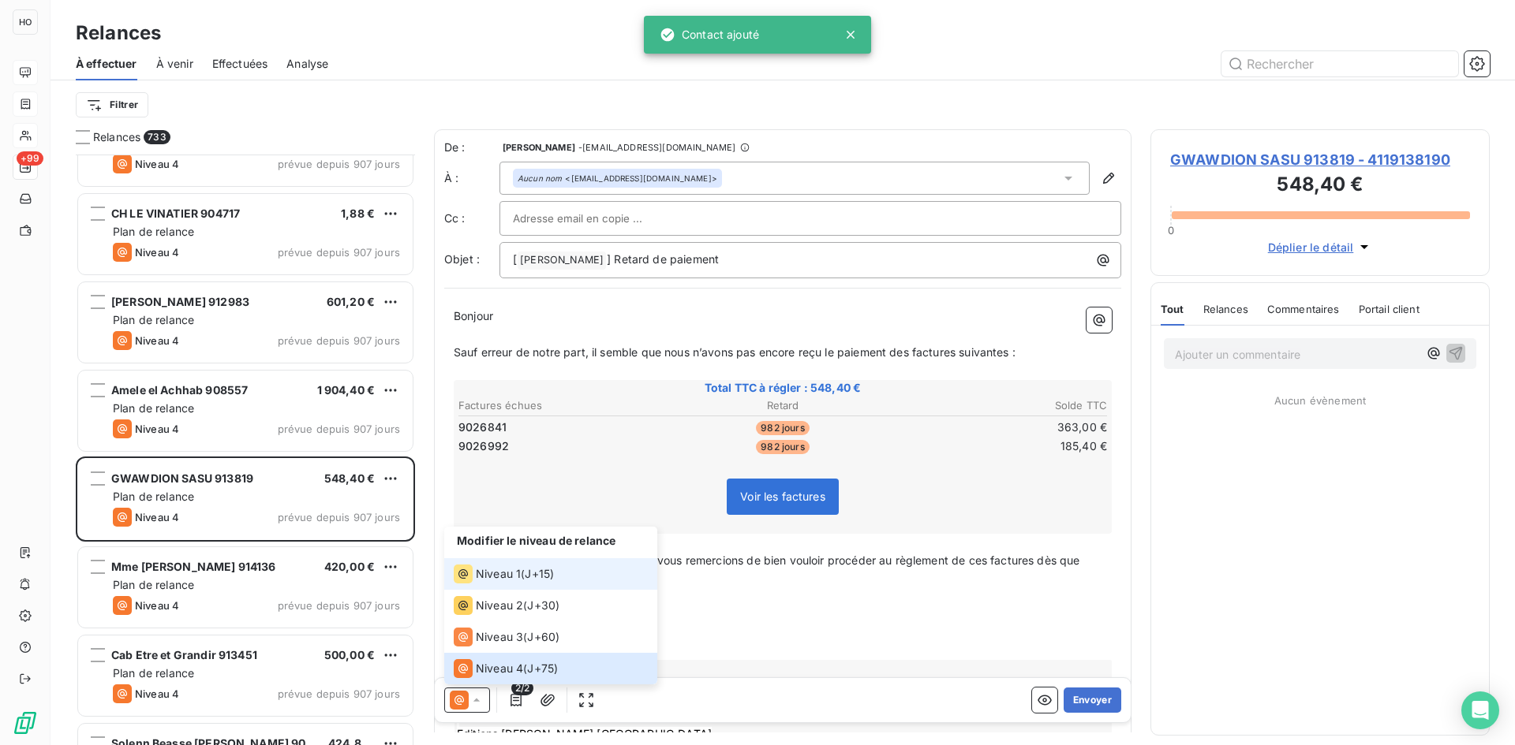
click at [528, 570] on span "J+15 )" at bounding box center [539, 574] width 29 height 16
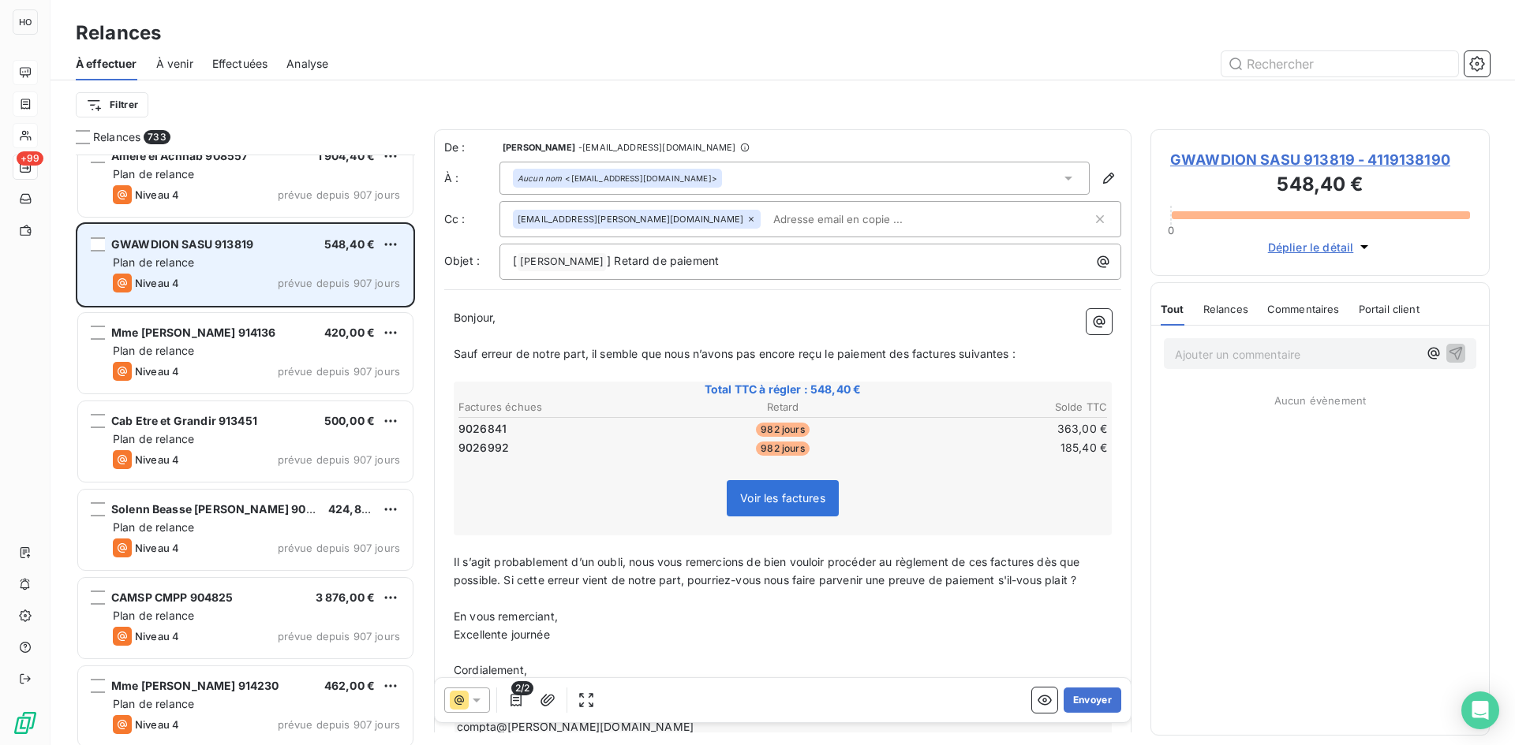
scroll to position [633, 0]
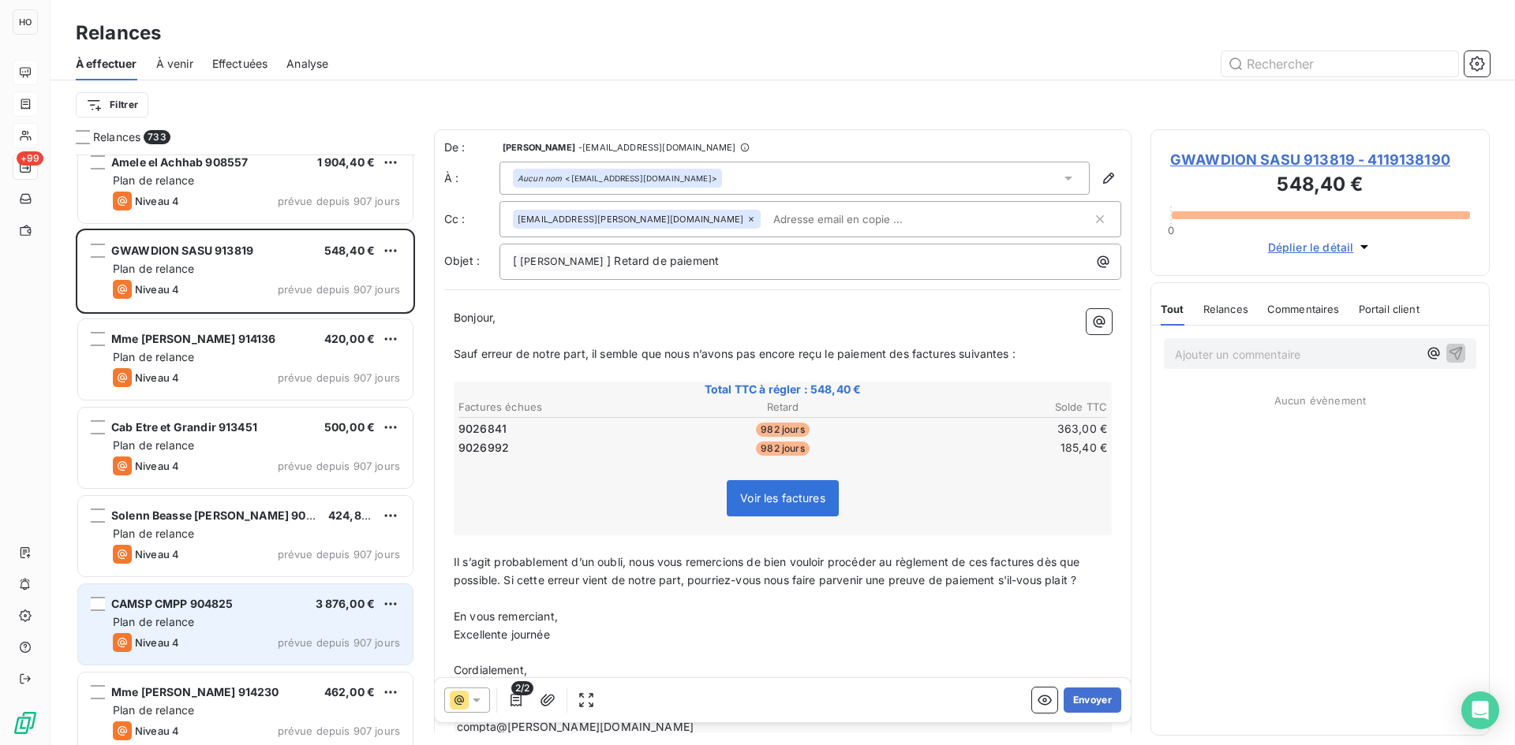
click at [261, 611] on div "CAMSP CMPP 904825 3 876,00 €" at bounding box center [256, 604] width 287 height 14
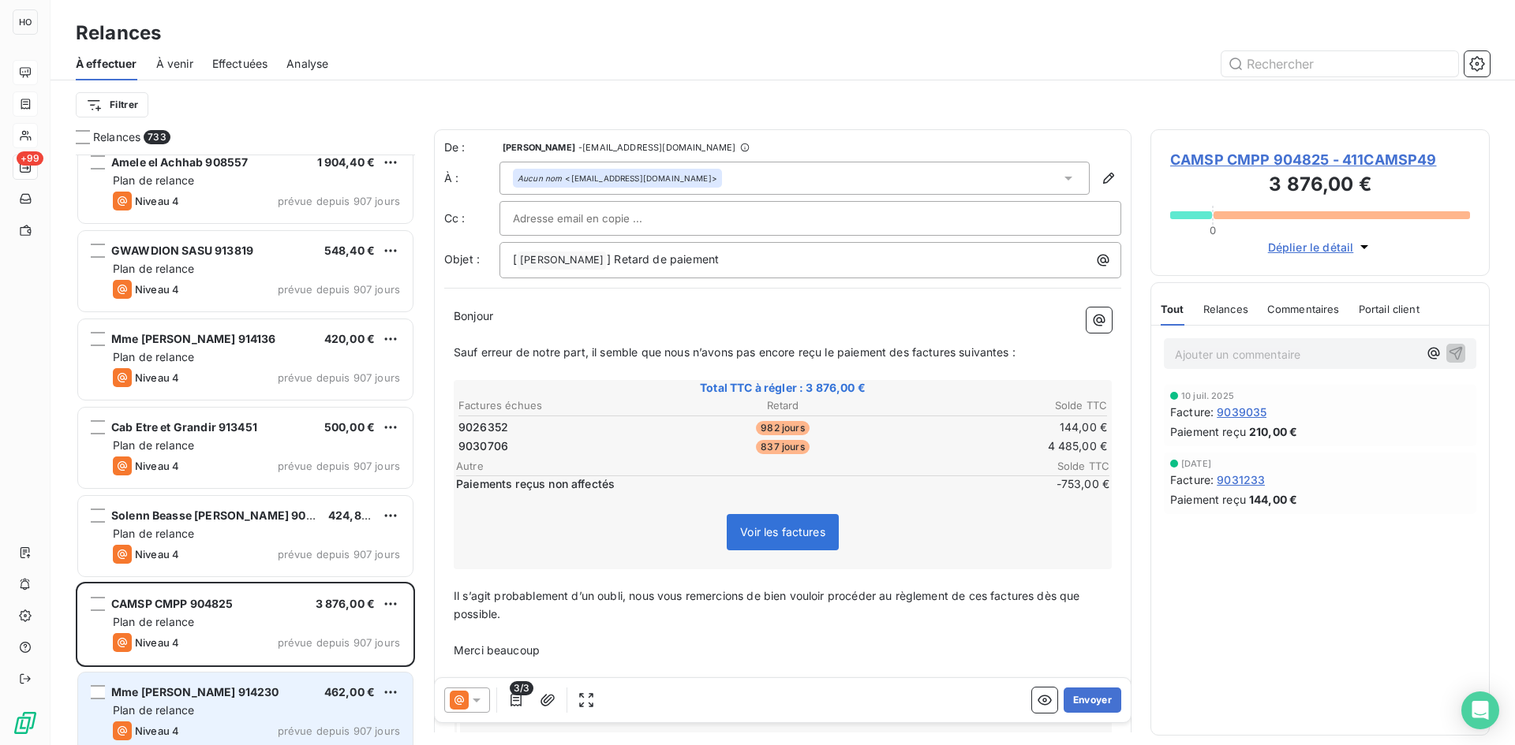
click at [247, 689] on span "Mme [PERSON_NAME] 914230" at bounding box center [195, 692] width 168 height 13
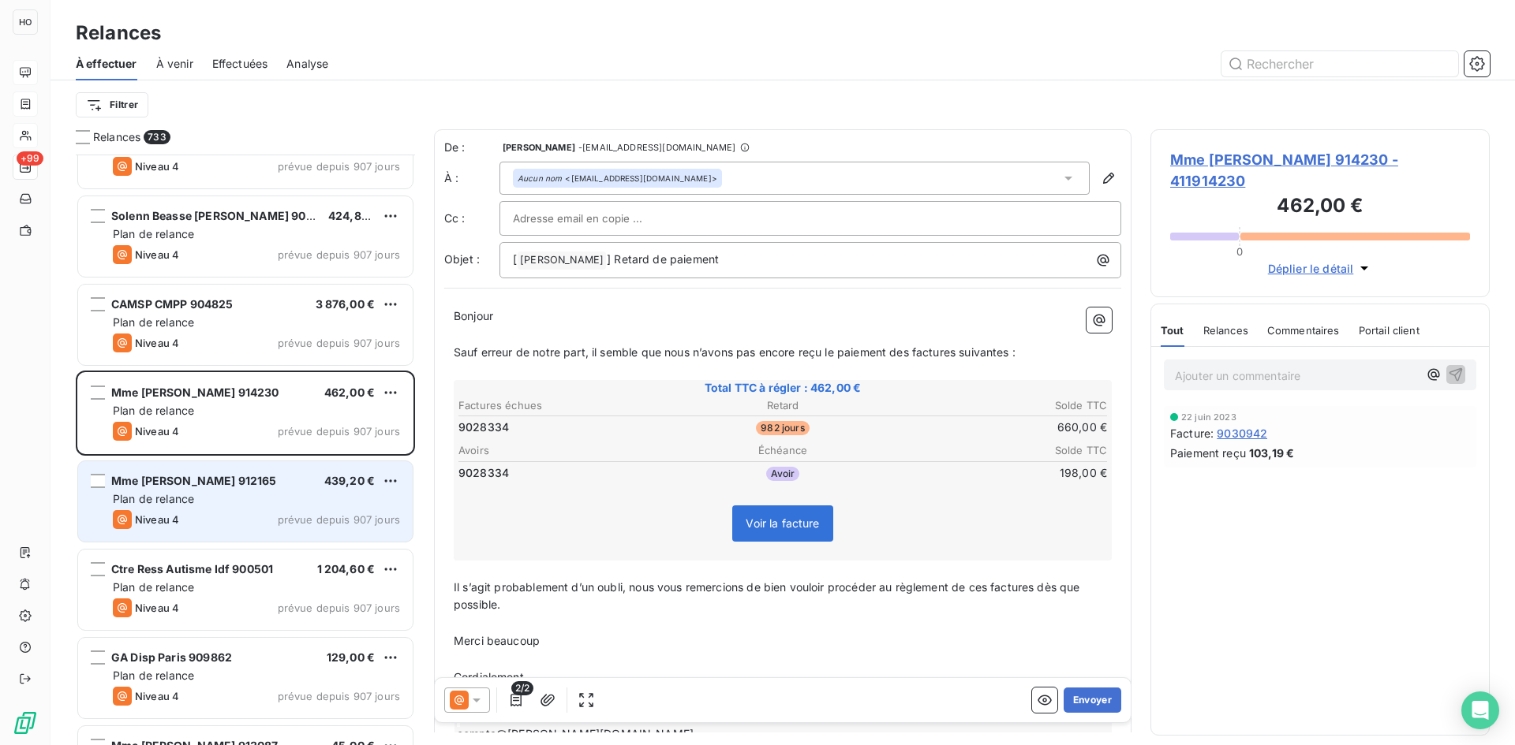
scroll to position [934, 0]
click at [219, 488] on div "Mme [PERSON_NAME] 912165" at bounding box center [194, 481] width 166 height 16
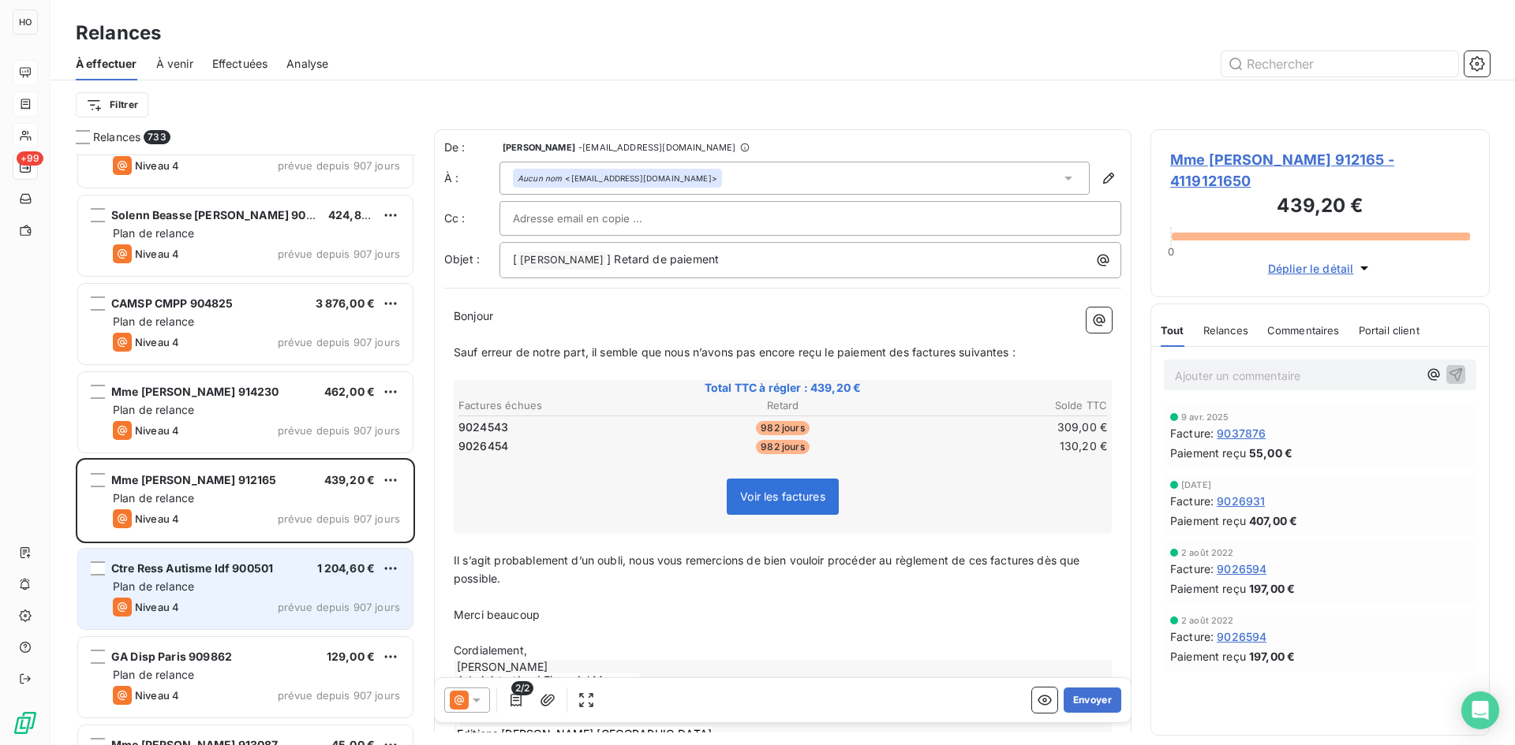
click at [235, 560] on div "Ctre Ress Autisme Idf 900501 1 204,60 € Plan de relance Niveau 4 prévue depuis …" at bounding box center [245, 589] width 334 height 80
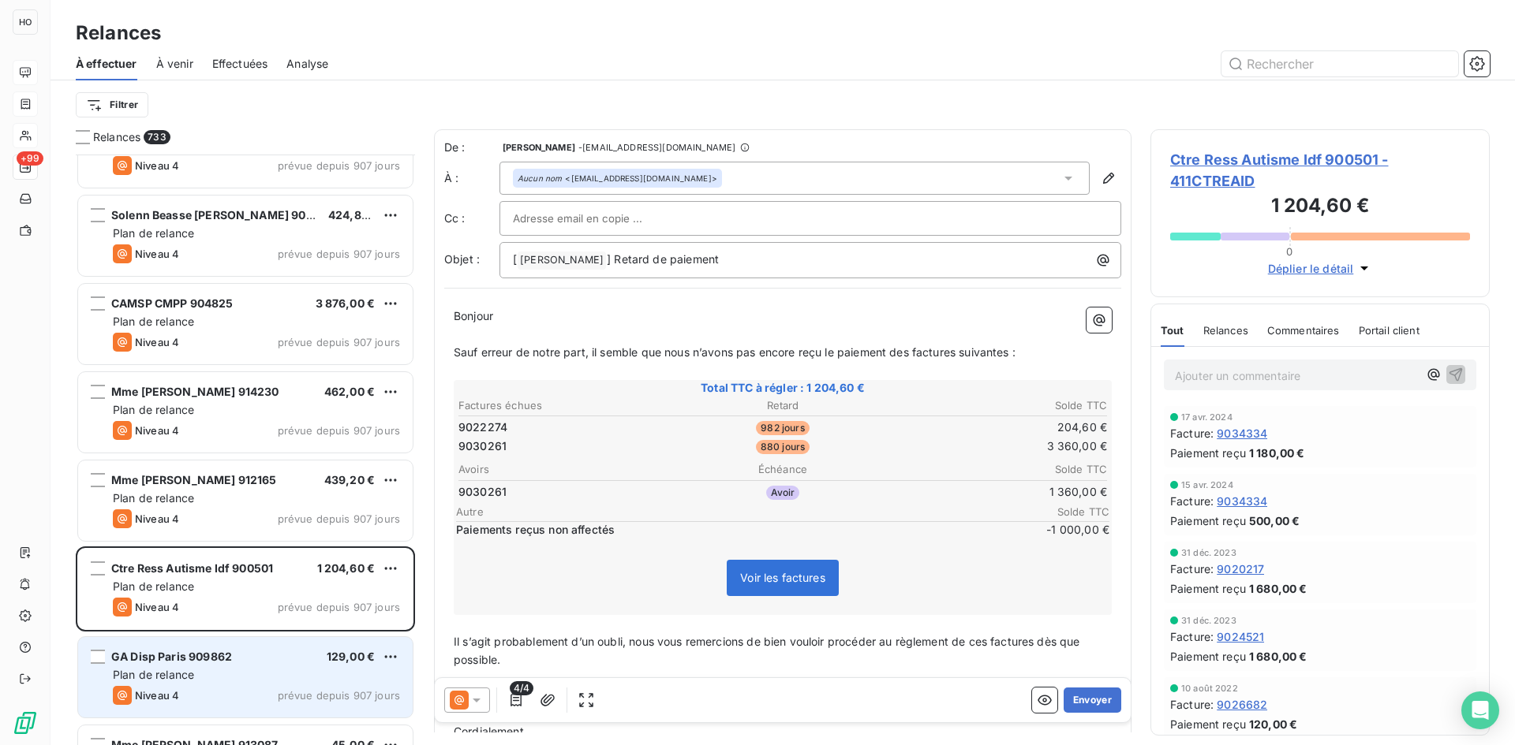
click at [235, 666] on div "GA Disp Paris 909862 129,00 € Plan de relance Niveau 4 prévue depuis 907 jours" at bounding box center [245, 677] width 334 height 80
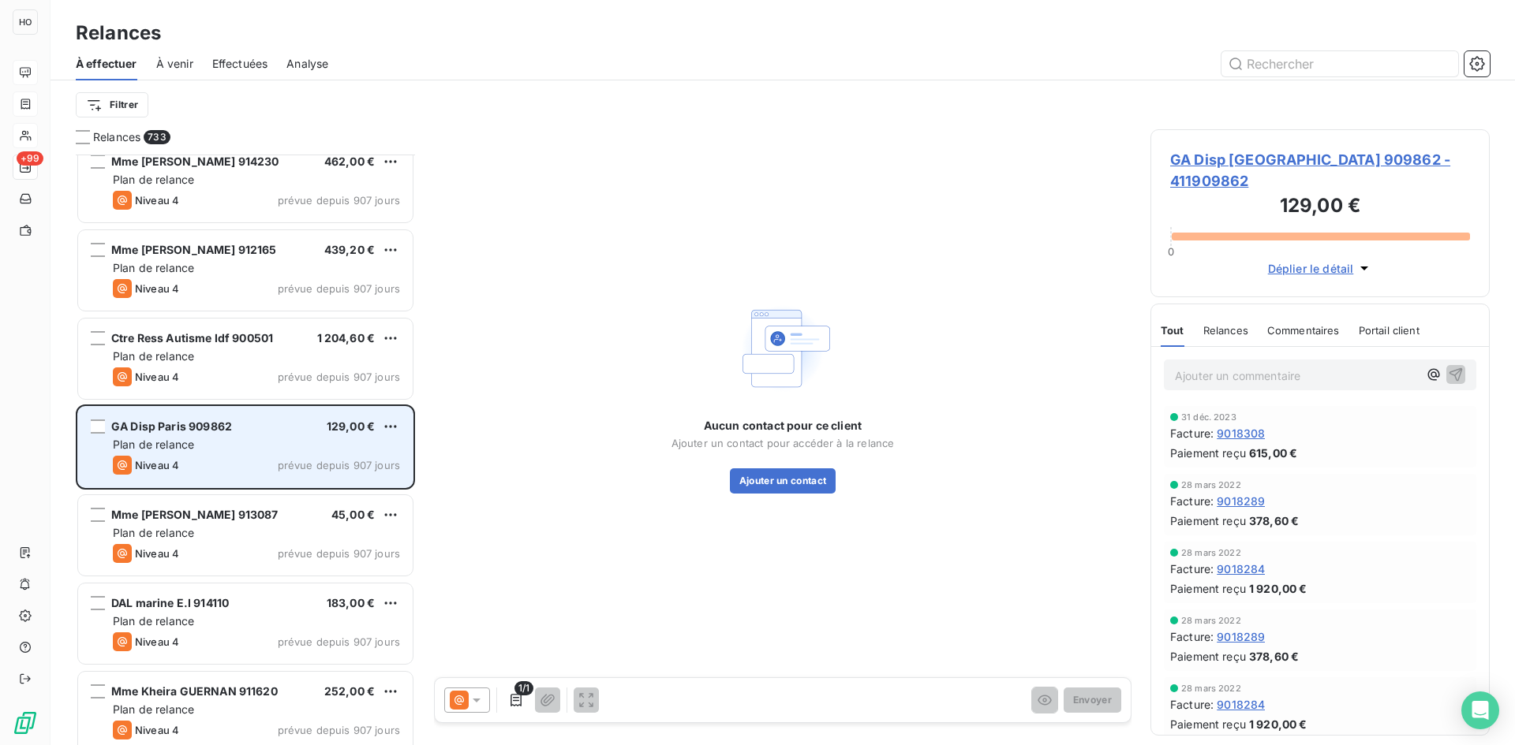
scroll to position [1176, 0]
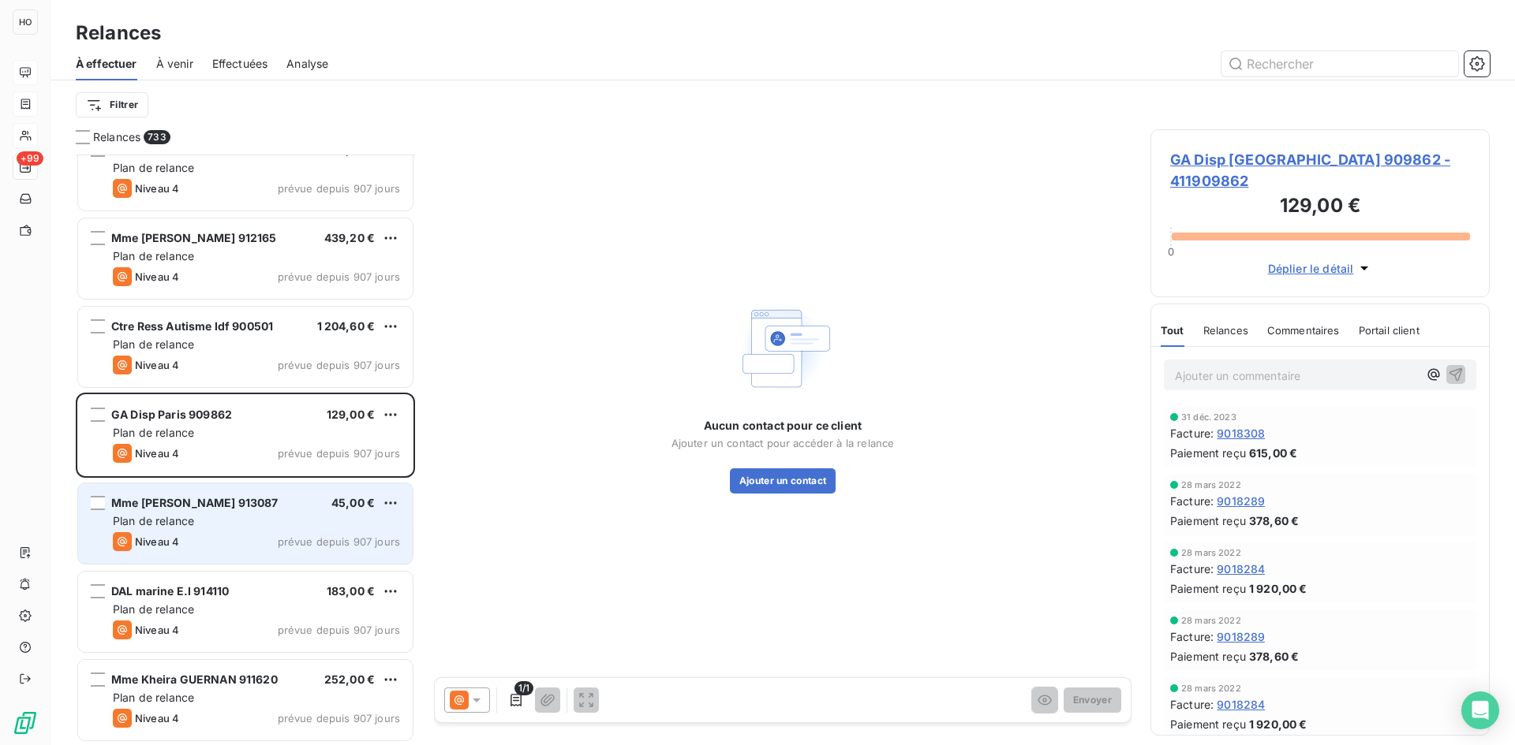
click at [249, 510] on div "Mme [PERSON_NAME] 913087" at bounding box center [194, 503] width 167 height 16
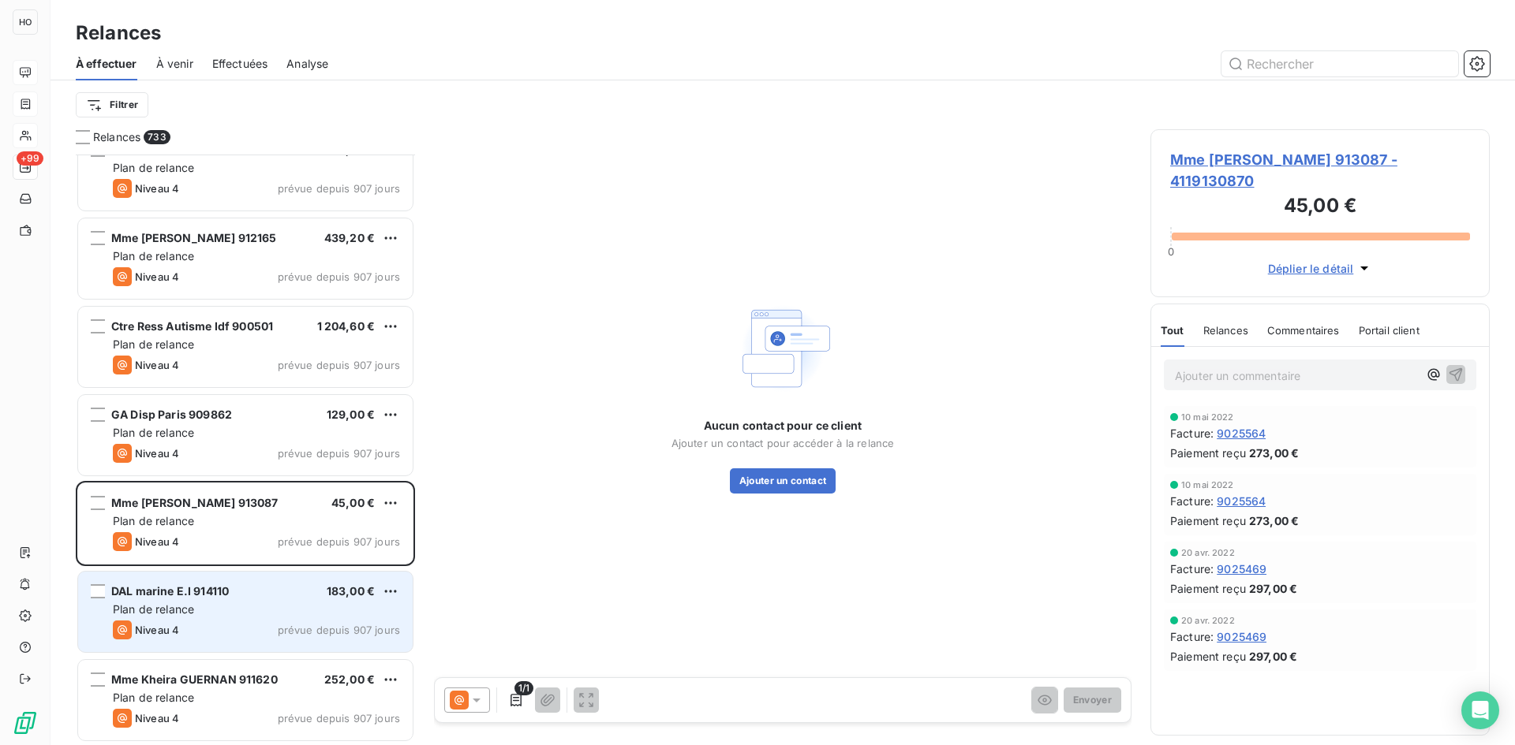
click at [246, 597] on div "DAL marine E.I 914110 183,00 €" at bounding box center [256, 592] width 287 height 14
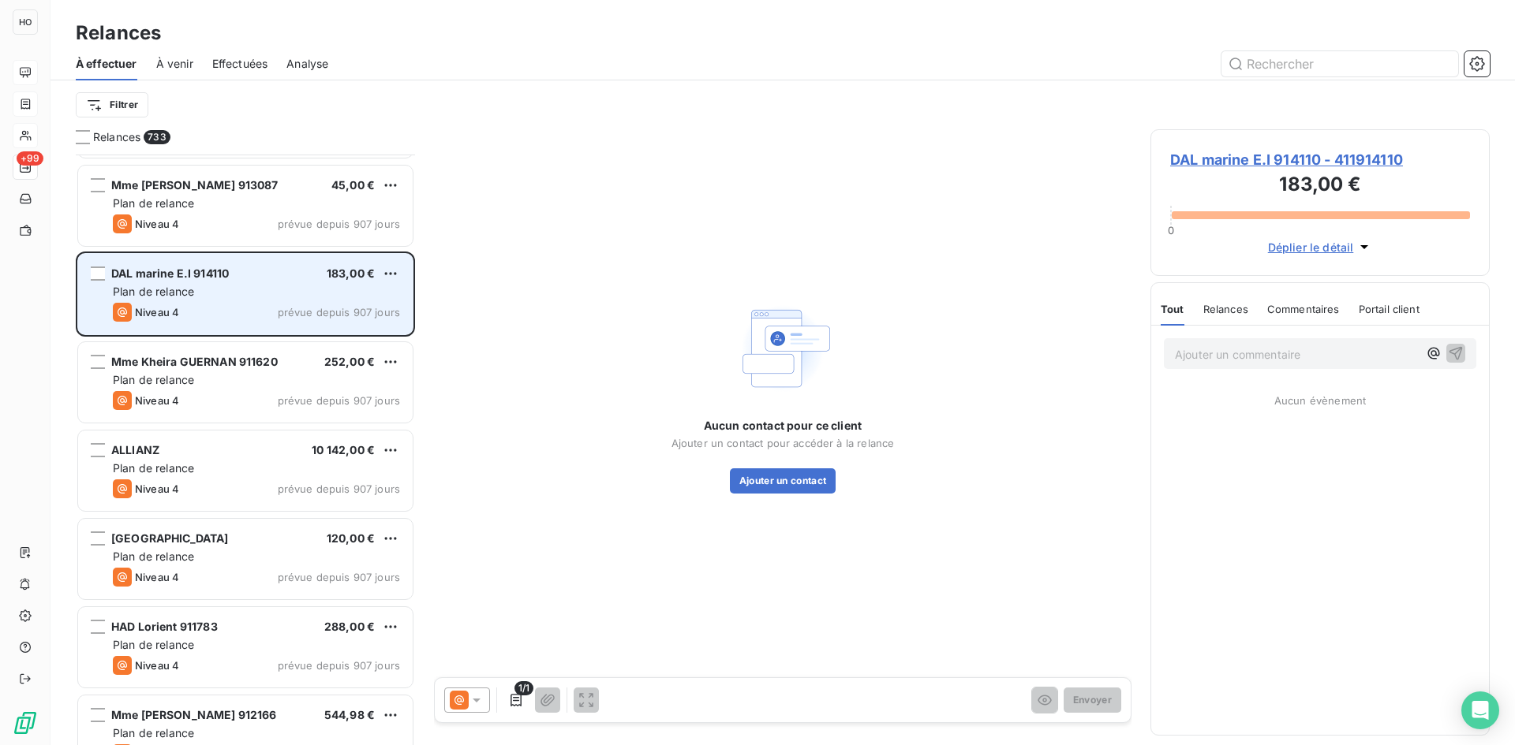
scroll to position [1495, 0]
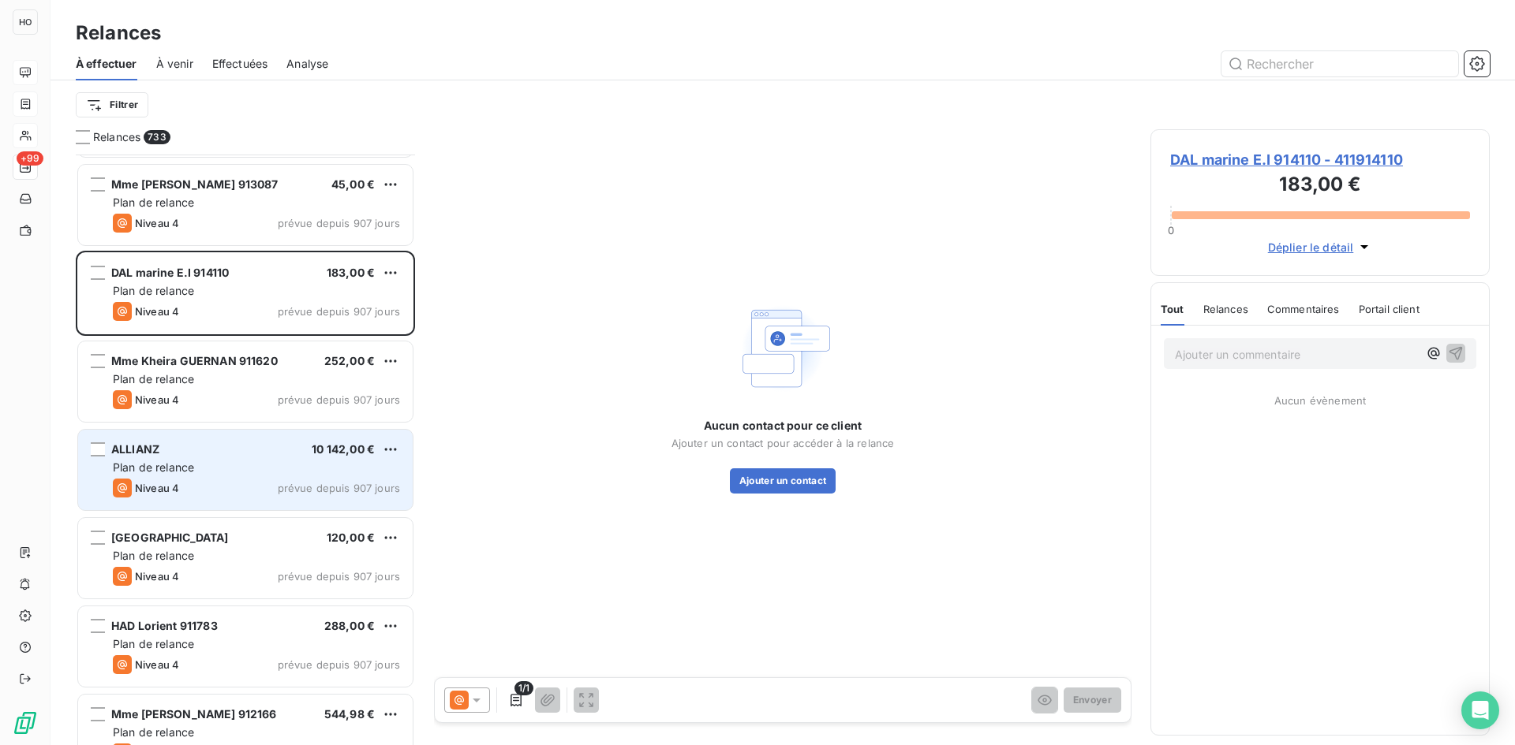
click at [247, 471] on div "Plan de relance" at bounding box center [256, 468] width 287 height 16
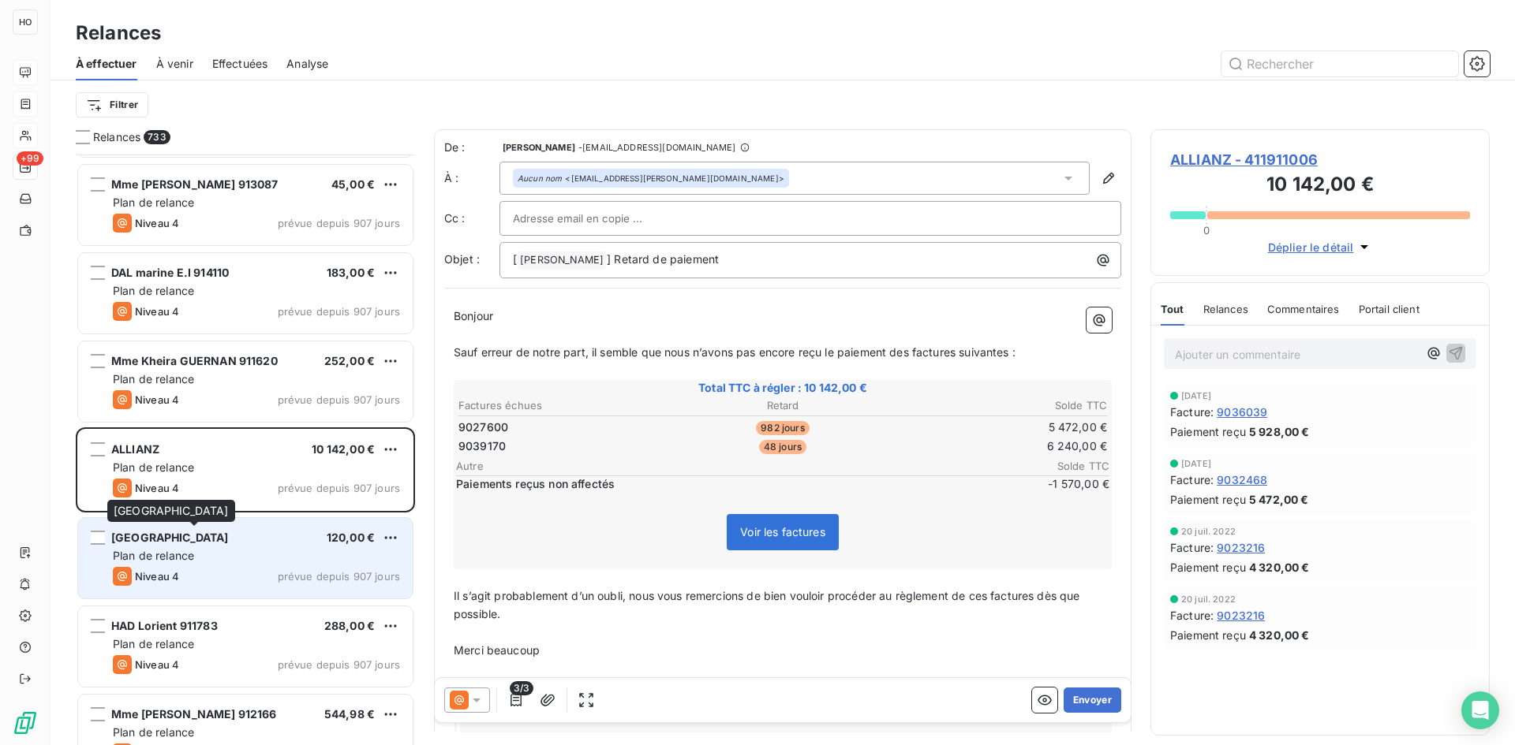
click at [229, 544] on span "[GEOGRAPHIC_DATA]" at bounding box center [170, 537] width 118 height 13
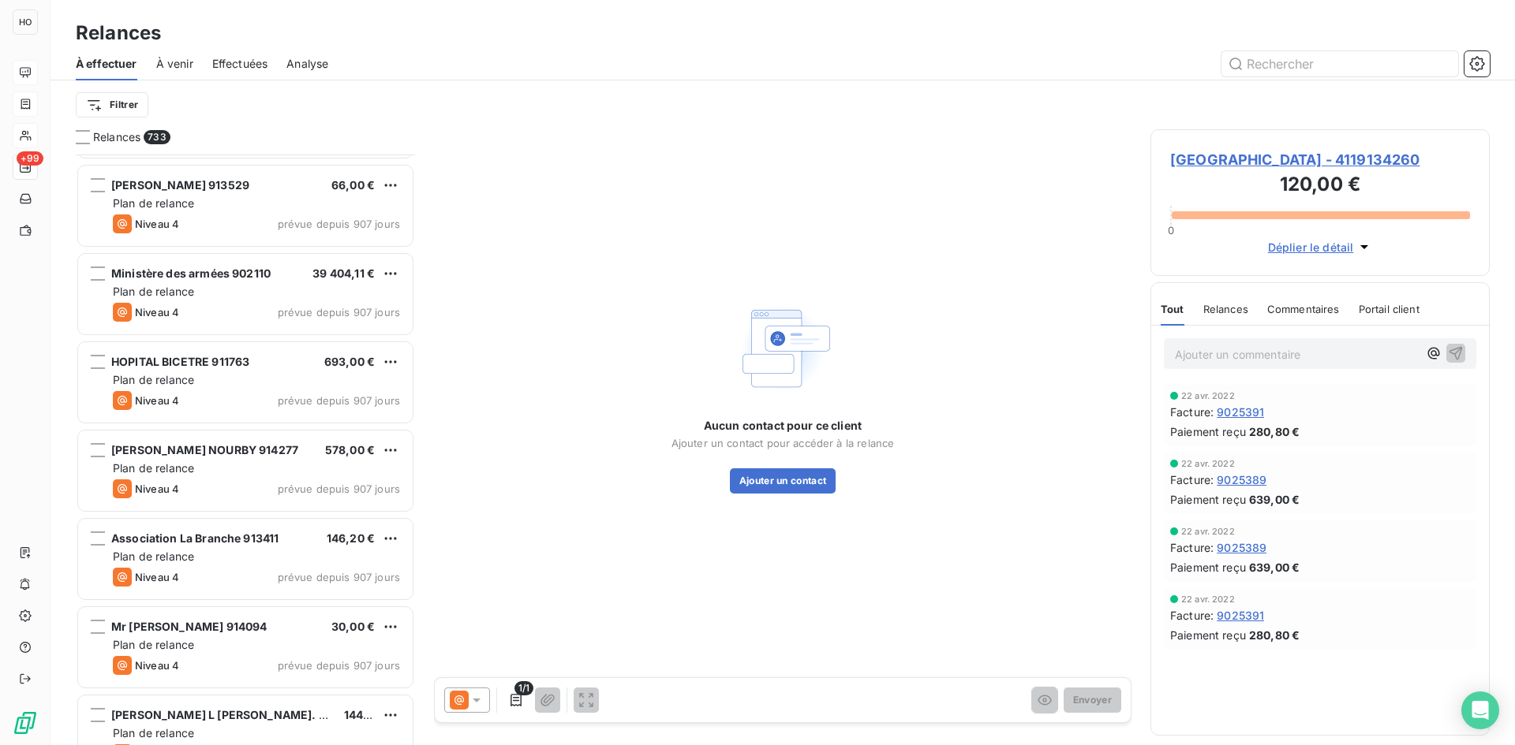
scroll to position [3880, 0]
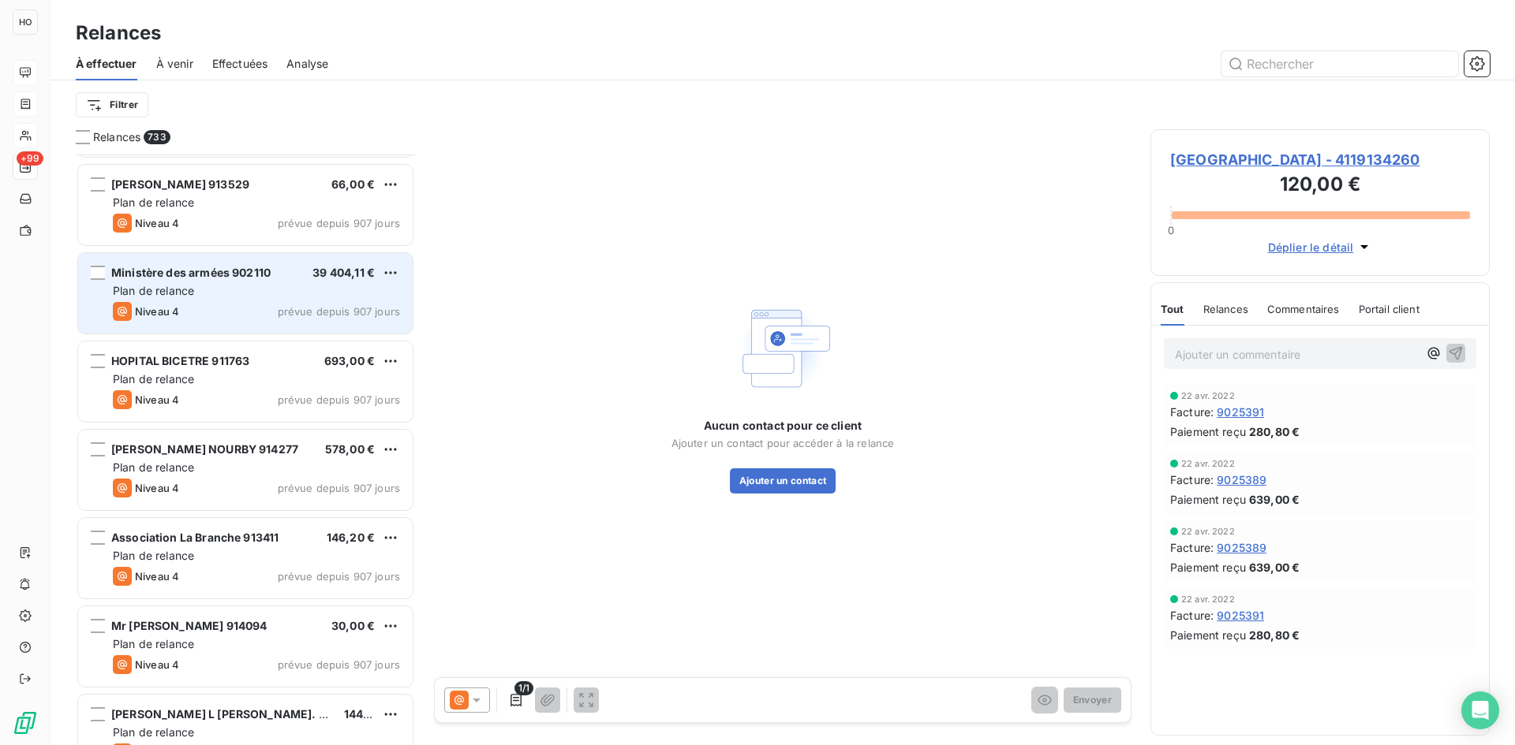
click at [252, 271] on span "Ministère des armées 902110" at bounding box center [190, 272] width 159 height 13
